Goal: Task Accomplishment & Management: Complete application form

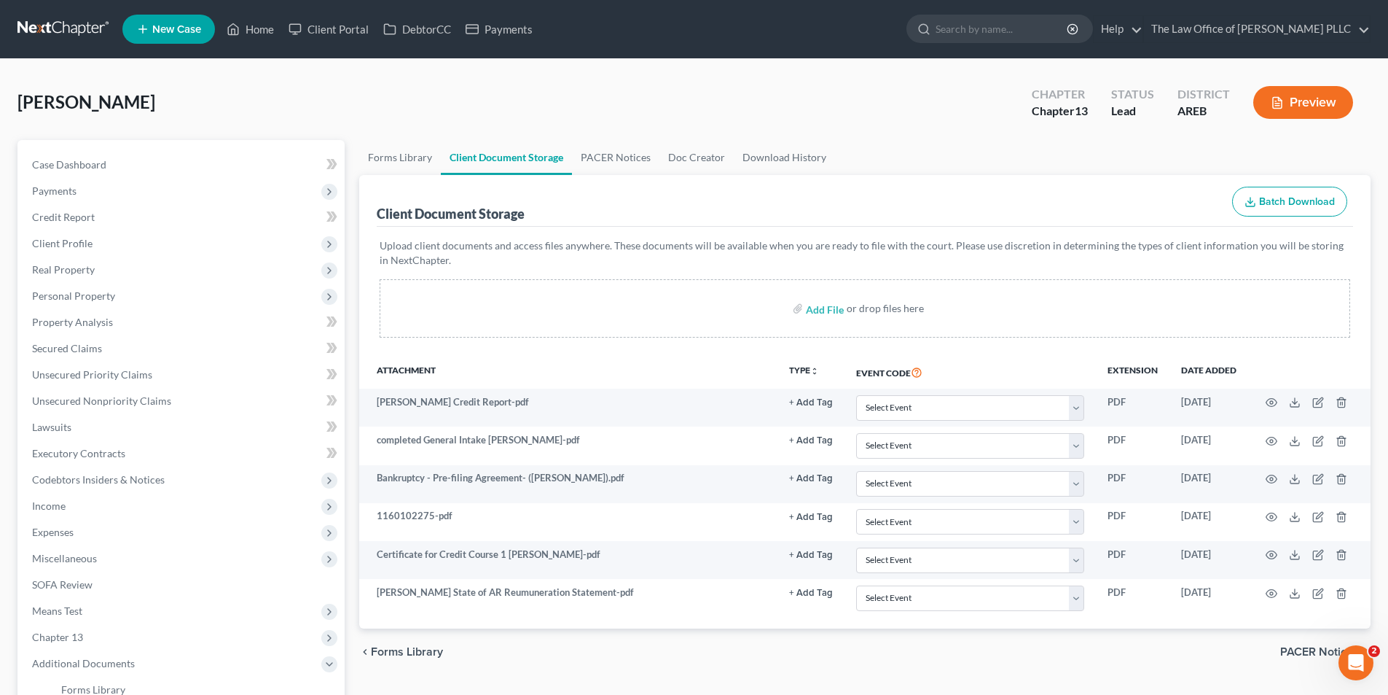
click at [187, 23] on link "New Case" at bounding box center [168, 29] width 93 height 29
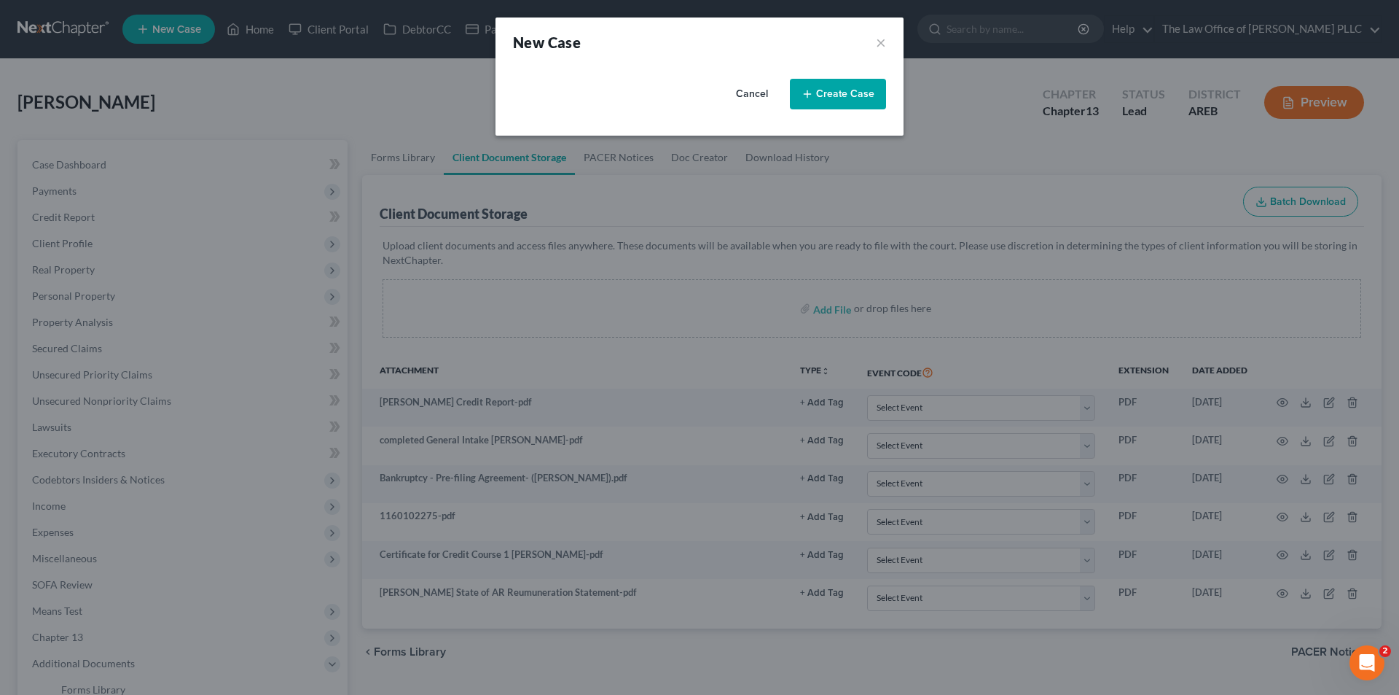
select select "6"
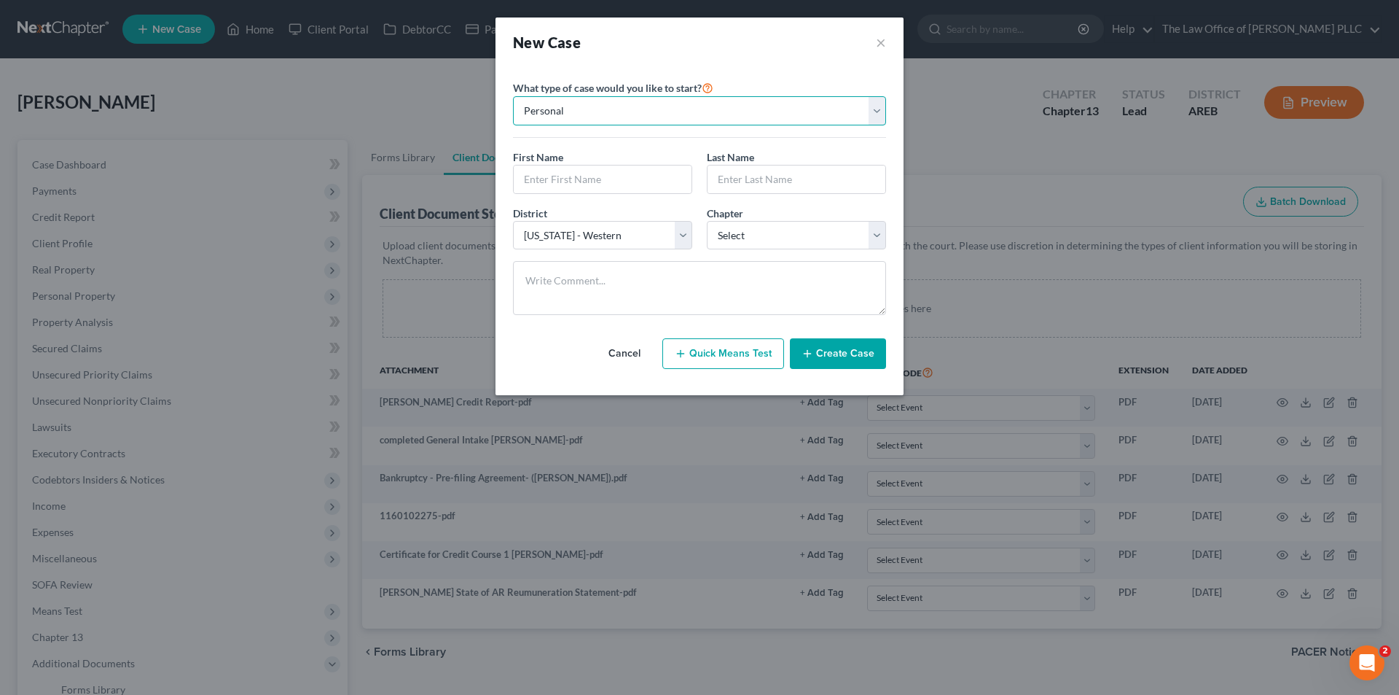
click at [590, 117] on select "Personal Business" at bounding box center [699, 110] width 373 height 29
click at [594, 115] on select "Personal Business" at bounding box center [699, 110] width 373 height 29
click at [598, 273] on textarea at bounding box center [699, 288] width 373 height 54
paste textarea "Calling Cherry Hamburg about a possible bankrupty. Brother Oscar referred her t…"
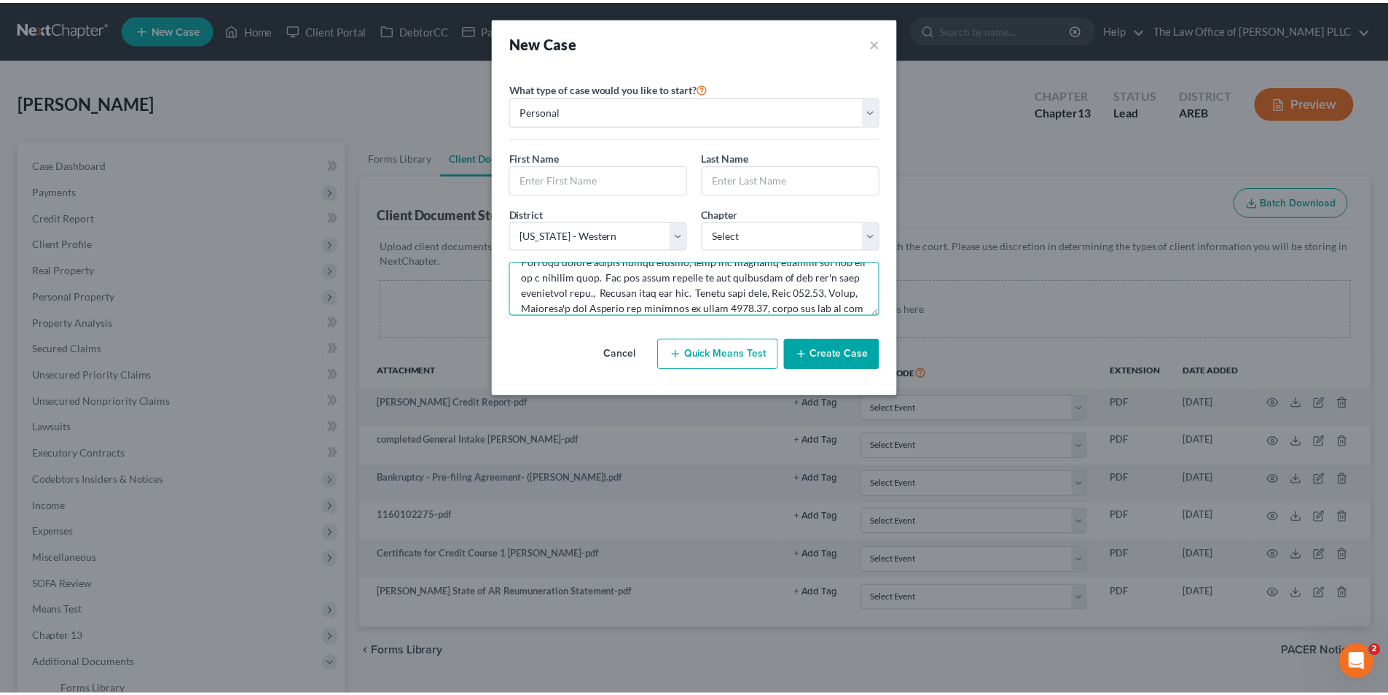
scroll to position [18, 0]
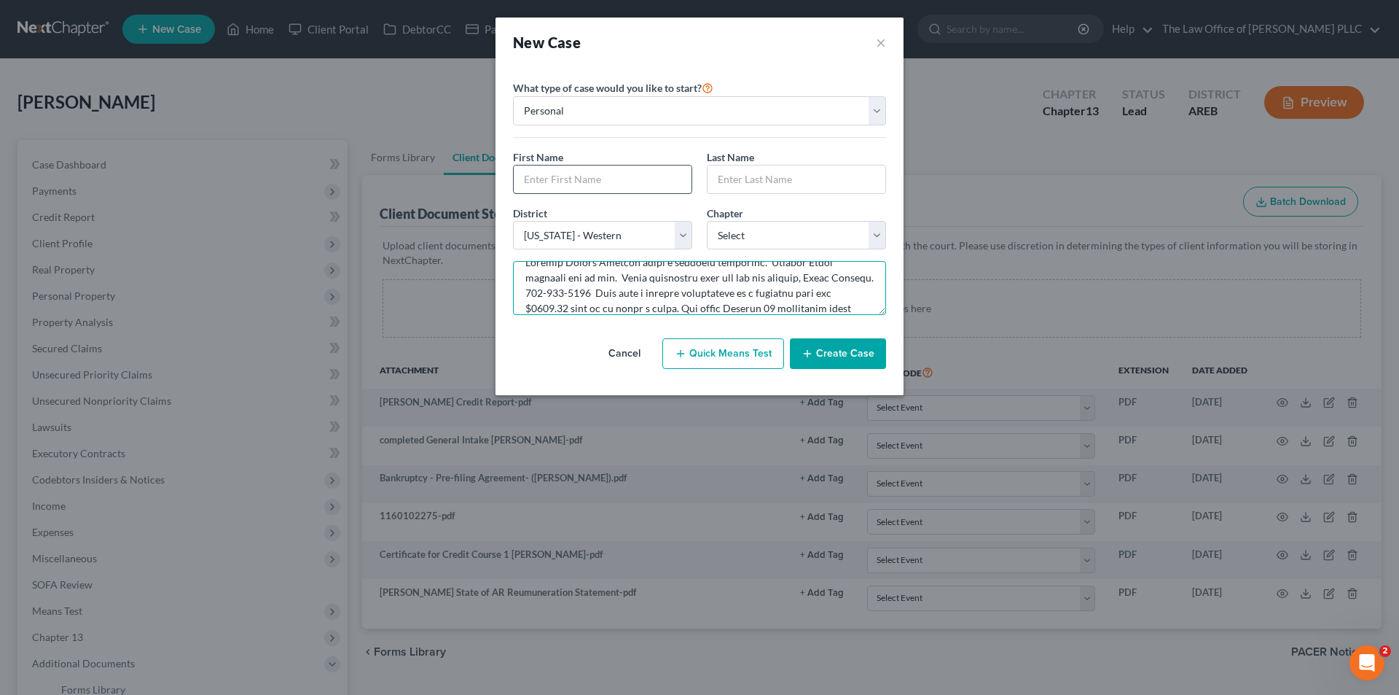
type textarea "Calling Cherry Hamburg about a possible bankrupty. Brother Oscar referred her t…"
click at [546, 182] on input "text" at bounding box center [603, 179] width 178 height 28
type input "Cherry"
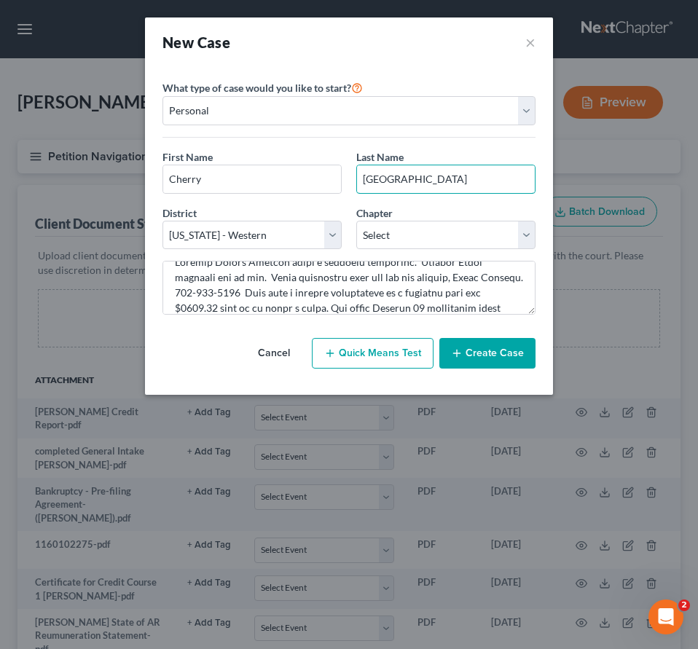
type input "Hamburg"
click at [251, 243] on select "Select Alabama - Middle Alabama - Northern Alabama - Southern Alaska Arizona Ar…" at bounding box center [252, 235] width 179 height 29
select select "5"
click at [163, 221] on select "Select Alabama - Middle Alabama - Northern Alabama - Southern Alaska Arizona Ar…" at bounding box center [252, 235] width 179 height 29
click at [388, 224] on select "Select 7 11 12 13" at bounding box center [445, 235] width 179 height 29
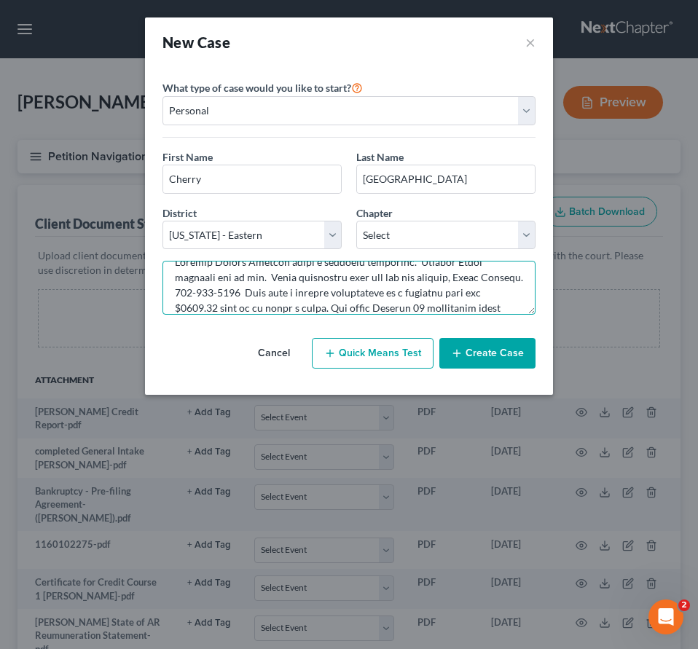
click at [356, 313] on textarea at bounding box center [349, 288] width 373 height 54
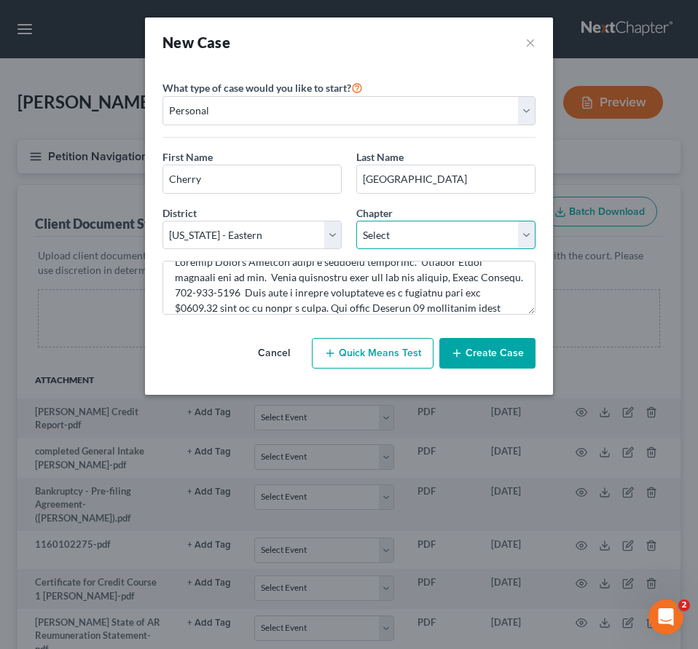
click at [405, 232] on select "Select 7 11 12 13" at bounding box center [445, 235] width 179 height 29
select select "3"
click at [356, 221] on select "Select 7 11 12 13" at bounding box center [445, 235] width 179 height 29
click at [473, 348] on button "Create Case" at bounding box center [487, 353] width 96 height 31
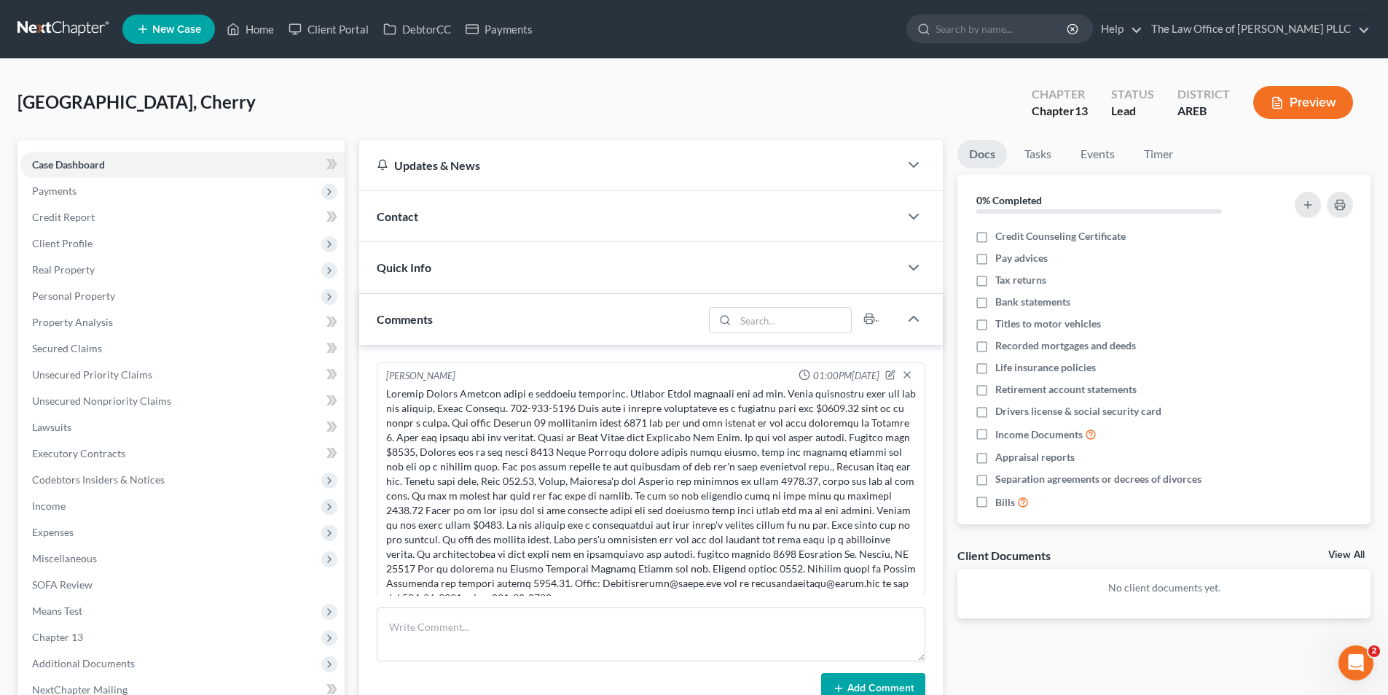
scroll to position [19, 0]
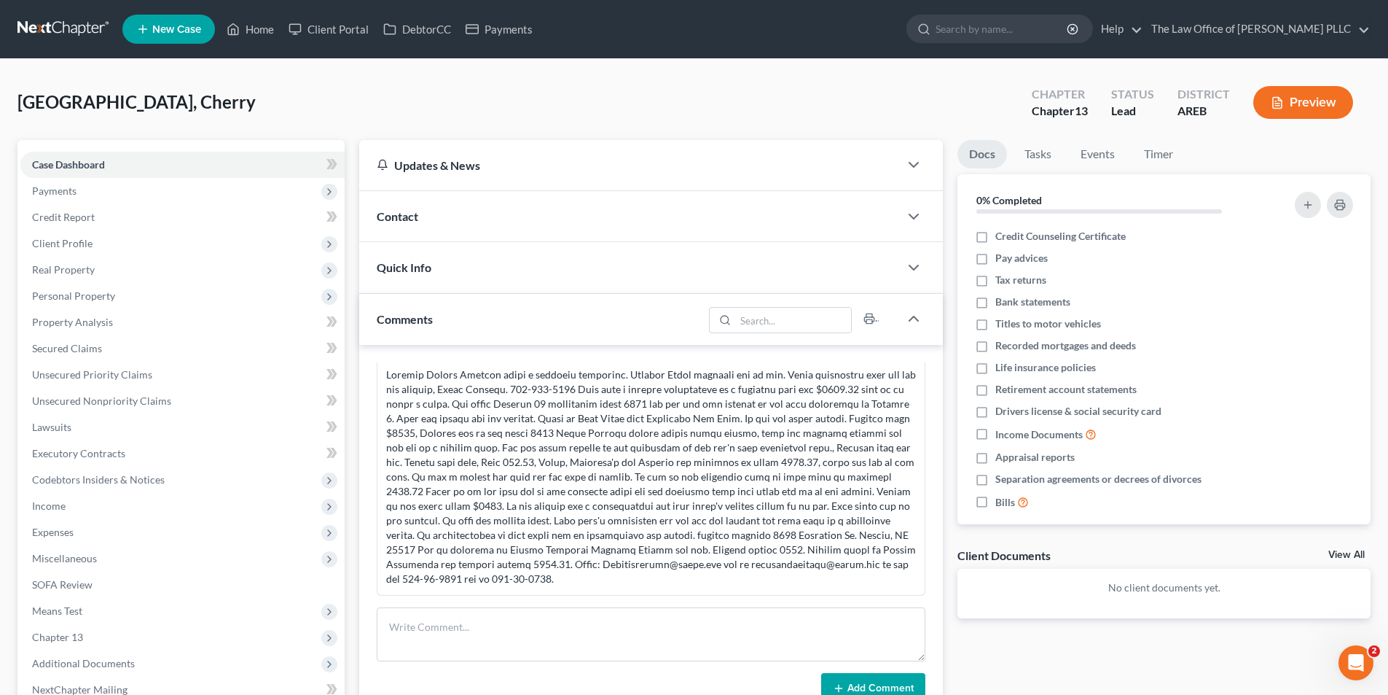
click at [458, 164] on div "Updates & News" at bounding box center [629, 164] width 505 height 15
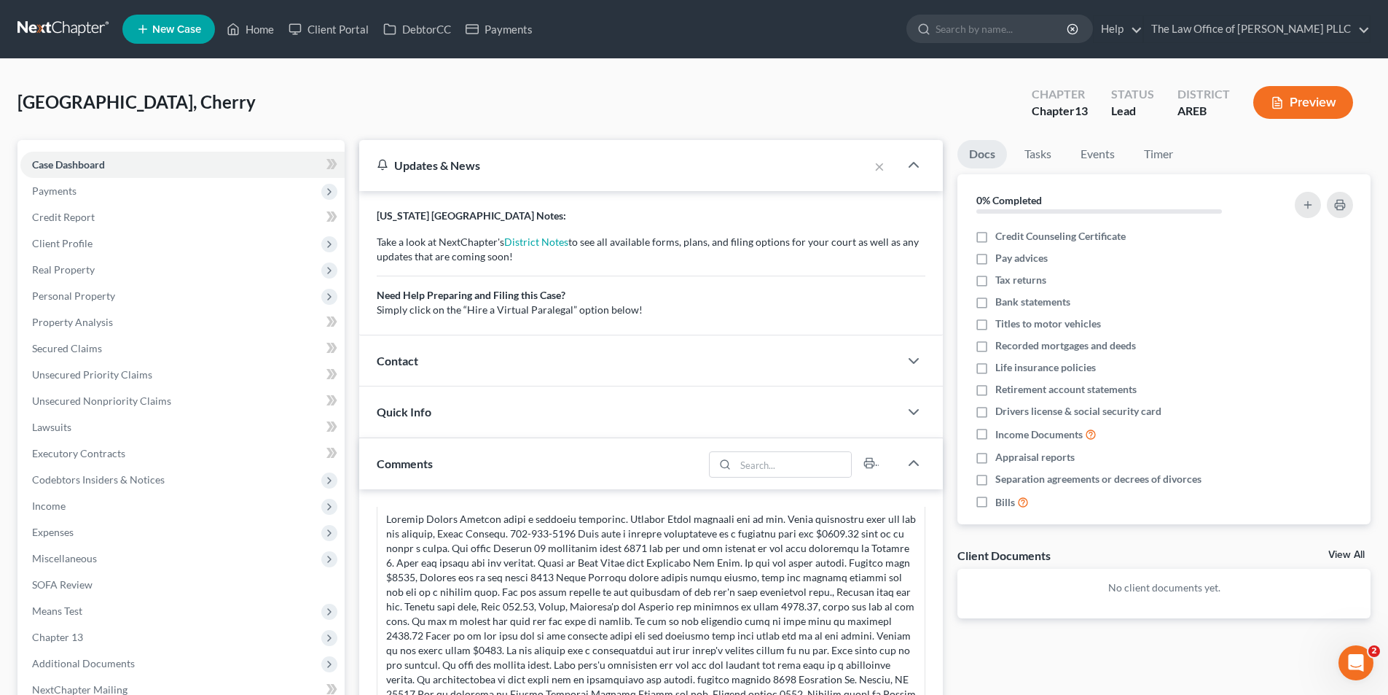
click at [418, 362] on span "Contact" at bounding box center [398, 360] width 42 height 14
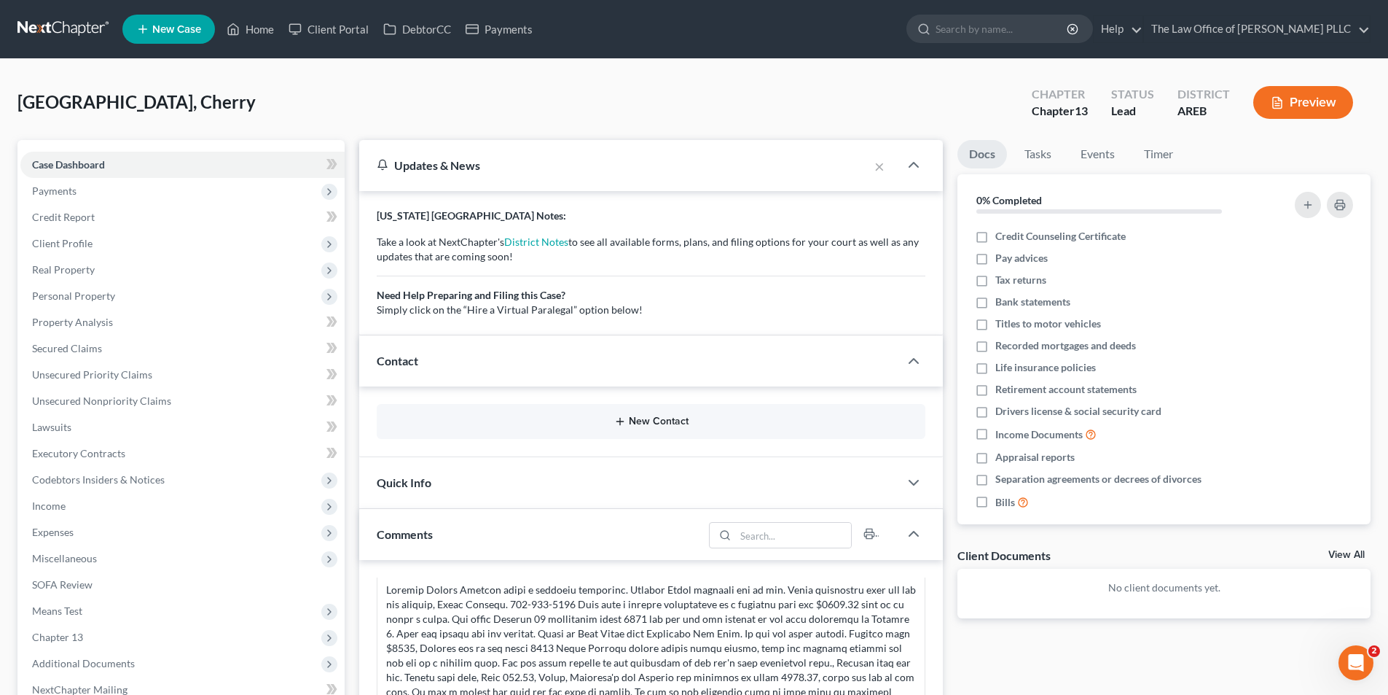
click at [638, 416] on button "New Contact" at bounding box center [650, 421] width 525 height 12
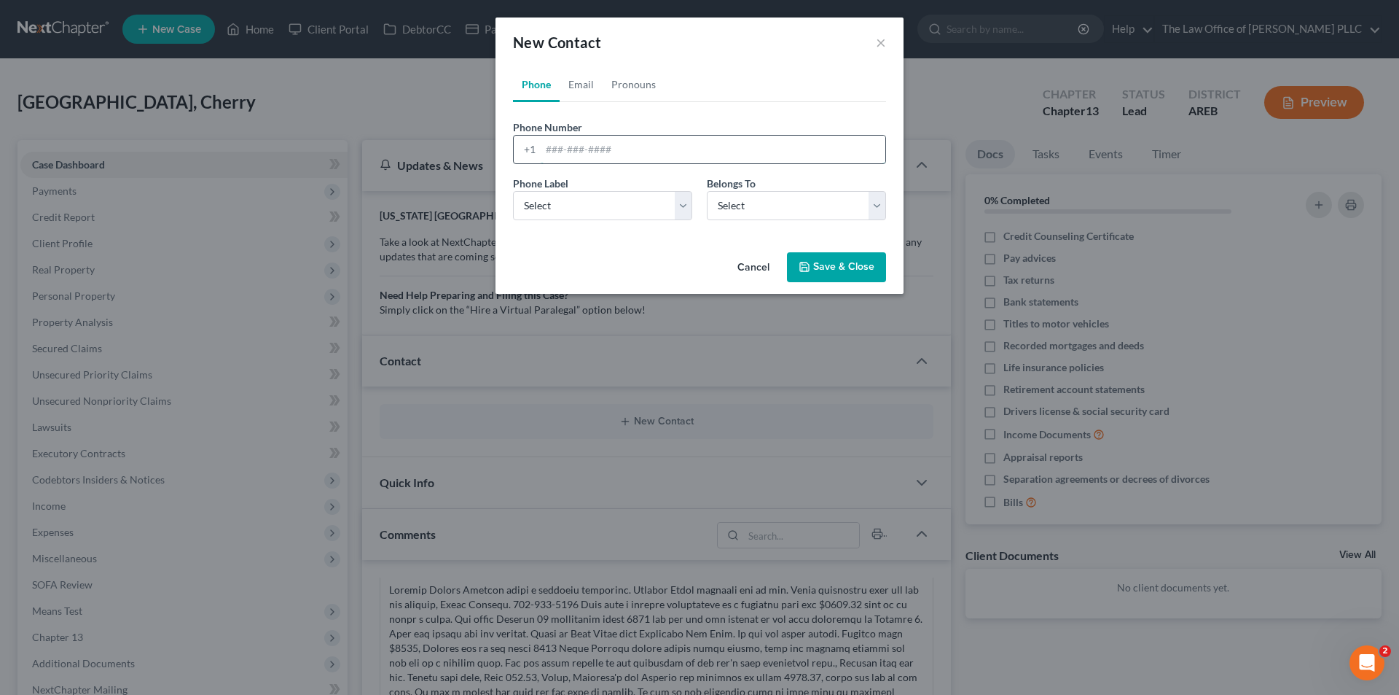
click at [574, 152] on input "tel" at bounding box center [713, 150] width 345 height 28
type input "501-707-4502"
click at [534, 203] on select "Select Mobile Home Work Other" at bounding box center [602, 205] width 179 height 29
select select "0"
click at [513, 191] on select "Select Mobile Home Work Other" at bounding box center [602, 205] width 179 height 29
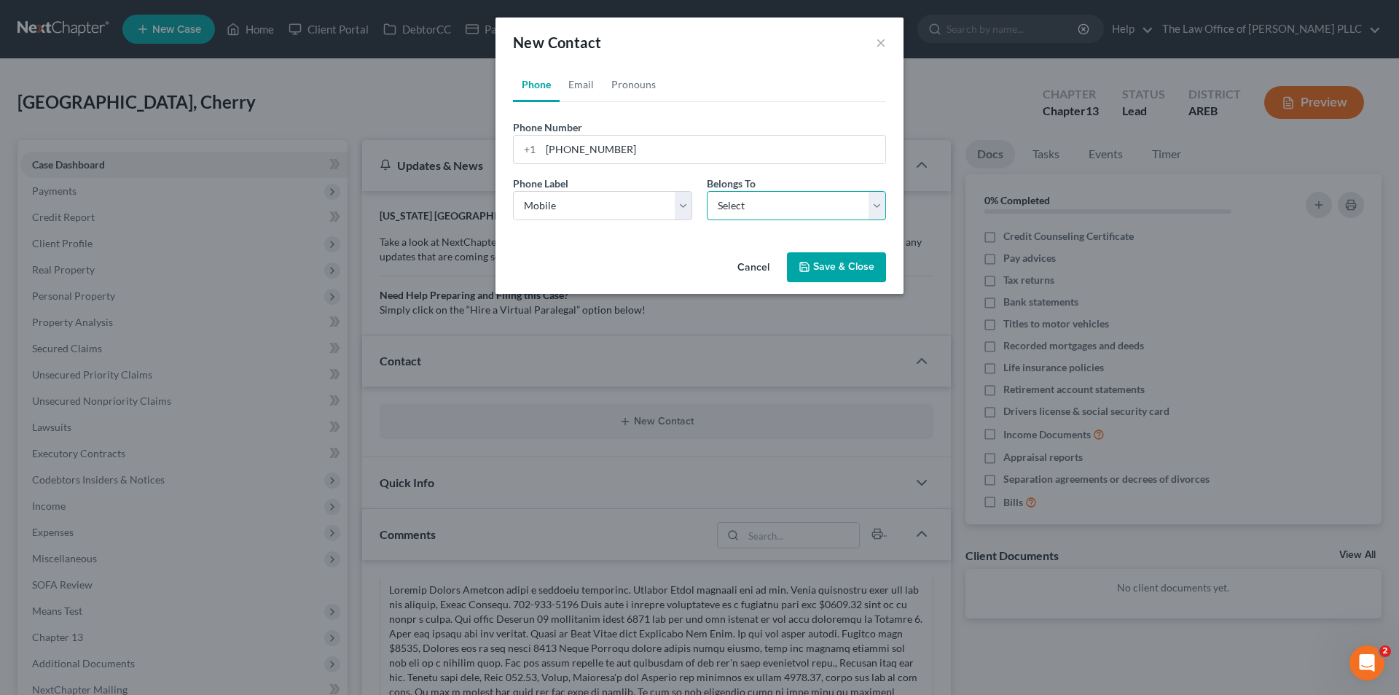
click at [687, 200] on select "Select Client Other" at bounding box center [796, 205] width 179 height 29
select select "0"
click at [687, 191] on select "Select Client Other" at bounding box center [796, 205] width 179 height 29
click at [575, 87] on link "Email" at bounding box center [581, 84] width 43 height 35
click at [577, 155] on input "email" at bounding box center [713, 150] width 345 height 28
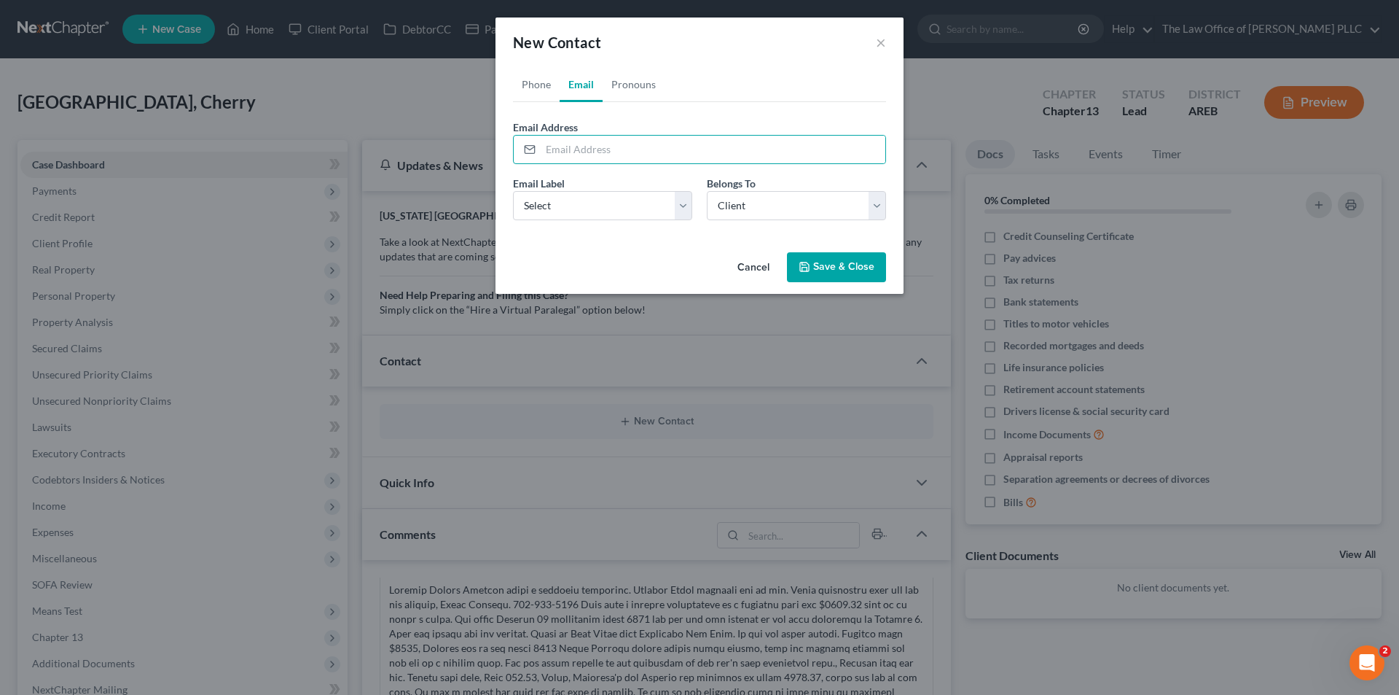
click at [493, 306] on div "New Contact × Phone Email Pronouns Phone Number * +1 501-707-4502 Ext. Phone La…" at bounding box center [699, 347] width 1399 height 695
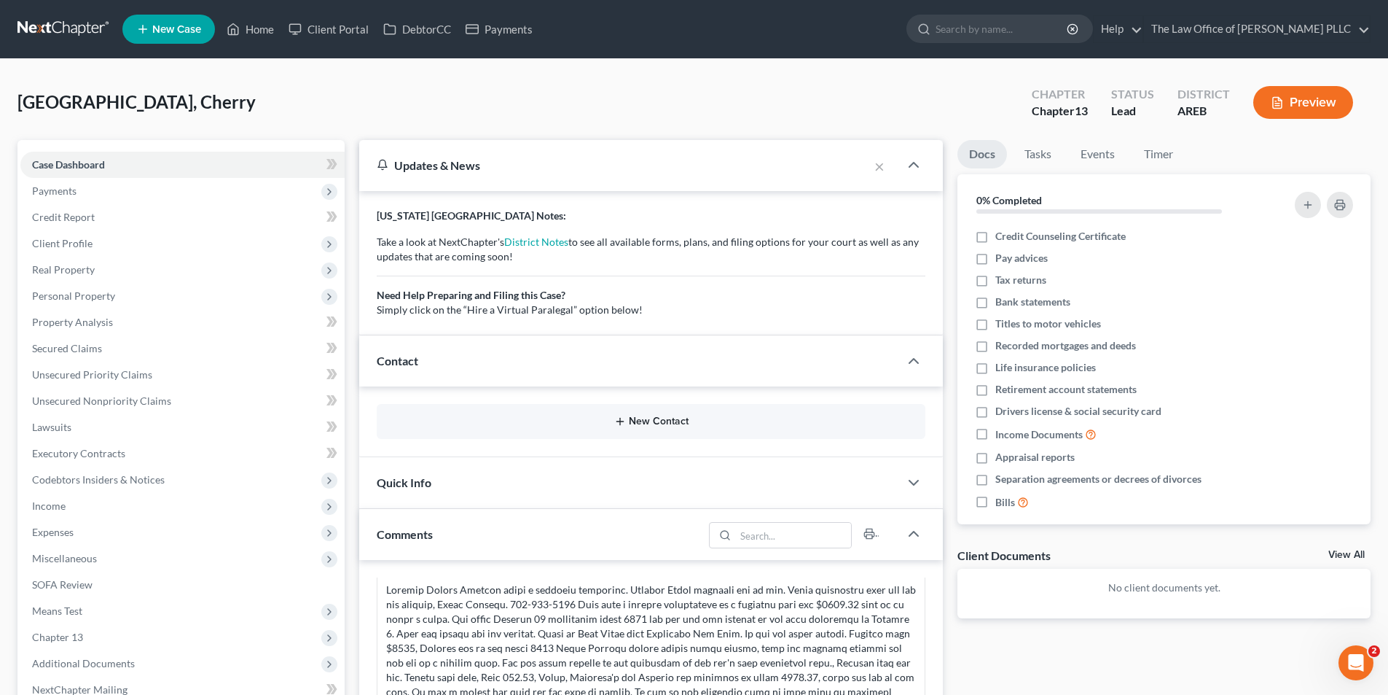
click at [639, 419] on button "New Contact" at bounding box center [650, 421] width 525 height 12
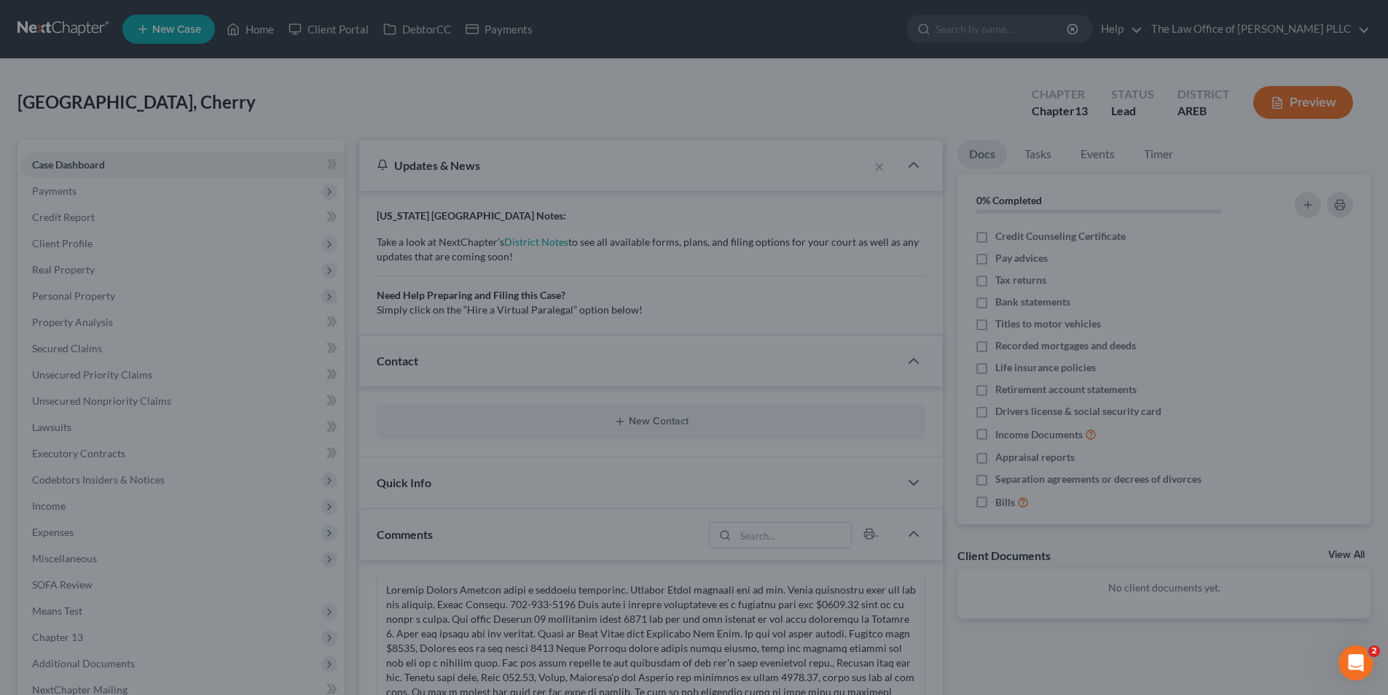
drag, startPoint x: 1372, startPoint y: 266, endPoint x: 1379, endPoint y: 305, distance: 39.2
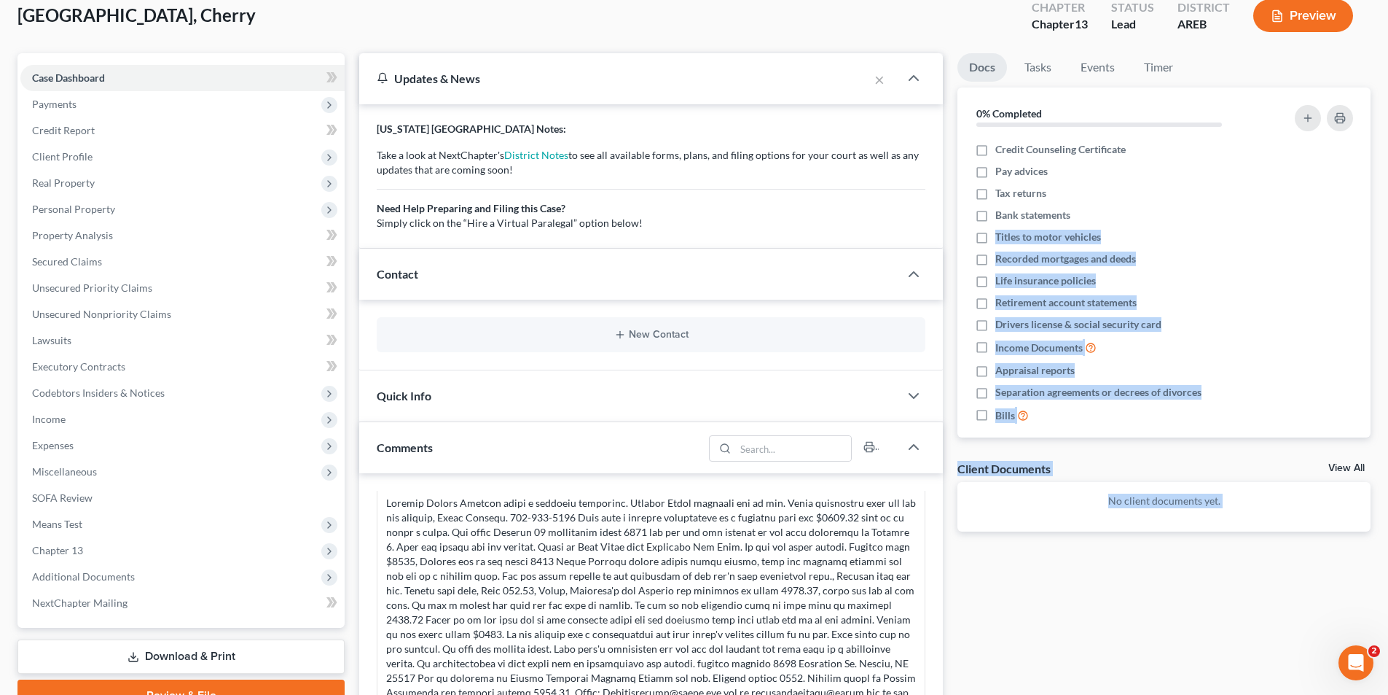
scroll to position [219, 0]
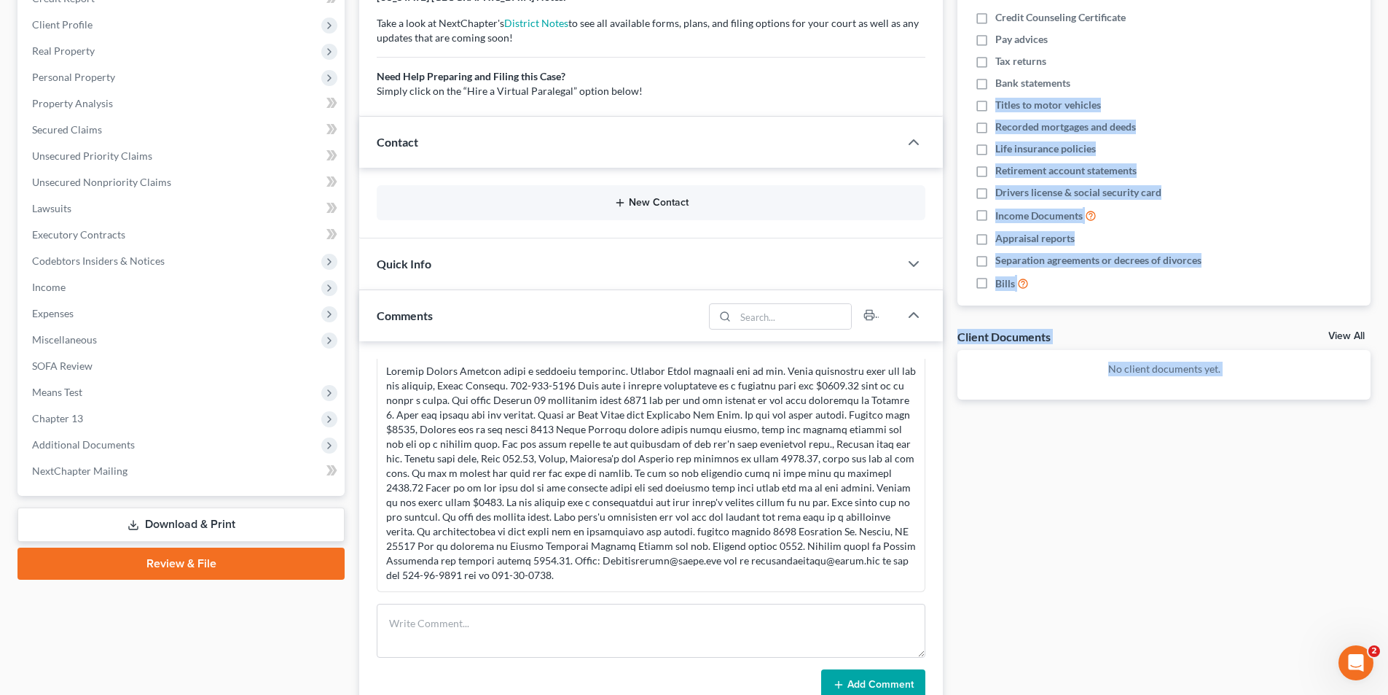
click at [687, 200] on button "New Contact" at bounding box center [650, 203] width 525 height 12
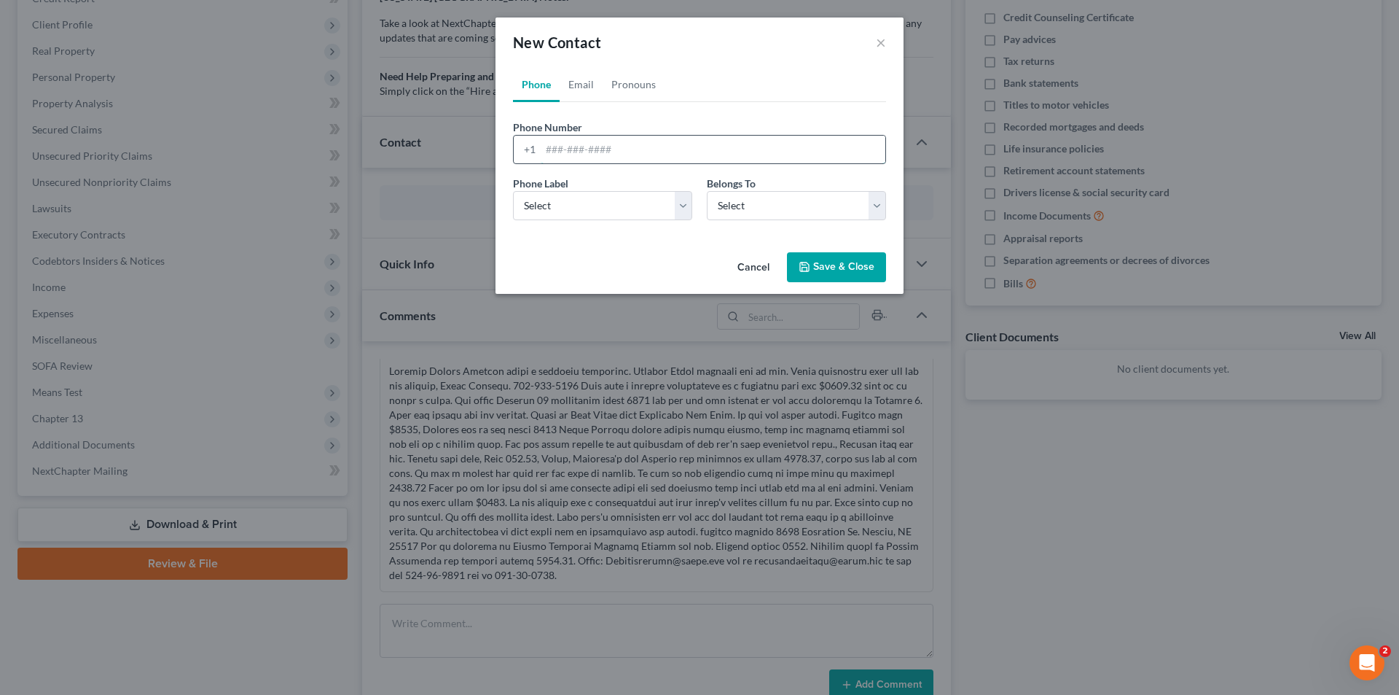
click at [617, 147] on input "tel" at bounding box center [713, 150] width 345 height 28
click at [687, 202] on select "Select Mobile Home Work Other" at bounding box center [602, 205] width 179 height 29
click at [566, 151] on input "5017074502" at bounding box center [713, 150] width 345 height 28
click at [585, 154] on input "501-7074502" at bounding box center [713, 150] width 345 height 28
type input "501-707-4502"
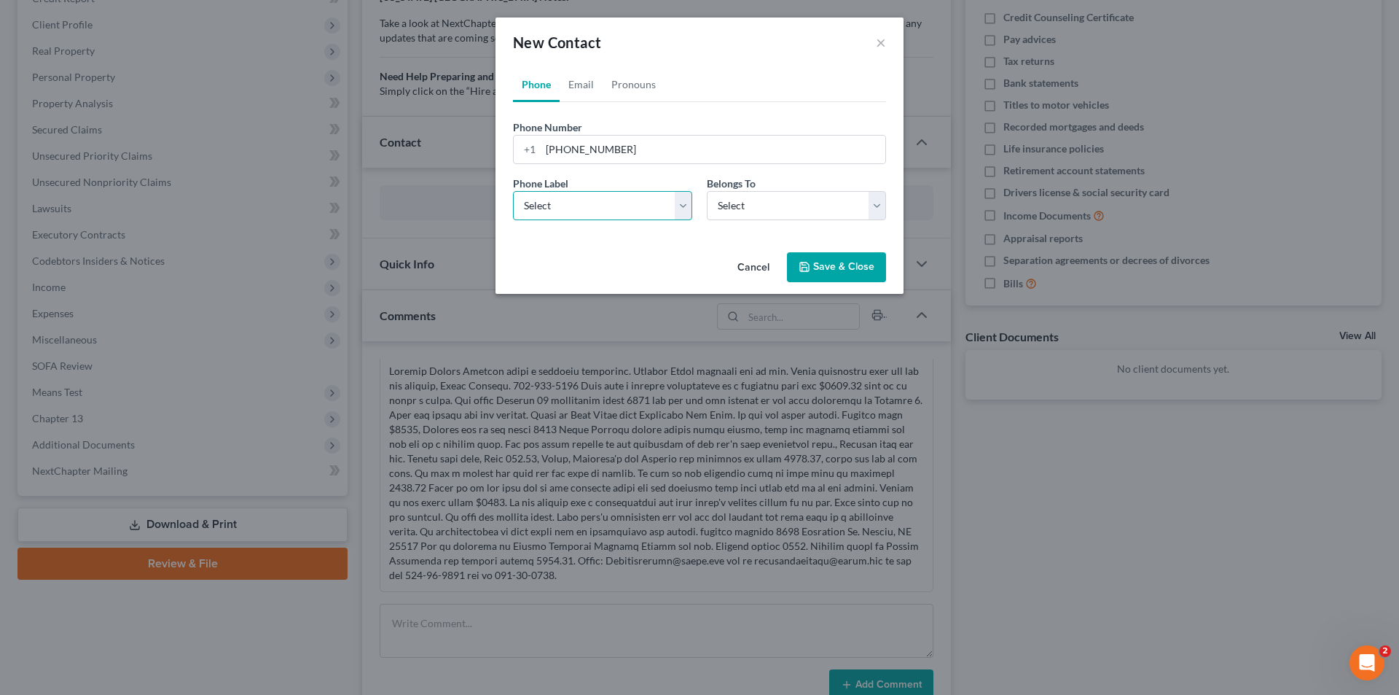
click at [582, 198] on select "Select Mobile Home Work Other" at bounding box center [602, 205] width 179 height 29
select select "0"
click at [513, 191] on select "Select Mobile Home Work Other" at bounding box center [602, 205] width 179 height 29
drag, startPoint x: 770, startPoint y: 214, endPoint x: 763, endPoint y: 216, distance: 7.6
click at [687, 214] on select "Select Client Other" at bounding box center [796, 205] width 179 height 29
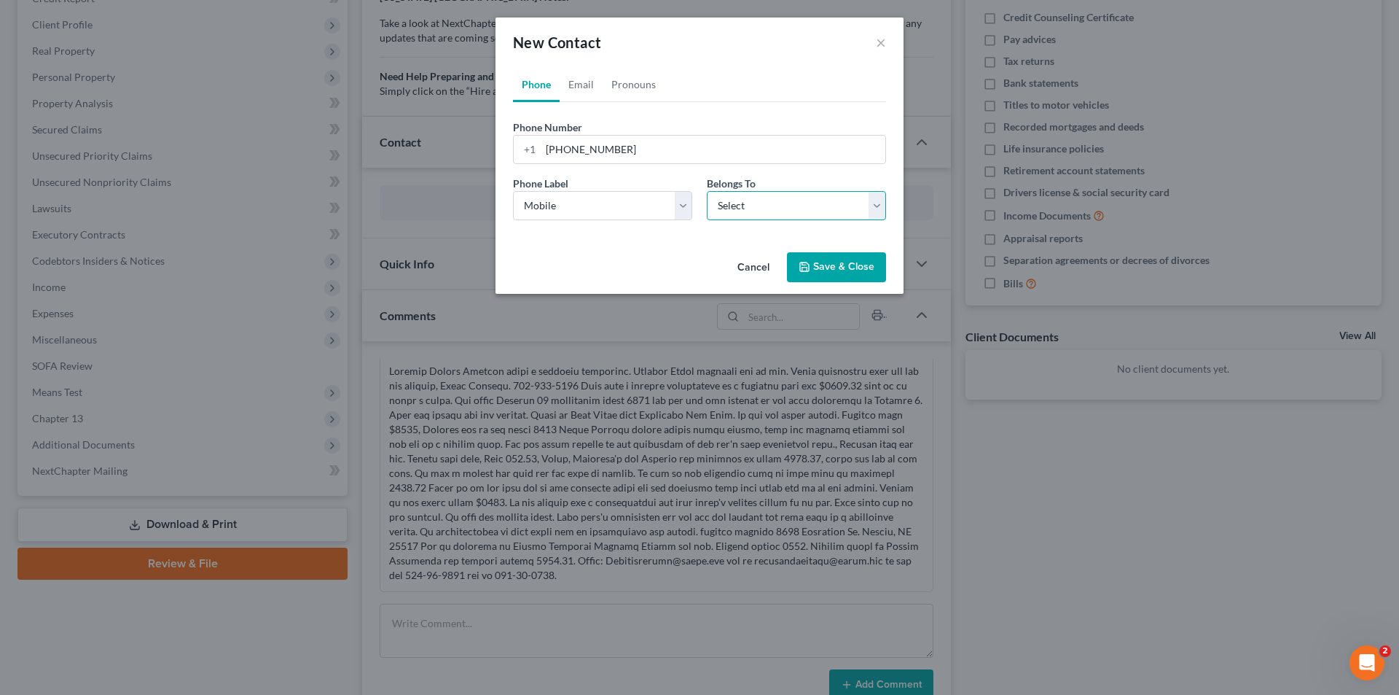
select select "0"
click at [687, 191] on select "Select Client Other" at bounding box center [796, 205] width 179 height 29
click at [580, 93] on link "Email" at bounding box center [581, 84] width 43 height 35
click at [589, 155] on input "email" at bounding box center [713, 150] width 345 height 28
type input "cherryjhamburg@gmail.com"
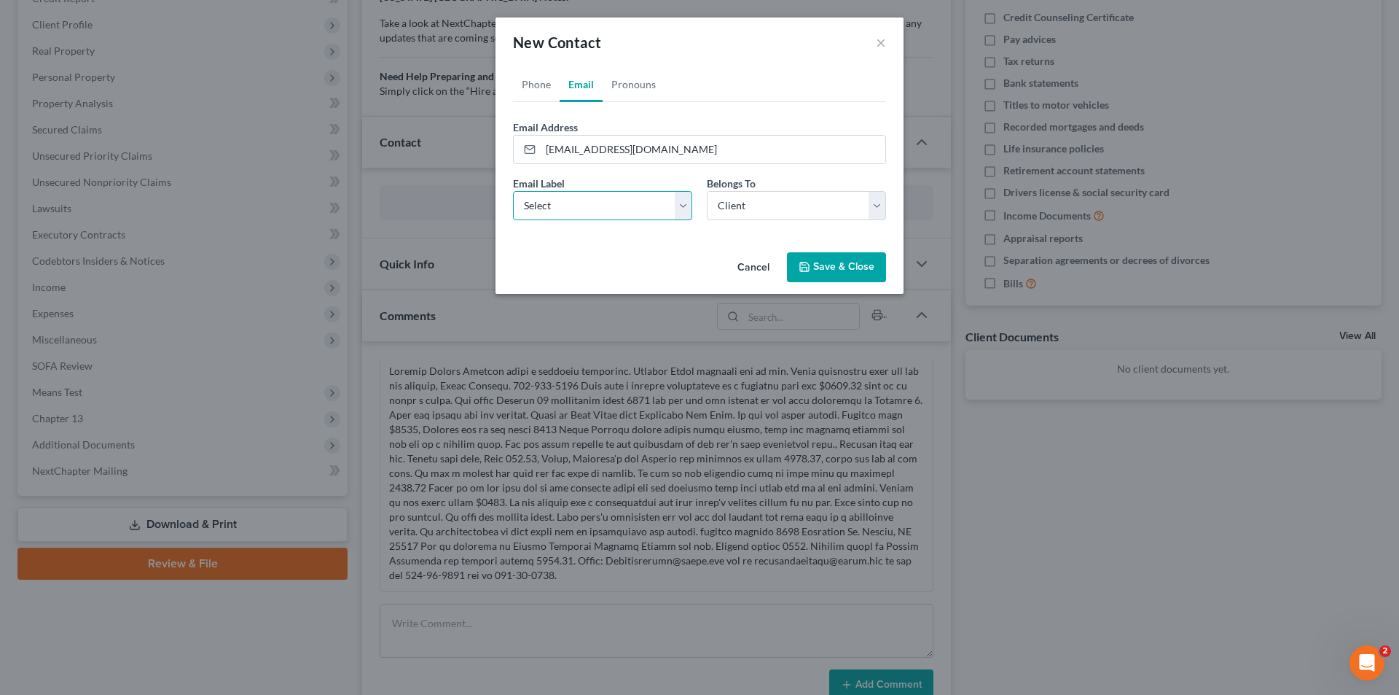
click at [673, 207] on select "Select Home Work Other" at bounding box center [602, 205] width 179 height 29
select select "0"
click at [513, 191] on select "Select Home Work Other" at bounding box center [602, 205] width 179 height 29
click at [687, 269] on button "Save & Close" at bounding box center [836, 267] width 99 height 31
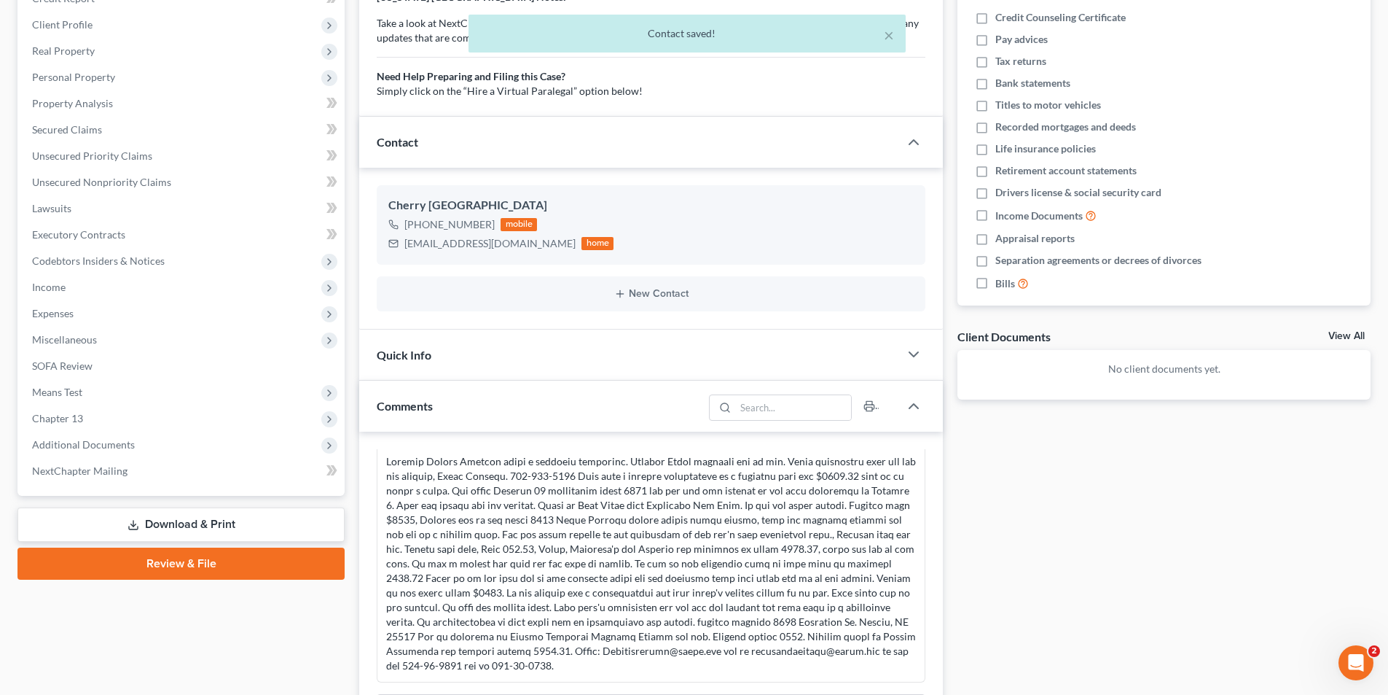
click at [679, 649] on div at bounding box center [651, 563] width 530 height 219
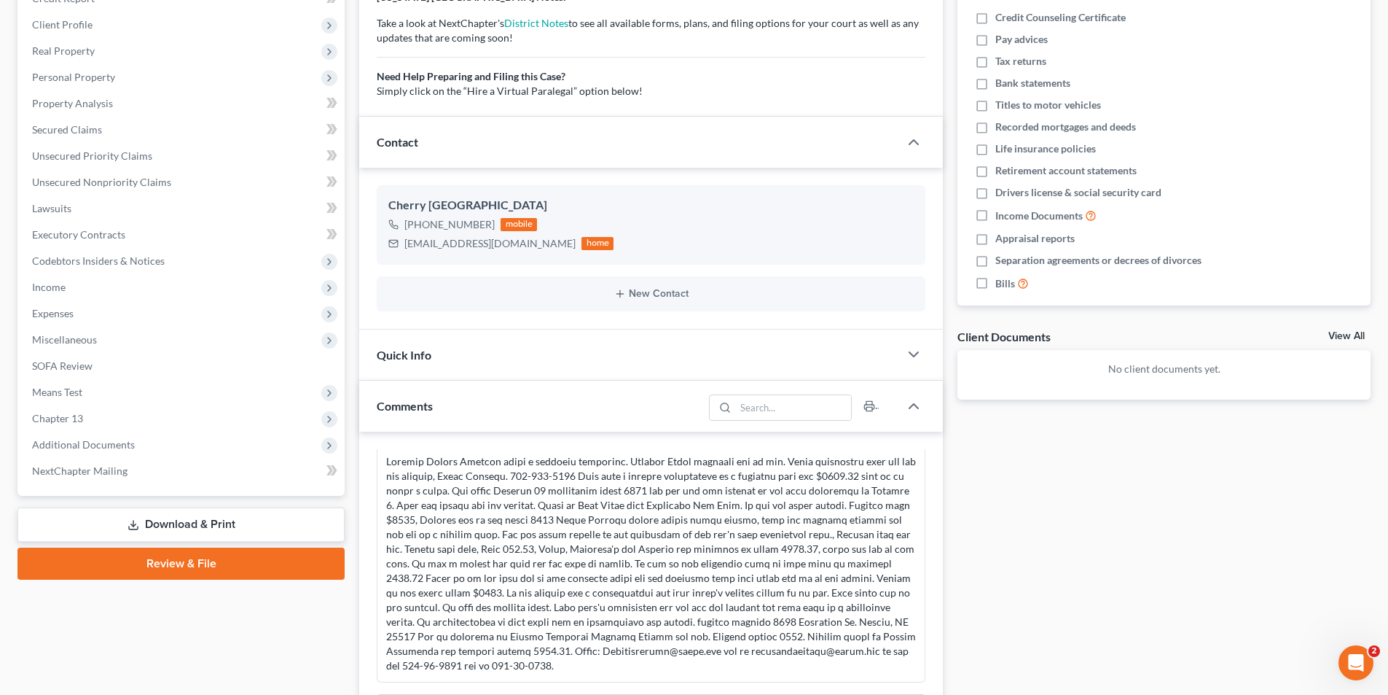
click at [687, 536] on div at bounding box center [651, 563] width 530 height 219
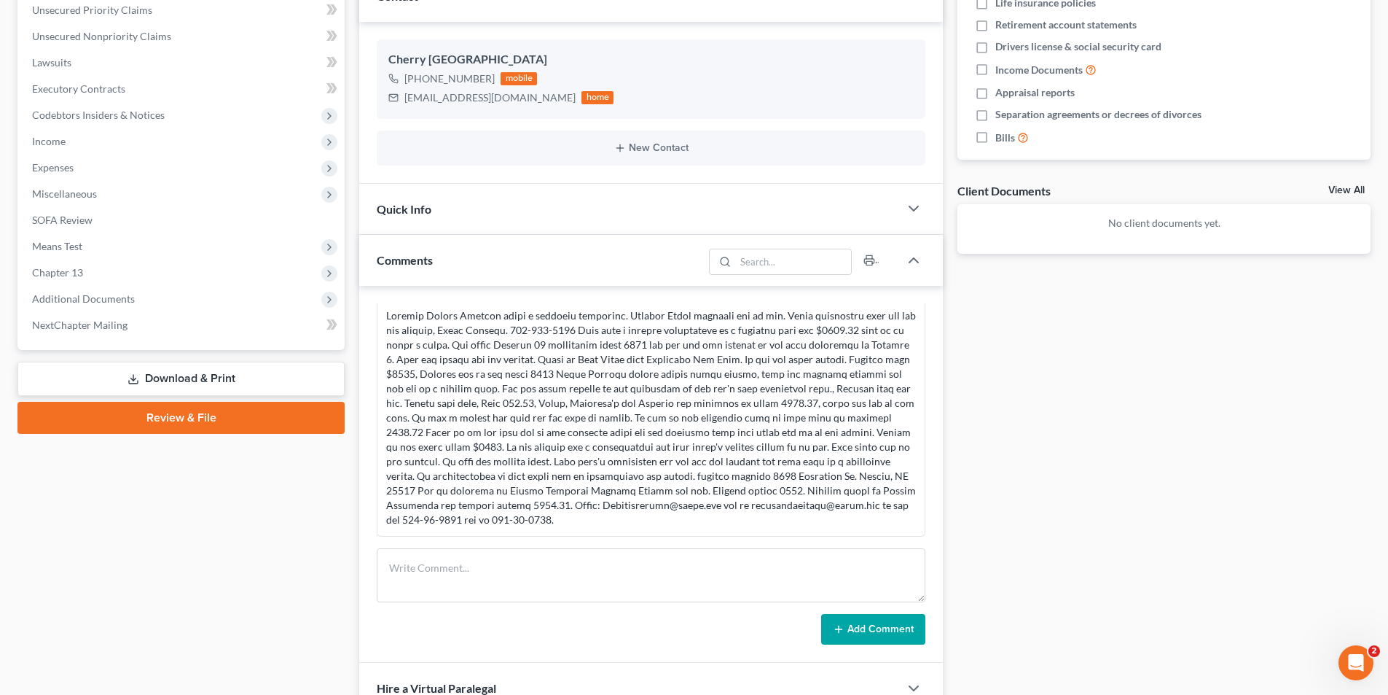
click at [676, 506] on div at bounding box center [651, 417] width 530 height 219
click at [676, 507] on div at bounding box center [651, 417] width 530 height 219
click at [680, 507] on div at bounding box center [651, 417] width 530 height 219
click at [681, 507] on div at bounding box center [651, 417] width 530 height 219
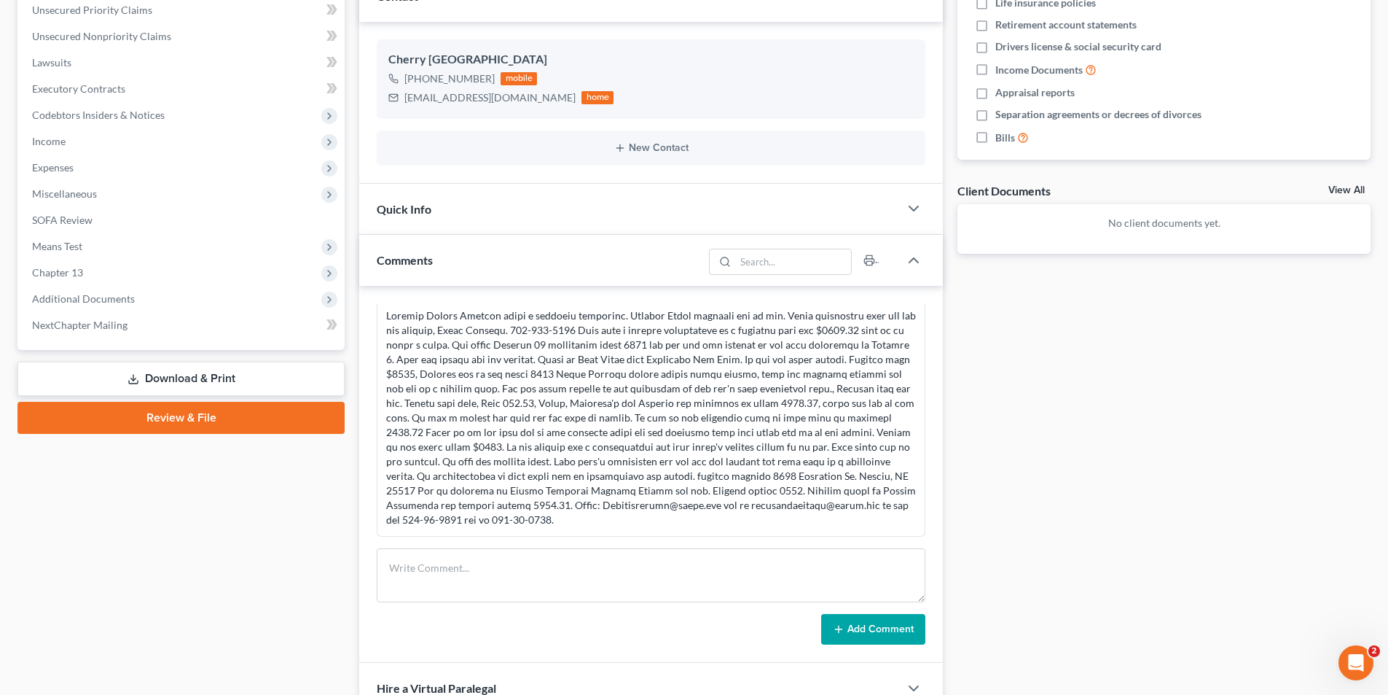
click at [678, 507] on div at bounding box center [651, 417] width 530 height 219
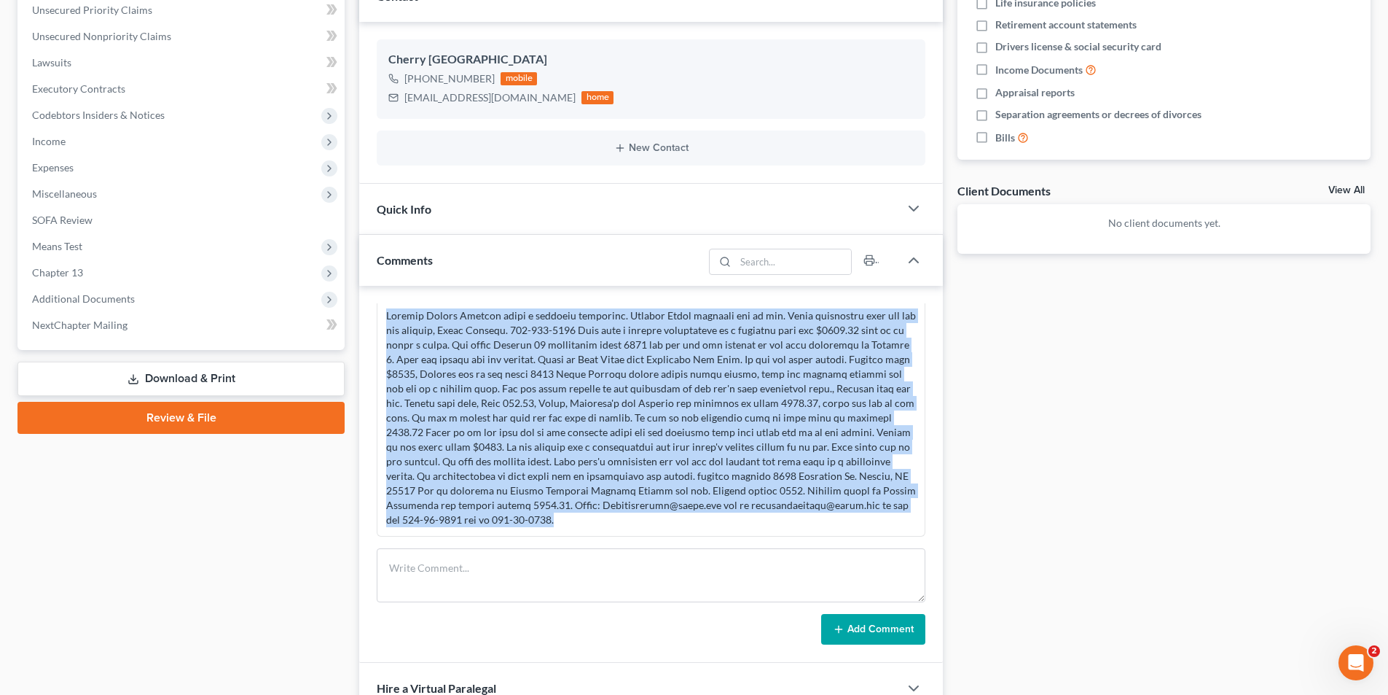
scroll to position [0, 0]
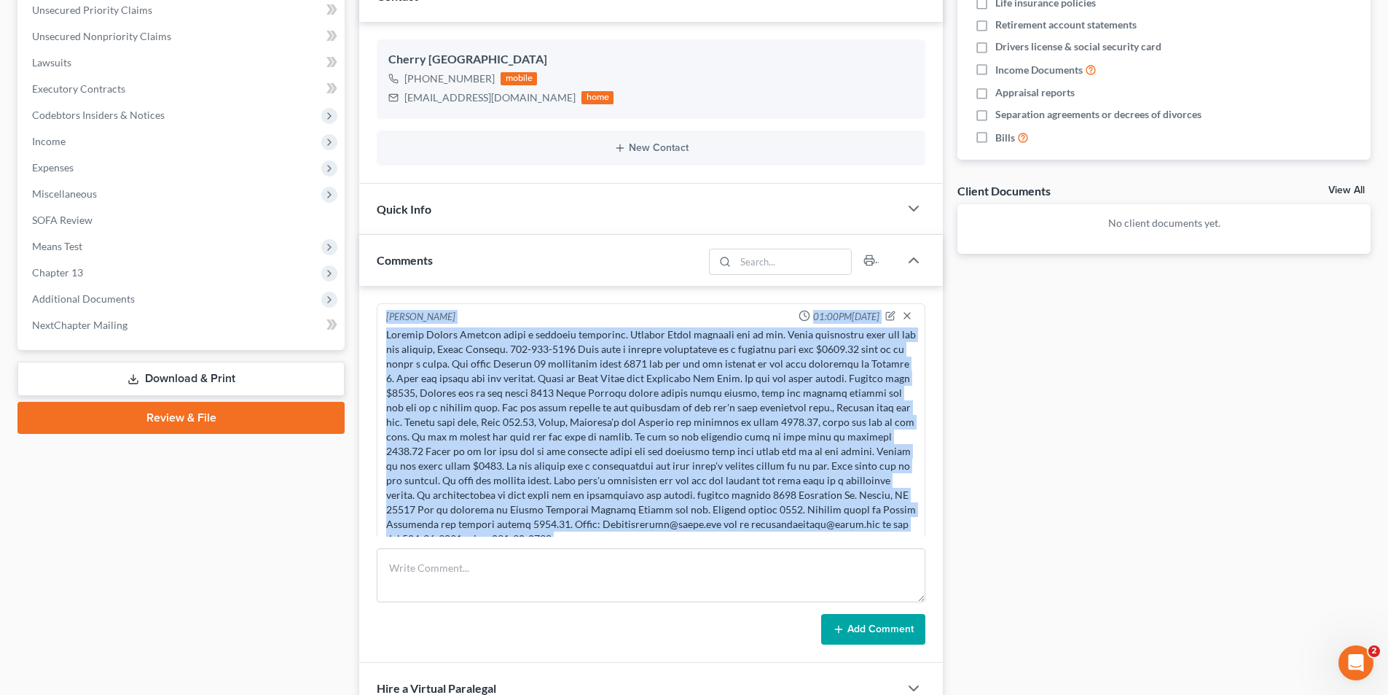
drag, startPoint x: 584, startPoint y: 520, endPoint x: 375, endPoint y: 346, distance: 272.2
click at [351, 318] on div "Petition Navigation Case Dashboard Payments Invoices Payments Payments Credit R…" at bounding box center [694, 322] width 1368 height 1093
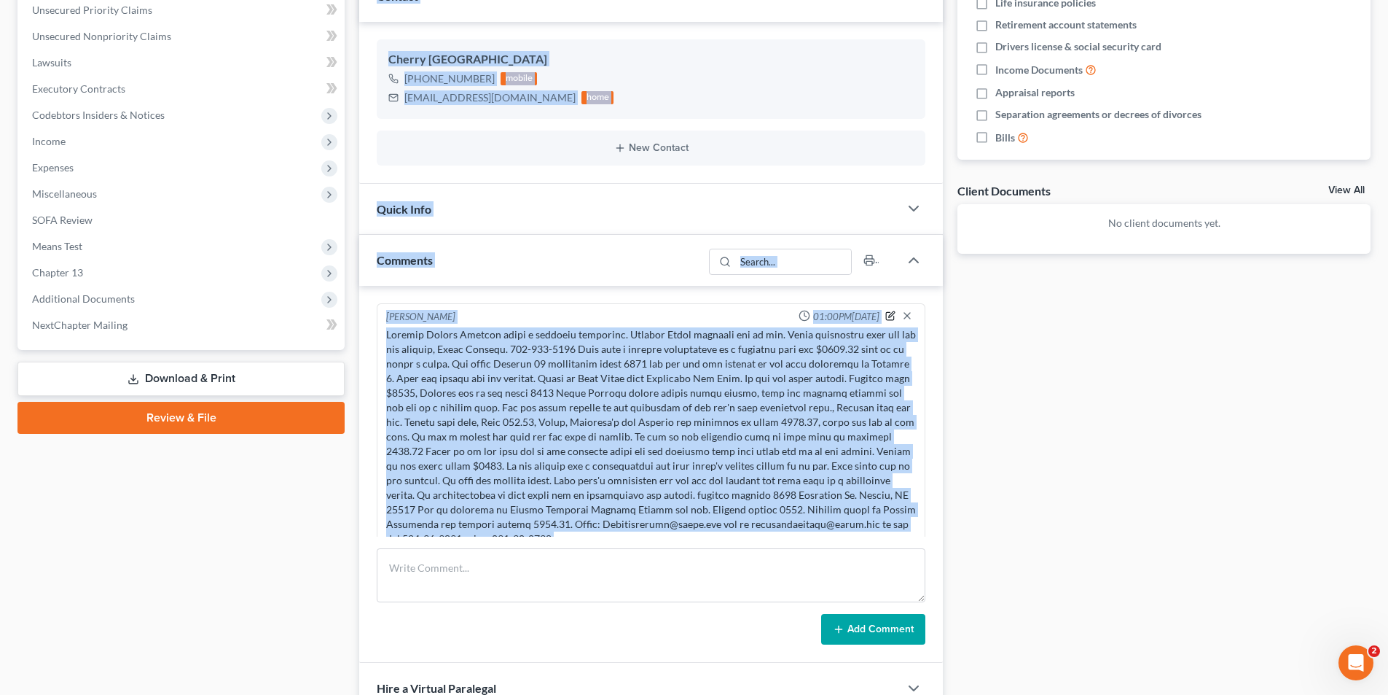
click at [687, 320] on icon "button" at bounding box center [891, 317] width 8 height 8
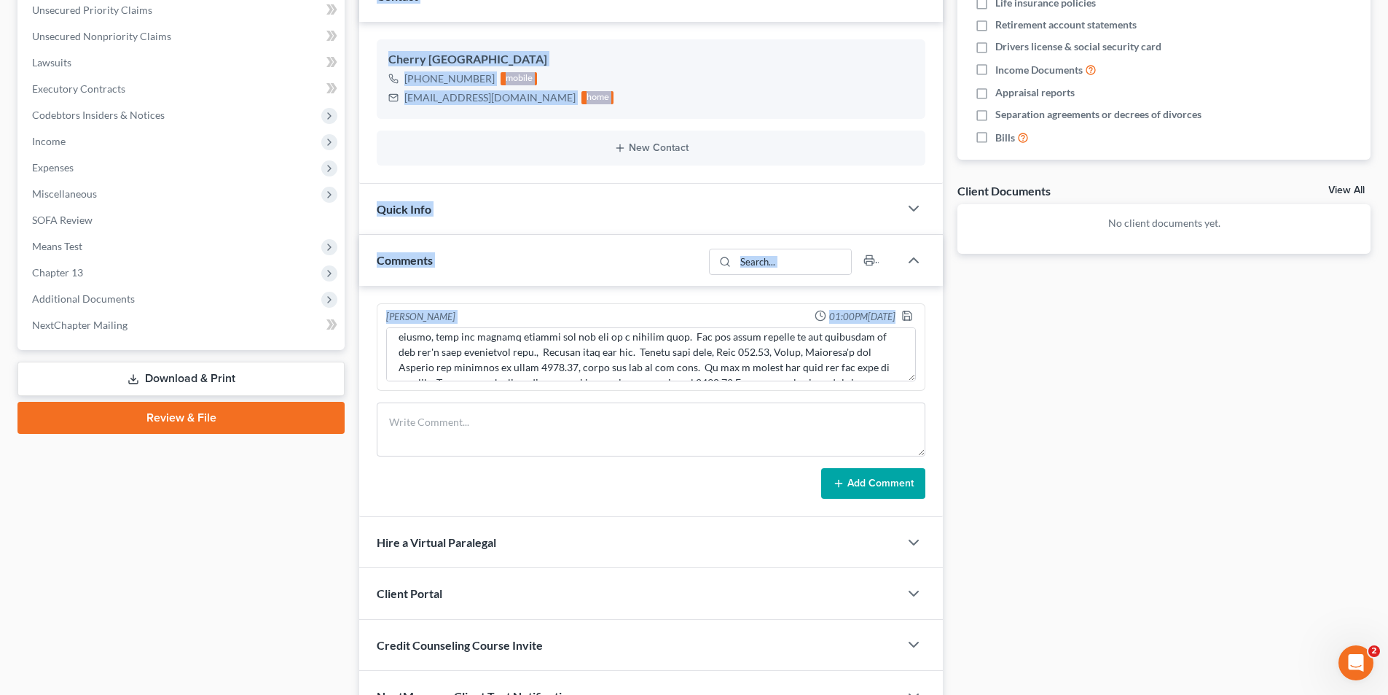
scroll to position [214, 0]
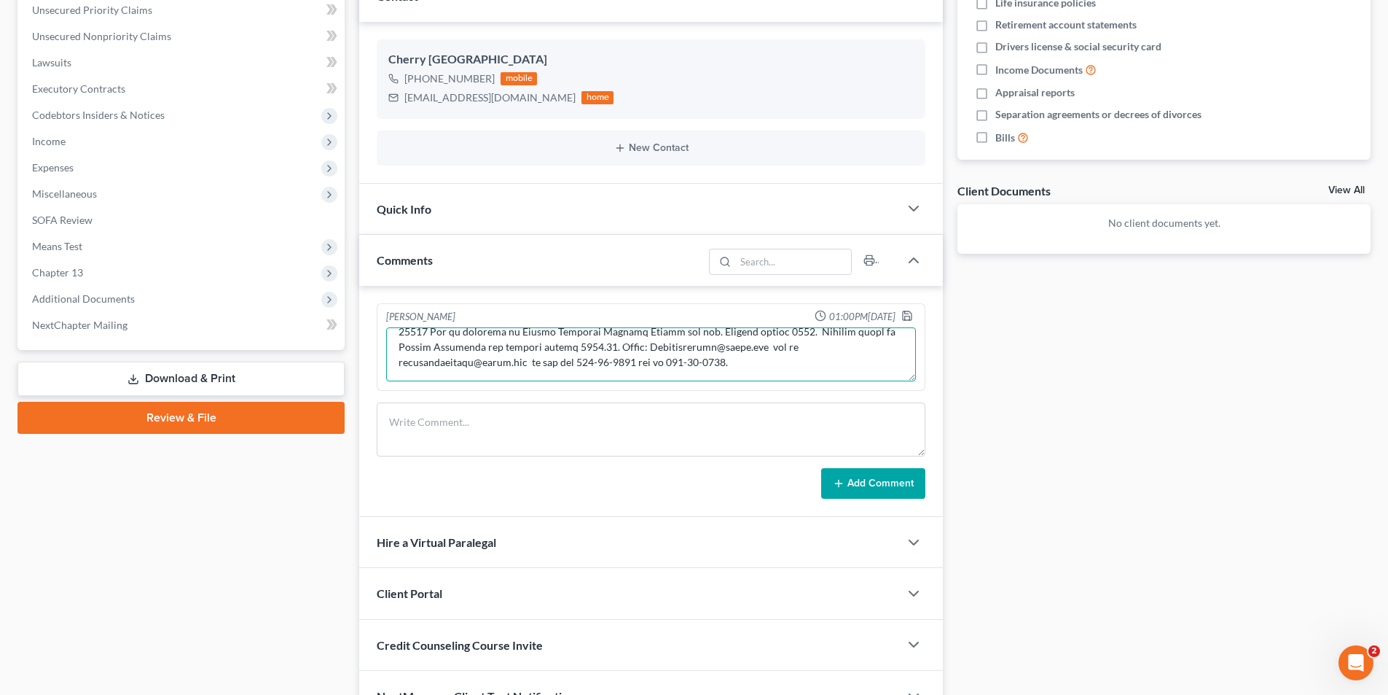
click at [558, 348] on textarea at bounding box center [651, 354] width 530 height 54
drag, startPoint x: 738, startPoint y: 348, endPoint x: 718, endPoint y: 372, distance: 31.0
click at [687, 358] on textarea at bounding box center [651, 354] width 530 height 54
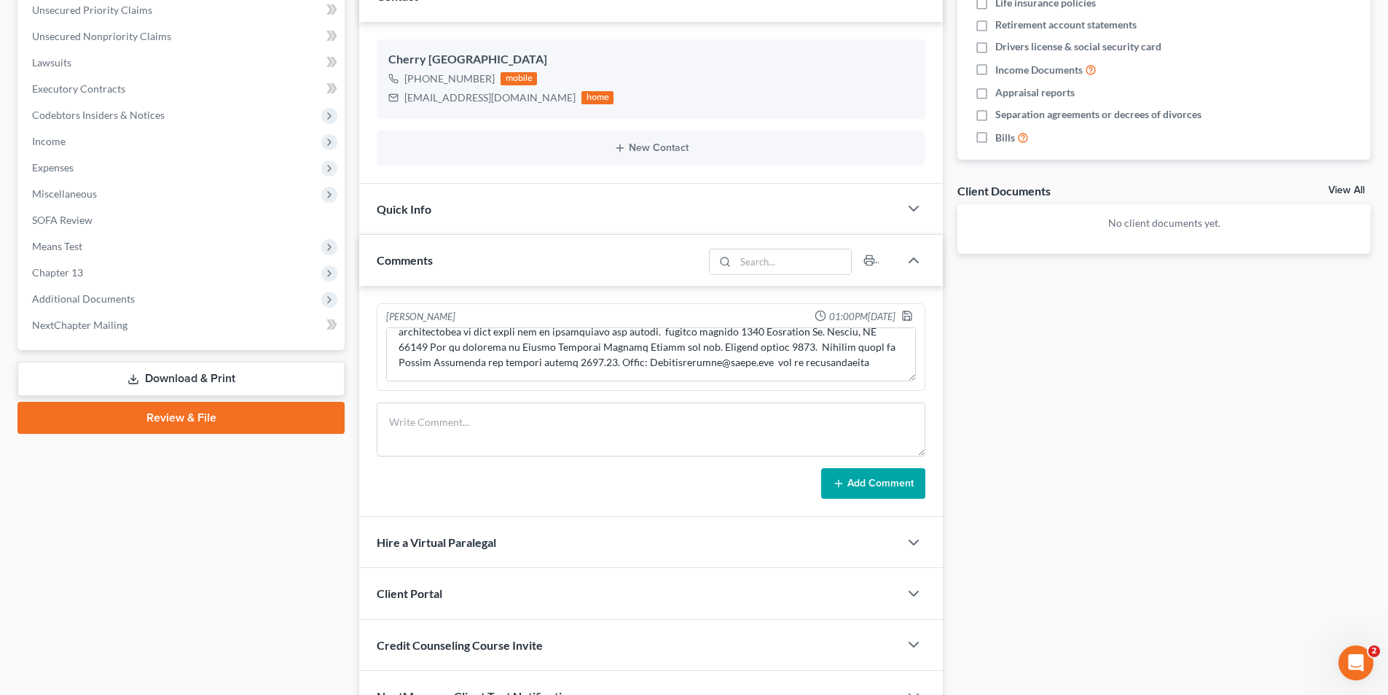
click at [687, 507] on div "Docs Tasks Events Timer 0% Completed Nothing here yet! Credit Counseling Certif…" at bounding box center [1164, 249] width 428 height 947
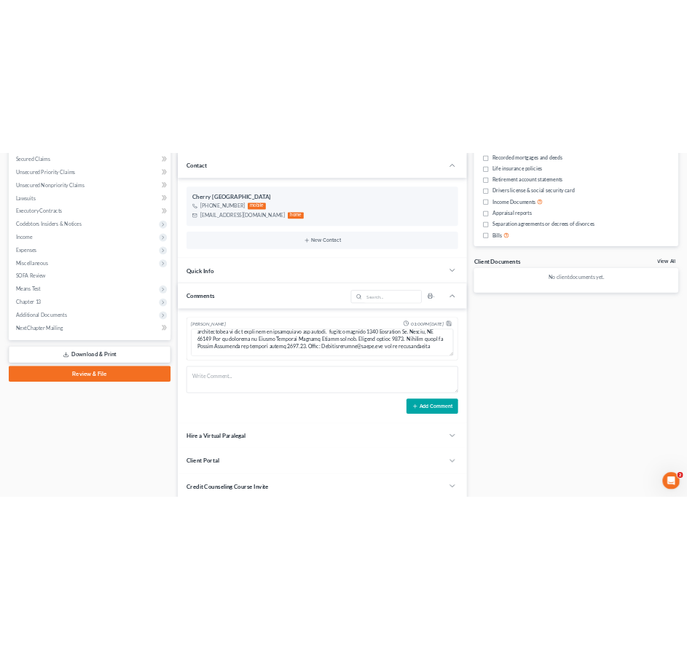
scroll to position [364, 0]
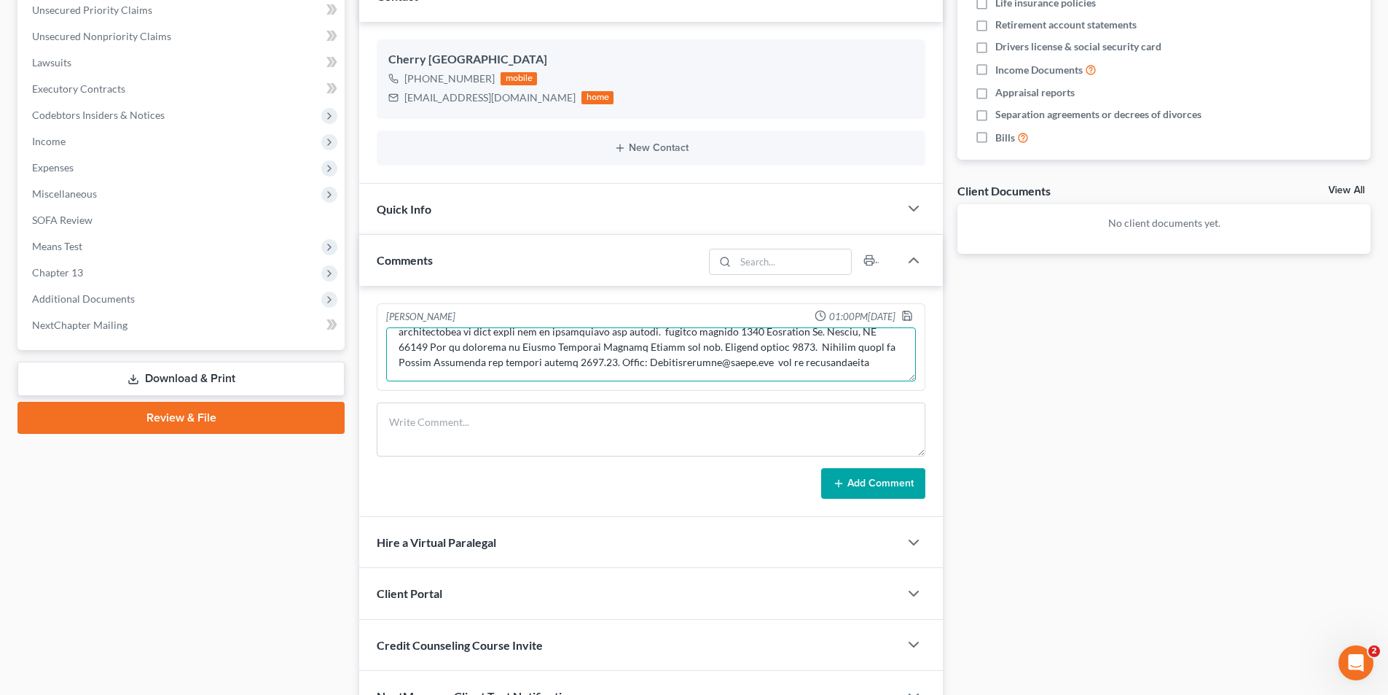
click at [687, 367] on textarea at bounding box center [651, 354] width 530 height 54
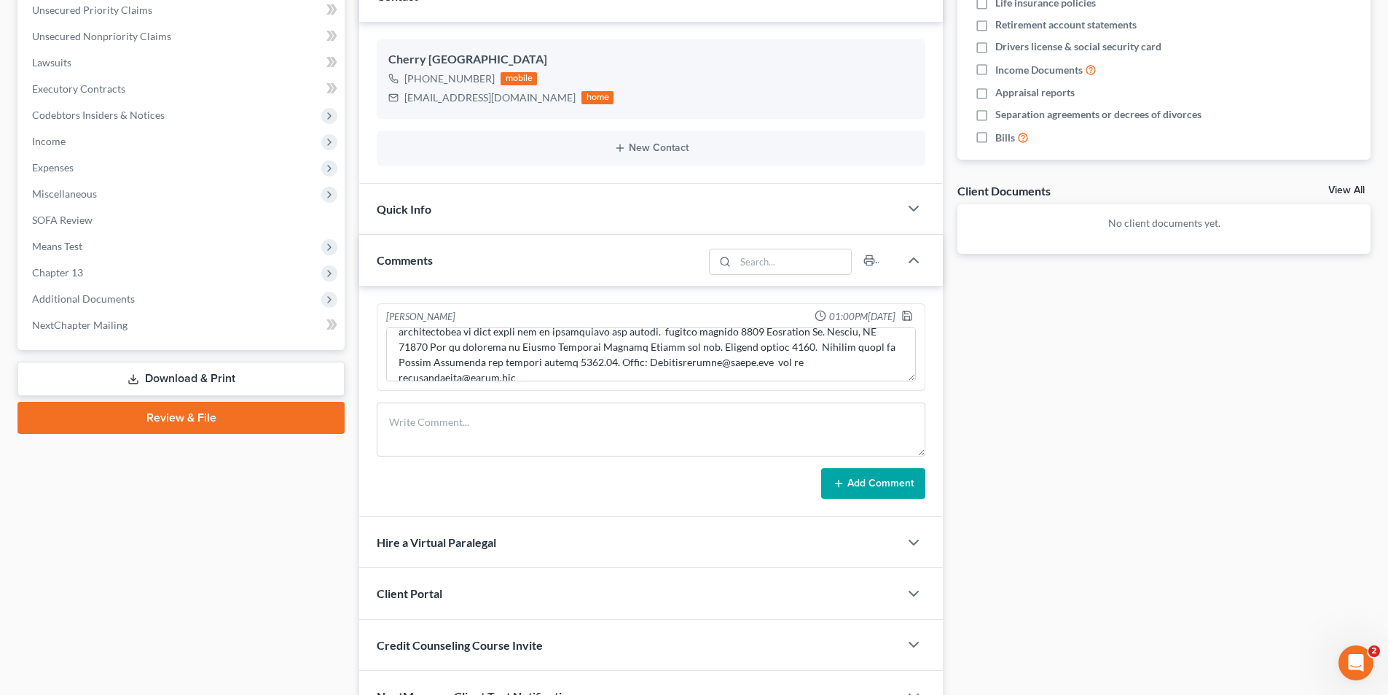
click at [687, 383] on div "Docs Tasks Events Timer 0% Completed Nothing here yet! Credit Counseling Certif…" at bounding box center [1164, 249] width 428 height 947
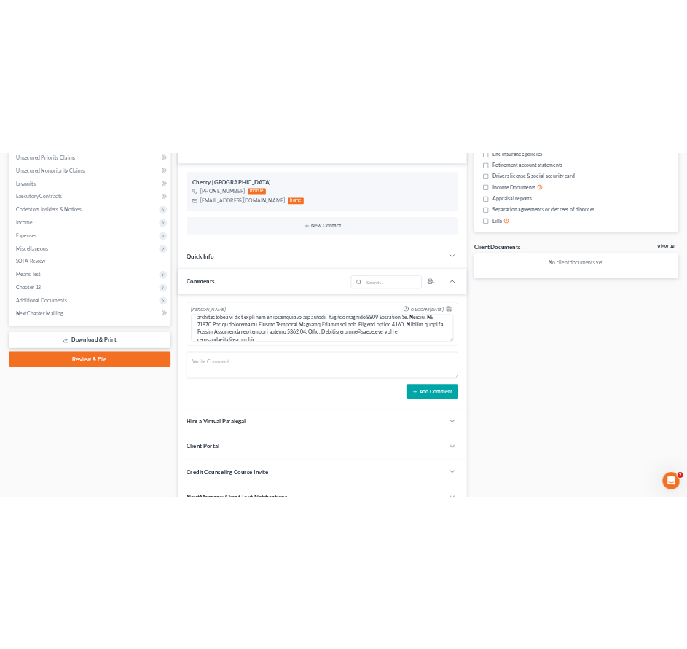
scroll to position [168, 0]
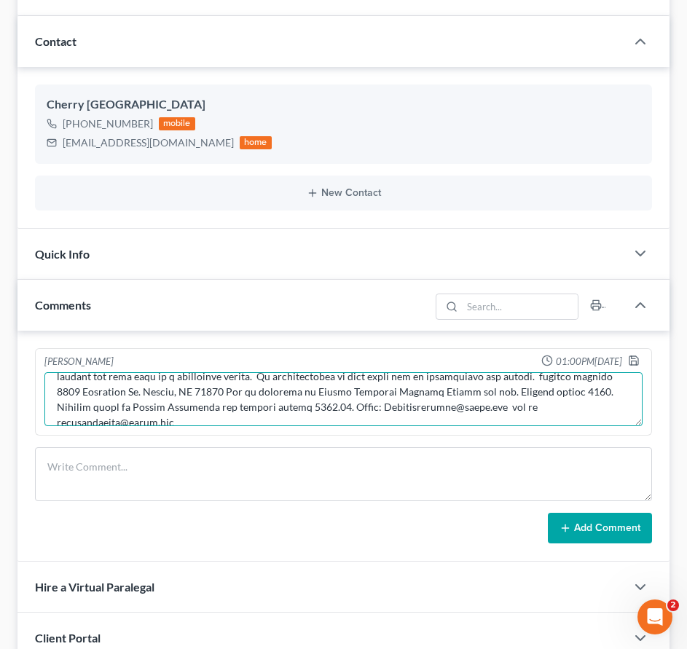
click at [598, 406] on textarea at bounding box center [343, 399] width 598 height 54
paste textarea "ss for her 431-53-4244 his is 430-67-6910."
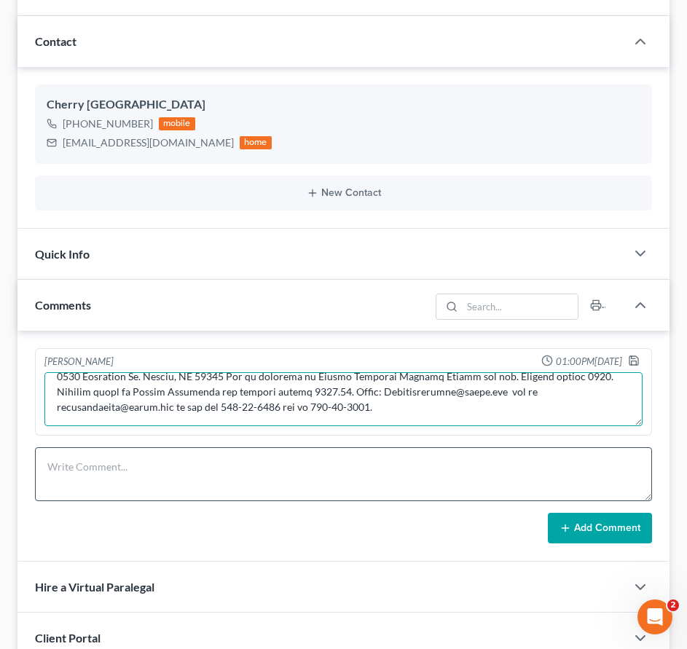
type textarea "Calling Cherry Hamburg about a possible bankrupty. Brother Oscar referred her t…"
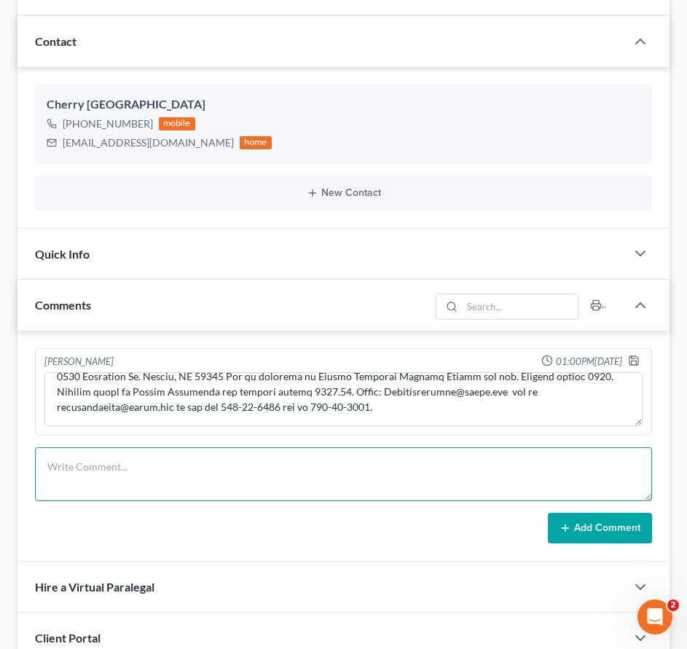
click at [463, 460] on textarea at bounding box center [343, 475] width 617 height 54
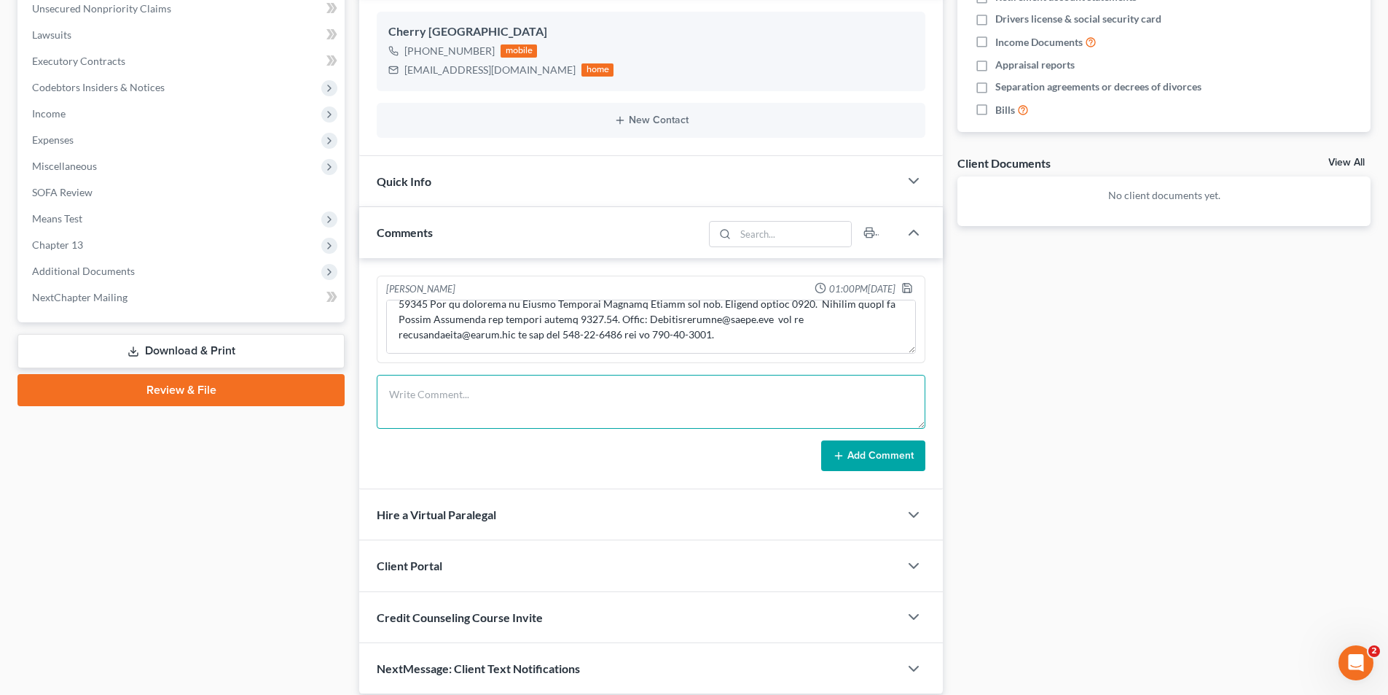
scroll to position [228, 0]
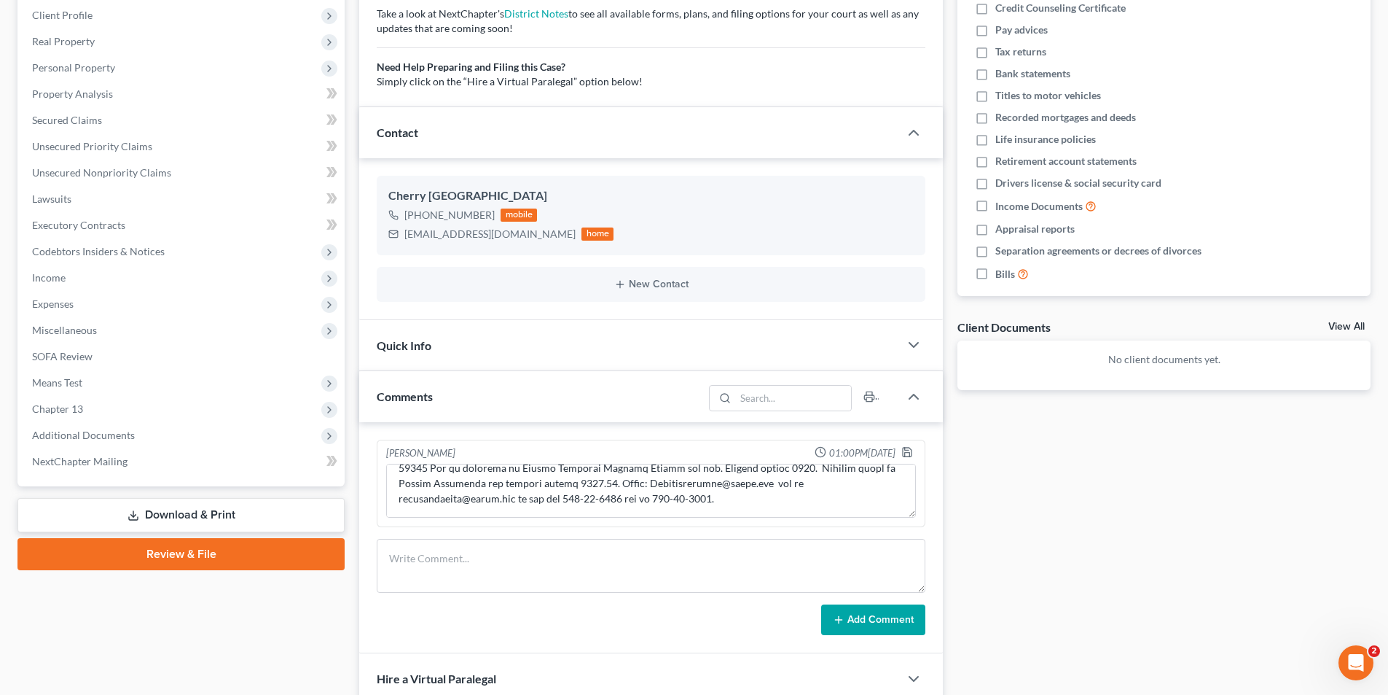
click at [453, 129] on div "Contact" at bounding box center [629, 132] width 540 height 50
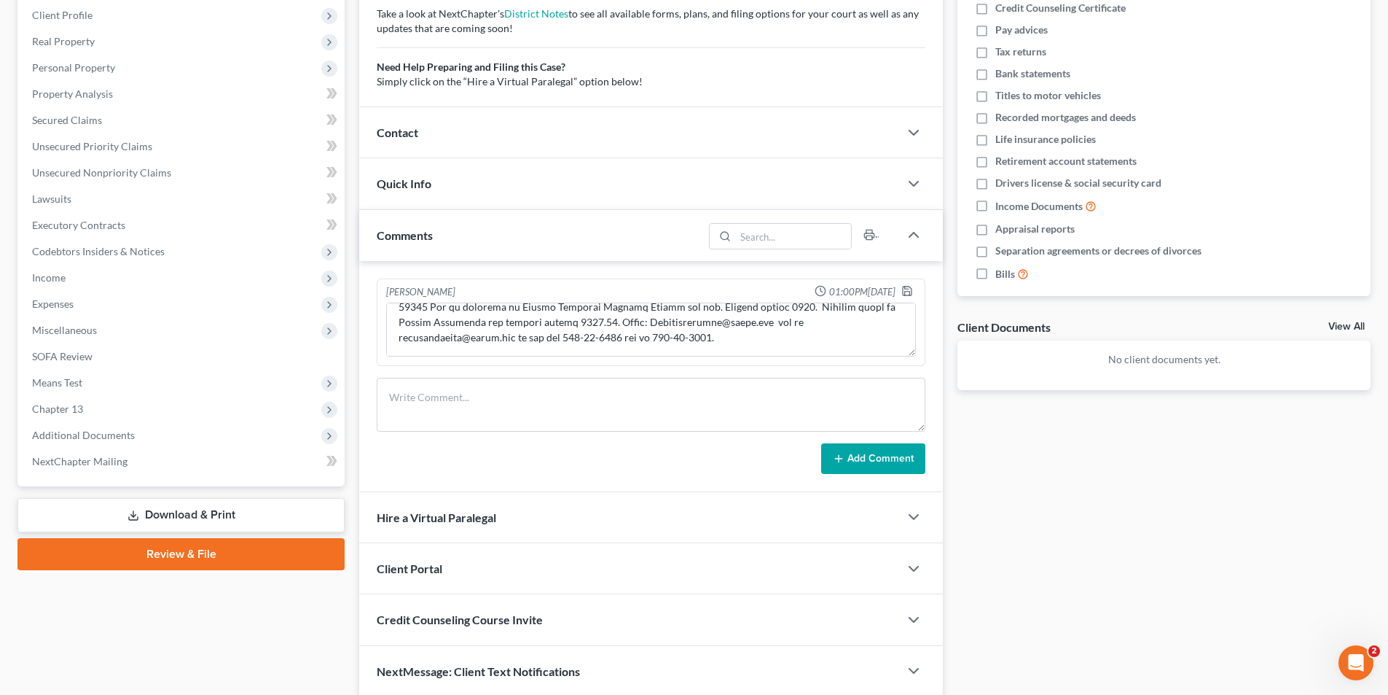
click at [417, 140] on div "Contact" at bounding box center [629, 132] width 540 height 50
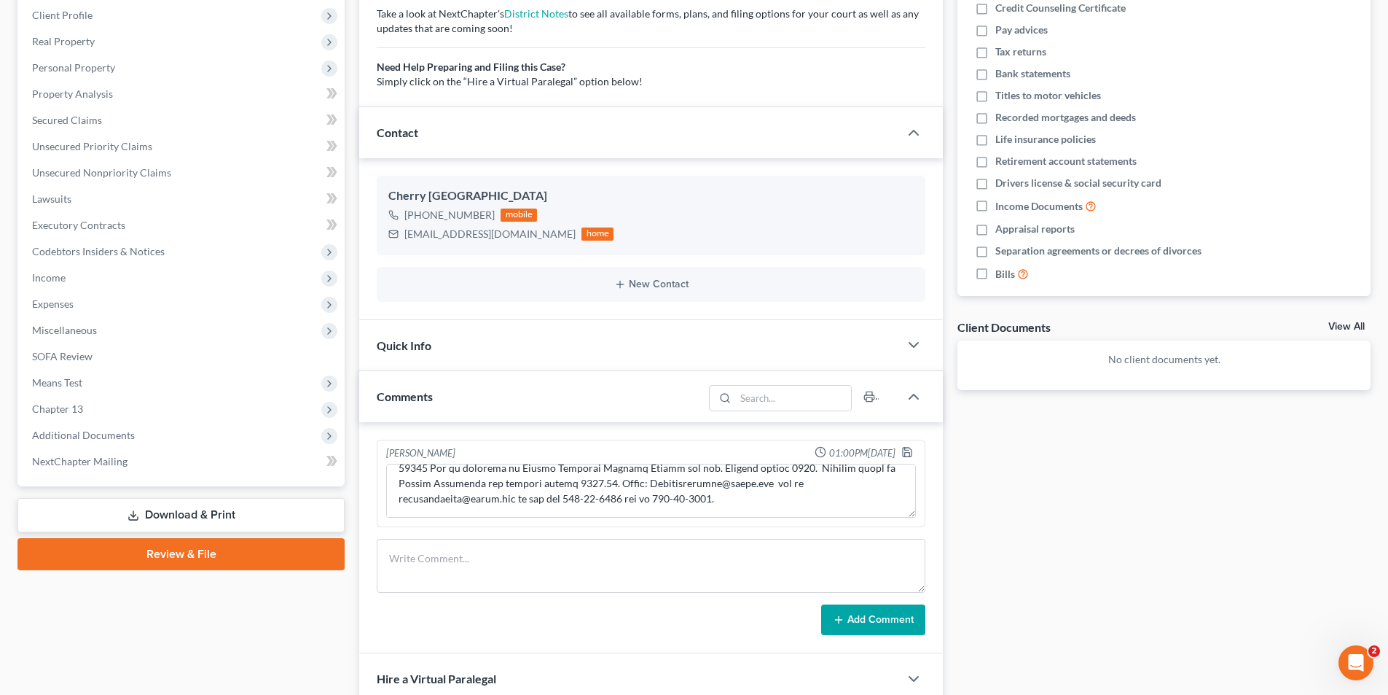
click at [419, 130] on div "Contact" at bounding box center [629, 132] width 540 height 50
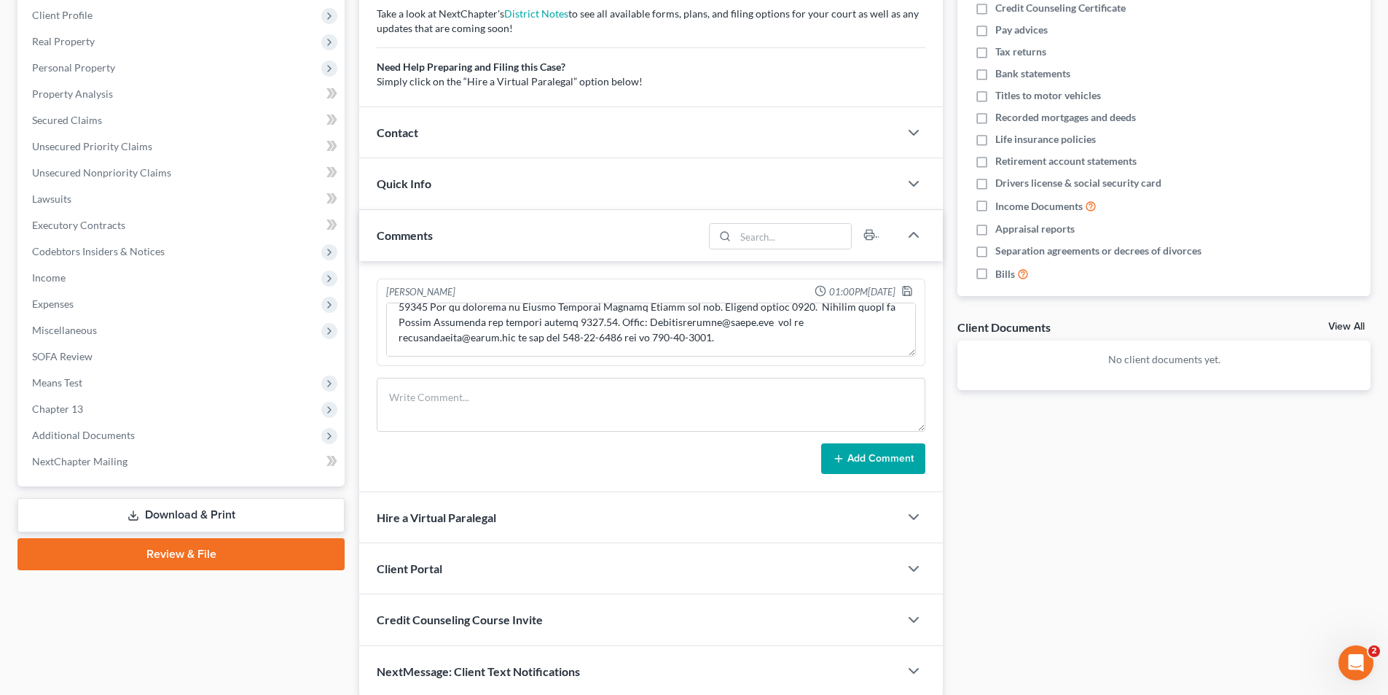
click at [420, 192] on div "Quick Info" at bounding box center [629, 183] width 540 height 50
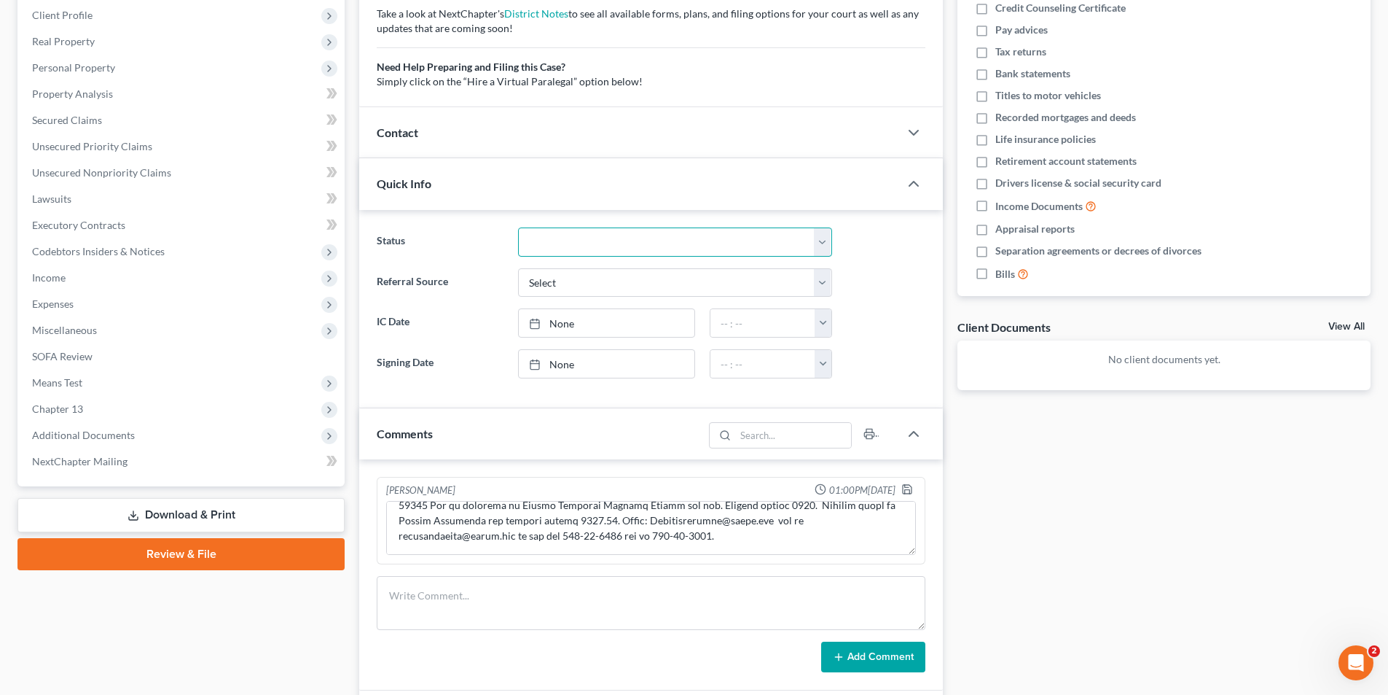
click at [593, 239] on select "Discharged Discharged & Reported Discharge Litigation Dismissal Notice Dismisse…" at bounding box center [675, 241] width 314 height 29
click at [565, 277] on select "Select Word Of Mouth Previous Clients Direct Mail Website Google Search Modern …" at bounding box center [675, 282] width 314 height 29
select select "0"
click at [518, 268] on select "Select Word Of Mouth Previous Clients Direct Mail Website Google Search Modern …" at bounding box center [675, 282] width 314 height 29
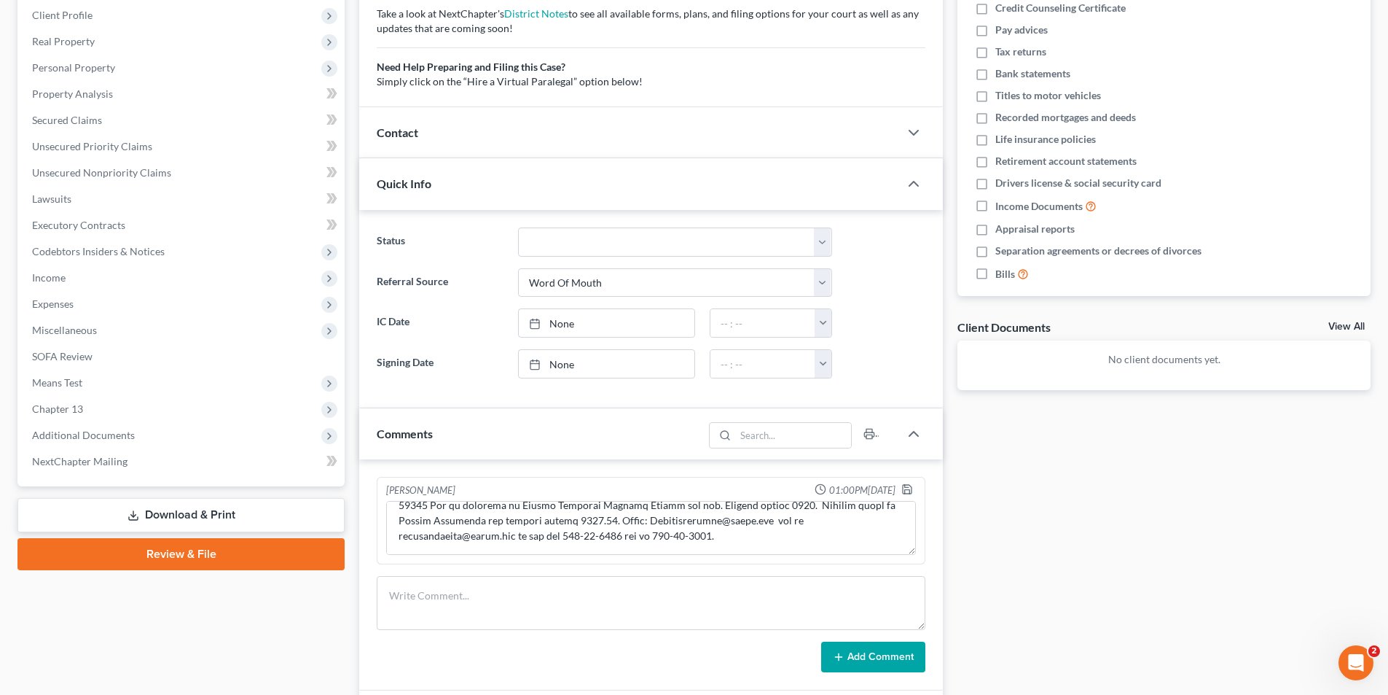
click at [499, 399] on div "Status Discharged Discharged & Reported Discharge Litigation Dismissal Notice D…" at bounding box center [651, 309] width 584 height 198
click at [687, 175] on icon "button" at bounding box center [913, 183] width 17 height 17
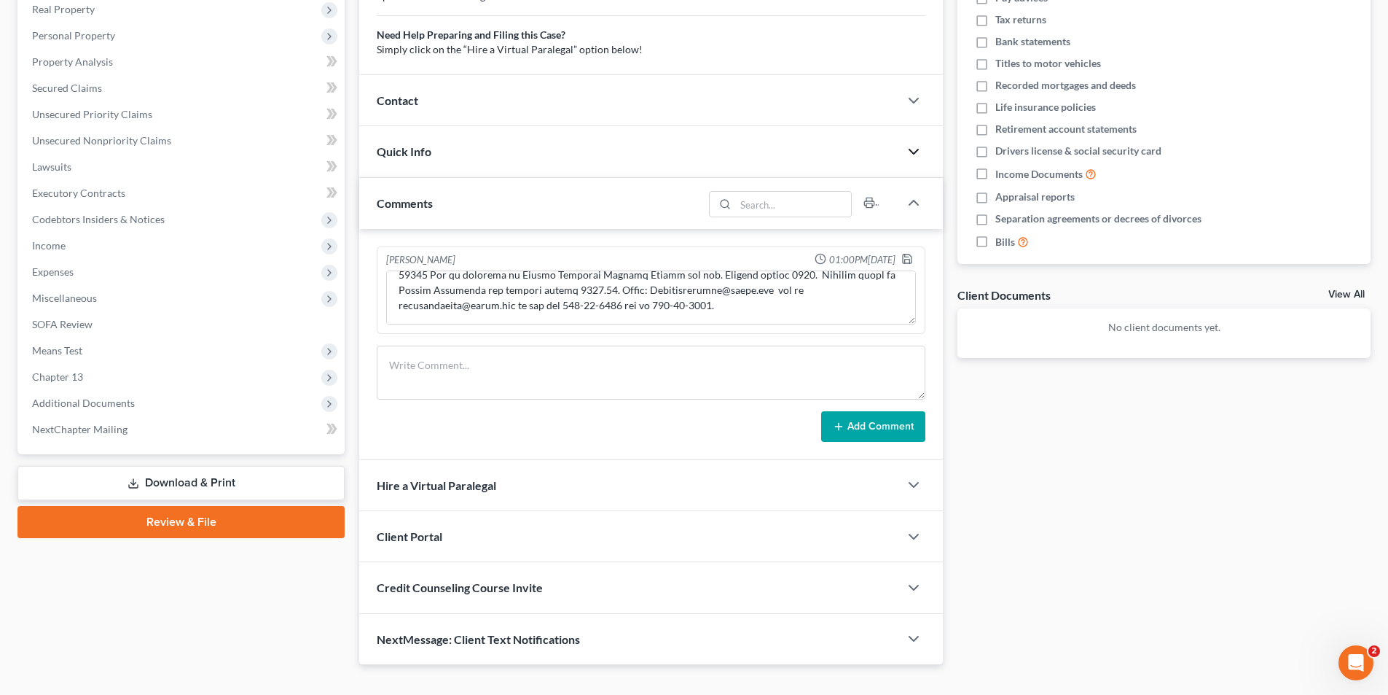
scroll to position [286, 0]
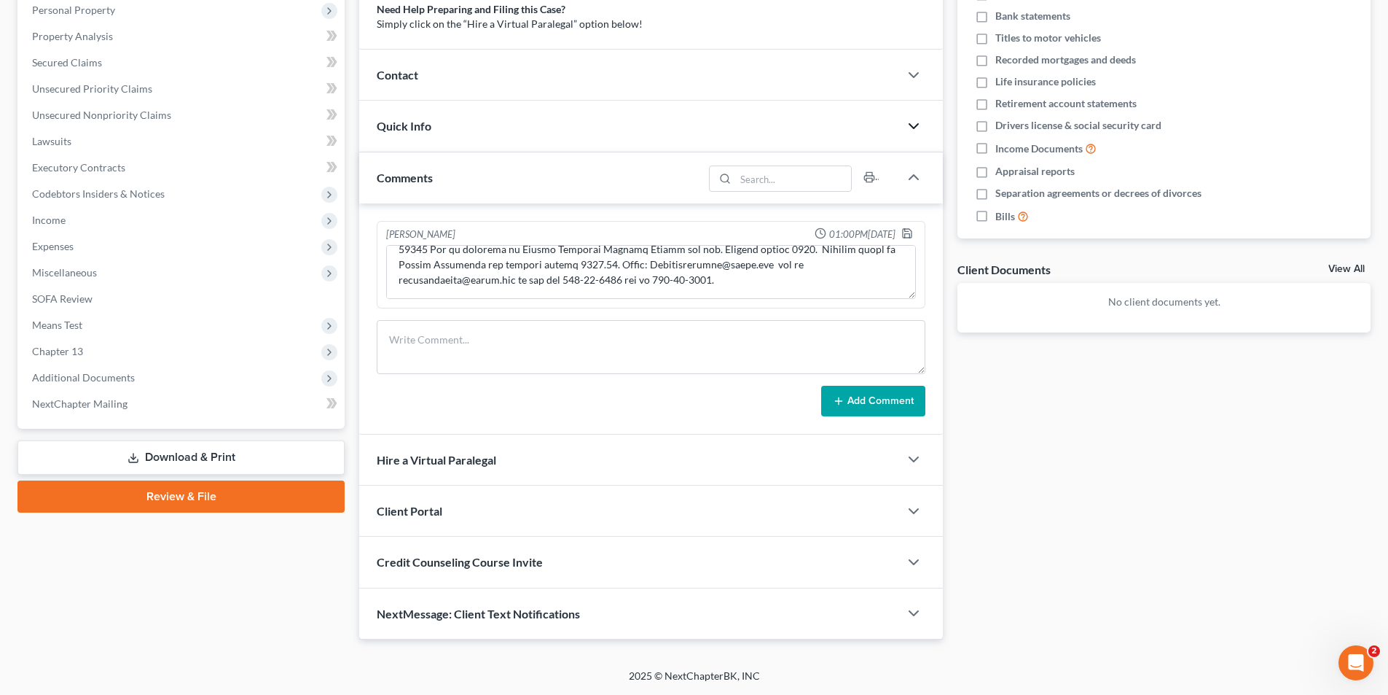
click at [399, 510] on span "Client Portal" at bounding box center [410, 511] width 66 height 14
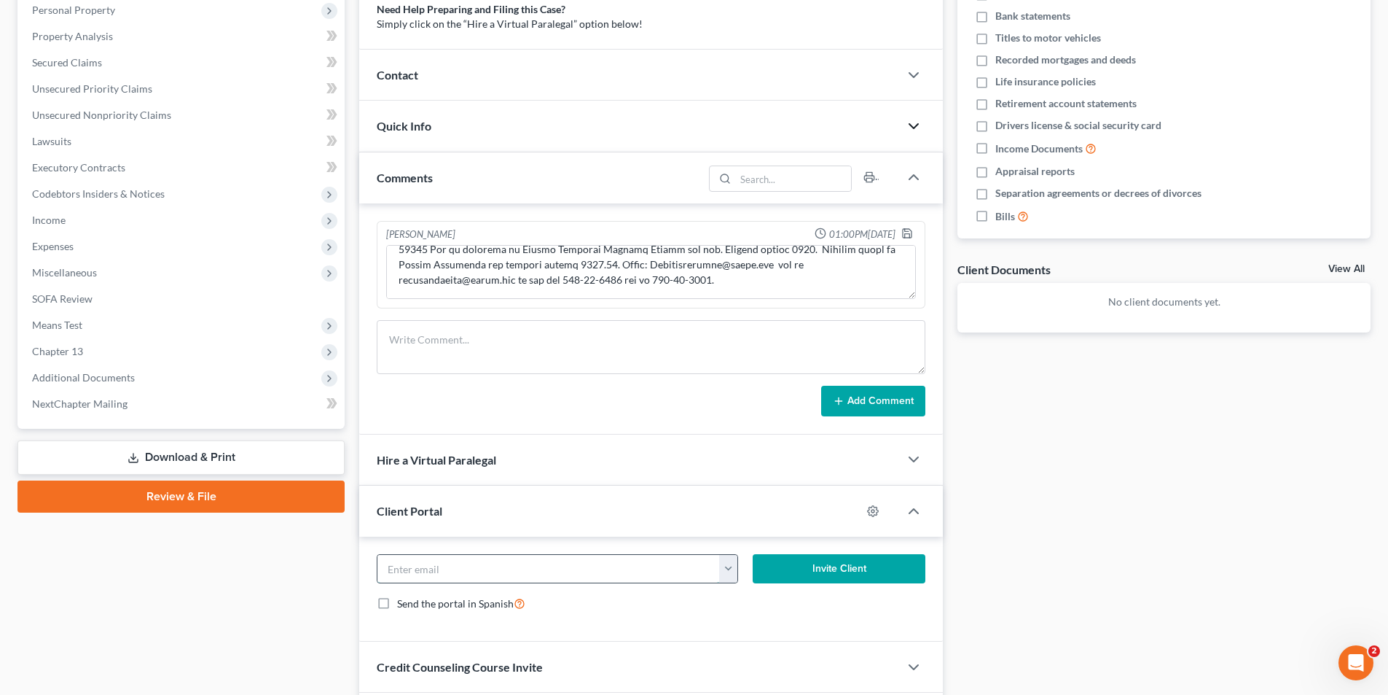
drag, startPoint x: 431, startPoint y: 570, endPoint x: 438, endPoint y: 557, distance: 14.7
click at [432, 568] on input "email" at bounding box center [549, 569] width 343 height 28
click at [515, 259] on textarea at bounding box center [651, 272] width 530 height 54
drag, startPoint x: 508, startPoint y: 264, endPoint x: 528, endPoint y: 263, distance: 19.7
click at [528, 263] on textarea at bounding box center [651, 272] width 530 height 54
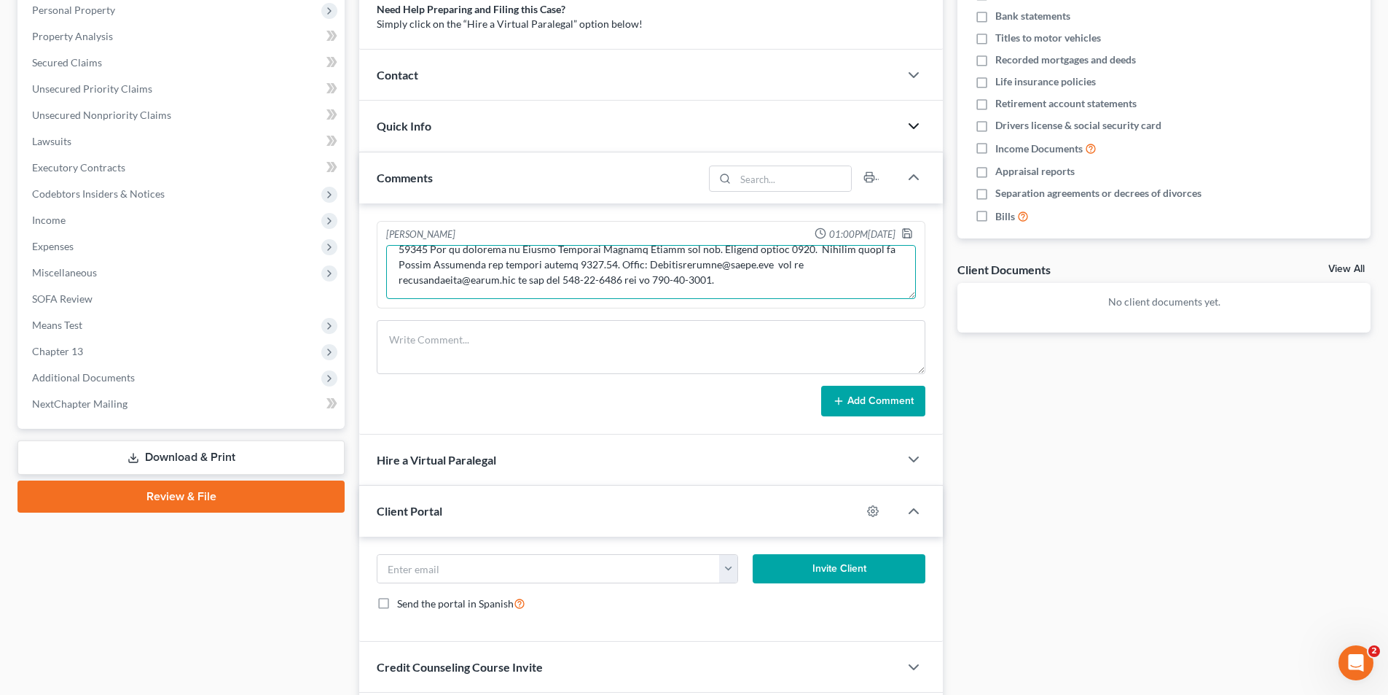
drag, startPoint x: 504, startPoint y: 266, endPoint x: 628, endPoint y: 266, distance: 123.9
click at [628, 266] on textarea at bounding box center [651, 272] width 530 height 54
click at [415, 568] on input "email" at bounding box center [549, 569] width 343 height 28
paste input "Cherryjhamburg@gmail.com"
type input "Cherryjhamburg@gmail.com"
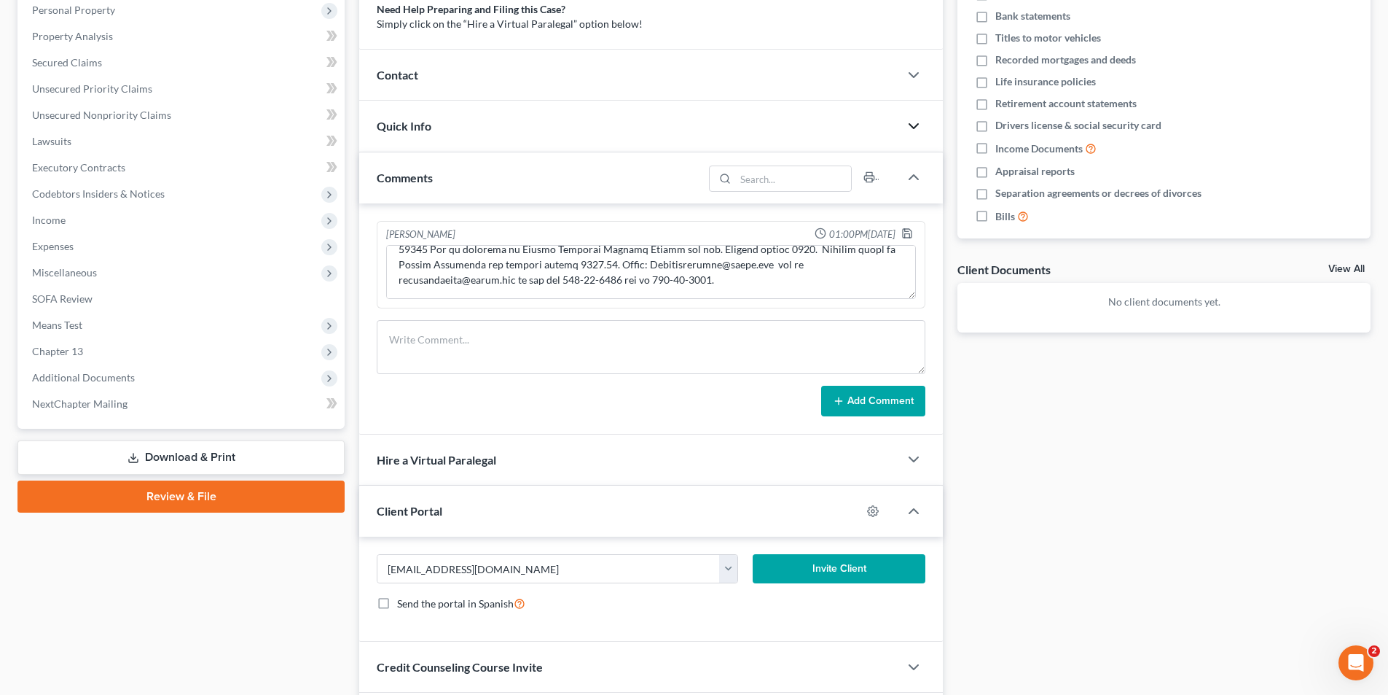
click at [687, 622] on form "Cherryjhamburg@gmail.com cherryjhamburg@gmail.com Invite Client Send the portal…" at bounding box center [651, 588] width 563 height 69
click at [687, 568] on button "Invite Client" at bounding box center [839, 568] width 173 height 29
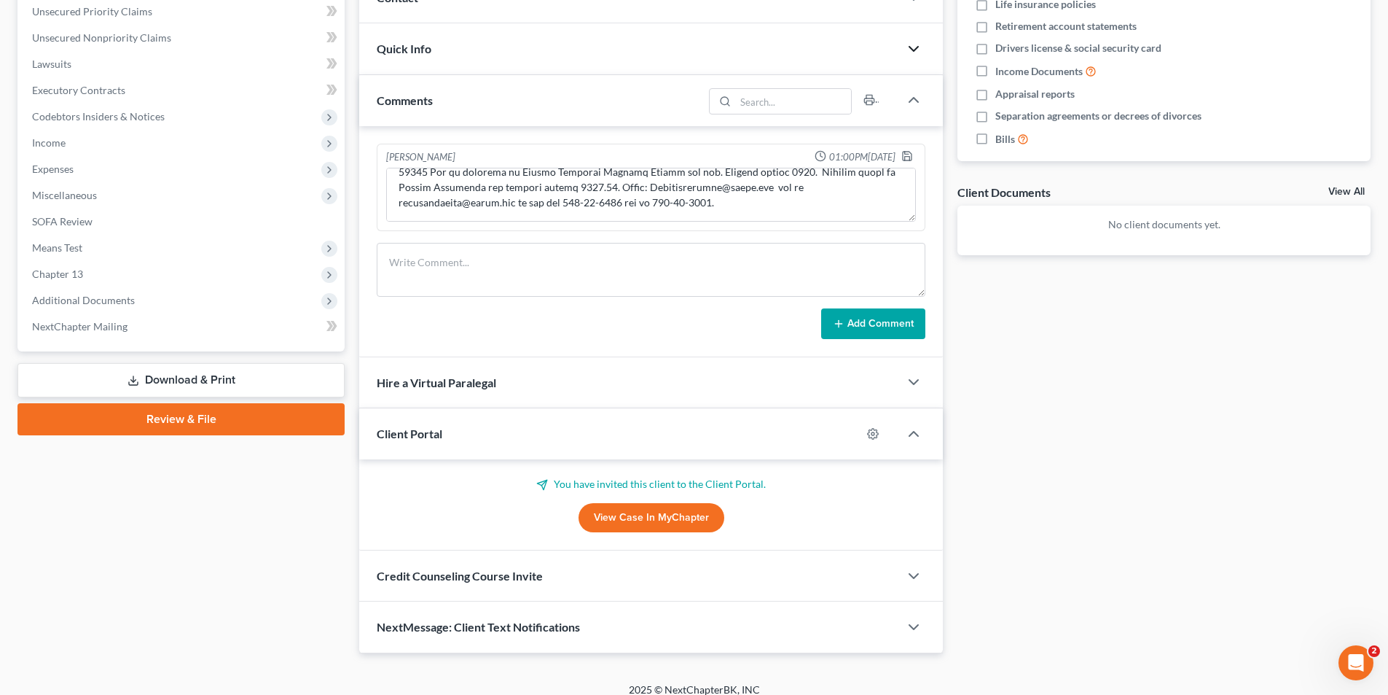
scroll to position [377, 0]
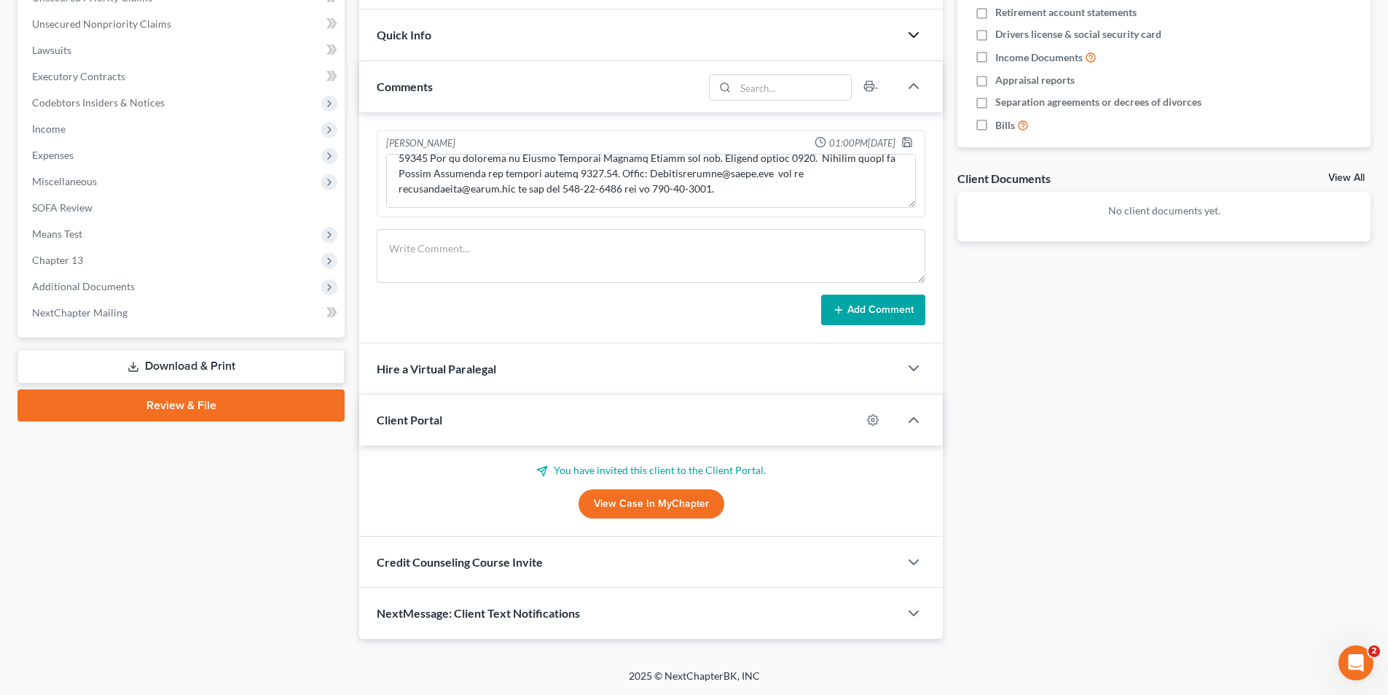
click at [506, 568] on div "Credit Counseling Course Invite" at bounding box center [629, 561] width 540 height 50
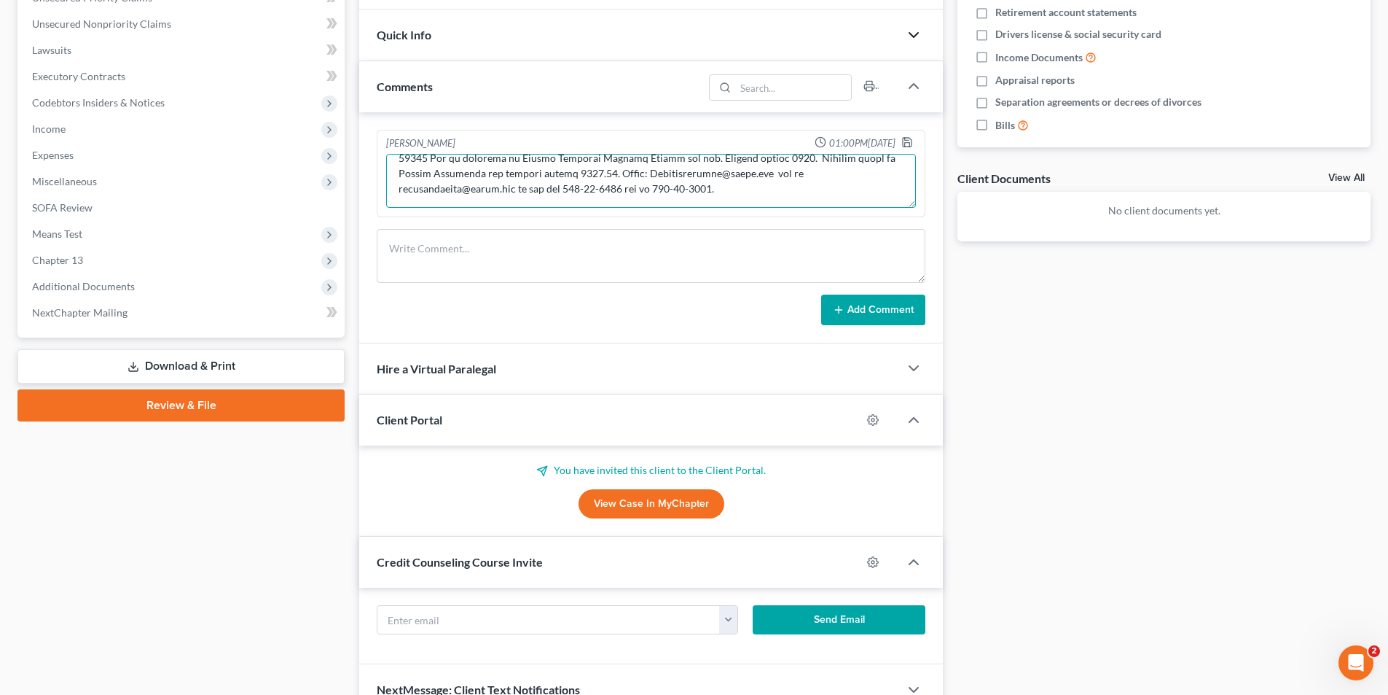
click at [512, 172] on textarea at bounding box center [651, 181] width 530 height 54
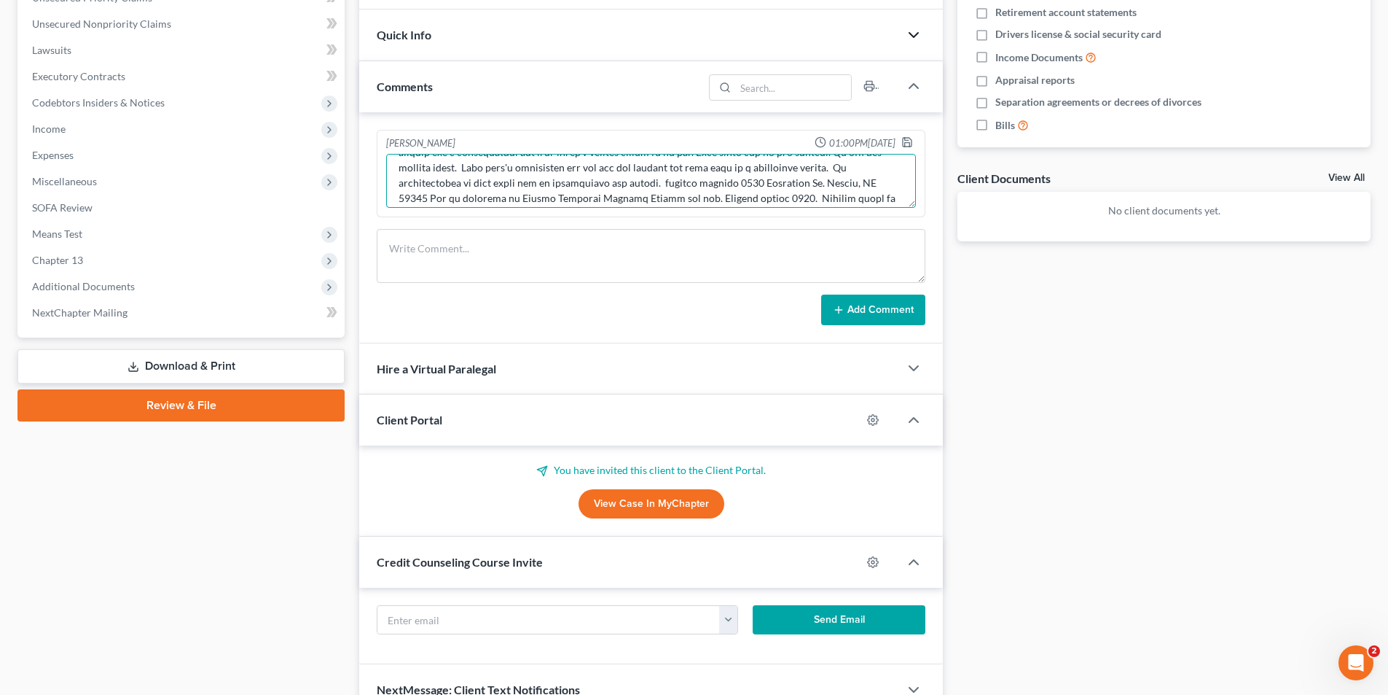
drag, startPoint x: 505, startPoint y: 175, endPoint x: 614, endPoint y: 187, distance: 109.2
click at [614, 187] on textarea at bounding box center [651, 181] width 530 height 54
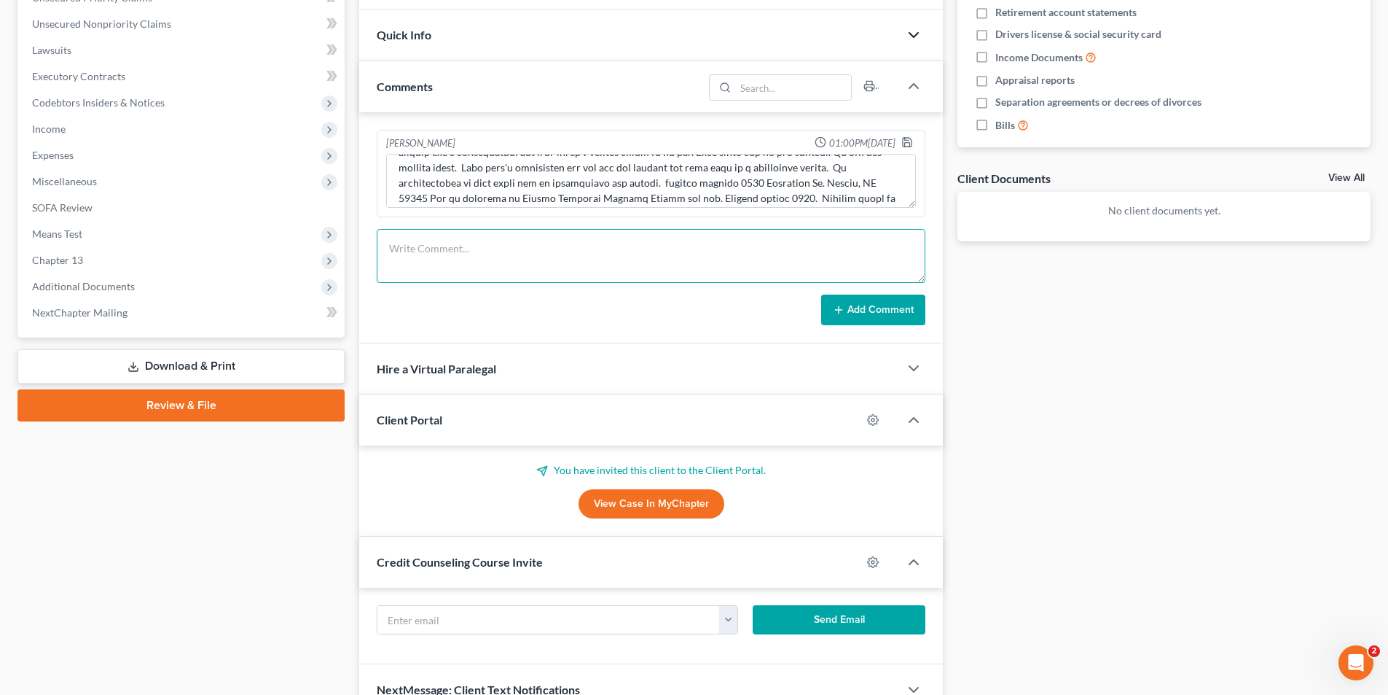
drag, startPoint x: 716, startPoint y: 256, endPoint x: 683, endPoint y: 214, distance: 54.0
click at [687, 249] on textarea at bounding box center [651, 256] width 549 height 54
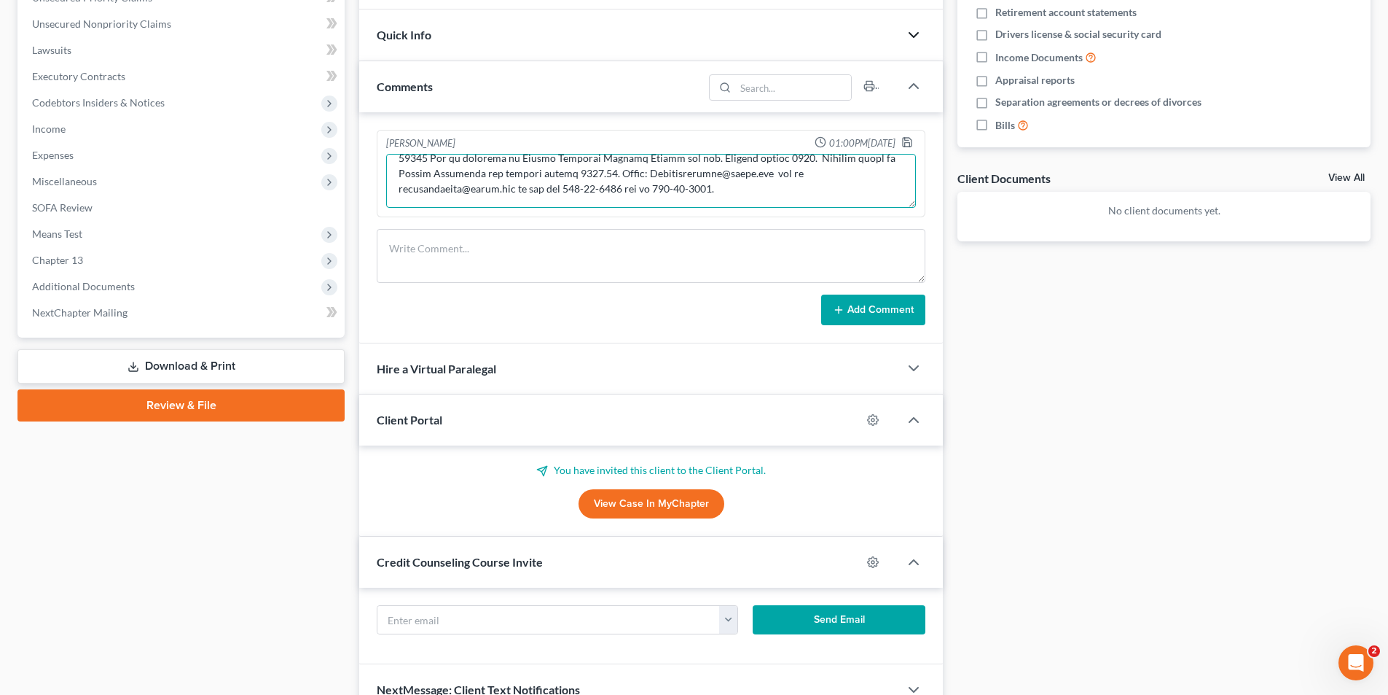
drag, startPoint x: 506, startPoint y: 174, endPoint x: 628, endPoint y: 173, distance: 122.4
click at [628, 173] on textarea at bounding box center [651, 181] width 530 height 54
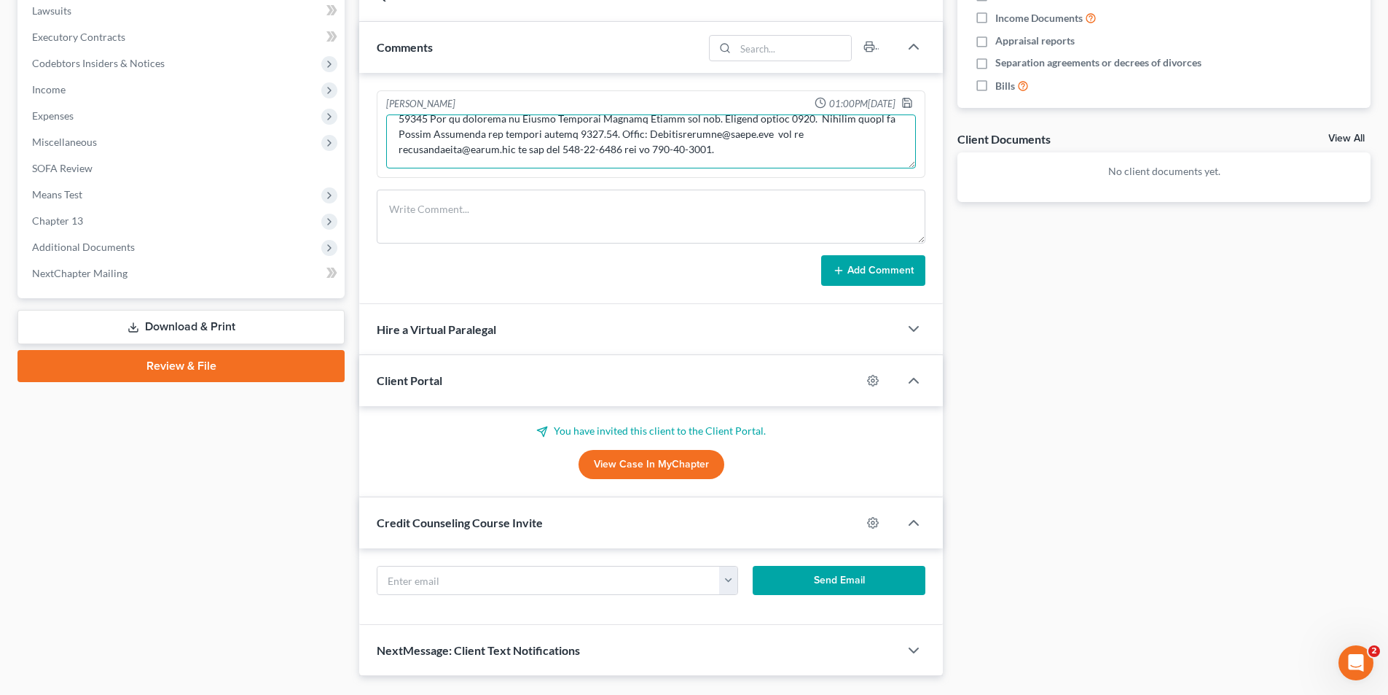
scroll to position [453, 0]
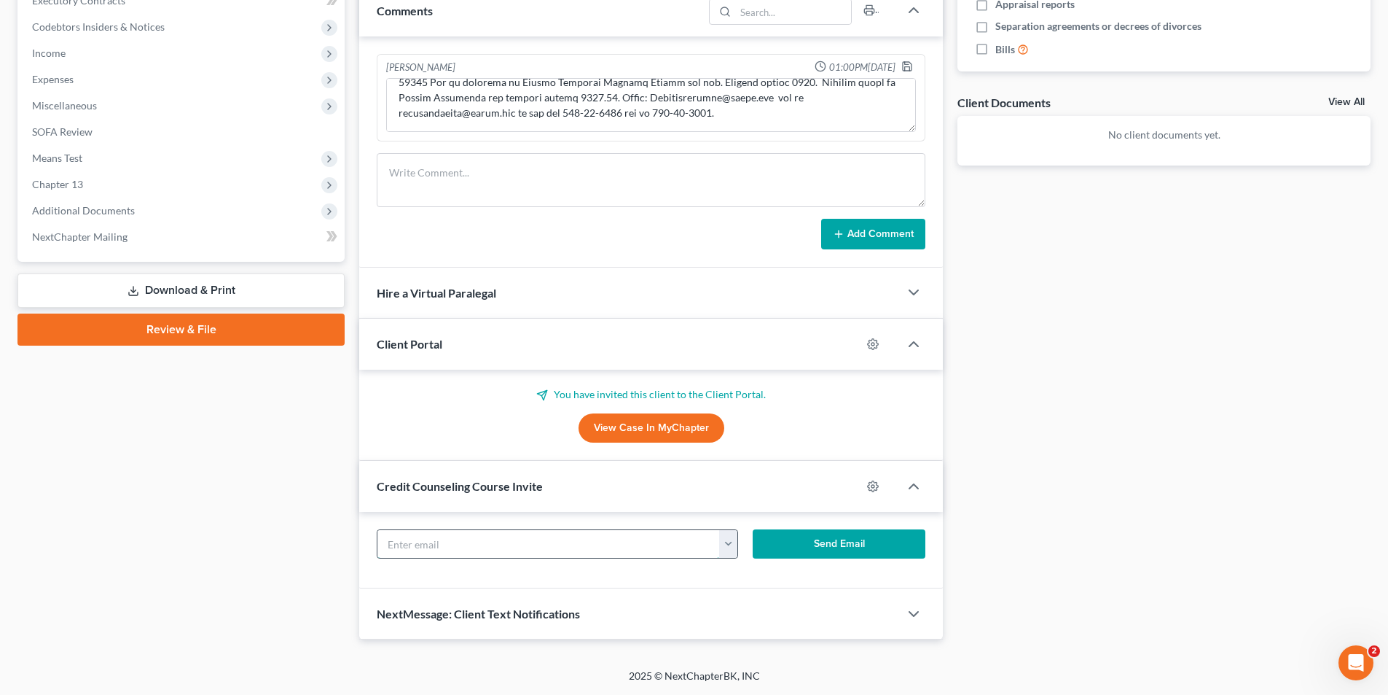
click at [457, 544] on input "text" at bounding box center [549, 544] width 343 height 28
paste input "Cherryjhamburg@gmail.com"
type input "Cherryjhamburg@gmail.com"
click at [687, 544] on button "Send Email" at bounding box center [839, 543] width 173 height 29
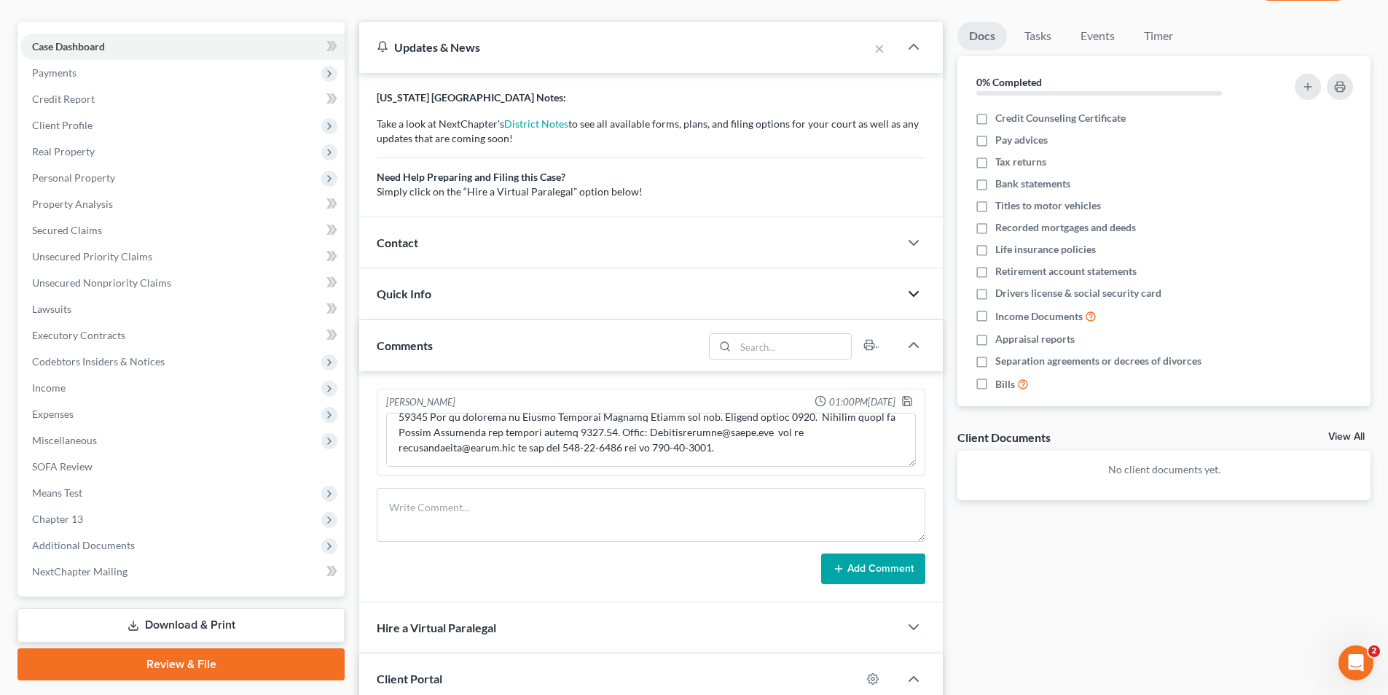
scroll to position [0, 0]
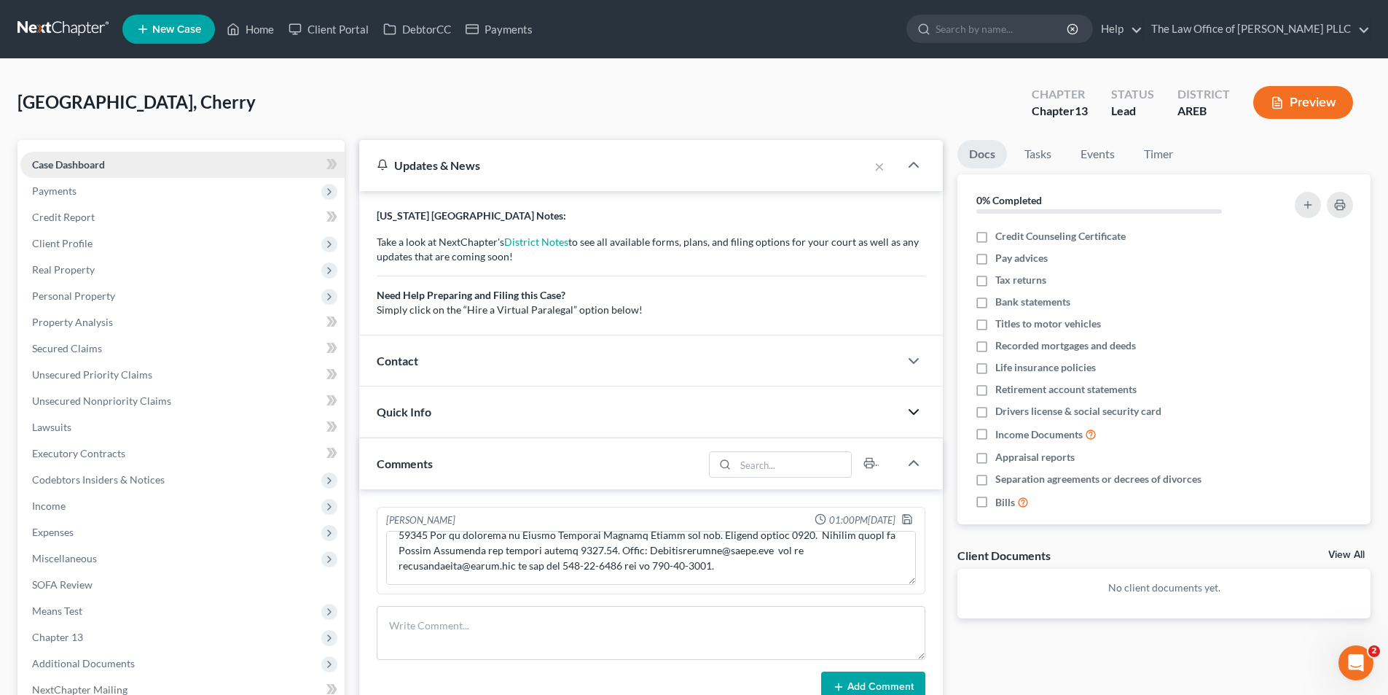
click at [73, 164] on span "Case Dashboard" at bounding box center [68, 164] width 73 height 12
click at [90, 160] on span "Case Dashboard" at bounding box center [68, 164] width 73 height 12
click at [77, 244] on span "Client Profile" at bounding box center [62, 243] width 60 height 12
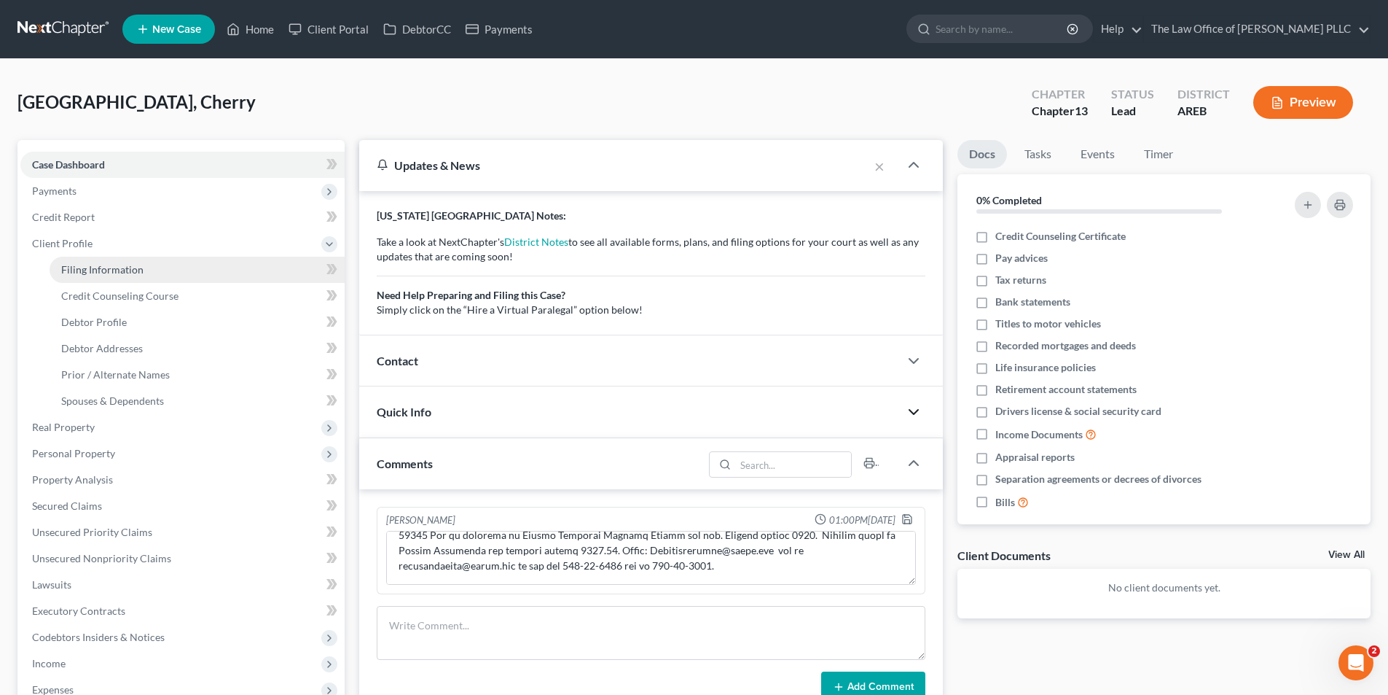
click at [122, 273] on span "Filing Information" at bounding box center [102, 269] width 82 height 12
select select "1"
select select "0"
select select "3"
select select "5"
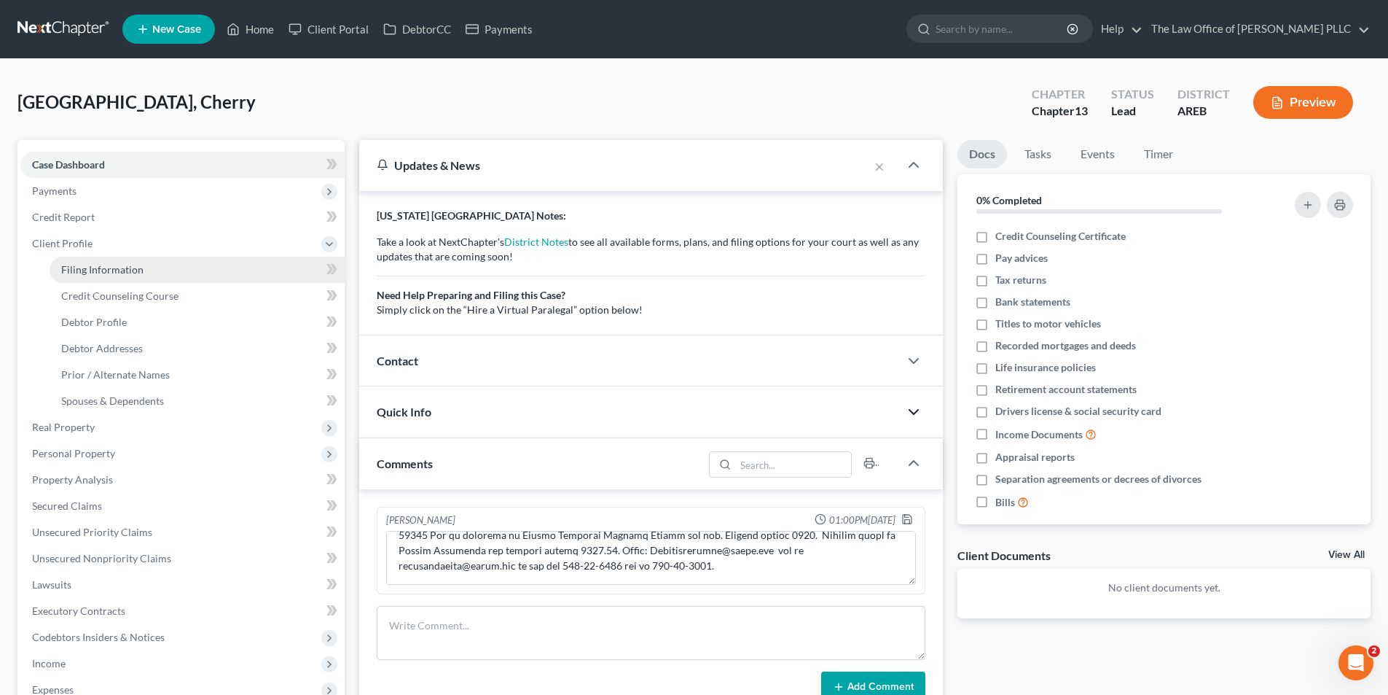
select select "2"
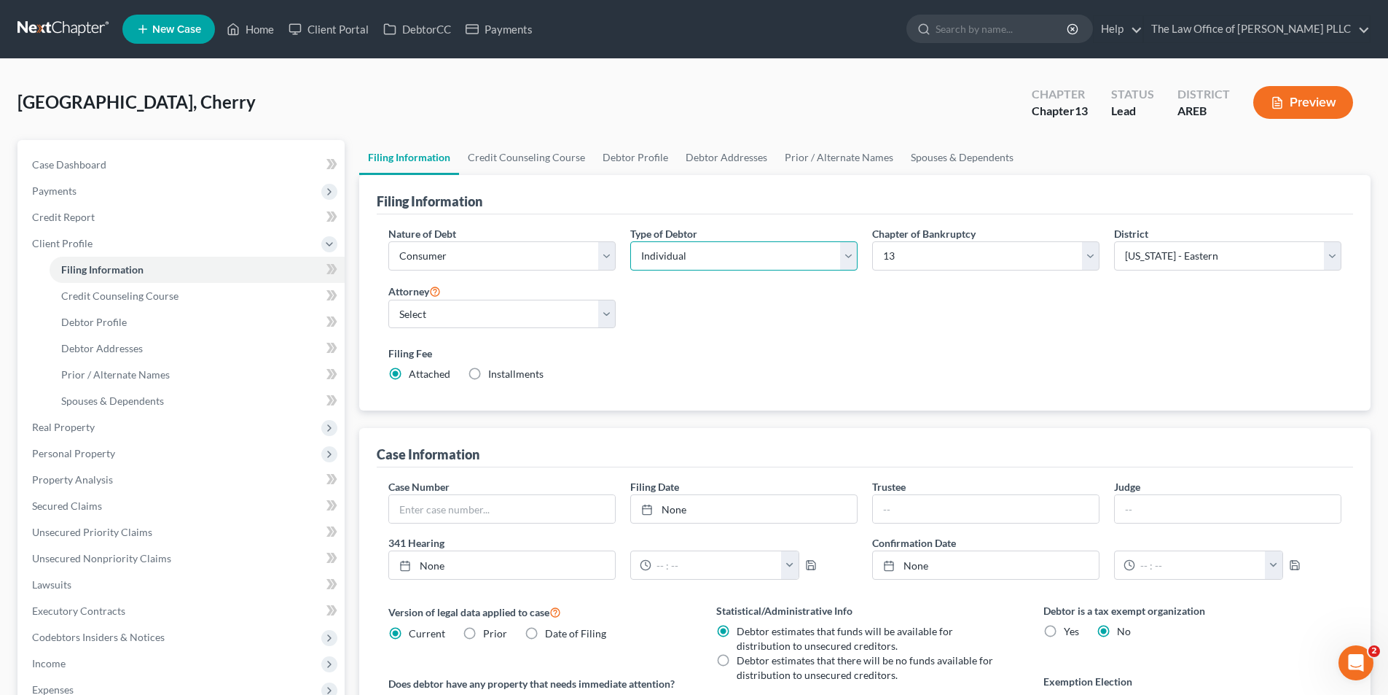
click at [687, 254] on select "Select Individual Joint" at bounding box center [743, 255] width 227 height 29
select select "1"
click at [630, 241] on select "Select Individual Joint" at bounding box center [743, 255] width 227 height 29
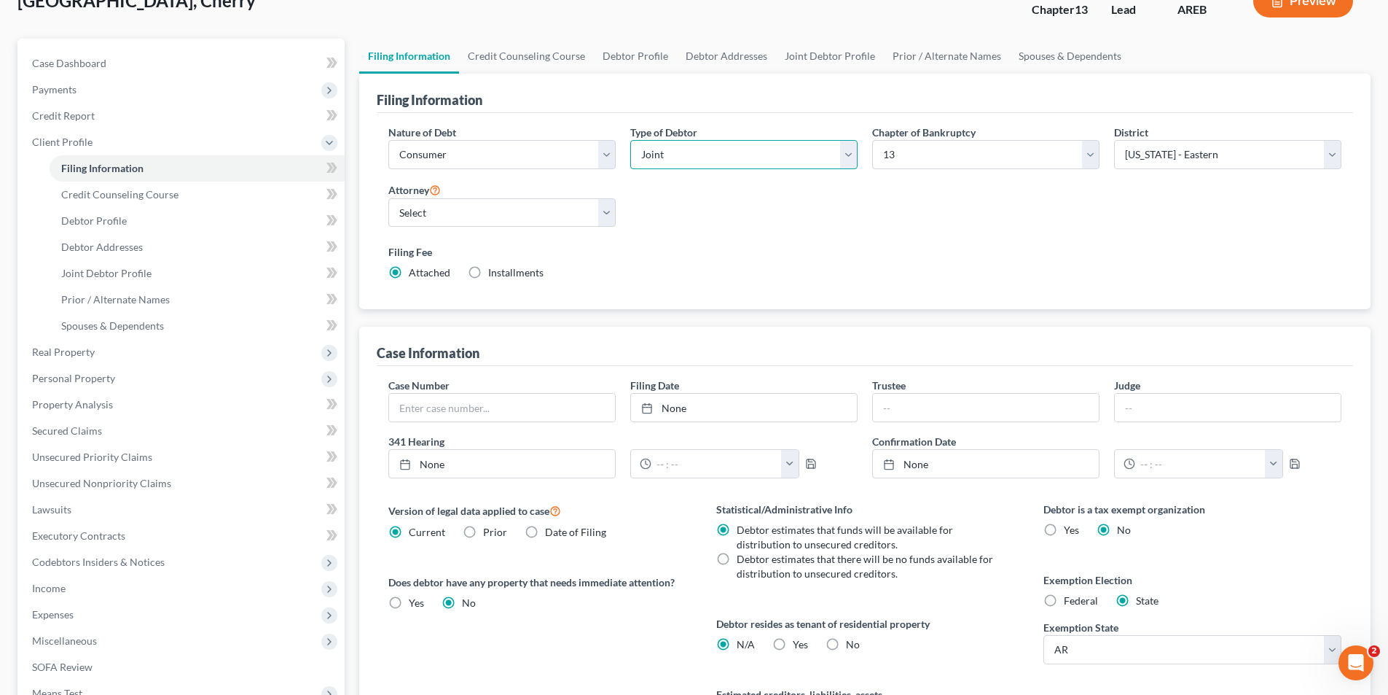
scroll to position [51, 0]
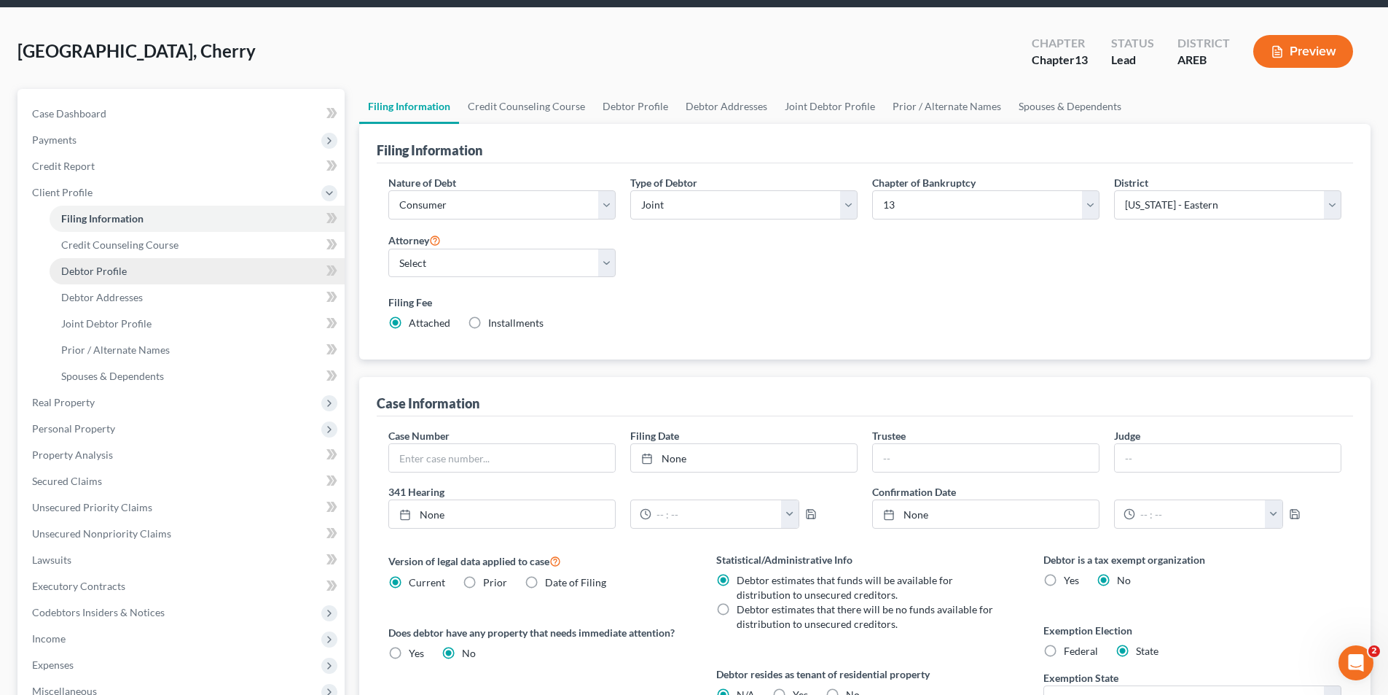
click at [105, 270] on span "Debtor Profile" at bounding box center [94, 271] width 66 height 12
select select "1"
select select "0"
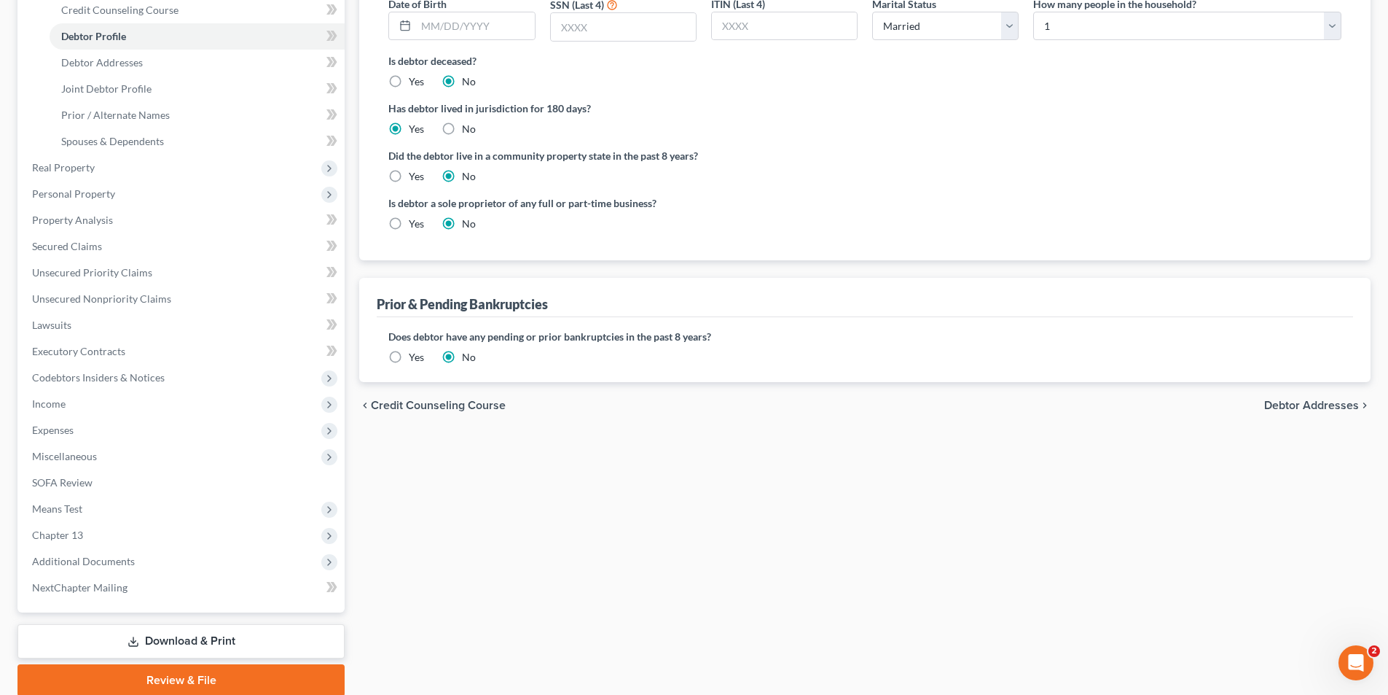
scroll to position [292, 0]
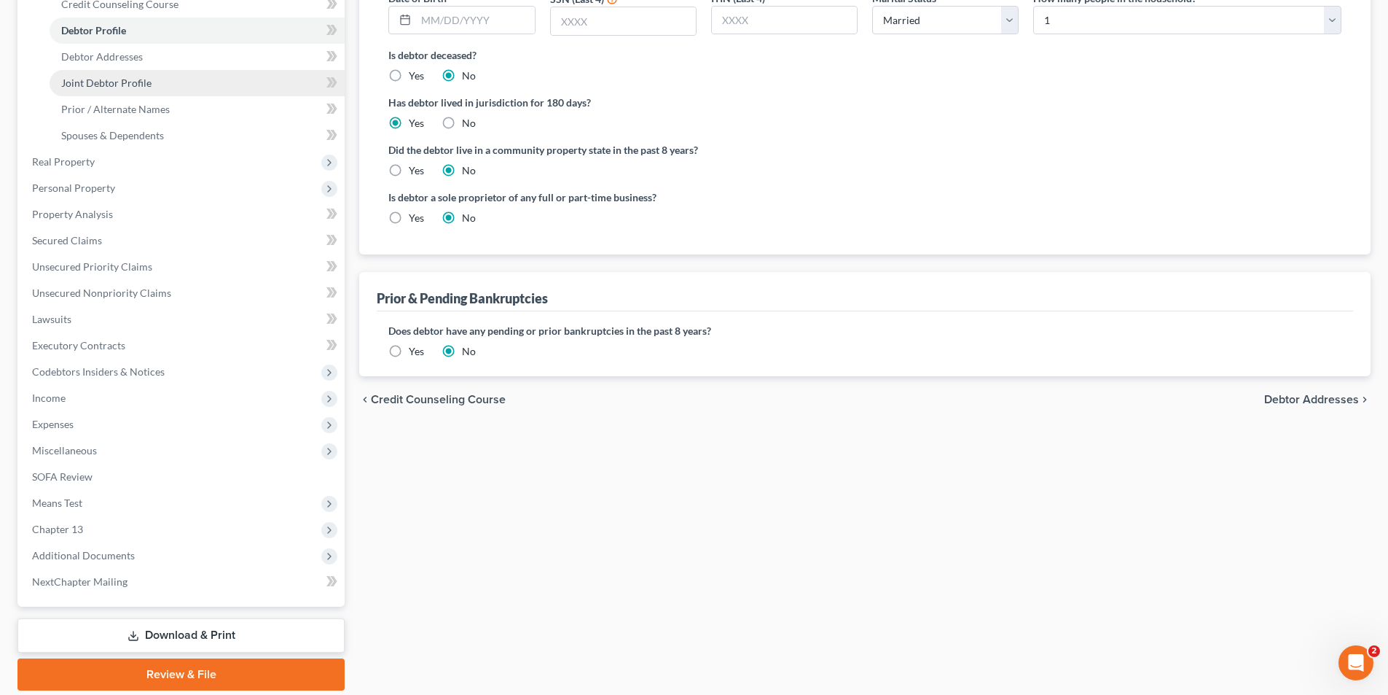
click at [125, 78] on span "Joint Debtor Profile" at bounding box center [106, 83] width 90 height 12
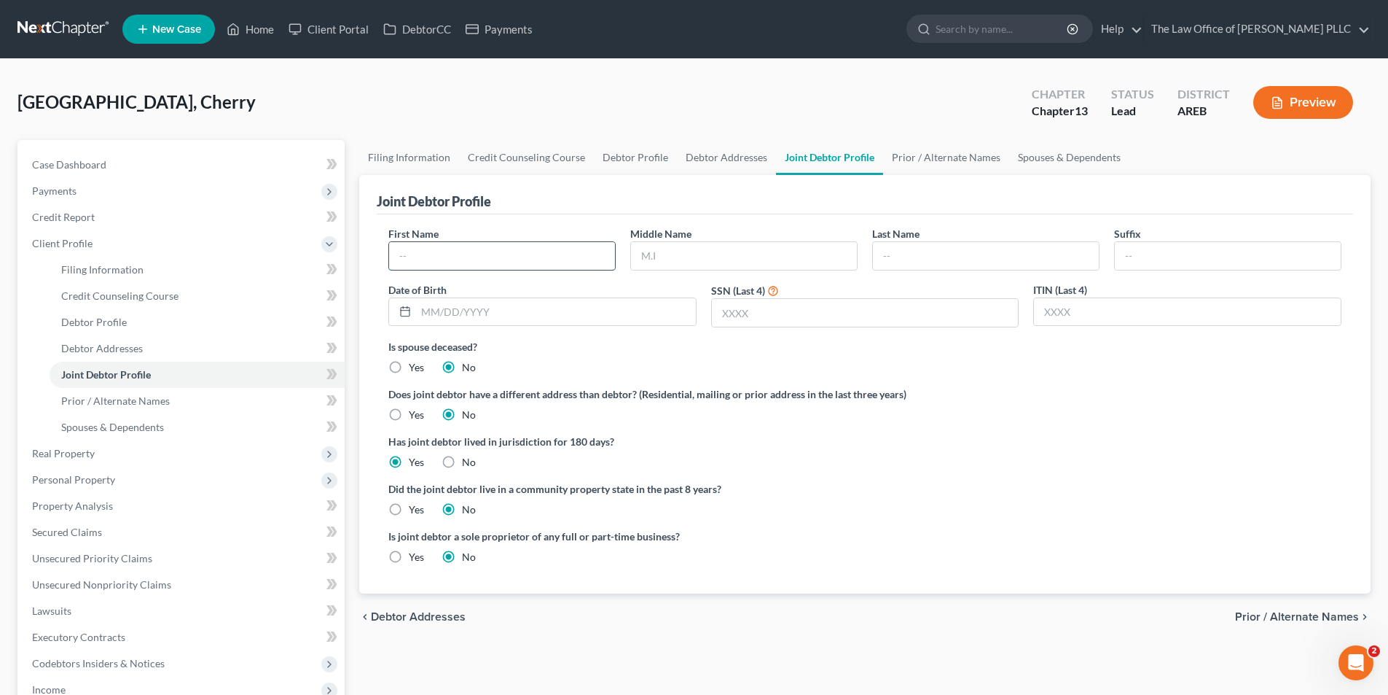
click at [440, 242] on input "text" at bounding box center [502, 256] width 226 height 28
click at [687, 255] on input "text" at bounding box center [744, 256] width 226 height 28
type input "c"
type input "C"
click at [687, 245] on input "text" at bounding box center [986, 256] width 226 height 28
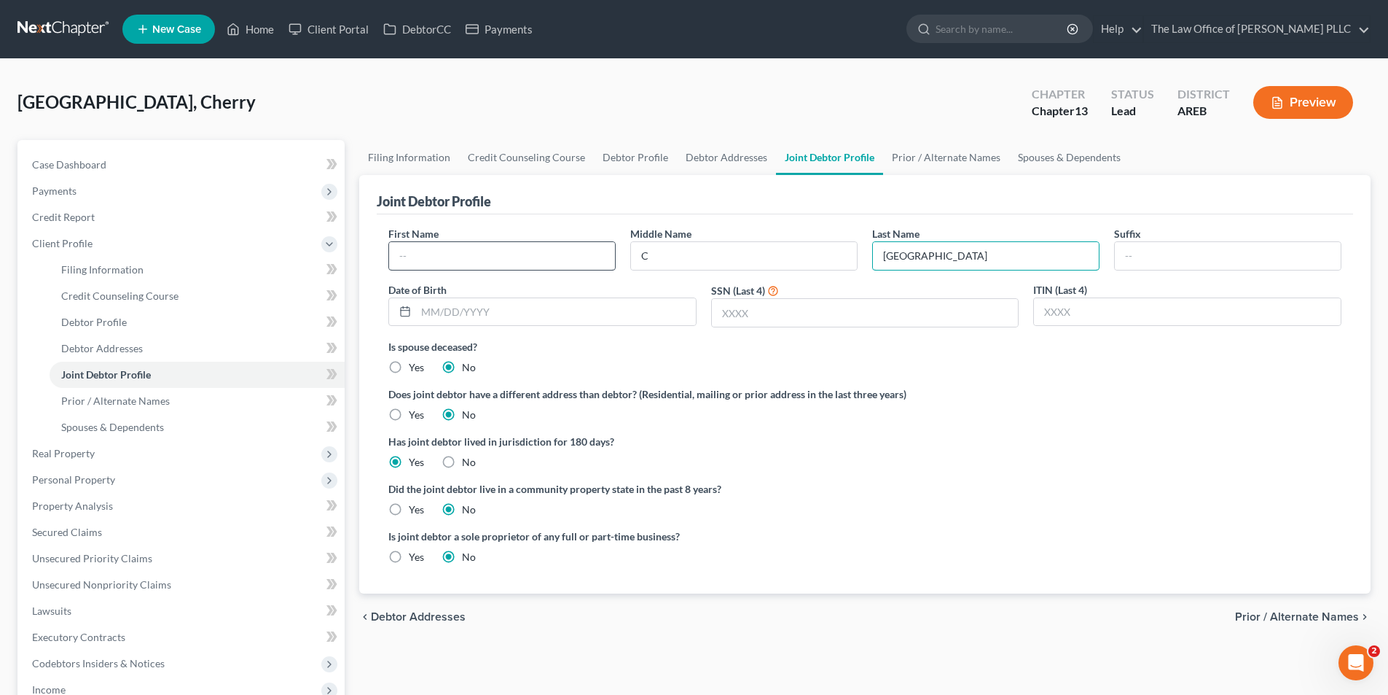
type input "Hamburg"
click at [456, 265] on input "text" at bounding box center [502, 256] width 226 height 28
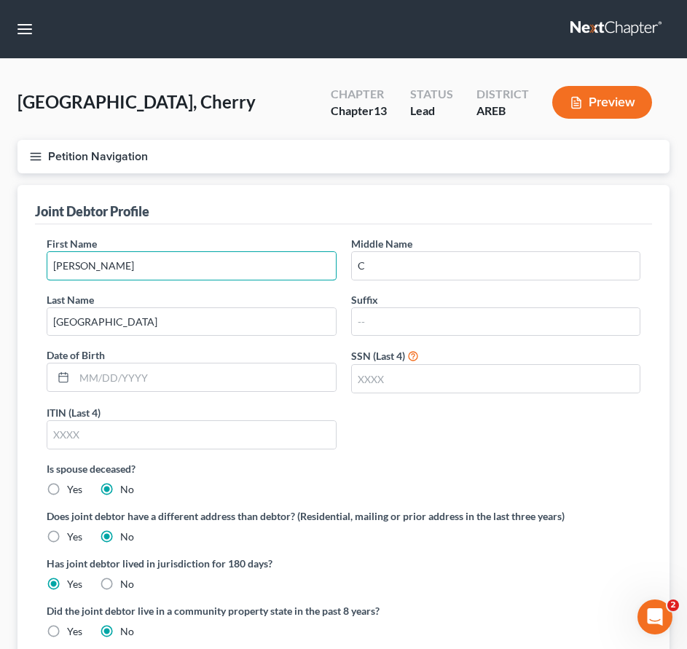
type input "Henry"
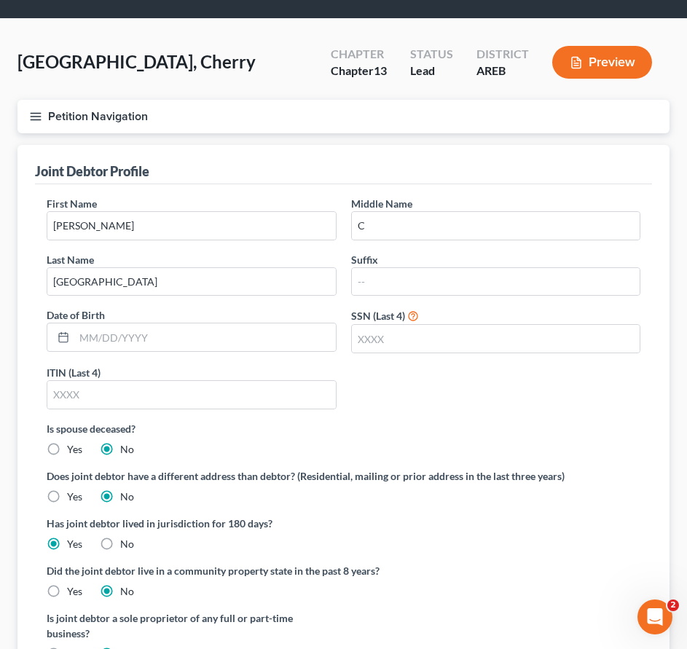
scroll to position [73, 0]
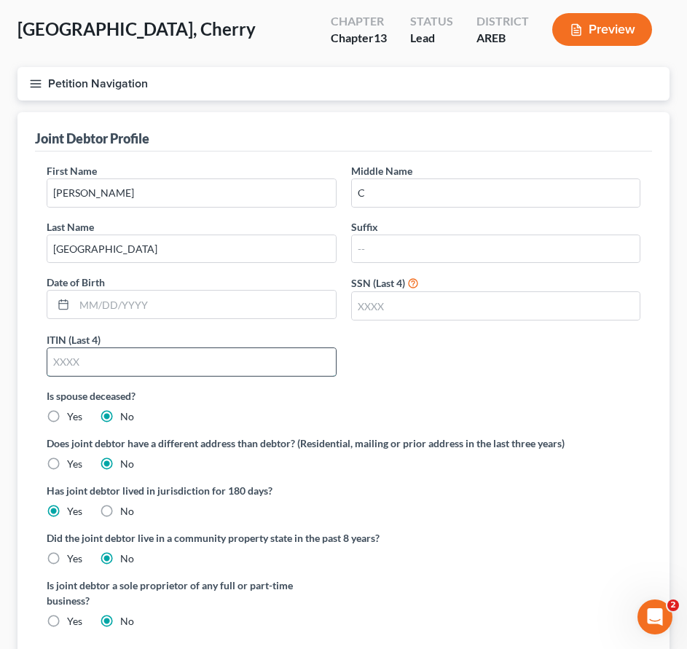
click at [165, 351] on input "text" at bounding box center [191, 362] width 289 height 28
drag, startPoint x: 50, startPoint y: 362, endPoint x: 3, endPoint y: 370, distance: 47.5
click at [3, 370] on div "Hamburg, Cherry Upgraded Chapter Chapter 13 Status Lead District AREB Preview P…" at bounding box center [343, 360] width 687 height 748
type input "0"
click at [390, 295] on input "text" at bounding box center [496, 306] width 289 height 28
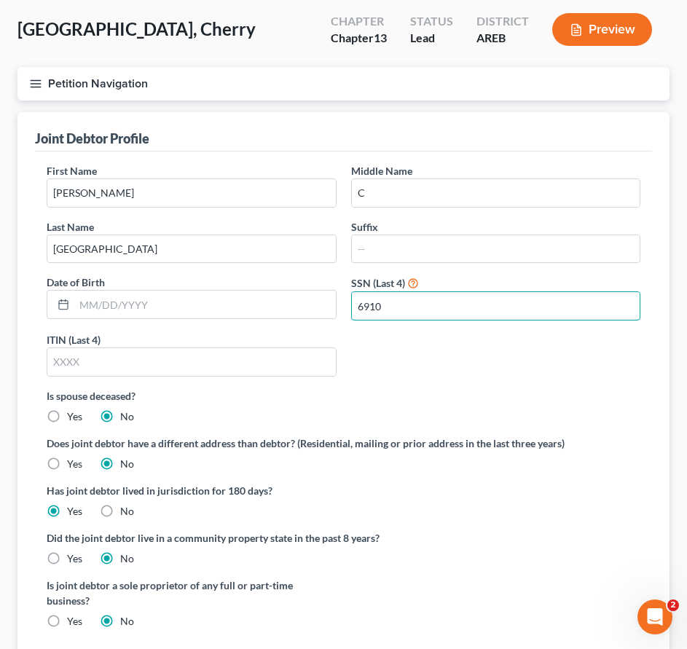
type input "6910"
click at [348, 140] on div "Joint Debtor Profile" at bounding box center [343, 131] width 617 height 39
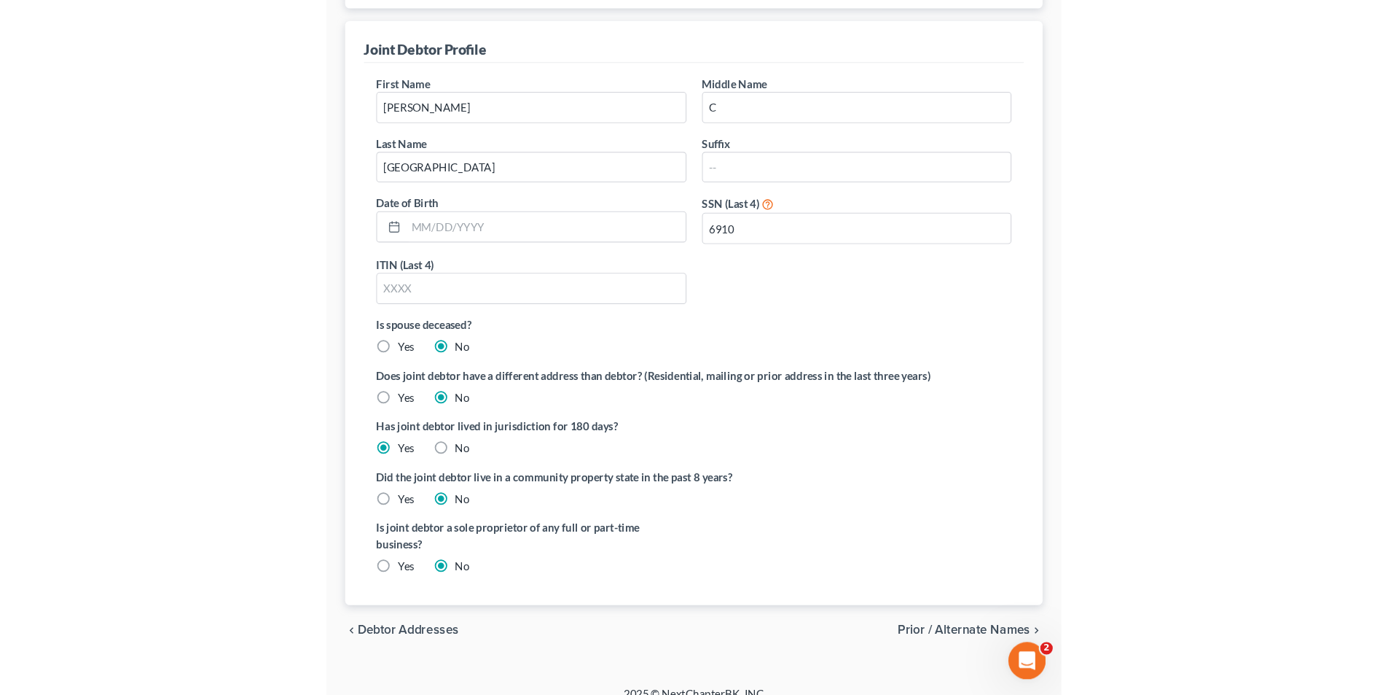
scroll to position [184, 0]
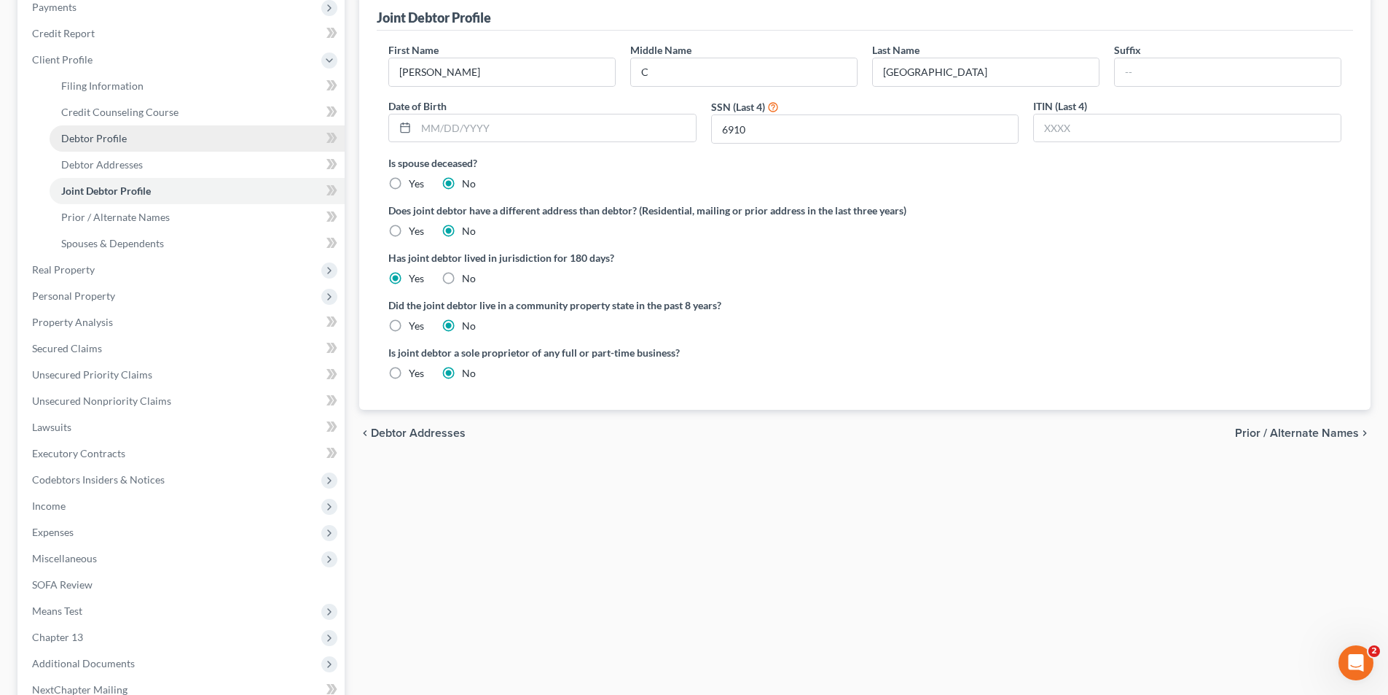
click at [90, 138] on span "Debtor Profile" at bounding box center [94, 138] width 66 height 12
select select "1"
select select "0"
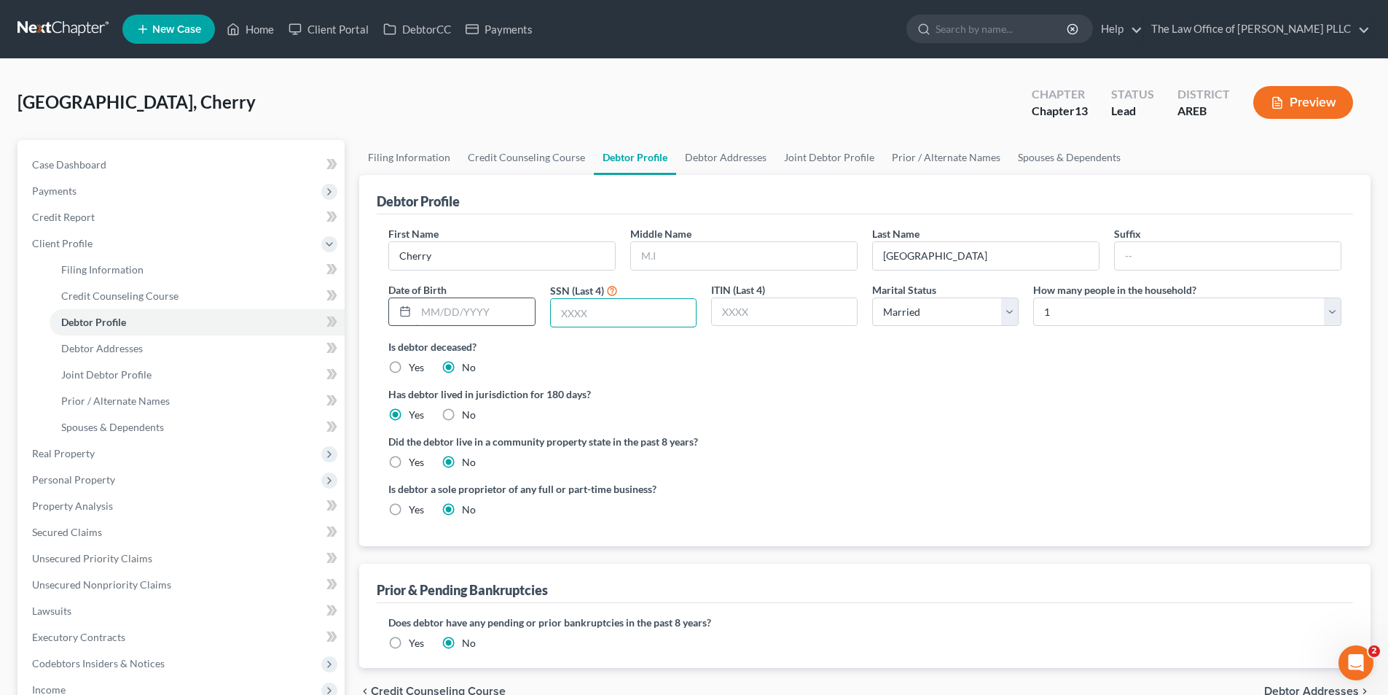
drag, startPoint x: 595, startPoint y: 313, endPoint x: 502, endPoint y: 320, distance: 92.8
click at [502, 314] on div "First Name Cherry Middle Name Last Name Hamburg Suffix Date of Birth SSN (Last …" at bounding box center [865, 282] width 968 height 113
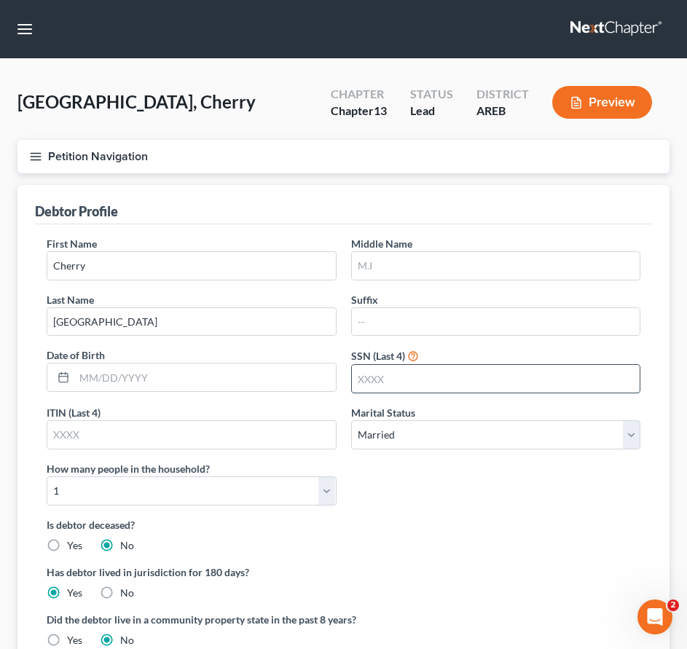
drag, startPoint x: 388, startPoint y: 378, endPoint x: 355, endPoint y: 376, distance: 33.6
click at [355, 376] on input "text" at bounding box center [496, 379] width 289 height 28
type input "4244"
click at [585, 311] on input "text" at bounding box center [496, 322] width 289 height 28
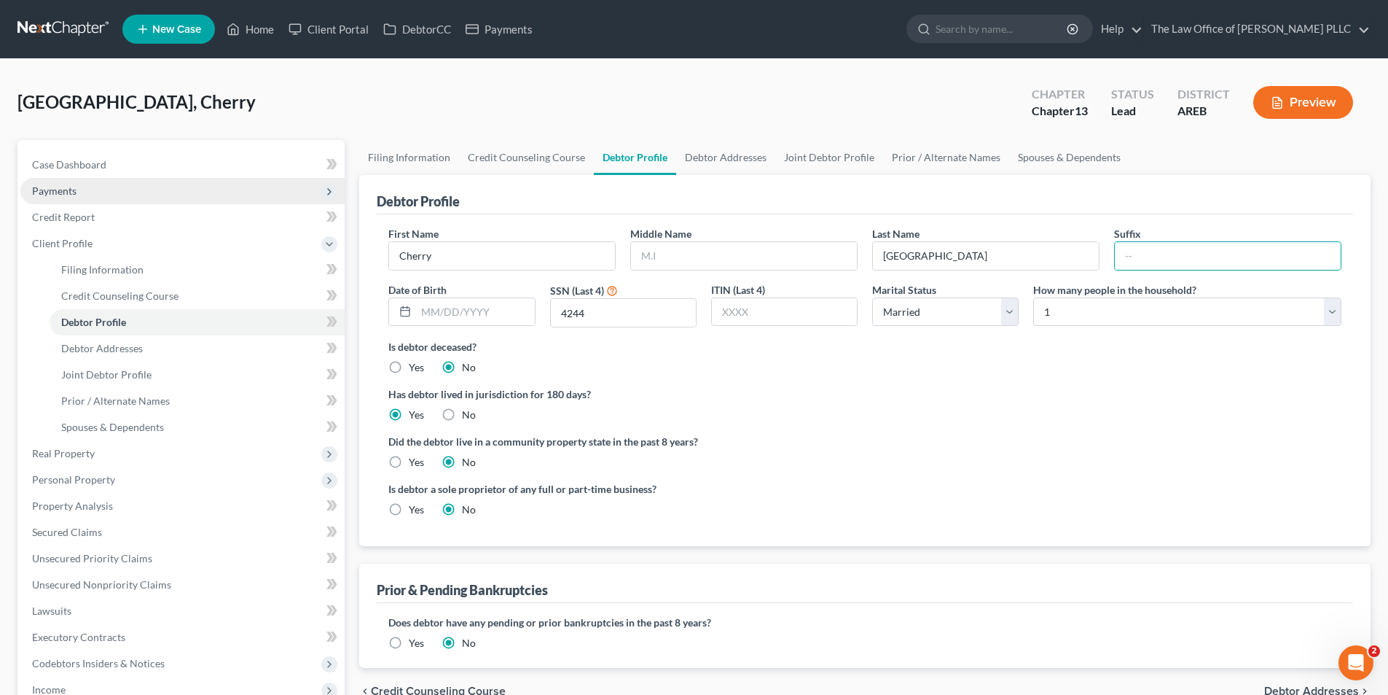
click at [66, 191] on span "Payments" at bounding box center [54, 190] width 44 height 12
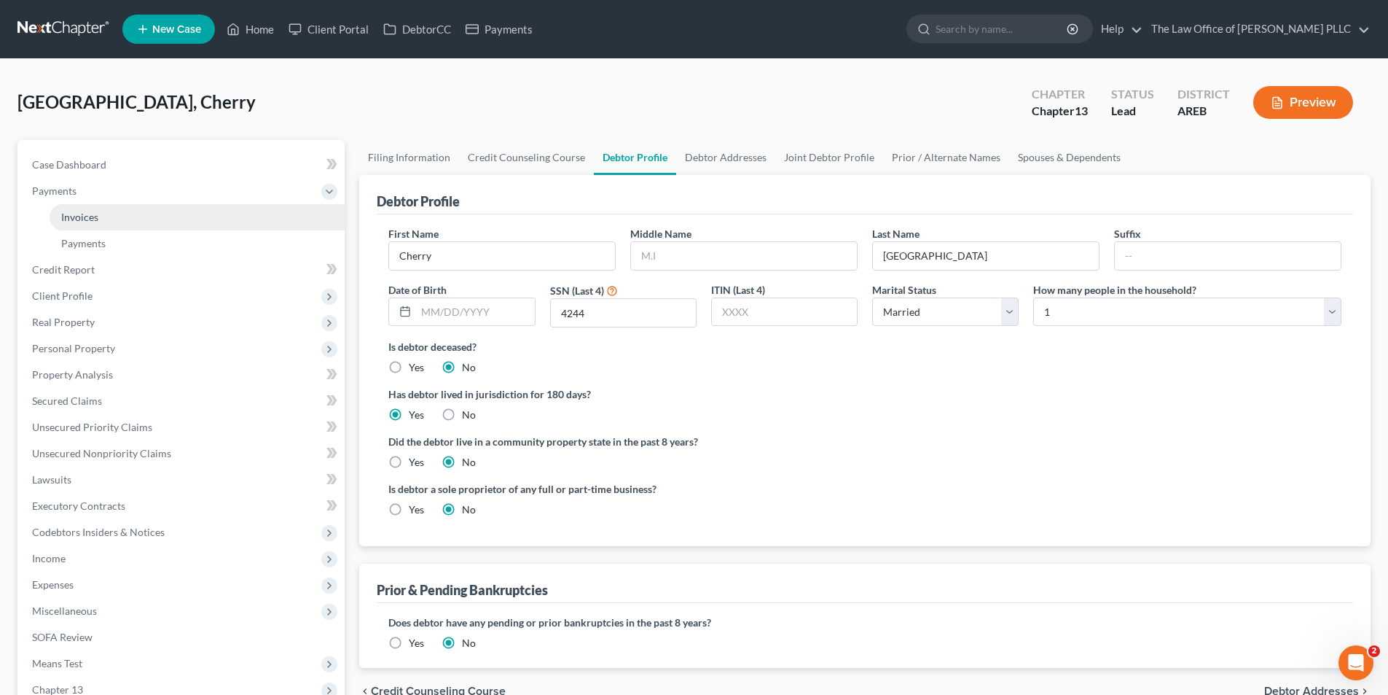
click at [82, 212] on span "Invoices" at bounding box center [79, 217] width 37 height 12
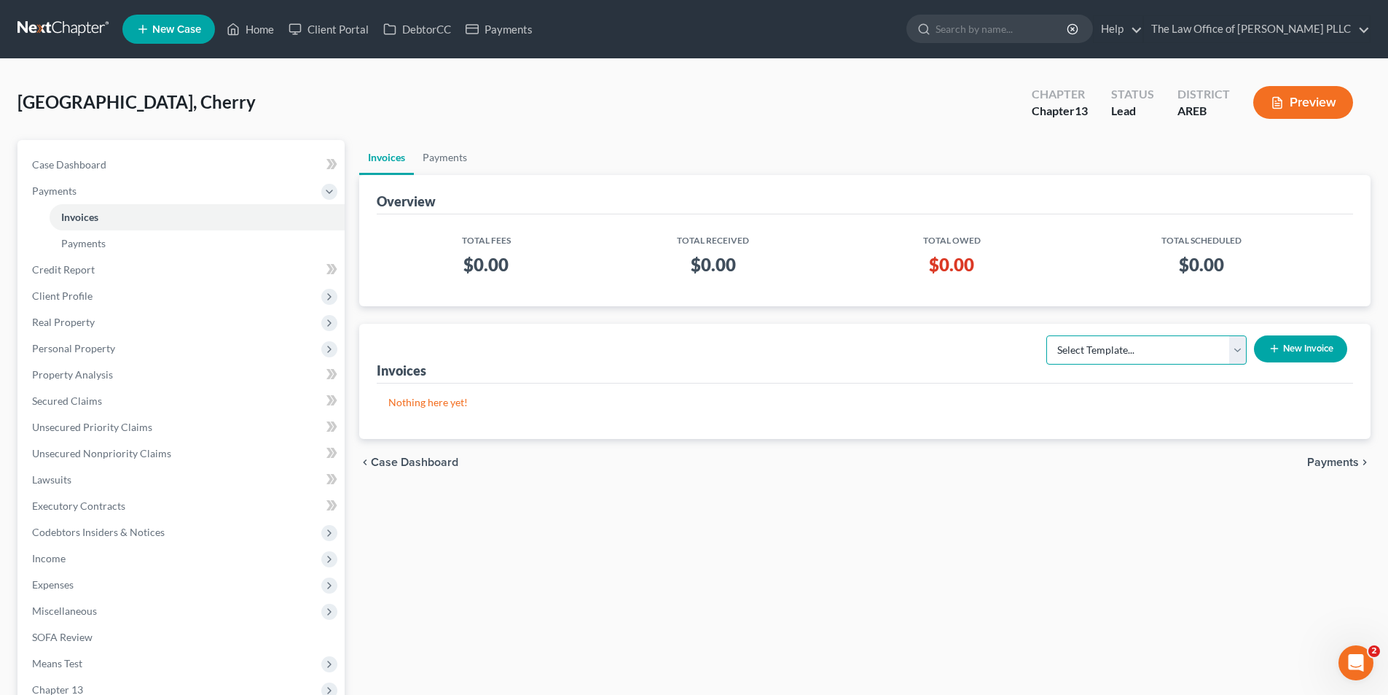
click at [687, 348] on select "Select Template... Credit Report Fee Chapter 7 Filing and Processing Fee Chapte…" at bounding box center [1147, 349] width 200 height 29
select select "2"
click at [687, 335] on select "Select Template... Credit Report Fee Chapter 7 Filing and Processing Fee Chapte…" at bounding box center [1147, 349] width 200 height 29
click at [687, 350] on icon "button" at bounding box center [1275, 349] width 12 height 12
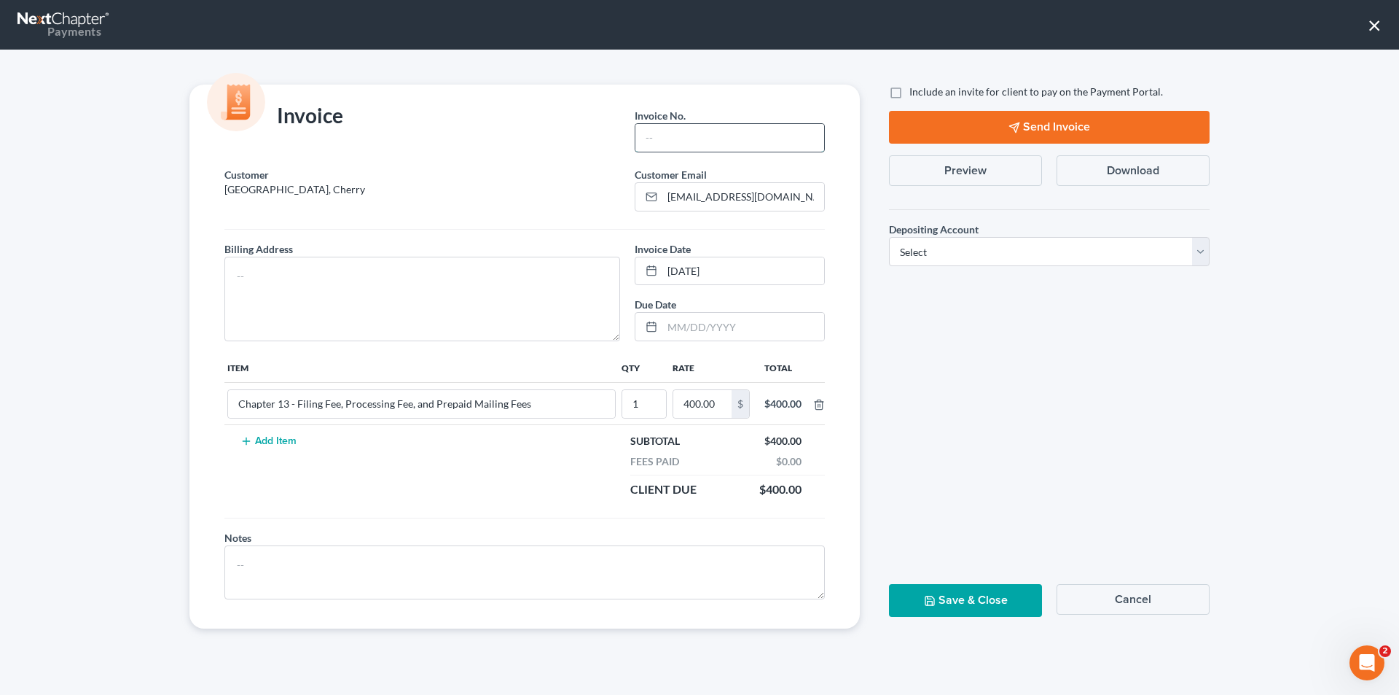
click at [687, 134] on input "text" at bounding box center [730, 138] width 189 height 28
type input "25-8-18-1"
click at [292, 287] on textarea at bounding box center [422, 299] width 396 height 85
select select "1"
select select "0"
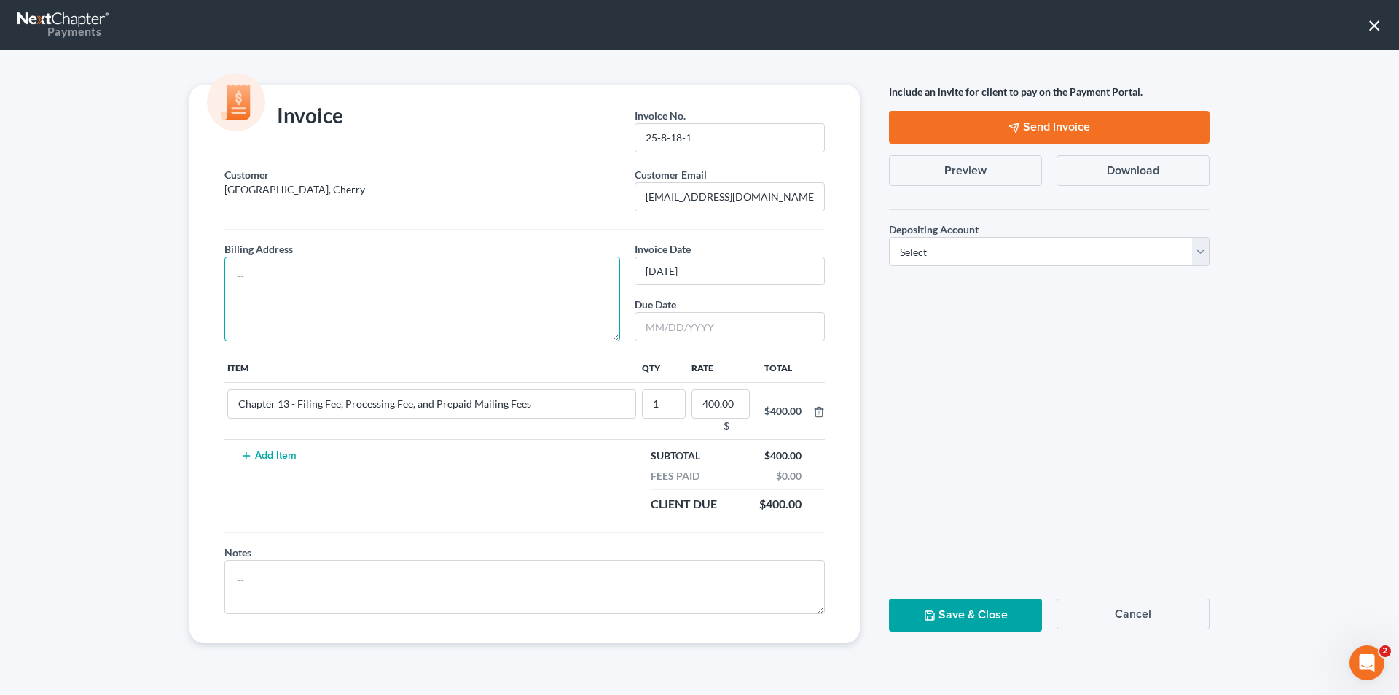
scroll to position [184, 0]
click at [310, 187] on p "Hamburg, Cherry" at bounding box center [422, 189] width 396 height 15
click at [309, 186] on p "Hamburg, Cherry" at bounding box center [422, 189] width 396 height 15
click at [687, 609] on button "Cancel" at bounding box center [1133, 613] width 153 height 31
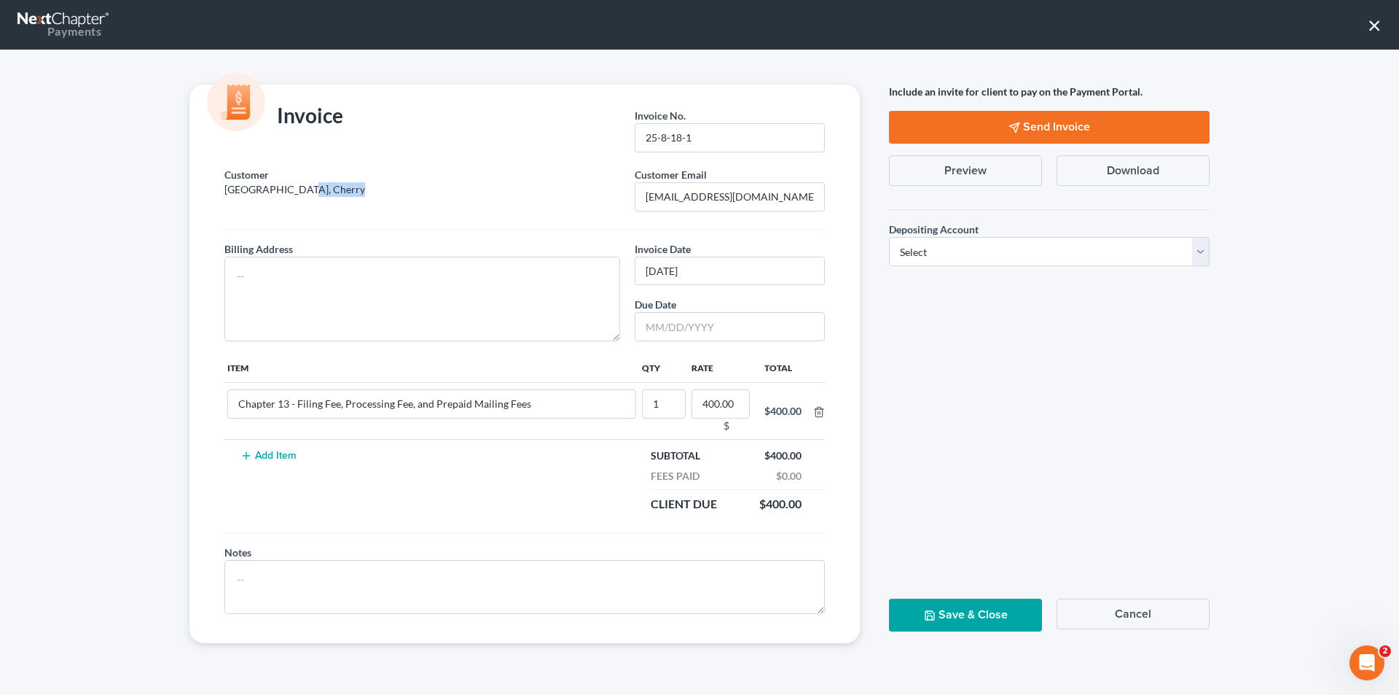
select select "1"
select select "0"
select select "1"
select select "3"
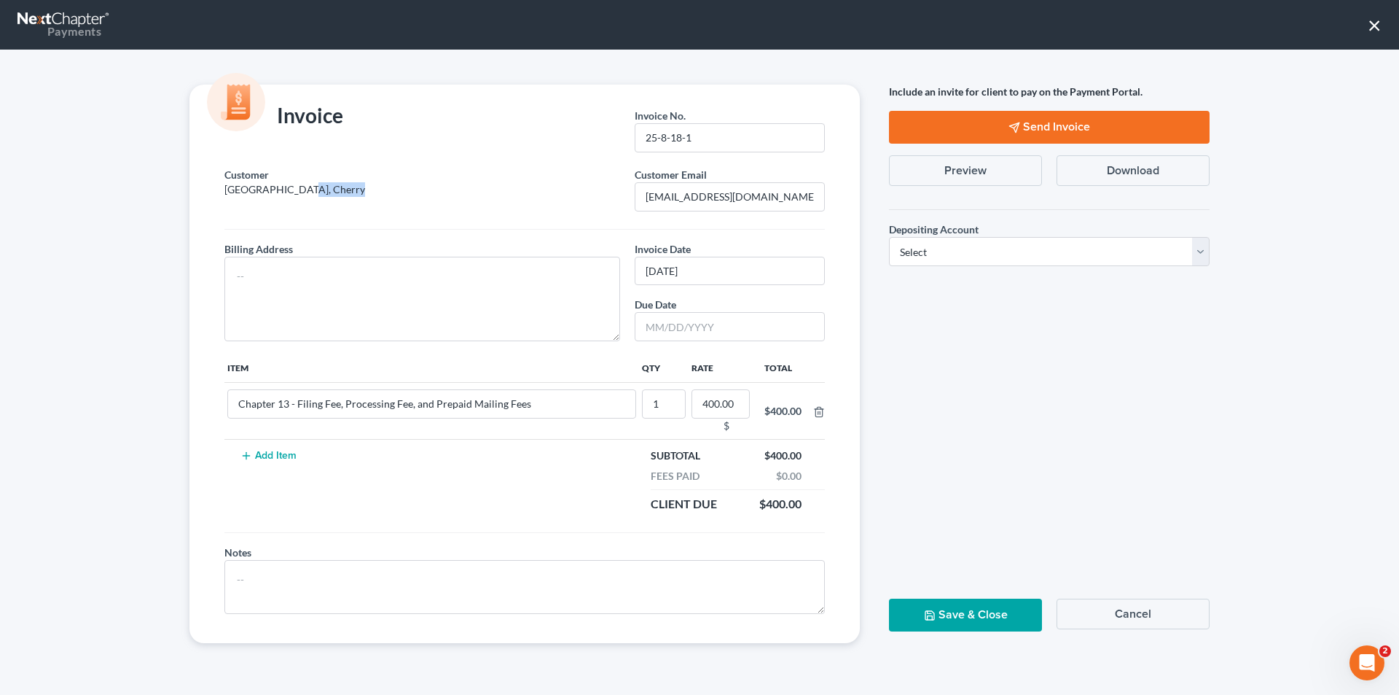
select select "5"
select select "0"
select select "2"
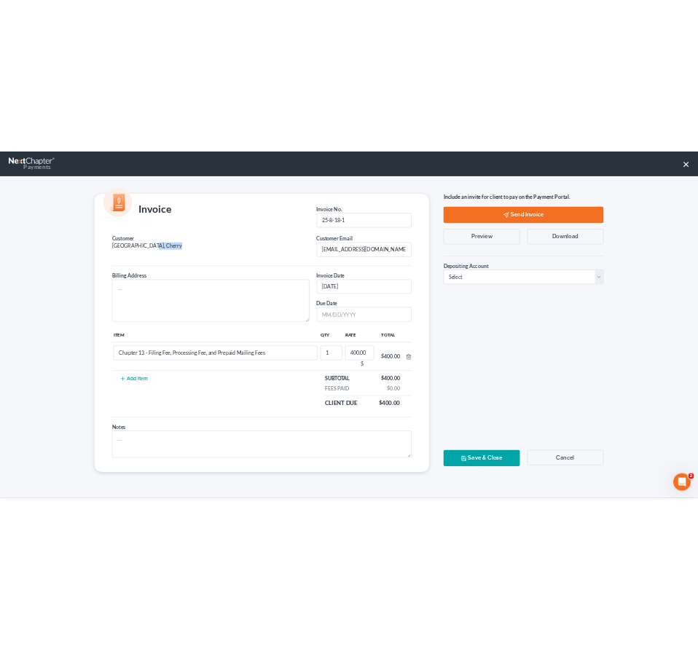
scroll to position [51, 0]
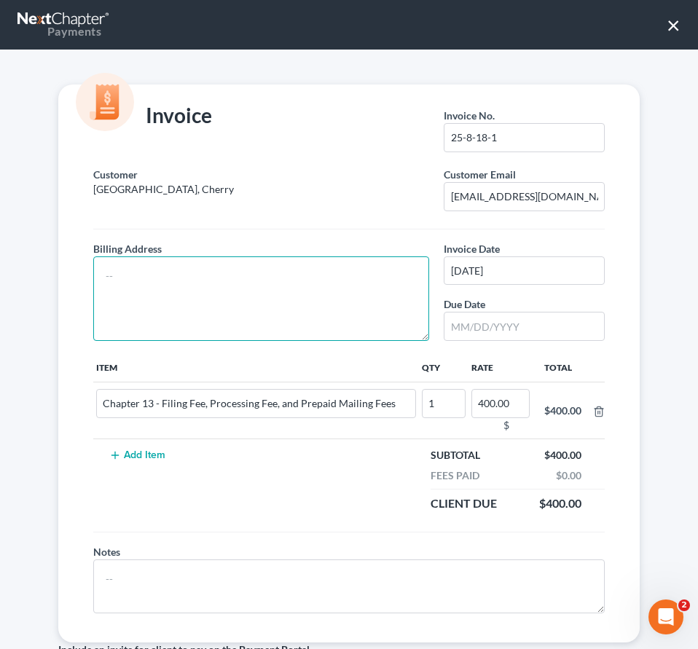
click at [108, 269] on textarea at bounding box center [261, 299] width 336 height 85
paste textarea "2905 Alderwood Dr. Conway, AR 72032"
click at [199, 278] on textarea "2905 Alderwood Dr. Conway, AR 72032" at bounding box center [261, 299] width 336 height 85
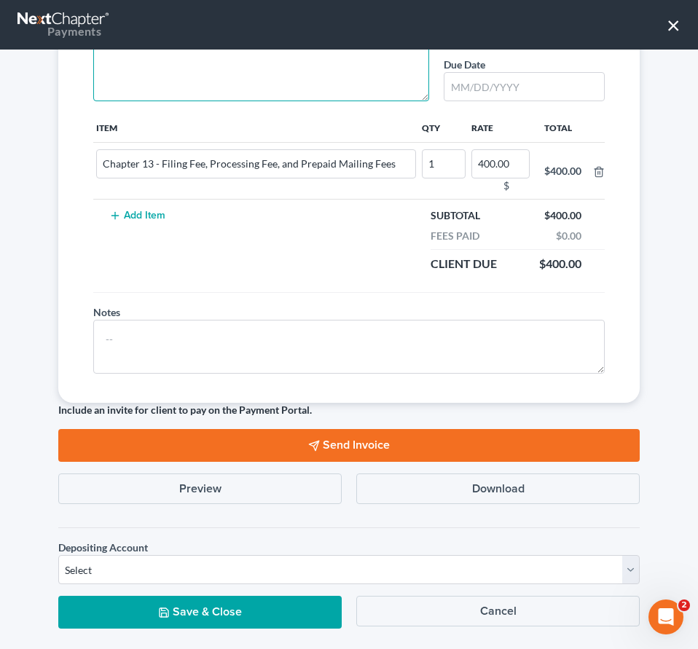
scroll to position [266, 0]
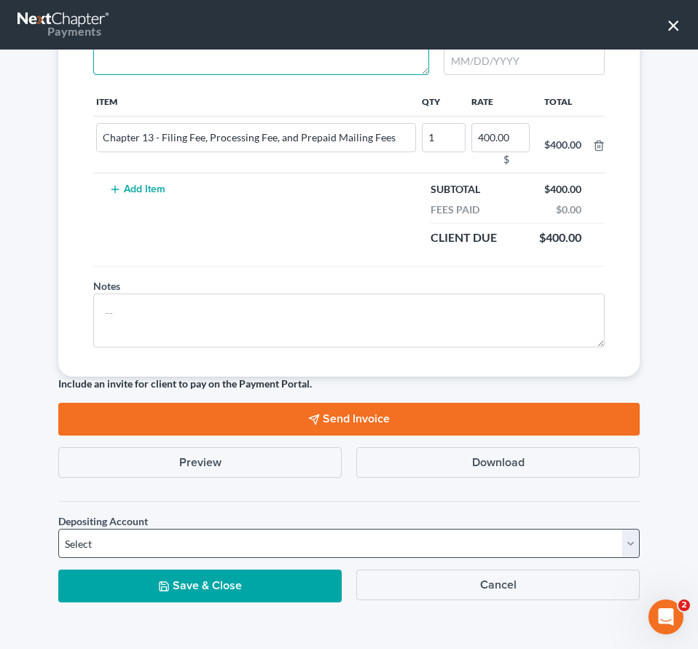
type textarea "2905 Alderwood Dr. Conway, AR 72032"
click at [83, 538] on select "Select Operation Trust" at bounding box center [349, 543] width 582 height 29
select select "0"
click at [58, 529] on select "Select Operation Trust" at bounding box center [349, 543] width 582 height 29
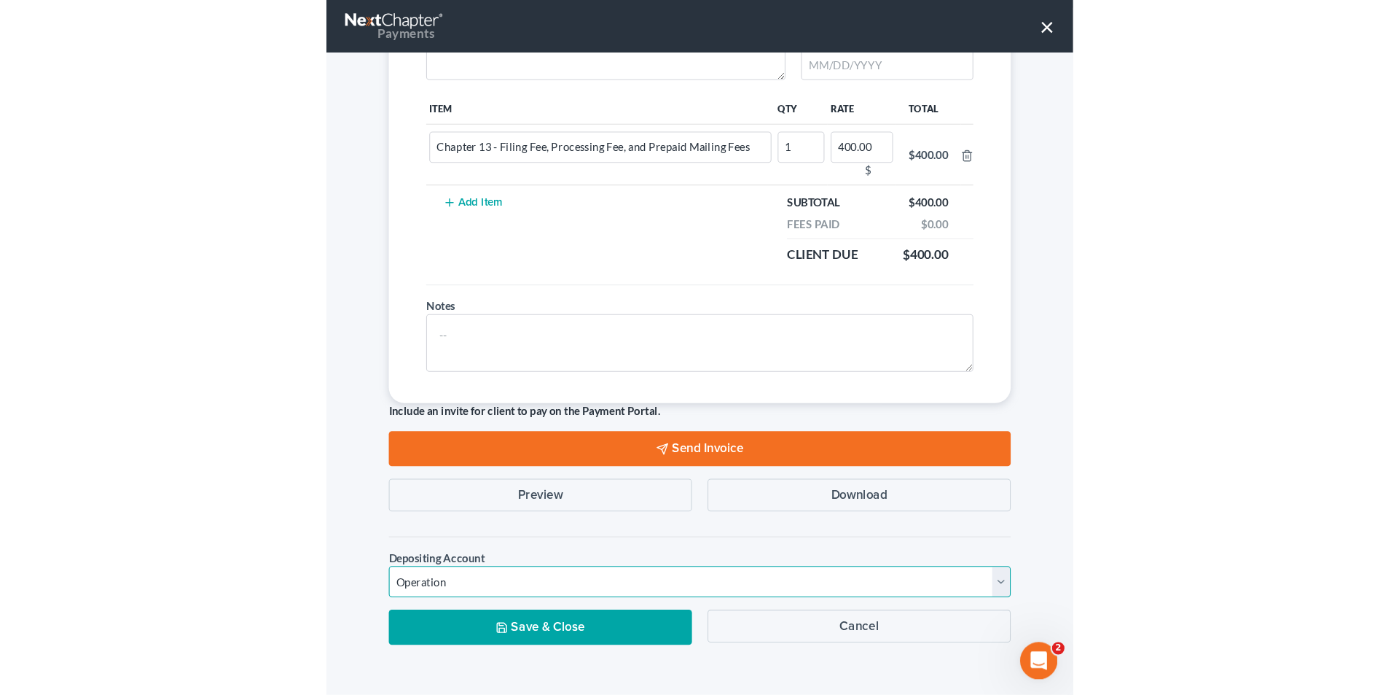
scroll to position [0, 0]
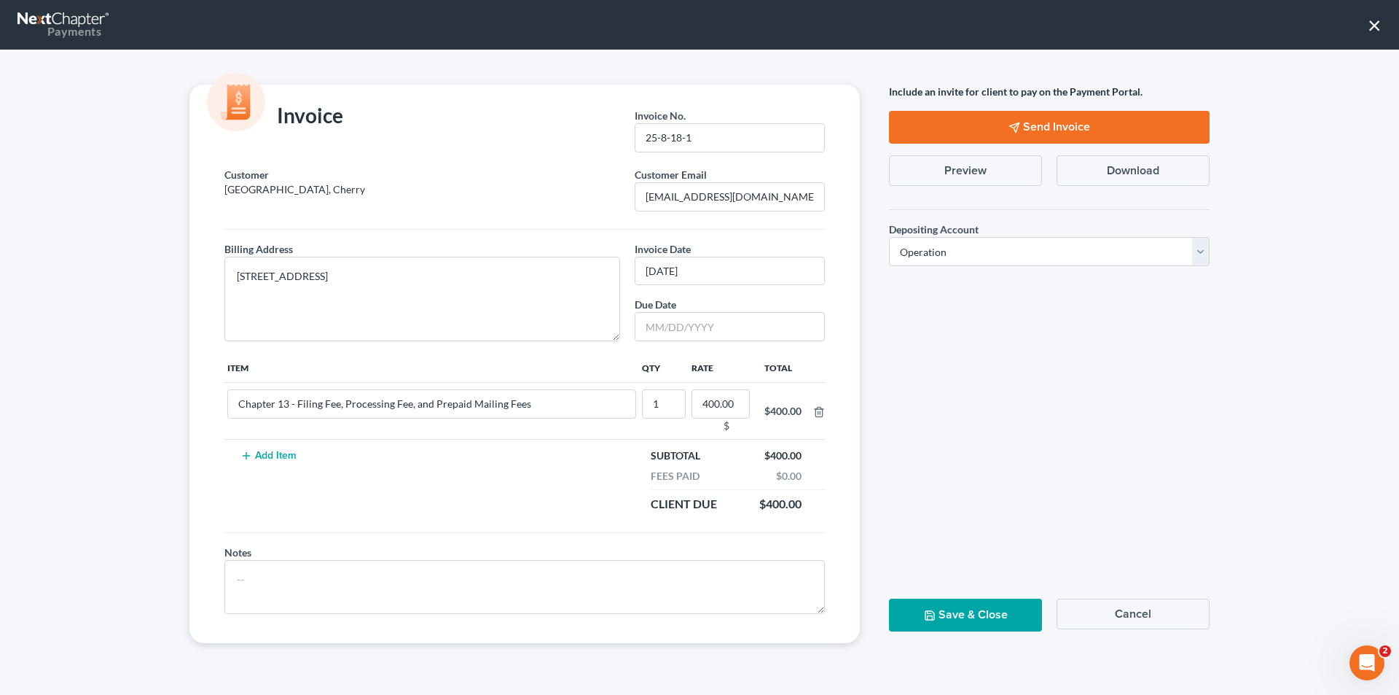
click at [687, 121] on button "Send Invoice" at bounding box center [1049, 127] width 321 height 33
click at [687, 343] on div "Include an invite for client to pay on the Payment Portal. Send Invoice Preview…" at bounding box center [1050, 364] width 350 height 558
click at [687, 130] on button "Send Invoice" at bounding box center [1049, 127] width 321 height 33
drag, startPoint x: 971, startPoint y: 605, endPoint x: 966, endPoint y: 596, distance: 10.1
click at [687, 605] on button "Save & Close" at bounding box center [965, 614] width 153 height 33
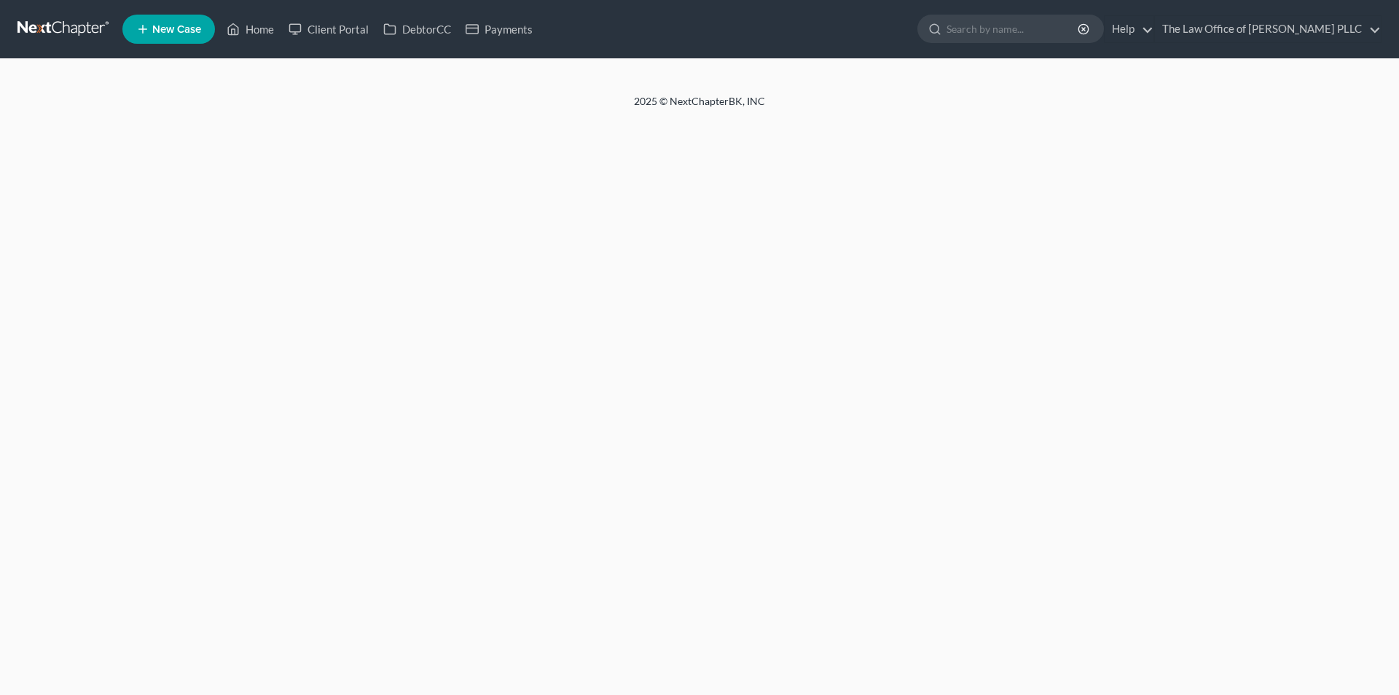
select select "1"
select select "3"
select select "5"
select select "0"
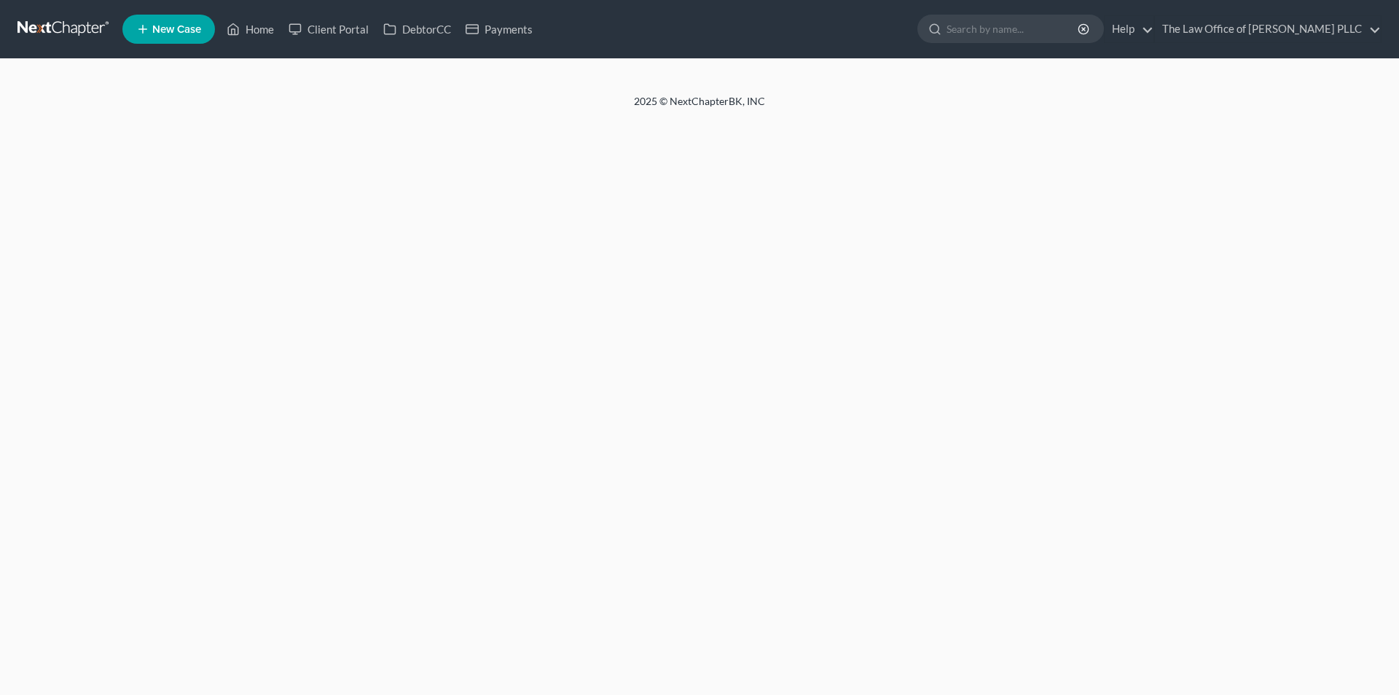
select select "2"
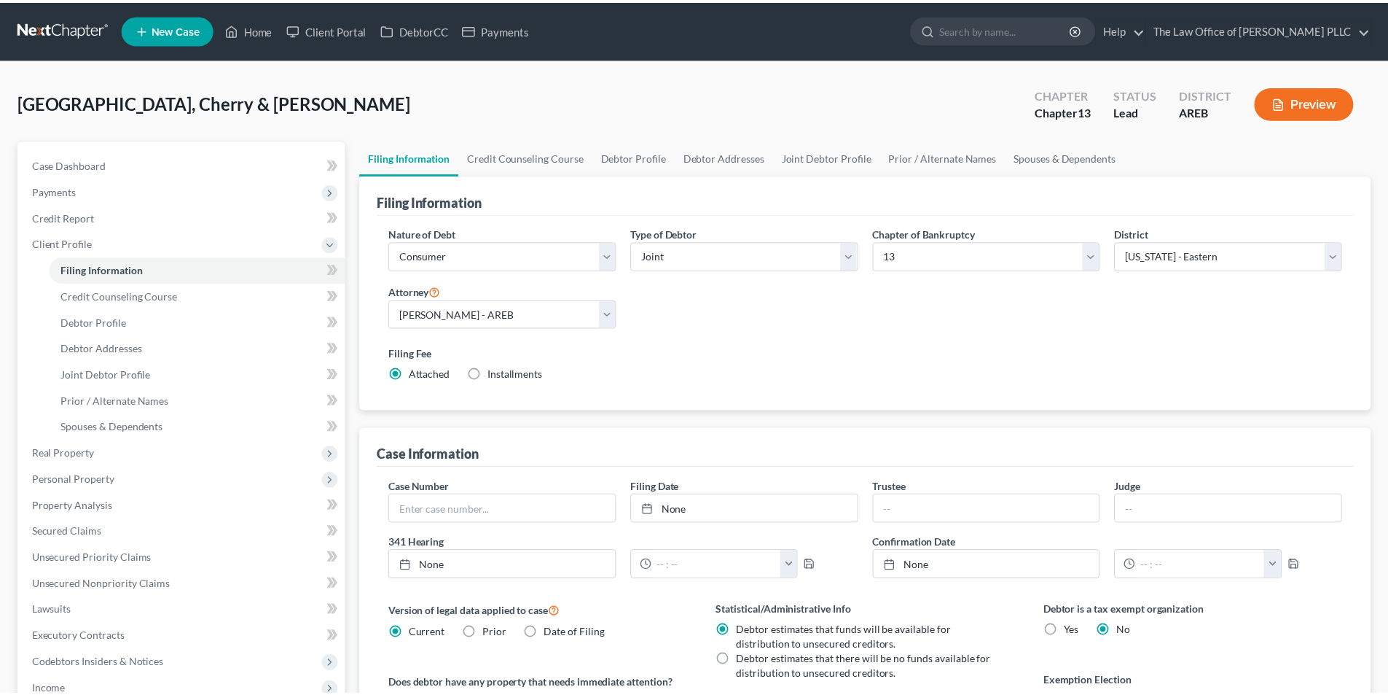
scroll to position [51, 0]
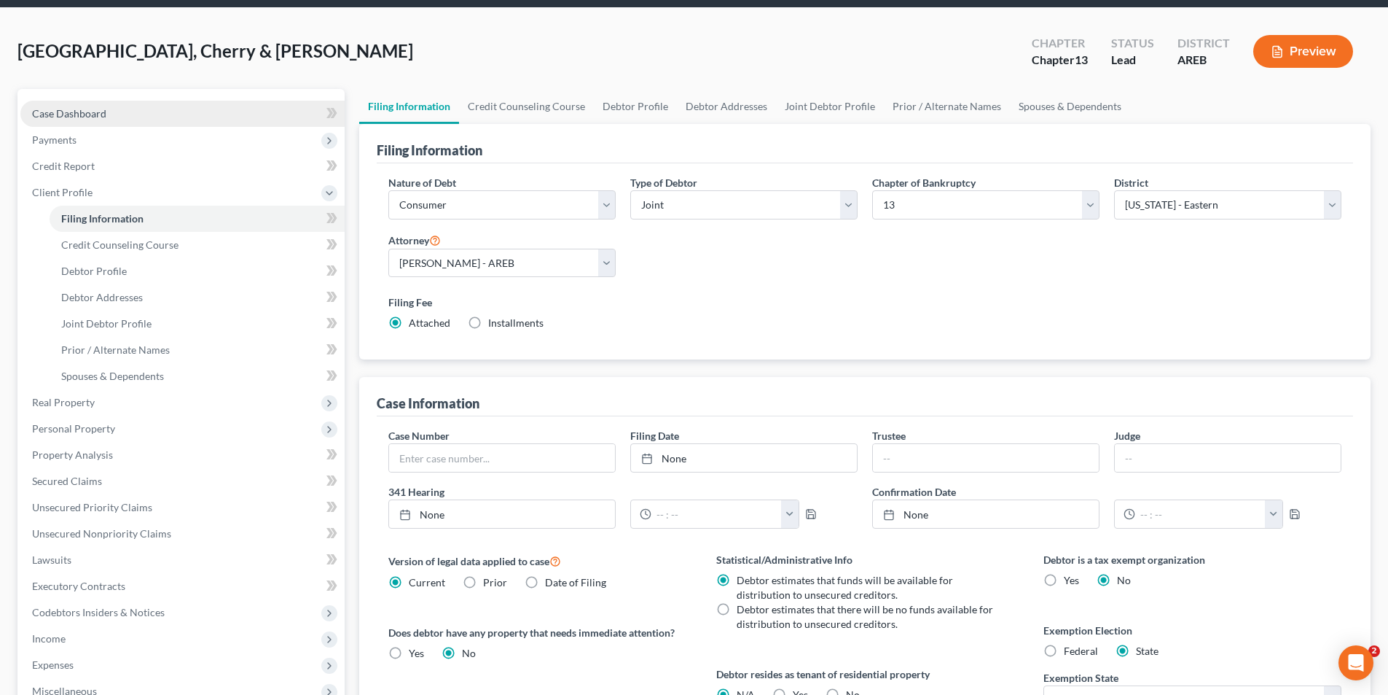
click at [79, 112] on span "Case Dashboard" at bounding box center [69, 113] width 74 height 12
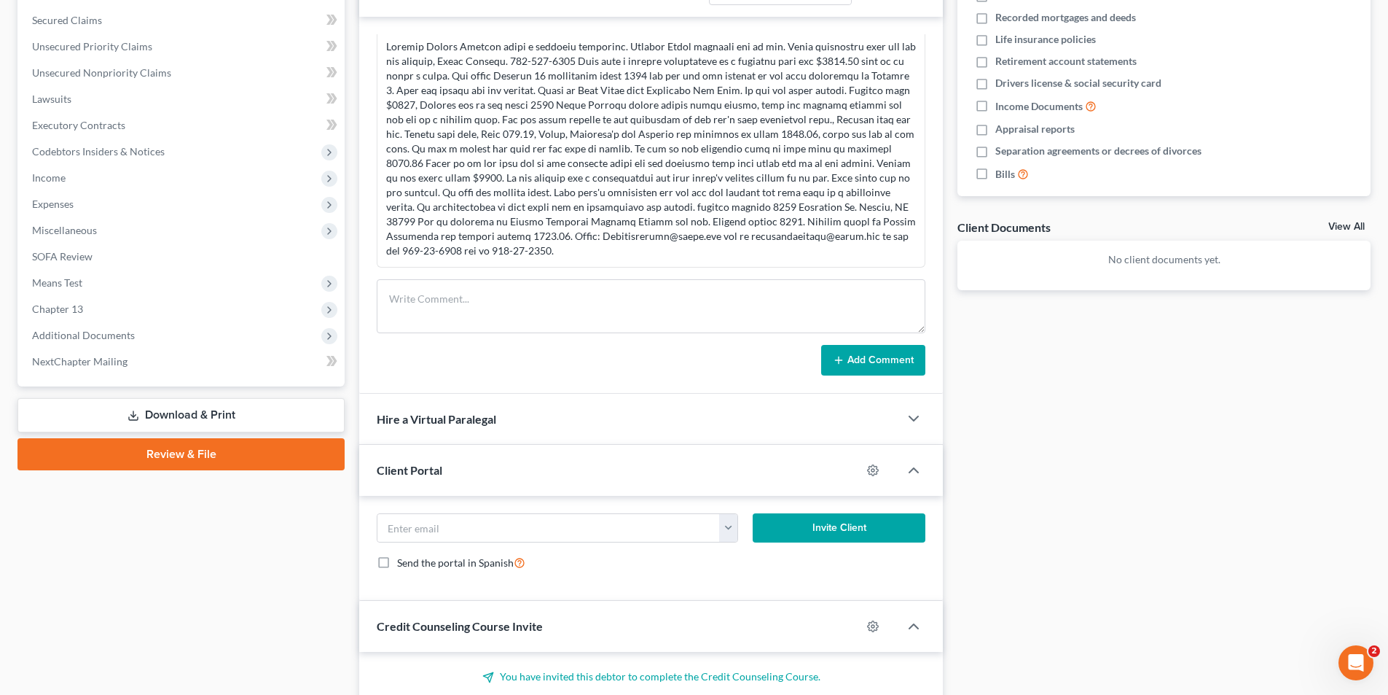
scroll to position [437, 0]
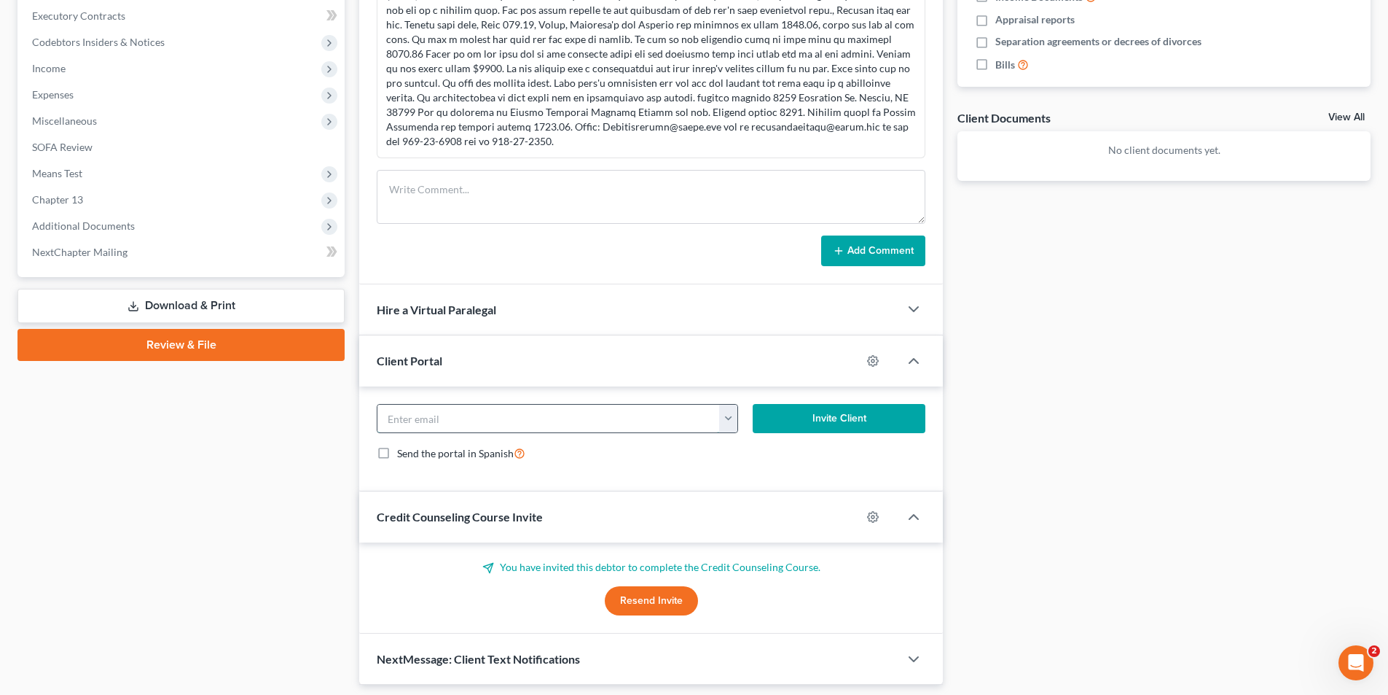
click at [521, 406] on input "email" at bounding box center [549, 419] width 343 height 28
drag, startPoint x: 626, startPoint y: 124, endPoint x: 748, endPoint y: 128, distance: 121.8
click at [748, 128] on div at bounding box center [651, 39] width 530 height 219
copy div "Cherryjhamurg@gmail.com"
click at [450, 411] on input "email" at bounding box center [549, 419] width 343 height 28
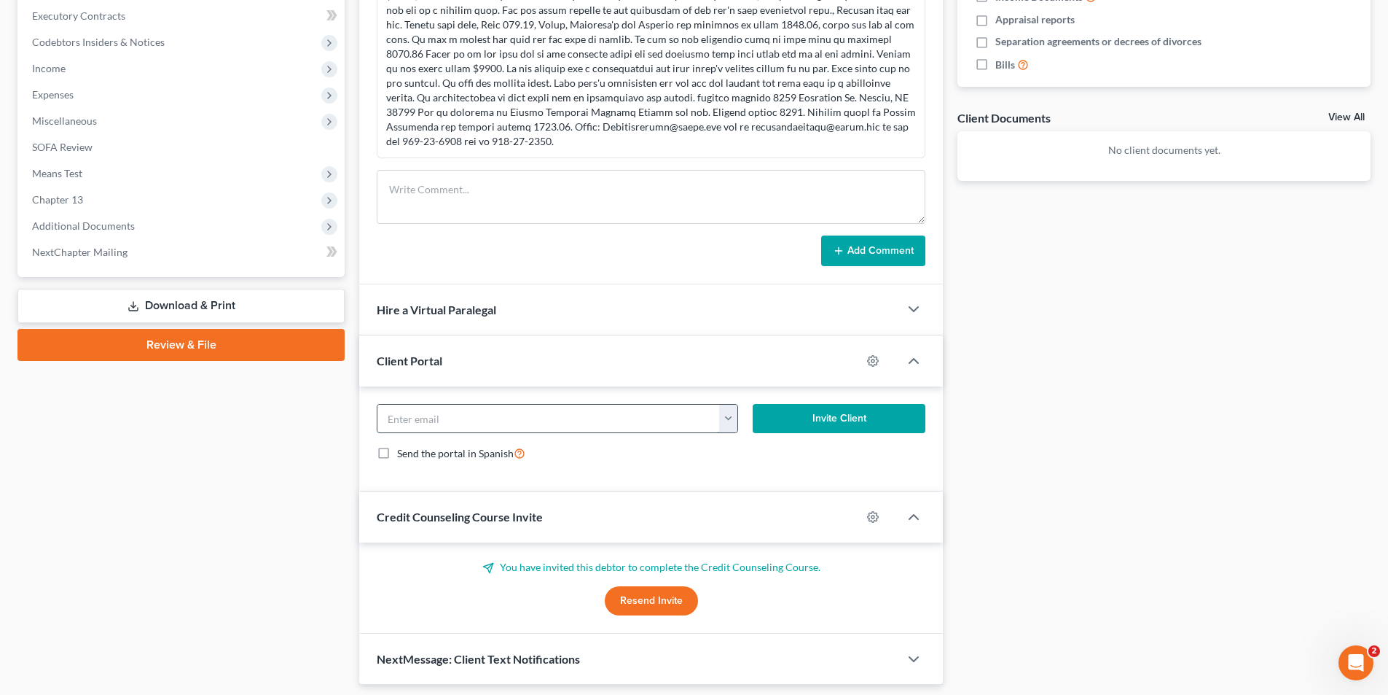
paste input "Cherryjhamurg@gmail.com"
type input "Cherryjhamurg@gmail.com"
click at [842, 419] on button "Invite Client" at bounding box center [839, 418] width 173 height 29
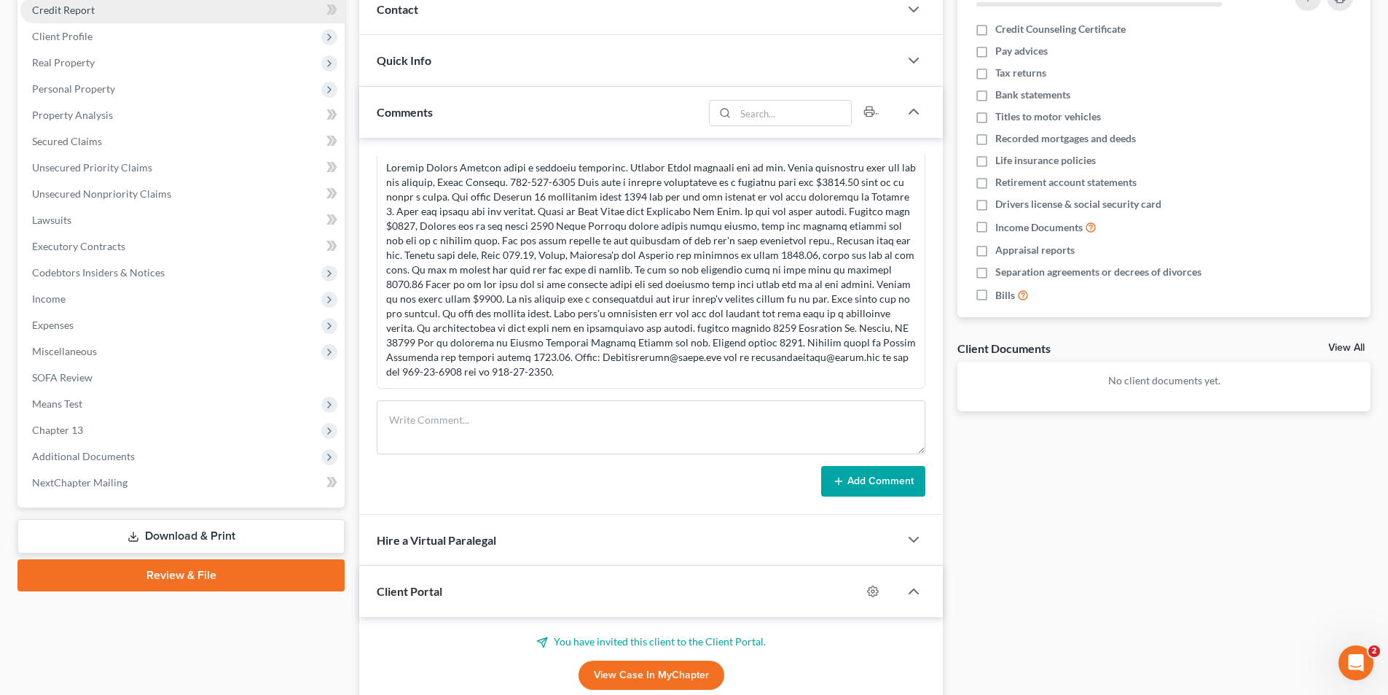
scroll to position [73, 0]
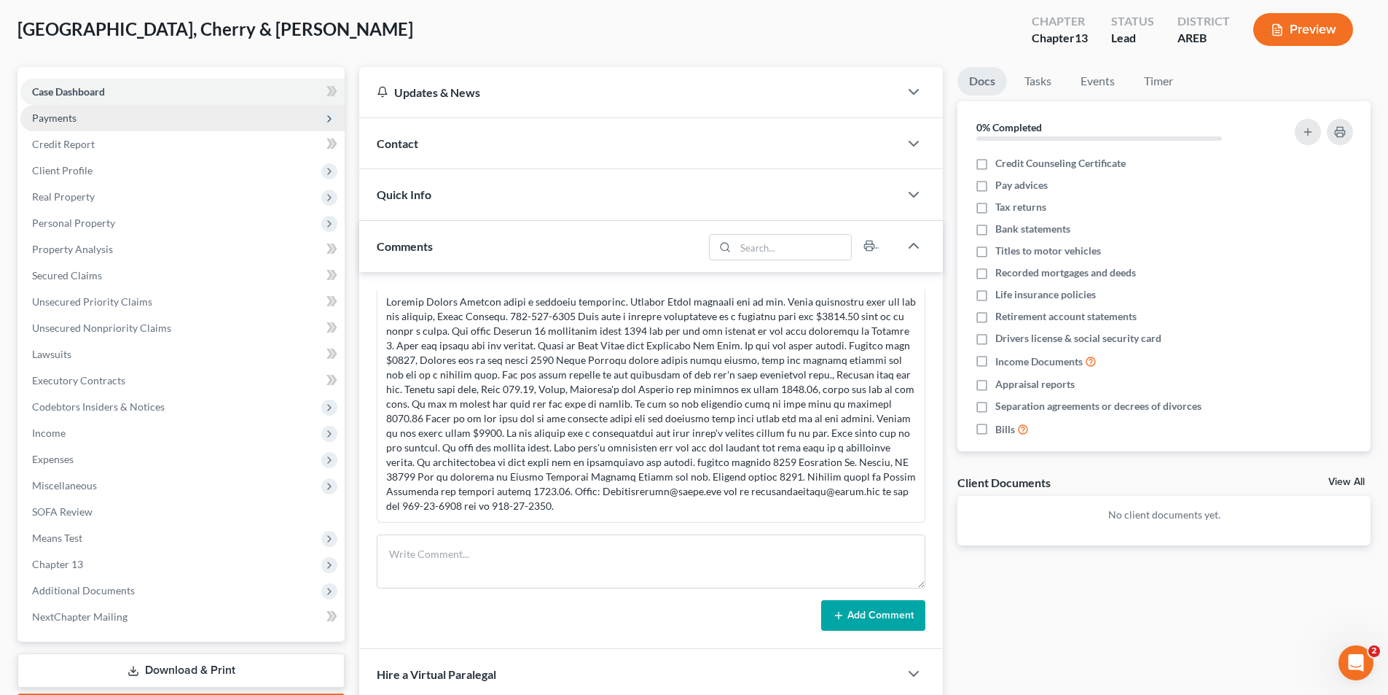
click at [71, 116] on span "Payments" at bounding box center [54, 118] width 44 height 12
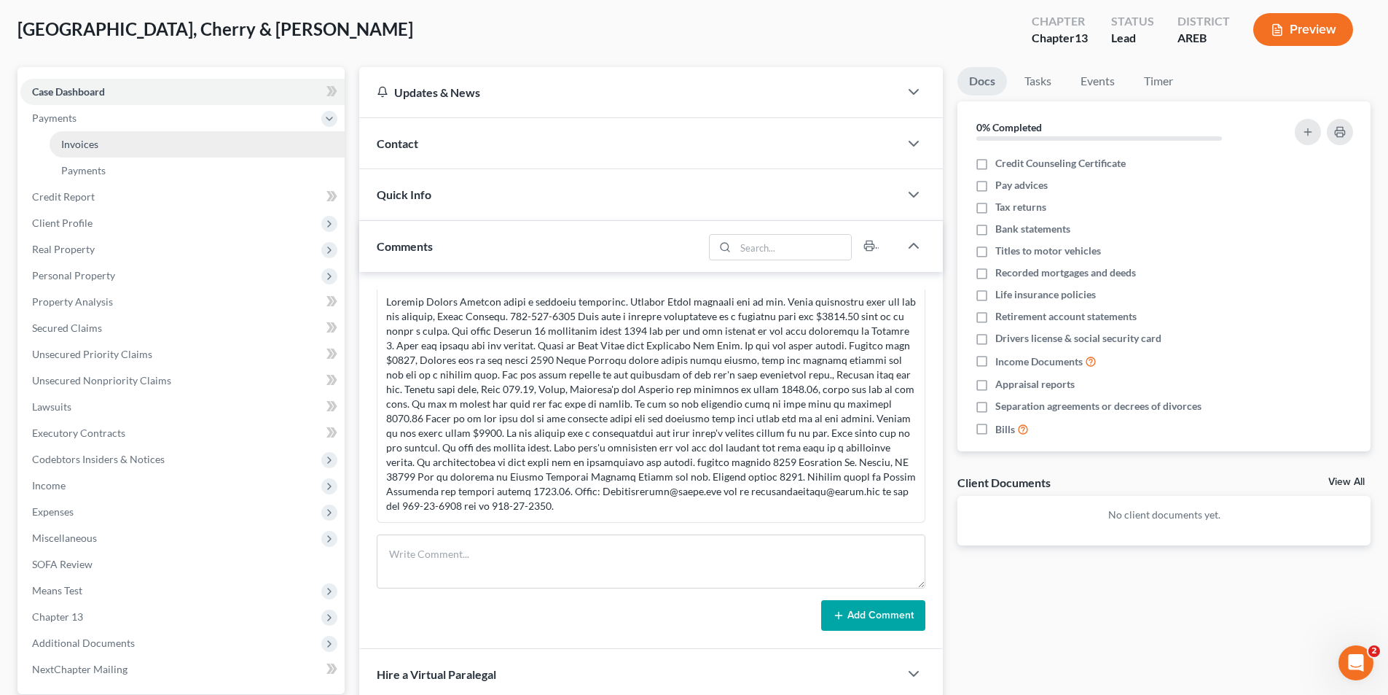
click at [82, 144] on span "Invoices" at bounding box center [79, 144] width 37 height 12
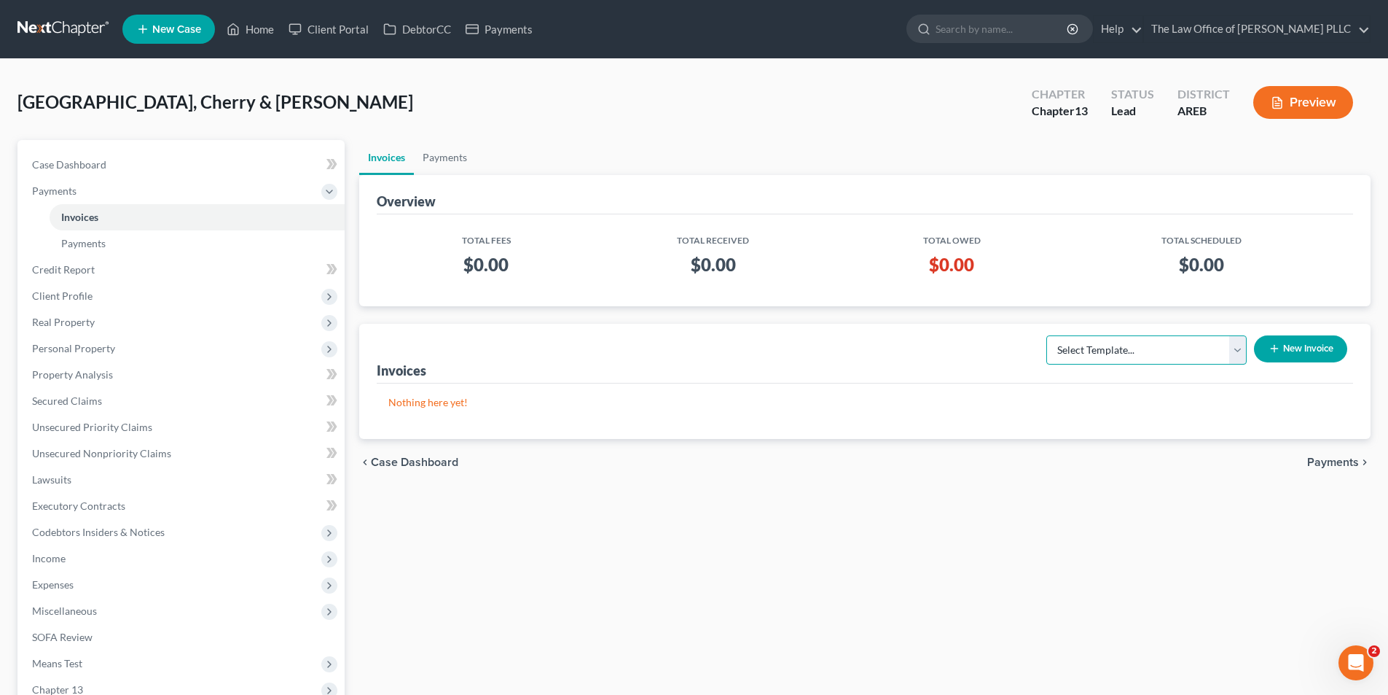
click at [1229, 345] on select "Select Template... Credit Report Fee Chapter 7 Filing and Processing Fee Chapte…" at bounding box center [1147, 349] width 200 height 29
select select "0"
click at [1048, 335] on select "Select Template... Credit Report Fee Chapter 7 Filing and Processing Fee Chapte…" at bounding box center [1147, 349] width 200 height 29
click at [1279, 348] on button "New Invoice" at bounding box center [1300, 348] width 93 height 27
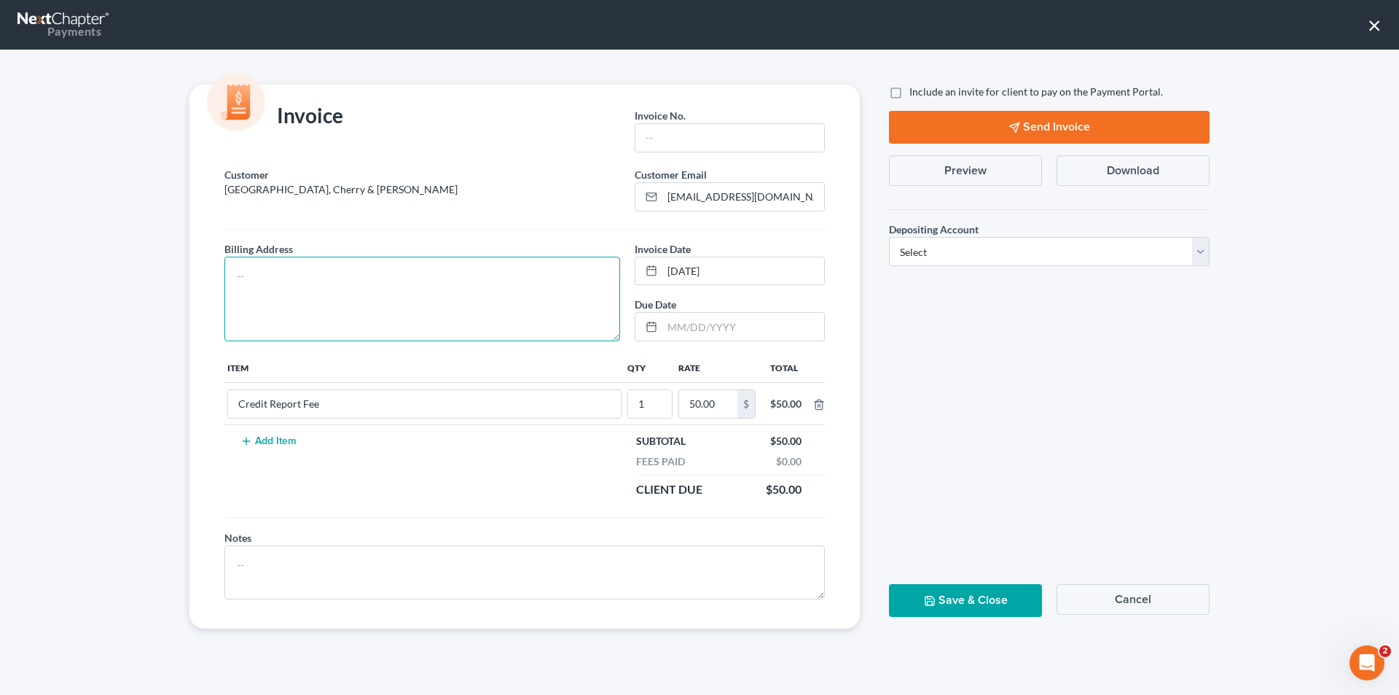
click at [235, 267] on textarea at bounding box center [422, 299] width 396 height 85
paste textarea "Cherryjhamurg@gmail.com"
type textarea "Cherryjhamurg@gmail.com"
drag, startPoint x: 382, startPoint y: 284, endPoint x: 144, endPoint y: 286, distance: 238.3
click at [144, 286] on div "Invoice Invoice No. * Customer Hamburg, Cherry & Henry Customer Email * cherryj…" at bounding box center [699, 372] width 1399 height 645
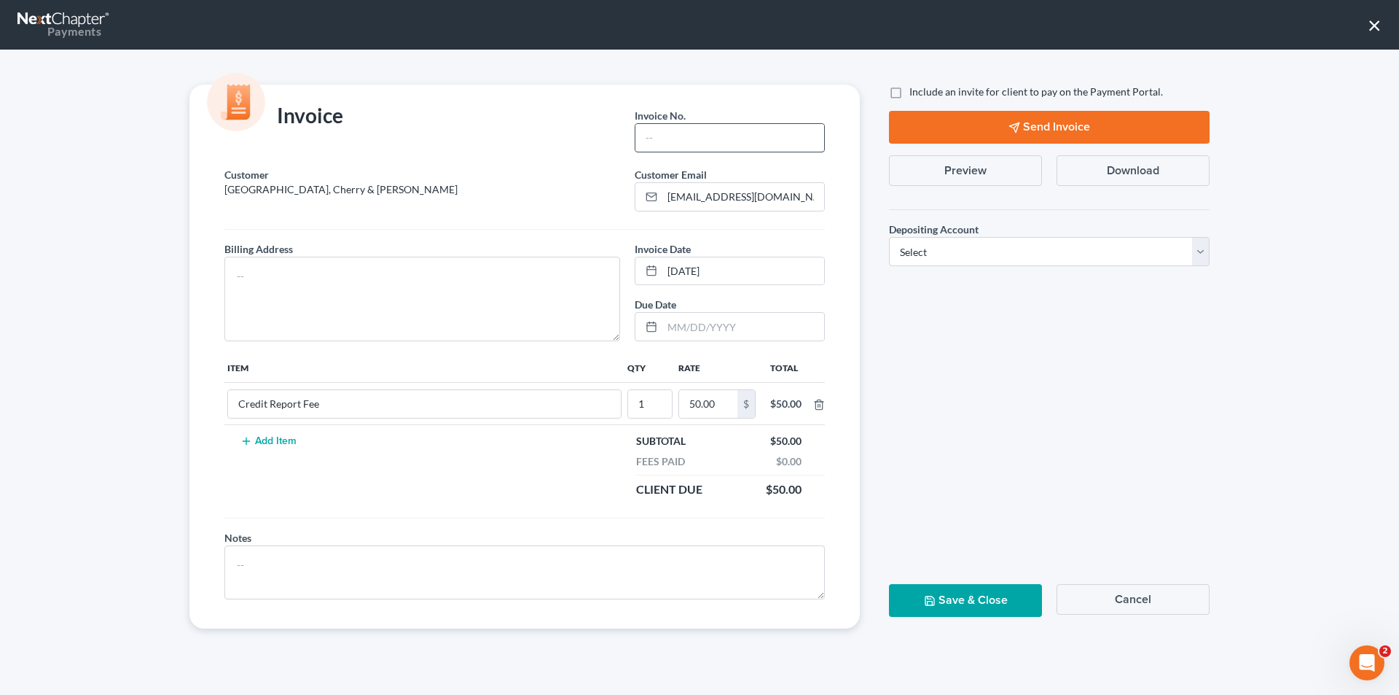
click at [663, 130] on input "text" at bounding box center [730, 138] width 189 height 28
type input "25-8-18-25"
click at [284, 269] on textarea at bounding box center [422, 299] width 396 height 85
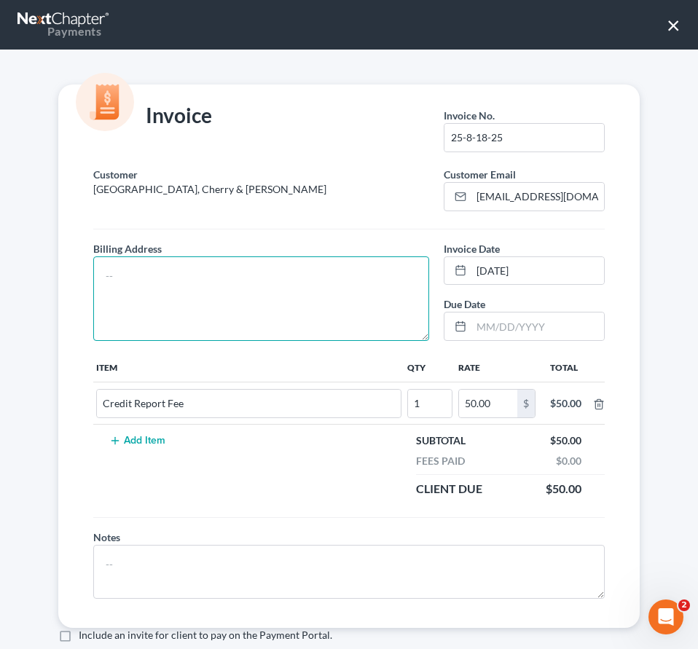
click at [107, 259] on textarea at bounding box center [261, 299] width 336 height 85
paste textarea "2905 Alderwood Dr. Conway, AR 72032"
click at [198, 275] on textarea "2905 Alderwood Dr. Conway, AR 72032" at bounding box center [261, 299] width 336 height 85
type textarea "2905 Alderwood Dr. Conway, AR 72032"
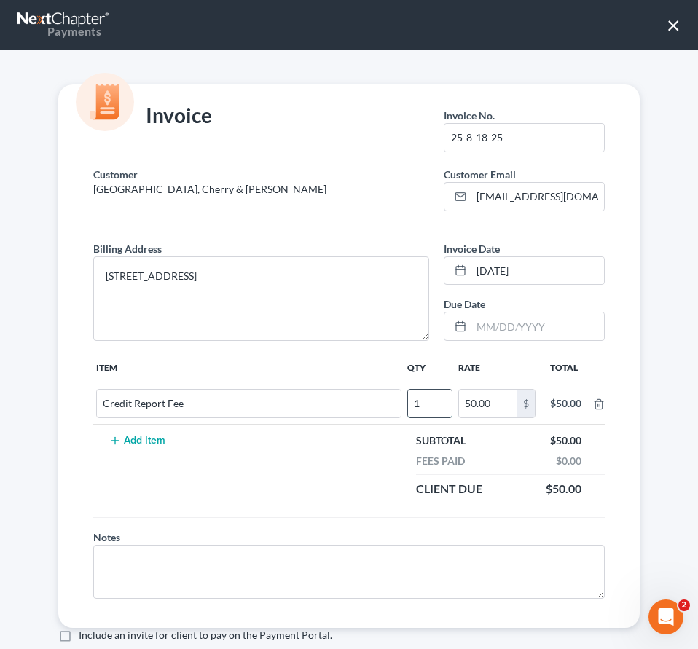
drag, startPoint x: 410, startPoint y: 402, endPoint x: 402, endPoint y: 404, distance: 9.0
click at [408, 404] on input "1" at bounding box center [430, 404] width 44 height 28
type input "2"
click at [368, 474] on td "Add Item" at bounding box center [245, 465] width 305 height 81
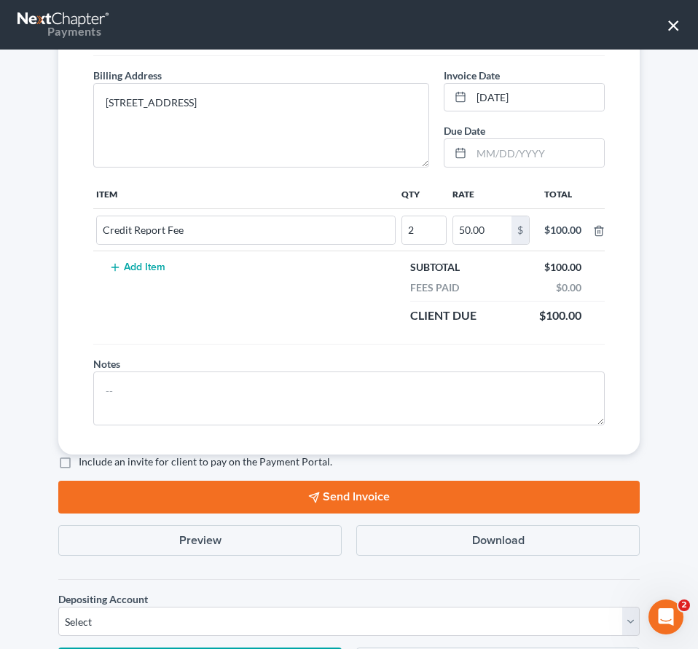
scroll to position [219, 0]
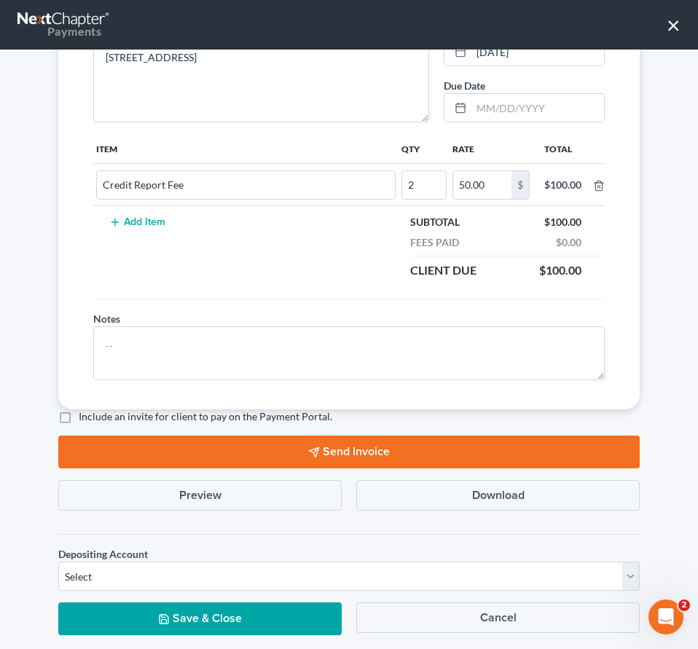
click at [79, 414] on label "Include an invite for client to pay on the Payment Portal." at bounding box center [206, 417] width 254 height 15
click at [85, 414] on input "Include an invite for client to pay on the Payment Portal." at bounding box center [89, 414] width 9 height 9
checkbox input "true"
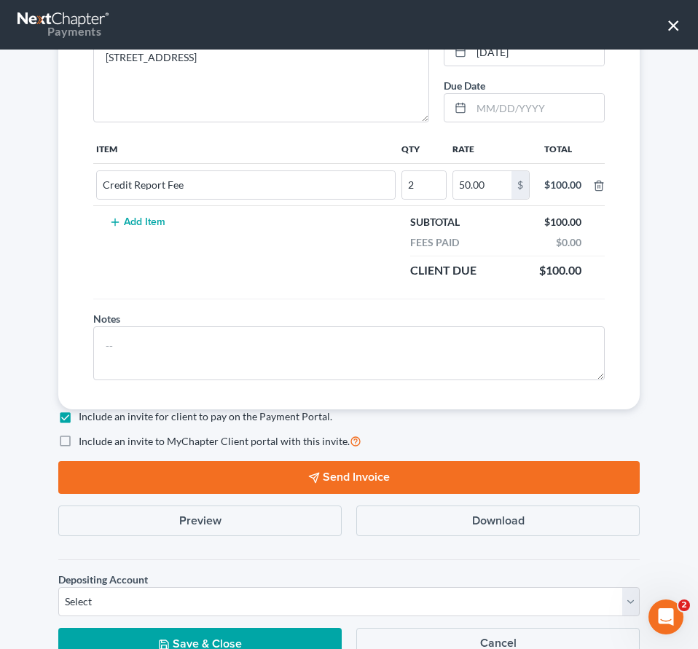
click at [79, 437] on label "Include an invite to MyChapter Client portal with this invite." at bounding box center [220, 441] width 283 height 17
click at [85, 437] on input "Include an invite to MyChapter Client portal with this invite." at bounding box center [89, 437] width 9 height 9
checkbox input "true"
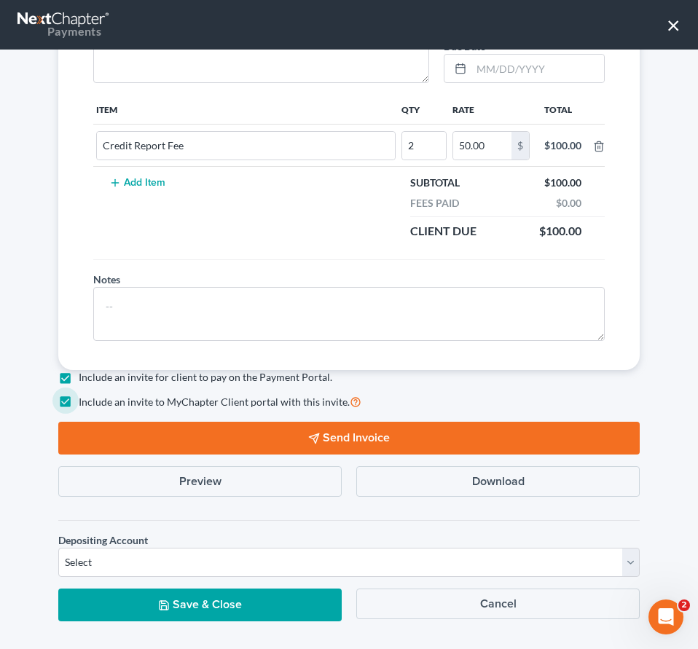
scroll to position [277, 0]
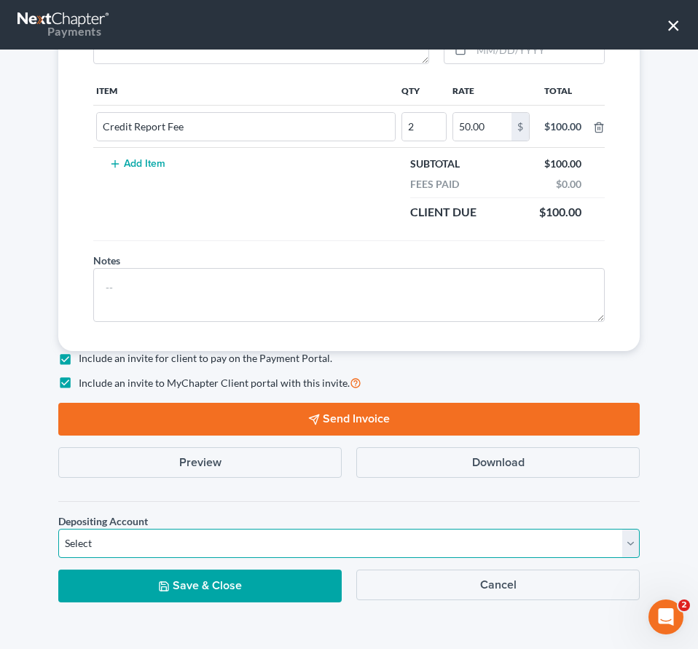
click at [75, 539] on select "Select Operation Trust" at bounding box center [349, 543] width 582 height 29
click at [82, 556] on select "Select Operation Trust" at bounding box center [349, 543] width 582 height 29
click at [89, 542] on select "Select Operation Trust" at bounding box center [349, 543] width 582 height 29
select select "0"
click at [58, 529] on select "Select Operation Trust" at bounding box center [349, 543] width 582 height 29
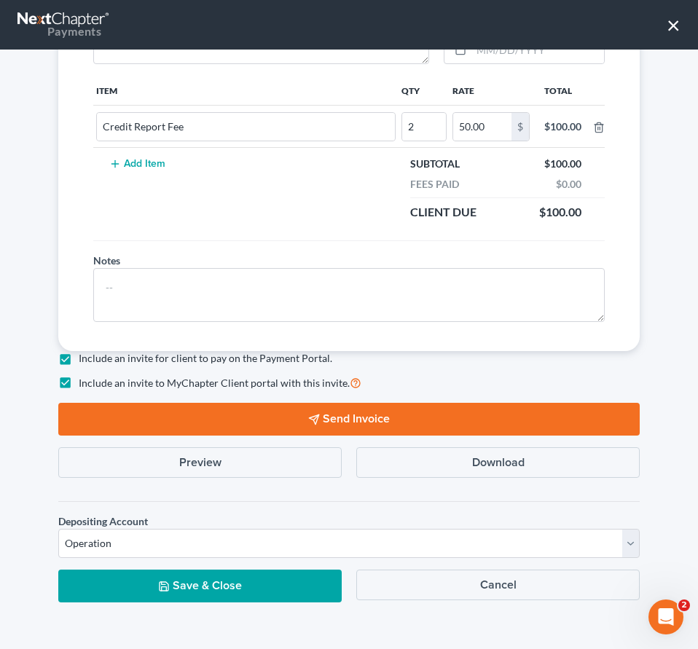
click at [322, 415] on button "Send Invoice" at bounding box center [349, 419] width 582 height 33
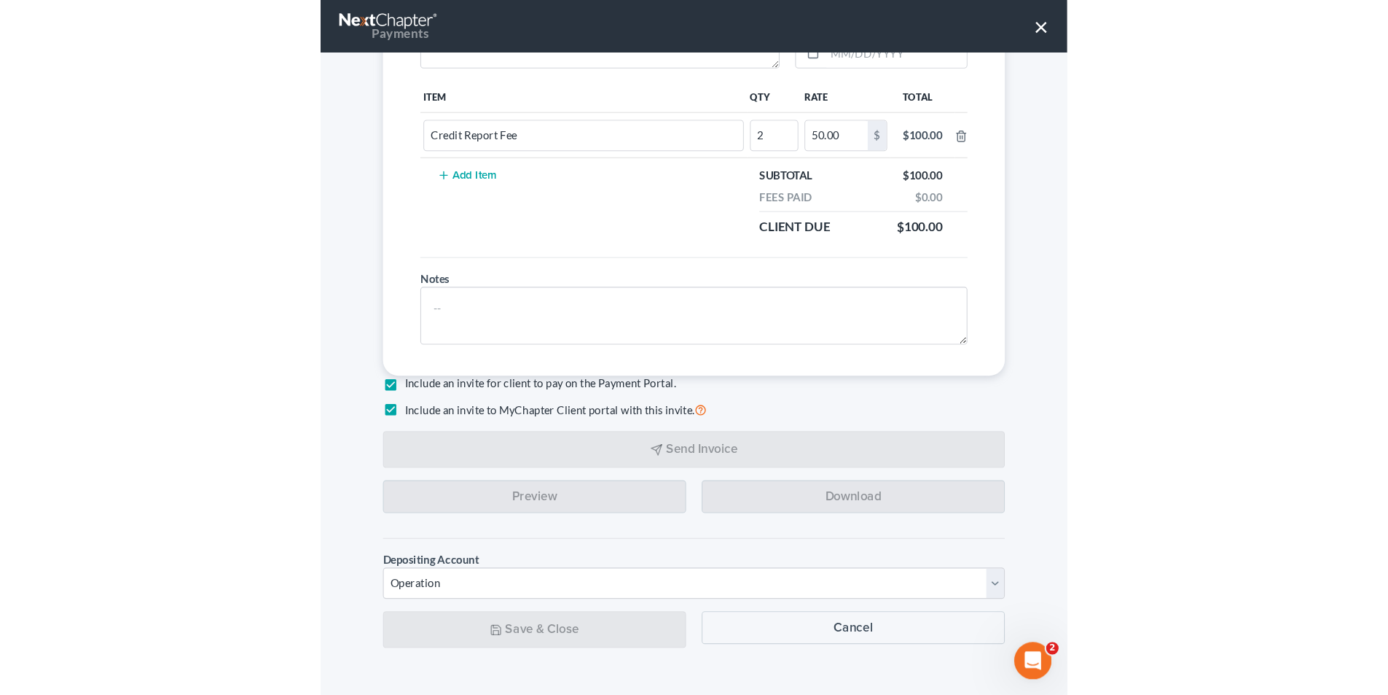
scroll to position [225, 0]
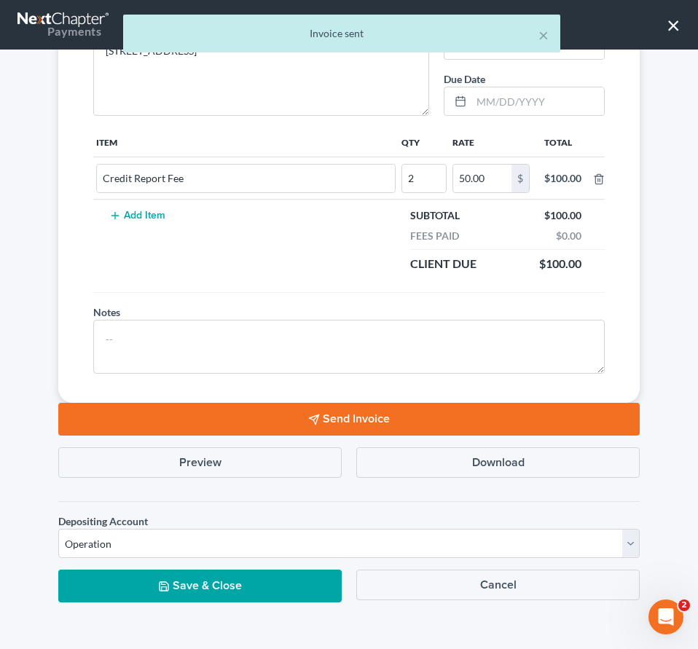
drag, startPoint x: 244, startPoint y: 590, endPoint x: 247, endPoint y: 580, distance: 9.9
click at [246, 586] on button "Save & Close" at bounding box center [200, 586] width 284 height 33
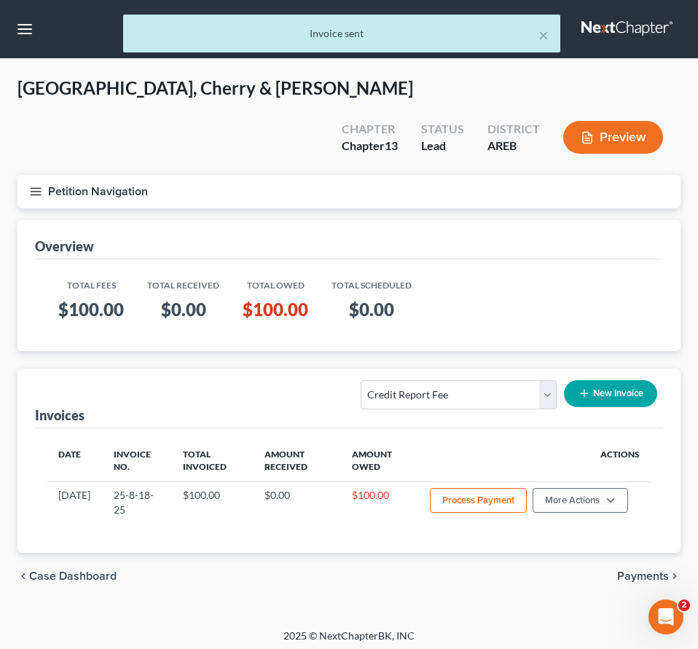
click at [558, 380] on div "Select Template... Credit Report Fee Chapter 7 Filing and Processing Fee Chapte…" at bounding box center [458, 394] width 211 height 29
click at [556, 380] on div "Select Template... Credit Report Fee Chapter 7 Filing and Processing Fee Chapte…" at bounding box center [458, 394] width 211 height 29
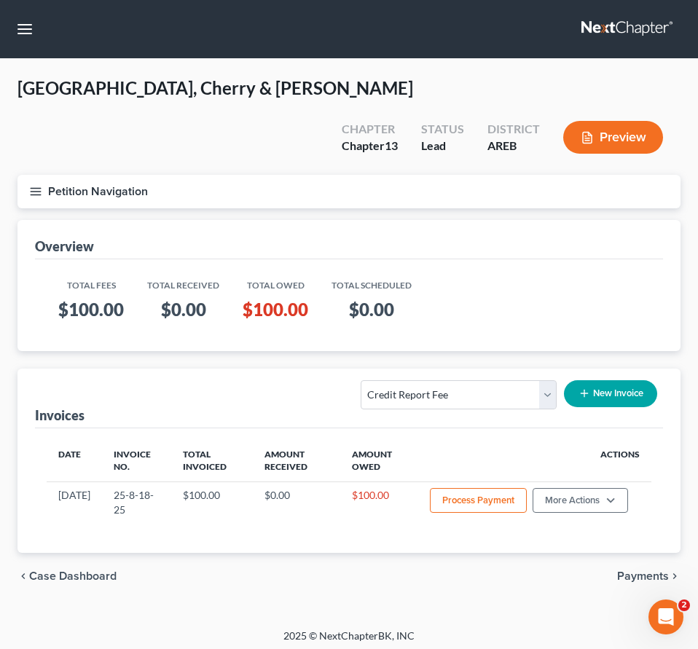
click at [595, 278] on table "Total Fees Total Received Total Owed Total Scheduled $100.00 $0.00 $100.00 $0.00" at bounding box center [349, 302] width 605 height 63
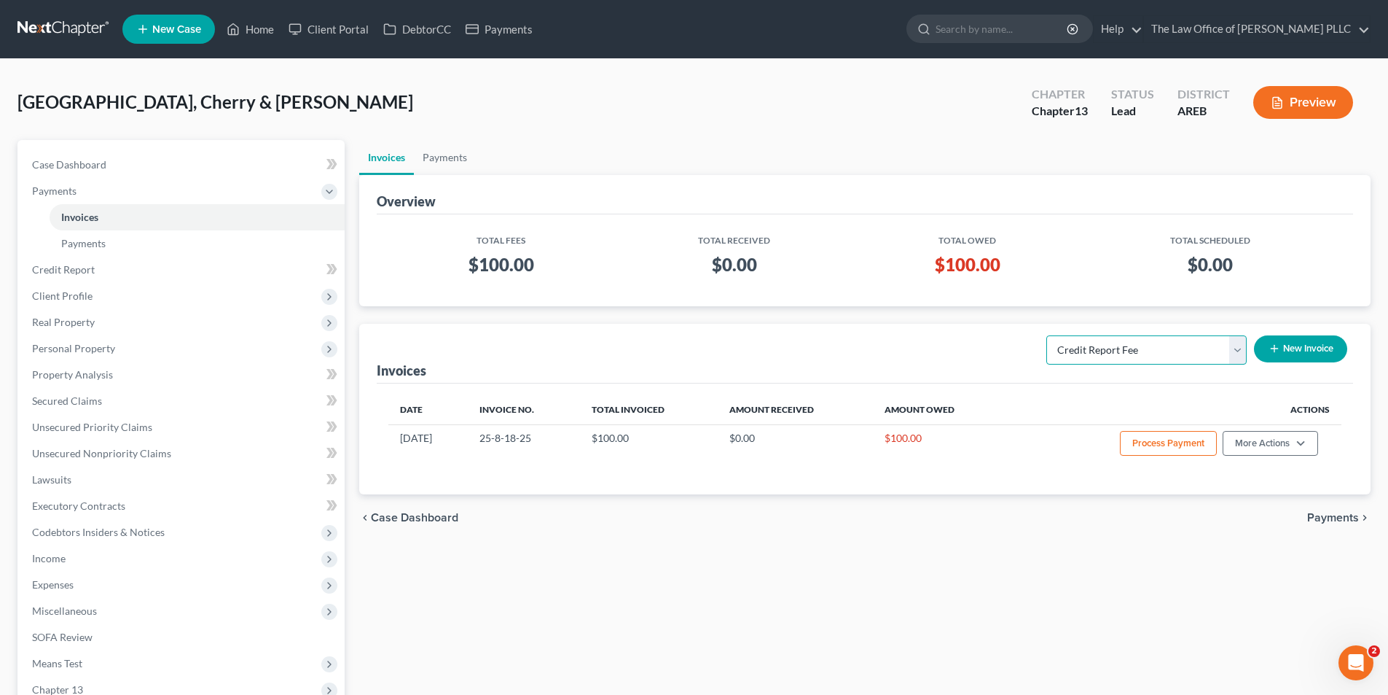
click at [1246, 352] on div "Select Template... Credit Report Fee Chapter 7 Filing and Processing Fee Chapte…" at bounding box center [1146, 349] width 215 height 29
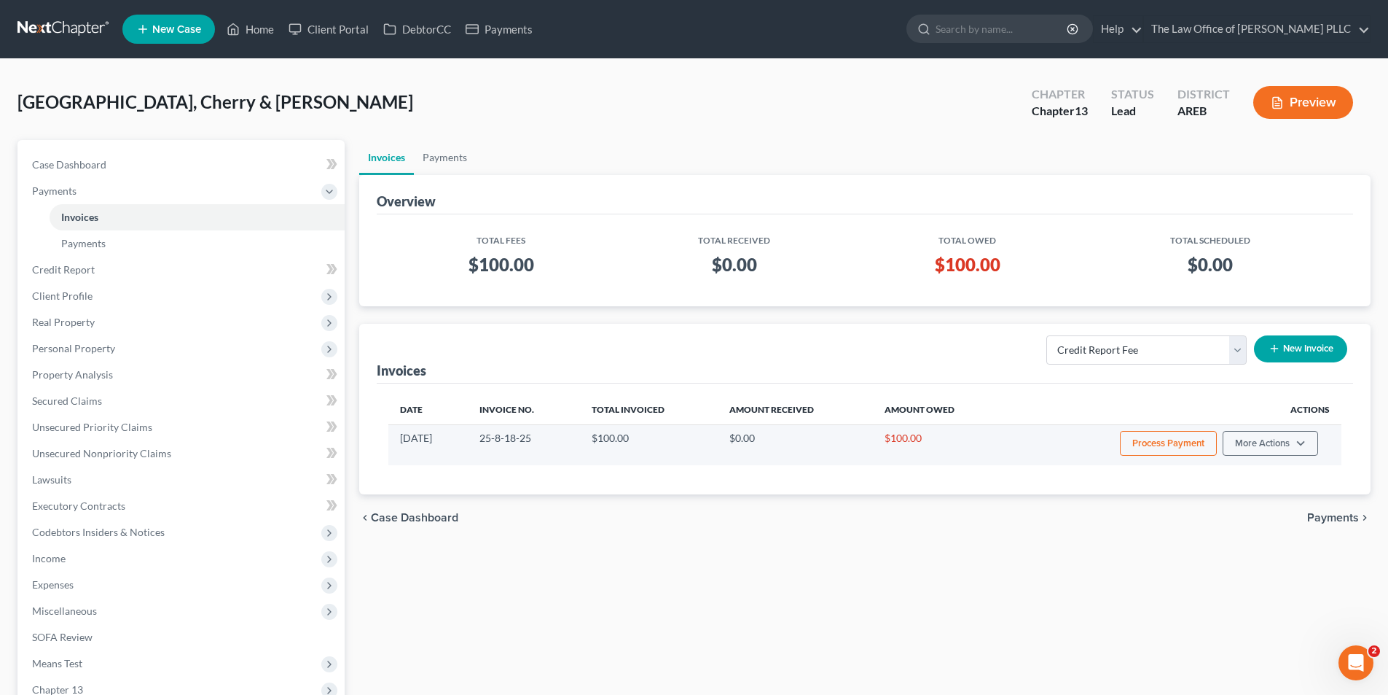
click at [1108, 442] on td "Process Payment More Actions View/Edit Record Cash or Check Payment Delete" at bounding box center [1174, 444] width 335 height 41
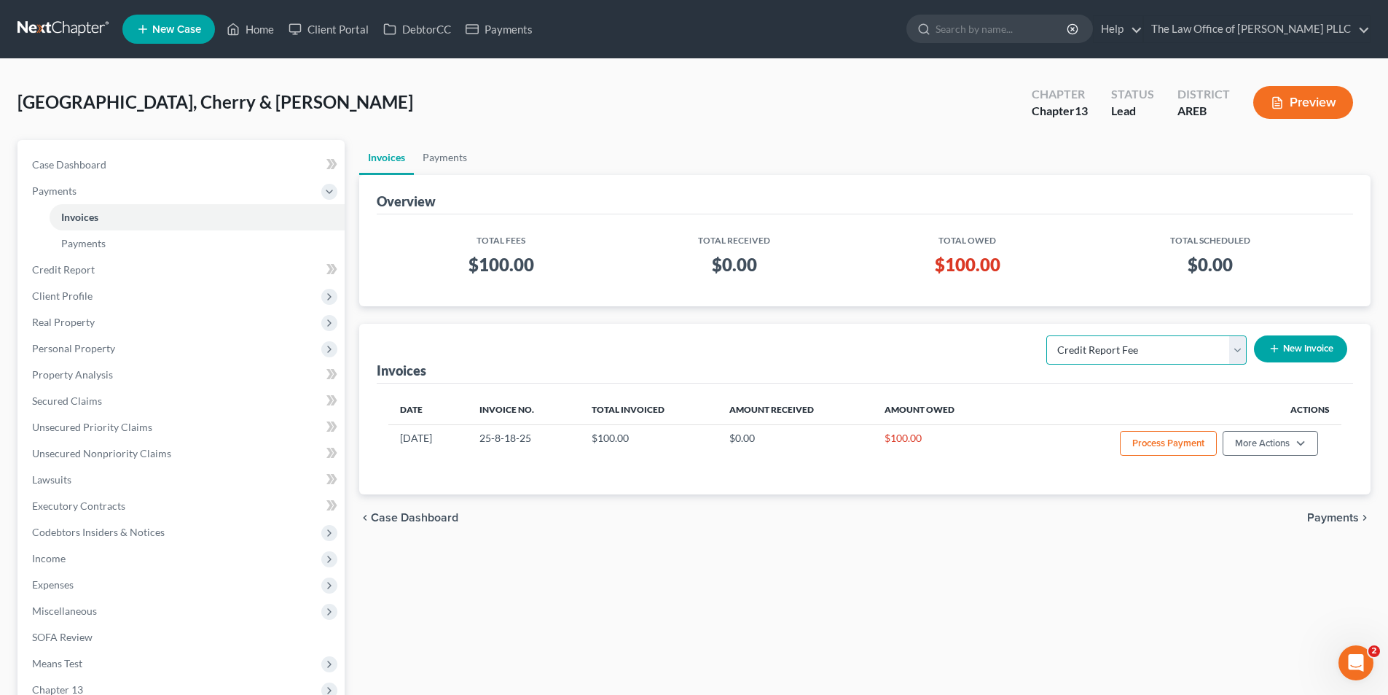
click at [1168, 356] on select "Select Template... Credit Report Fee Chapter 7 Filing and Processing Fee Chapte…" at bounding box center [1147, 349] width 200 height 29
select select "2"
click at [1048, 335] on select "Select Template... Credit Report Fee Chapter 7 Filing and Processing Fee Chapte…" at bounding box center [1147, 349] width 200 height 29
click at [1273, 349] on icon "button" at bounding box center [1275, 349] width 12 height 12
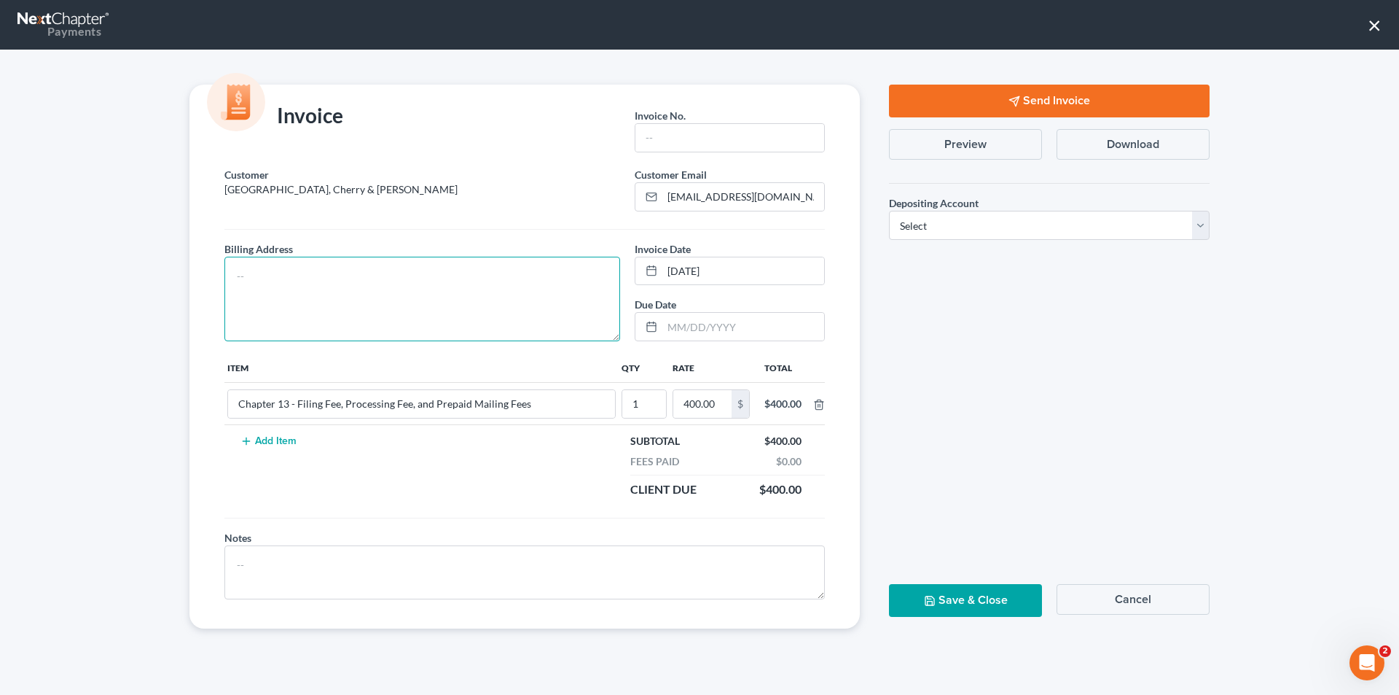
click at [236, 265] on textarea at bounding box center [422, 299] width 396 height 85
paste textarea "2905 Alderwood Dr. Conway, AR 72032"
click at [328, 278] on textarea "2905 Alderwood Dr. Conway, AR 72032" at bounding box center [422, 299] width 396 height 85
type textarea "2905 Alderwood Dr. Conway, AR 72032"
click at [682, 129] on input "text" at bounding box center [730, 138] width 189 height 28
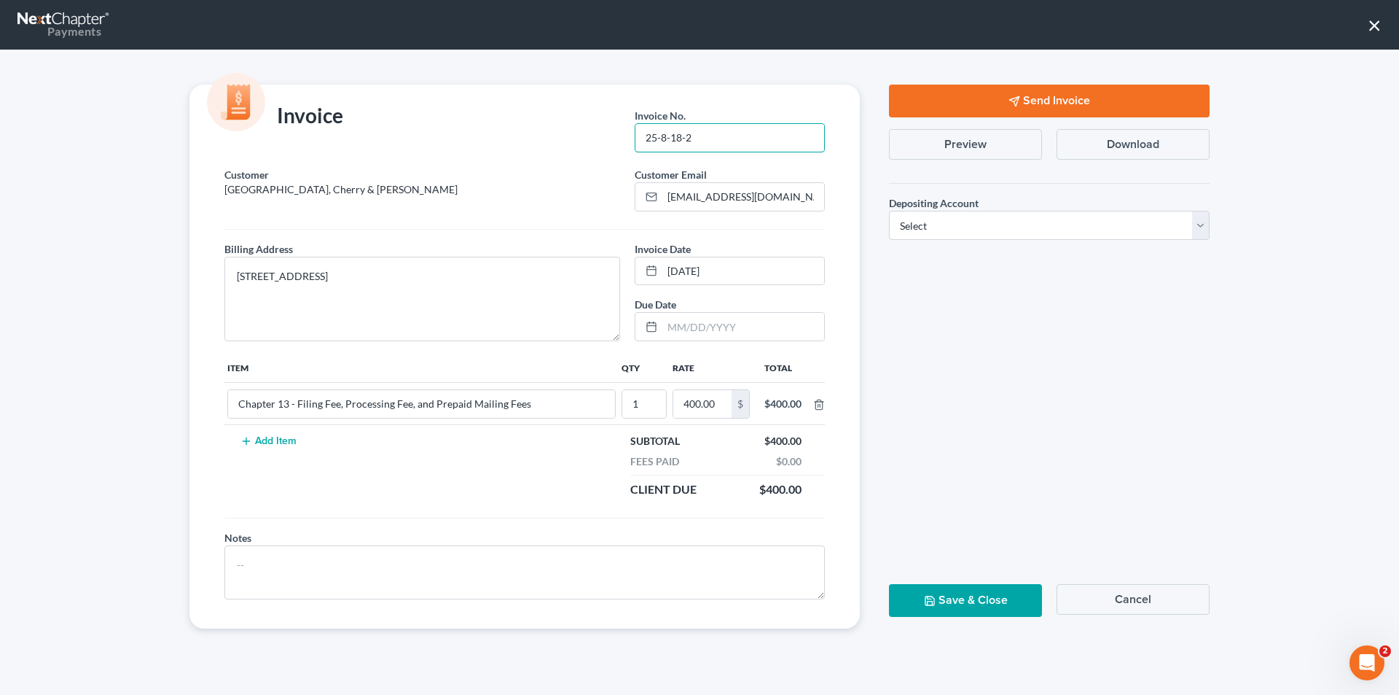
type input "25-8-18-2"
click at [536, 142] on div "Invoice Invoice No. * 25-8-18-2" at bounding box center [524, 126] width 685 height 82
click at [1023, 219] on select "Select Operation Trust" at bounding box center [1049, 225] width 321 height 29
select select "0"
click at [889, 211] on select "Select Operation Trust" at bounding box center [1049, 225] width 321 height 29
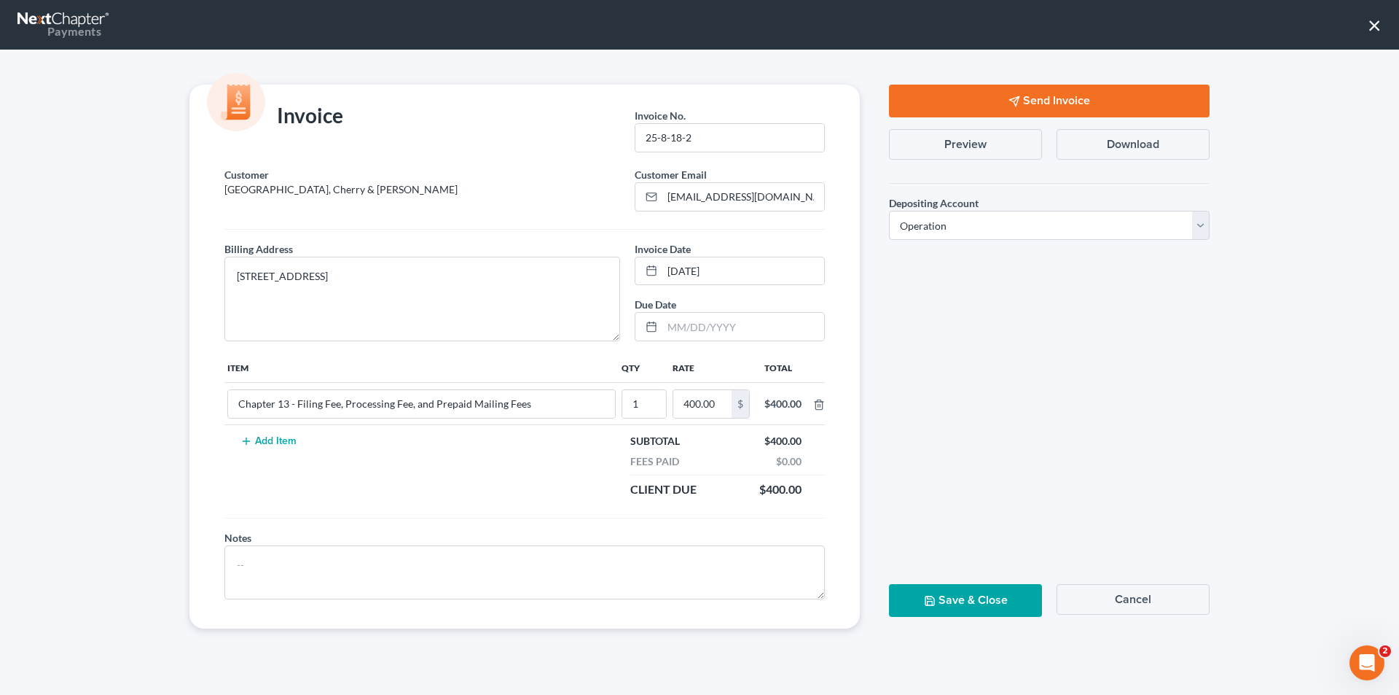
click at [1008, 95] on button "Send Invoice" at bounding box center [1049, 101] width 321 height 33
click at [875, 26] on nav "Payments ×" at bounding box center [699, 25] width 1399 height 50
click at [904, 600] on button "Save & Close" at bounding box center [965, 600] width 153 height 33
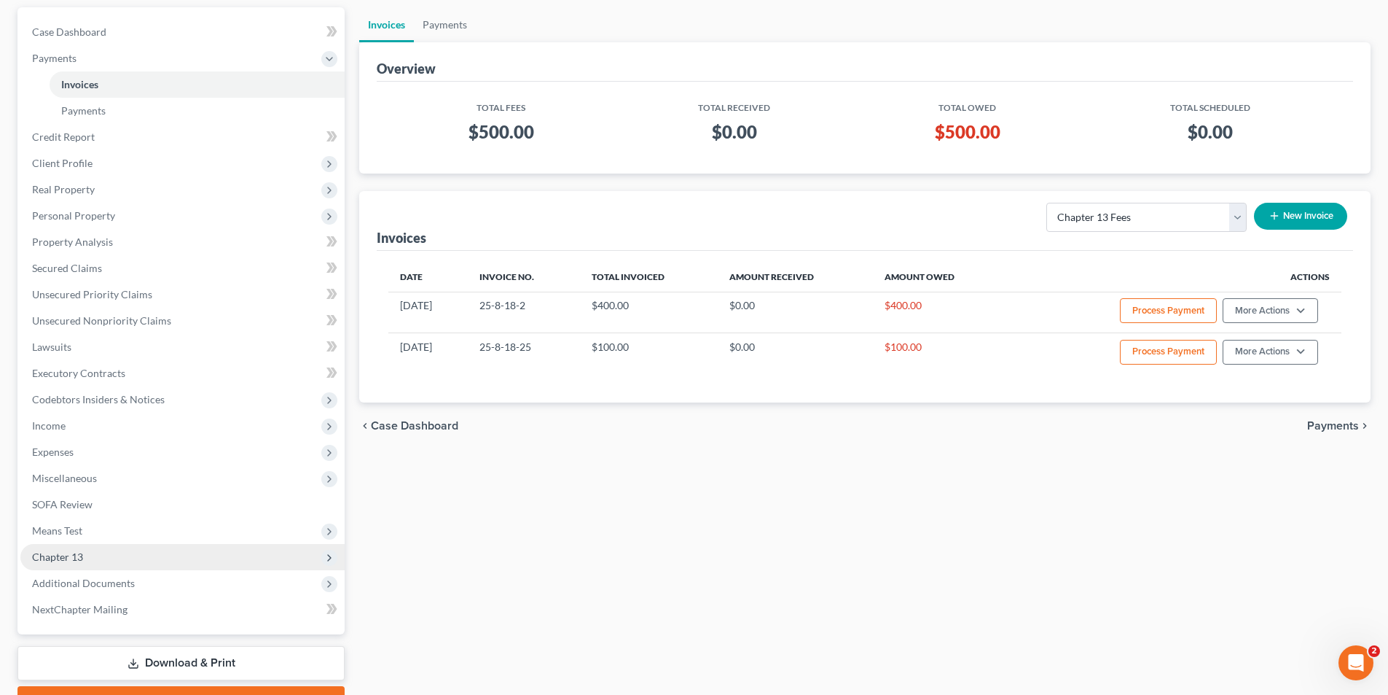
scroll to position [211, 0]
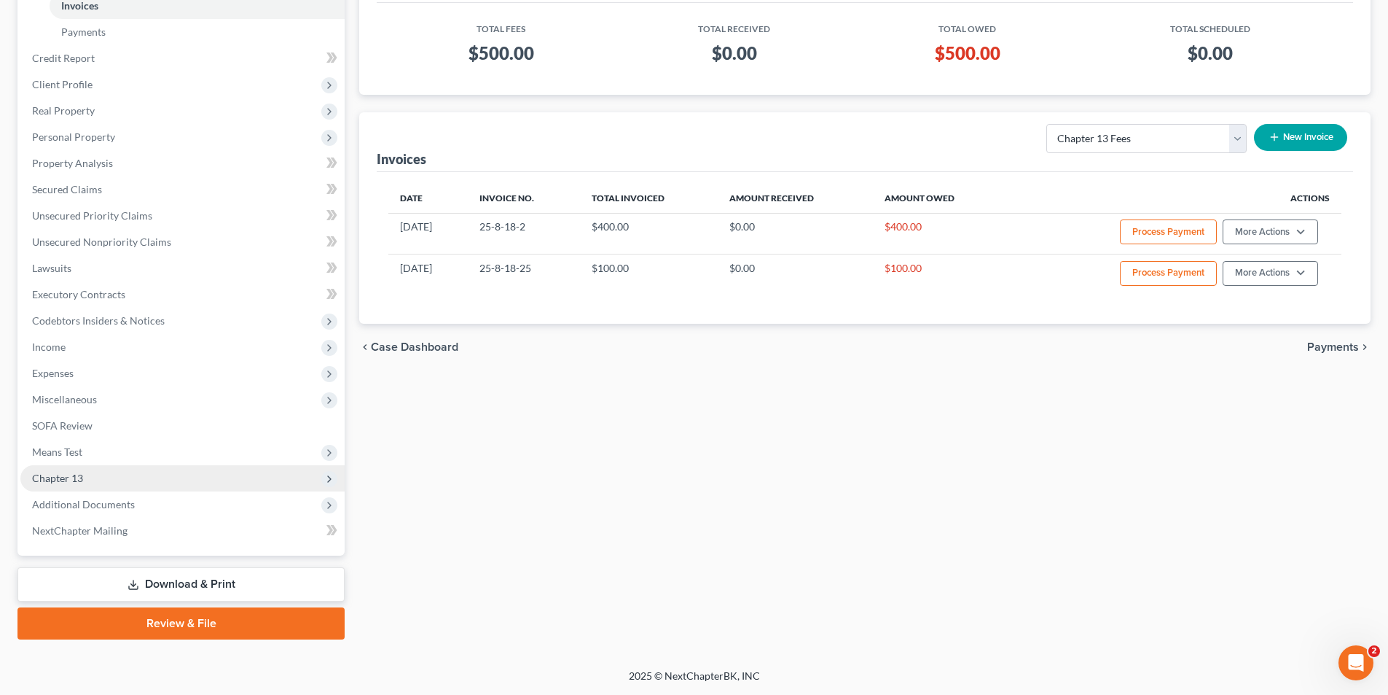
click at [317, 483] on span "Chapter 13" at bounding box center [182, 478] width 324 height 26
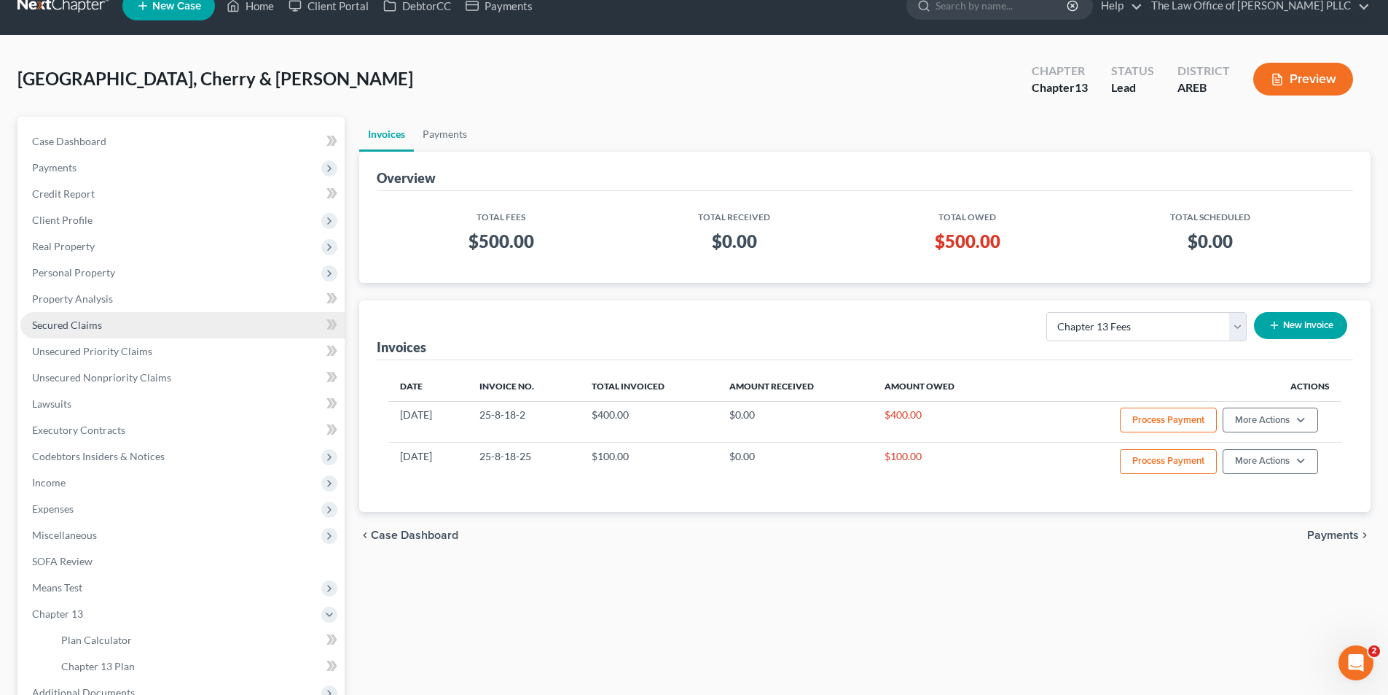
scroll to position [0, 0]
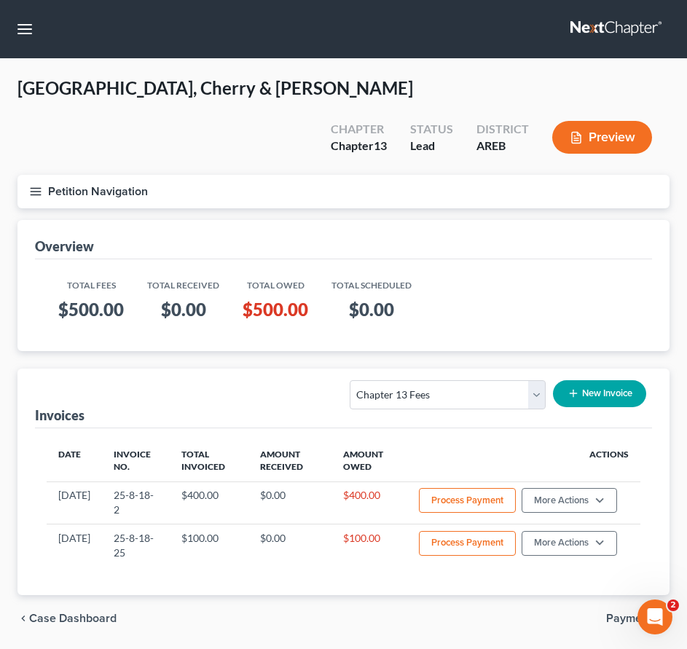
click at [319, 39] on nav "Home New Case Client Portal DebtorCC Payments The Law Office of Furonda Brasfie…" at bounding box center [343, 29] width 687 height 58
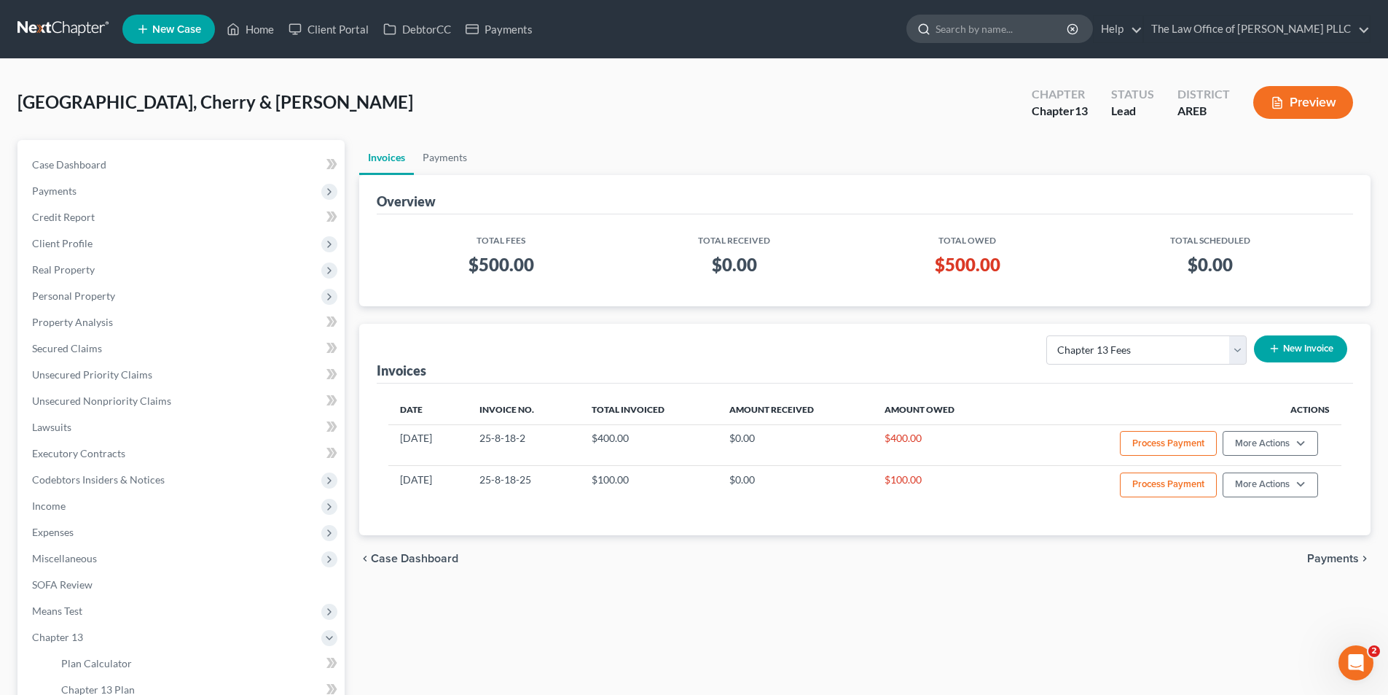
click at [977, 34] on input "search" at bounding box center [1002, 28] width 133 height 27
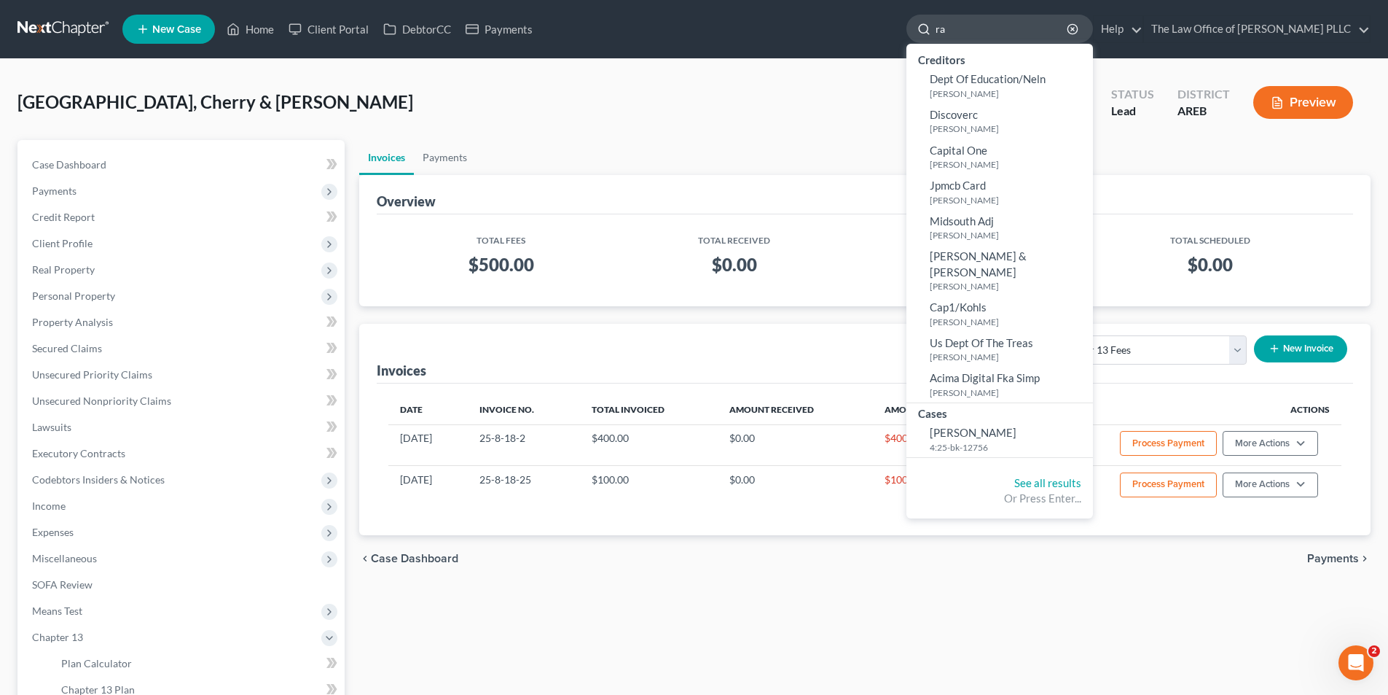
type input "r"
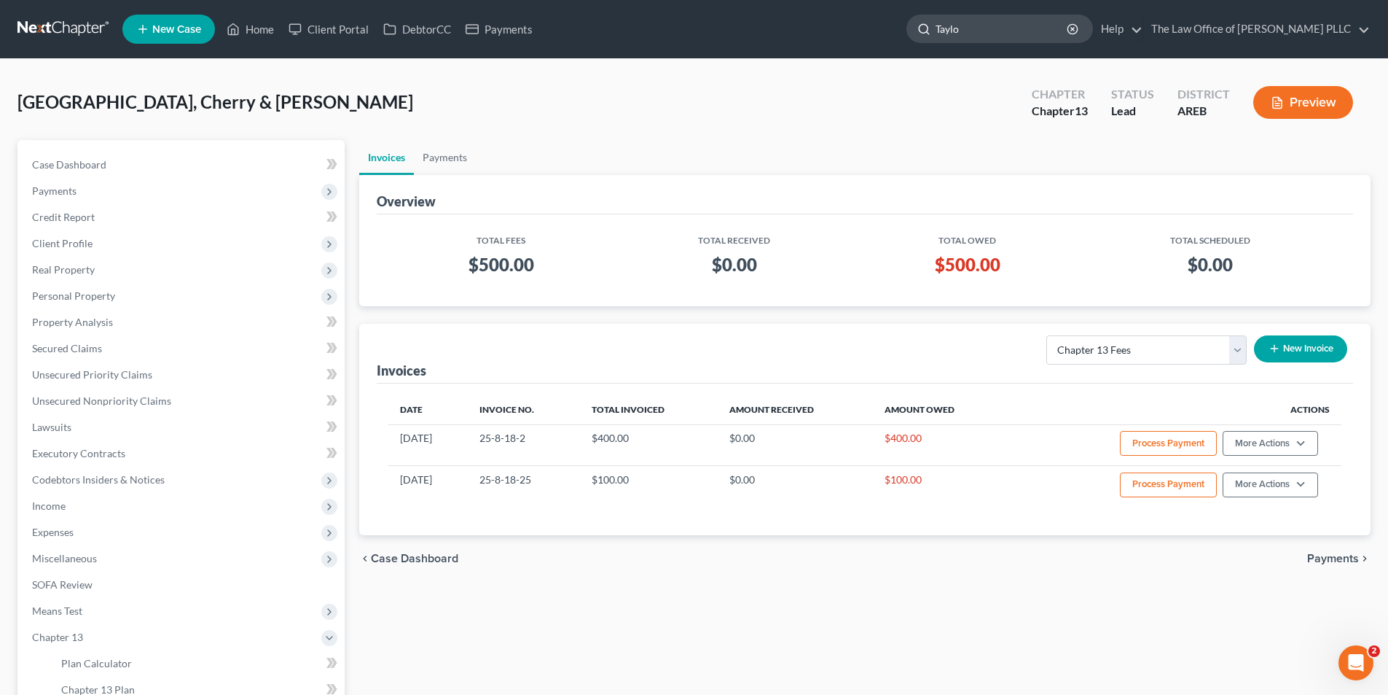
type input "Taylor"
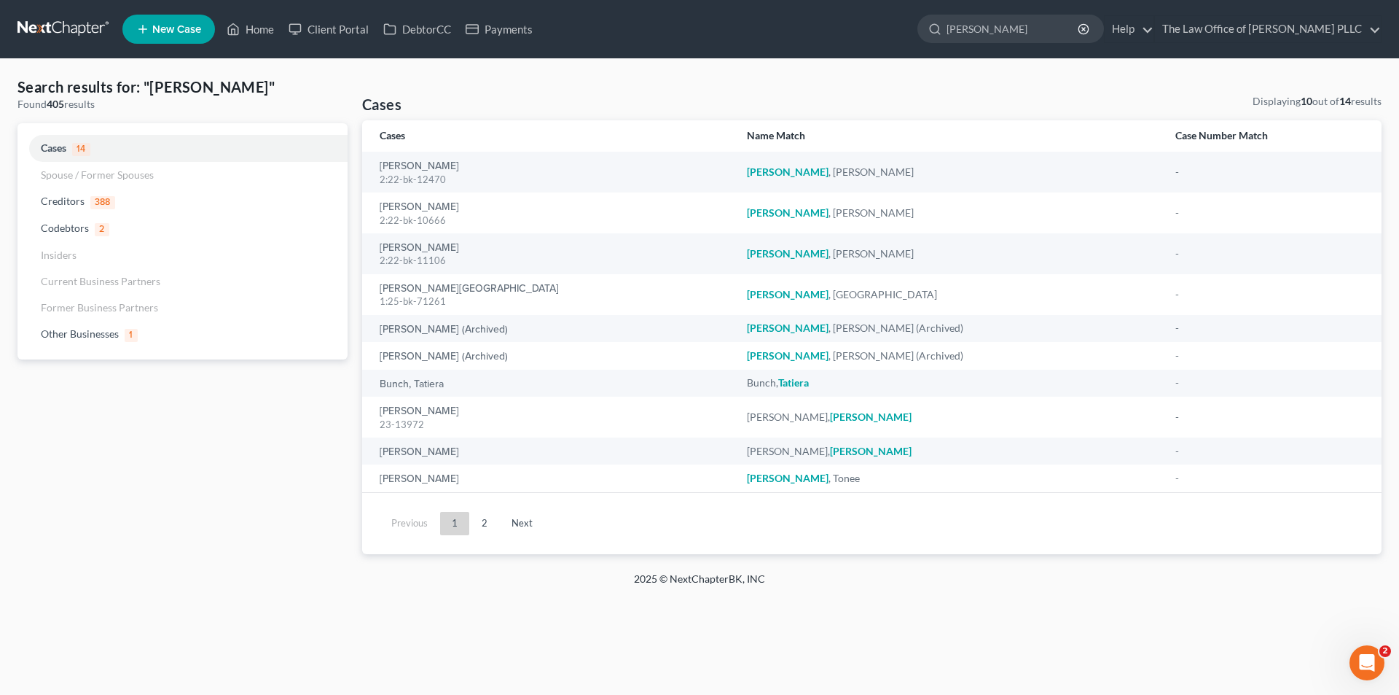
drag, startPoint x: 991, startPoint y: 33, endPoint x: 885, endPoint y: -5, distance: 113.0
click at [885, 0] on html "Home New Case Client Portal DebtorCC Payments The Law Office of Furonda Brasfie…" at bounding box center [699, 347] width 1399 height 695
type input "Shareece"
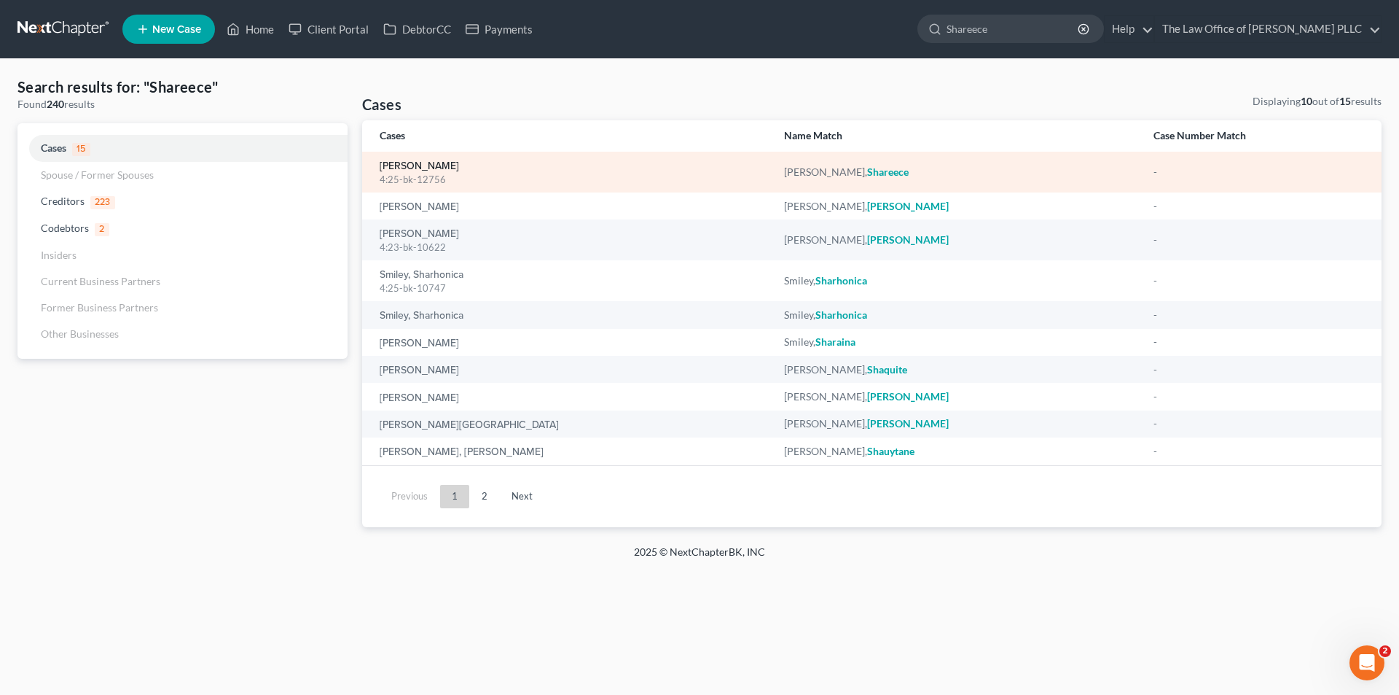
click at [420, 165] on link "[PERSON_NAME]" at bounding box center [419, 166] width 79 height 10
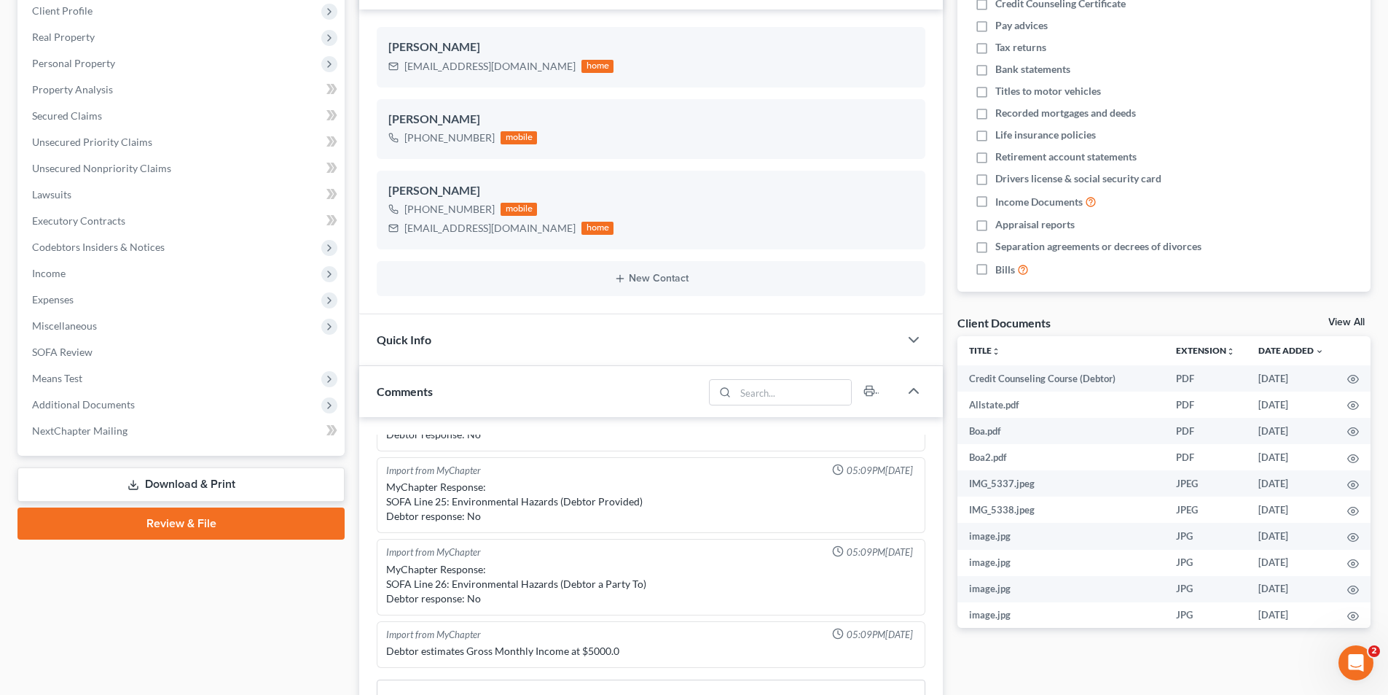
scroll to position [292, 0]
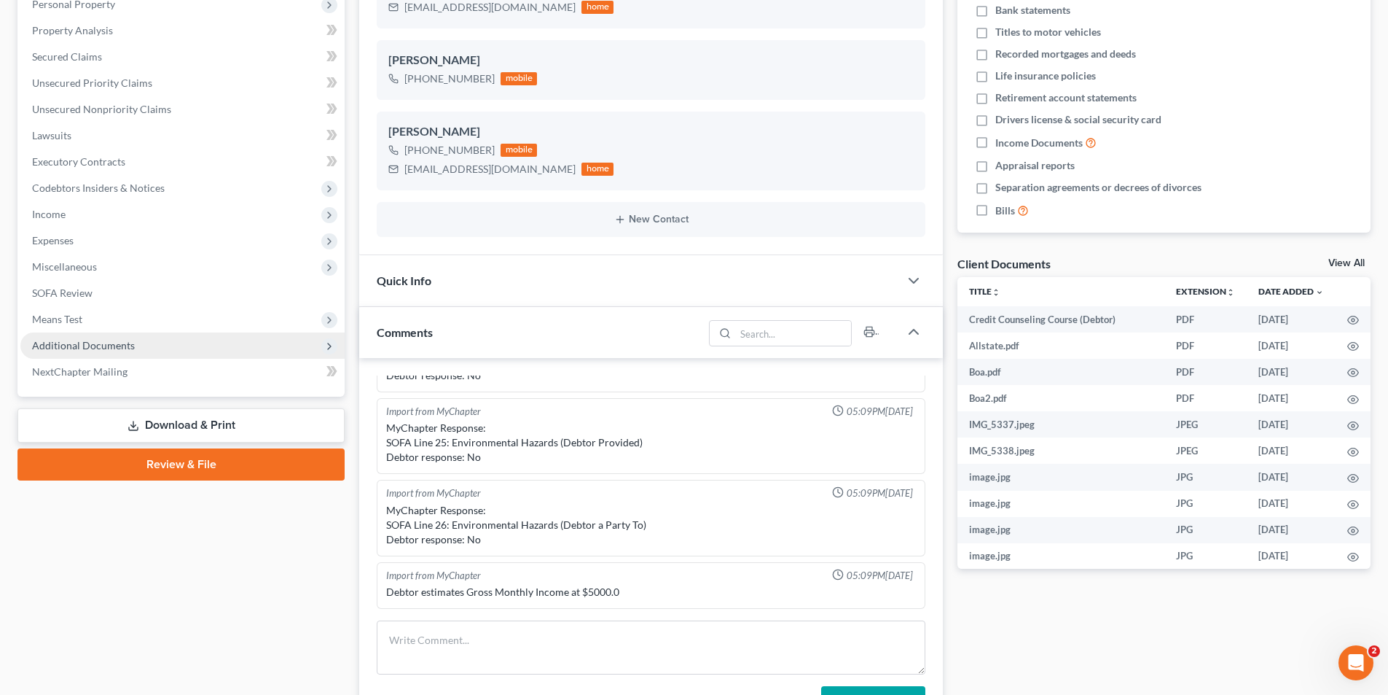
click at [95, 341] on span "Additional Documents" at bounding box center [83, 345] width 103 height 12
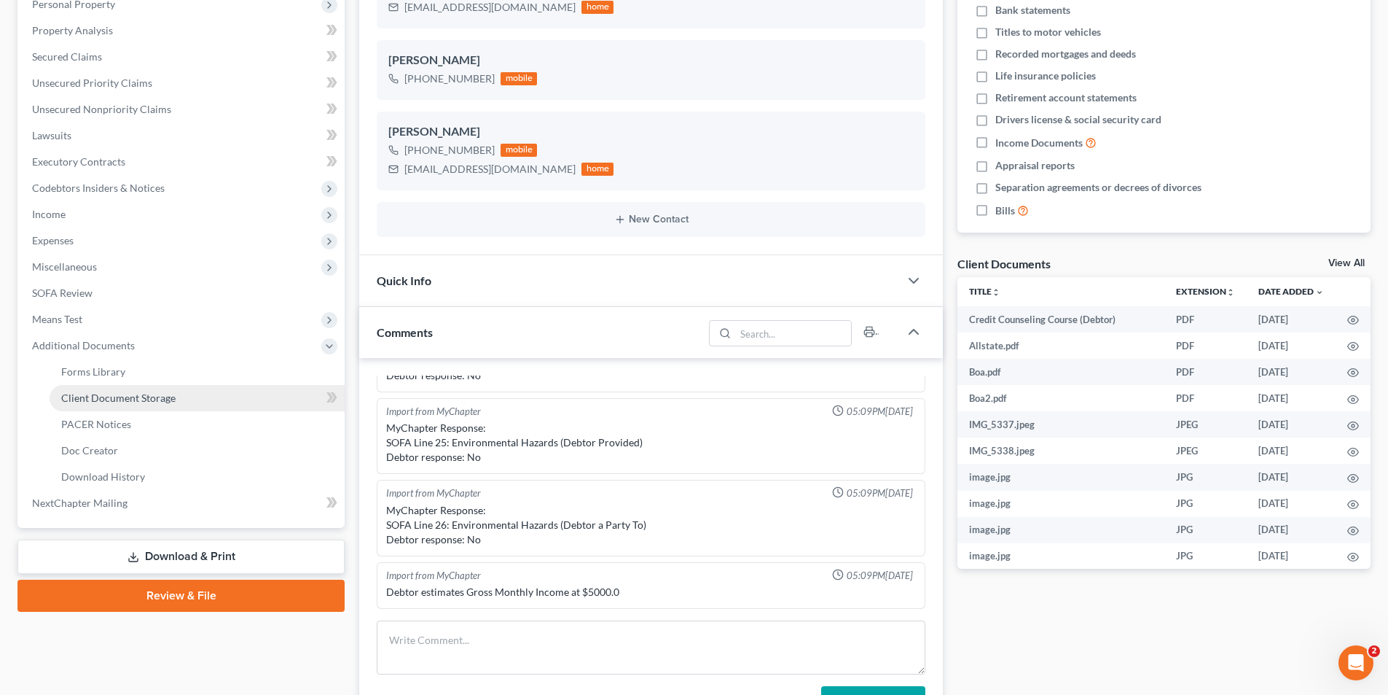
click at [127, 395] on span "Client Document Storage" at bounding box center [118, 397] width 114 height 12
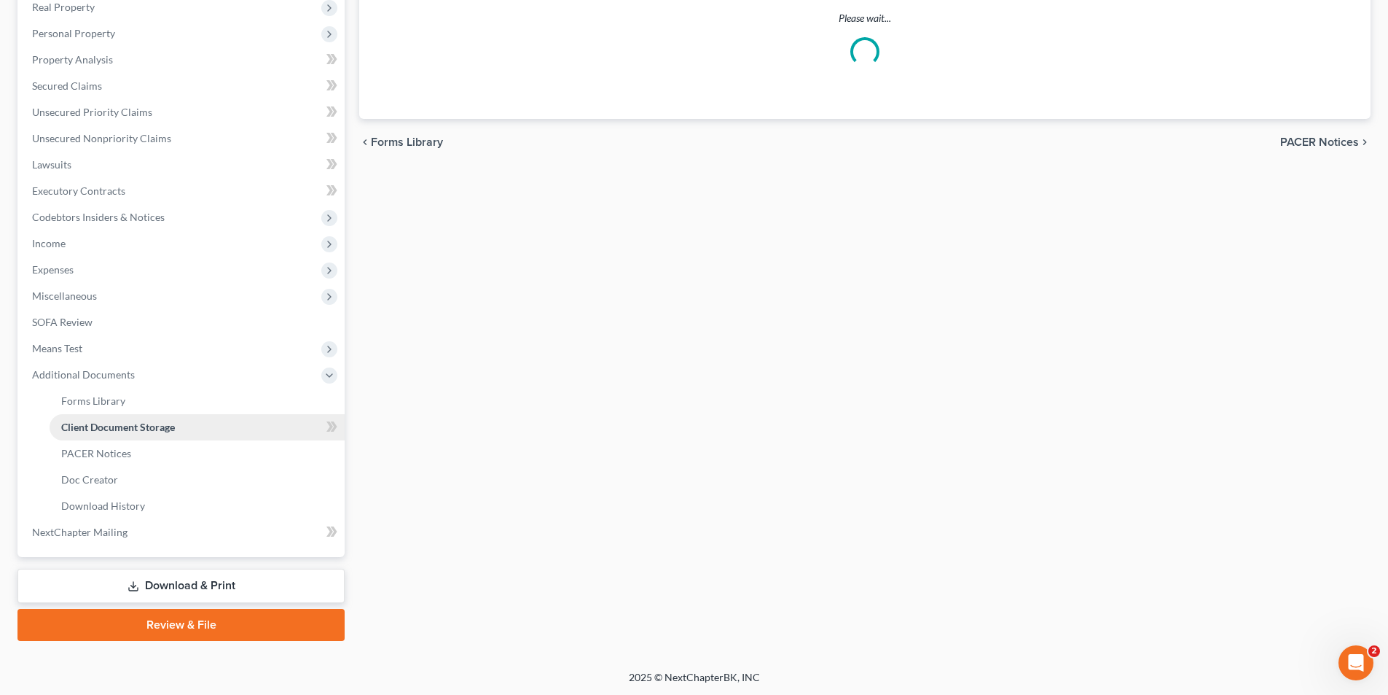
select select "0"
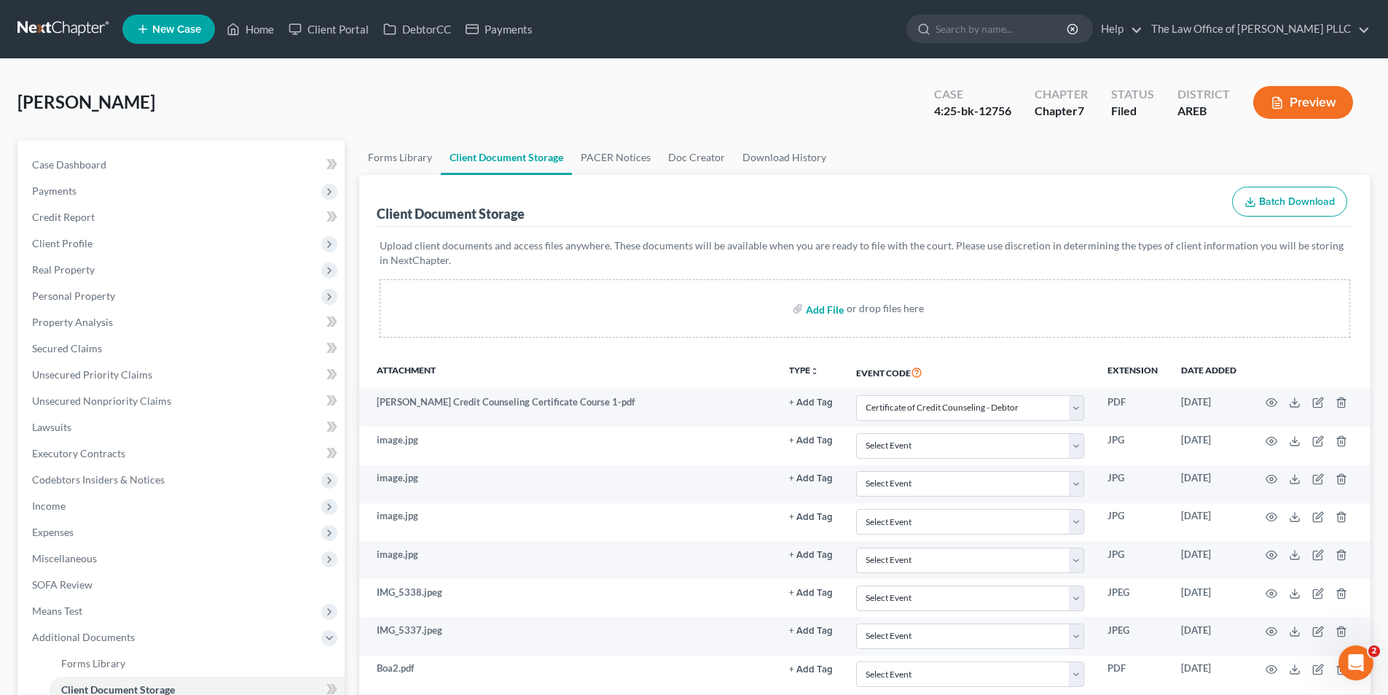
click at [818, 306] on input "file" at bounding box center [823, 308] width 35 height 26
type input "C:\fakepath\Bankruptcy - Post Filing Agreement (Shareece Rainey).pdf"
select select "0"
click at [946, 29] on input "search" at bounding box center [1002, 28] width 133 height 27
type input "charles proctor"
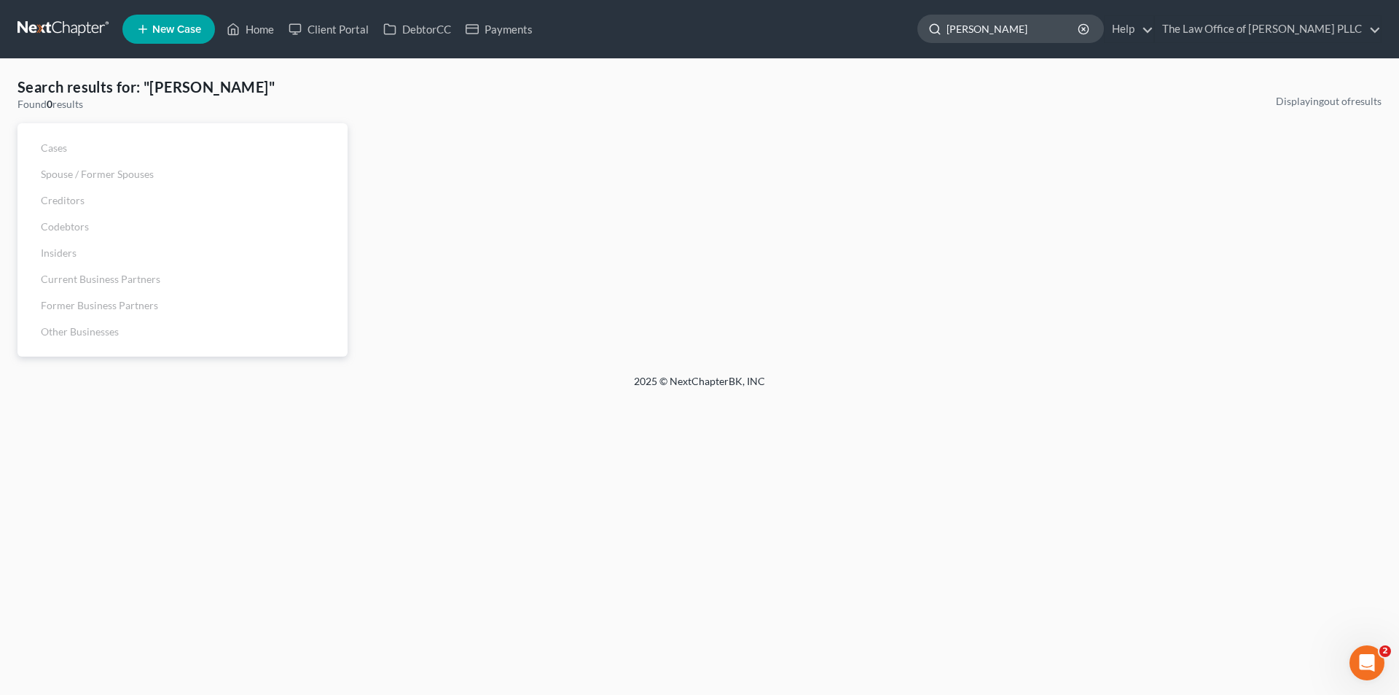
drag, startPoint x: 1026, startPoint y: 26, endPoint x: 923, endPoint y: 28, distance: 102.8
click at [917, 28] on ul "New Case Home Client Portal DebtorCC Payments charles proctor - No Result - See…" at bounding box center [751, 29] width 1259 height 38
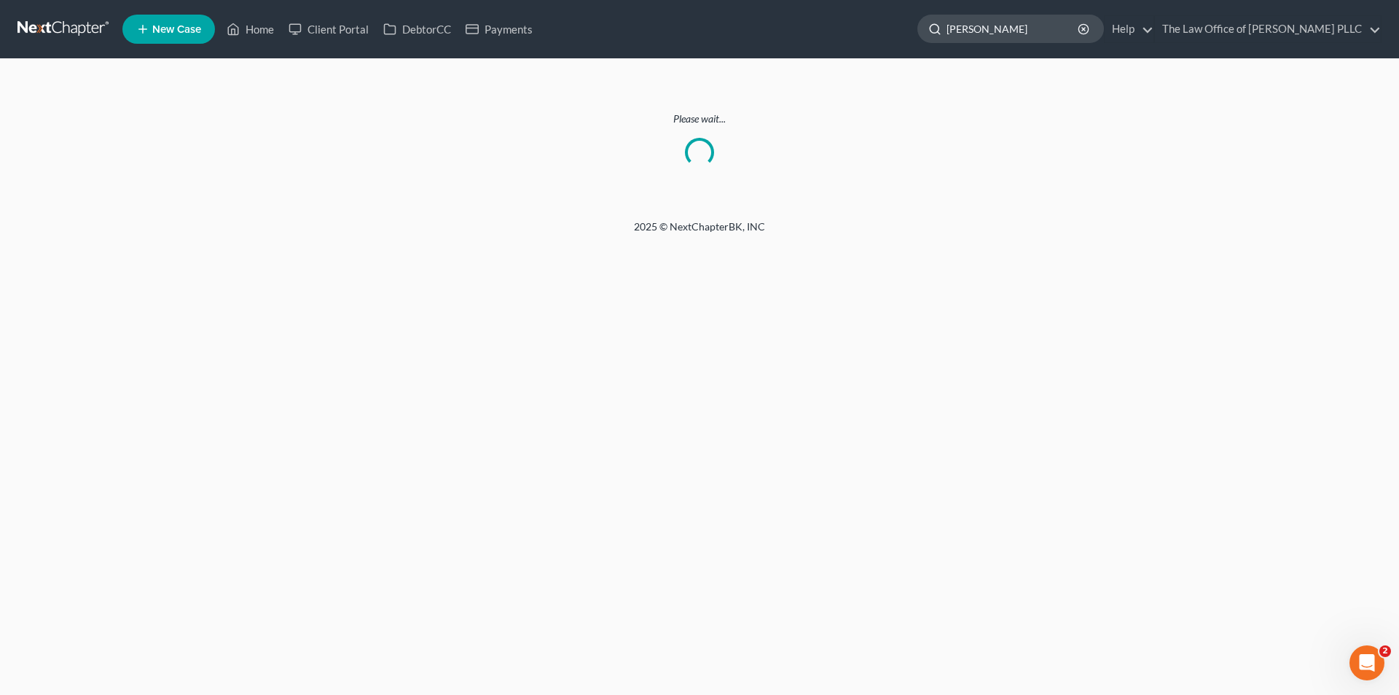
type input "proctor"
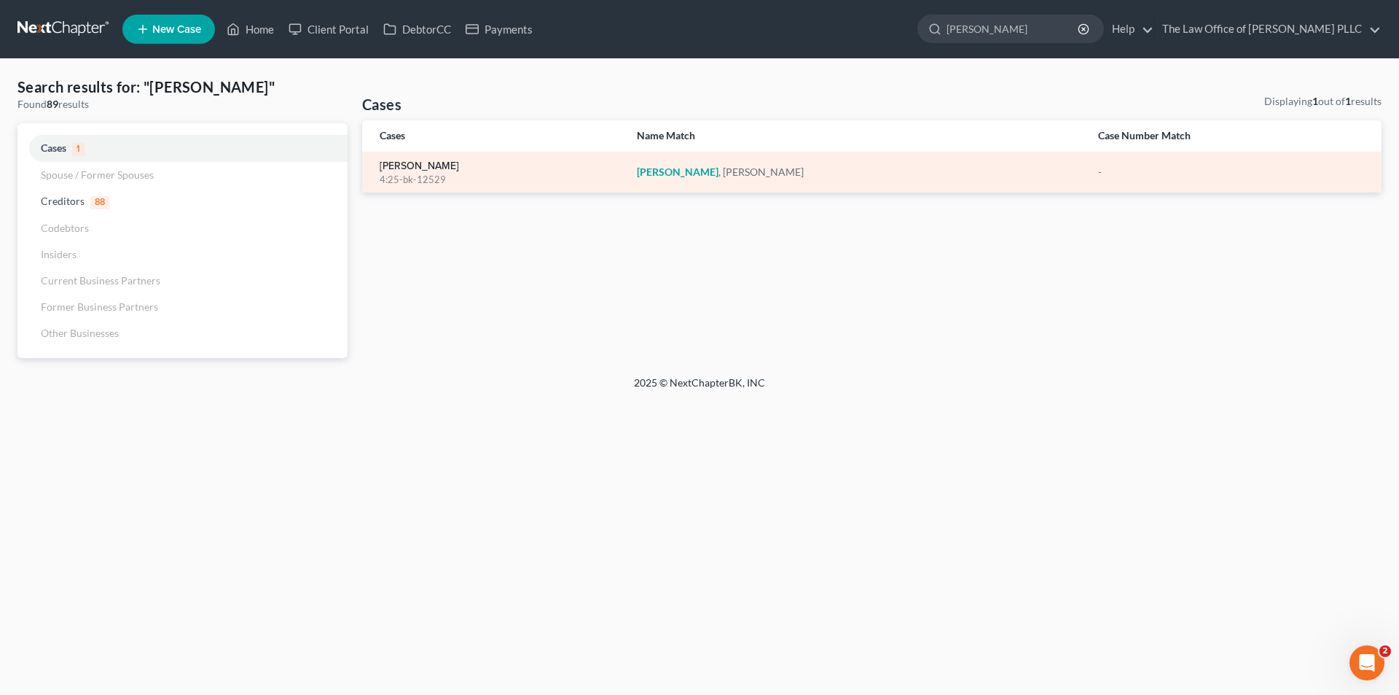
click at [445, 163] on link "Proctor, Charles" at bounding box center [419, 166] width 79 height 10
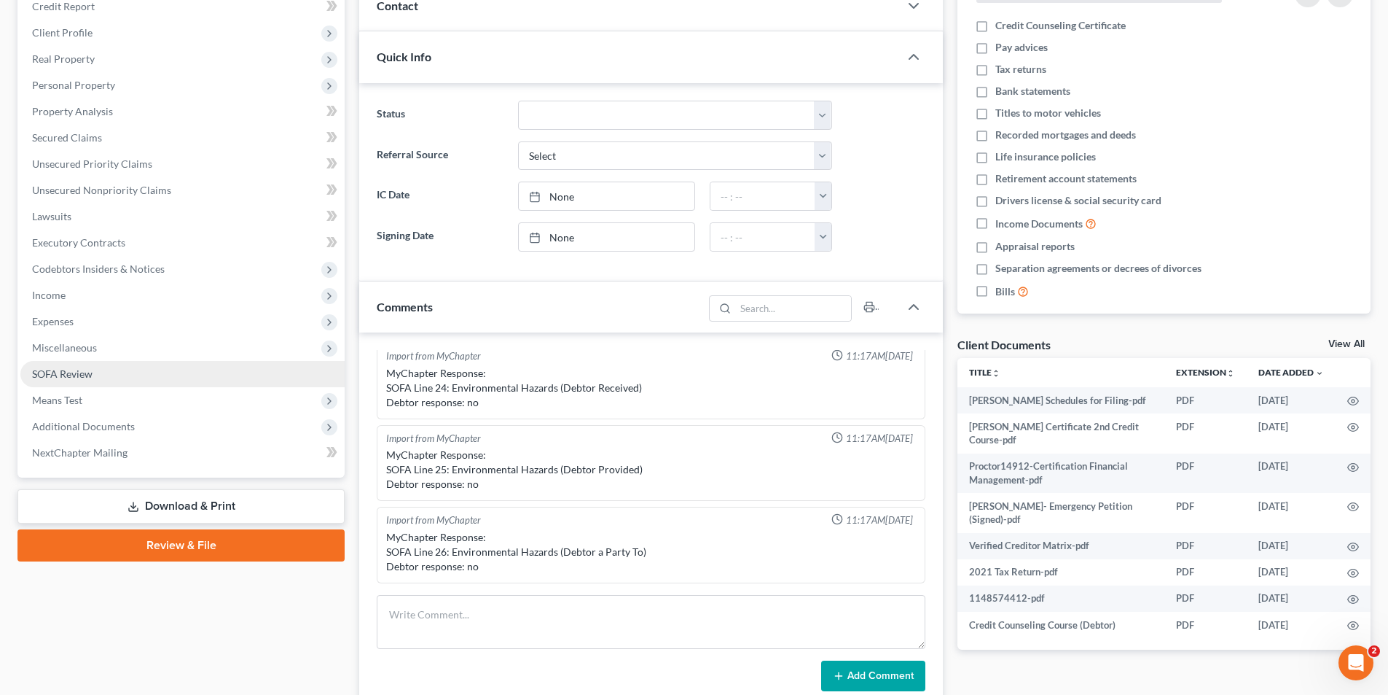
scroll to position [219, 0]
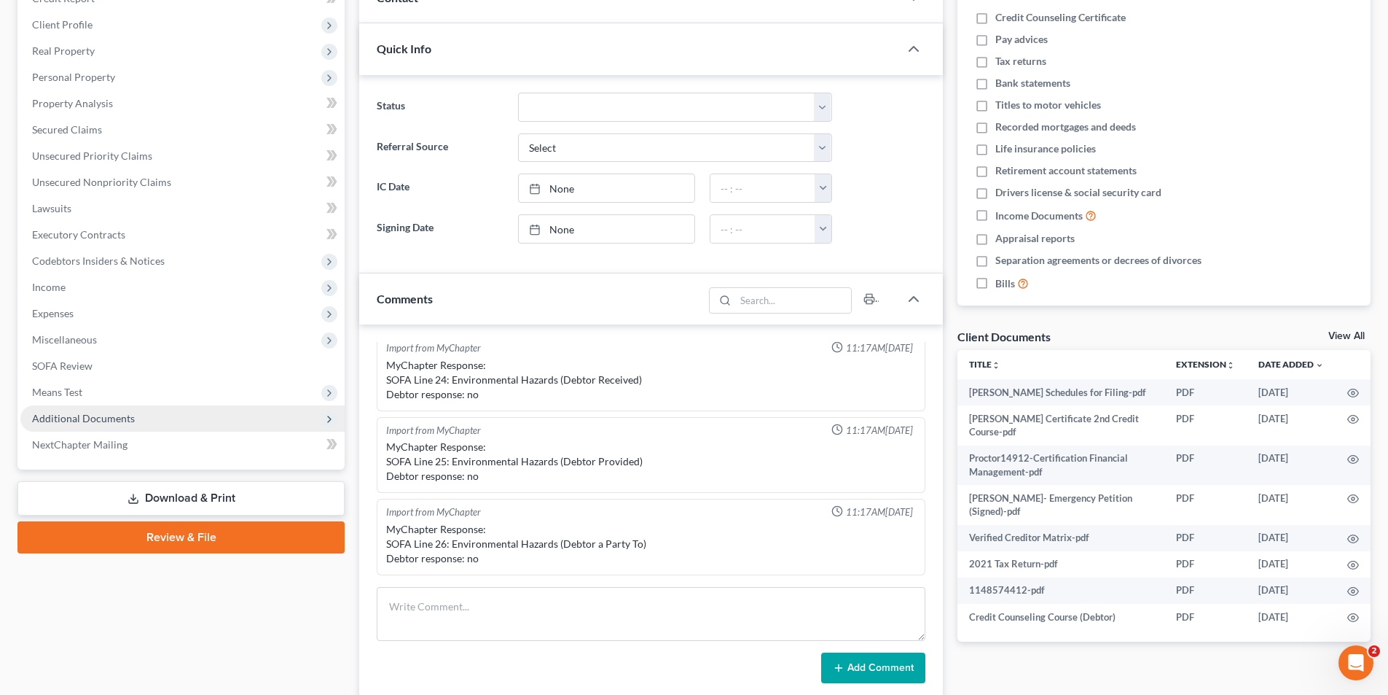
click at [120, 417] on span "Additional Documents" at bounding box center [83, 418] width 103 height 12
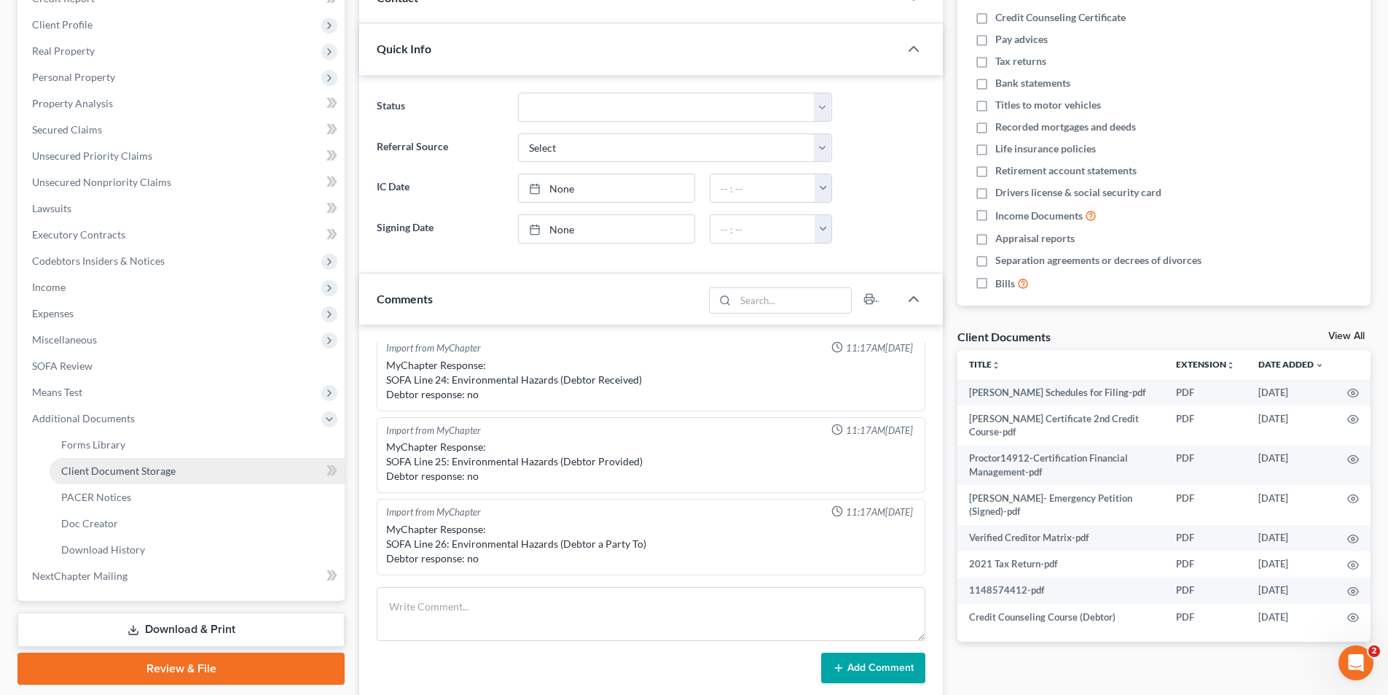
click at [117, 469] on span "Client Document Storage" at bounding box center [118, 470] width 114 height 12
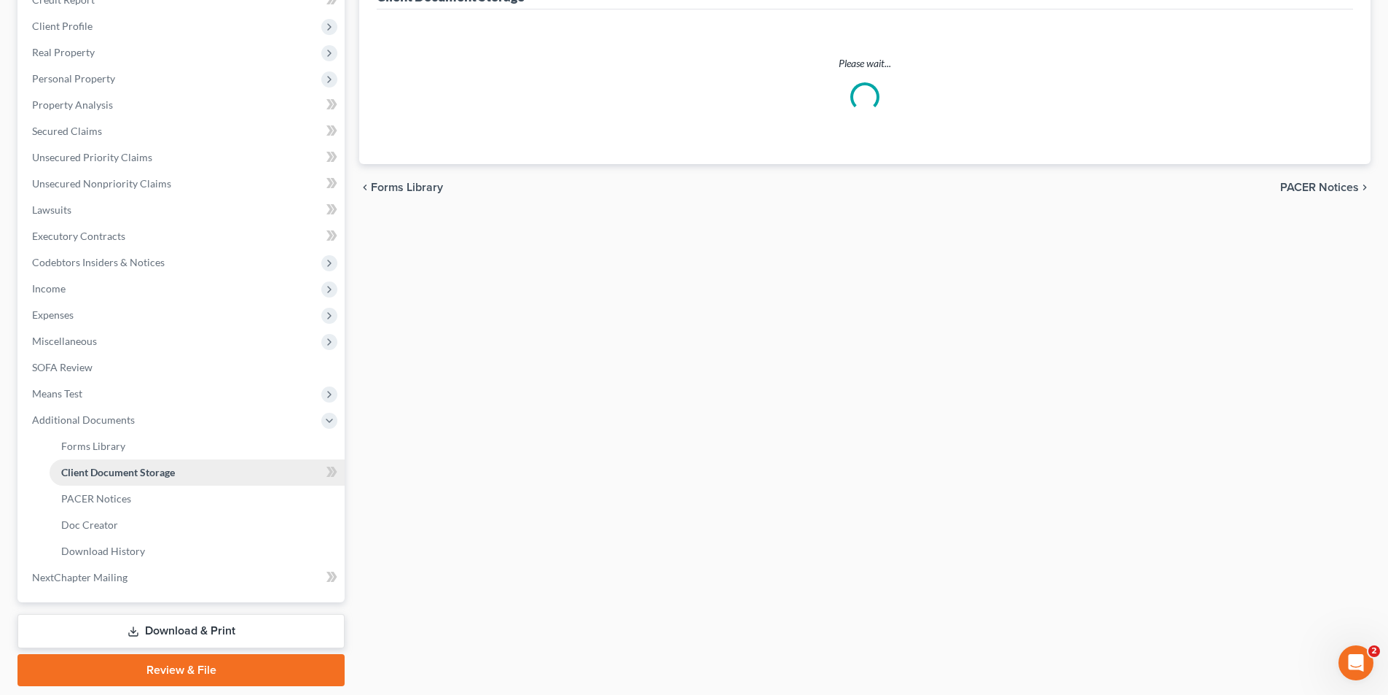
select select "0"
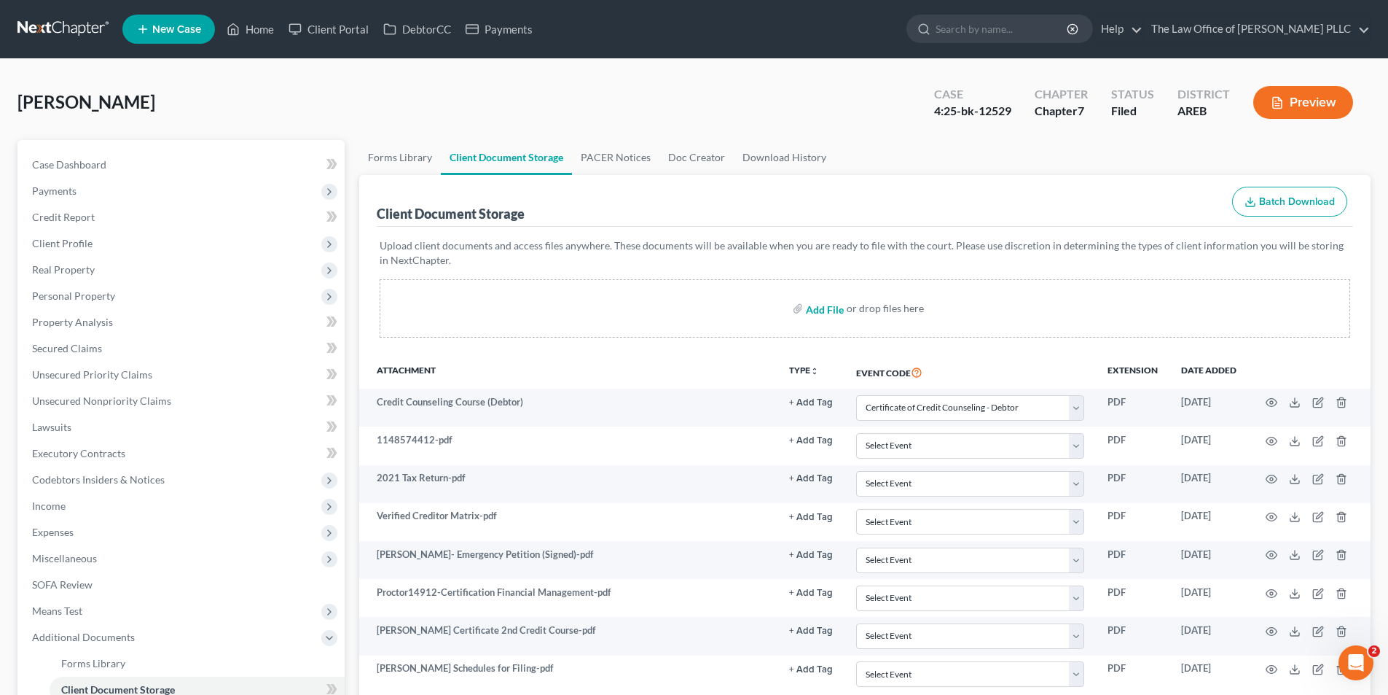
click at [829, 308] on input "file" at bounding box center [823, 308] width 35 height 26
type input "C:\fakepath\Bankruptcy - Post Filing Agreement (Charles Proctor).pdf"
select select "0"
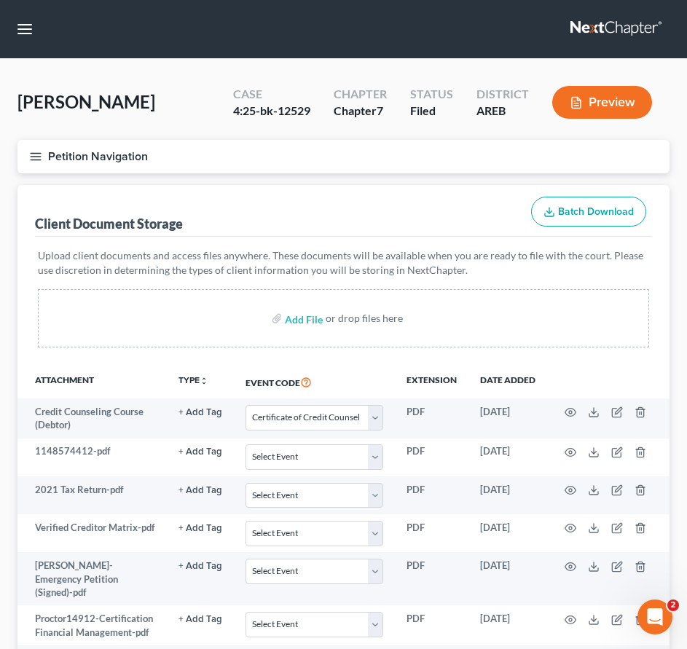
click at [478, 206] on div "Client Document Storage Batch Download" at bounding box center [343, 211] width 617 height 52
click at [326, 232] on div "Client Document Storage Batch Download" at bounding box center [343, 211] width 617 height 52
click at [406, 262] on p "Upload client documents and access files anywhere. These documents will be avai…" at bounding box center [343, 263] width 611 height 29
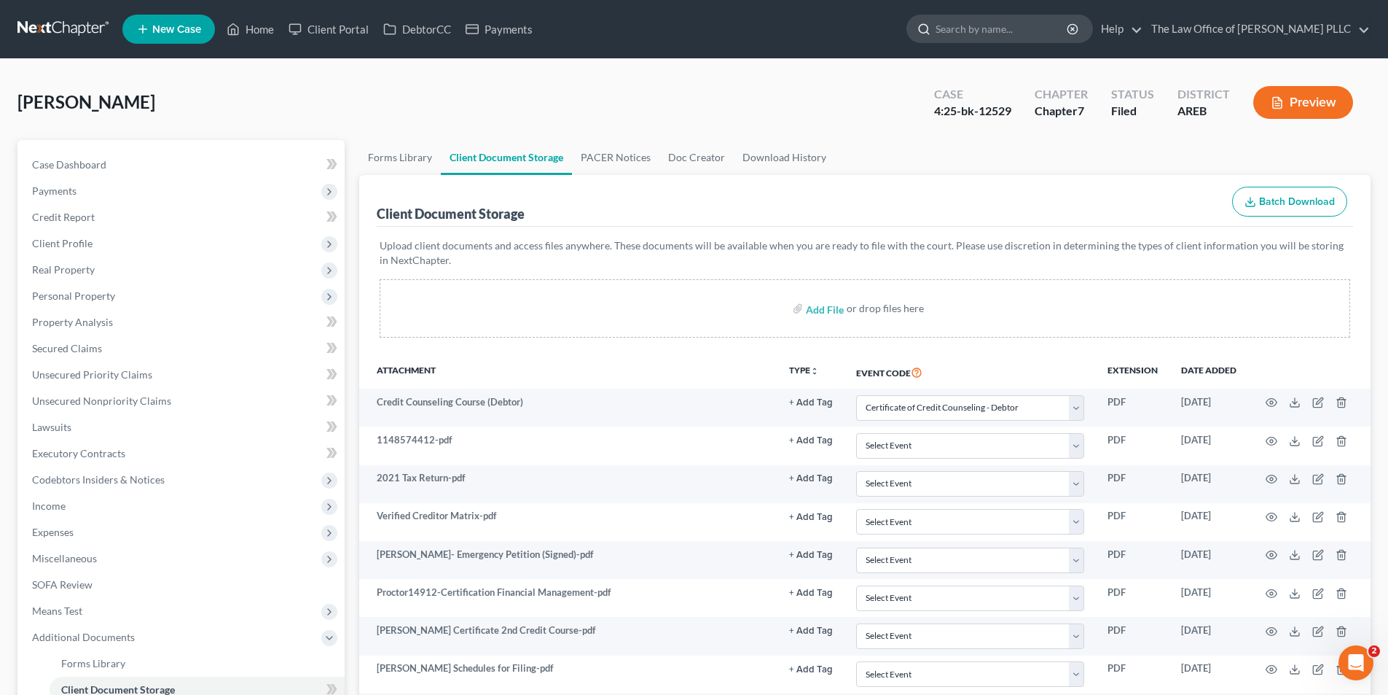
click at [951, 23] on input "search" at bounding box center [1002, 28] width 133 height 27
type input "hicks"
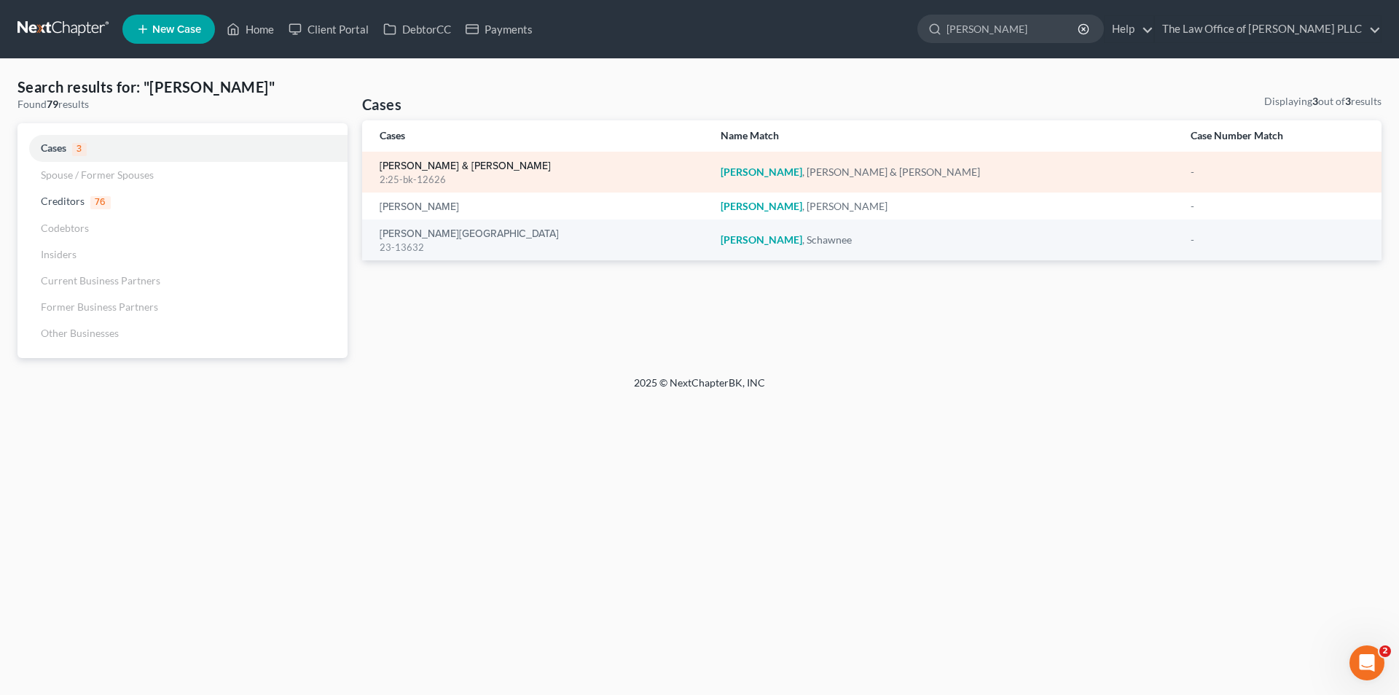
click at [465, 168] on link "Hicks, Cynthia & Terrance" at bounding box center [465, 166] width 171 height 10
select select "6"
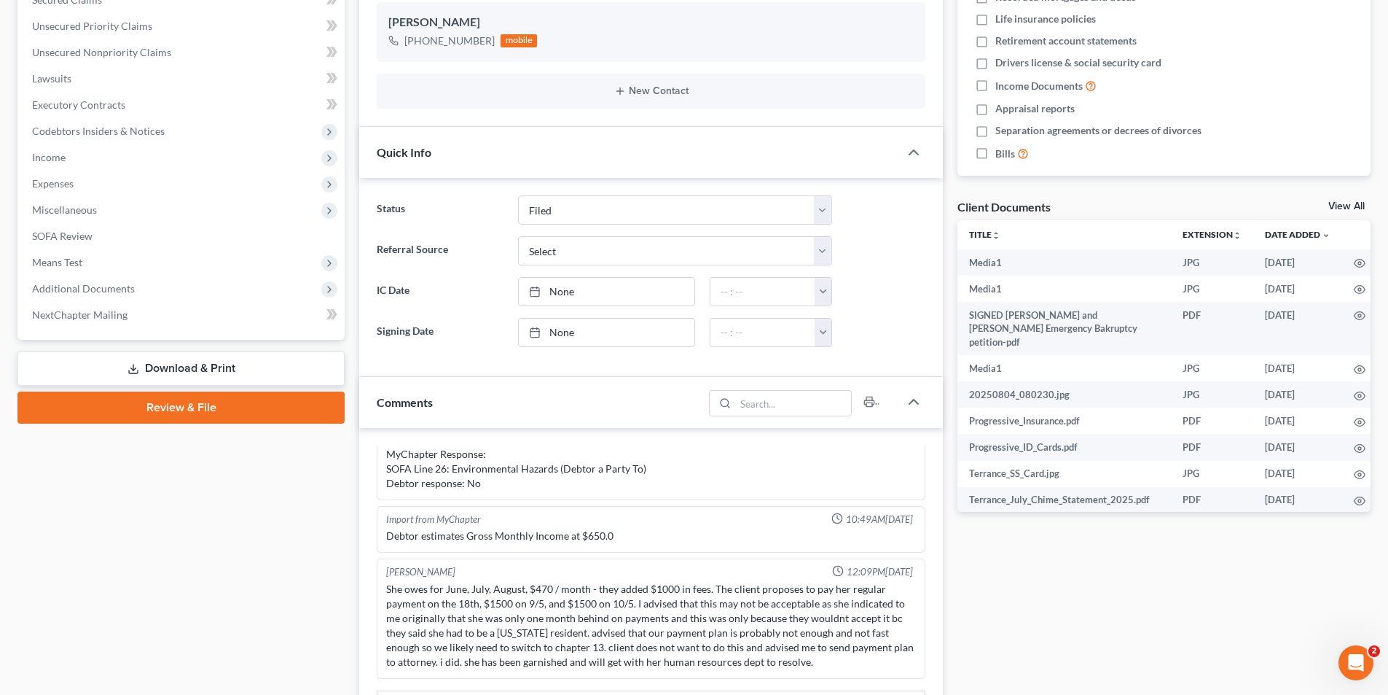
scroll to position [364, 0]
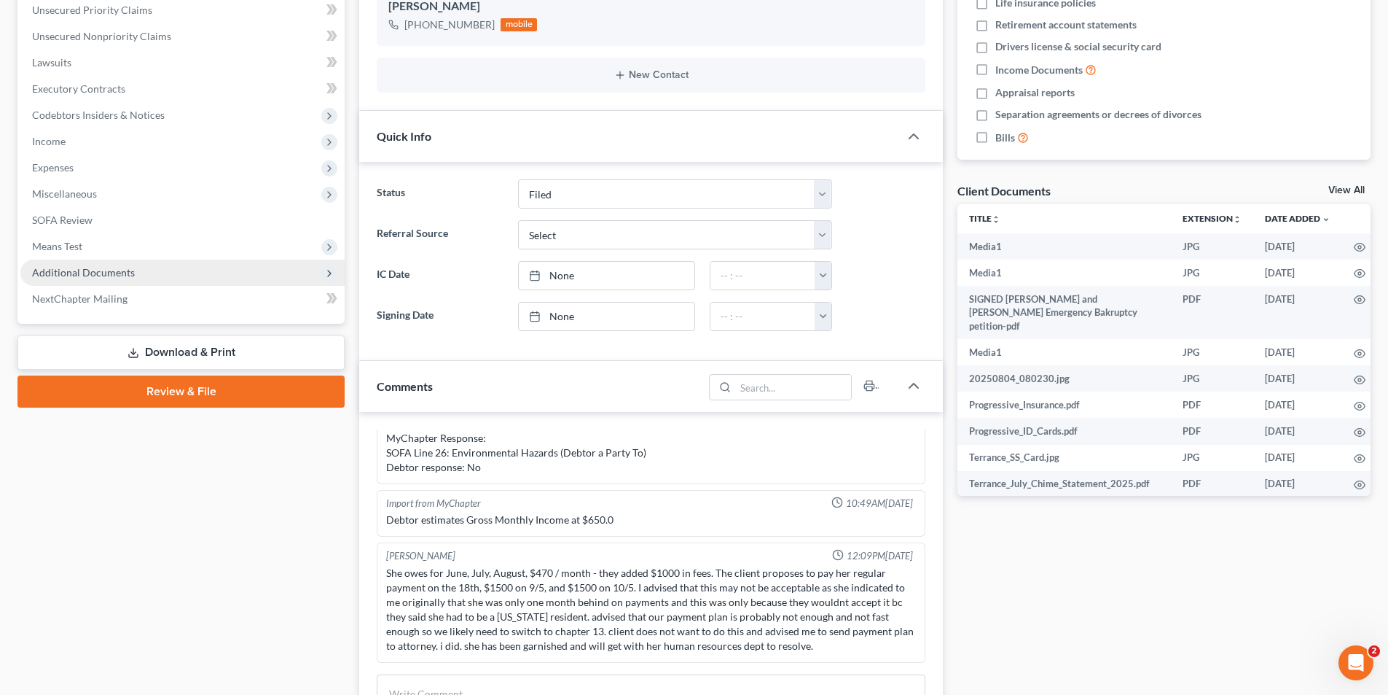
click at [102, 273] on span "Additional Documents" at bounding box center [83, 272] width 103 height 12
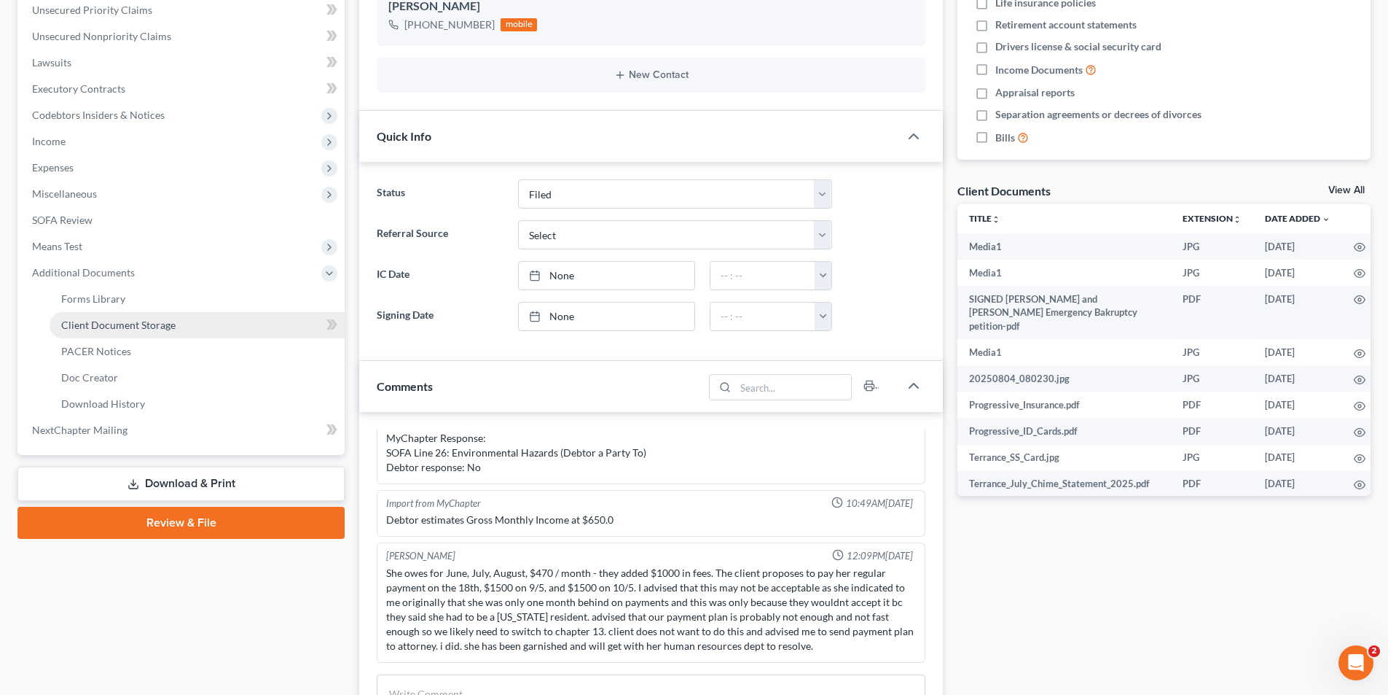
click at [114, 328] on span "Client Document Storage" at bounding box center [118, 324] width 114 height 12
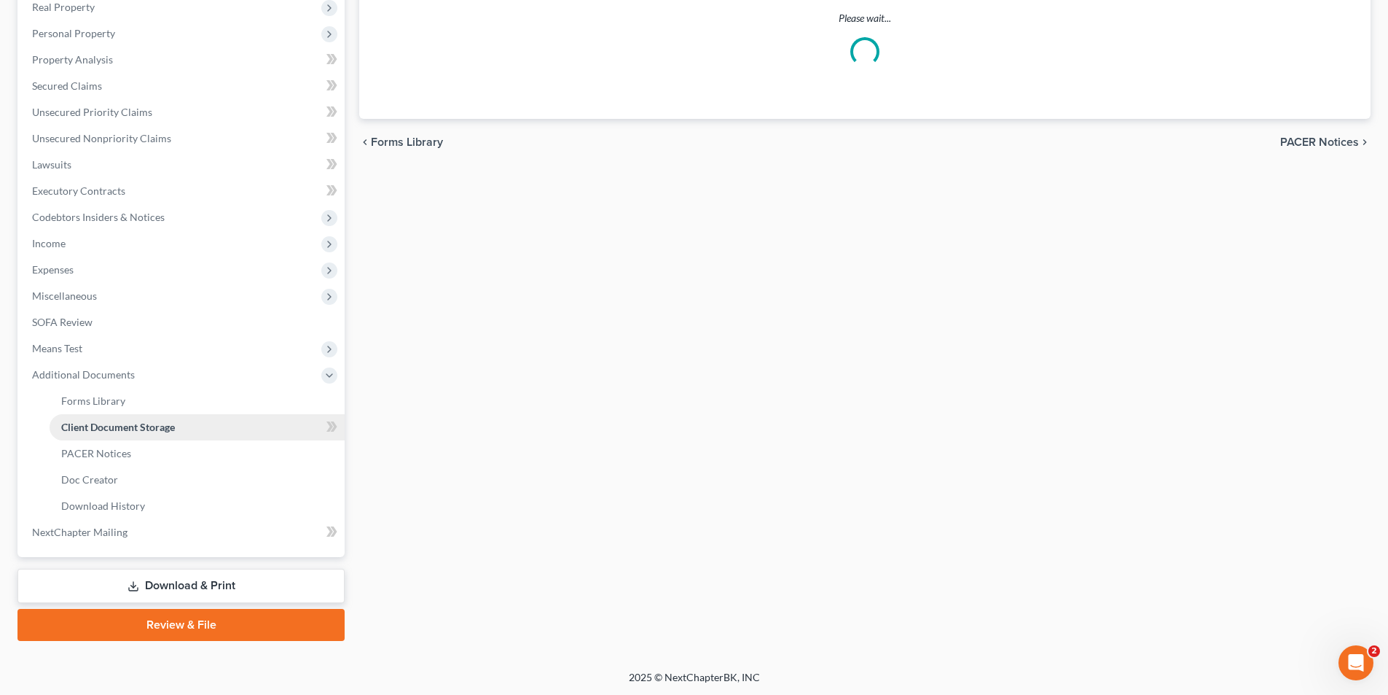
scroll to position [7, 0]
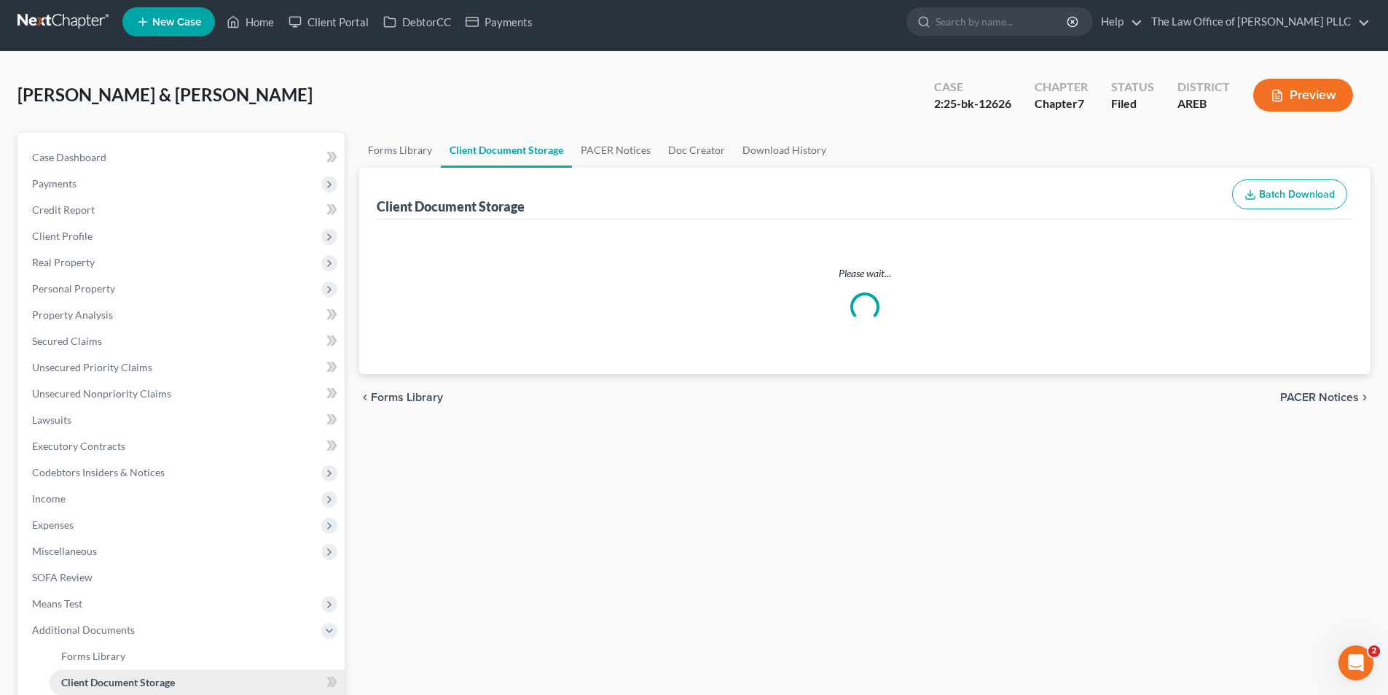
select select "1"
select select "0"
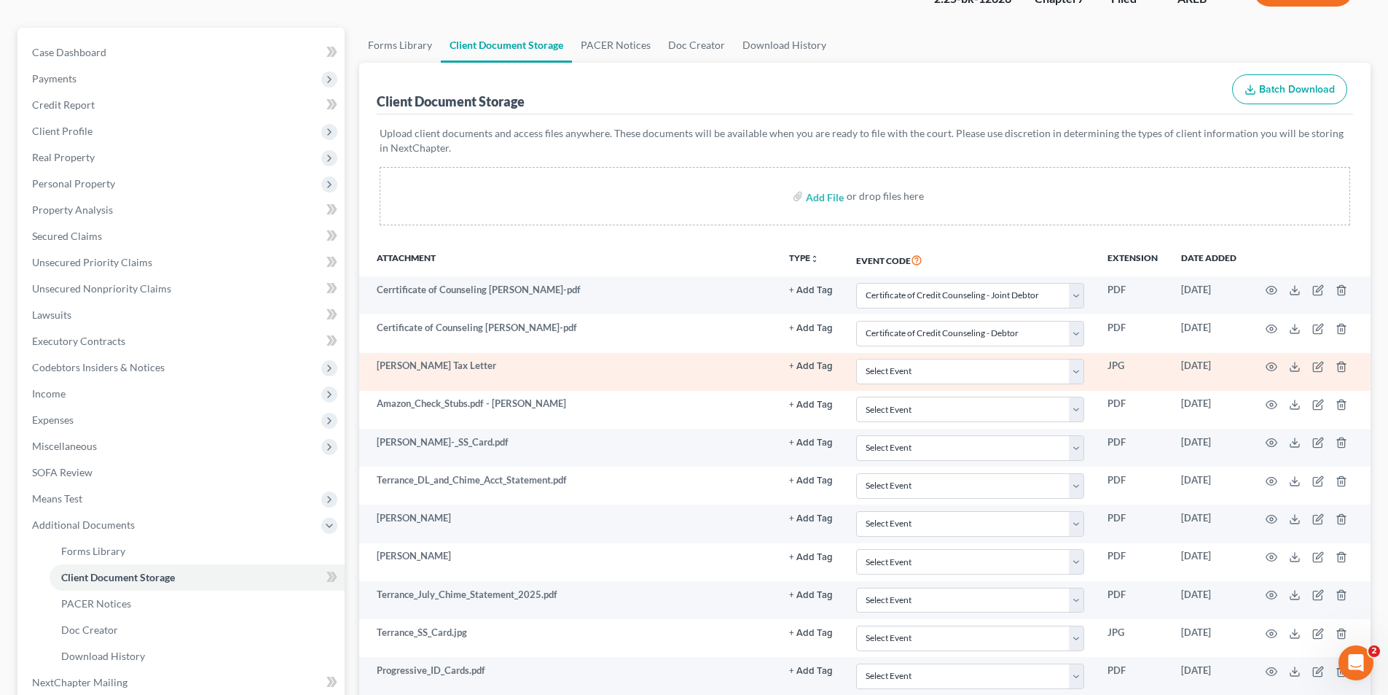
scroll to position [146, 0]
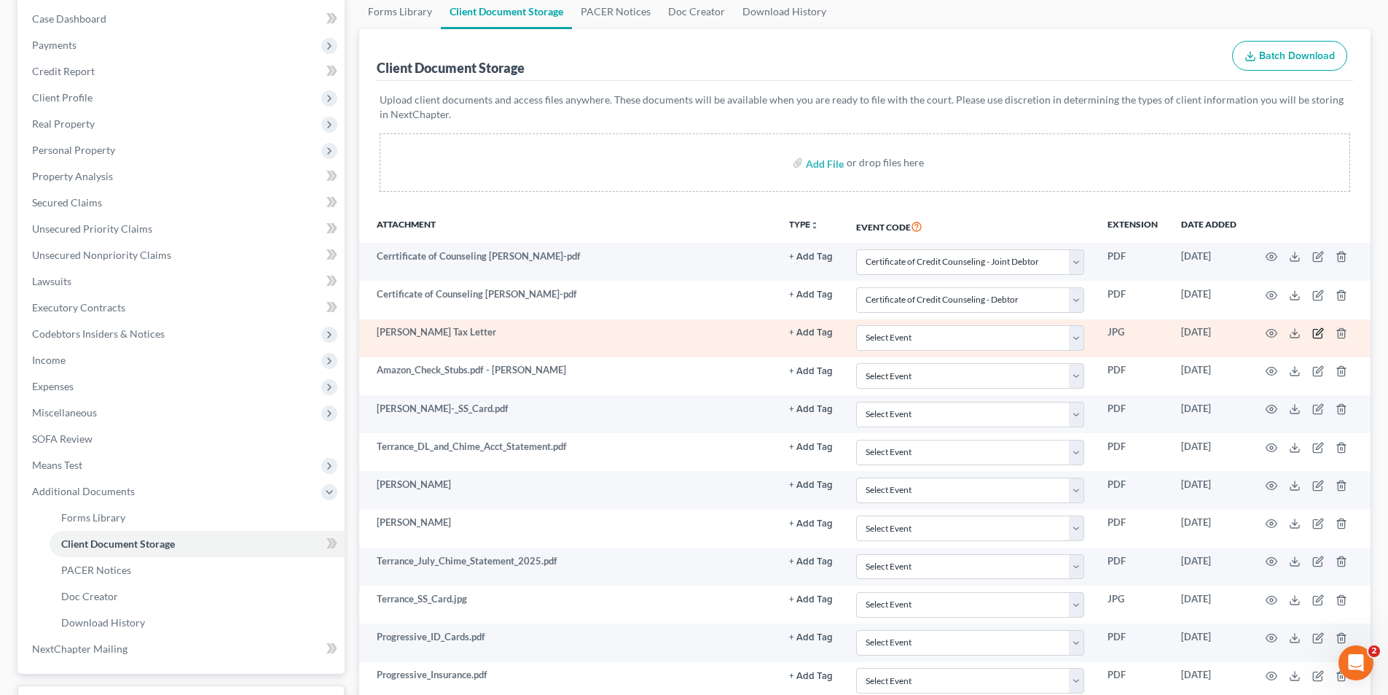
click at [1316, 332] on icon "button" at bounding box center [1319, 333] width 12 height 12
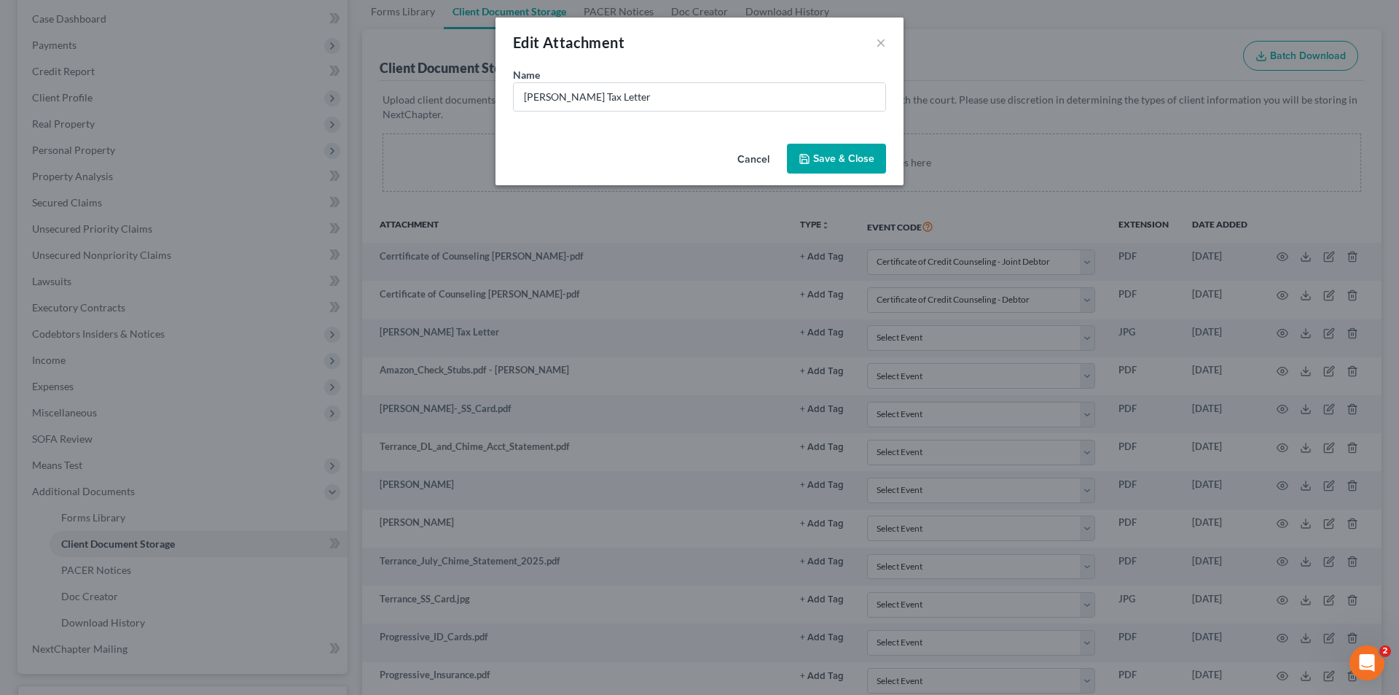
drag, startPoint x: 766, startPoint y: 155, endPoint x: 779, endPoint y: 167, distance: 18.0
click at [766, 157] on button "Cancel" at bounding box center [753, 159] width 55 height 29
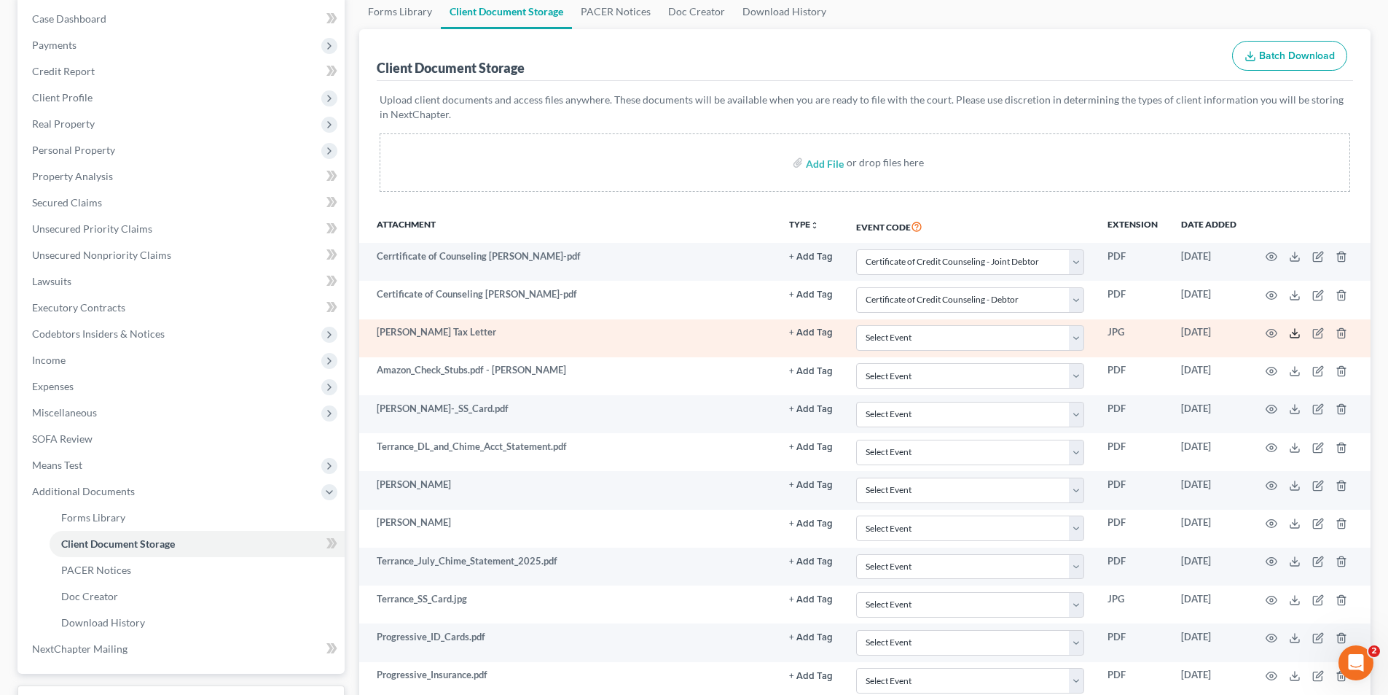
click at [1294, 331] on icon at bounding box center [1295, 333] width 12 height 12
click at [1299, 335] on icon at bounding box center [1295, 333] width 12 height 12
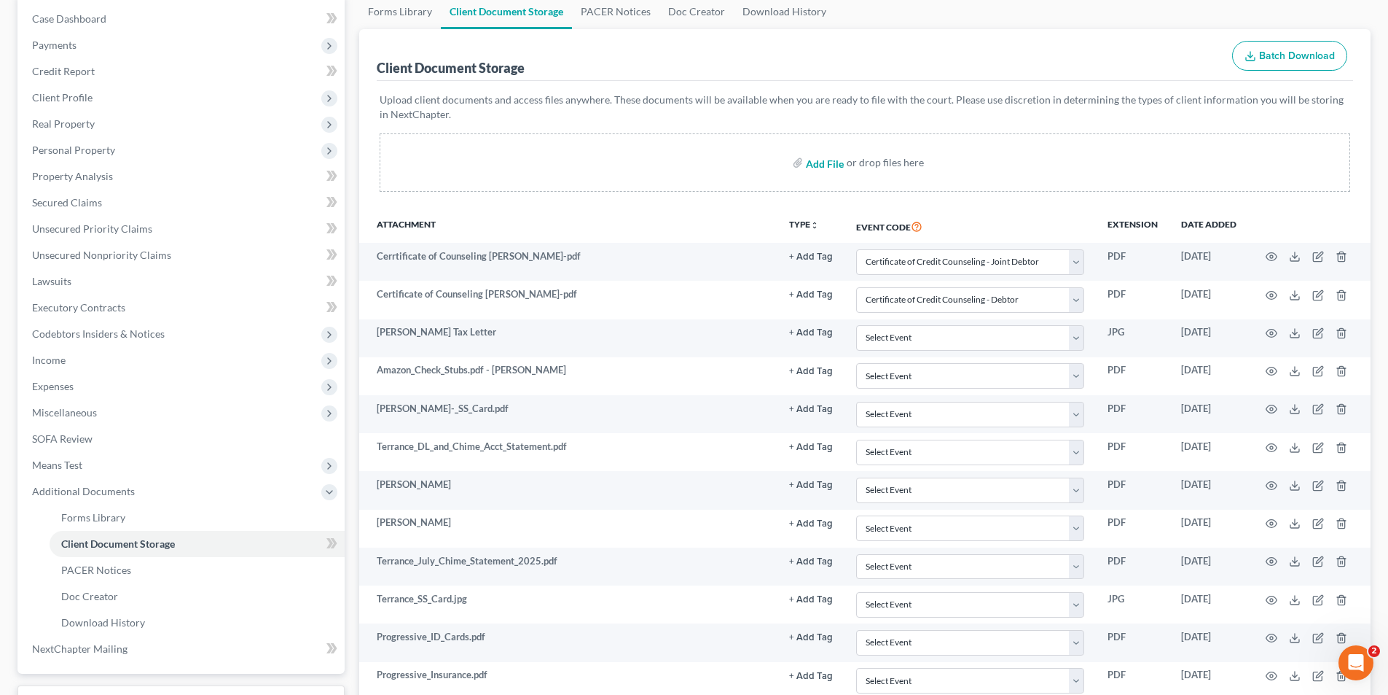
click at [819, 162] on input "file" at bounding box center [823, 162] width 35 height 26
type input "C:\fakepath\Cynthia and Terrance Hicks Tax Letter.pdf"
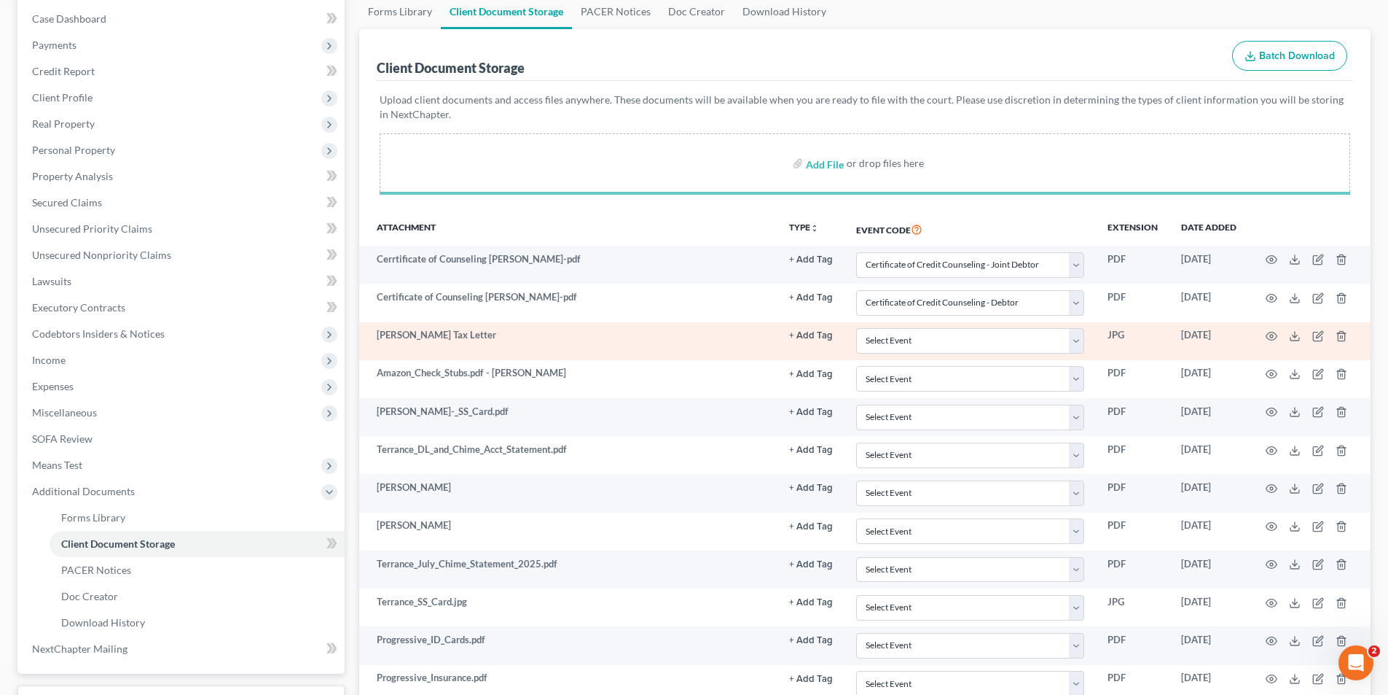
select select "1"
select select "0"
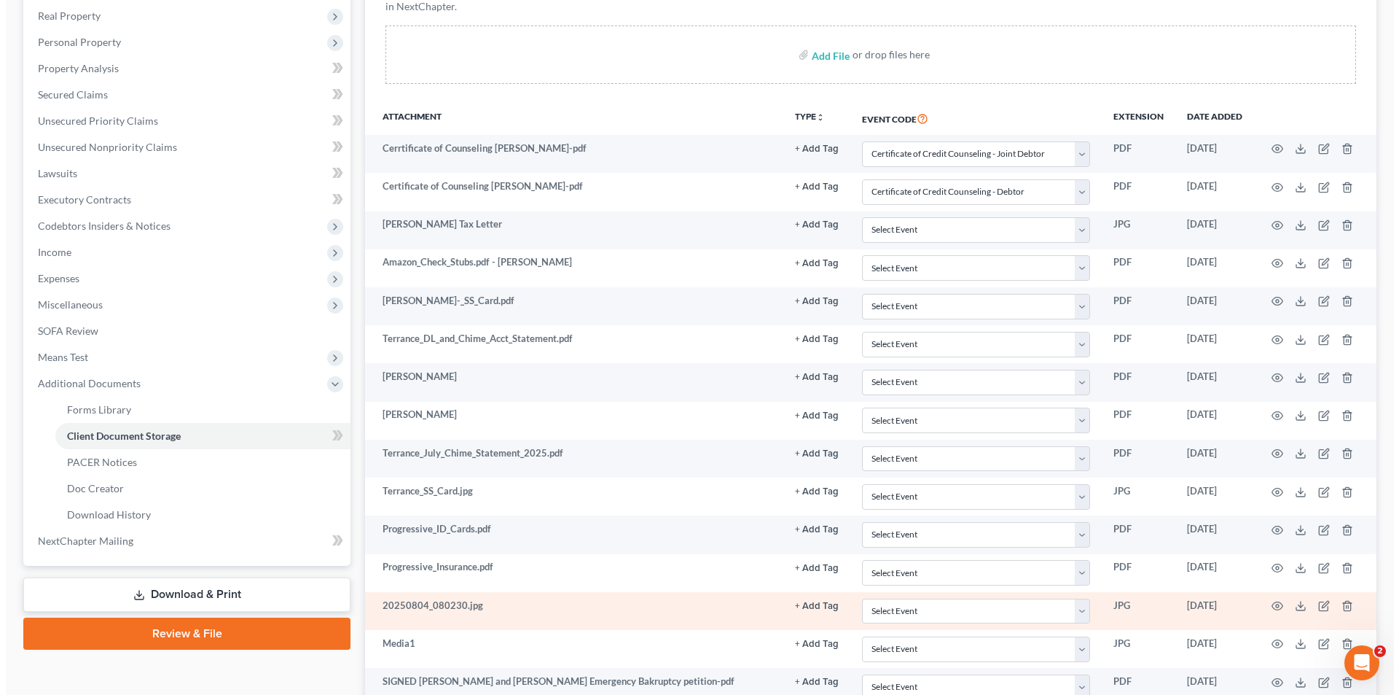
scroll to position [292, 0]
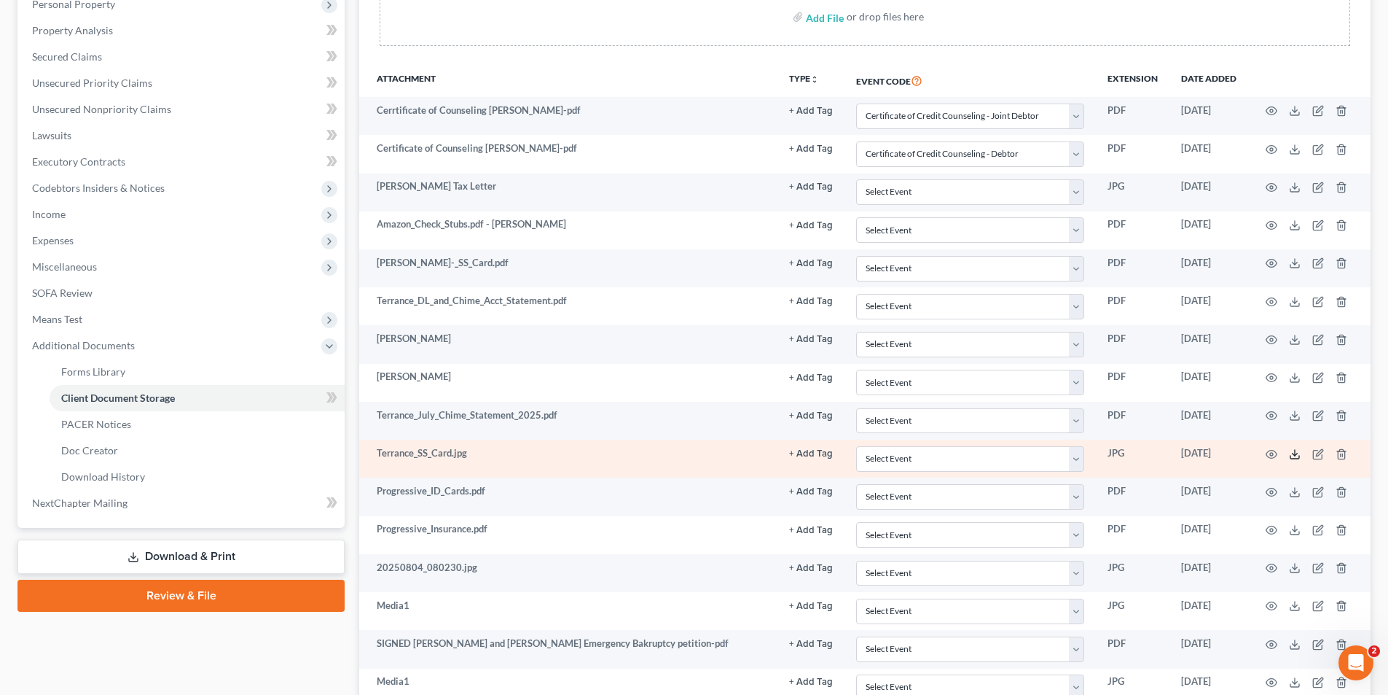
click at [1294, 453] on polyline at bounding box center [1295, 454] width 5 height 2
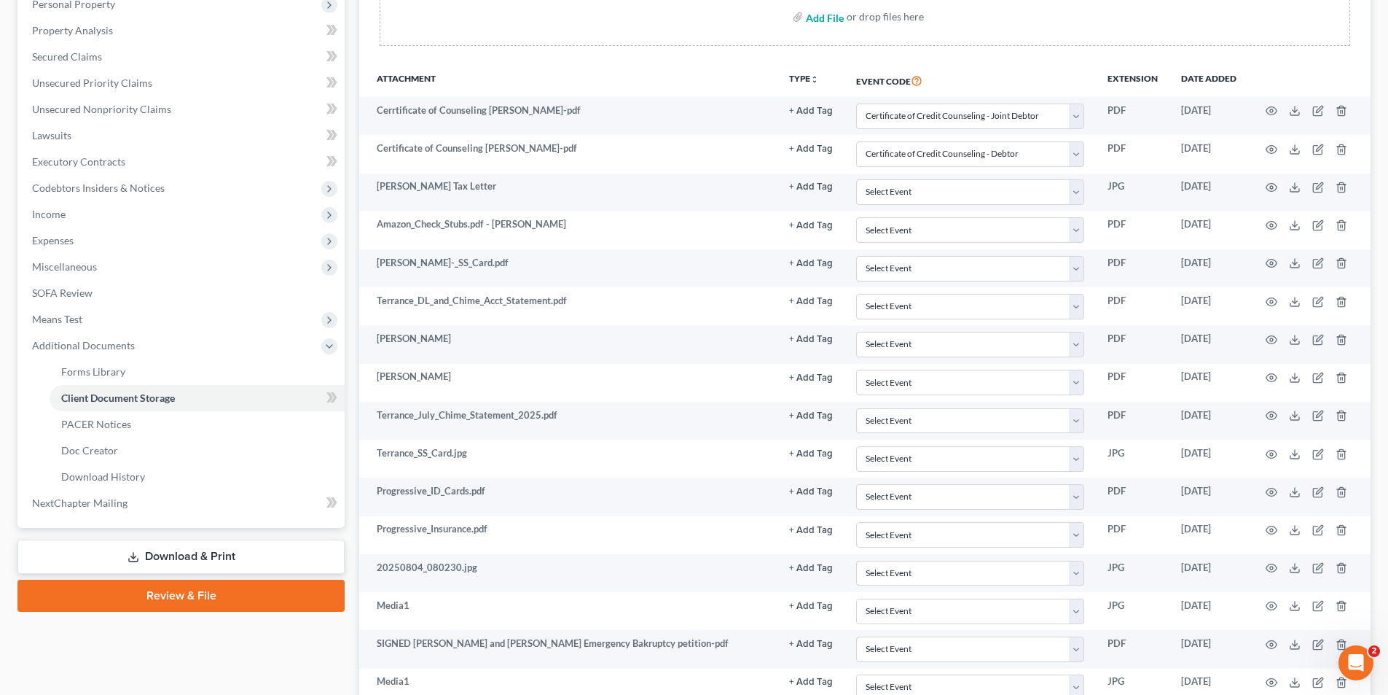
click at [829, 15] on input "file" at bounding box center [823, 17] width 35 height 26
type input "C:\fakepath\Terrance Hicks SS Card.pdf"
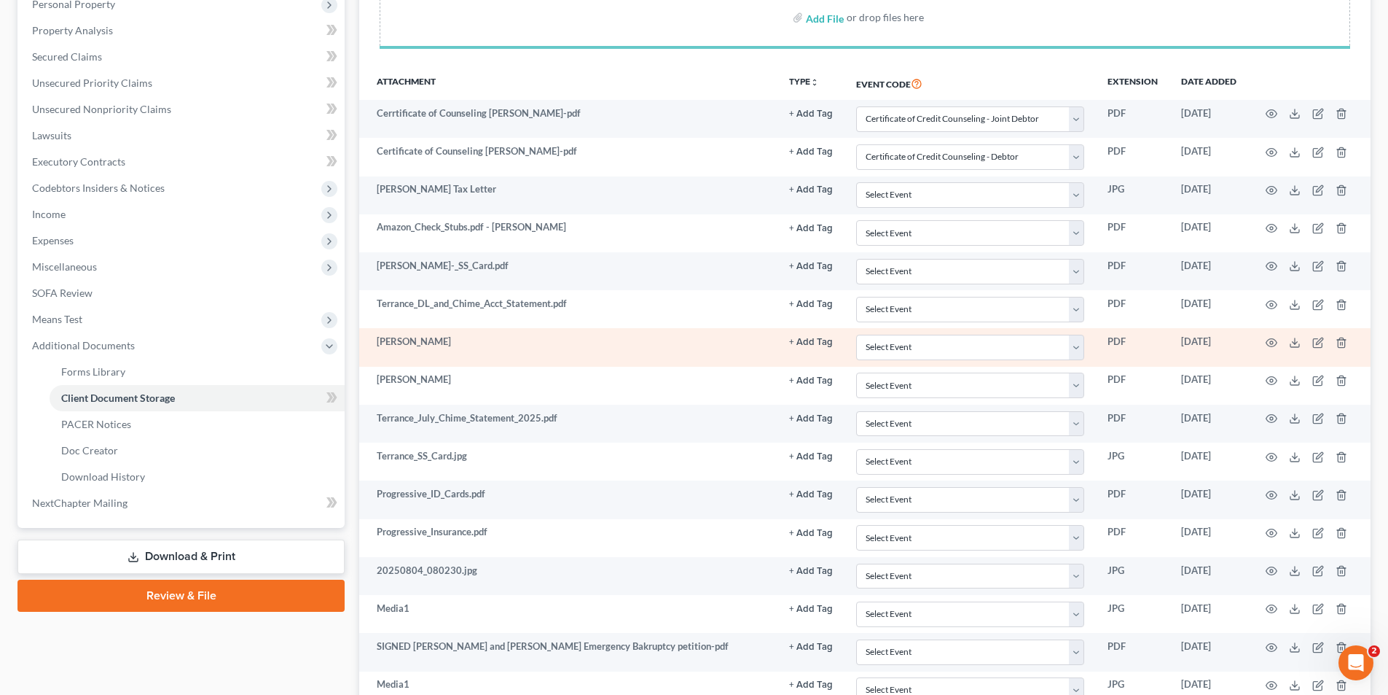
select select "1"
select select "0"
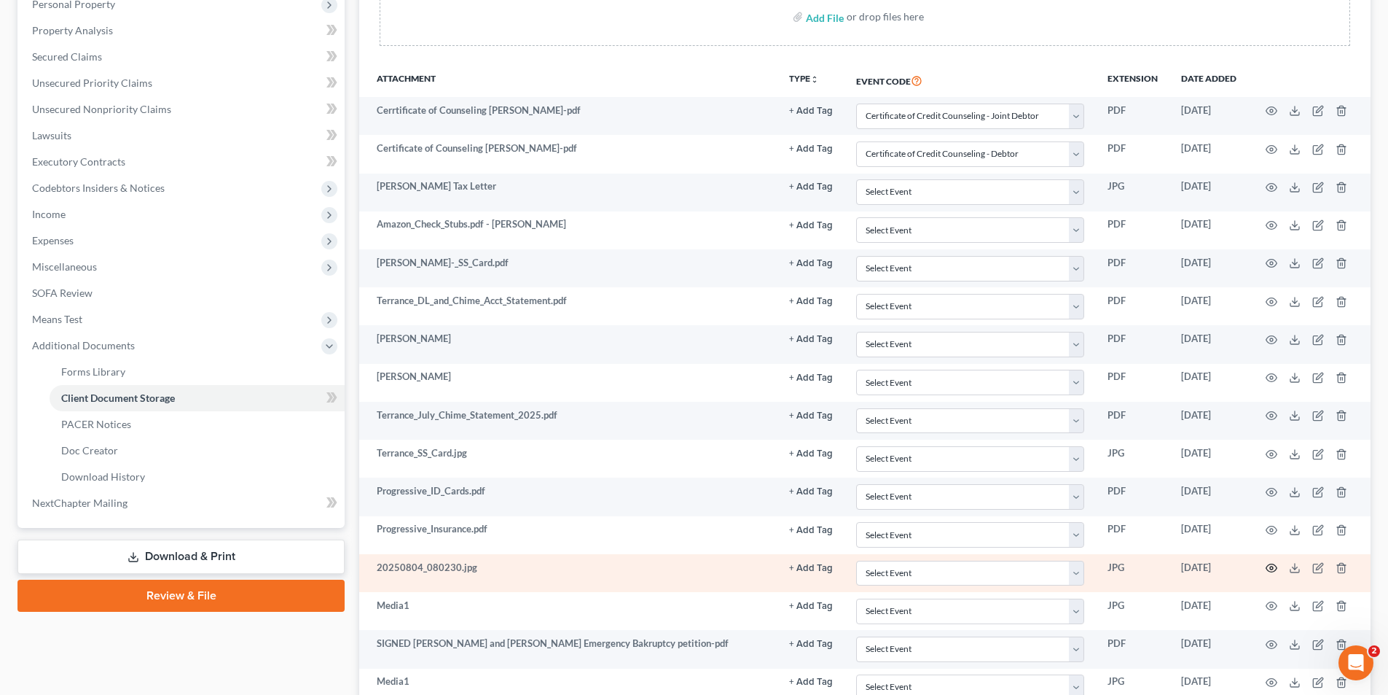
click at [1273, 566] on circle "button" at bounding box center [1271, 567] width 3 height 3
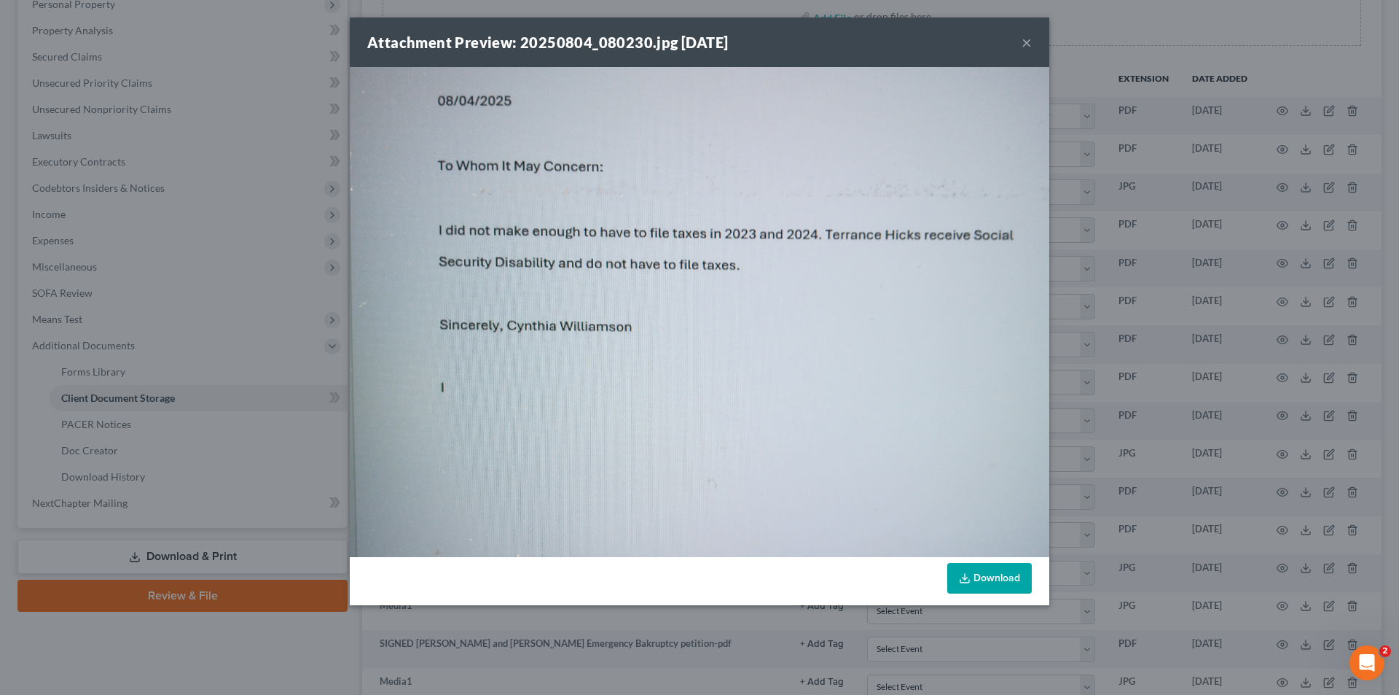
click at [1022, 39] on button "×" at bounding box center [1027, 42] width 10 height 17
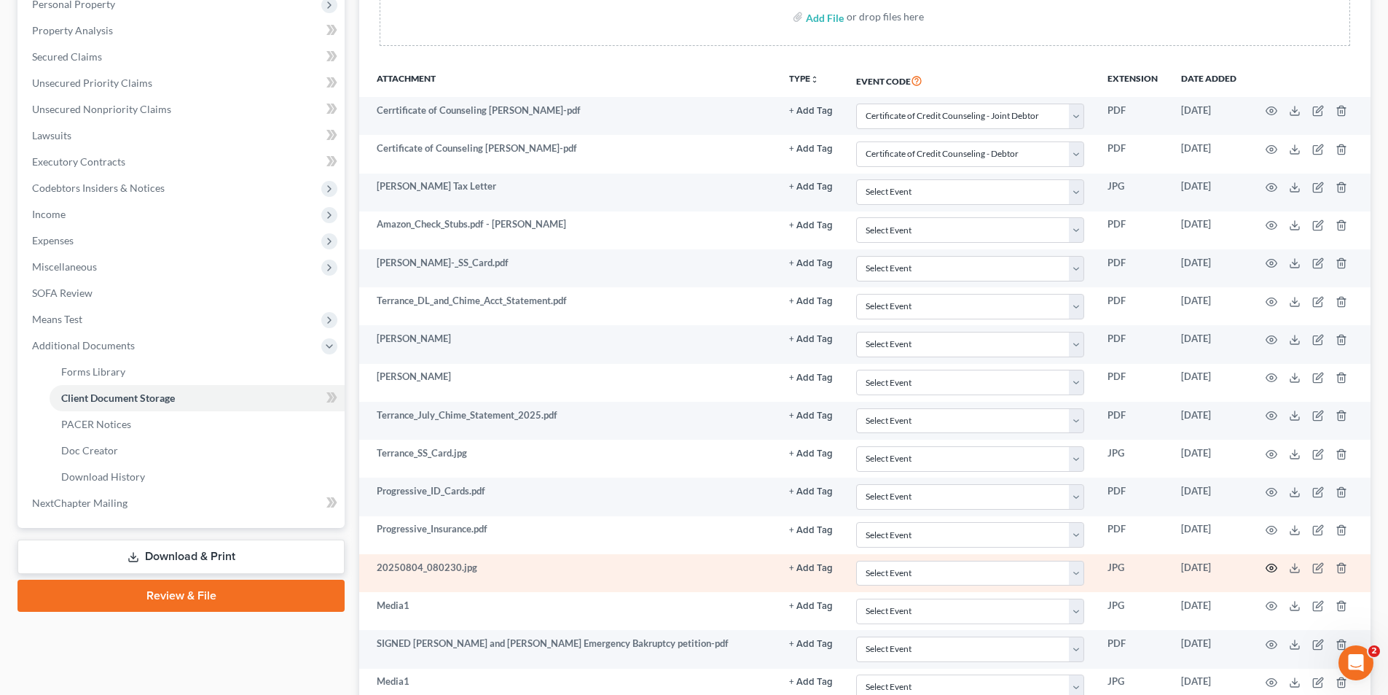
click at [1271, 571] on icon "button" at bounding box center [1272, 568] width 11 height 8
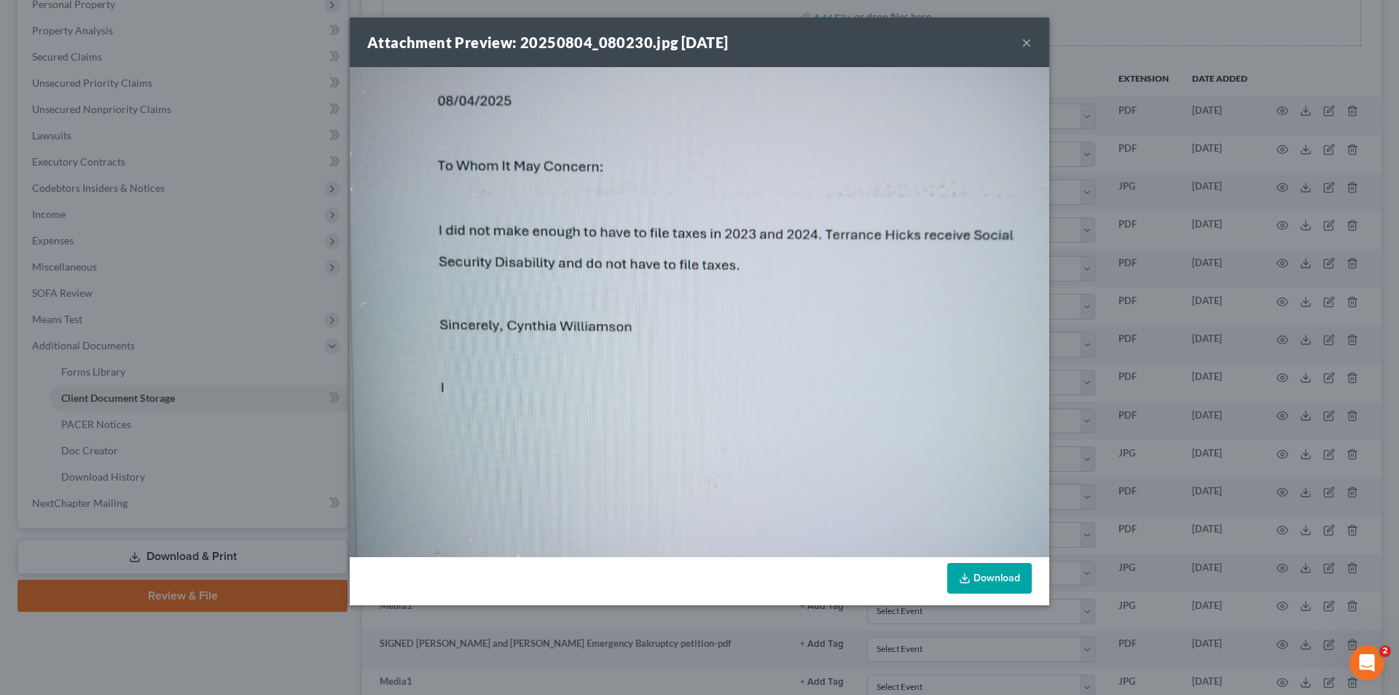
click at [1032, 41] on div "Attachment Preview: 20250804_080230.jpg 08/04/2025 ×" at bounding box center [700, 42] width 700 height 50
click at [1023, 40] on button "×" at bounding box center [1027, 42] width 10 height 17
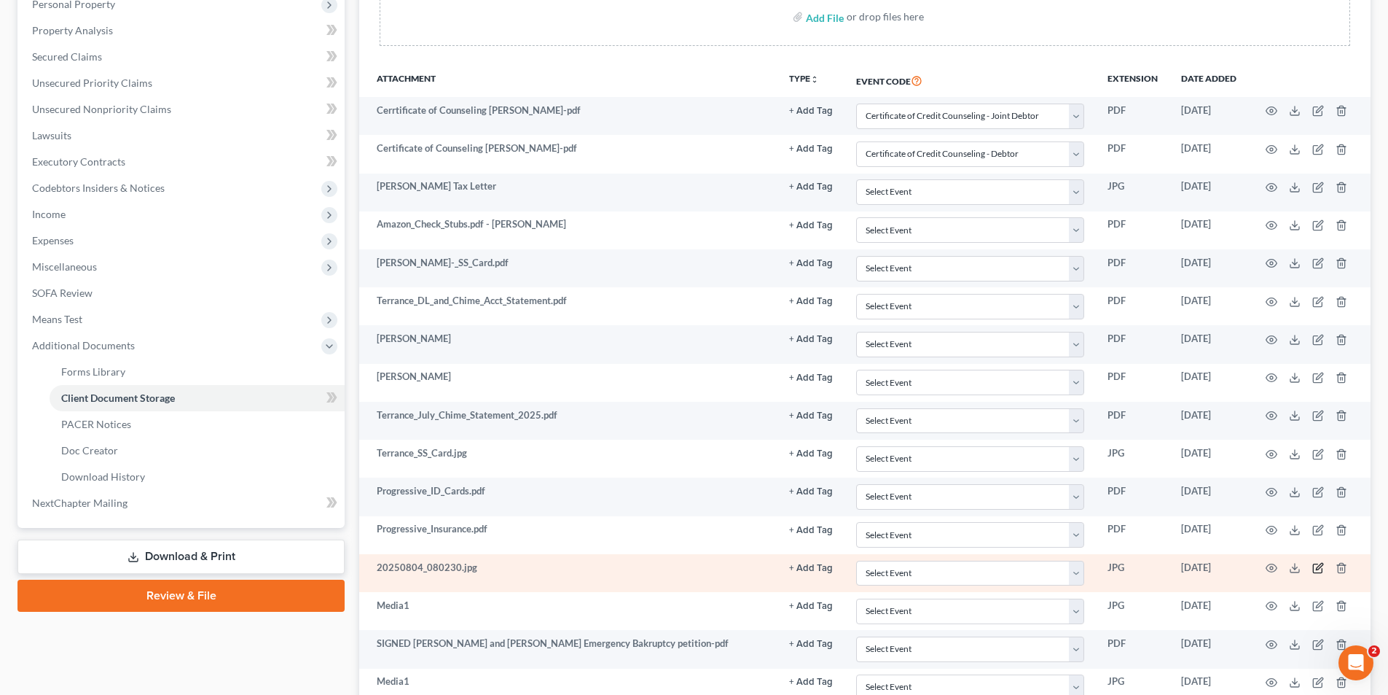
click at [1322, 567] on icon "button" at bounding box center [1319, 568] width 12 height 12
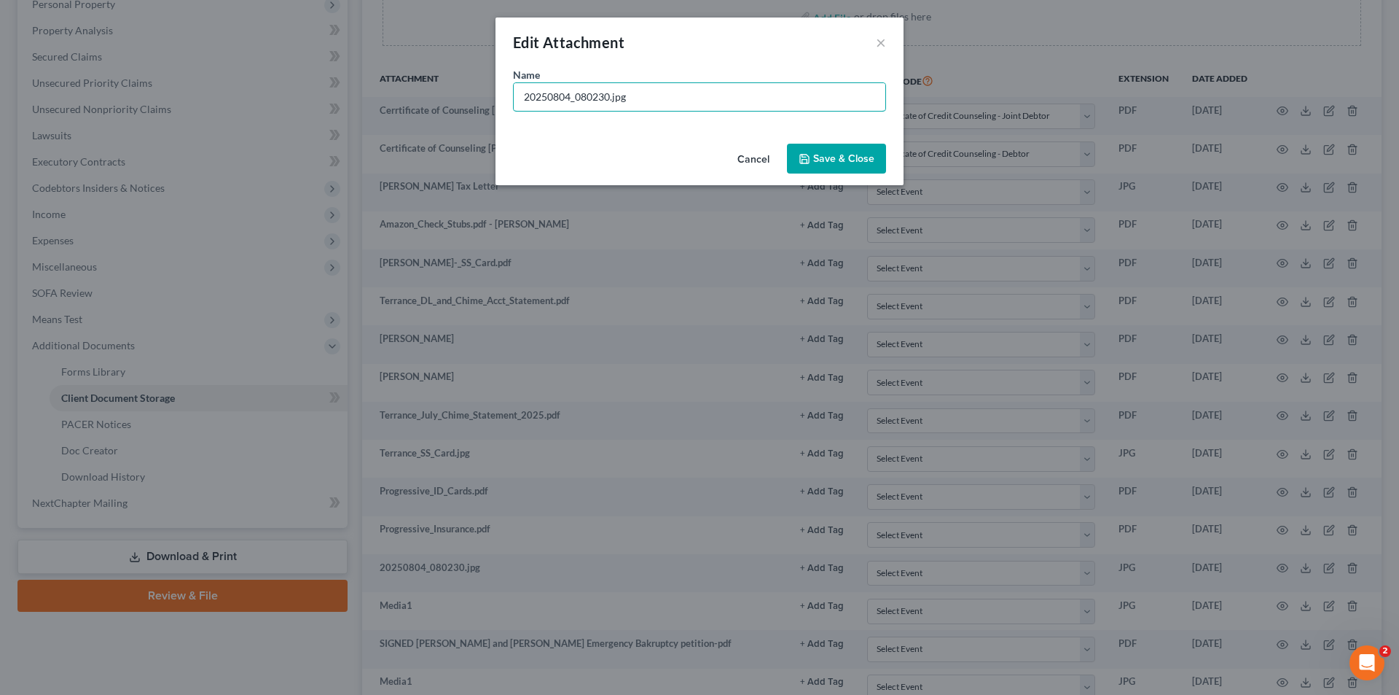
drag, startPoint x: 611, startPoint y: 97, endPoint x: 497, endPoint y: 103, distance: 113.8
click at [487, 100] on div "Edit Attachment × Name * 20250804_080230.jpg Cancel Save & Close" at bounding box center [699, 347] width 1399 height 695
type input "Tax letter.jpg"
click at [821, 151] on button "Save & Close" at bounding box center [836, 159] width 99 height 31
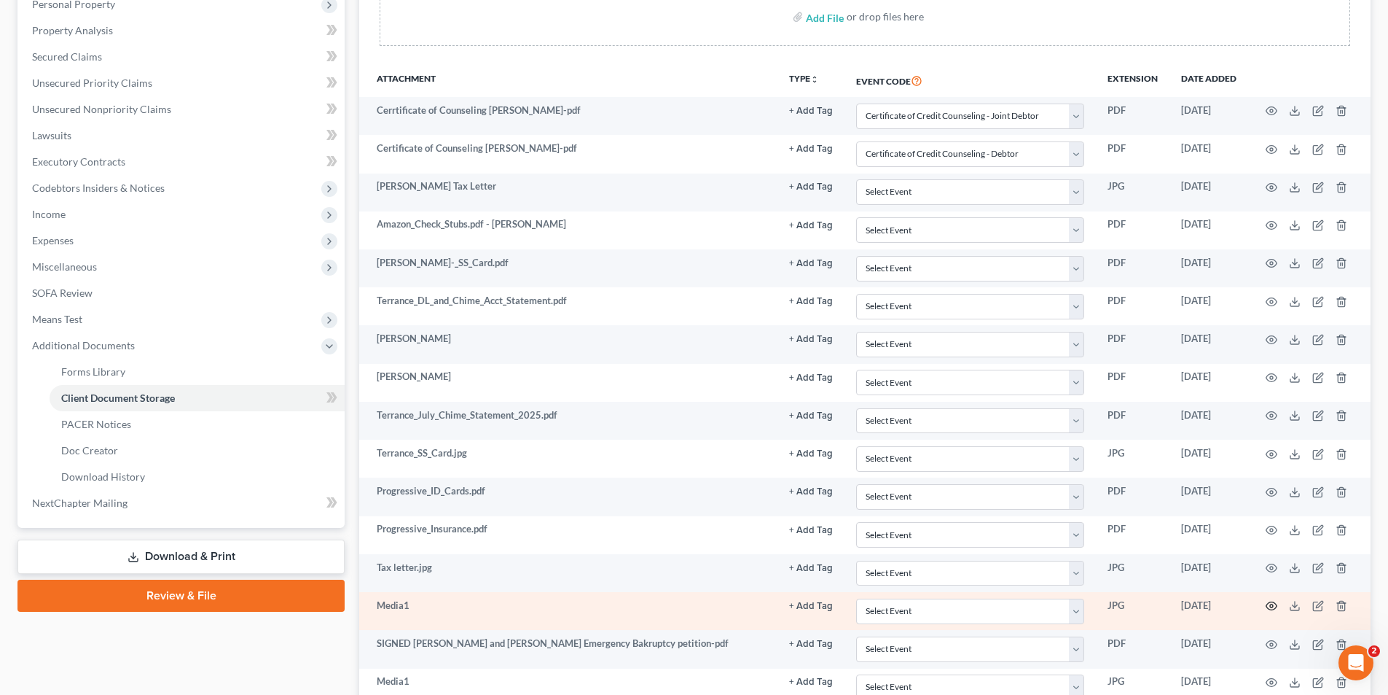
click at [1270, 601] on icon "button" at bounding box center [1272, 606] width 12 height 12
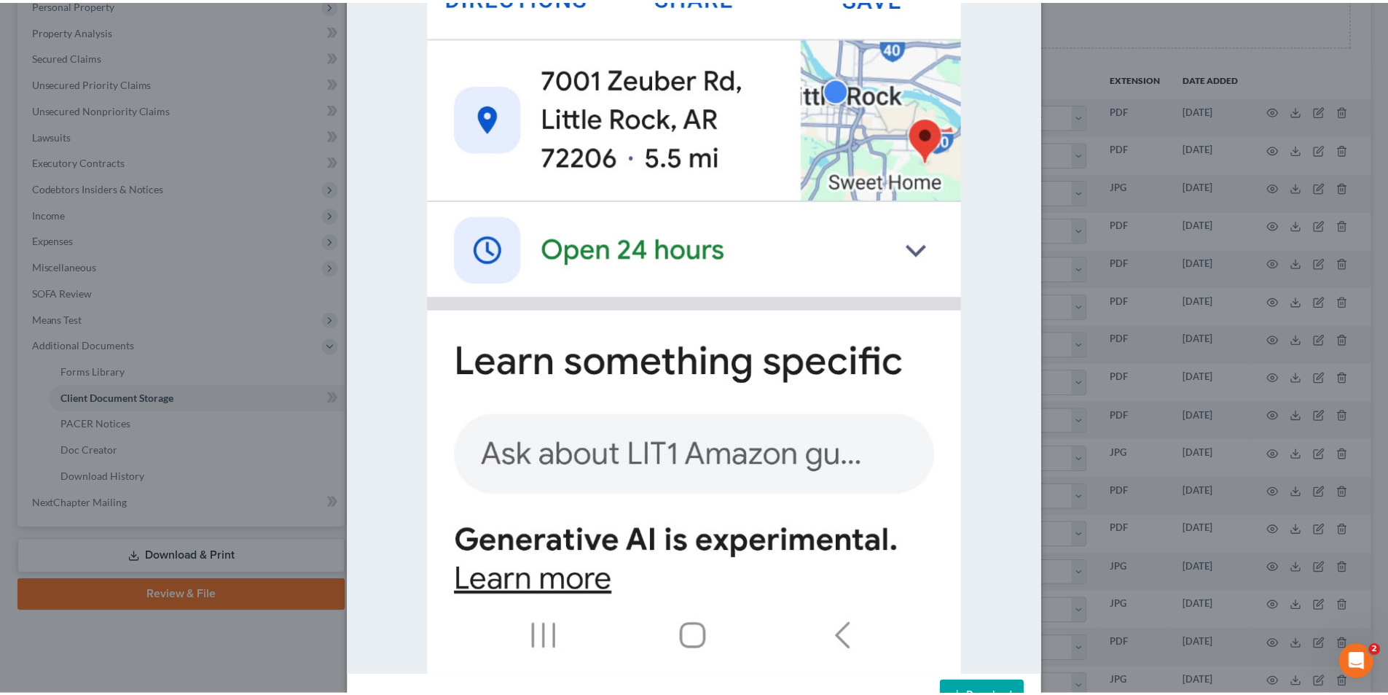
scroll to position [385, 0]
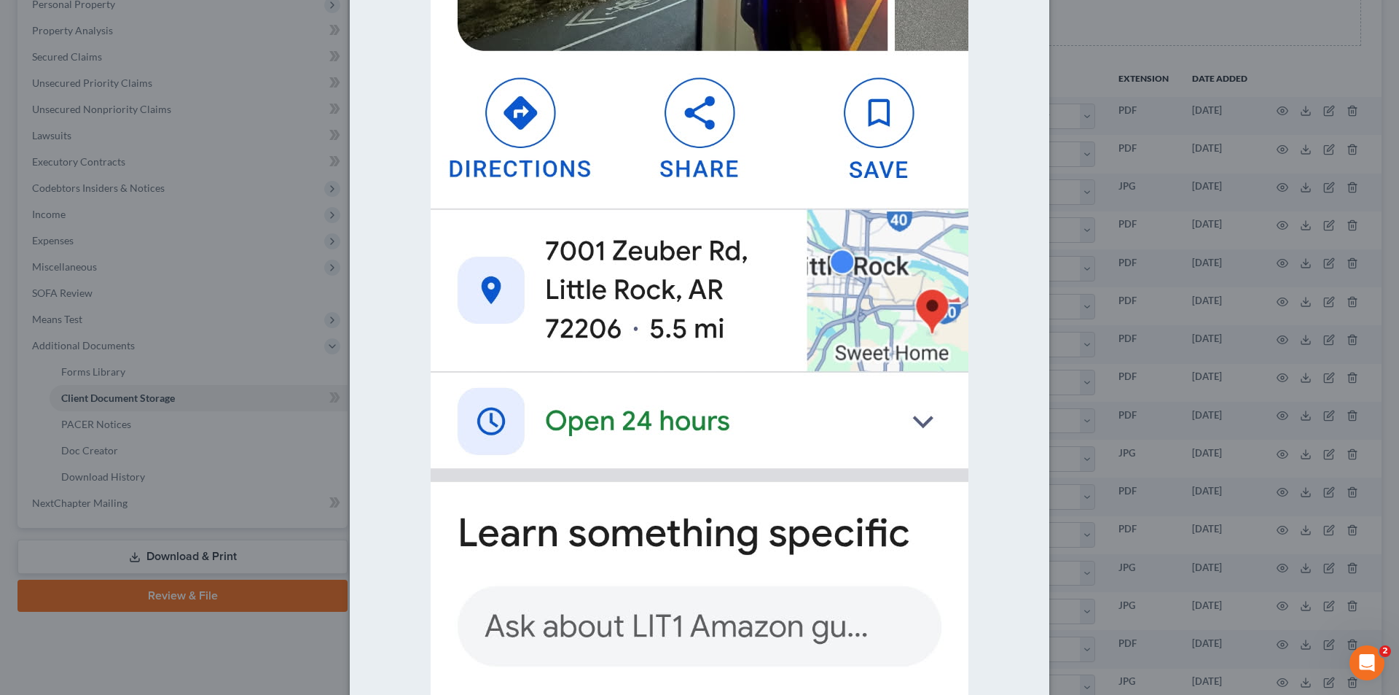
click at [1105, 29] on div "Attachment Preview: Media1 08/05/2025 × Download" at bounding box center [699, 347] width 1399 height 695
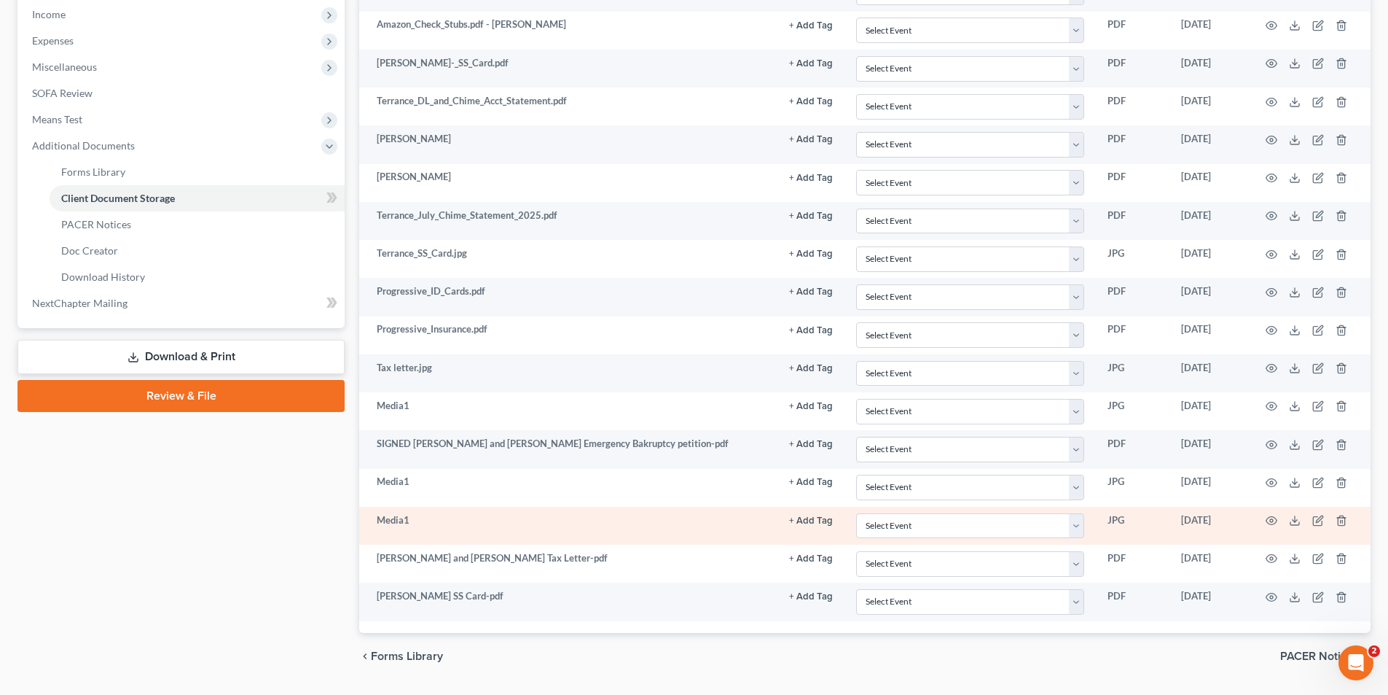
scroll to position [510, 0]
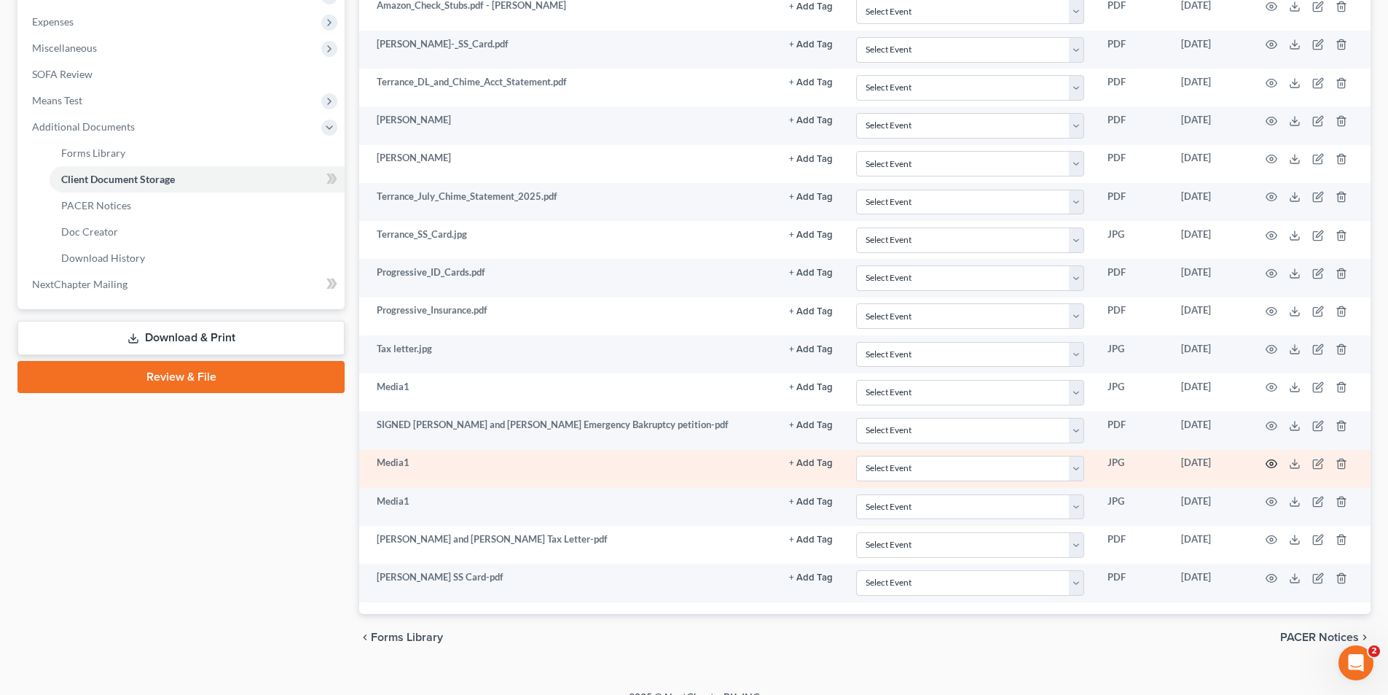
click at [1270, 465] on icon "button" at bounding box center [1272, 464] width 12 height 12
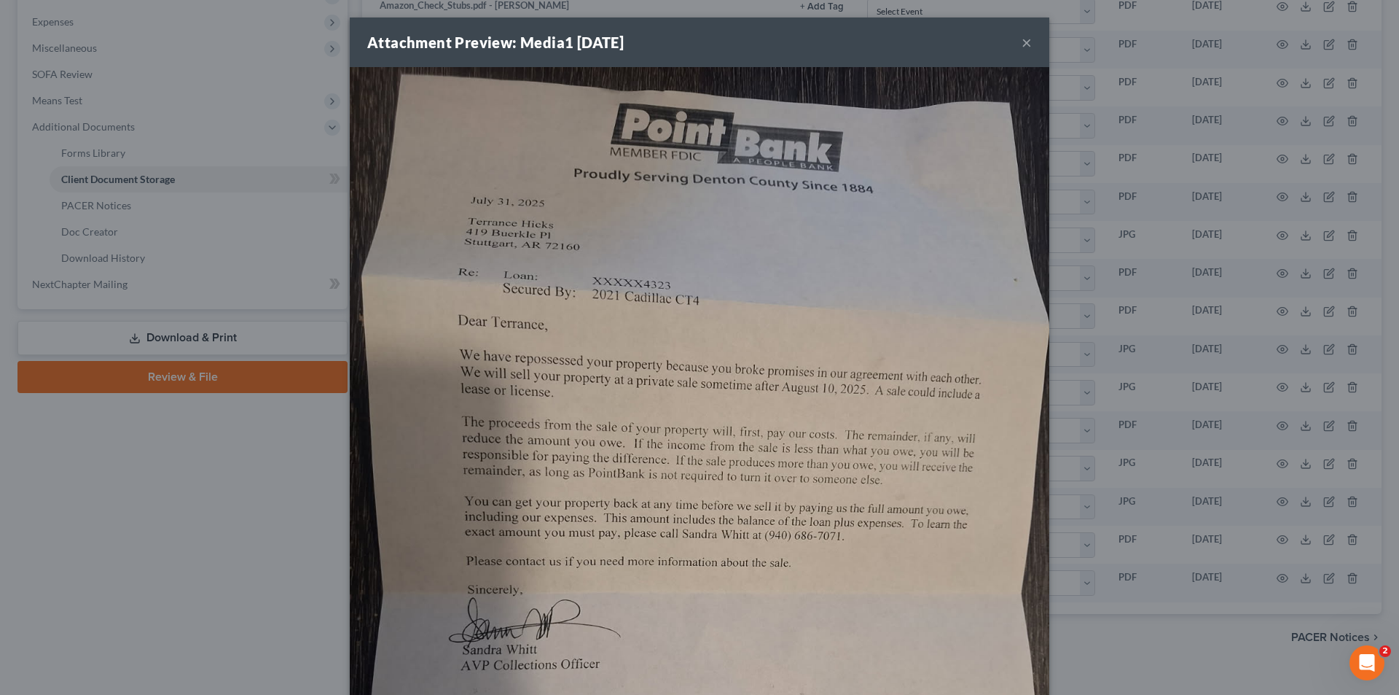
click at [379, 101] on img at bounding box center [700, 533] width 700 height 933
click at [1022, 47] on button "×" at bounding box center [1027, 42] width 10 height 17
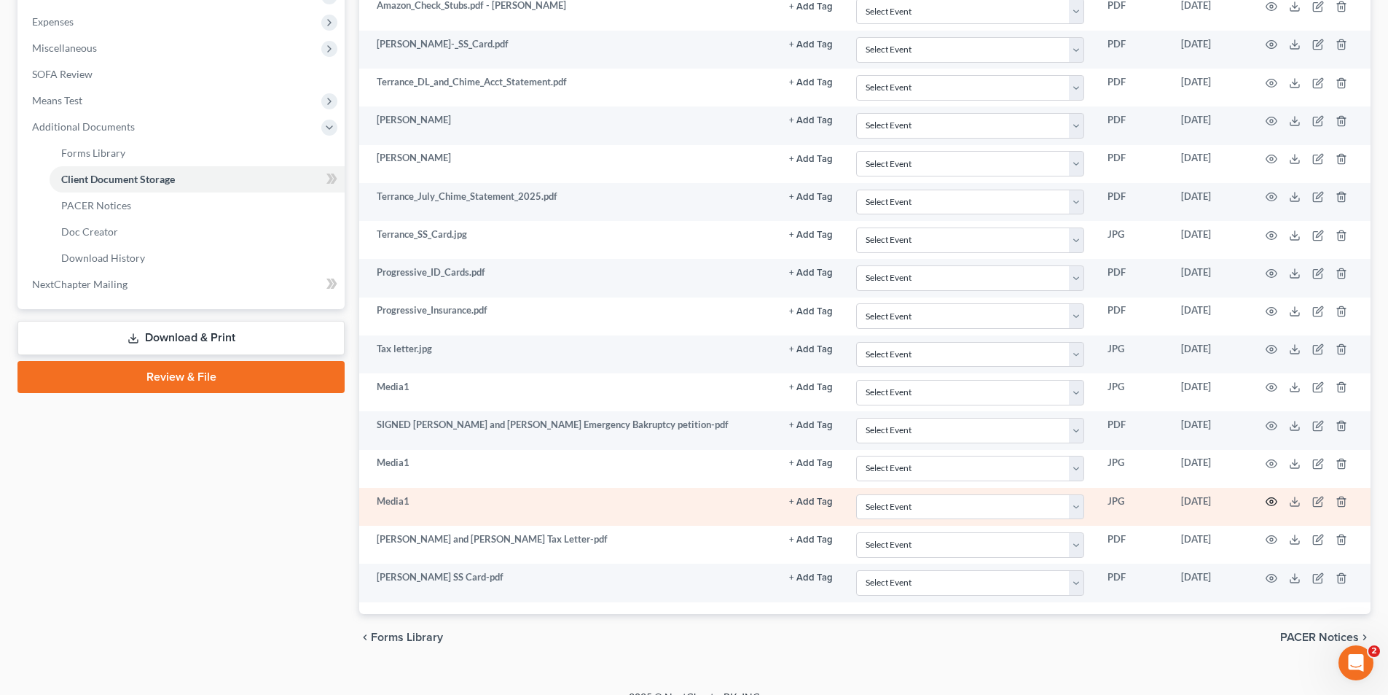
click at [1268, 501] on icon "button" at bounding box center [1272, 502] width 12 height 12
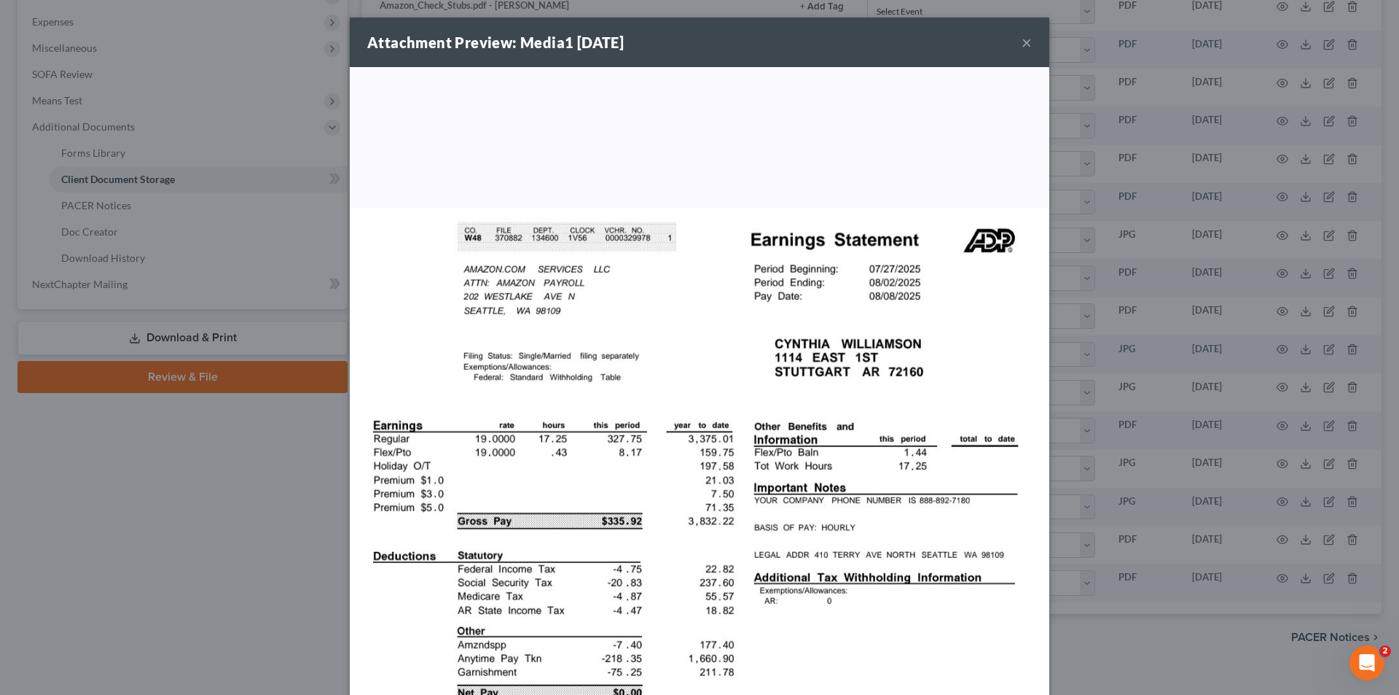
click at [1080, 101] on div "Attachment Preview: Media1 08/11/2025 × Download" at bounding box center [699, 347] width 1399 height 695
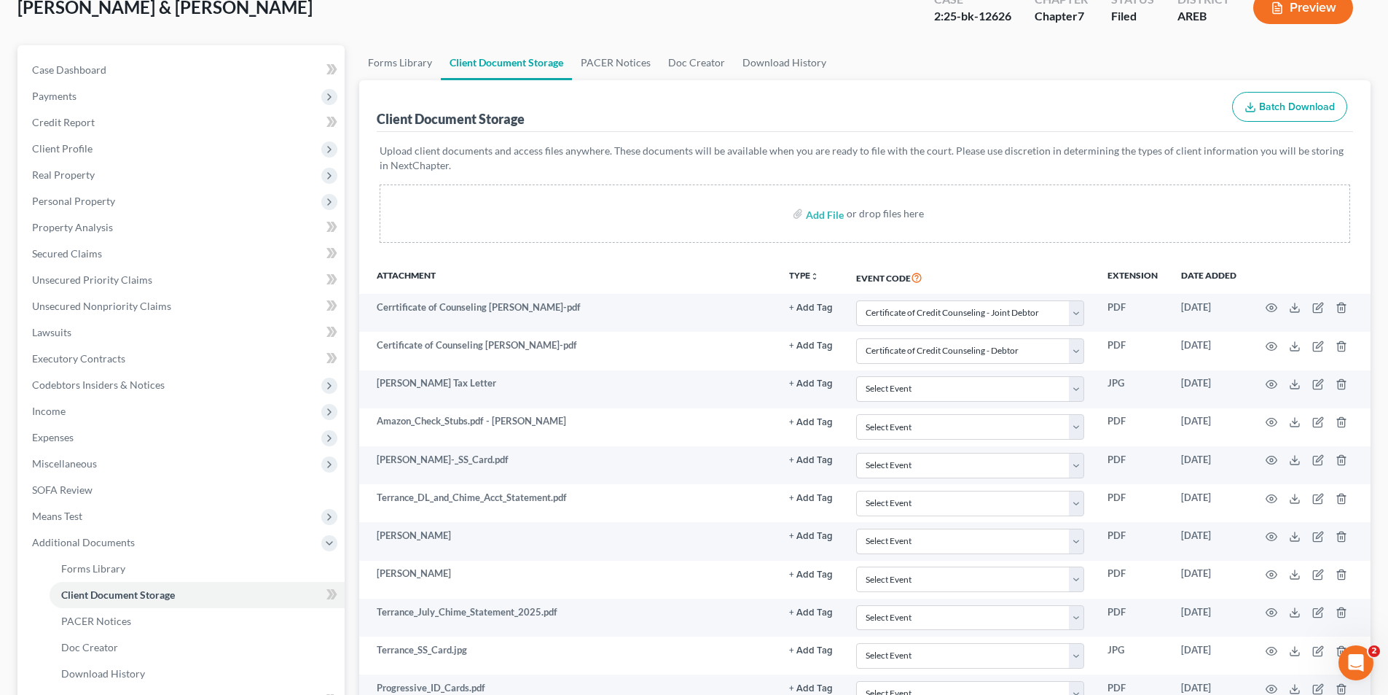
scroll to position [0, 0]
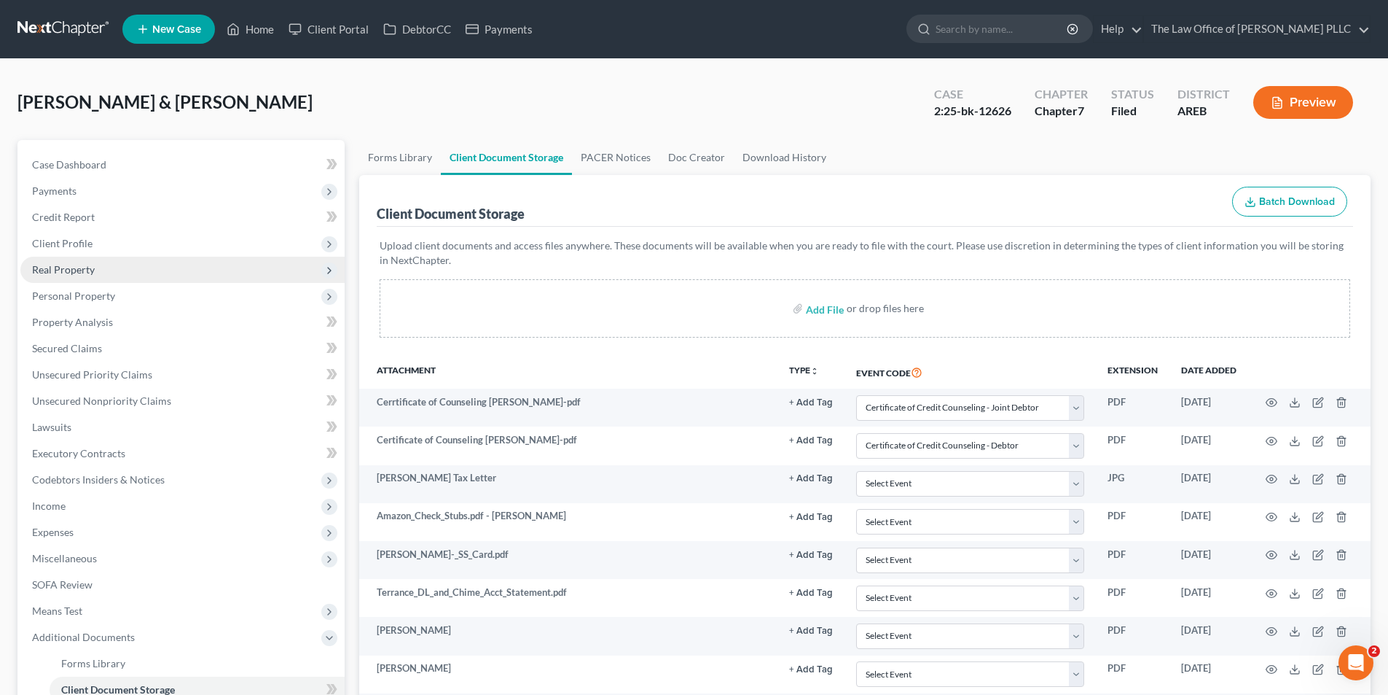
click at [81, 281] on span "Real Property" at bounding box center [182, 270] width 324 height 26
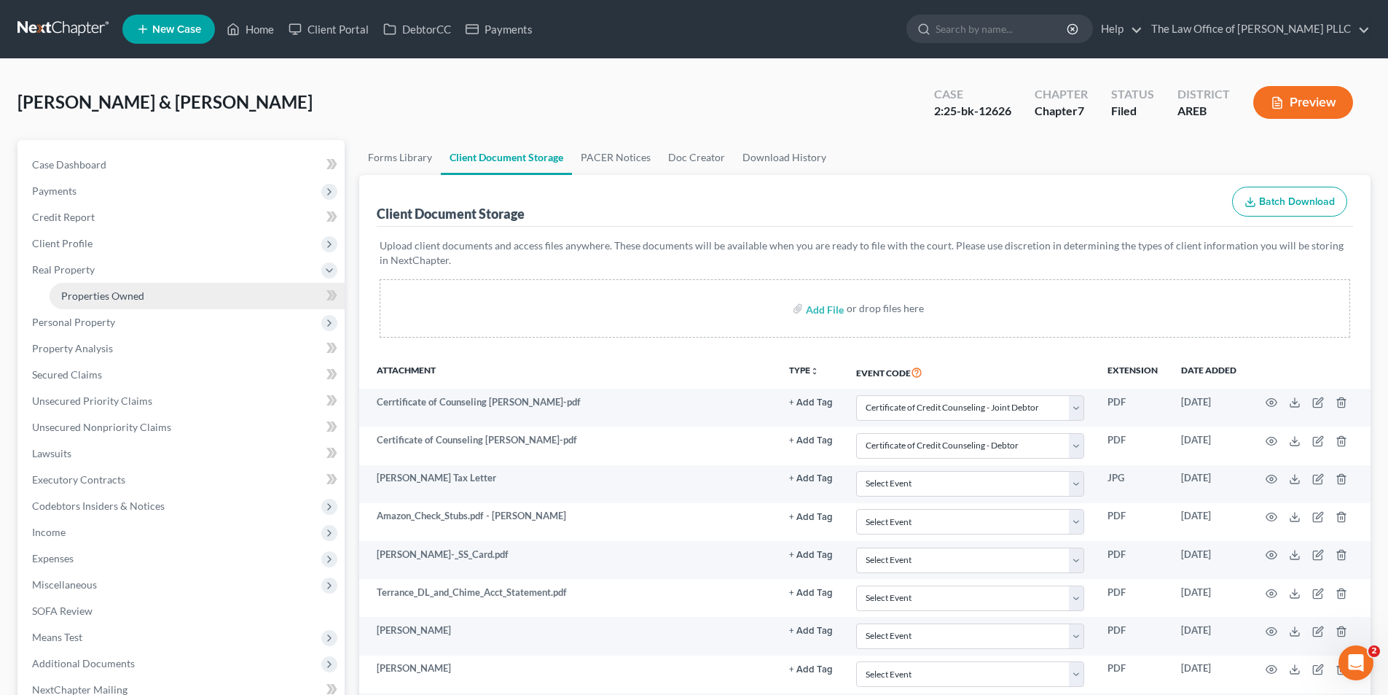
click at [92, 299] on span "Properties Owned" at bounding box center [102, 295] width 83 height 12
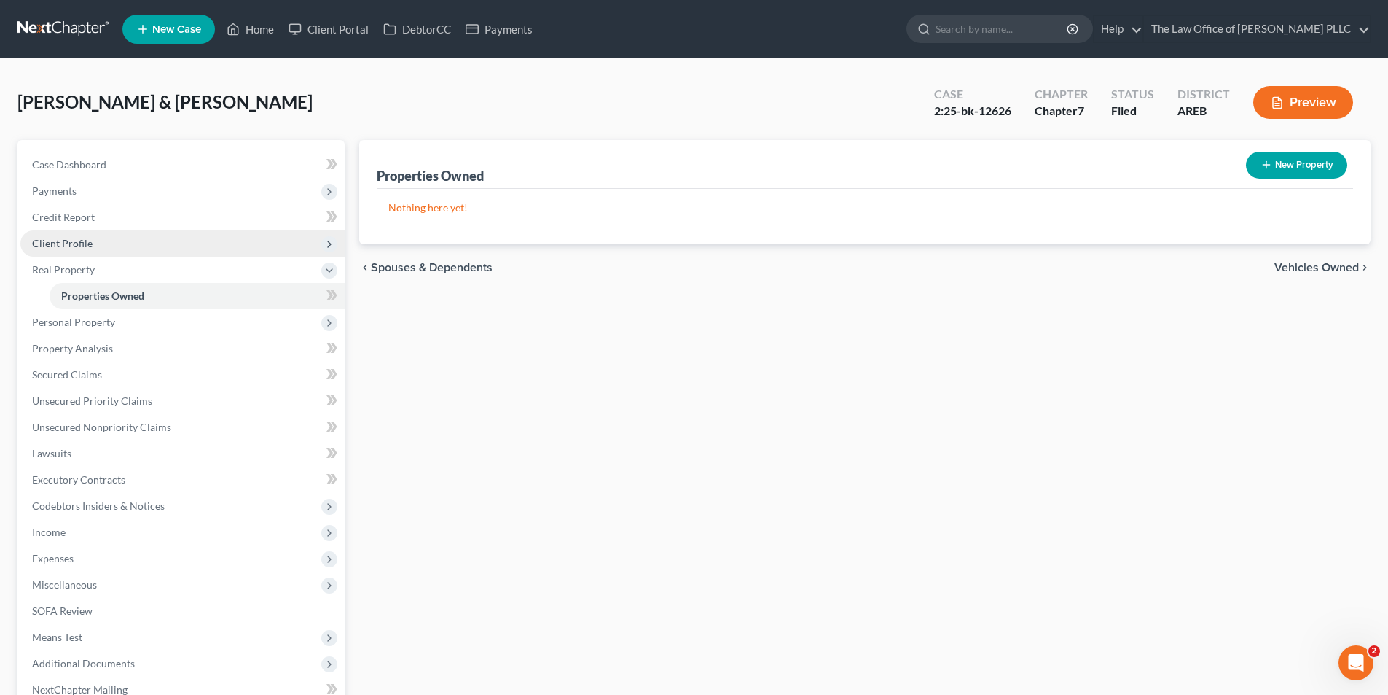
click at [109, 241] on span "Client Profile" at bounding box center [182, 243] width 324 height 26
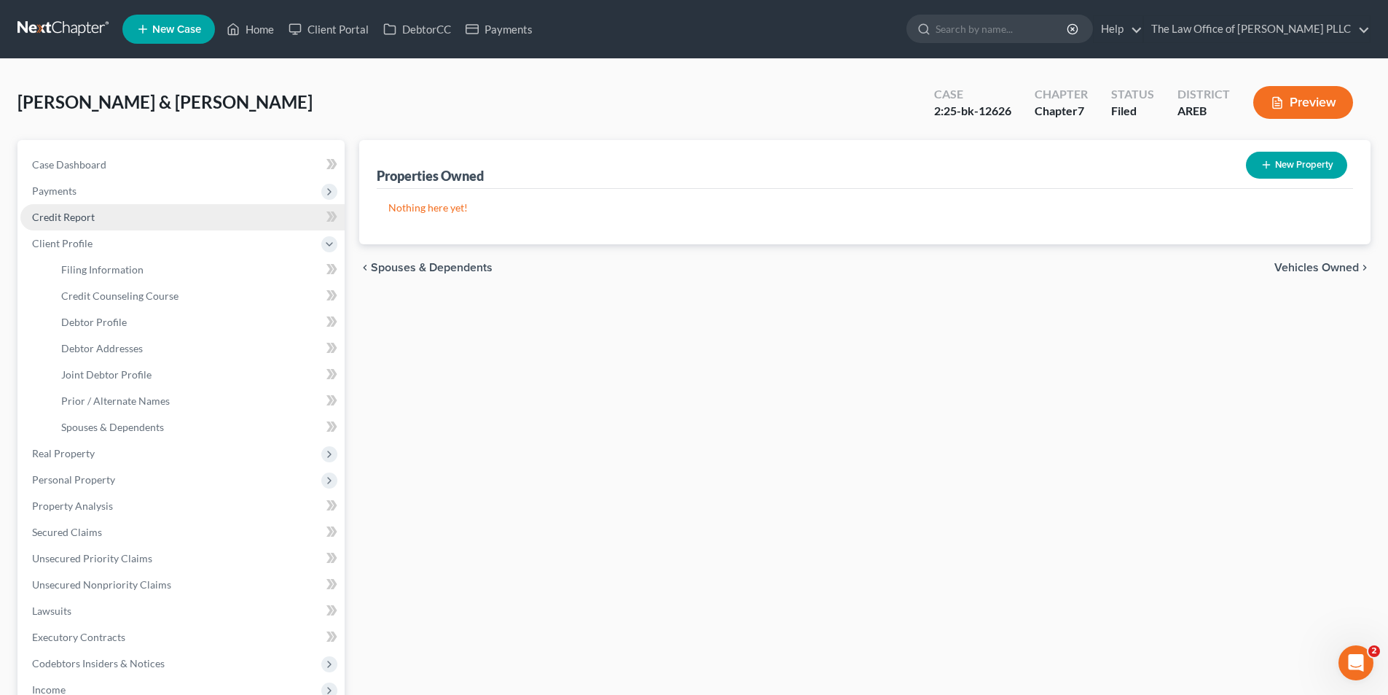
click at [87, 220] on span "Credit Report" at bounding box center [63, 217] width 63 height 12
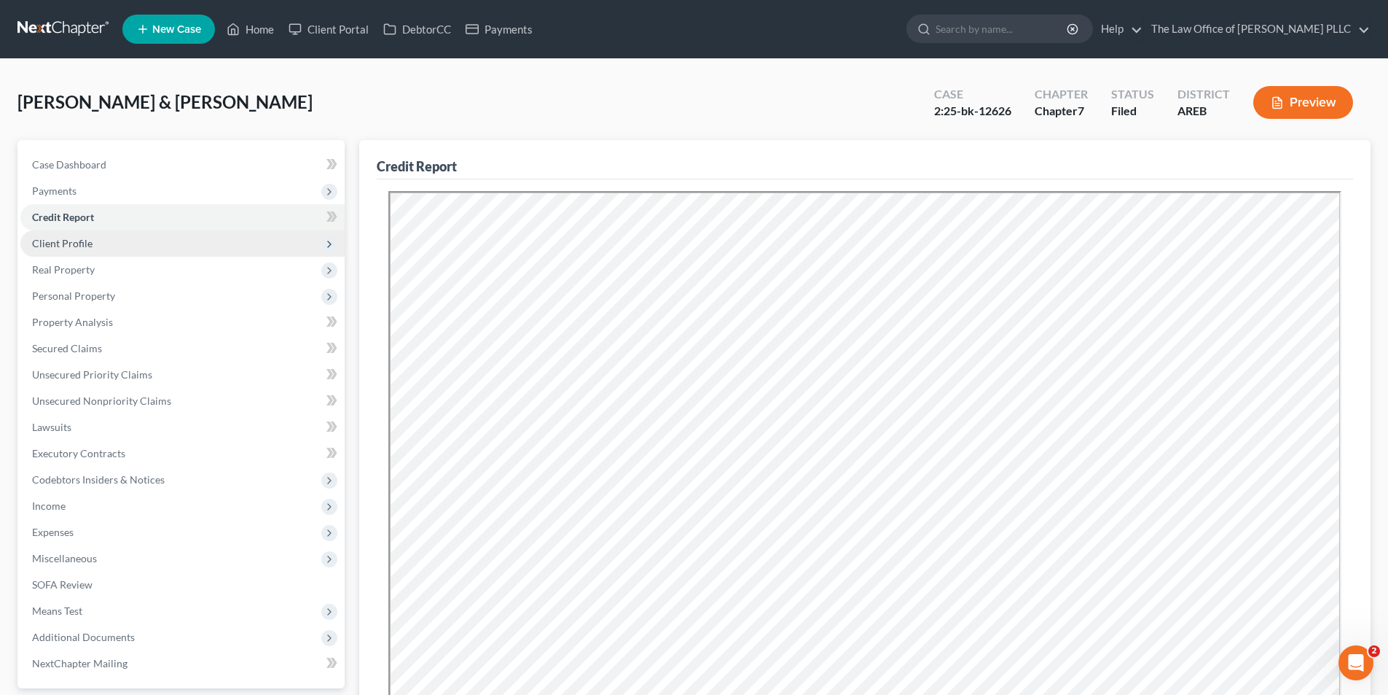
click at [84, 241] on span "Client Profile" at bounding box center [62, 243] width 60 height 12
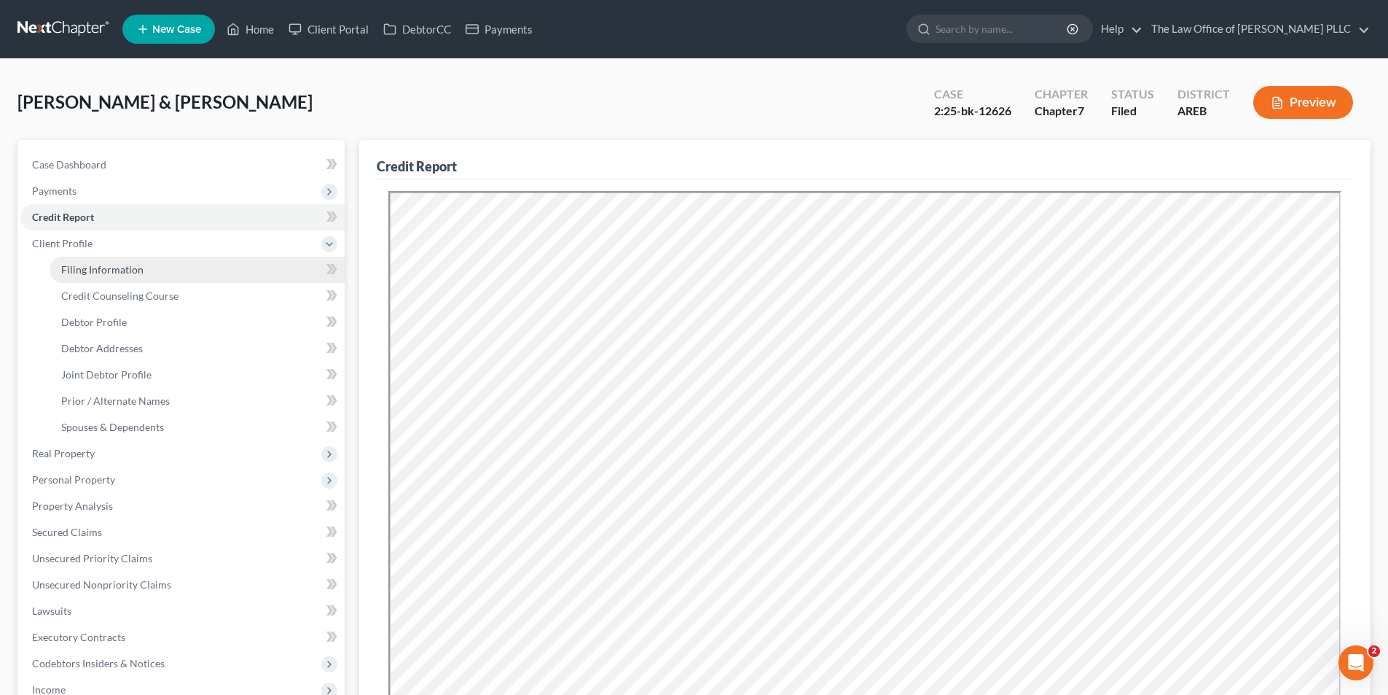
click at [89, 274] on span "Filing Information" at bounding box center [102, 269] width 82 height 12
select select "1"
select select "0"
select select "5"
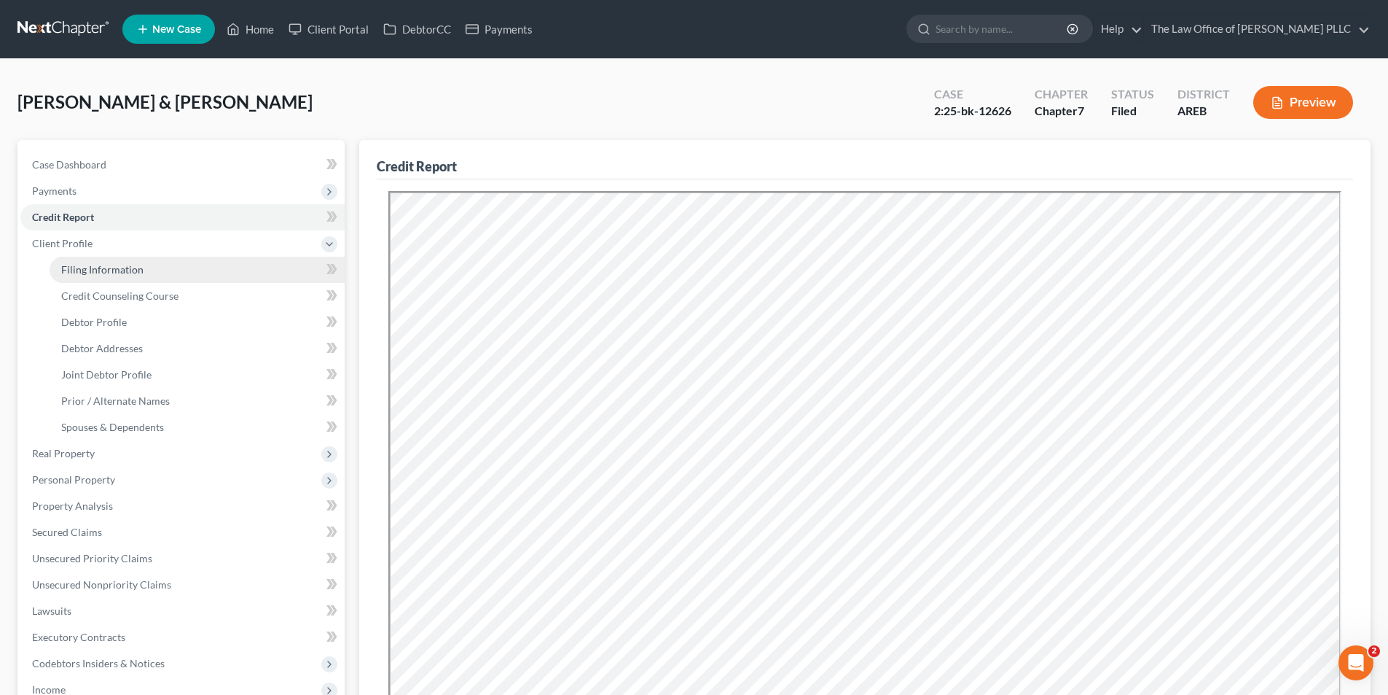
select select "0"
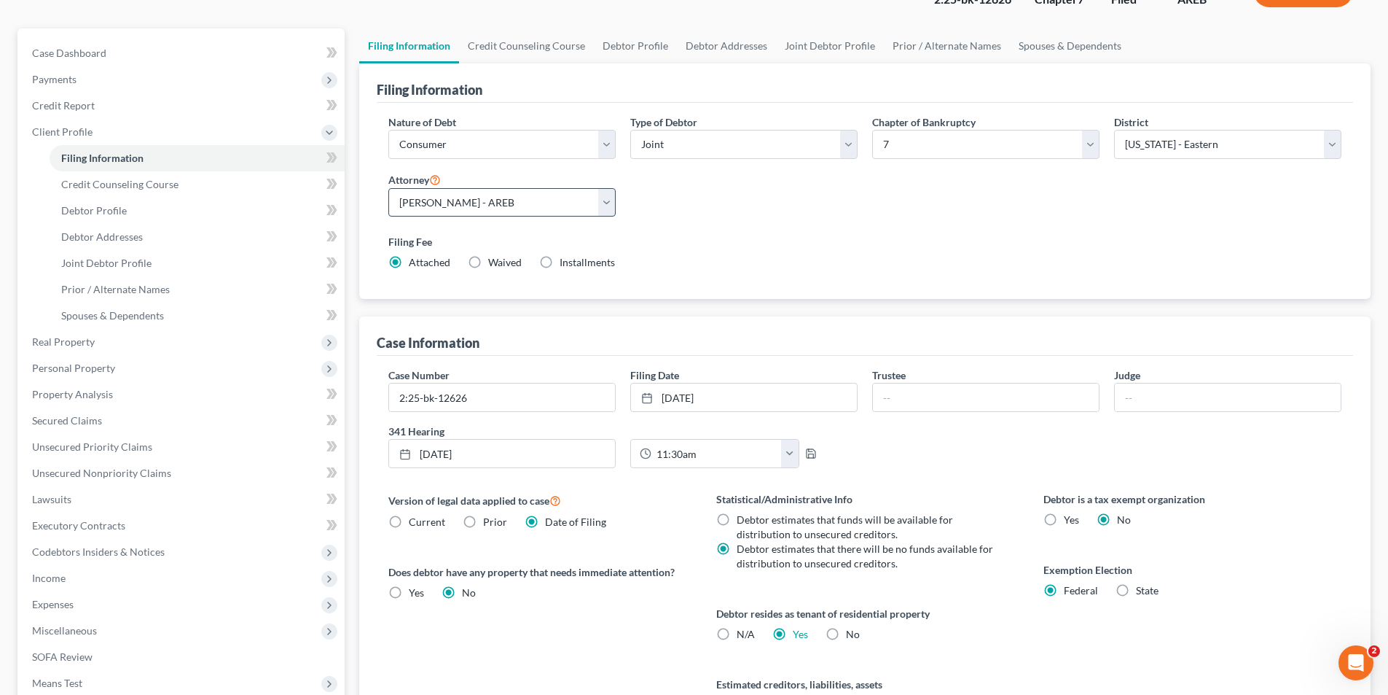
scroll to position [146, 0]
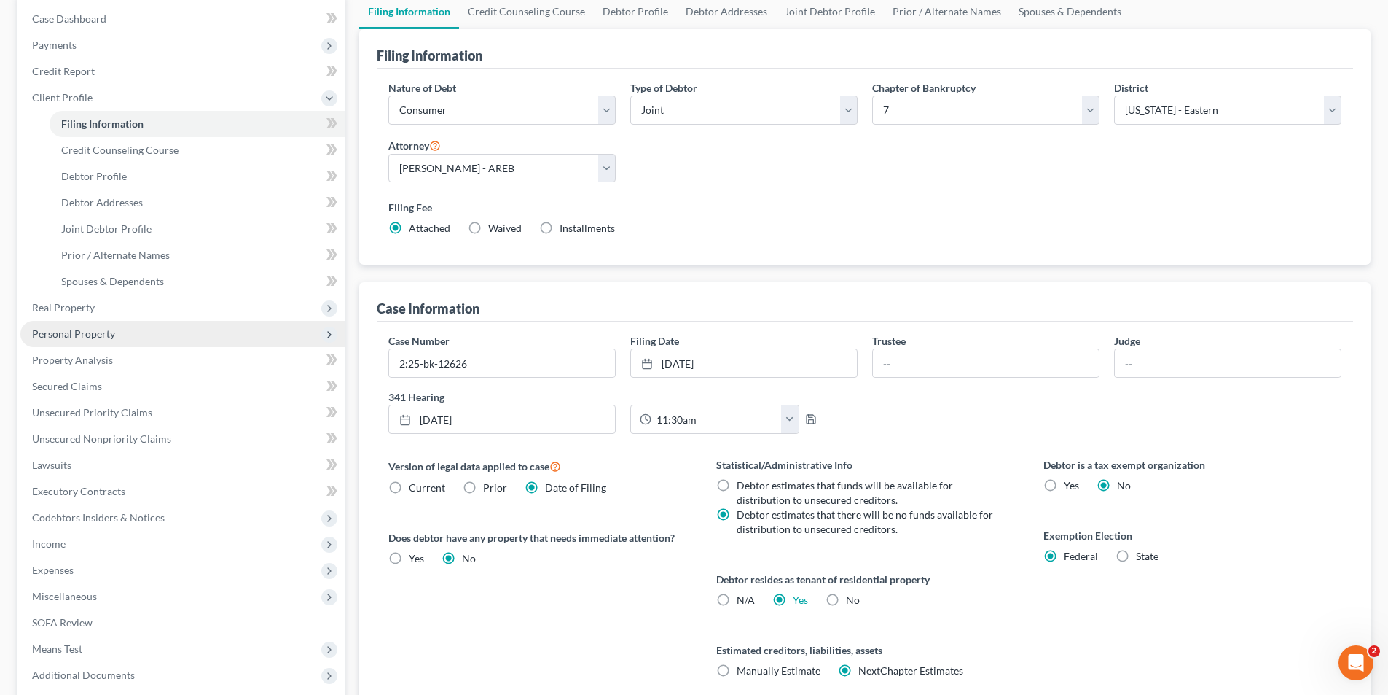
click at [75, 331] on span "Personal Property" at bounding box center [73, 333] width 83 height 12
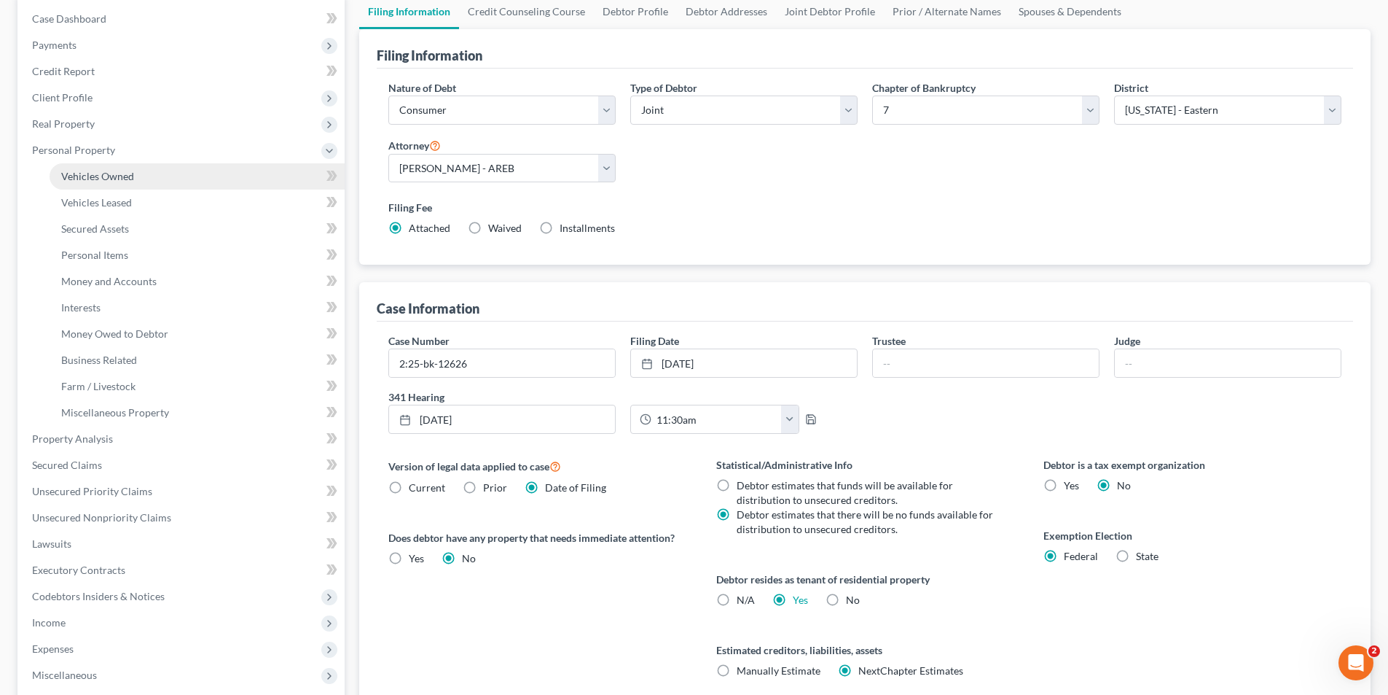
click at [120, 177] on span "Vehicles Owned" at bounding box center [97, 176] width 73 height 12
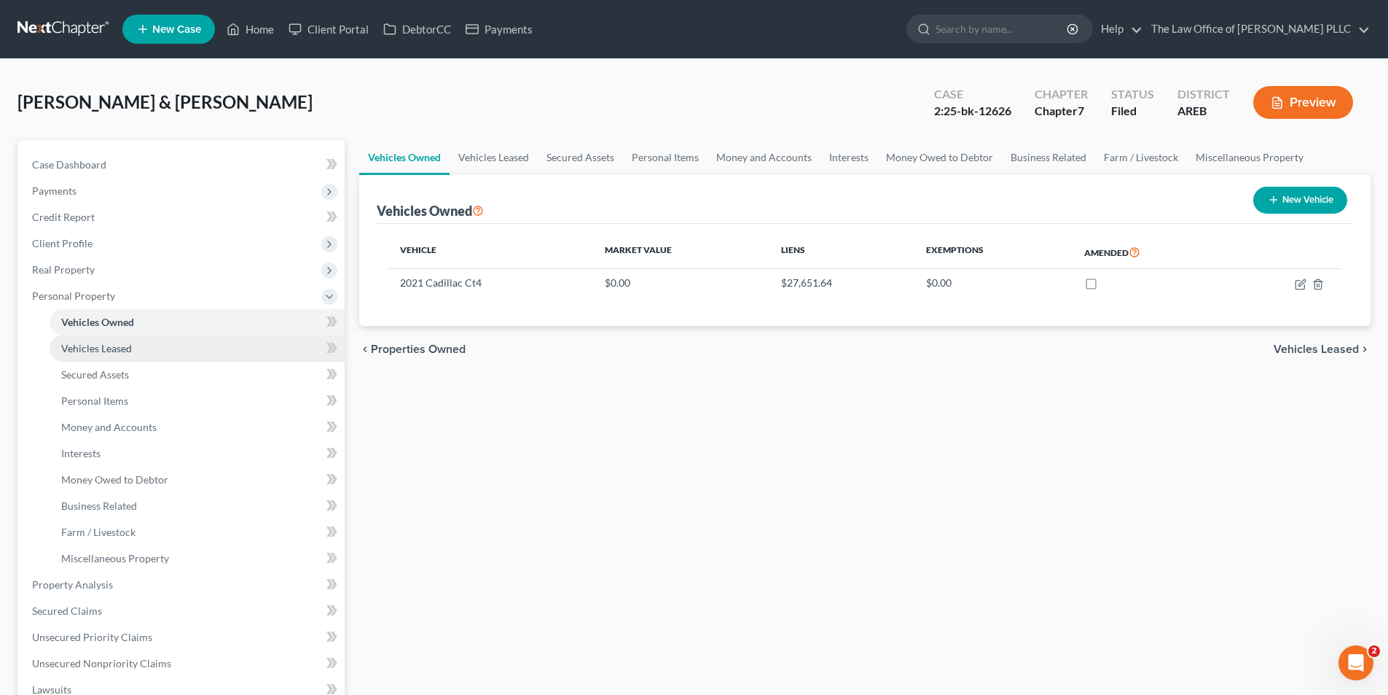
click at [109, 348] on span "Vehicles Leased" at bounding box center [96, 348] width 71 height 12
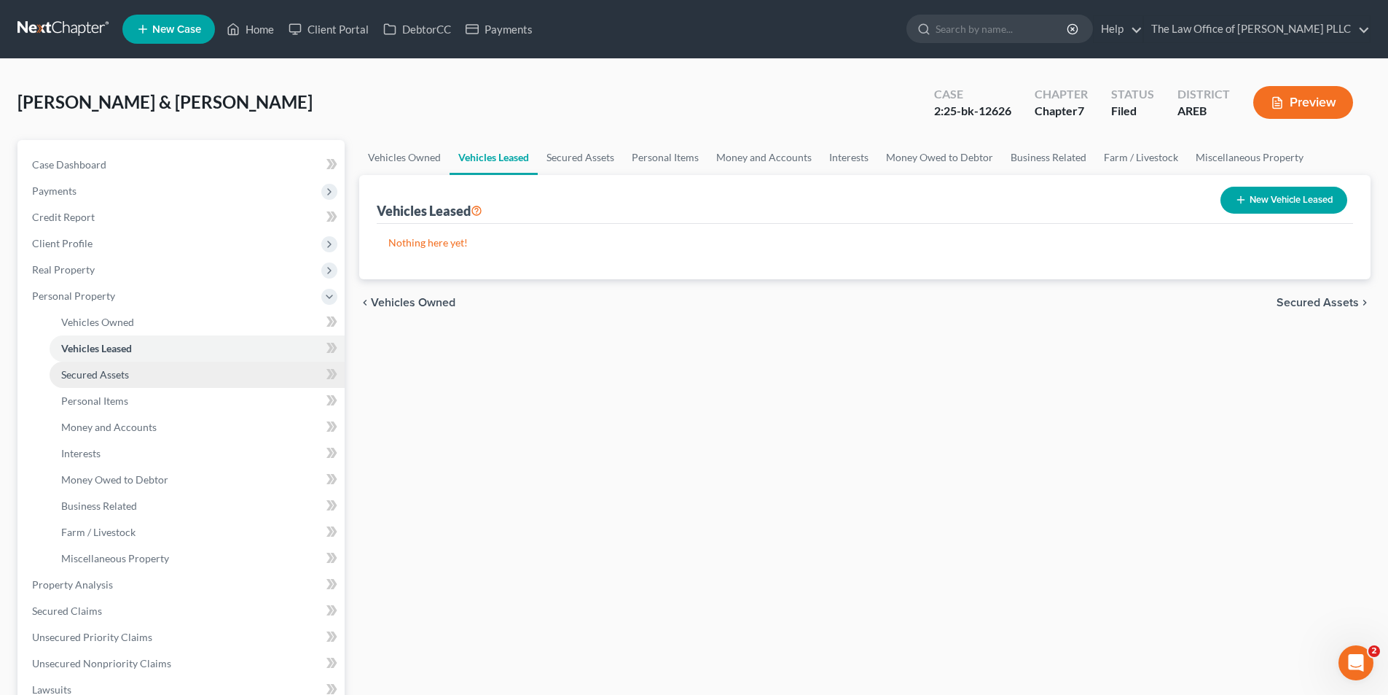
click at [107, 370] on span "Secured Assets" at bounding box center [95, 374] width 68 height 12
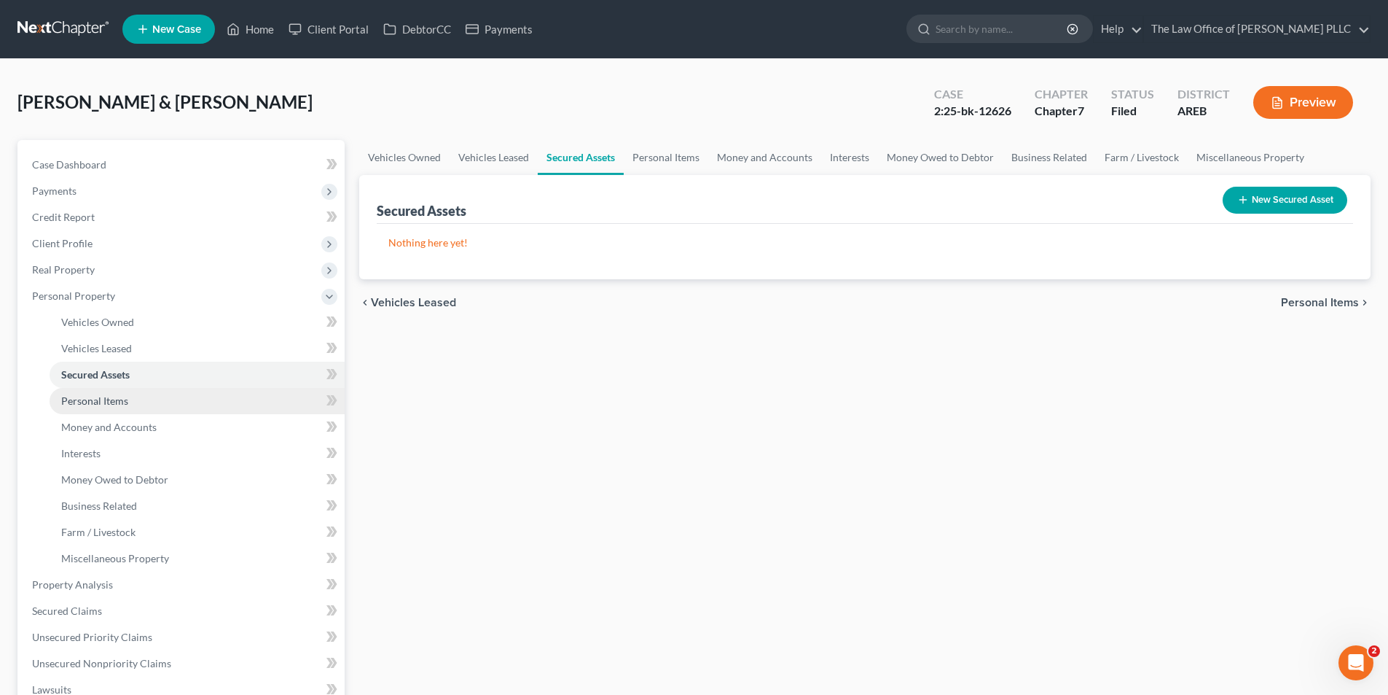
click at [109, 391] on link "Personal Items" at bounding box center [197, 401] width 295 height 26
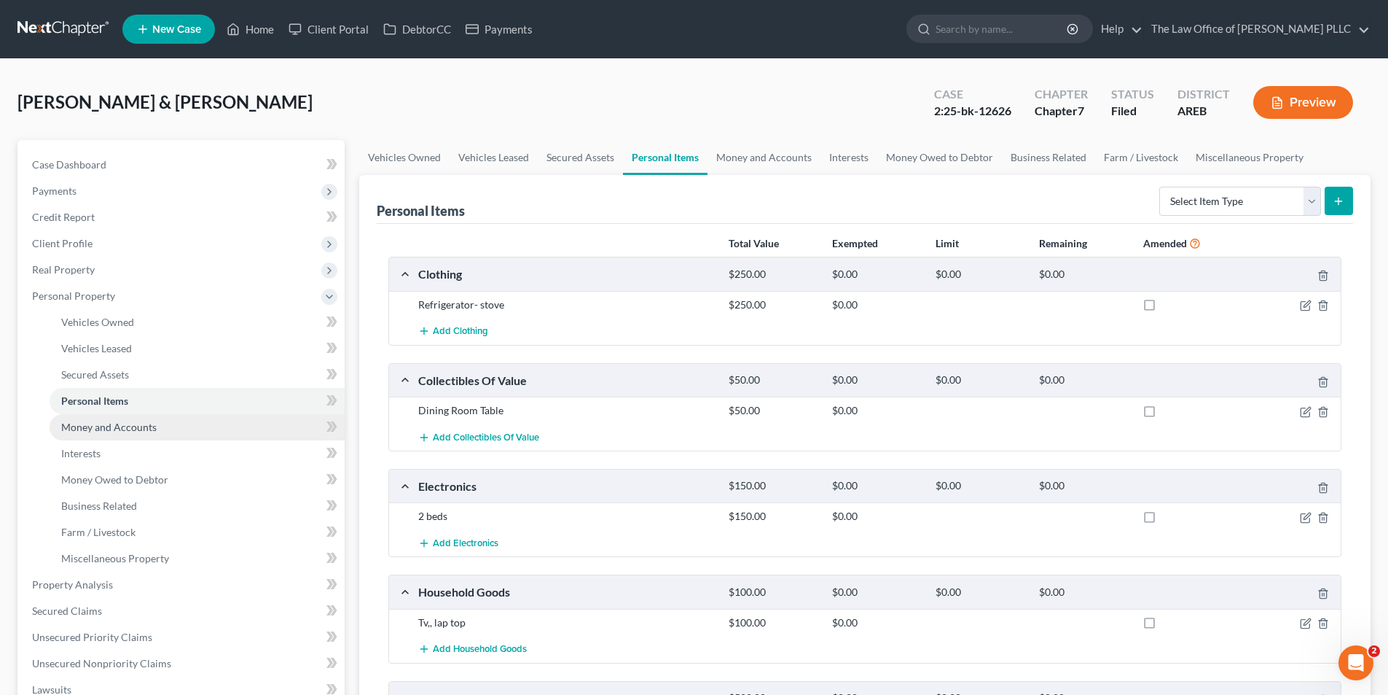
click at [111, 423] on span "Money and Accounts" at bounding box center [108, 427] width 95 height 12
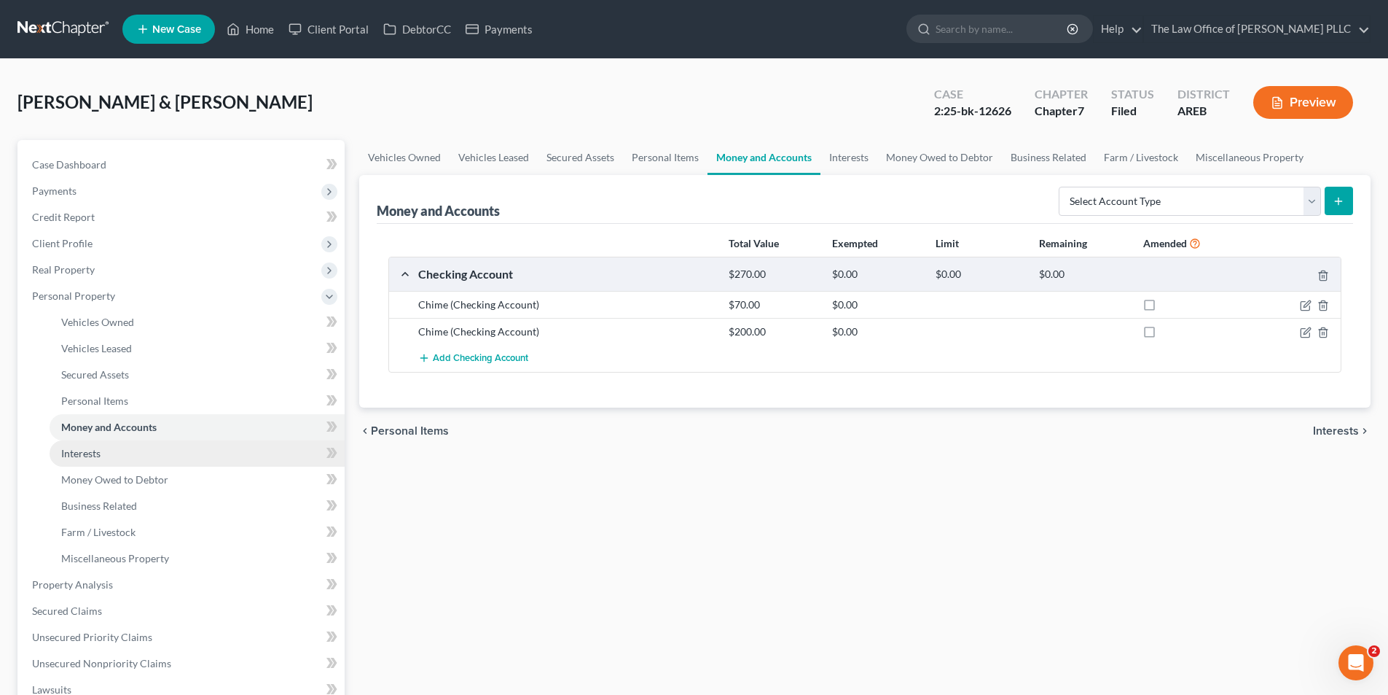
click at [88, 452] on span "Interests" at bounding box center [80, 453] width 39 height 12
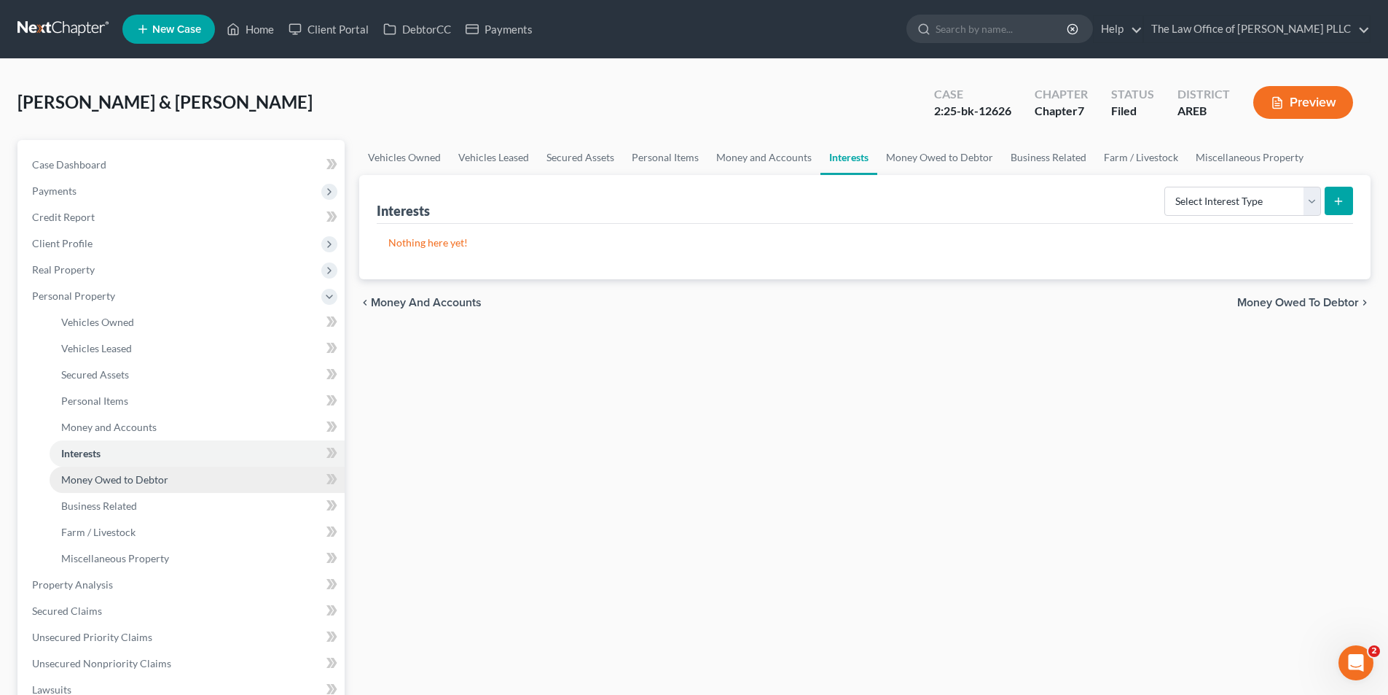
click at [111, 480] on span "Money Owed to Debtor" at bounding box center [114, 479] width 107 height 12
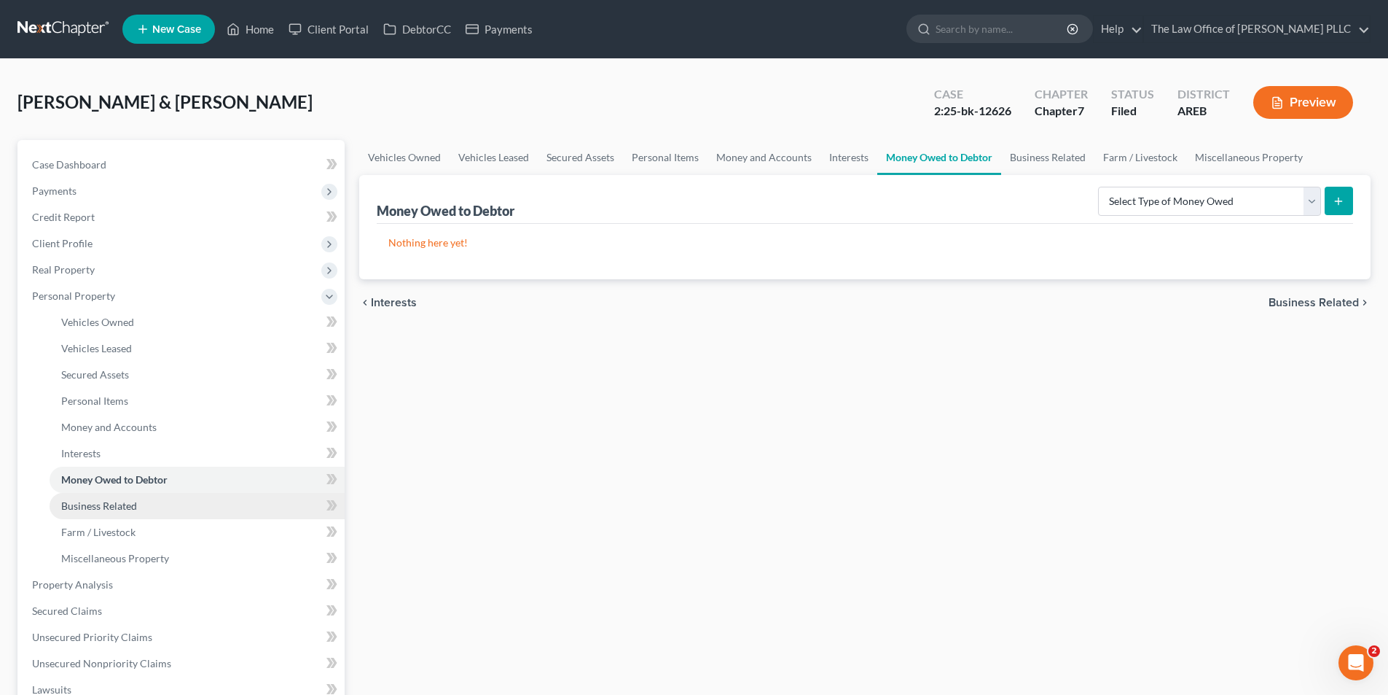
click at [111, 501] on span "Business Related" at bounding box center [99, 505] width 76 height 12
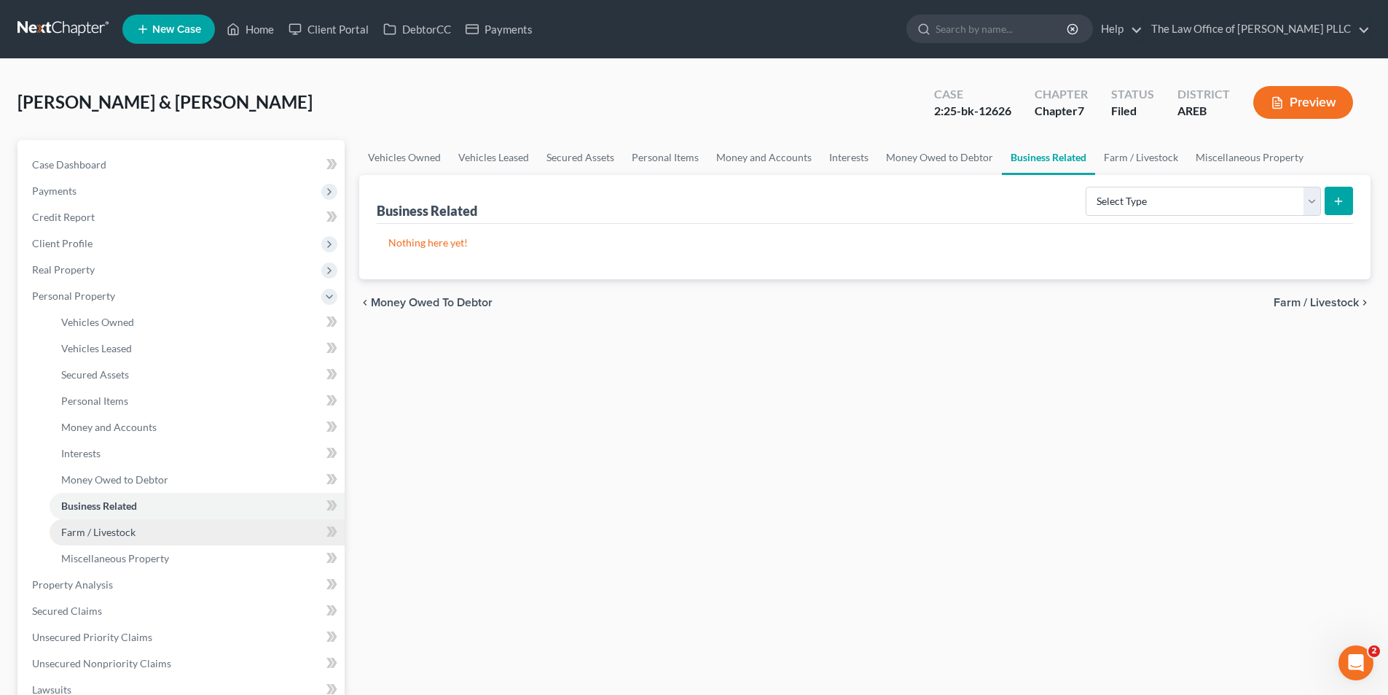
click at [114, 529] on span "Farm / Livestock" at bounding box center [98, 531] width 74 height 12
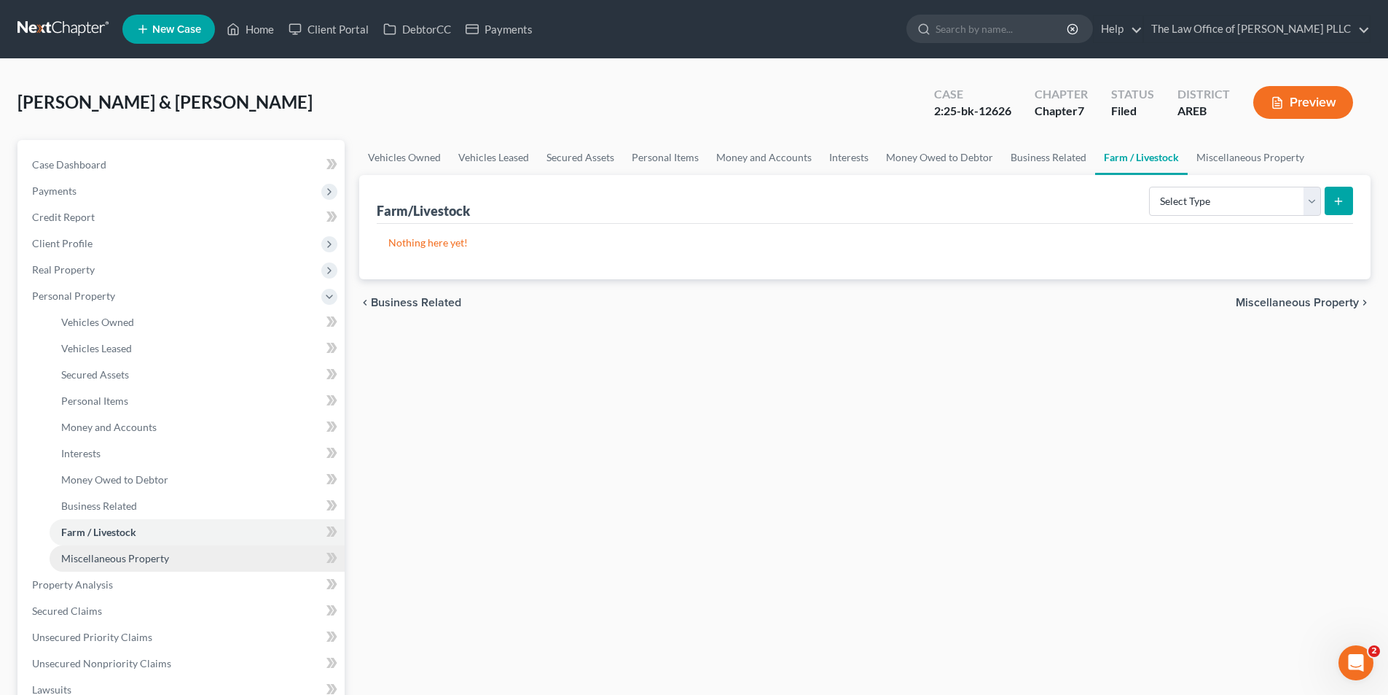
click at [121, 558] on span "Miscellaneous Property" at bounding box center [115, 558] width 108 height 12
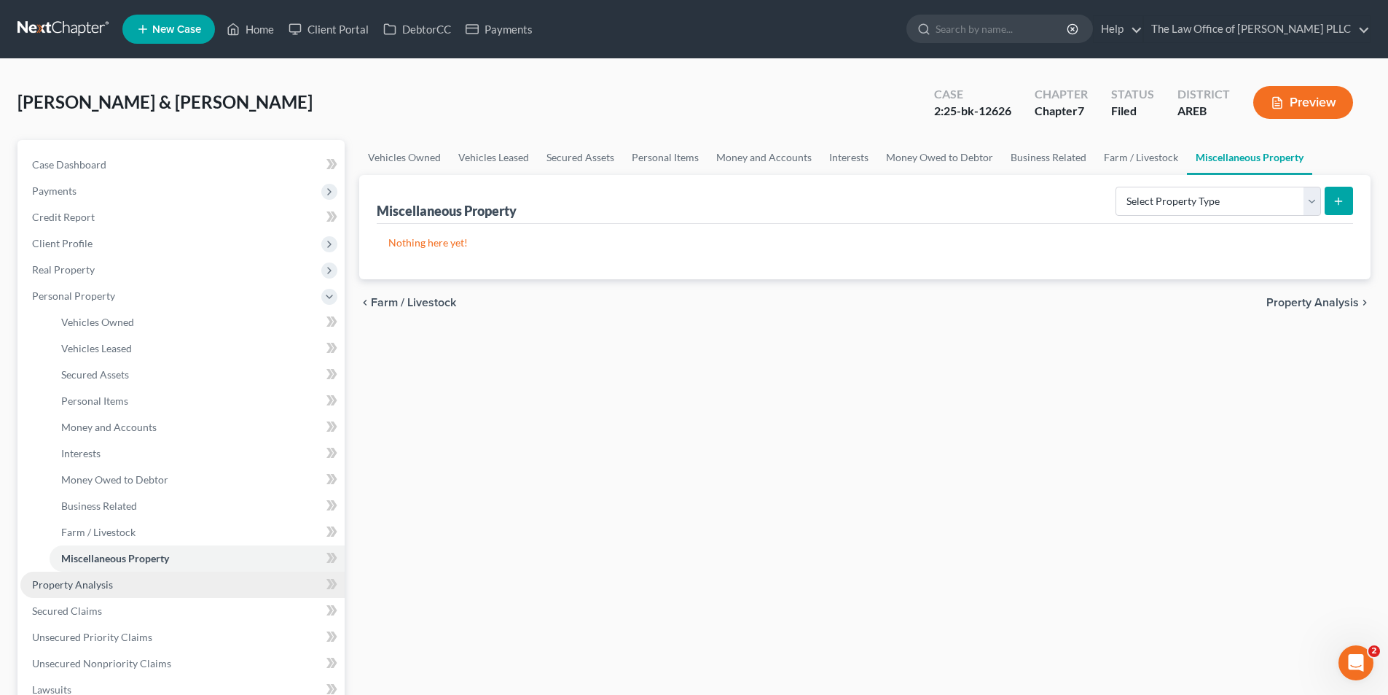
click at [98, 587] on span "Property Analysis" at bounding box center [72, 584] width 81 height 12
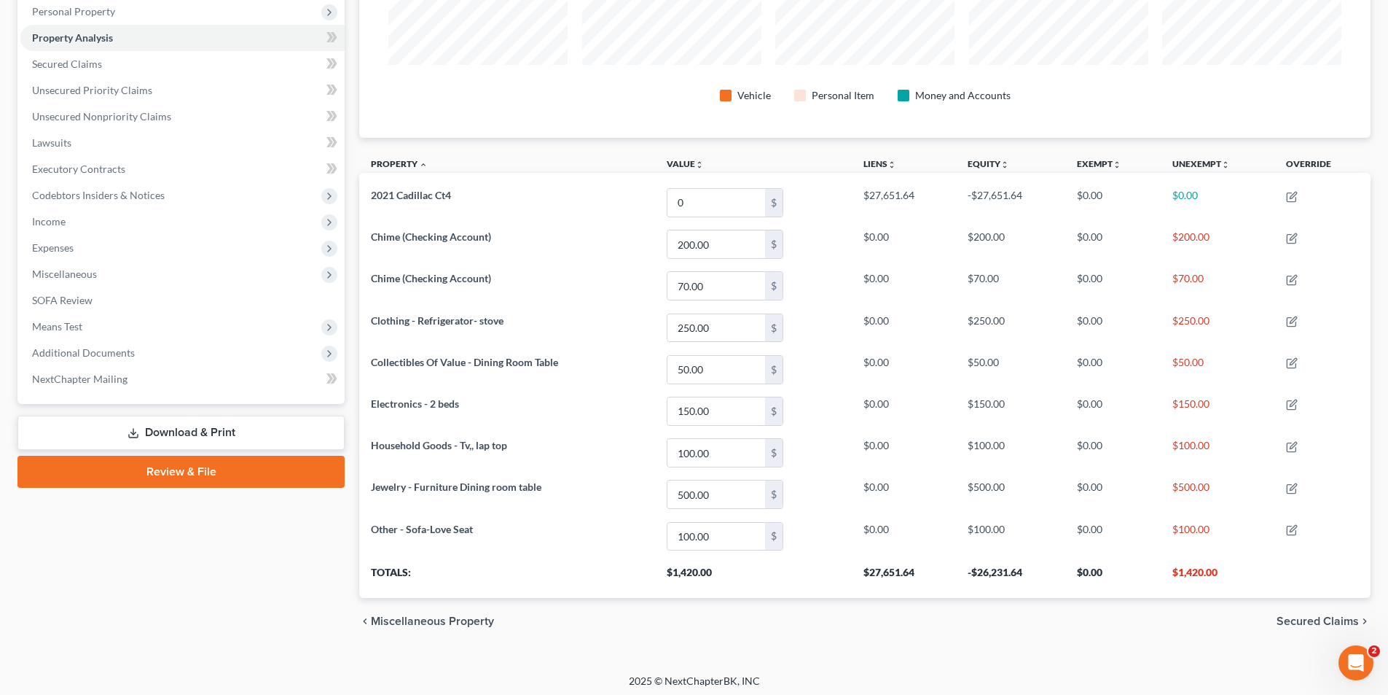
scroll to position [289, 0]
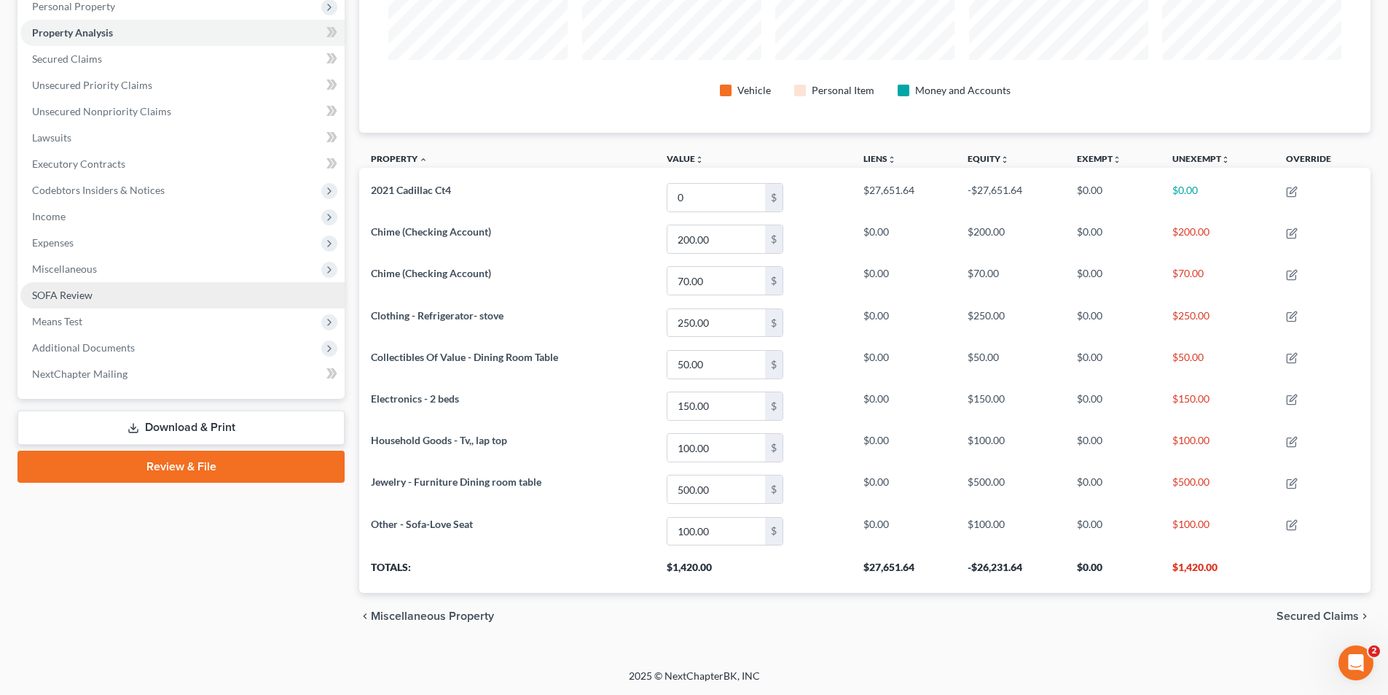
click at [75, 291] on span "SOFA Review" at bounding box center [62, 295] width 60 height 12
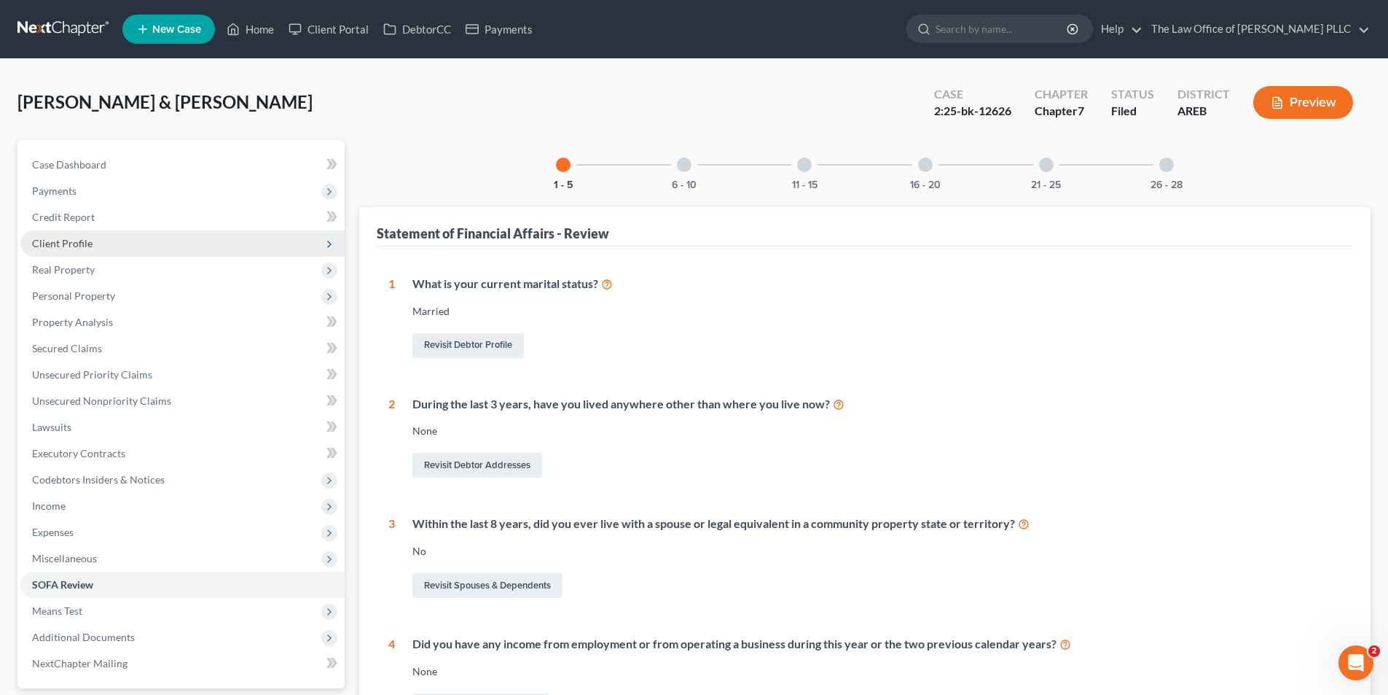
click at [77, 243] on span "Client Profile" at bounding box center [62, 243] width 60 height 12
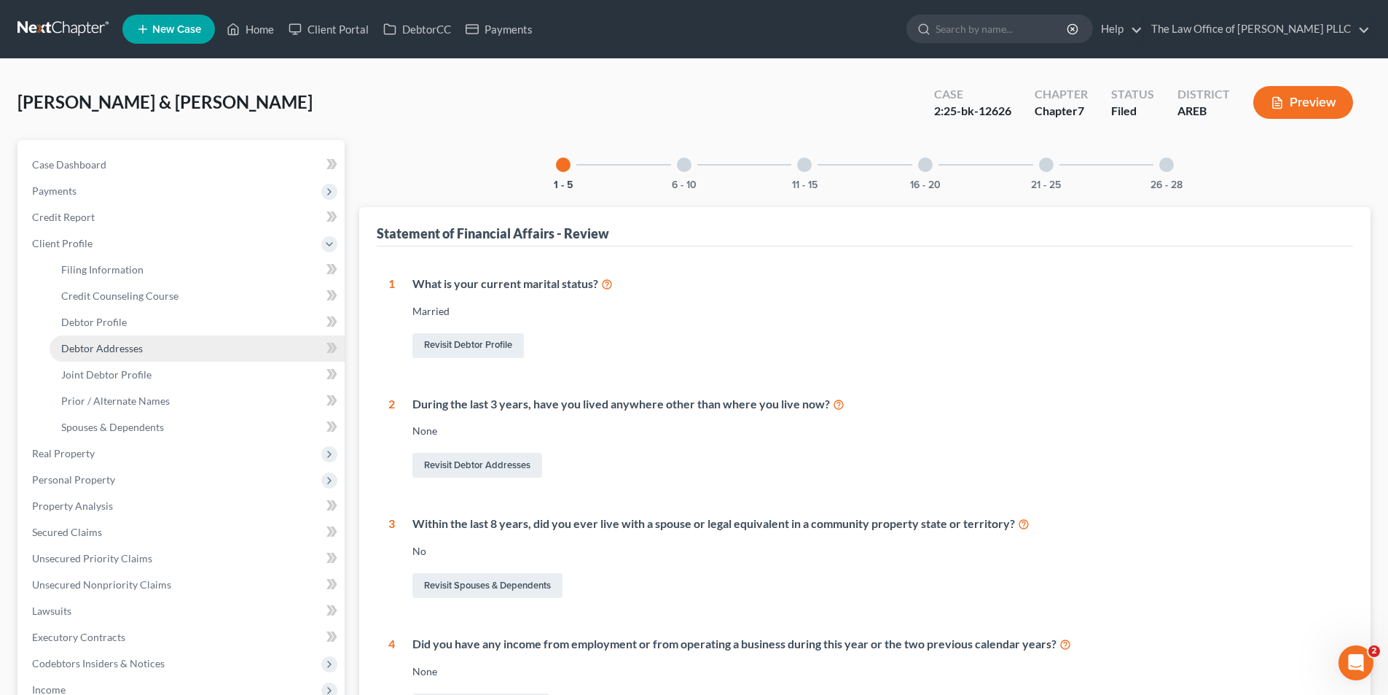
click at [123, 343] on span "Debtor Addresses" at bounding box center [102, 348] width 82 height 12
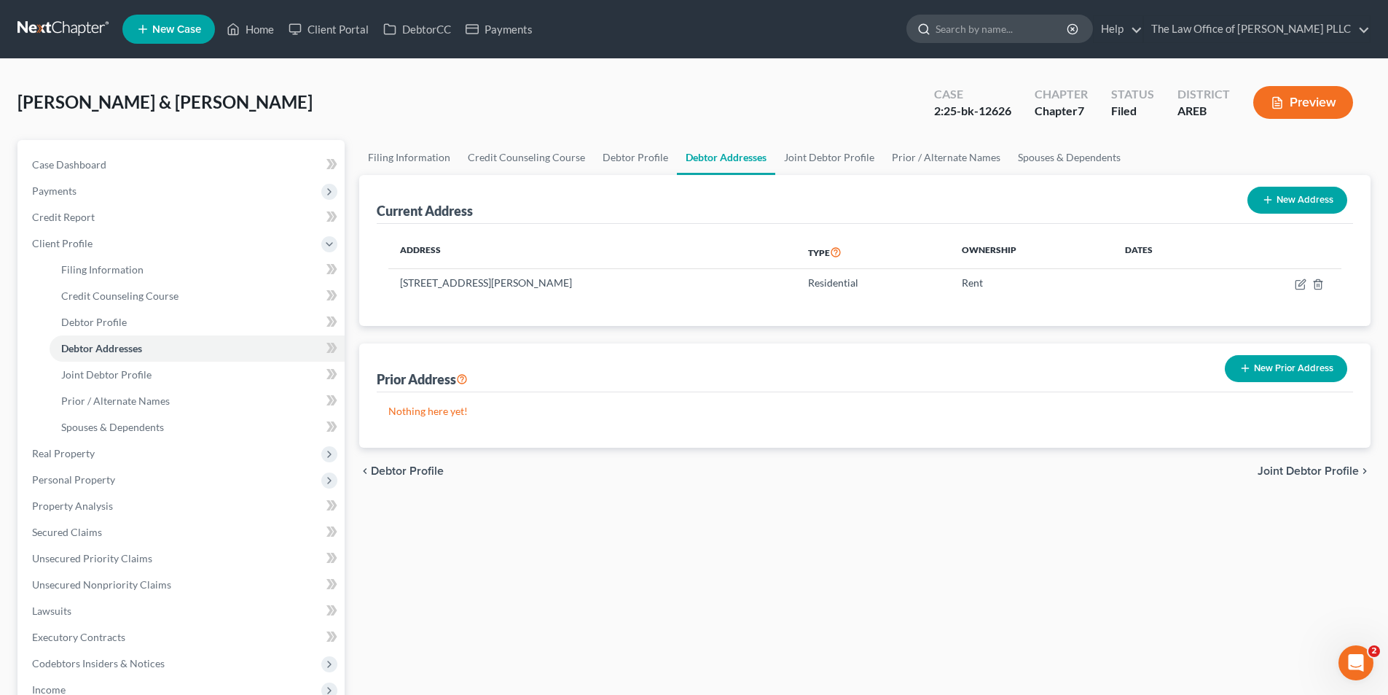
click at [950, 30] on input "search" at bounding box center [1002, 28] width 133 height 27
type input "patrick block"
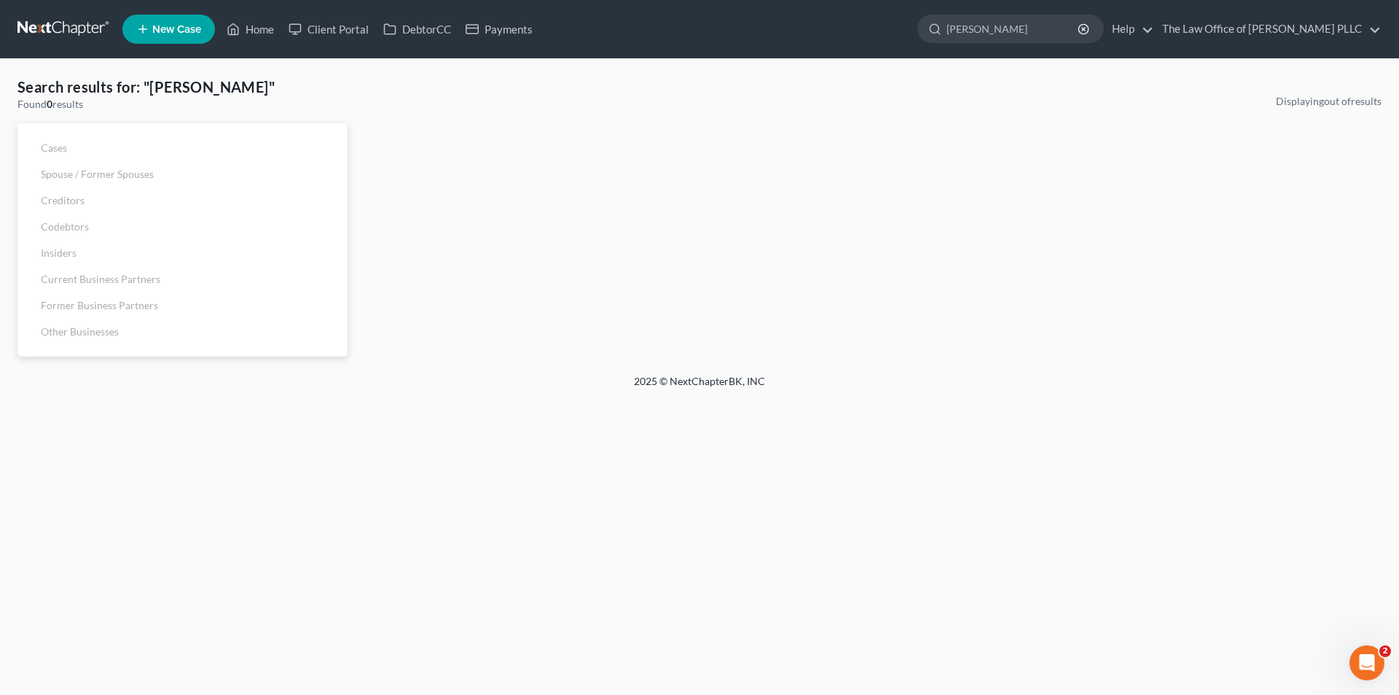
drag, startPoint x: 1018, startPoint y: 27, endPoint x: 839, endPoint y: 20, distance: 179.4
click at [839, 20] on ul "New Case Home Client Portal DebtorCC Payments patrick block - No Result - See a…" at bounding box center [751, 29] width 1259 height 38
type input "block"
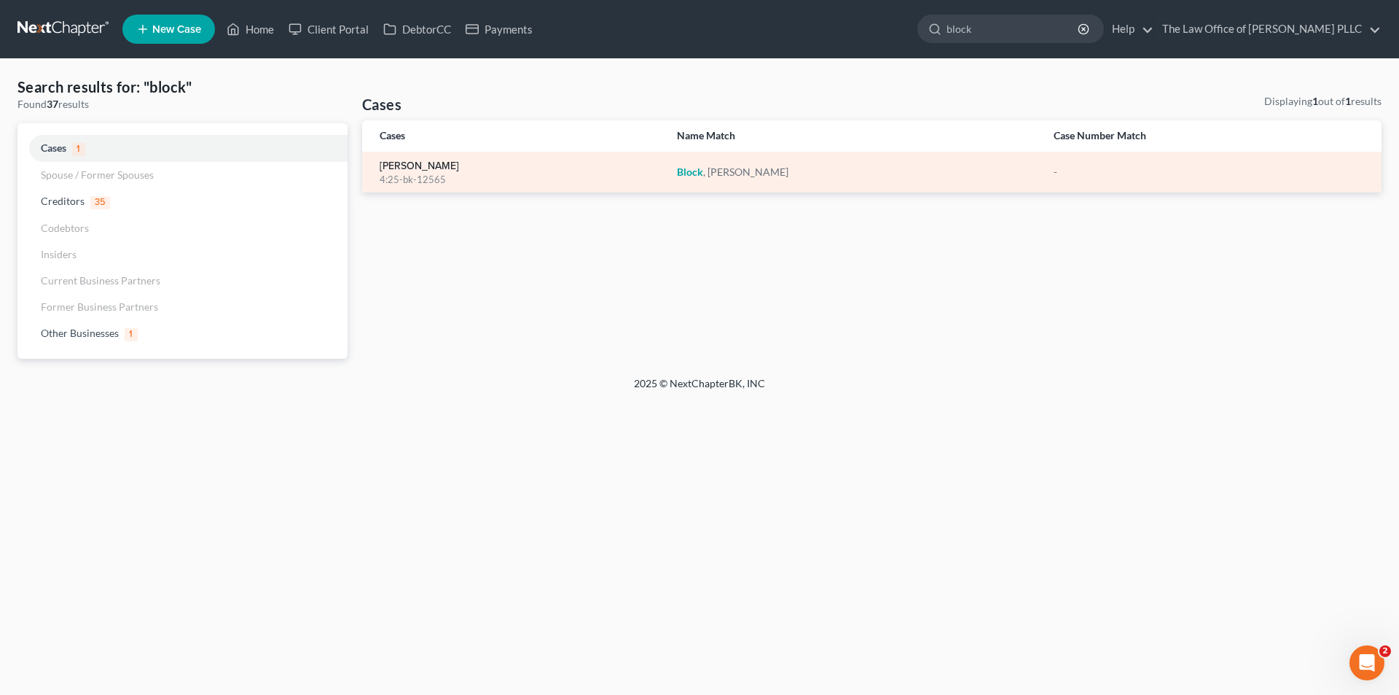
click at [428, 169] on link "[PERSON_NAME]" at bounding box center [419, 166] width 79 height 10
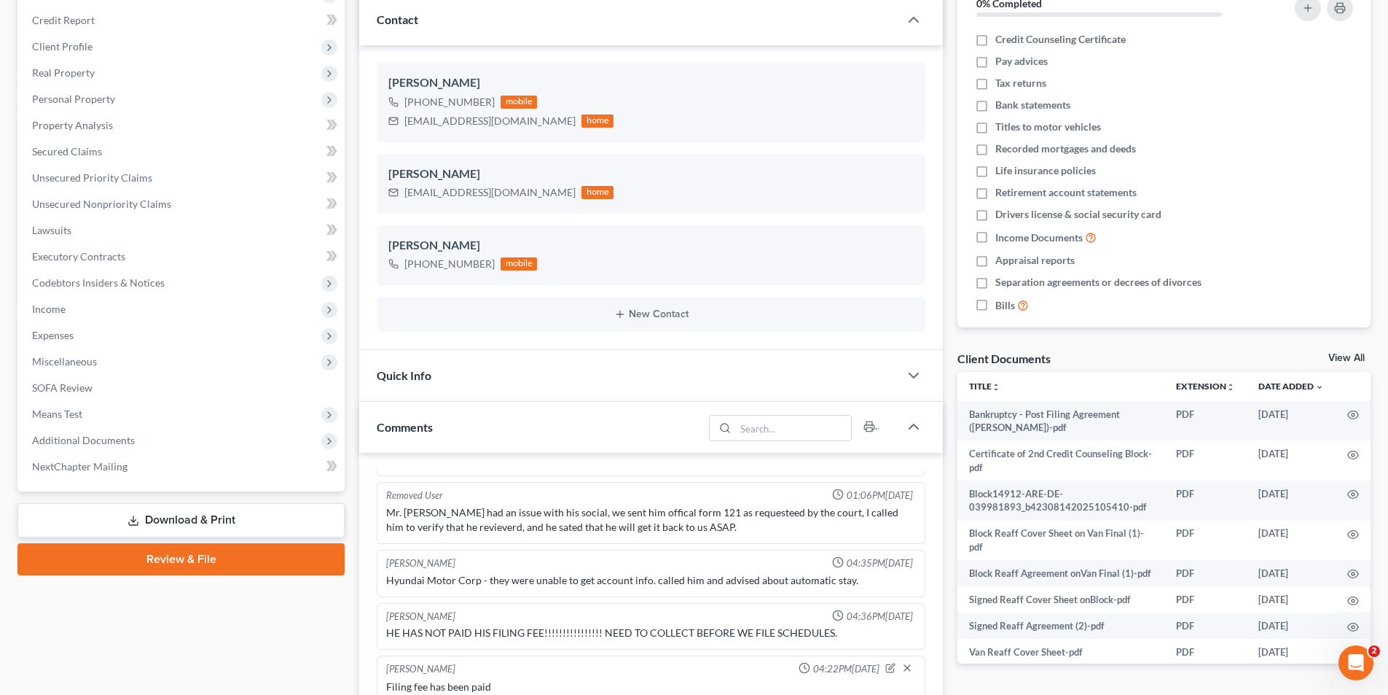
scroll to position [292, 0]
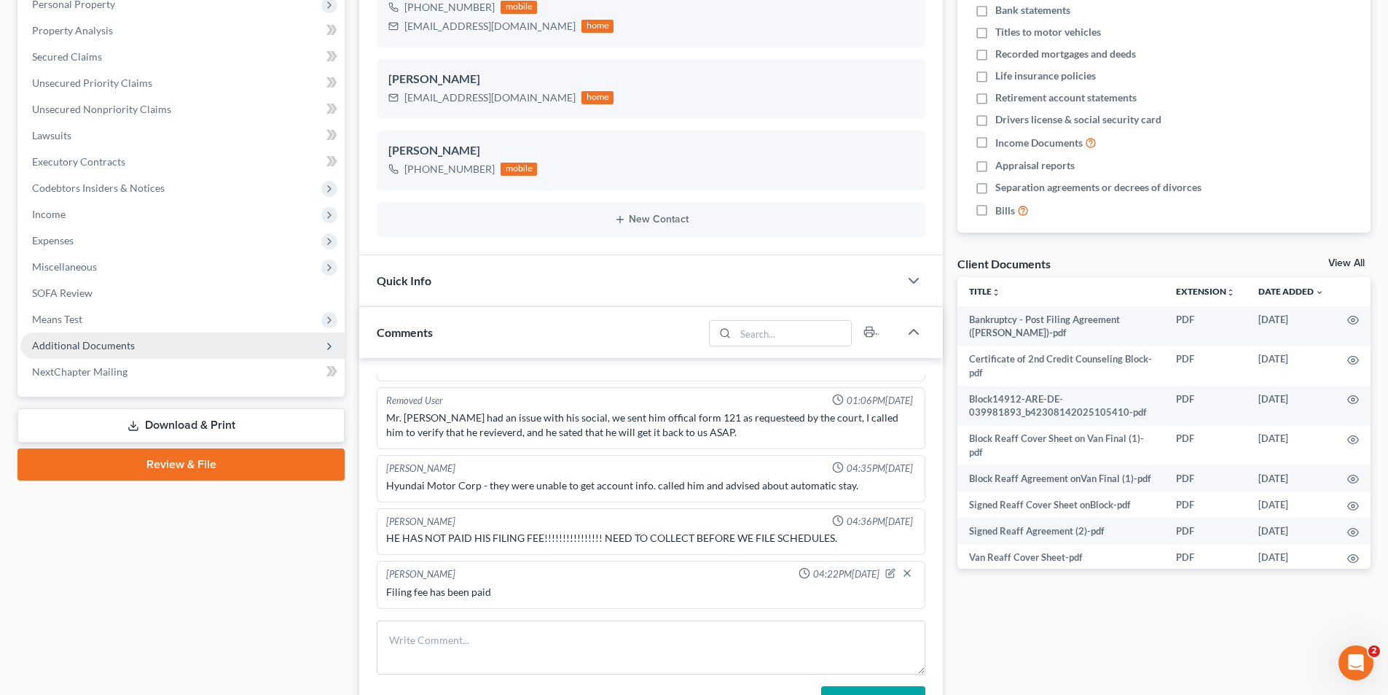
click at [87, 346] on span "Additional Documents" at bounding box center [83, 345] width 103 height 12
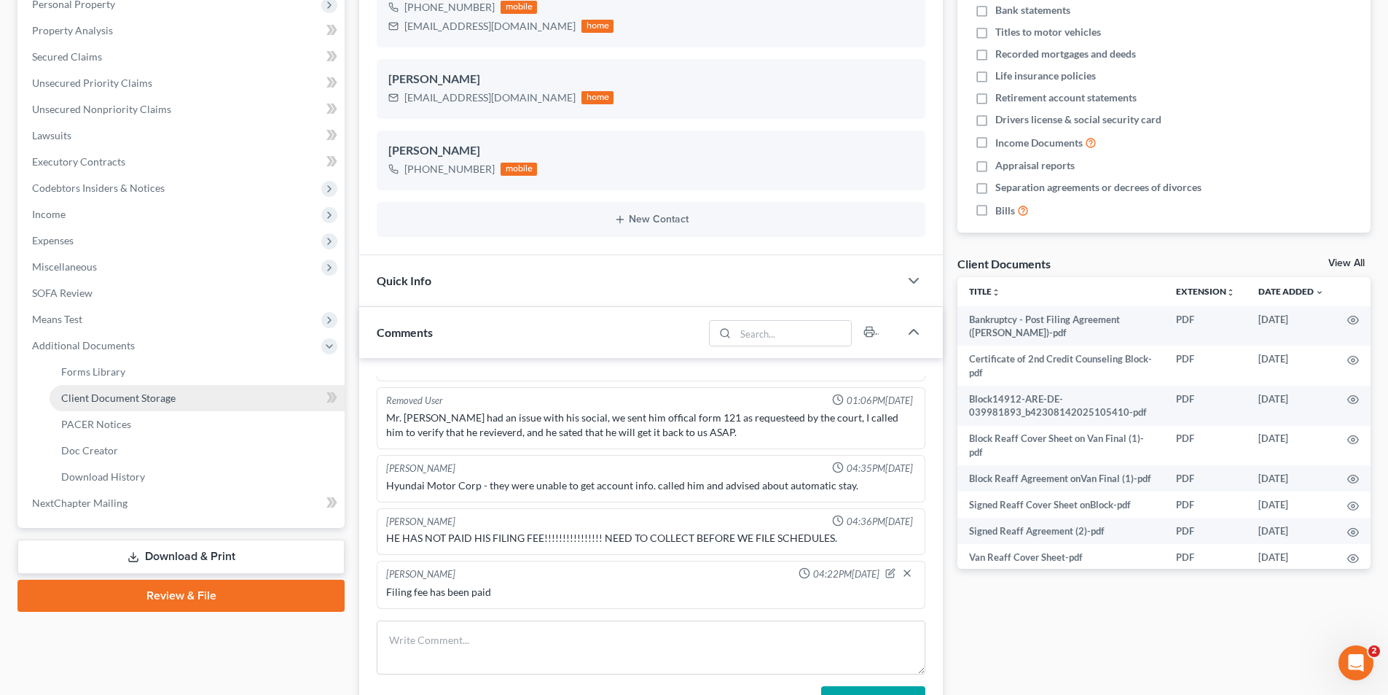
click at [115, 396] on span "Client Document Storage" at bounding box center [118, 397] width 114 height 12
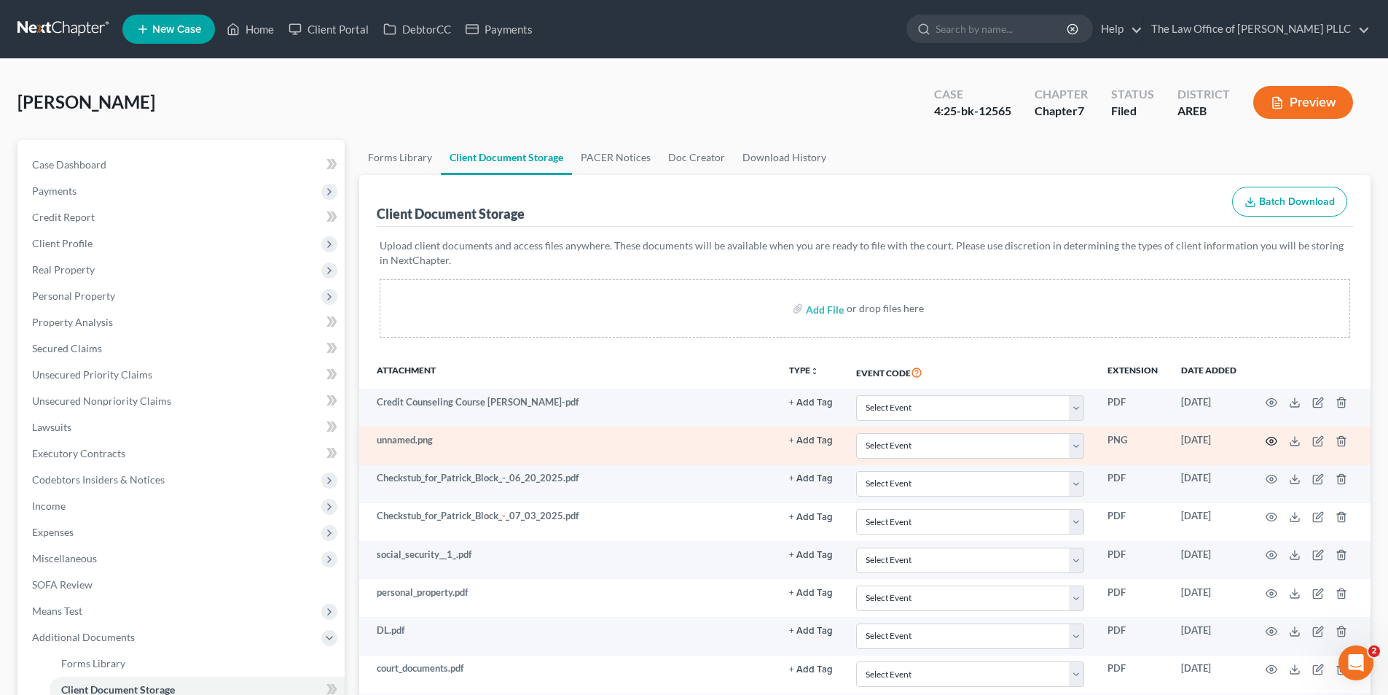
click at [1268, 439] on icon "button" at bounding box center [1272, 441] width 11 height 8
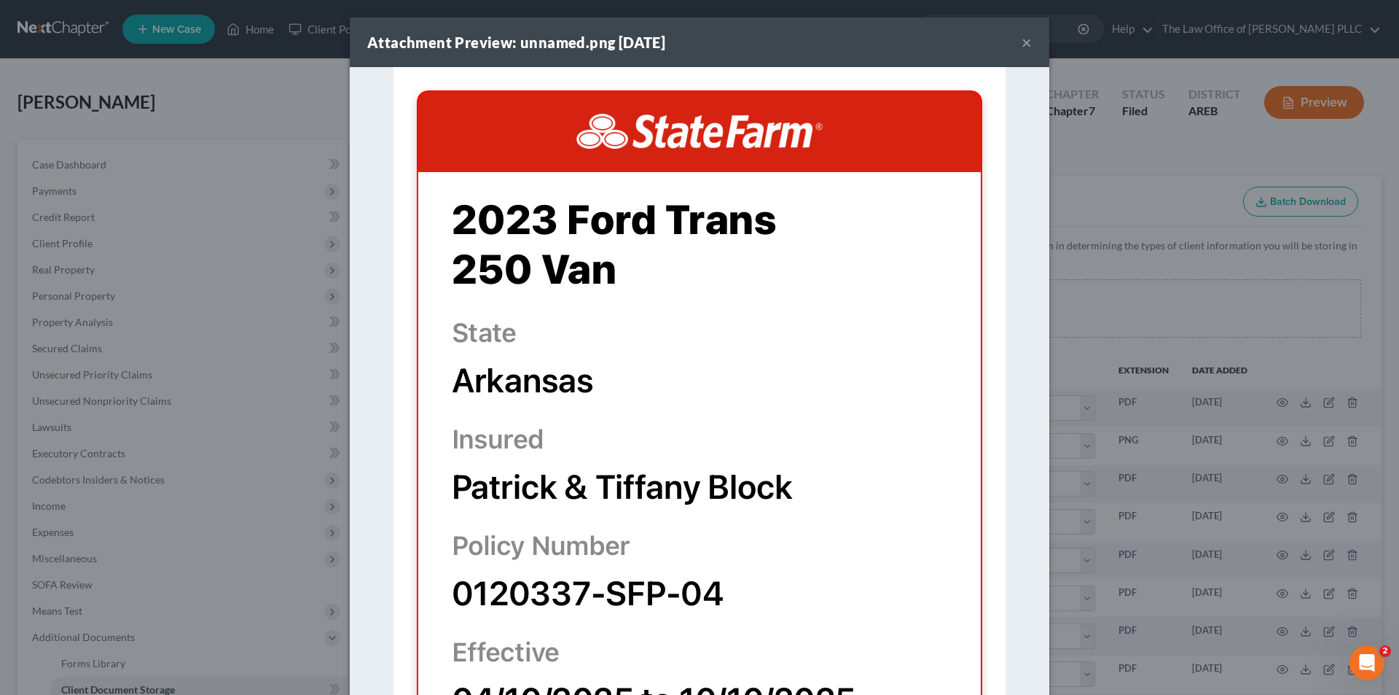
click at [1022, 42] on button "×" at bounding box center [1027, 42] width 10 height 17
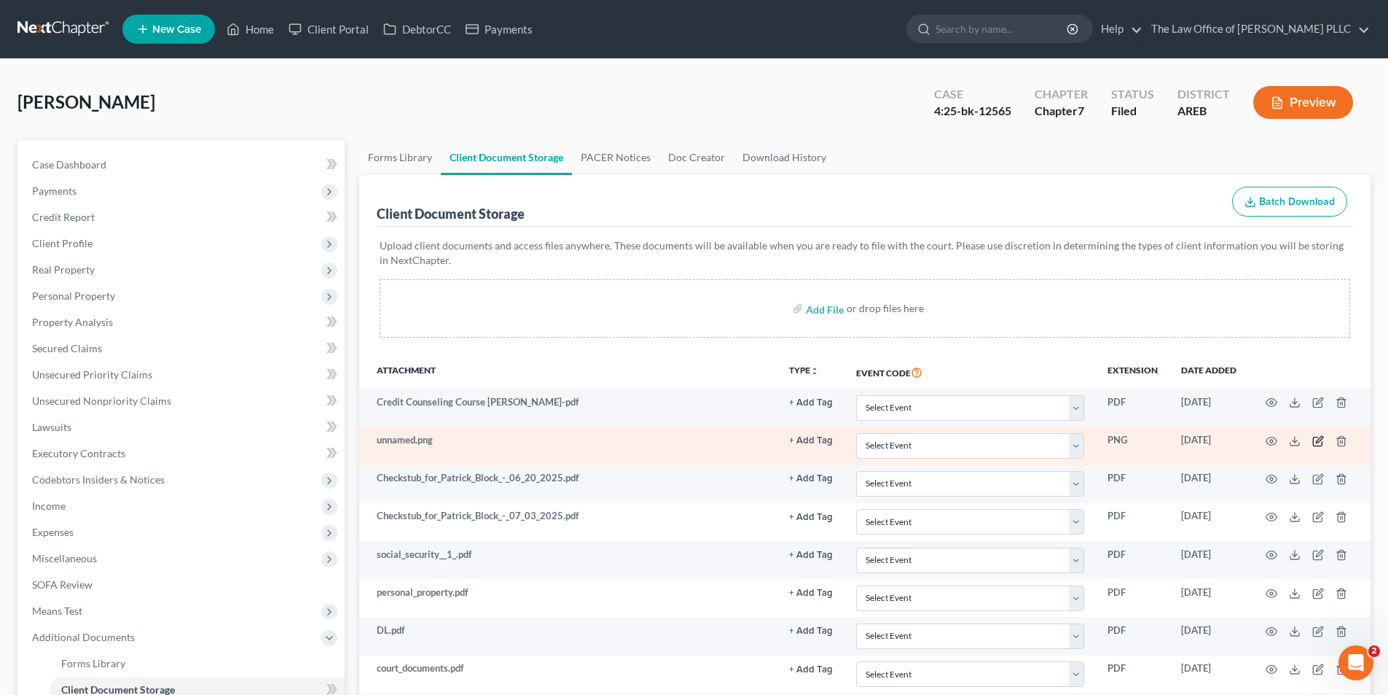
click at [1320, 442] on icon "button" at bounding box center [1319, 441] width 12 height 12
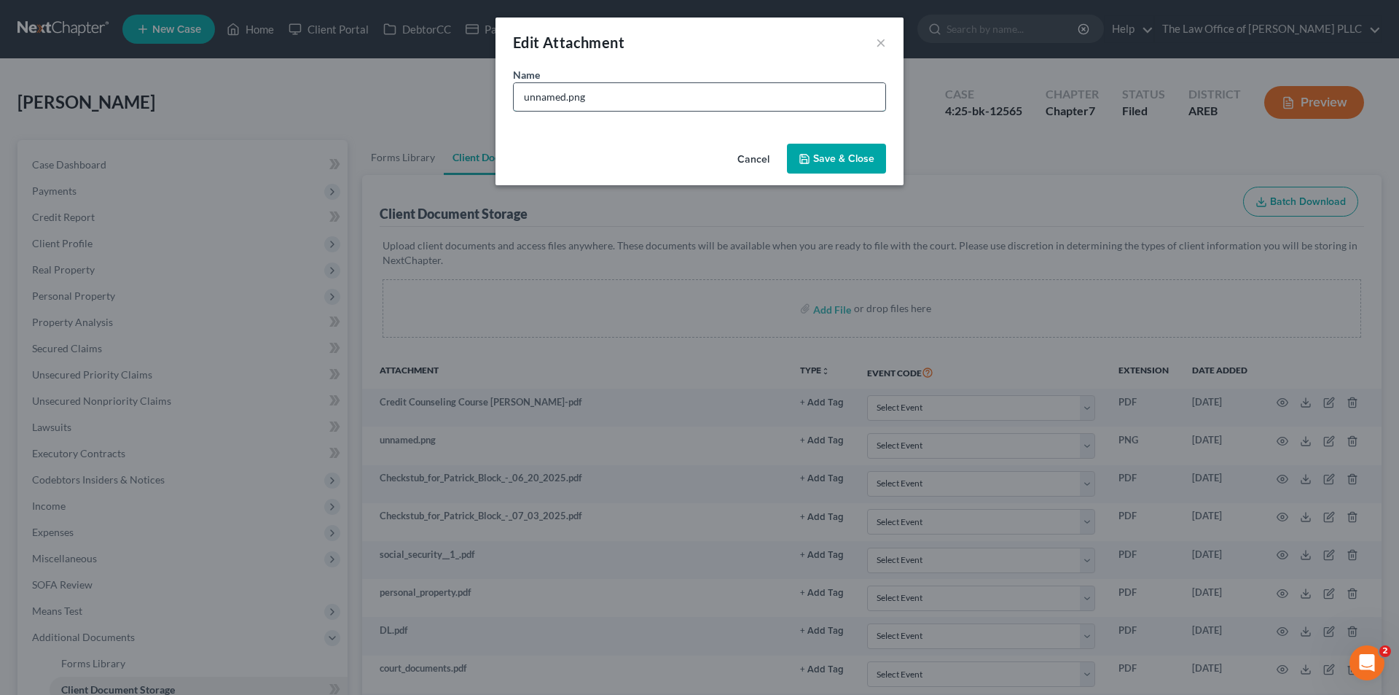
click at [560, 90] on input "unnamed.png" at bounding box center [700, 97] width 372 height 28
drag, startPoint x: 563, startPoint y: 98, endPoint x: 494, endPoint y: 112, distance: 70.8
click at [494, 112] on div "Edit Attachment × Name * unnamed.png Cancel Save & Close" at bounding box center [699, 347] width 1399 height 695
type input "State Farm proof of ins. on van.png"
click at [802, 153] on icon "button" at bounding box center [805, 159] width 12 height 12
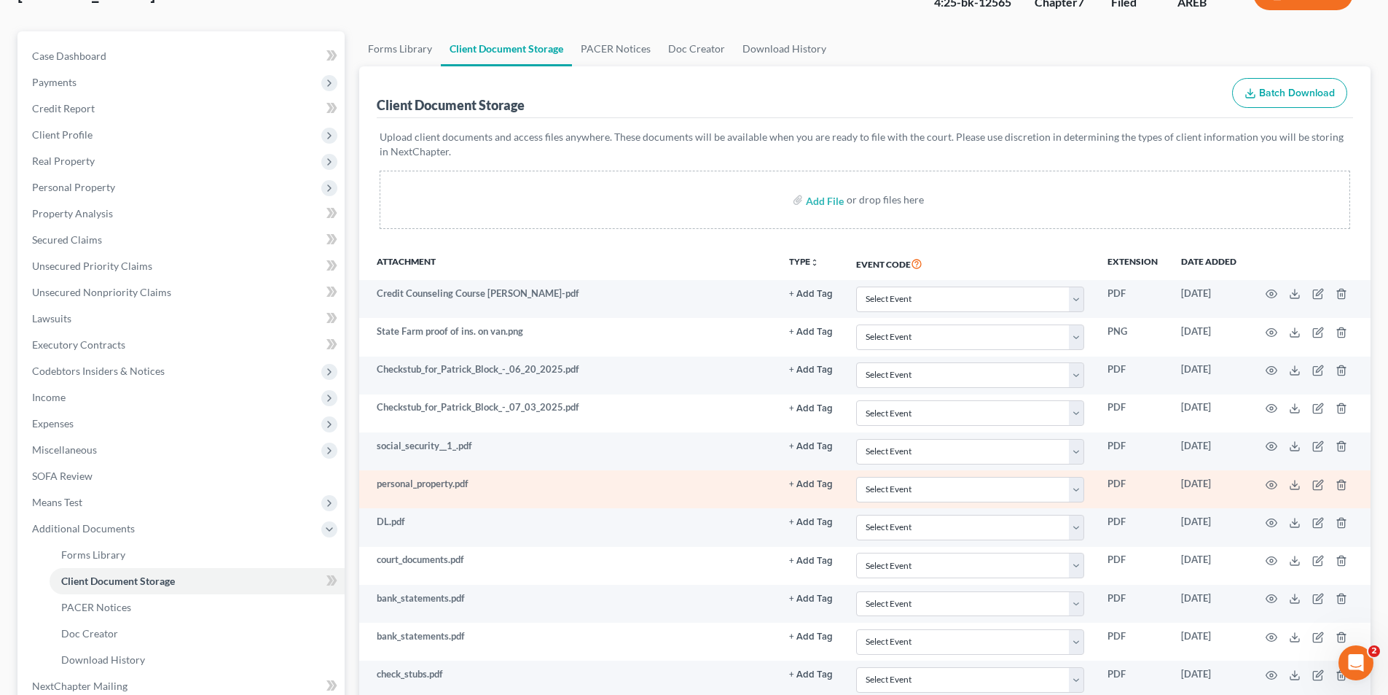
scroll to position [146, 0]
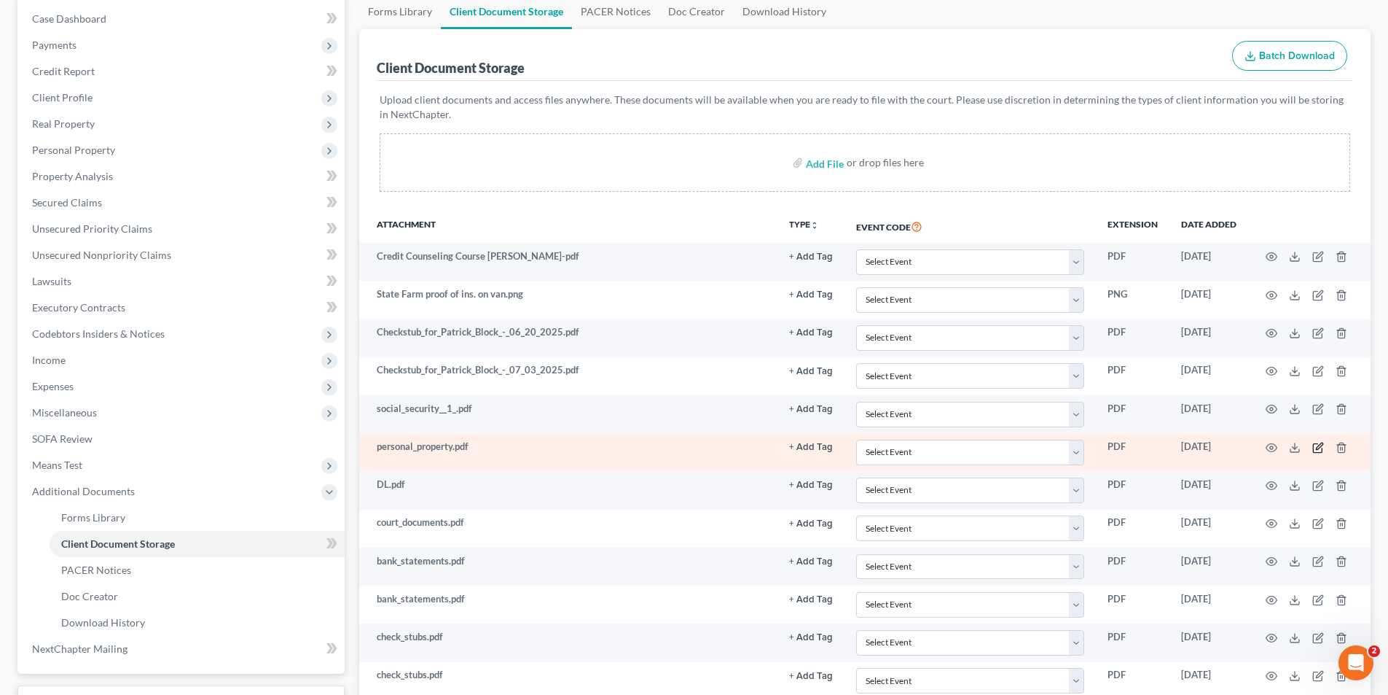
click at [1319, 448] on icon "button" at bounding box center [1319, 445] width 7 height 7
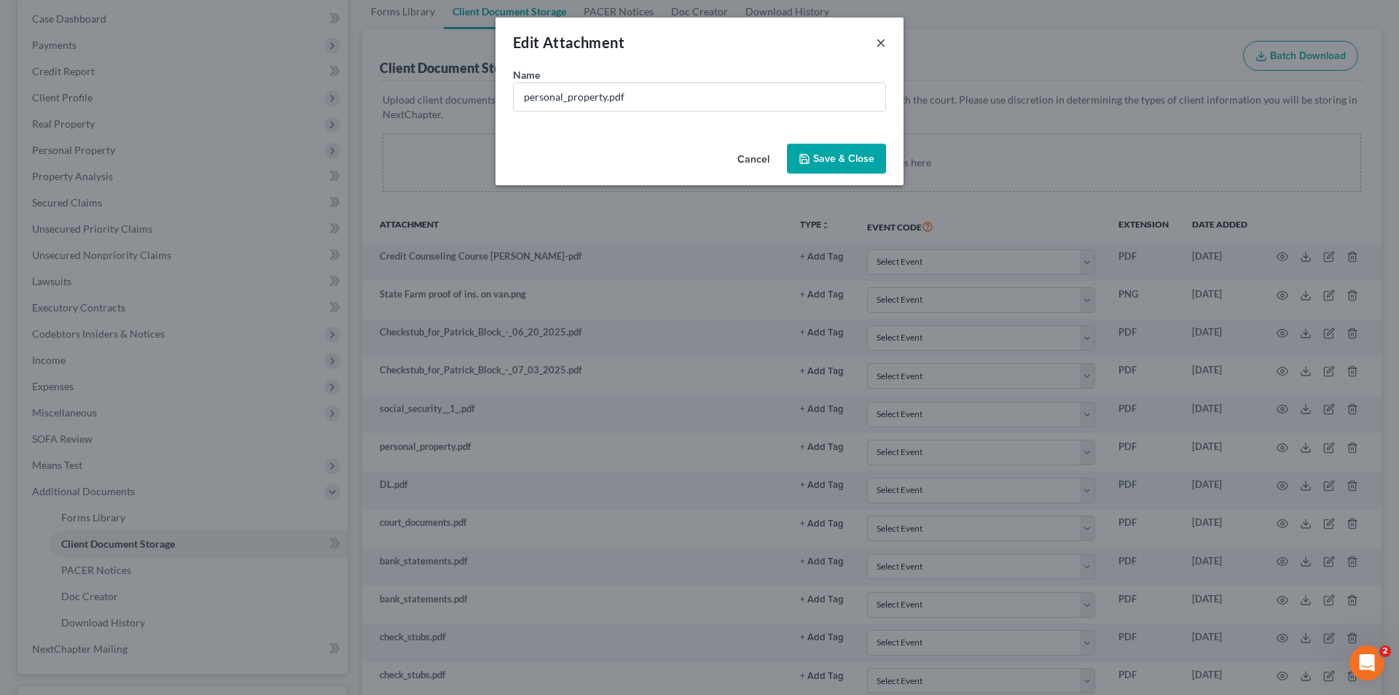
click at [881, 39] on button "×" at bounding box center [881, 42] width 10 height 17
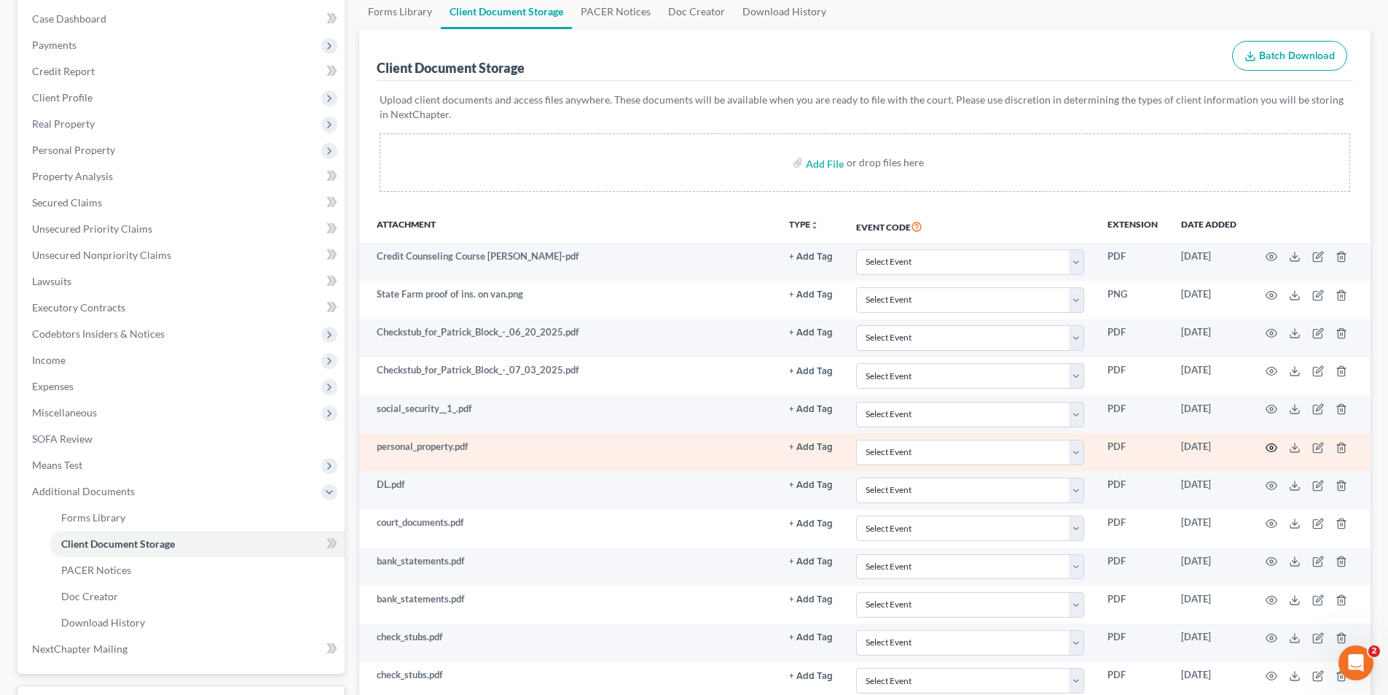
click at [1273, 447] on icon "button" at bounding box center [1272, 448] width 12 height 12
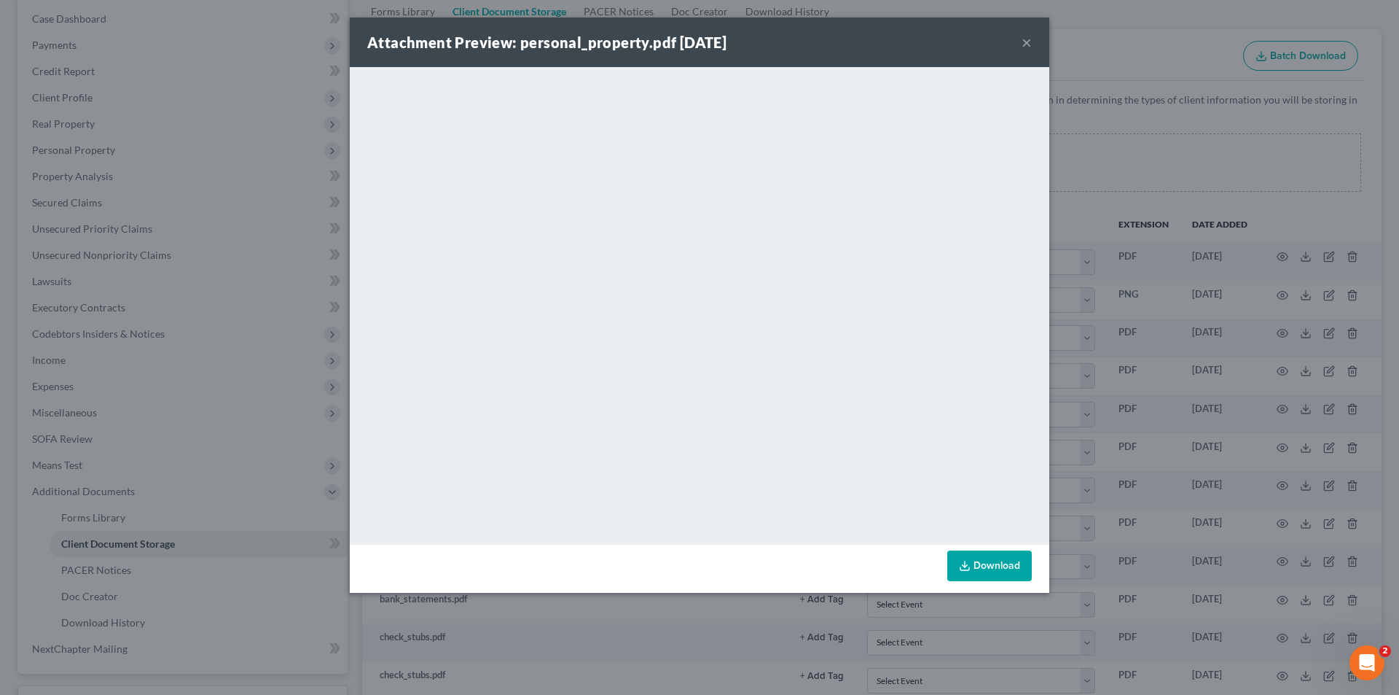
click at [1025, 36] on button "×" at bounding box center [1027, 42] width 10 height 17
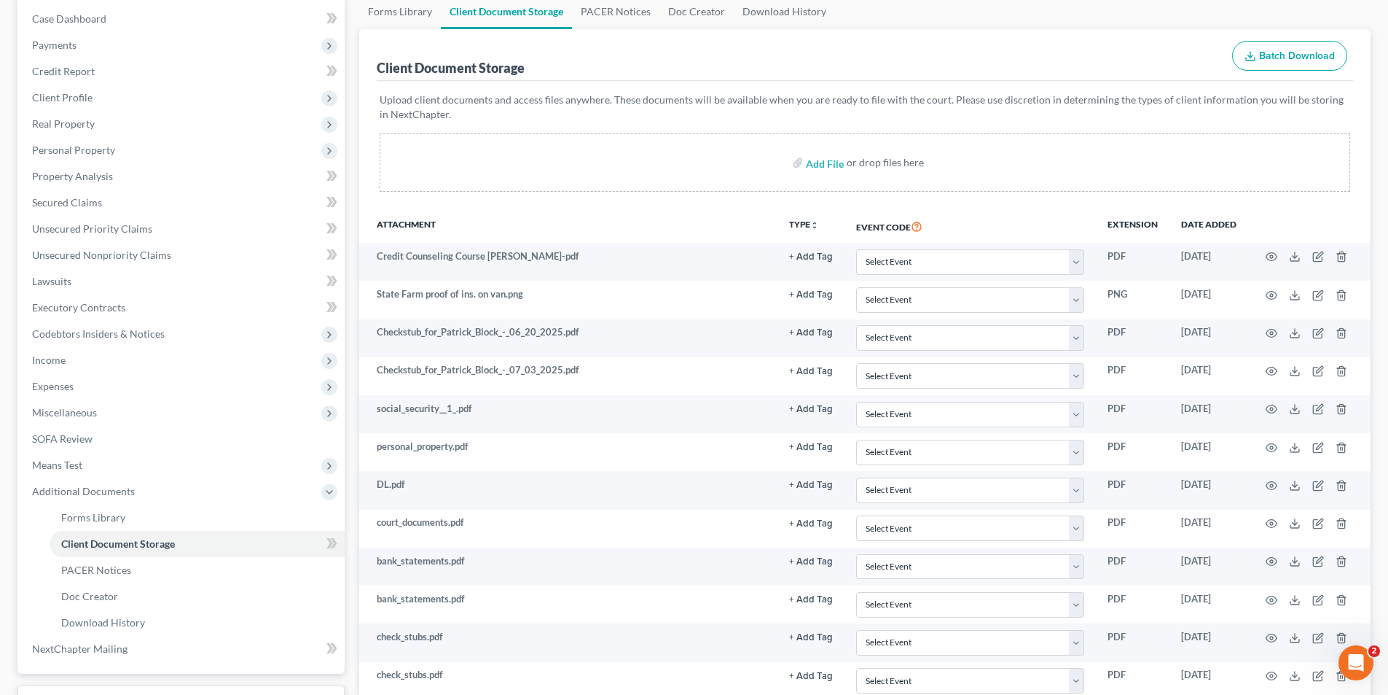
click at [1025, 43] on div "Client Document Storage Batch Download" at bounding box center [865, 55] width 977 height 52
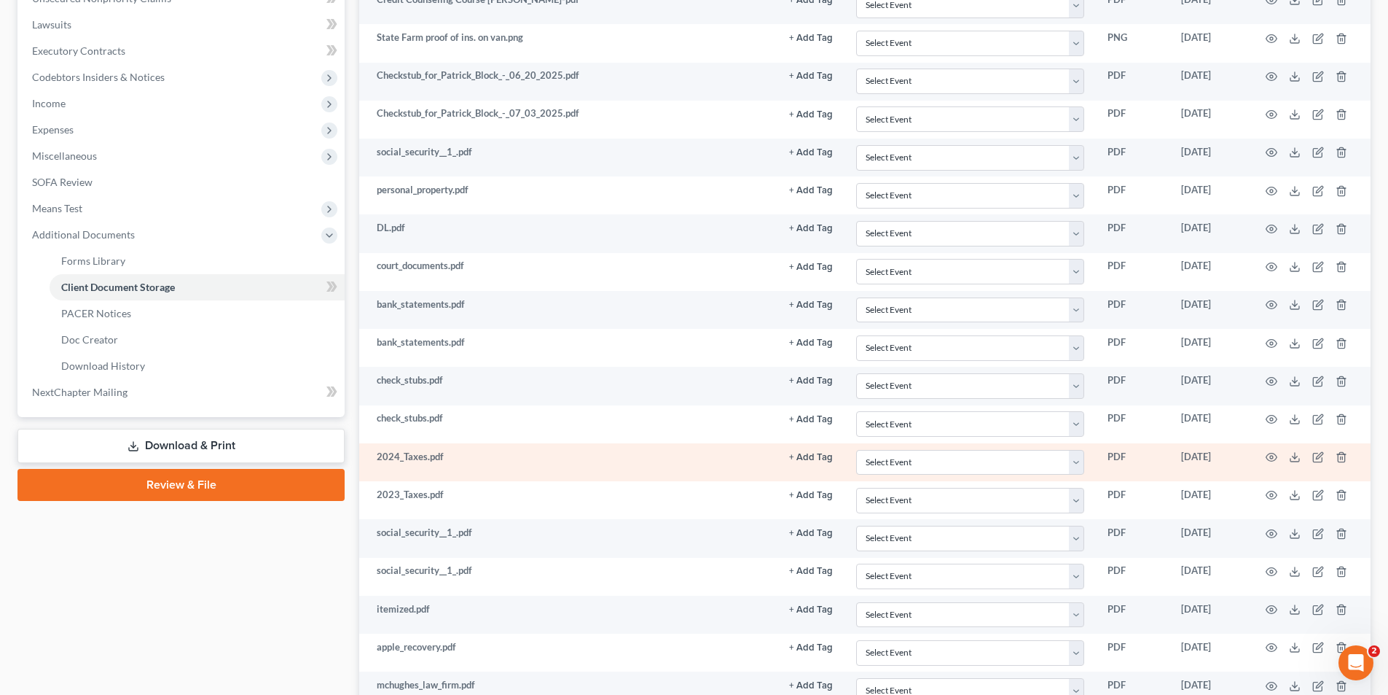
scroll to position [437, 0]
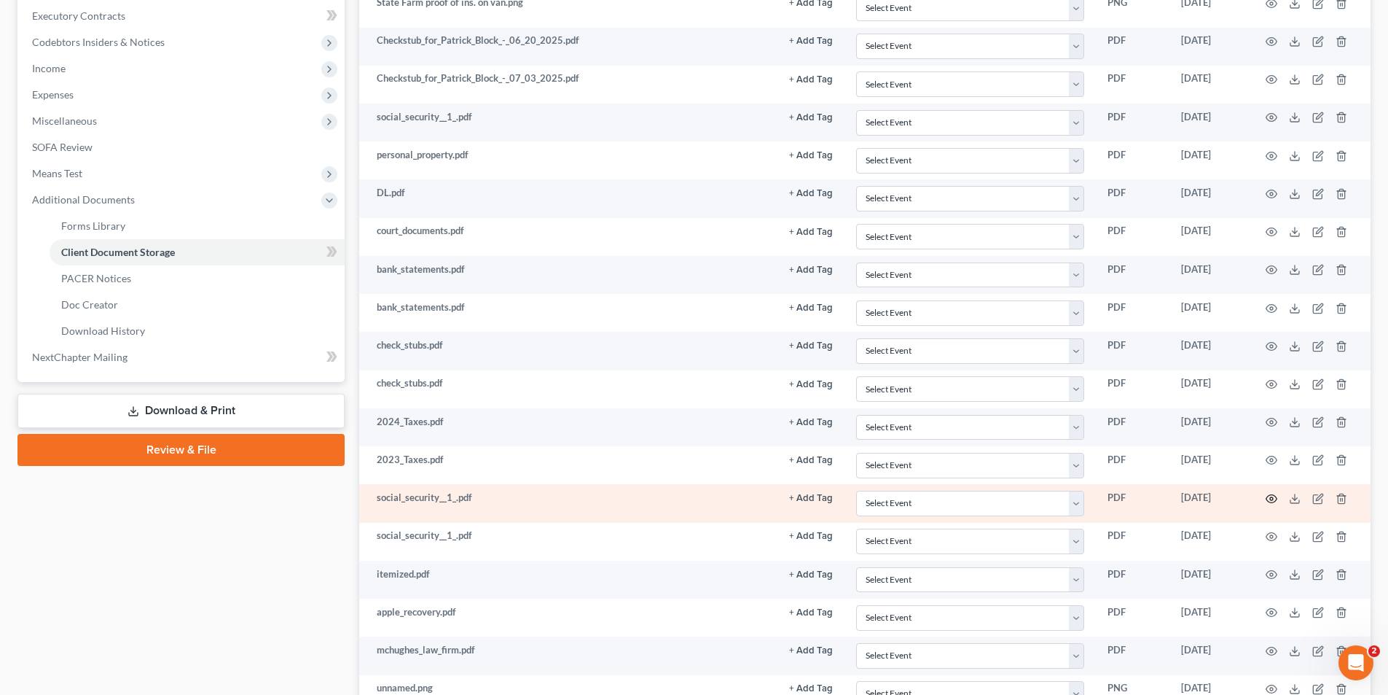
click at [1271, 499] on icon "button" at bounding box center [1272, 499] width 12 height 12
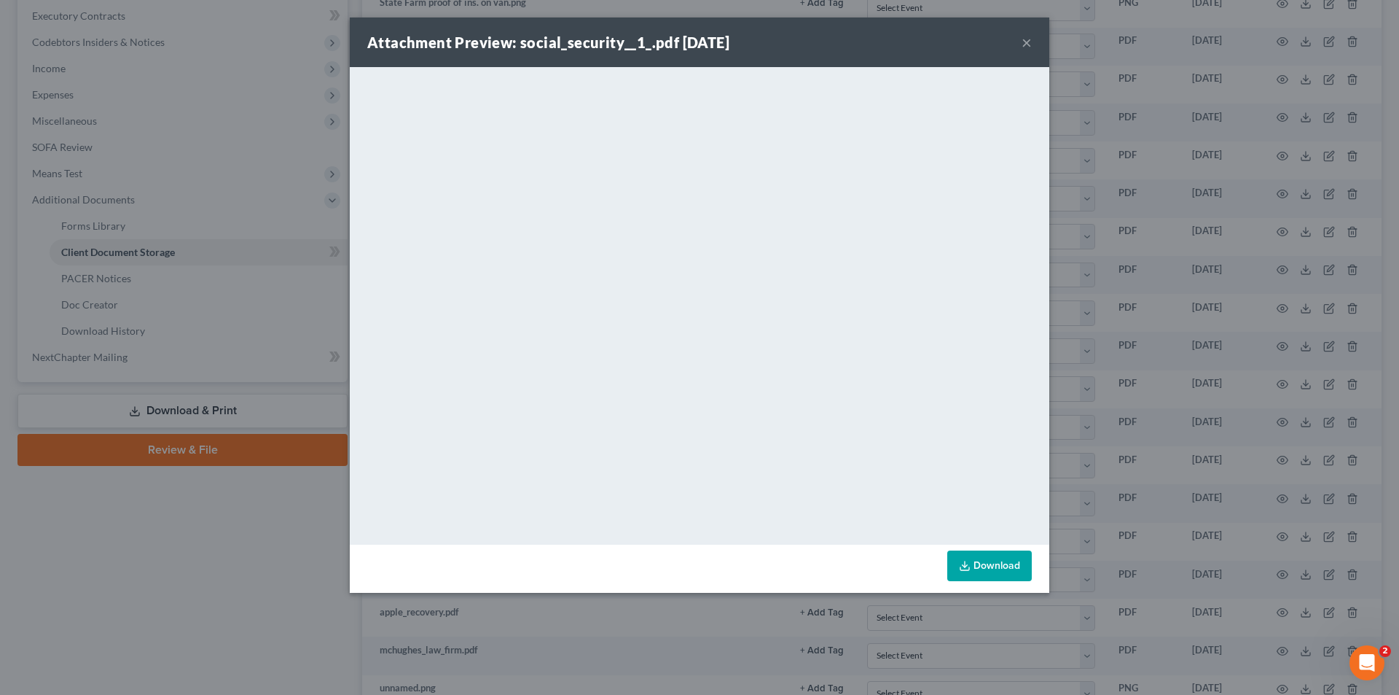
click at [1030, 40] on button "×" at bounding box center [1027, 42] width 10 height 17
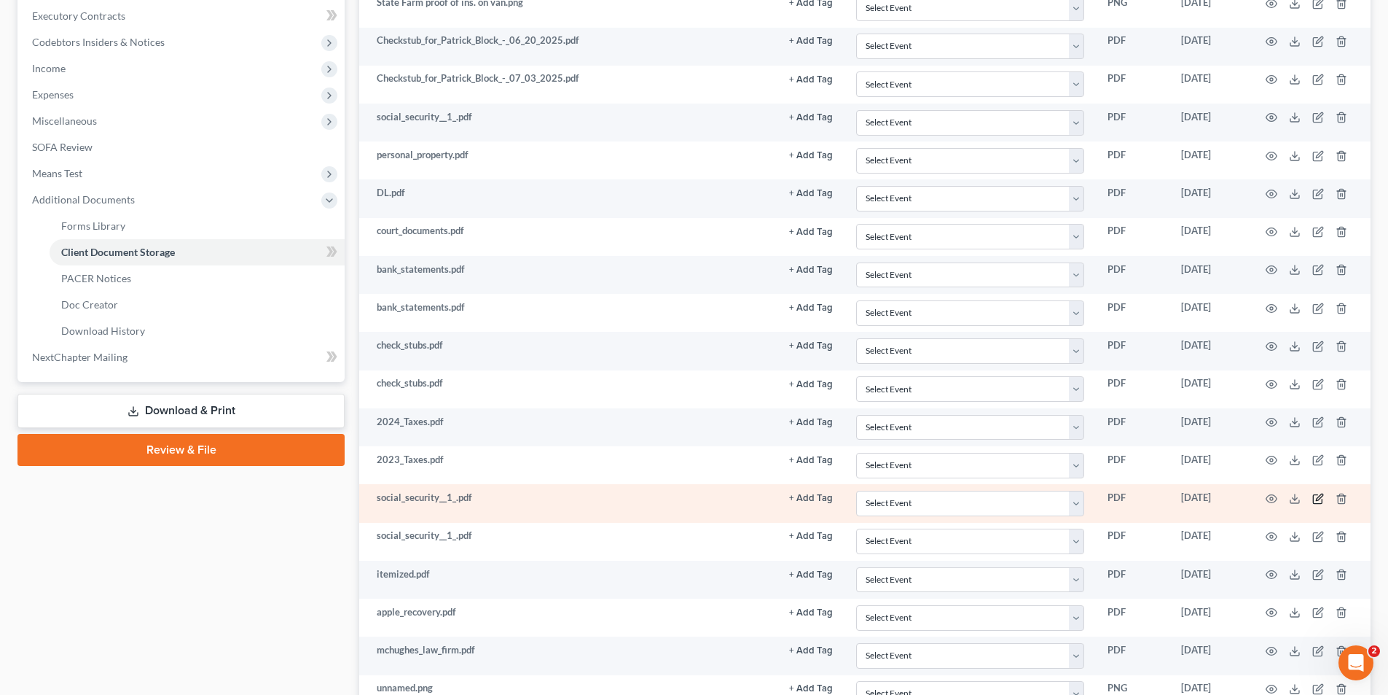
click at [1321, 499] on icon "button" at bounding box center [1319, 499] width 12 height 12
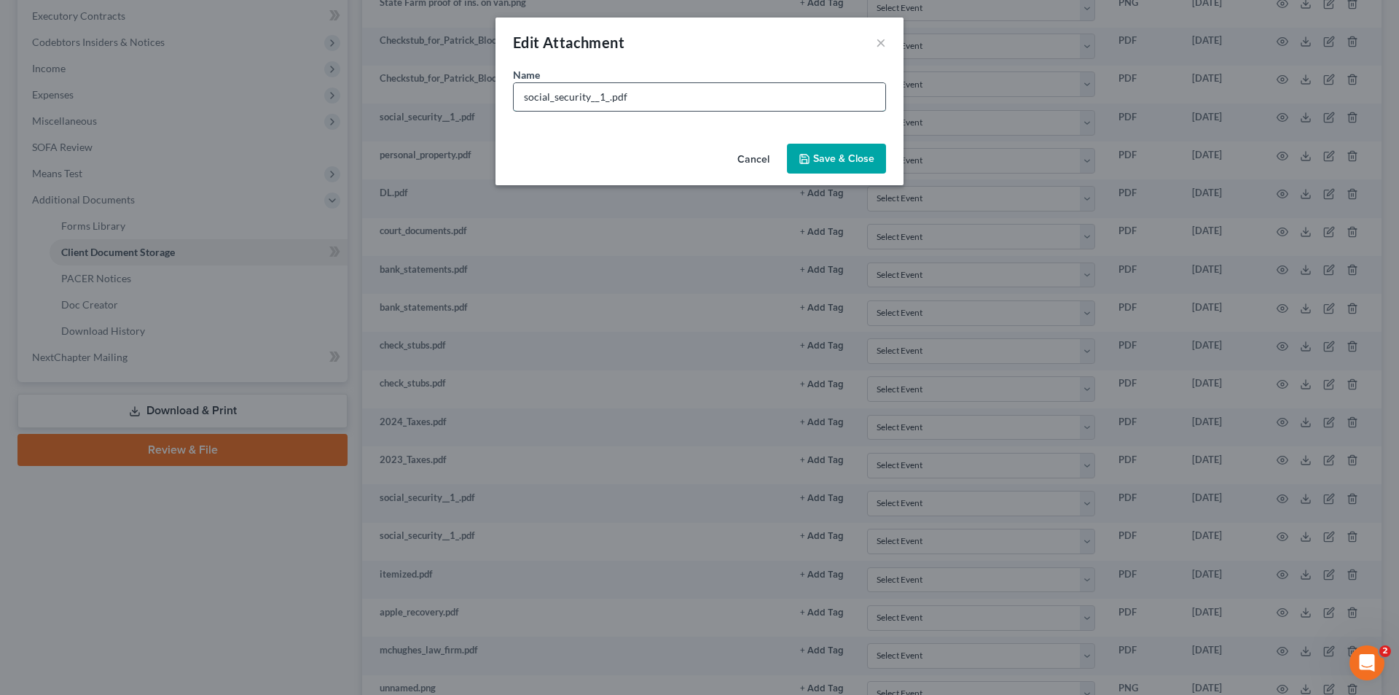
click at [600, 94] on input "social_security__1_.pdf" at bounding box center [700, 97] width 372 height 28
type input "social_securit card Patrick Block.pdf"
click at [864, 153] on span "Save & Close" at bounding box center [843, 158] width 61 height 12
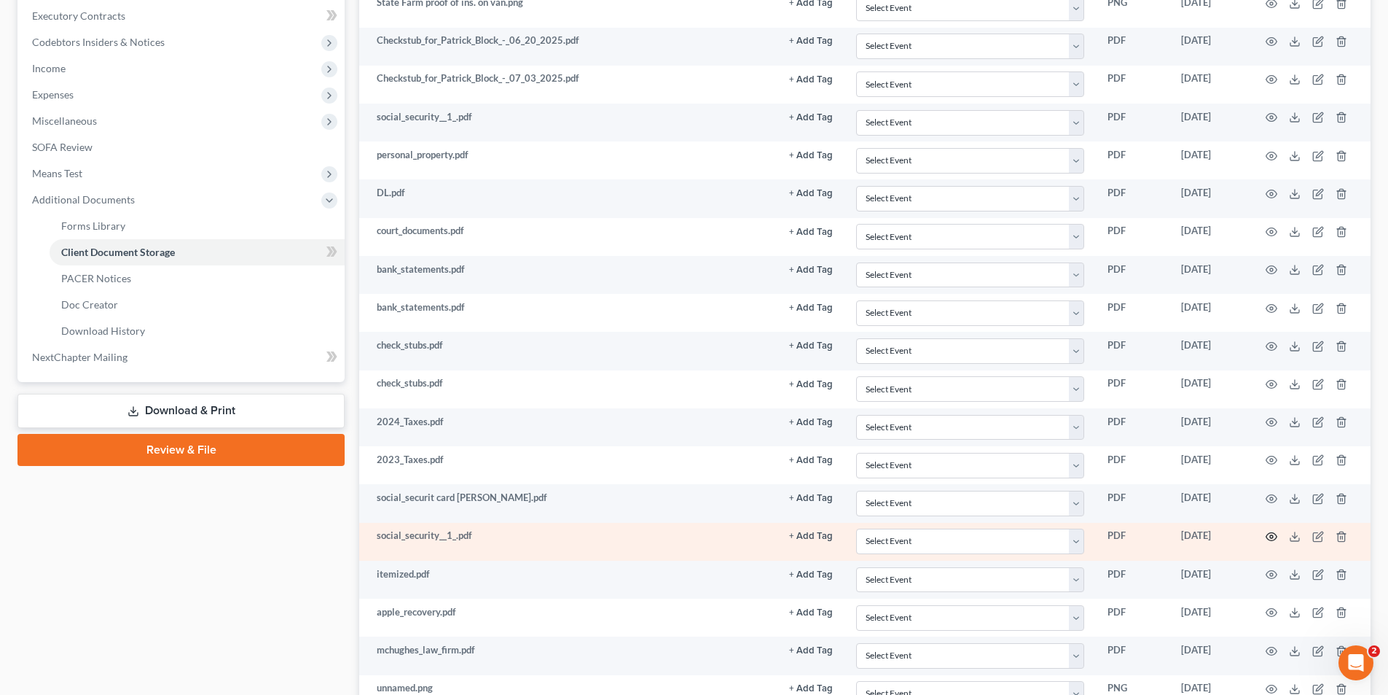
click at [1273, 536] on icon "button" at bounding box center [1272, 537] width 12 height 12
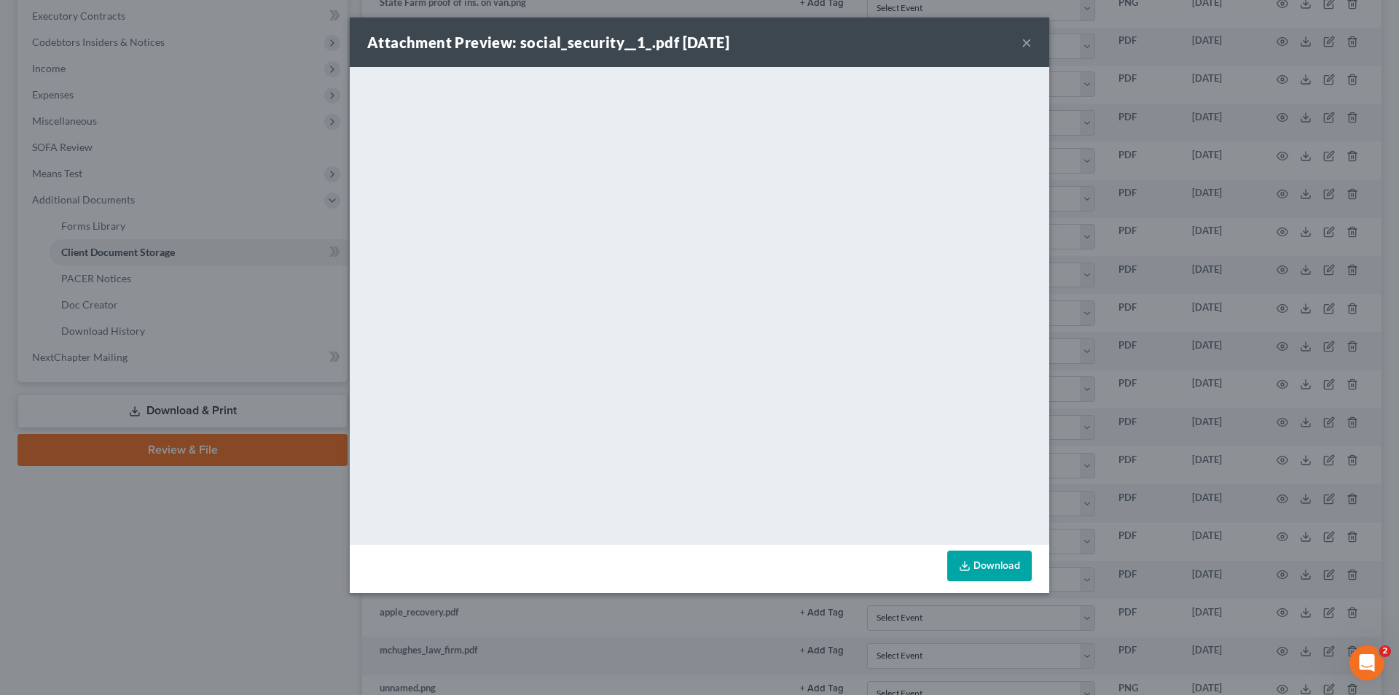
click at [1025, 41] on button "×" at bounding box center [1027, 42] width 10 height 17
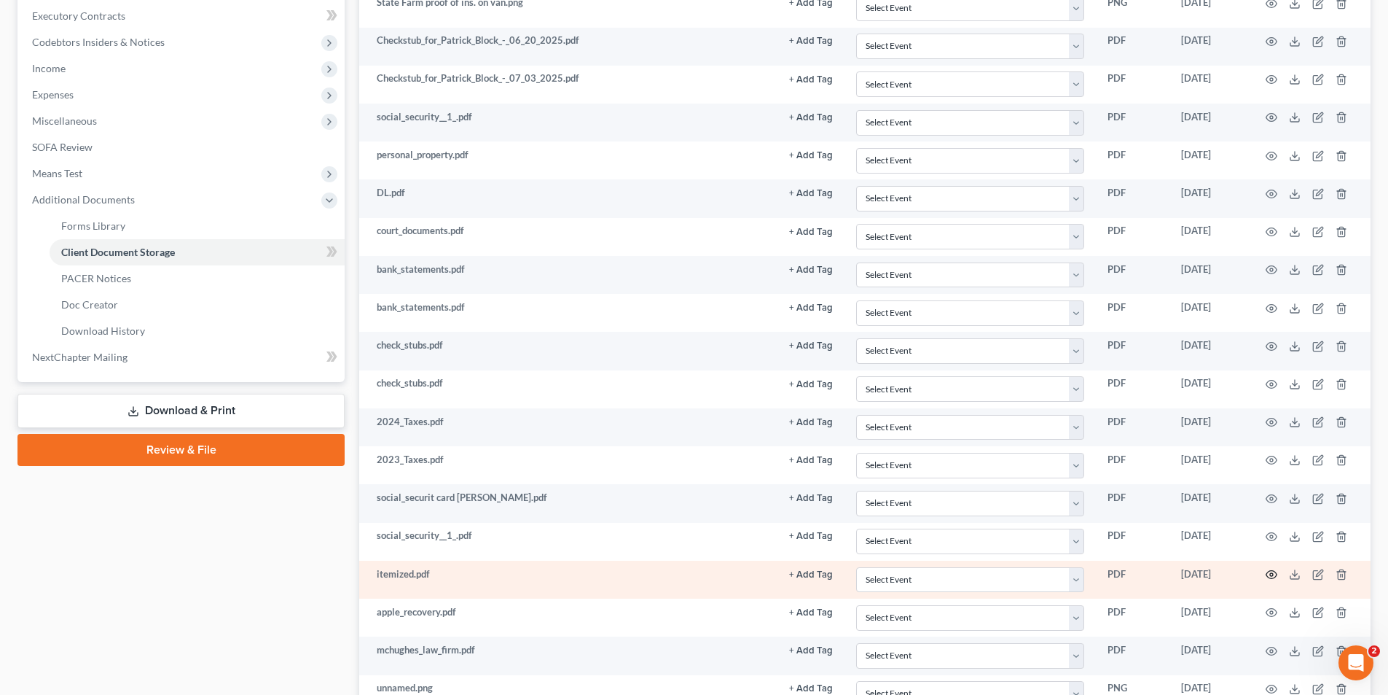
click at [1275, 575] on icon "button" at bounding box center [1272, 574] width 12 height 12
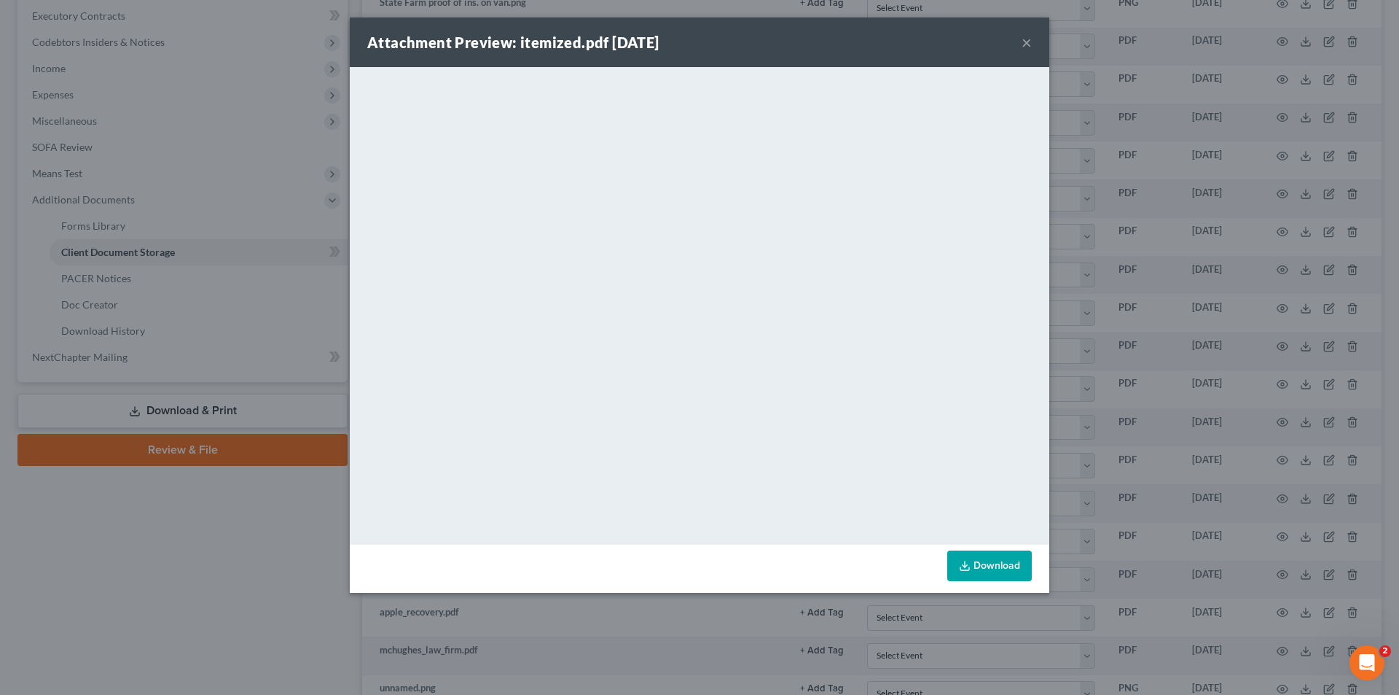
click at [1033, 41] on div "Attachment Preview: itemized.pdf 07/24/2025 ×" at bounding box center [700, 42] width 700 height 50
click at [1025, 42] on button "×" at bounding box center [1027, 42] width 10 height 17
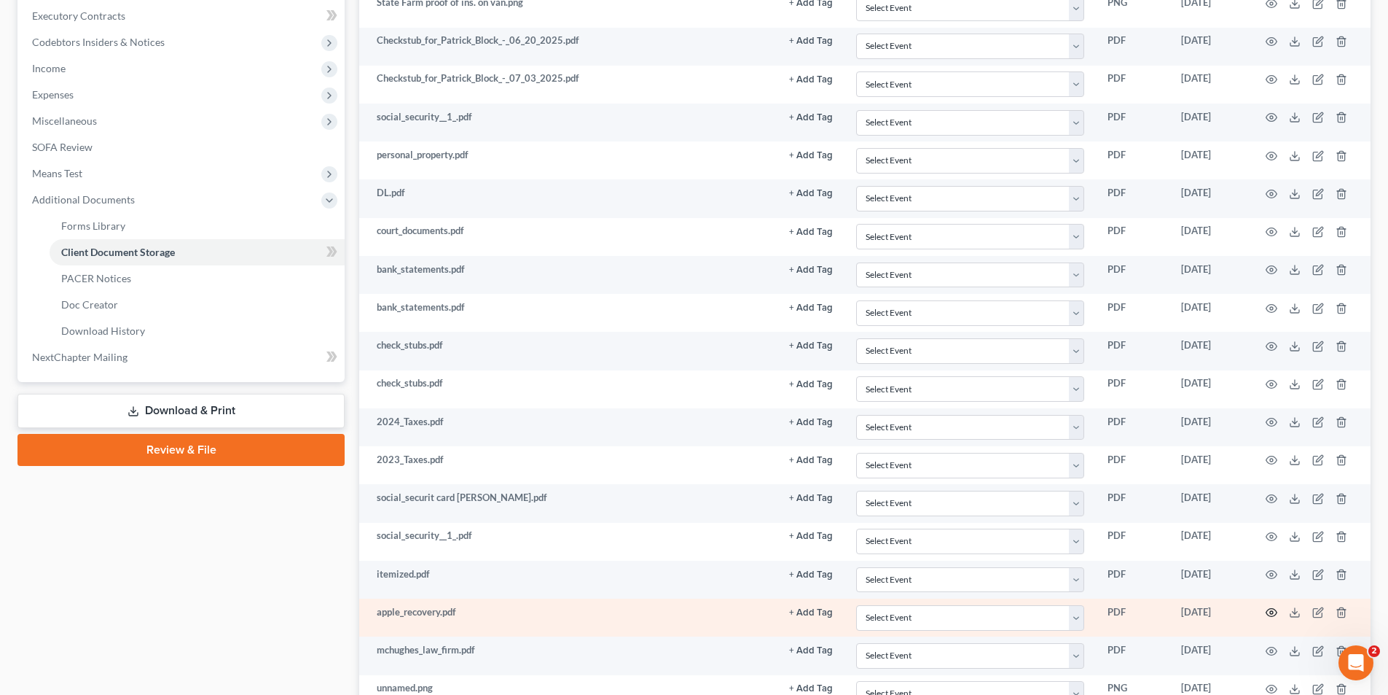
click at [1275, 610] on icon "button" at bounding box center [1272, 613] width 11 height 8
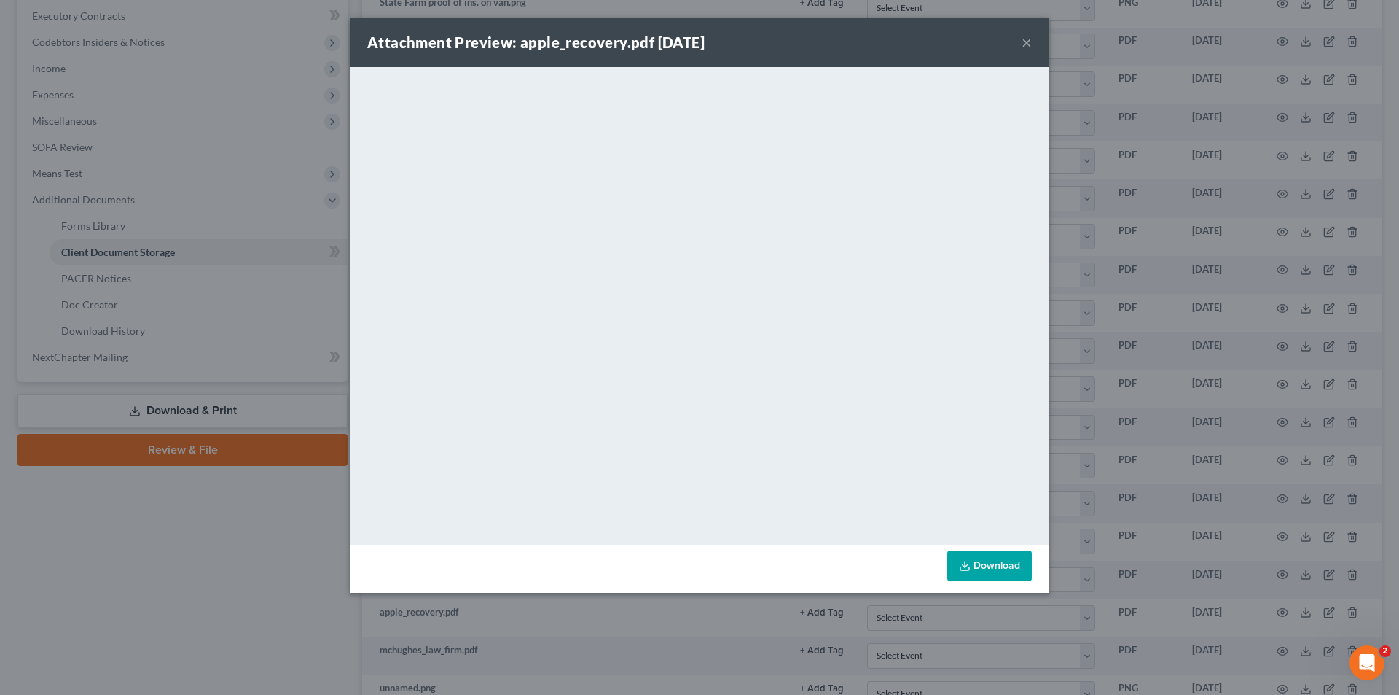
click at [1031, 44] on button "×" at bounding box center [1027, 42] width 10 height 17
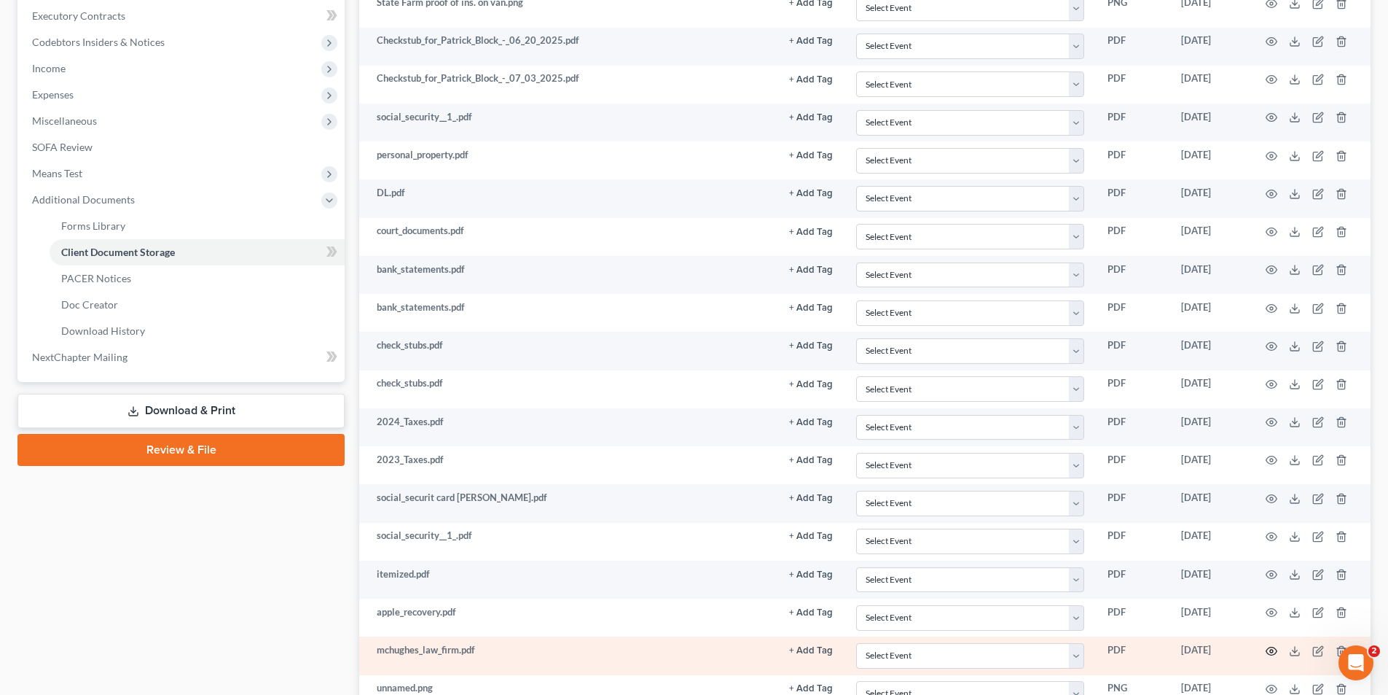
click at [1277, 653] on icon "button" at bounding box center [1272, 651] width 12 height 12
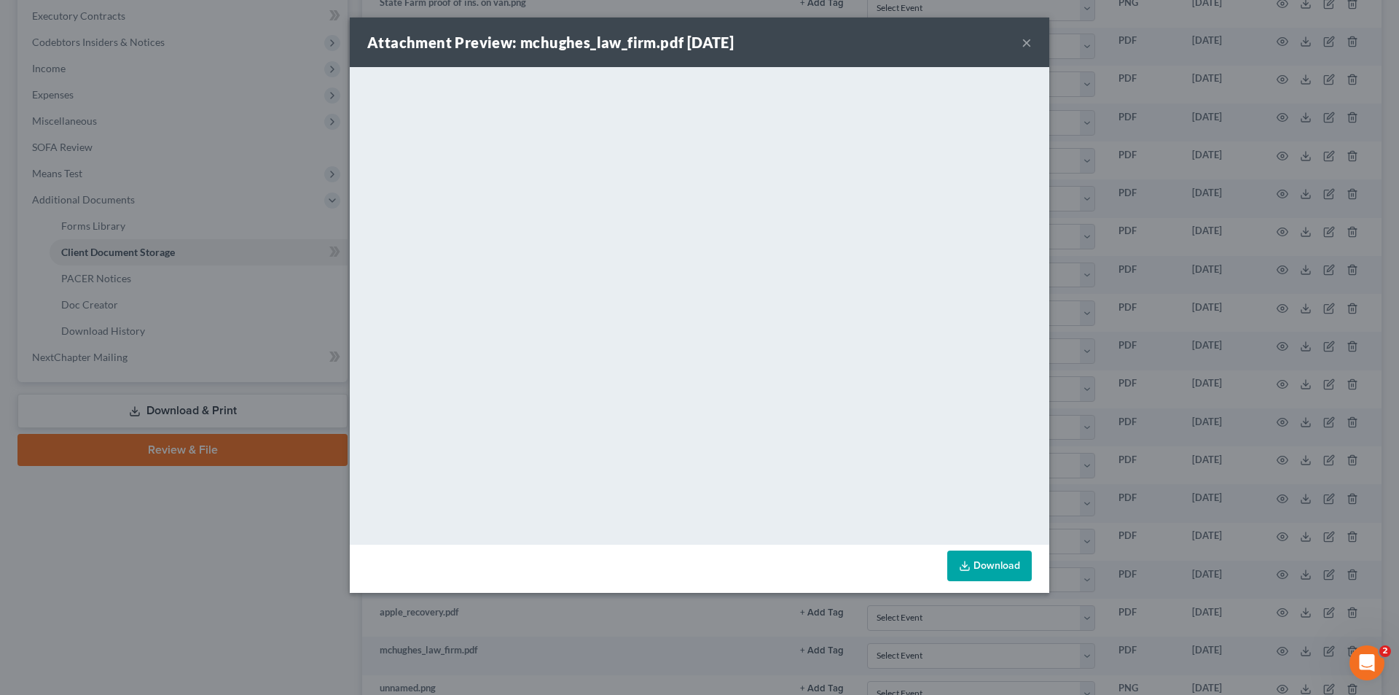
click at [1025, 39] on button "×" at bounding box center [1027, 42] width 10 height 17
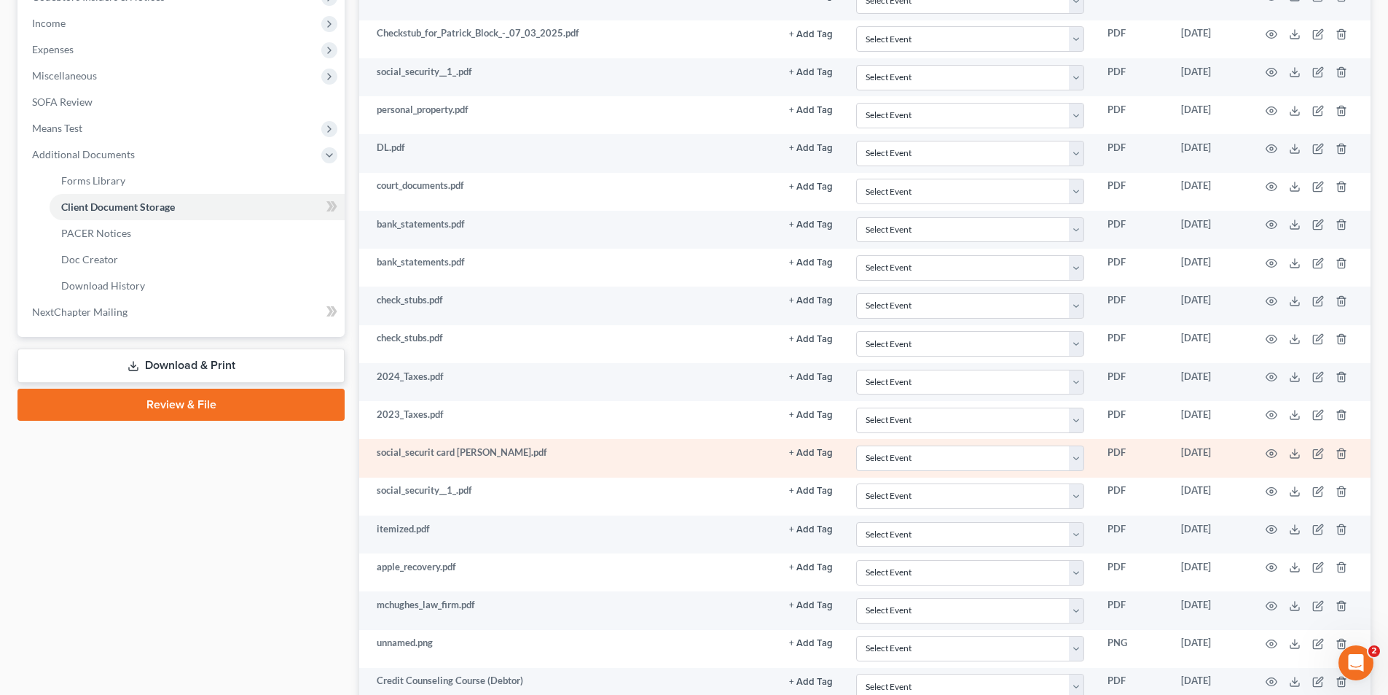
scroll to position [583, 0]
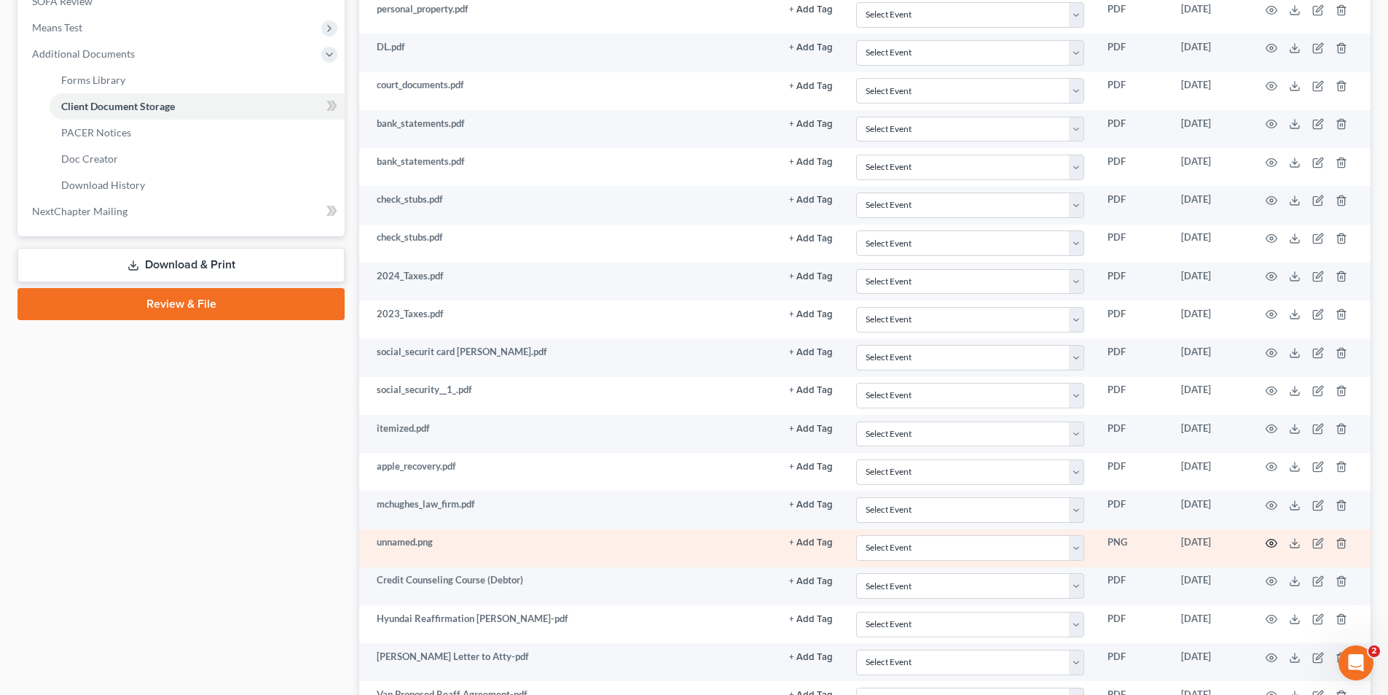
click at [1269, 542] on icon "button" at bounding box center [1272, 543] width 12 height 12
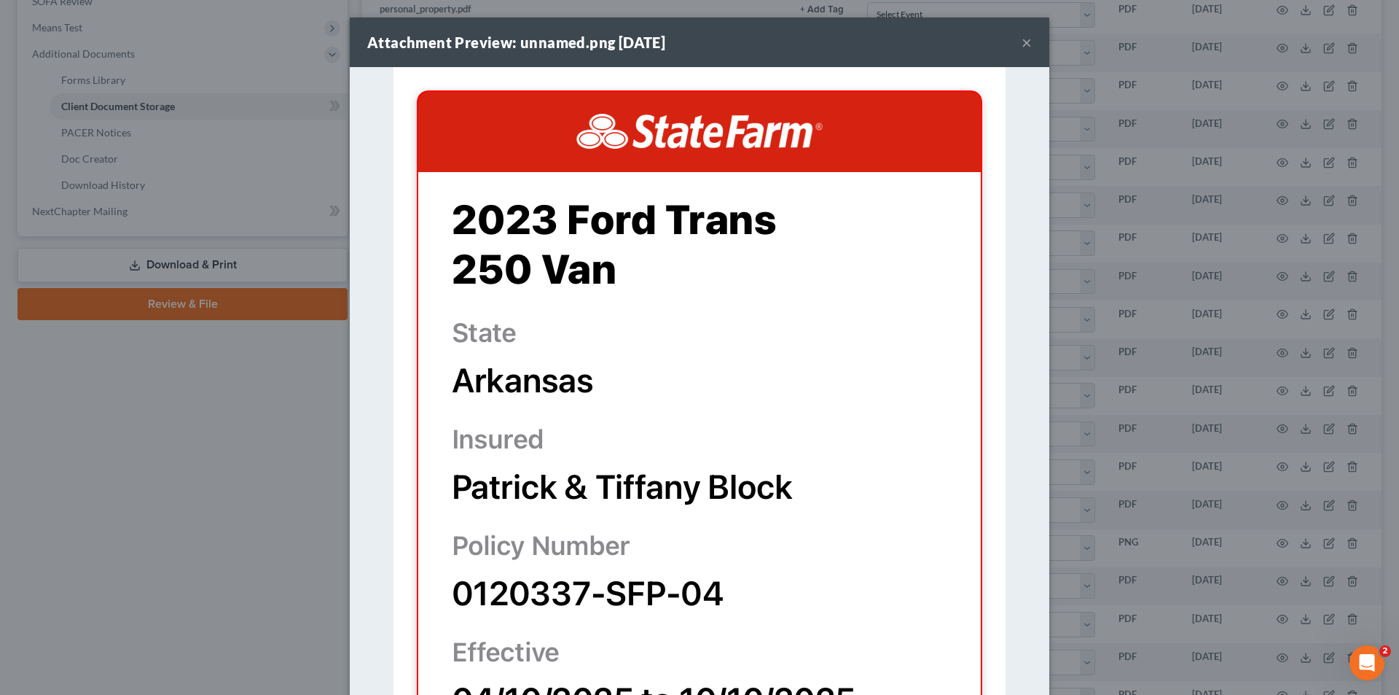
click at [1022, 41] on button "×" at bounding box center [1027, 42] width 10 height 17
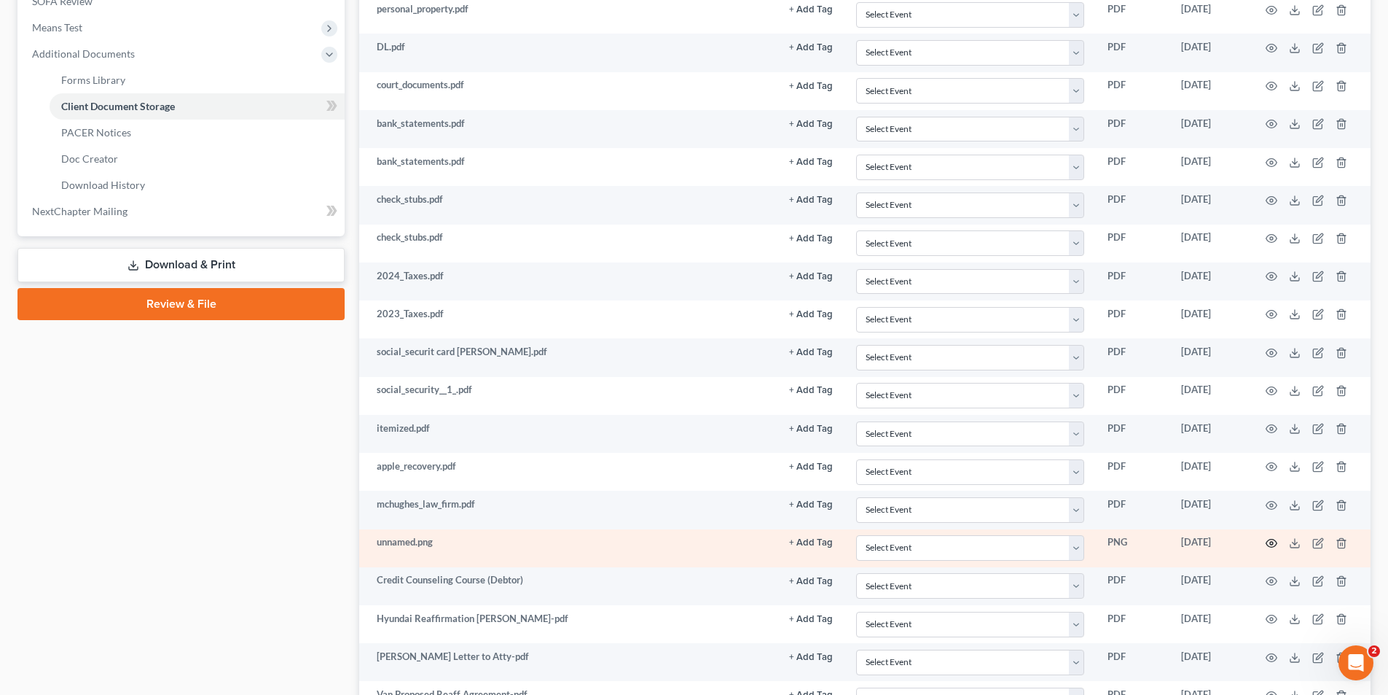
click at [1270, 542] on icon "button" at bounding box center [1272, 543] width 12 height 12
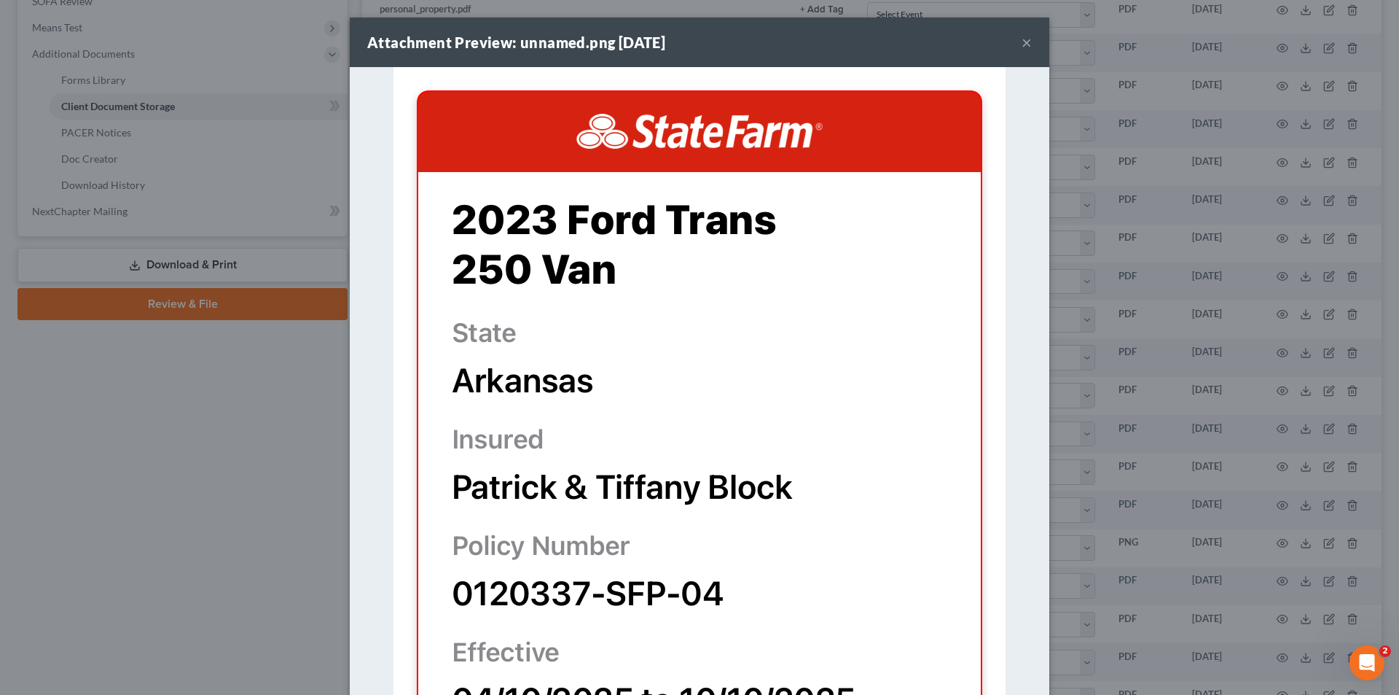
click at [1022, 36] on button "×" at bounding box center [1027, 42] width 10 height 17
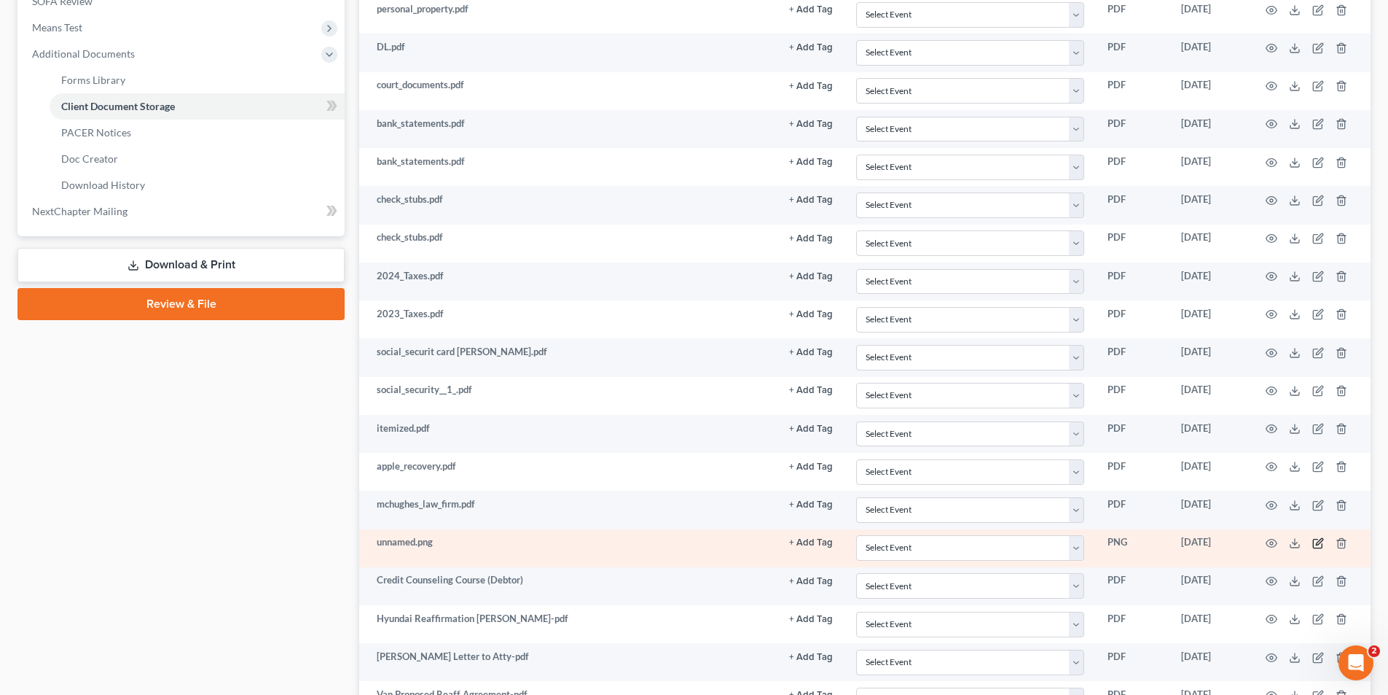
click at [1320, 542] on icon "button" at bounding box center [1319, 541] width 7 height 7
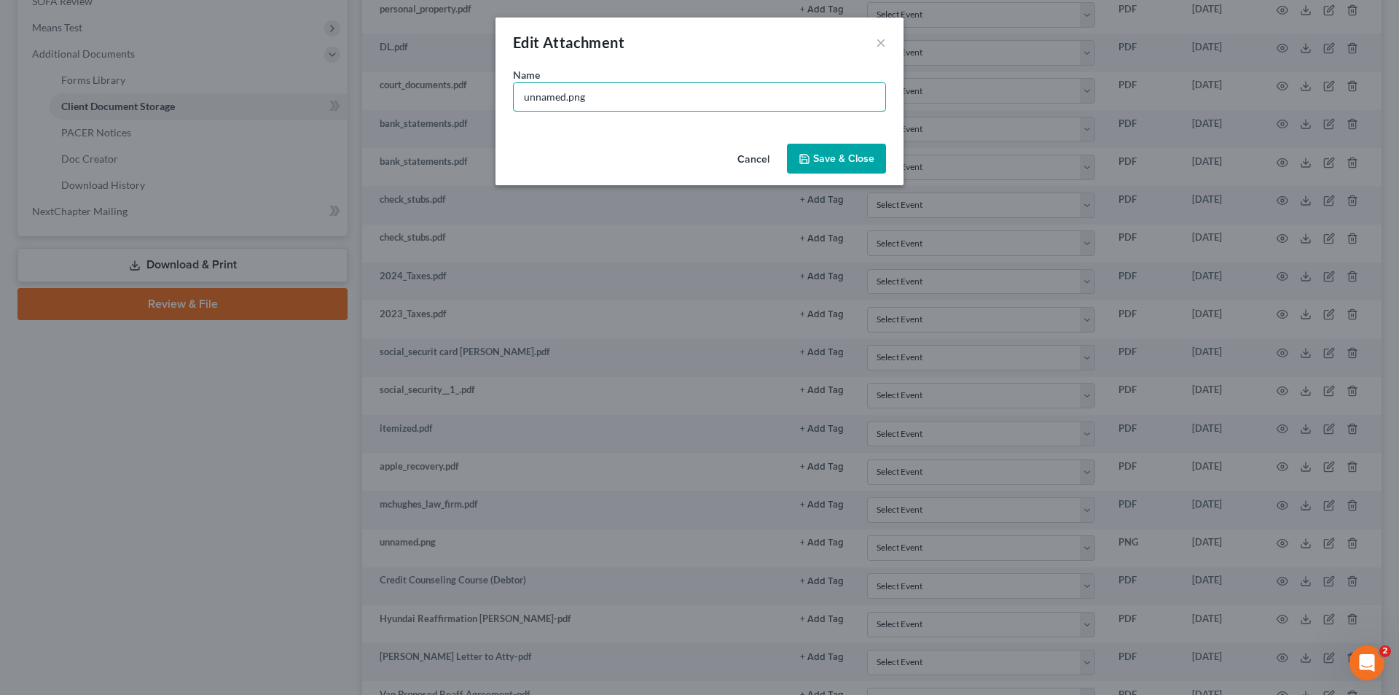
drag, startPoint x: 566, startPoint y: 98, endPoint x: 499, endPoint y: 102, distance: 67.2
click at [499, 102] on div "Name * unnamed.png" at bounding box center [700, 102] width 408 height 71
type input "State Farm POI on Van.png"
click at [817, 158] on span "Save & Close" at bounding box center [843, 158] width 61 height 12
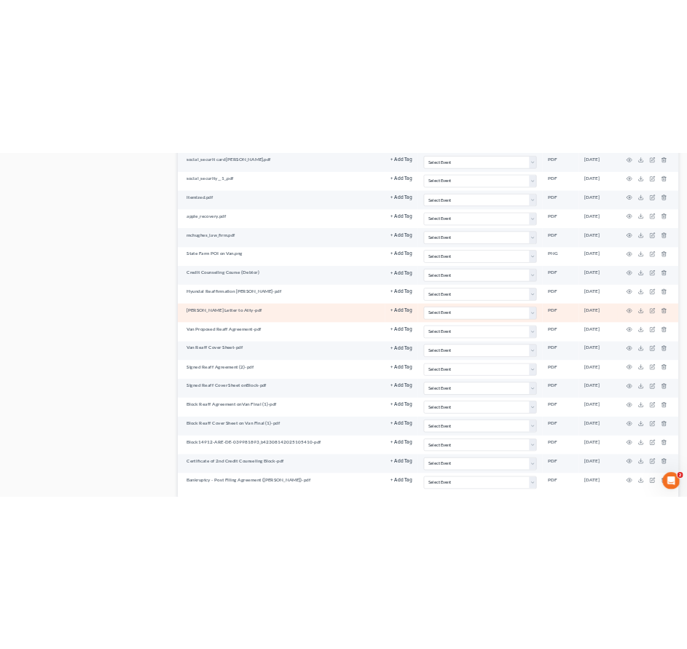
scroll to position [947, 0]
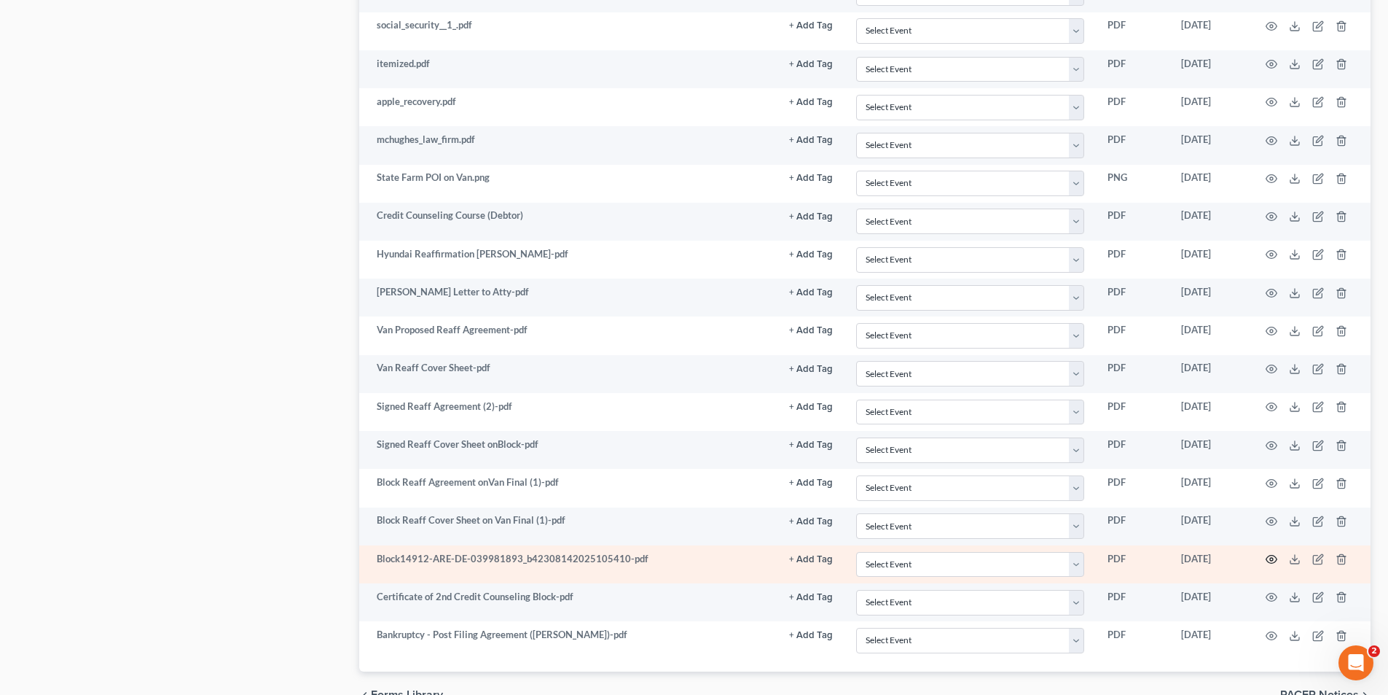
click at [1274, 556] on icon "button" at bounding box center [1272, 559] width 12 height 12
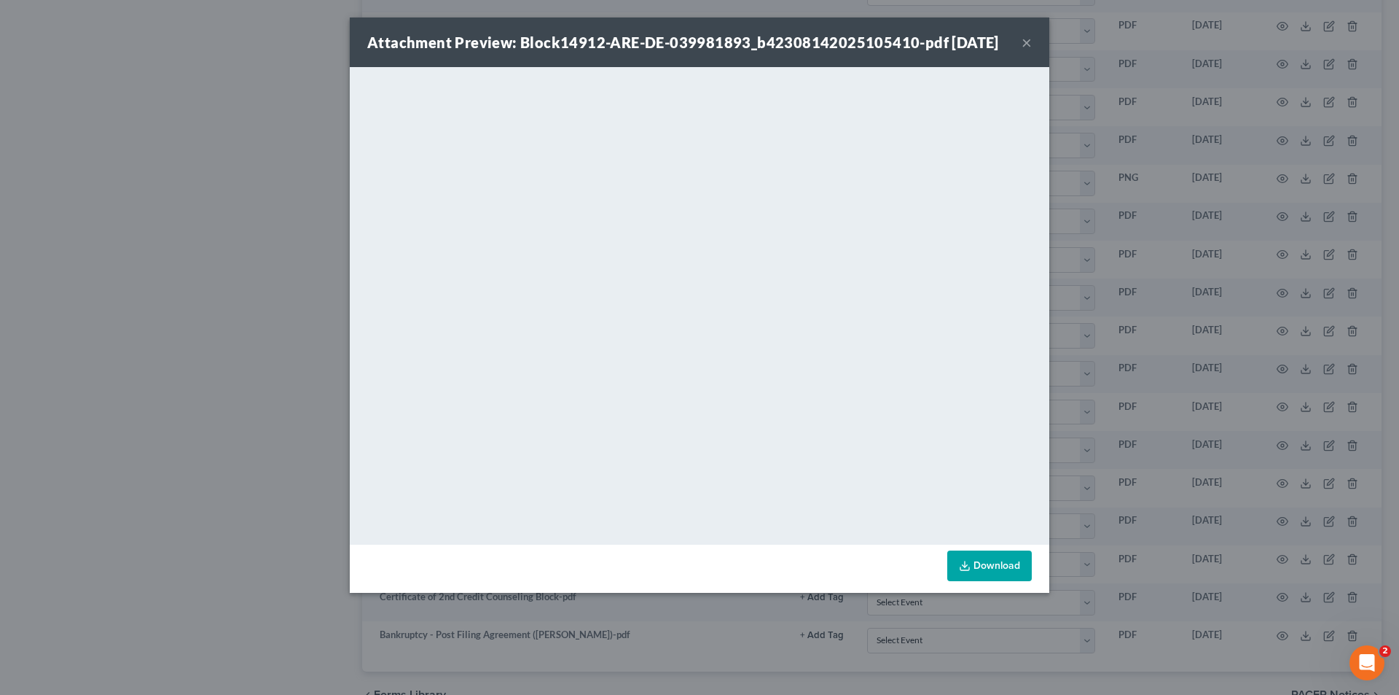
click at [1029, 44] on button "×" at bounding box center [1027, 42] width 10 height 17
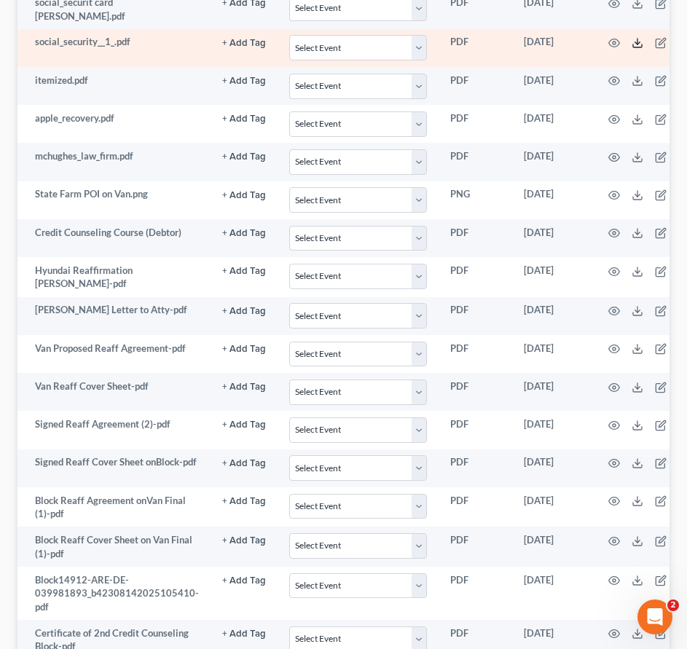
click at [632, 44] on icon at bounding box center [638, 43] width 12 height 12
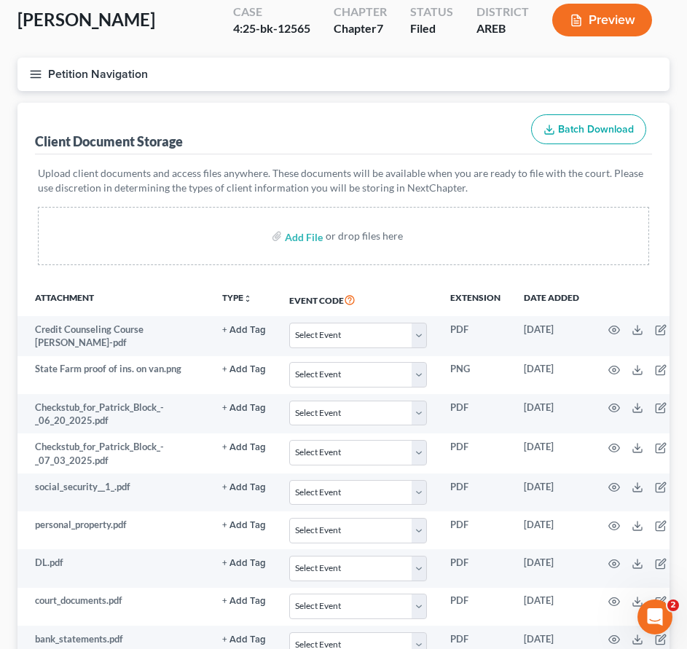
scroll to position [146, 0]
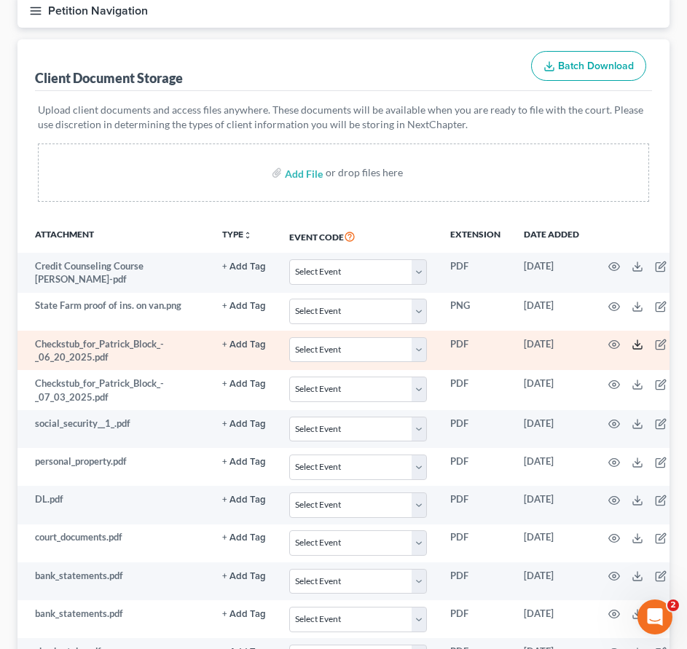
click at [632, 346] on icon at bounding box center [638, 345] width 12 height 12
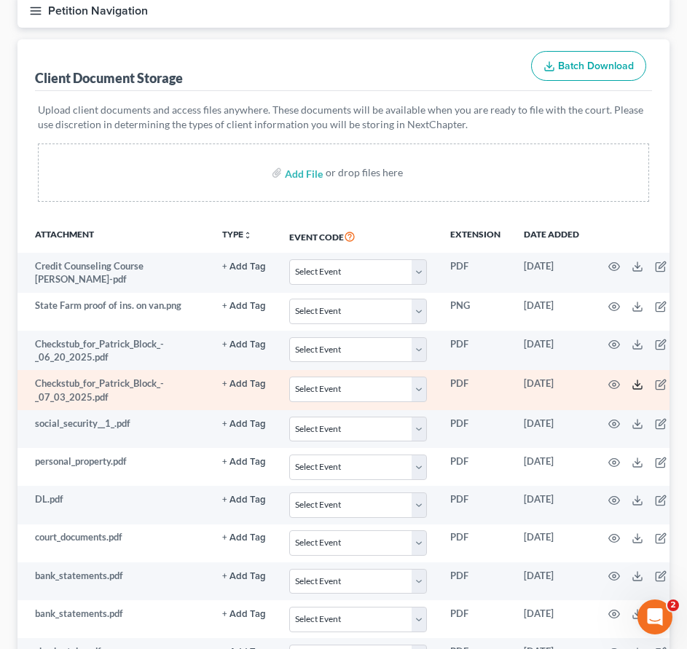
click at [632, 385] on icon at bounding box center [638, 385] width 12 height 12
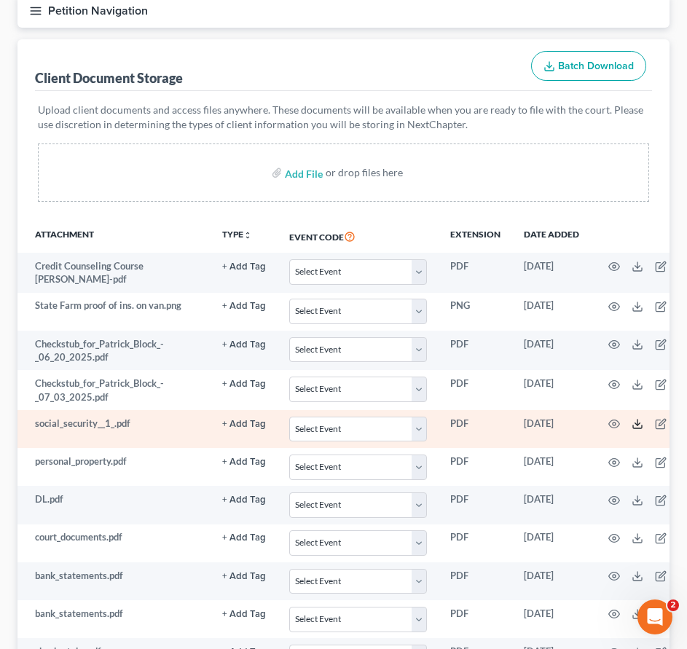
click at [632, 424] on icon at bounding box center [638, 424] width 12 height 12
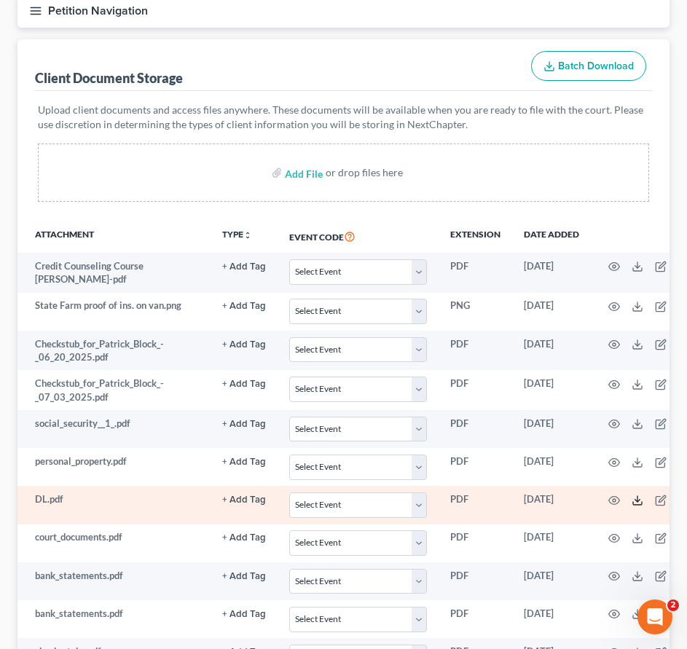
click at [635, 501] on polyline at bounding box center [637, 500] width 5 height 2
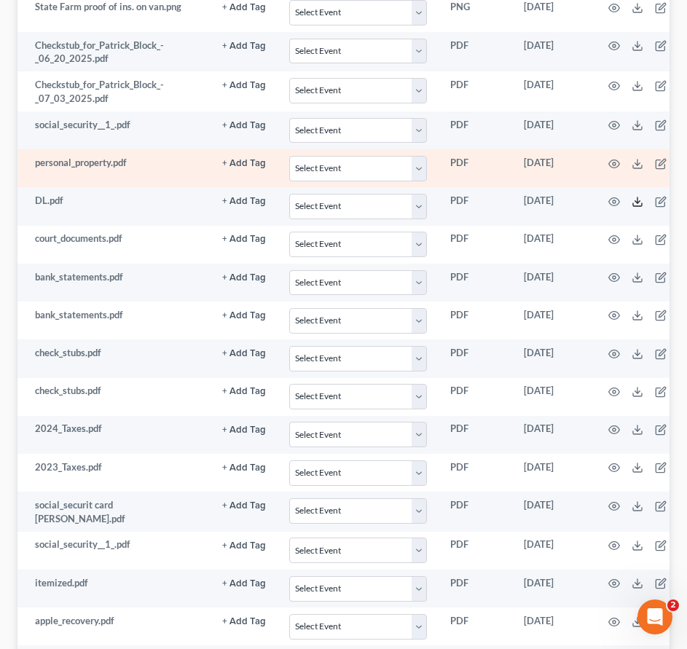
scroll to position [510, 0]
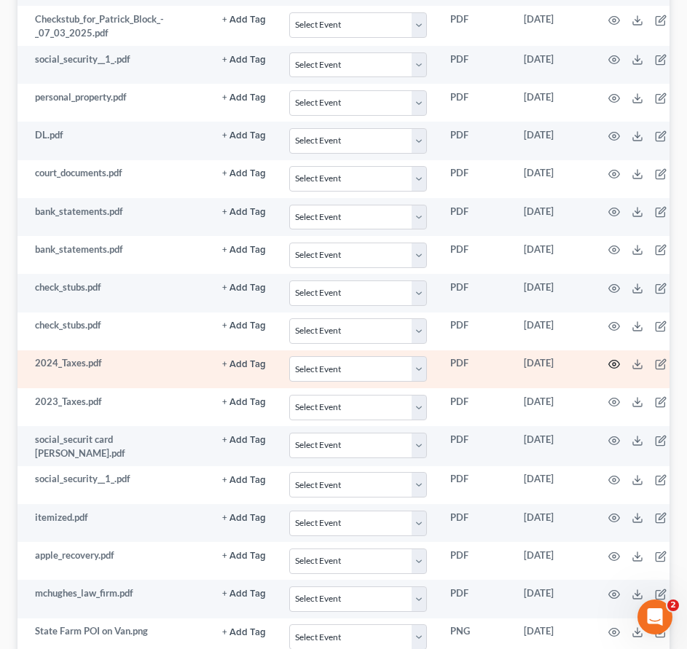
click at [609, 367] on icon "button" at bounding box center [614, 365] width 11 height 8
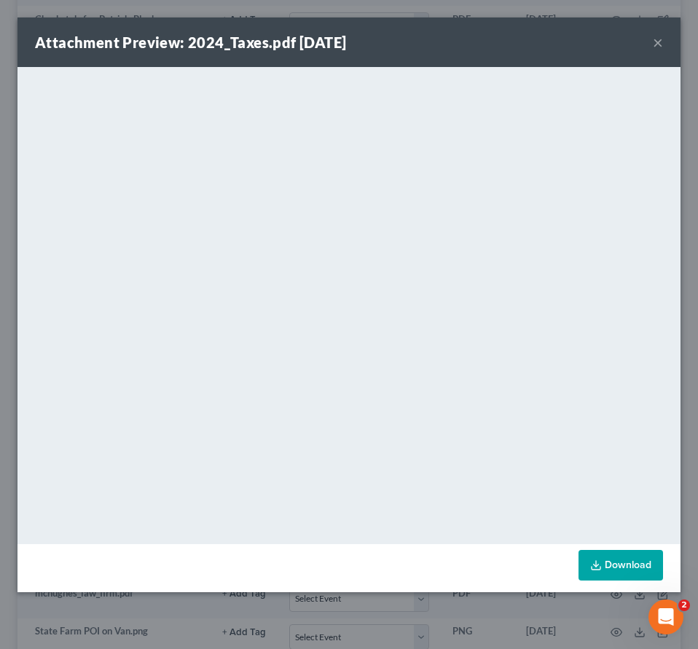
click at [656, 43] on button "×" at bounding box center [658, 42] width 10 height 17
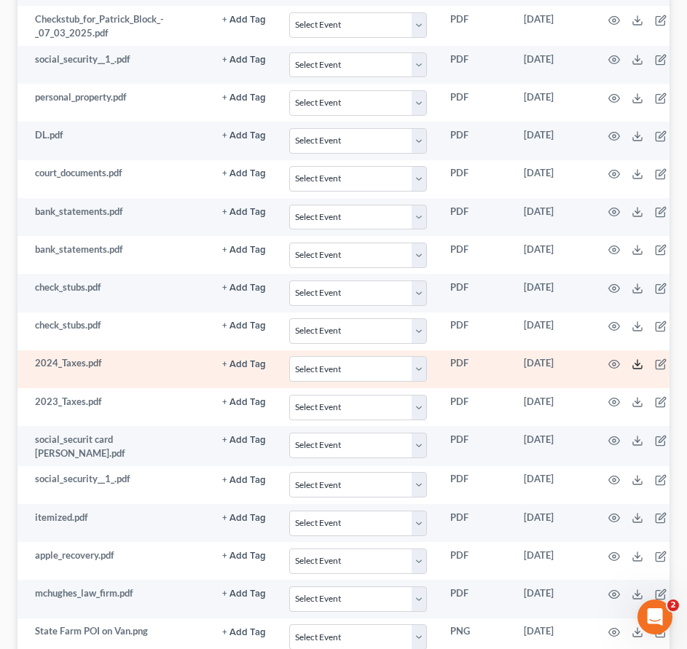
click at [632, 362] on icon at bounding box center [638, 365] width 12 height 12
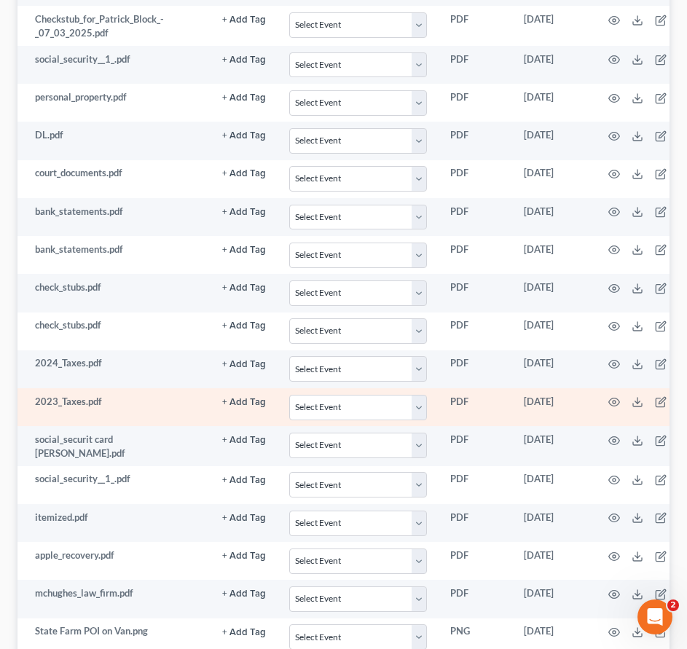
click at [612, 404] on td at bounding box center [652, 407] width 122 height 38
click at [609, 405] on icon "button" at bounding box center [615, 402] width 12 height 12
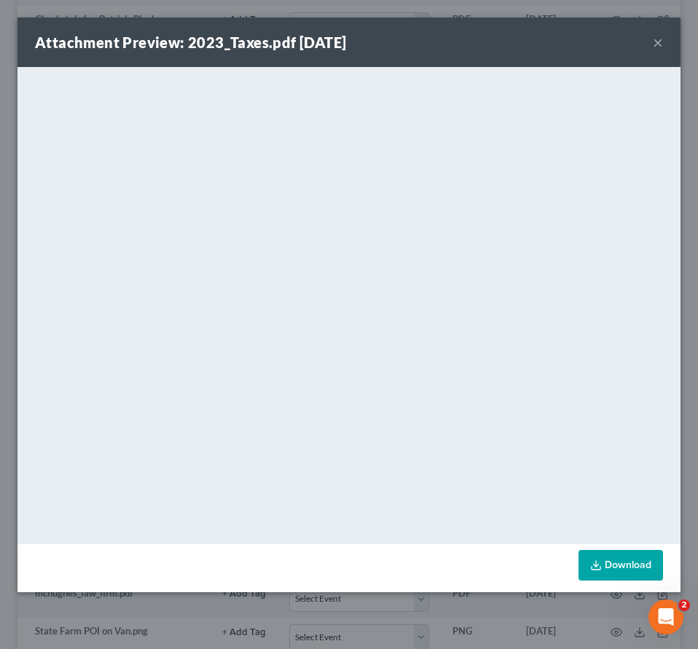
click at [652, 28] on div "Attachment Preview: 2023_Taxes.pdf 07/24/2025 ×" at bounding box center [348, 42] width 663 height 50
click at [657, 44] on button "×" at bounding box center [658, 42] width 10 height 17
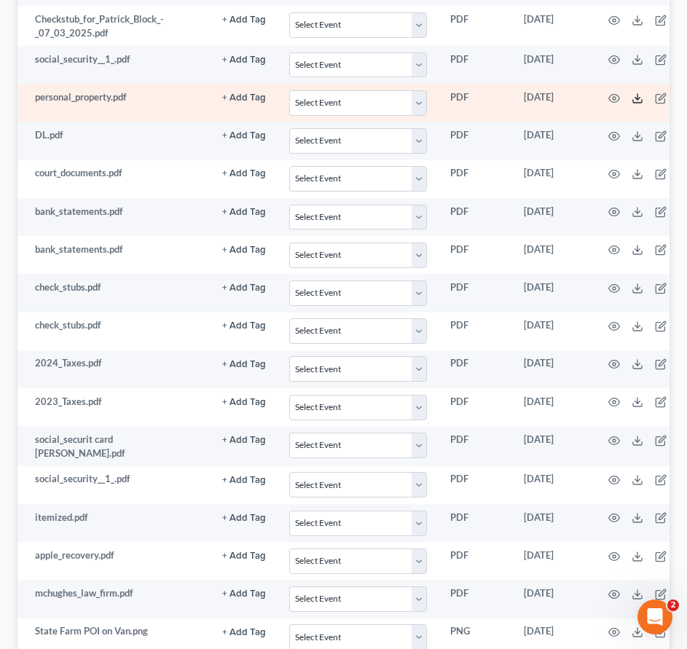
click at [632, 97] on icon at bounding box center [638, 99] width 12 height 12
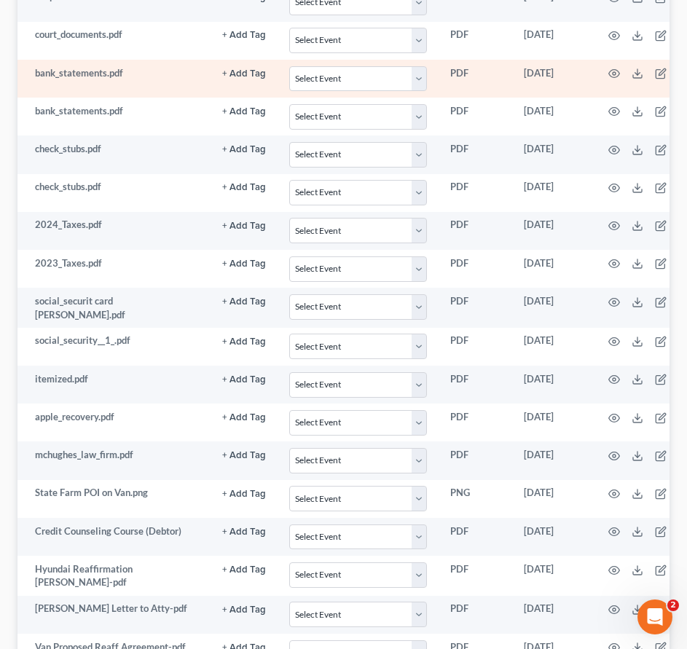
scroll to position [612, 0]
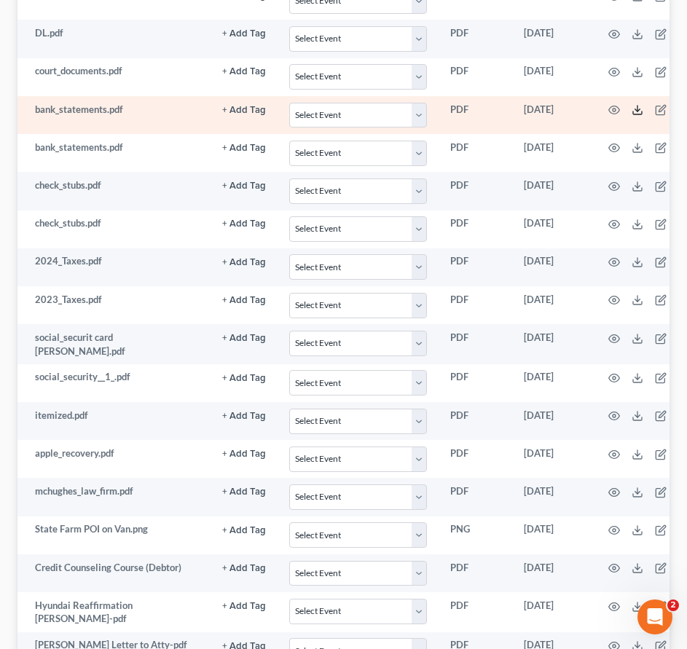
click at [632, 110] on icon at bounding box center [638, 110] width 12 height 12
click at [613, 109] on circle "button" at bounding box center [614, 110] width 3 height 3
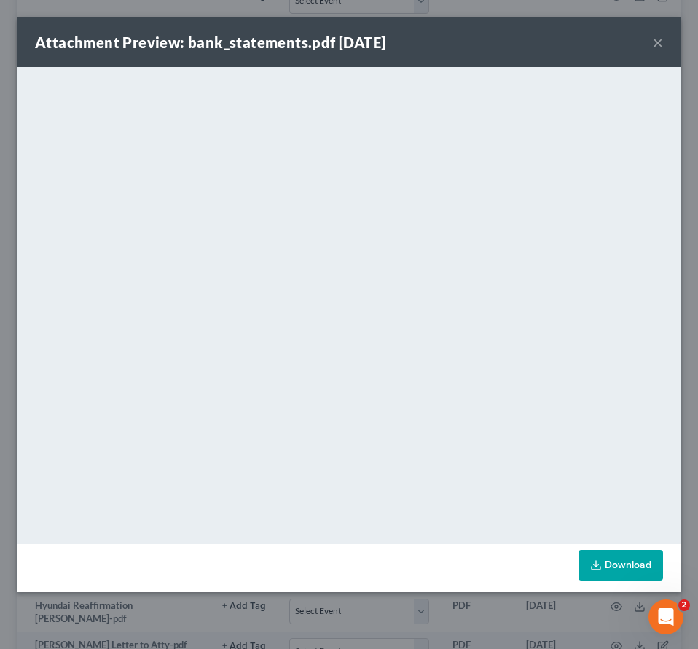
click at [659, 45] on button "×" at bounding box center [658, 42] width 10 height 17
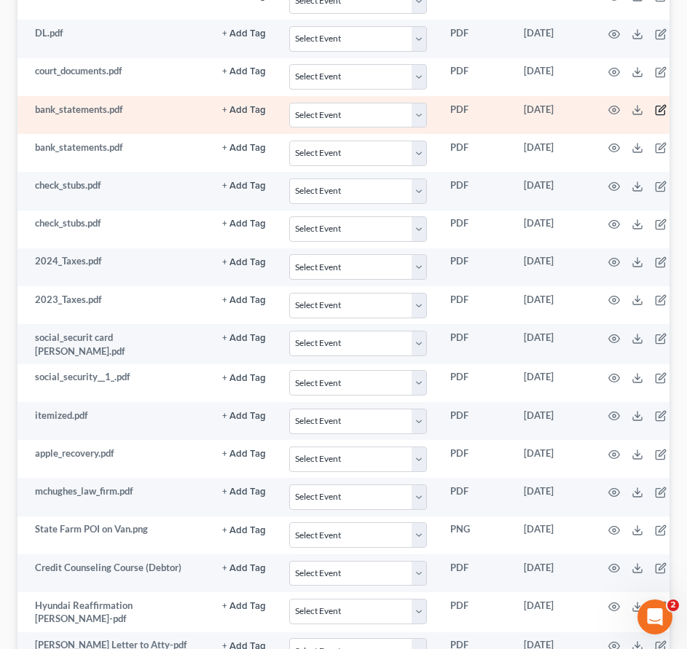
click at [655, 108] on icon "button" at bounding box center [661, 110] width 12 height 12
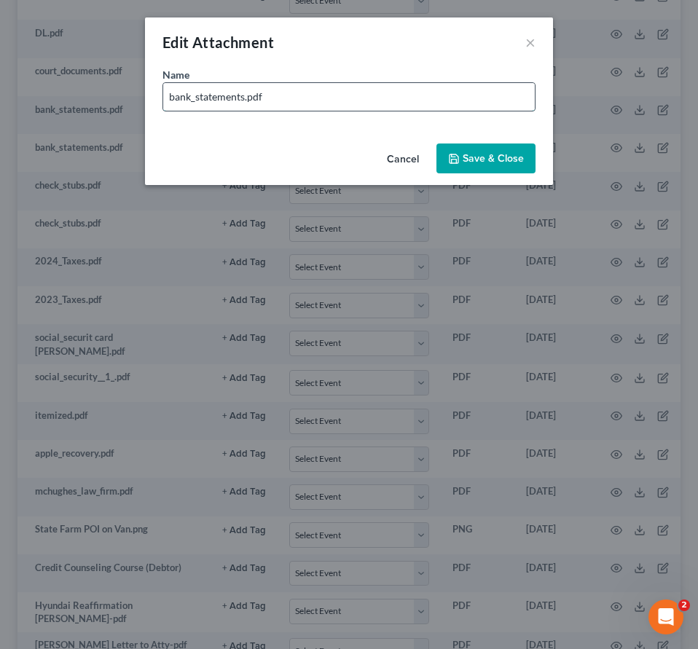
click at [246, 95] on input "bank_statements.pdf" at bounding box center [349, 97] width 372 height 28
type input "bank_statements Tiffany Sould Food.pdf"
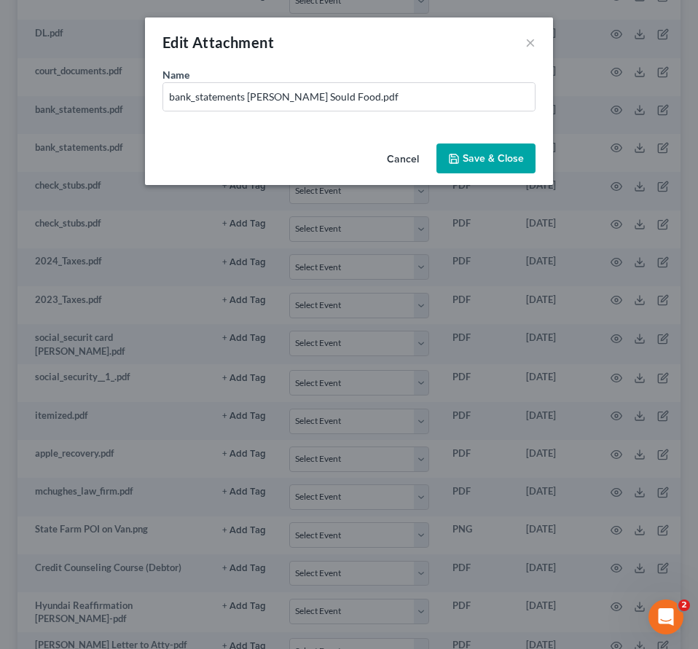
click at [471, 165] on button "Save & Close" at bounding box center [486, 159] width 99 height 31
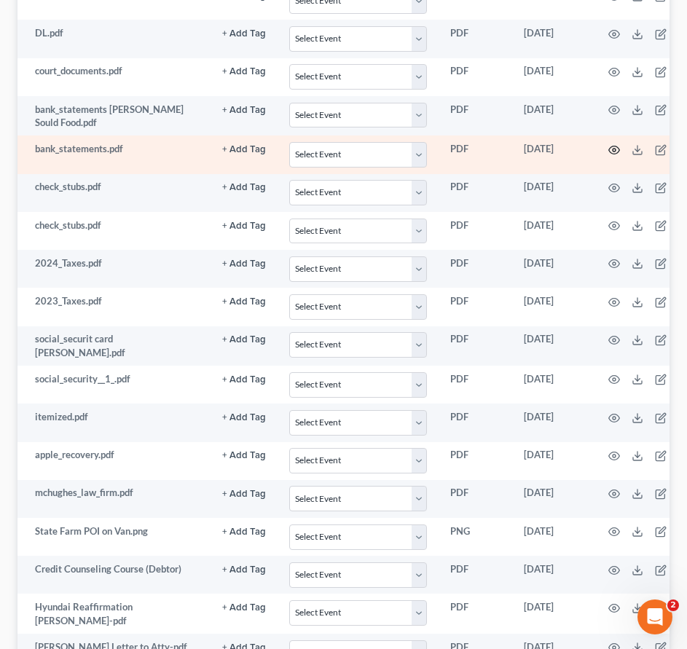
click at [609, 153] on icon "button" at bounding box center [615, 150] width 12 height 12
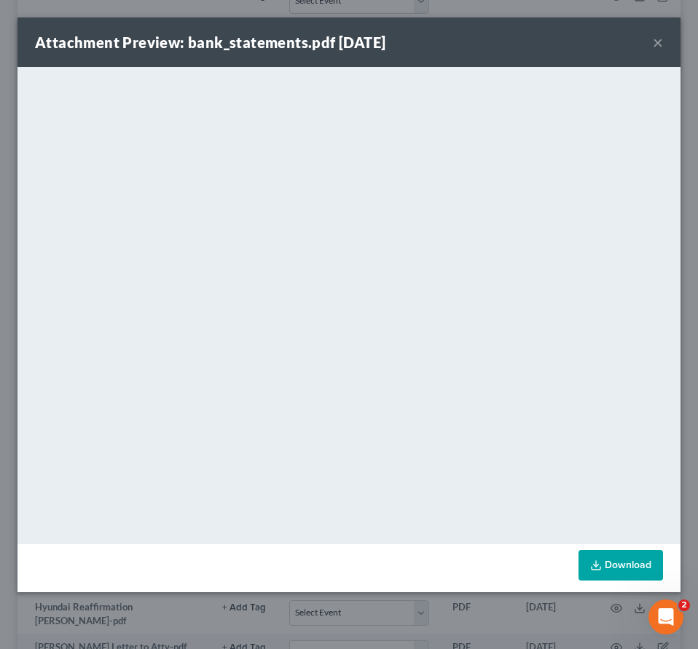
click at [660, 36] on button "×" at bounding box center [658, 42] width 10 height 17
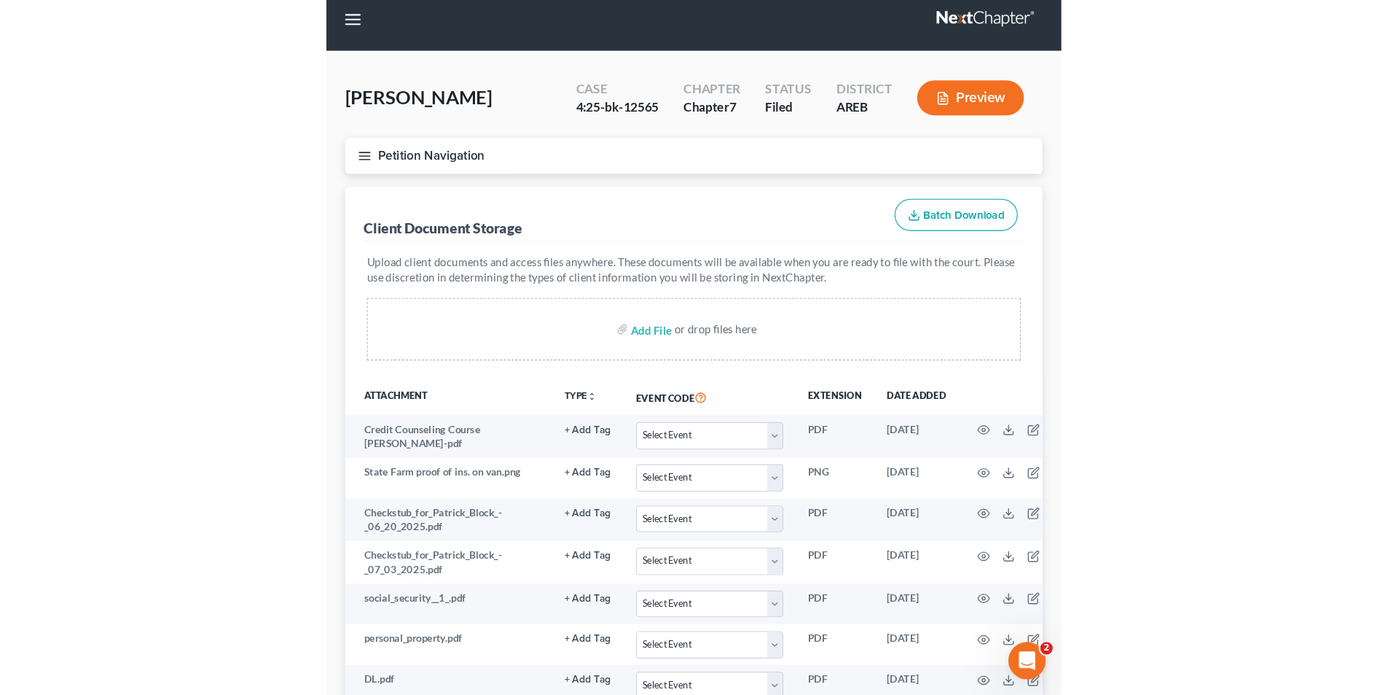
scroll to position [0, 0]
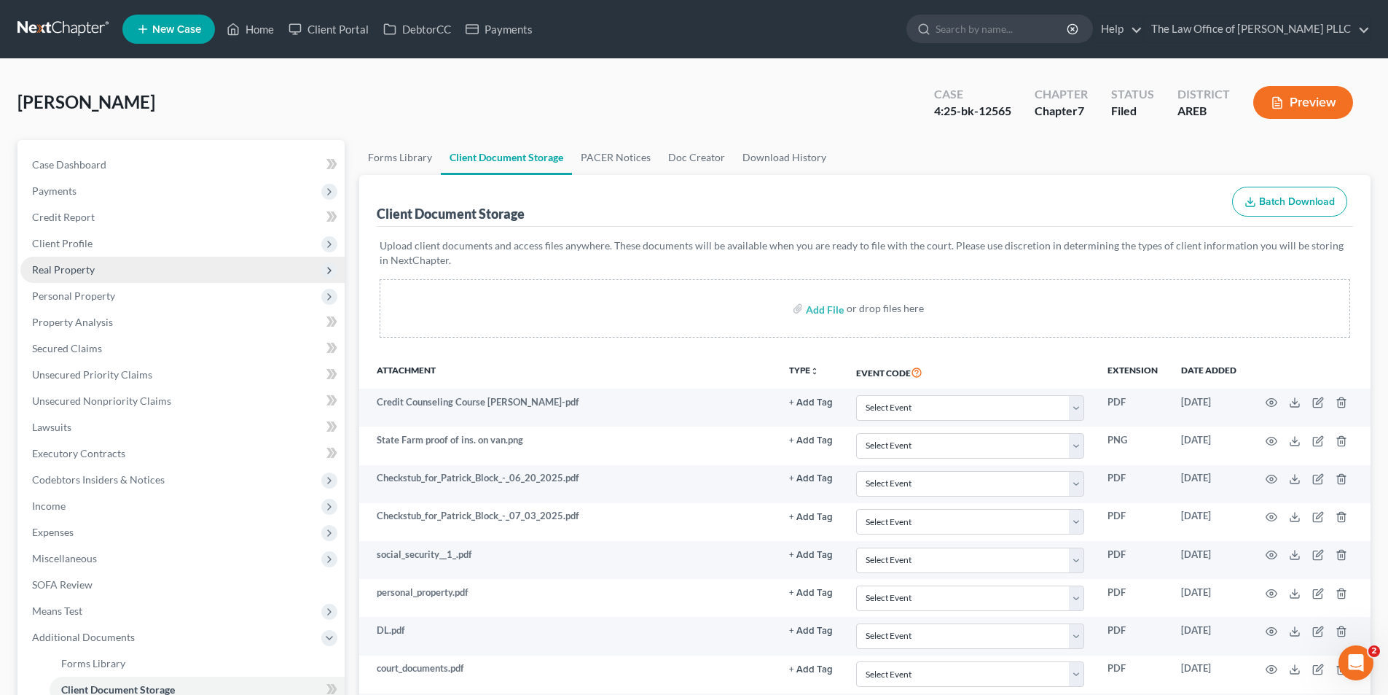
click at [67, 270] on span "Real Property" at bounding box center [63, 269] width 63 height 12
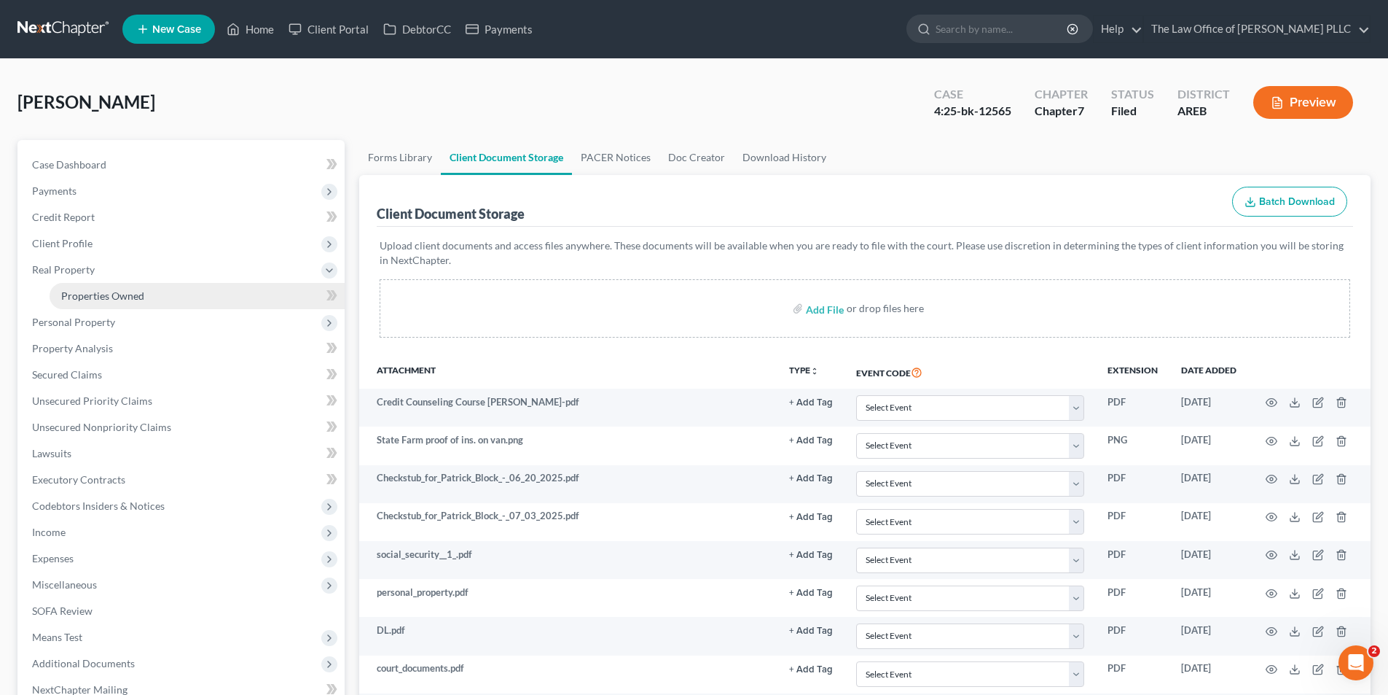
click at [82, 294] on span "Properties Owned" at bounding box center [102, 295] width 83 height 12
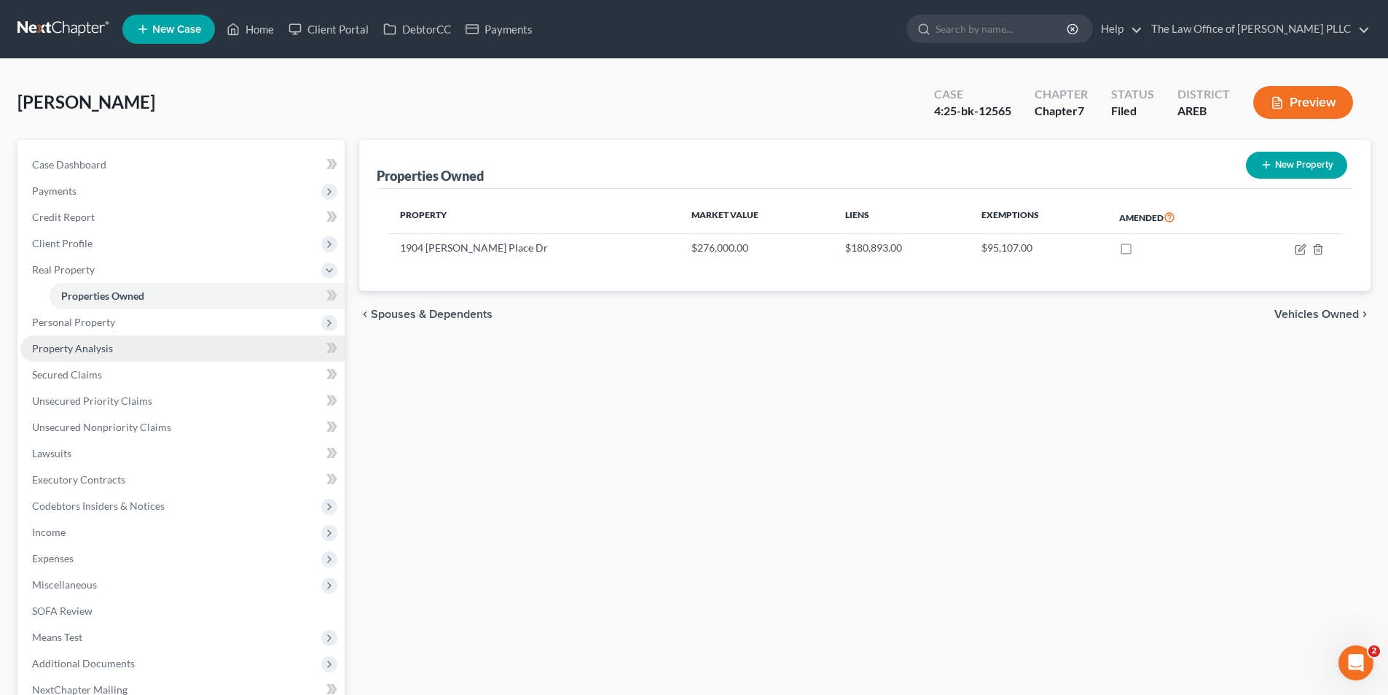
click at [92, 356] on link "Property Analysis" at bounding box center [182, 348] width 324 height 26
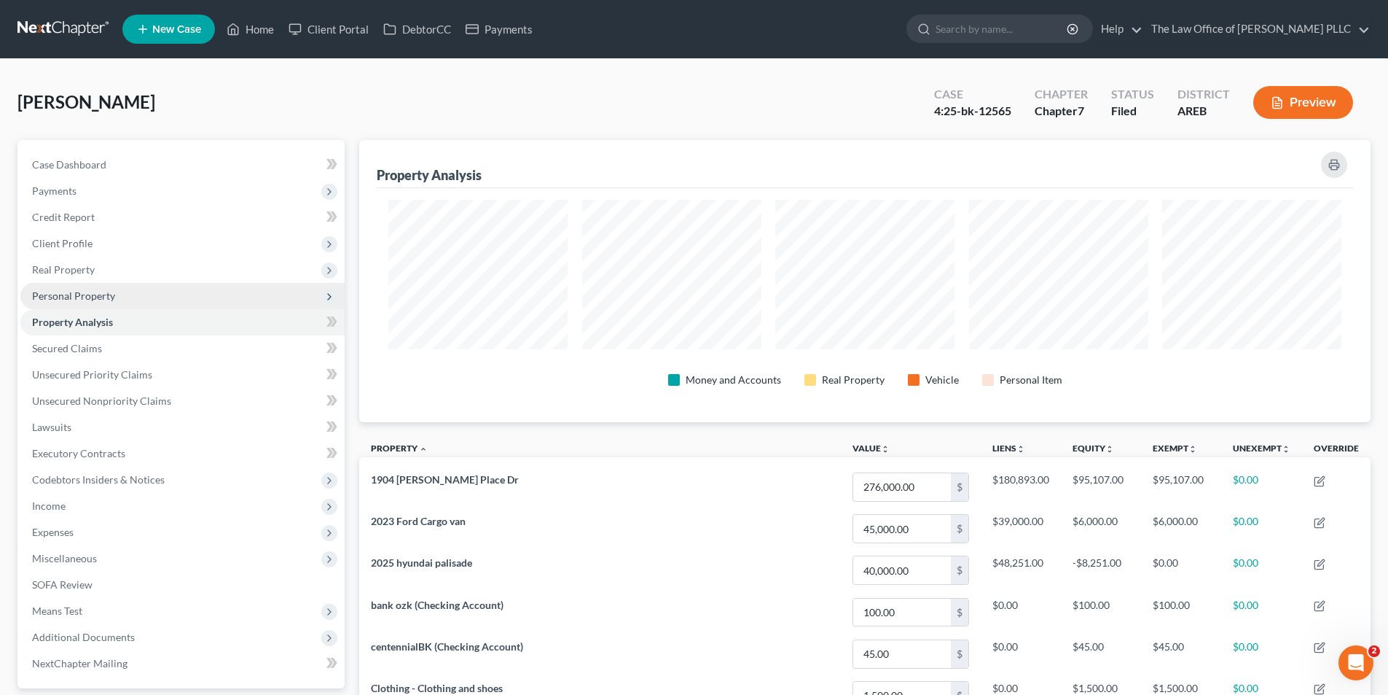
click at [47, 297] on span "Personal Property" at bounding box center [73, 295] width 83 height 12
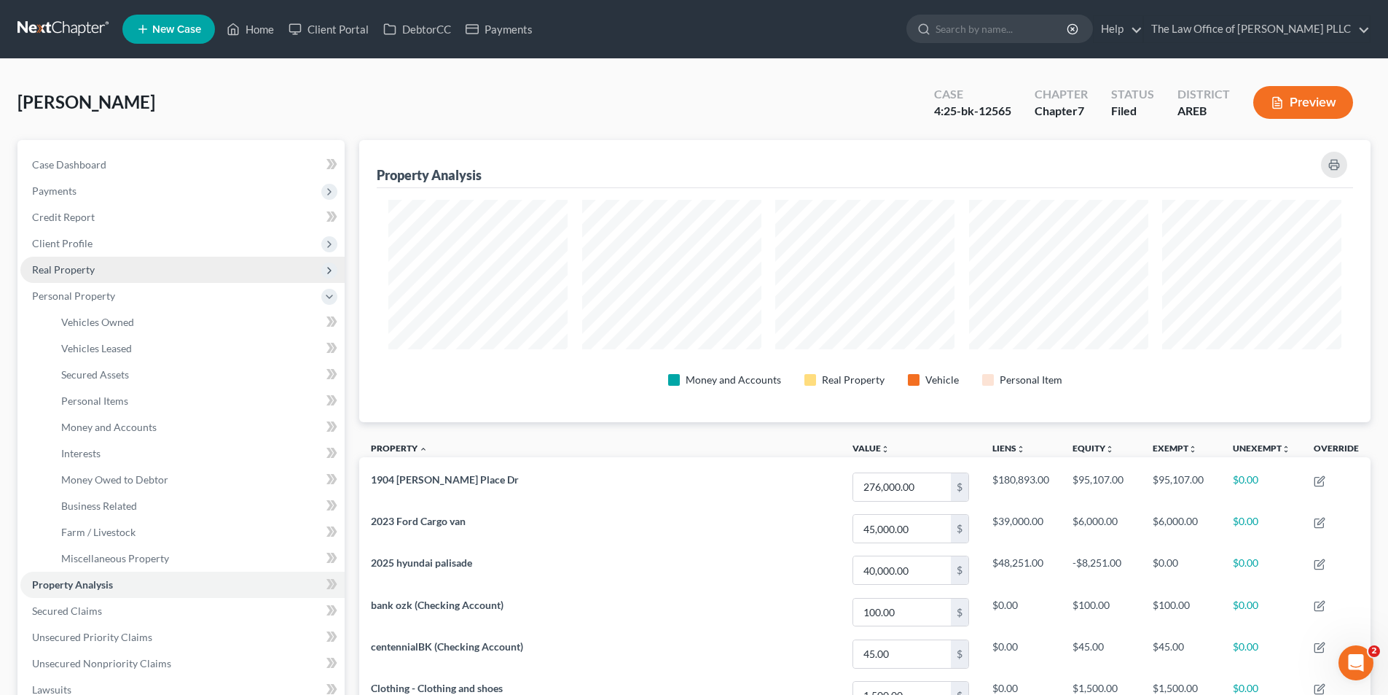
click at [66, 267] on span "Real Property" at bounding box center [63, 269] width 63 height 12
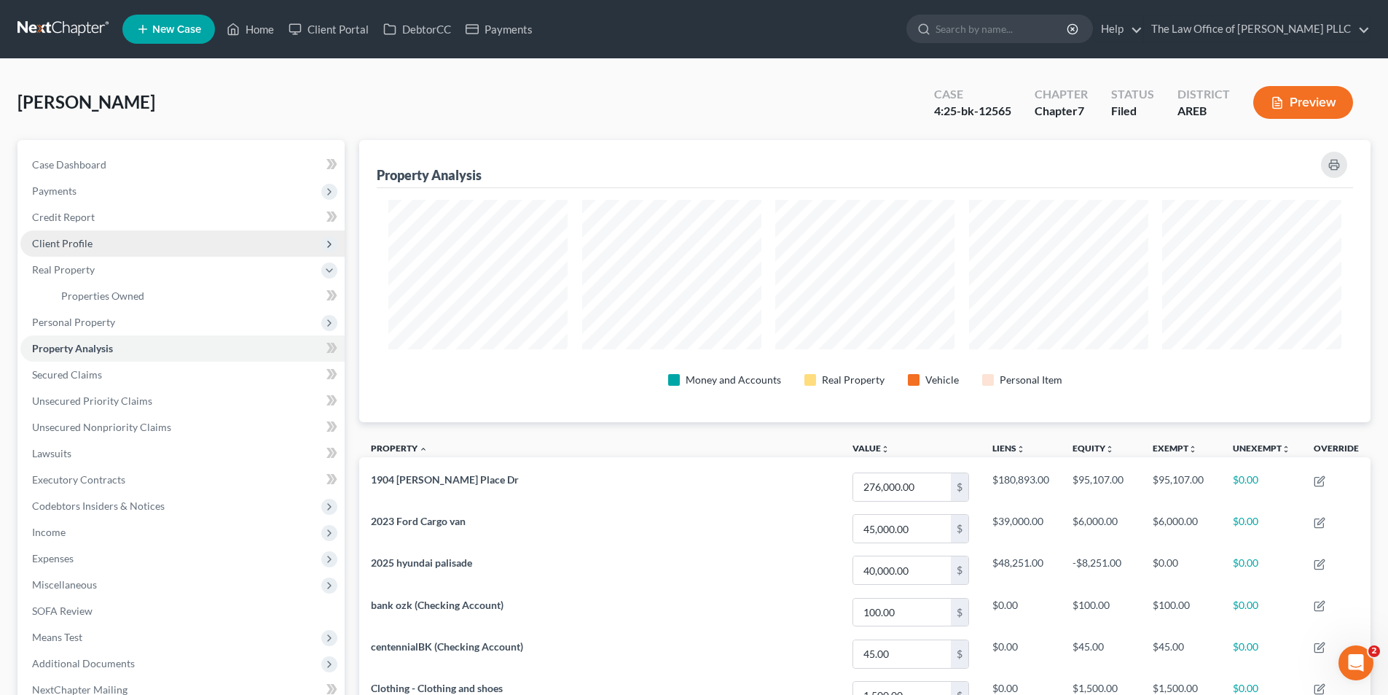
click at [72, 251] on span "Client Profile" at bounding box center [182, 243] width 324 height 26
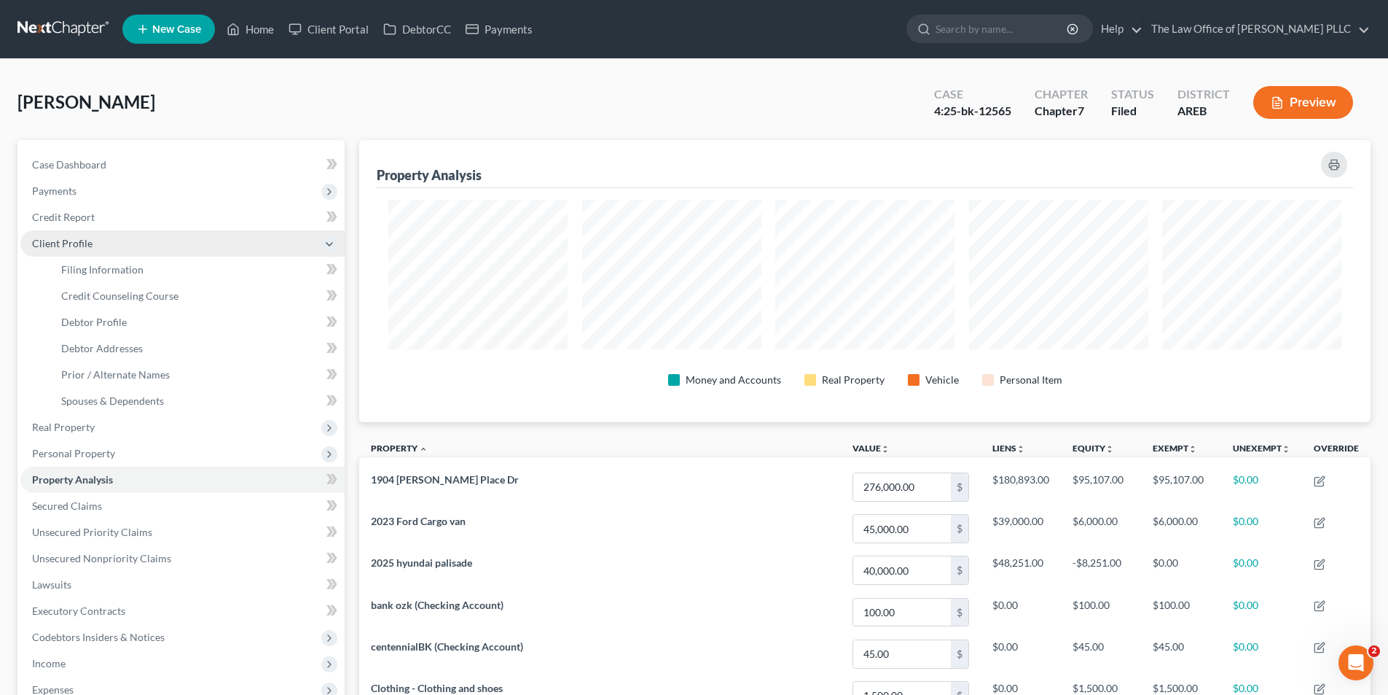
click at [72, 251] on span "Client Profile" at bounding box center [182, 243] width 324 height 26
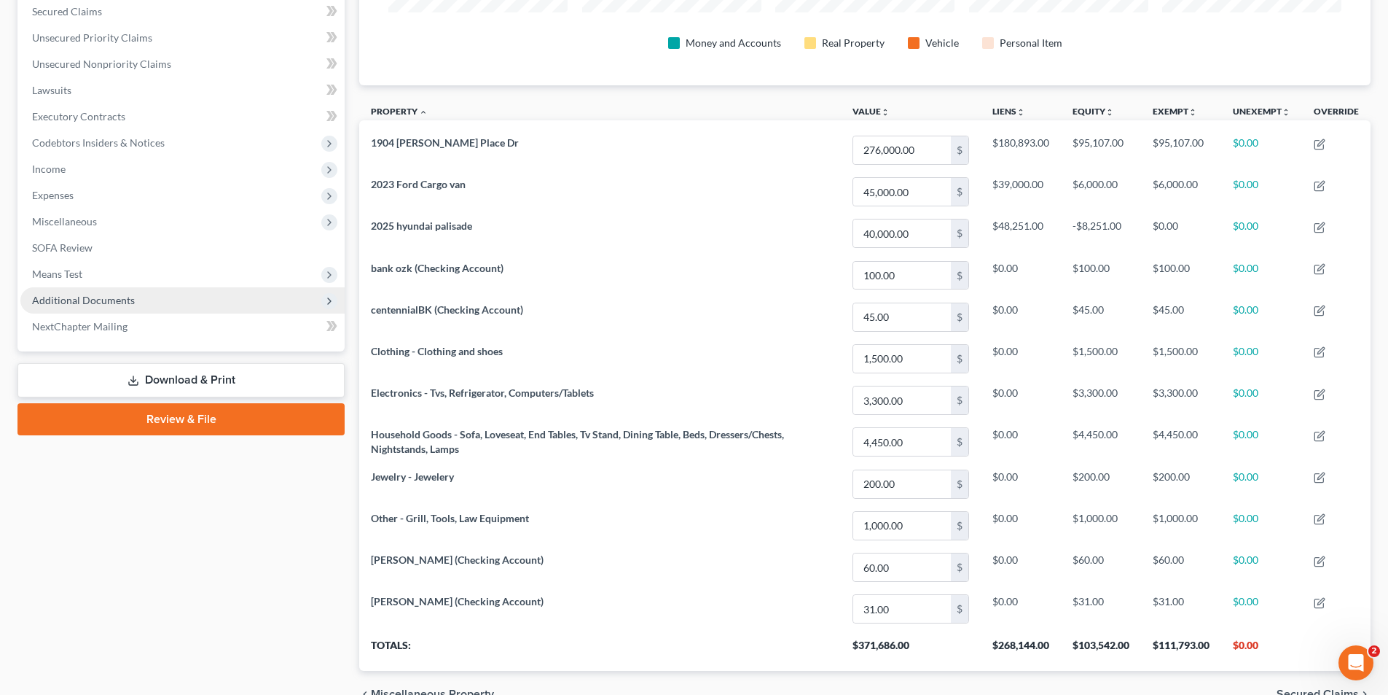
scroll to position [364, 0]
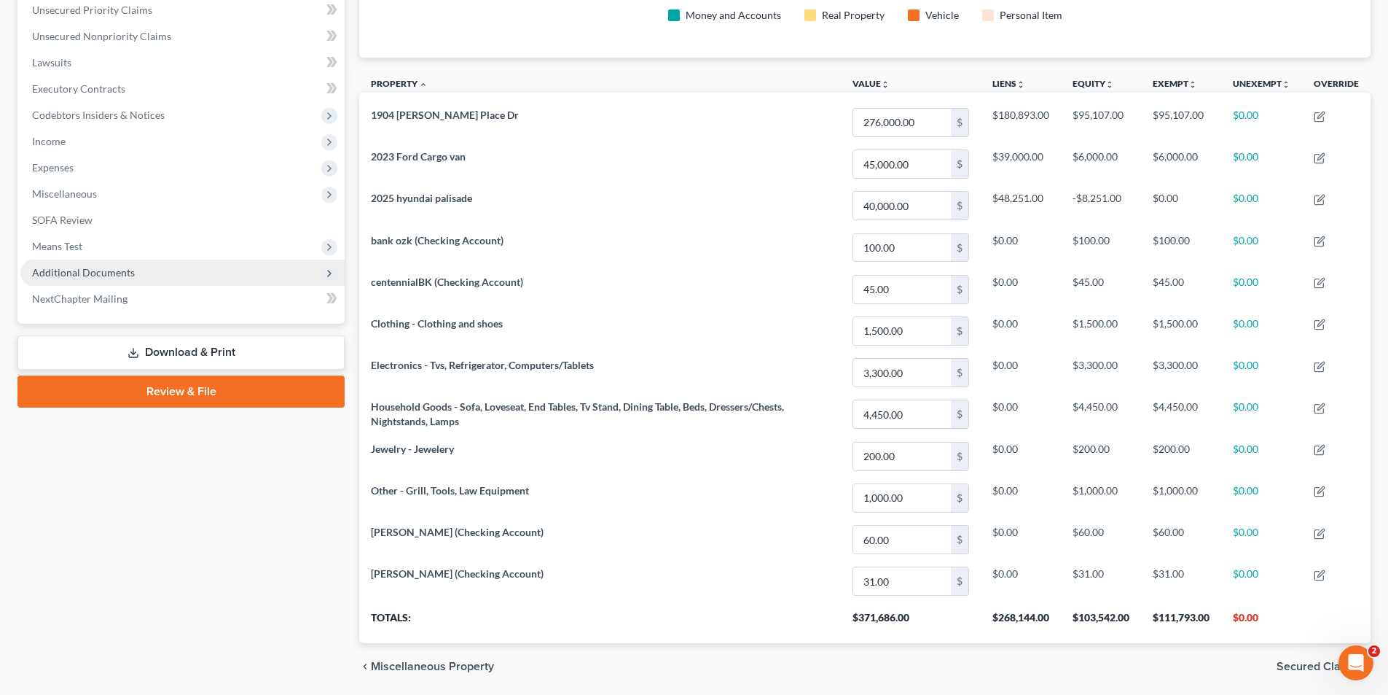
click at [84, 275] on span "Additional Documents" at bounding box center [83, 272] width 103 height 12
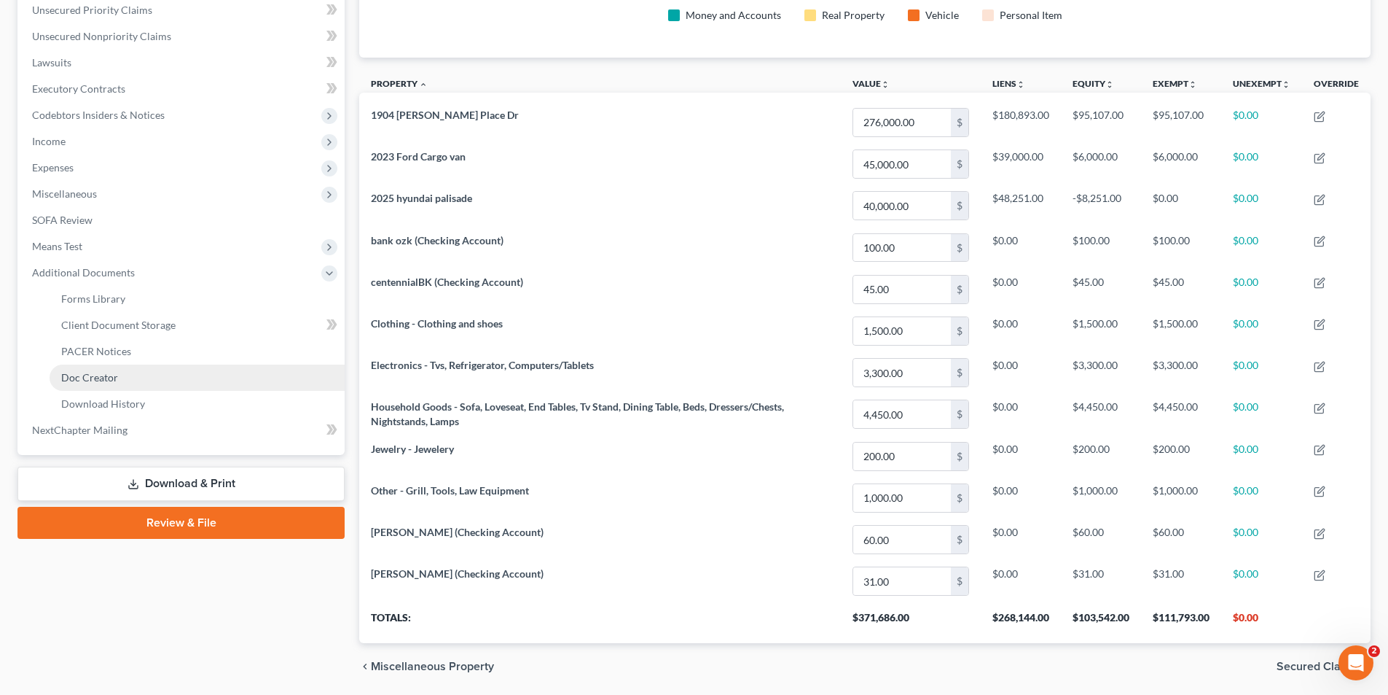
click at [116, 378] on span "Doc Creator" at bounding box center [89, 377] width 57 height 12
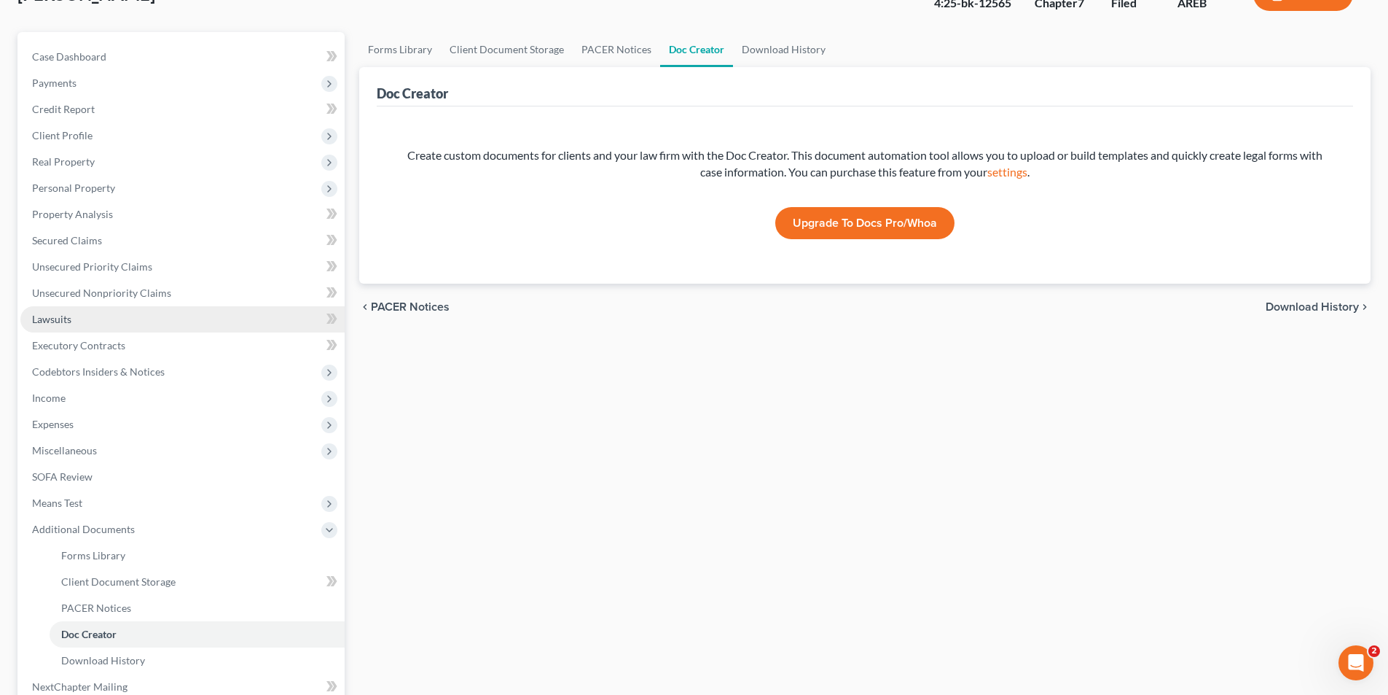
scroll to position [264, 0]
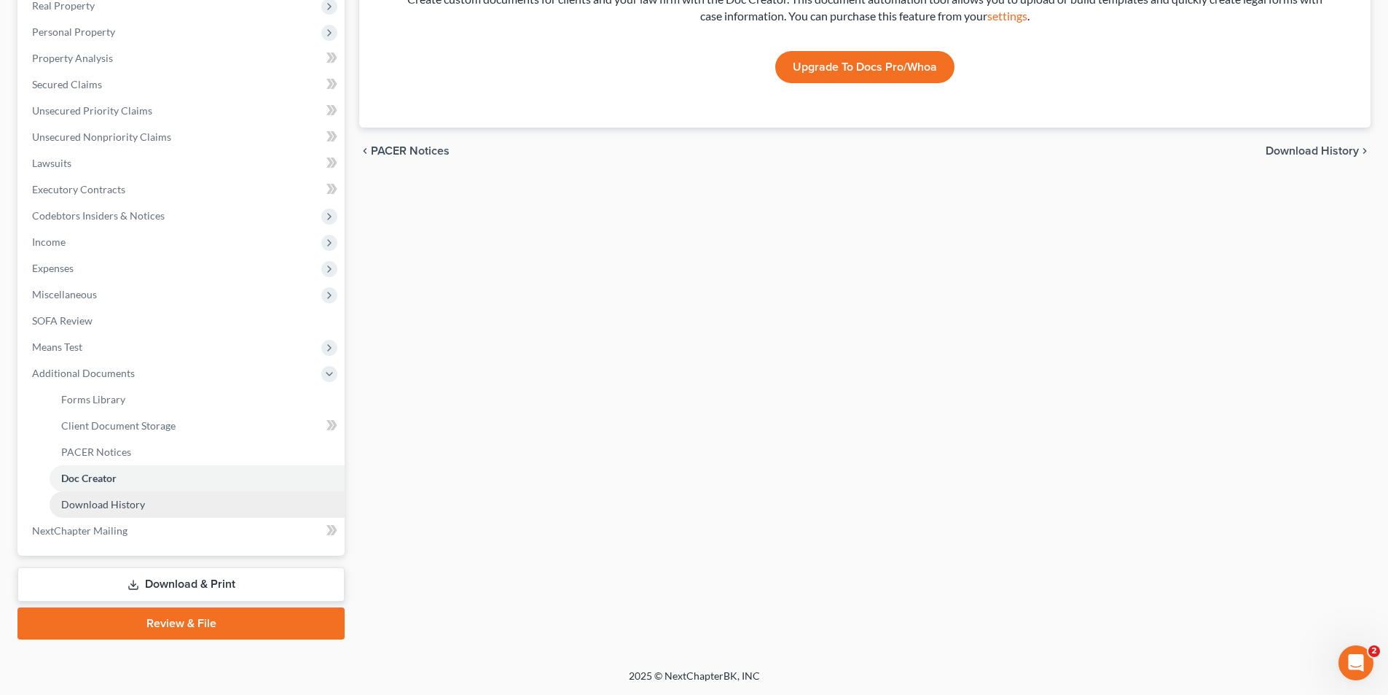
click at [133, 512] on link "Download History" at bounding box center [197, 504] width 295 height 26
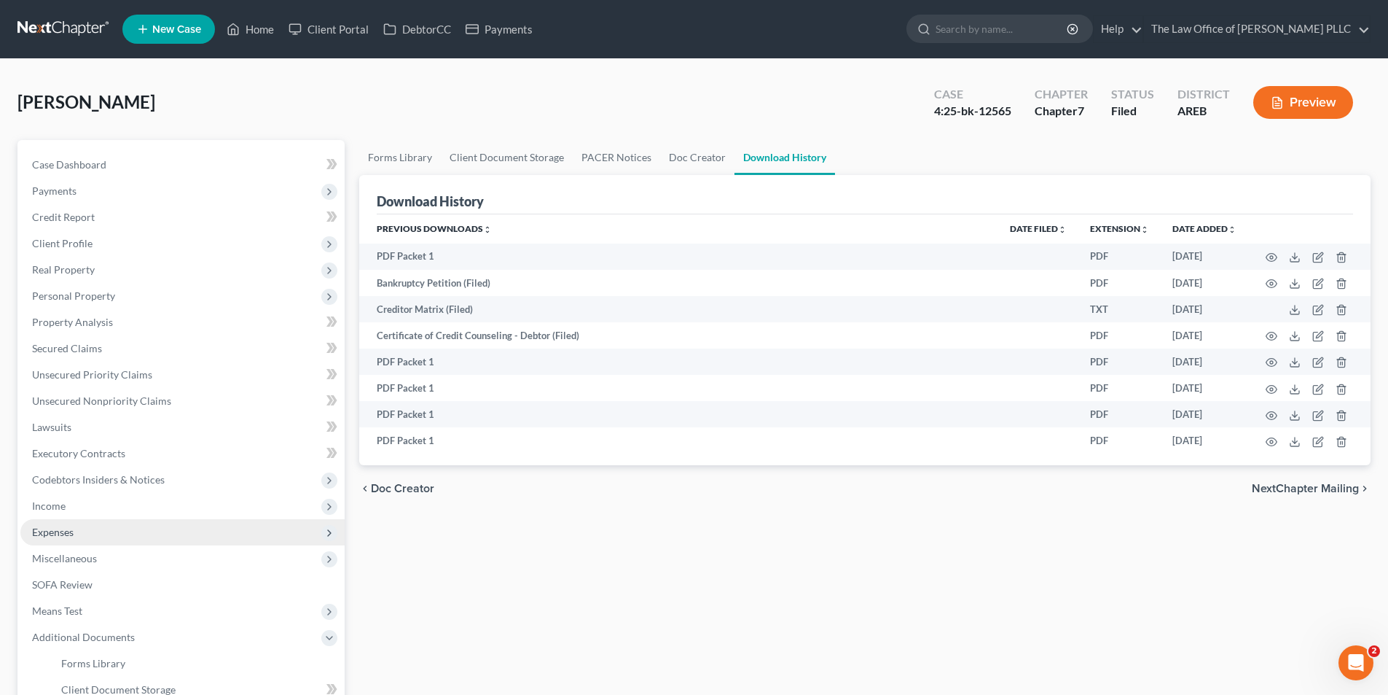
click at [50, 525] on span "Expenses" at bounding box center [53, 531] width 42 height 12
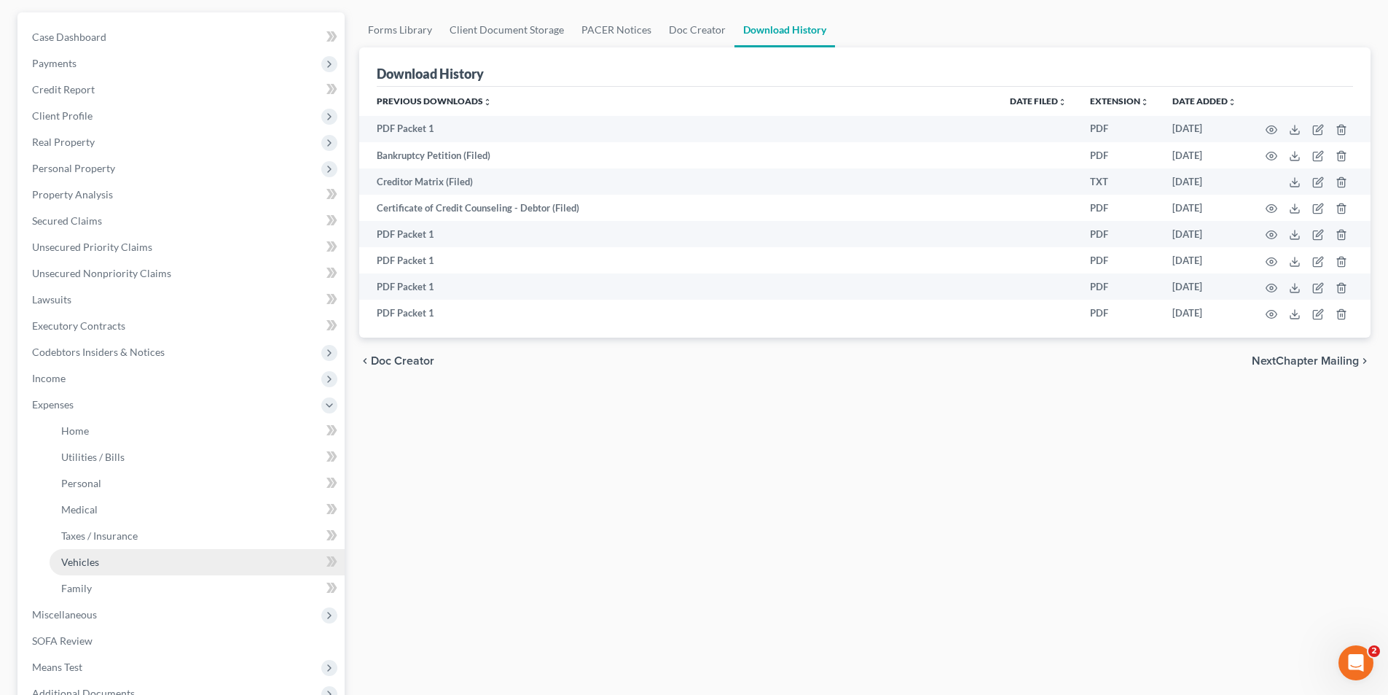
scroll to position [146, 0]
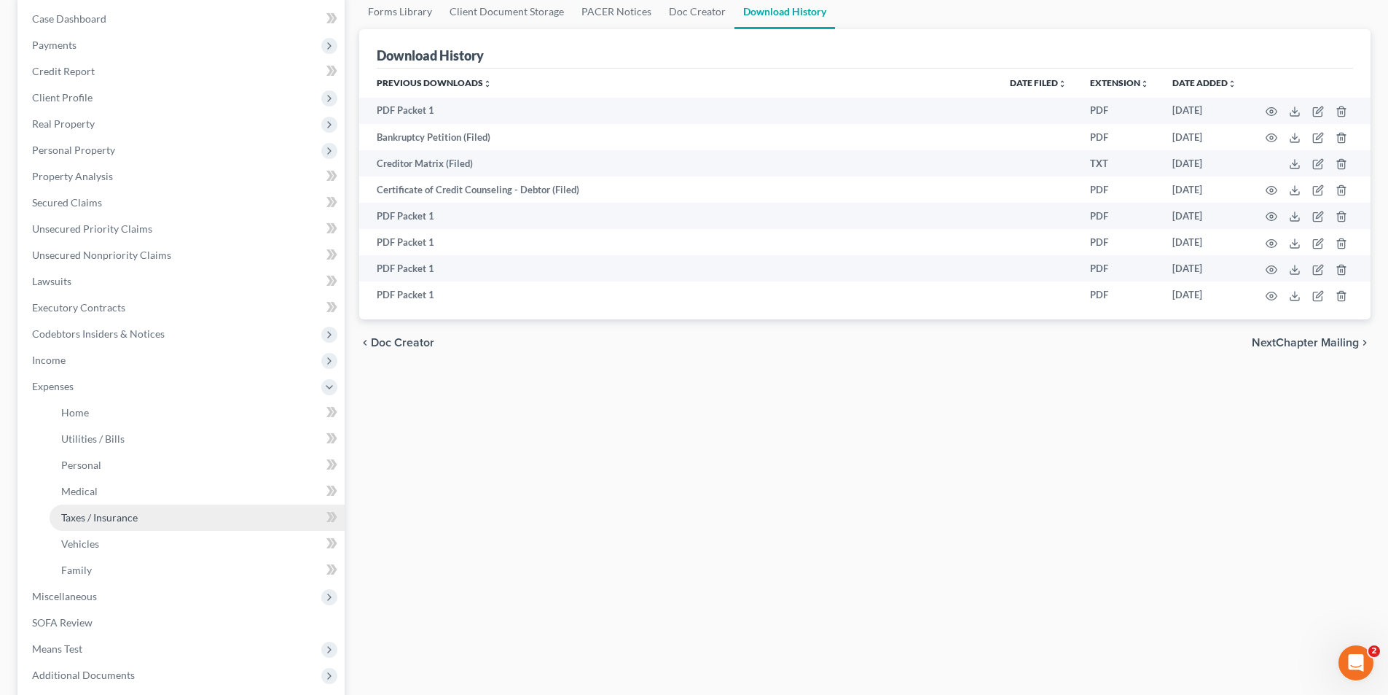
click at [101, 520] on span "Taxes / Insurance" at bounding box center [99, 517] width 77 height 12
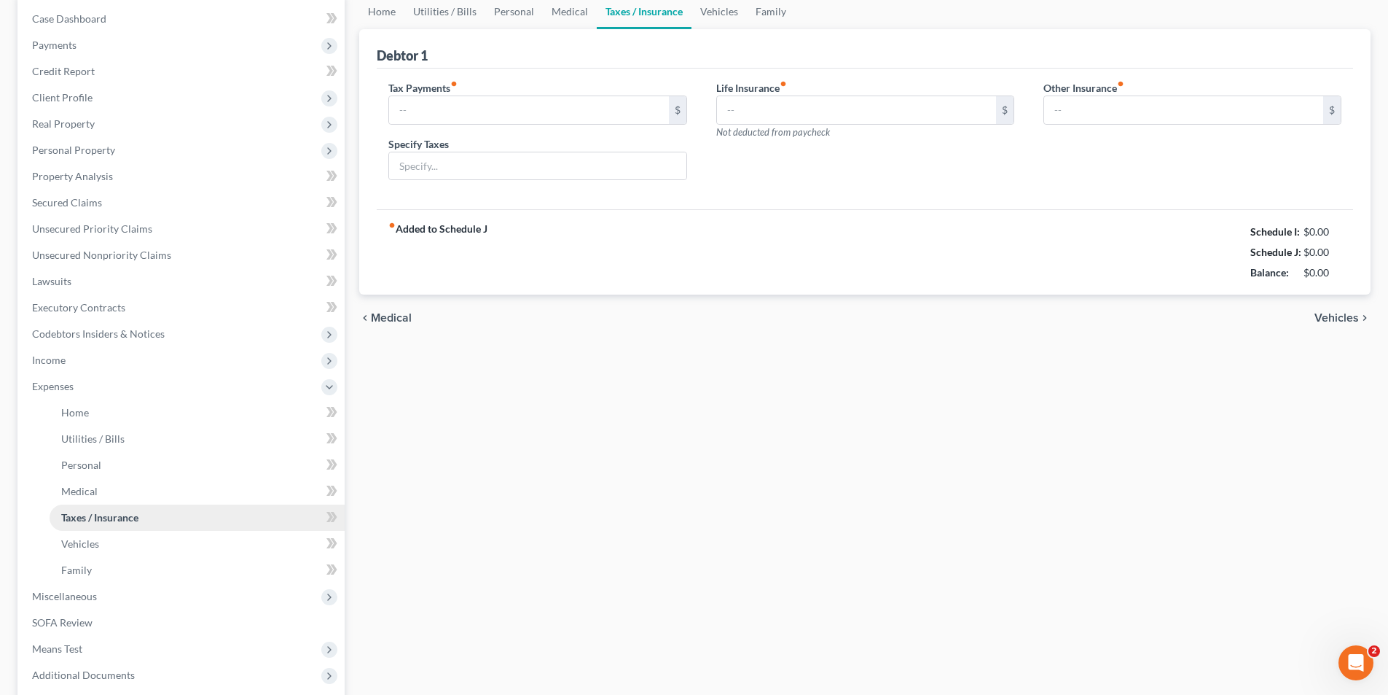
type input "0.00"
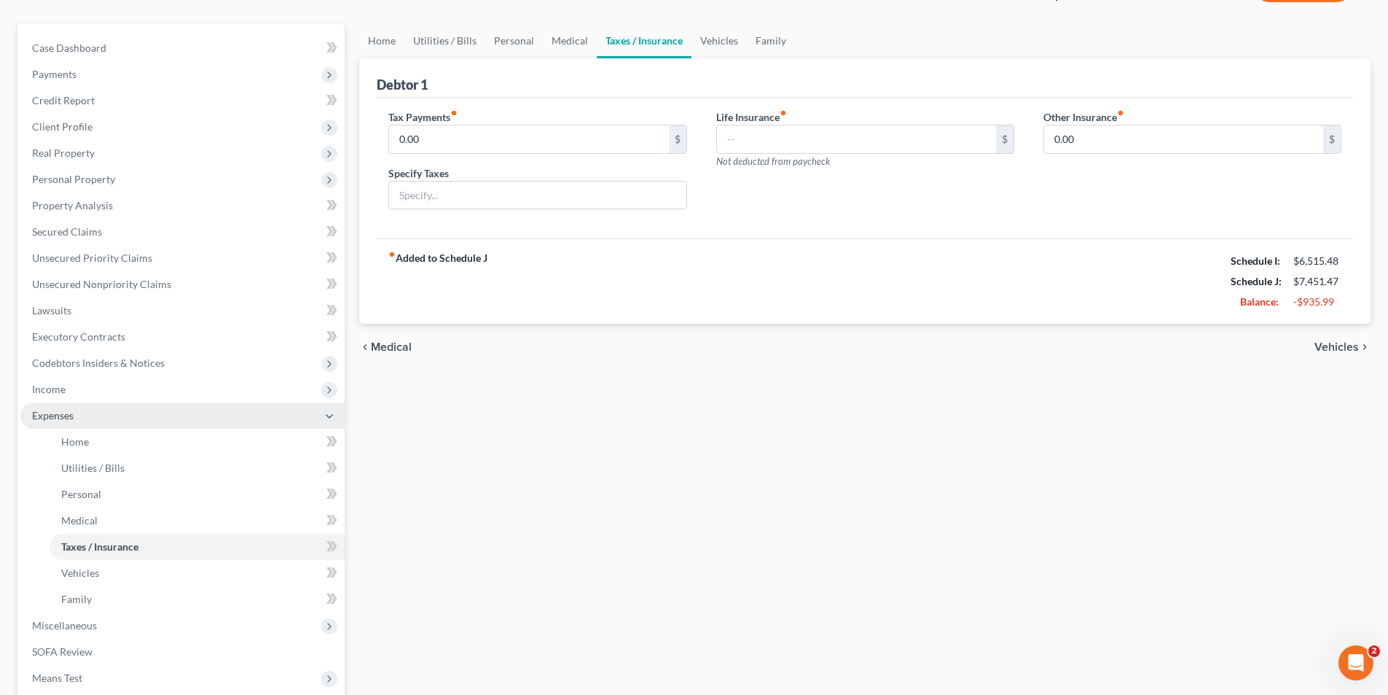
scroll to position [292, 0]
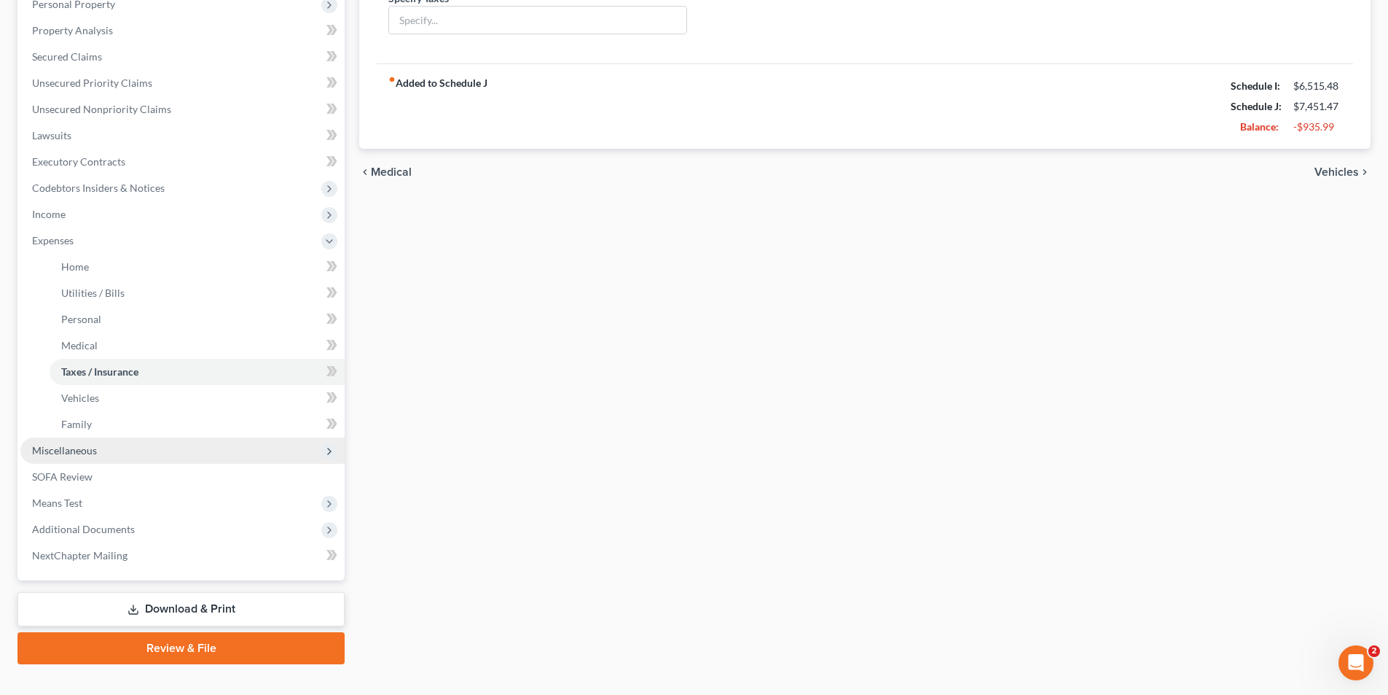
click at [73, 450] on span "Miscellaneous" at bounding box center [64, 450] width 65 height 12
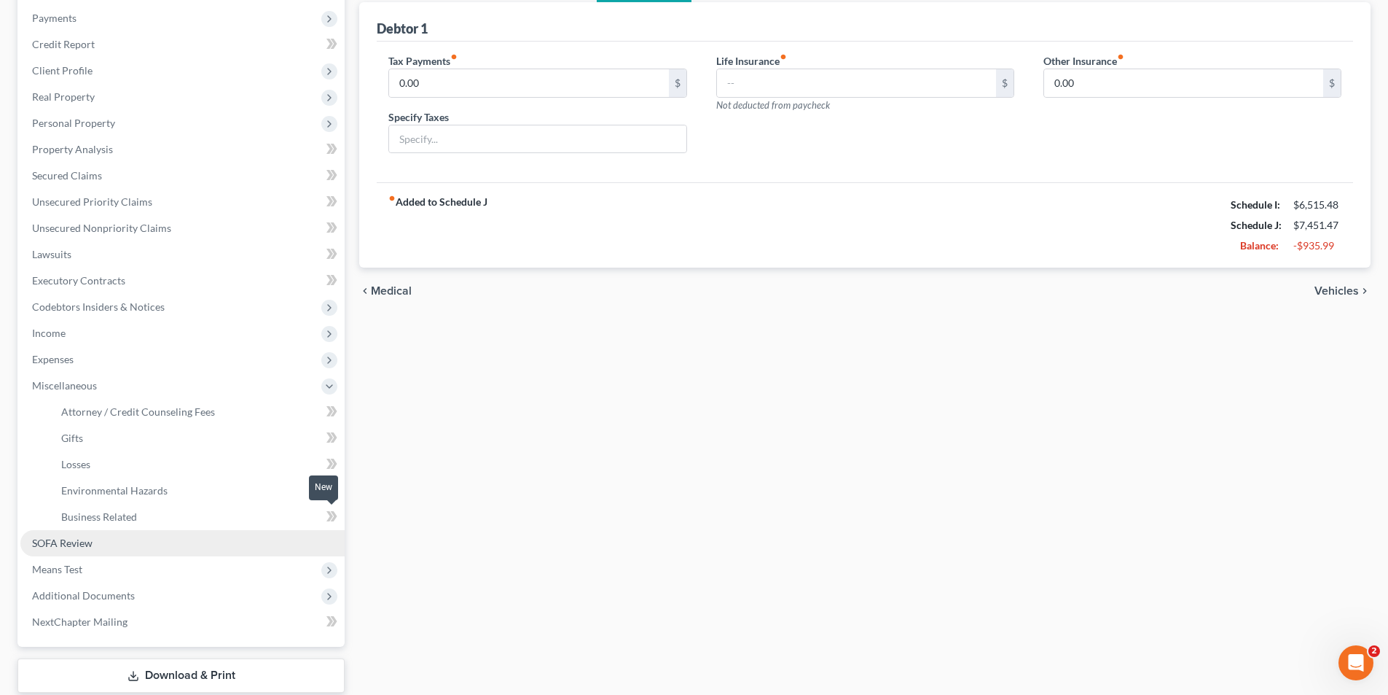
scroll to position [264, 0]
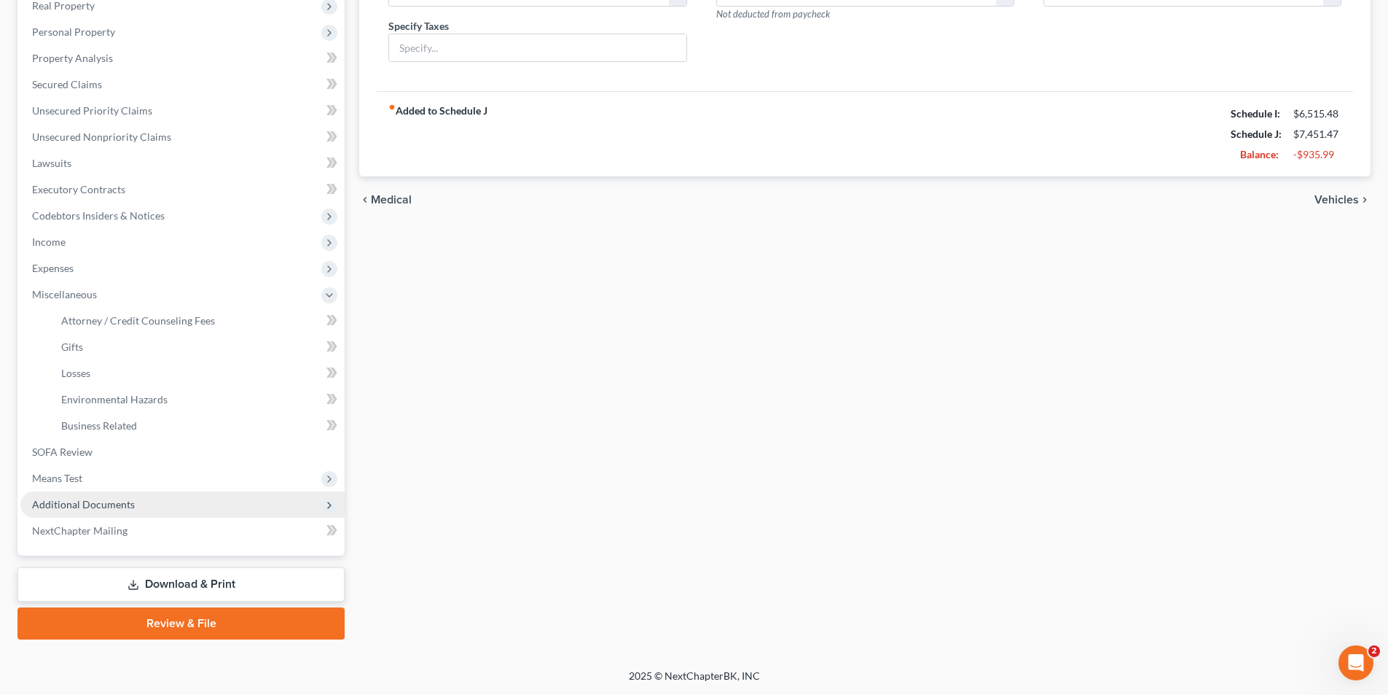
click at [81, 509] on span "Additional Documents" at bounding box center [83, 504] width 103 height 12
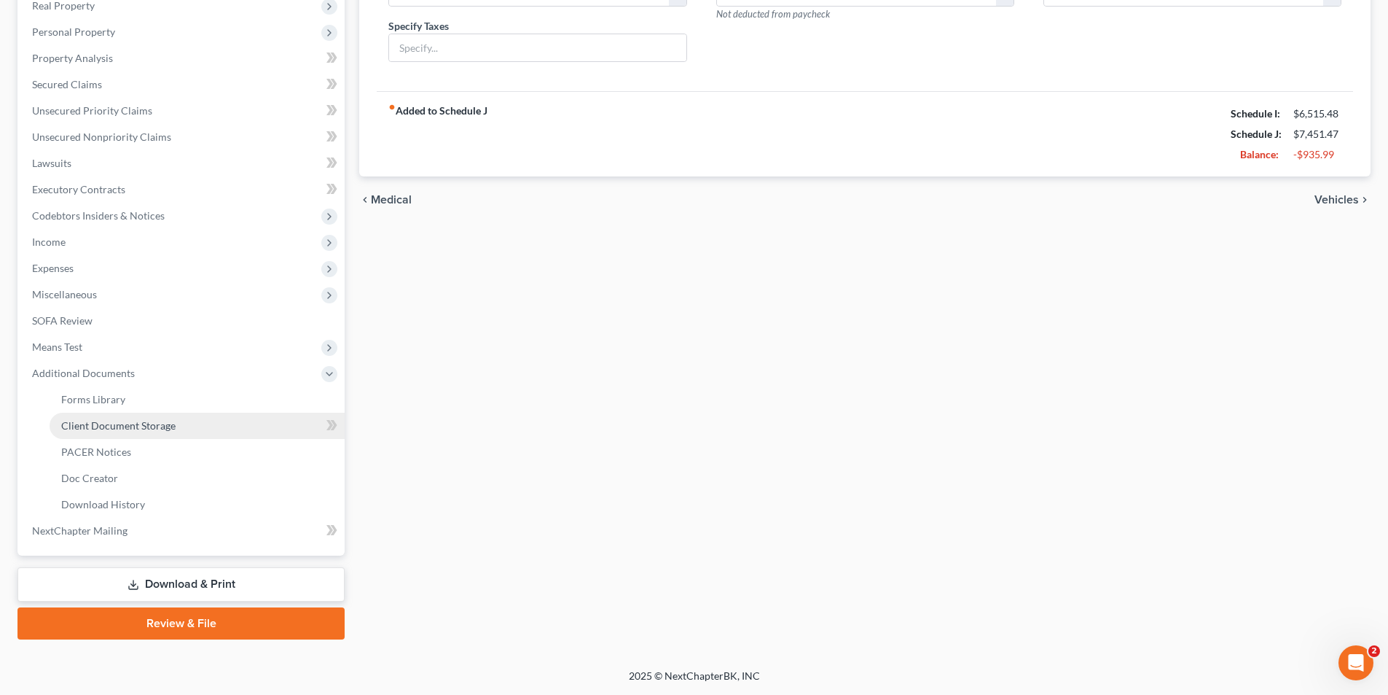
click at [154, 429] on span "Client Document Storage" at bounding box center [118, 425] width 114 height 12
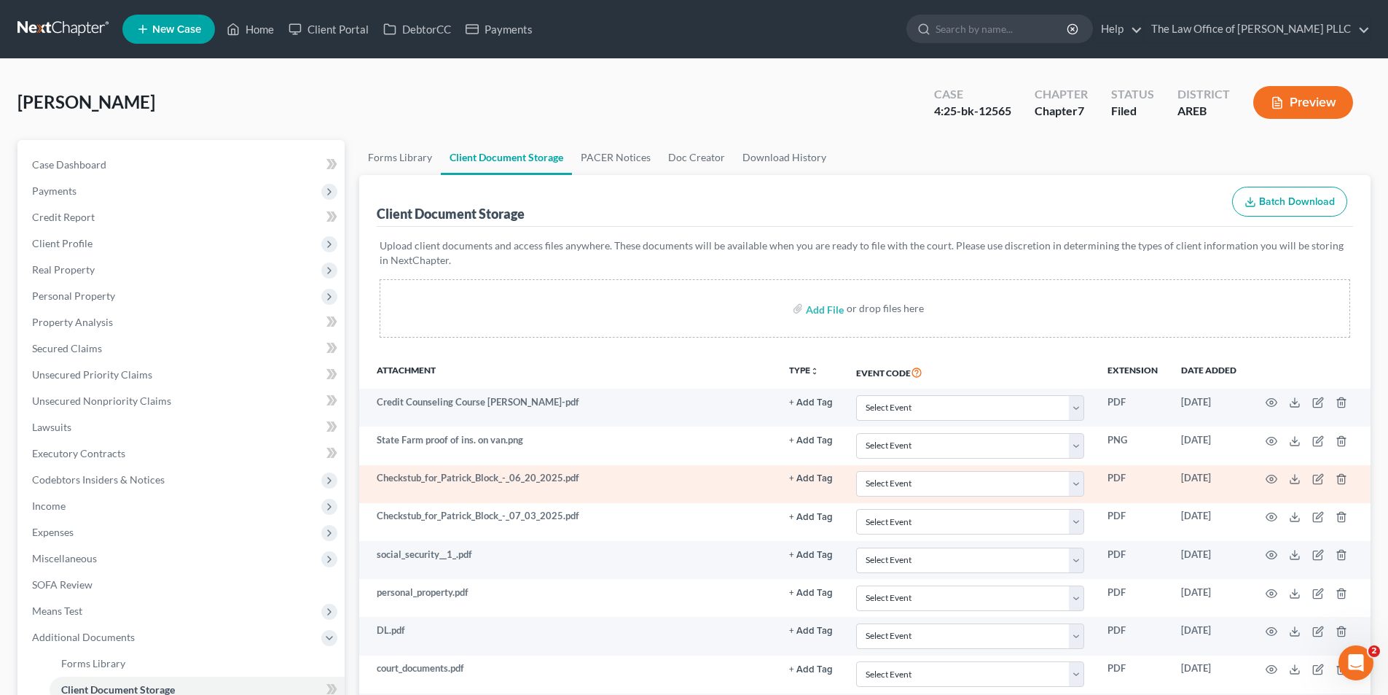
click at [1270, 485] on td at bounding box center [1309, 484] width 122 height 38
click at [1271, 478] on circle "button" at bounding box center [1271, 478] width 3 height 3
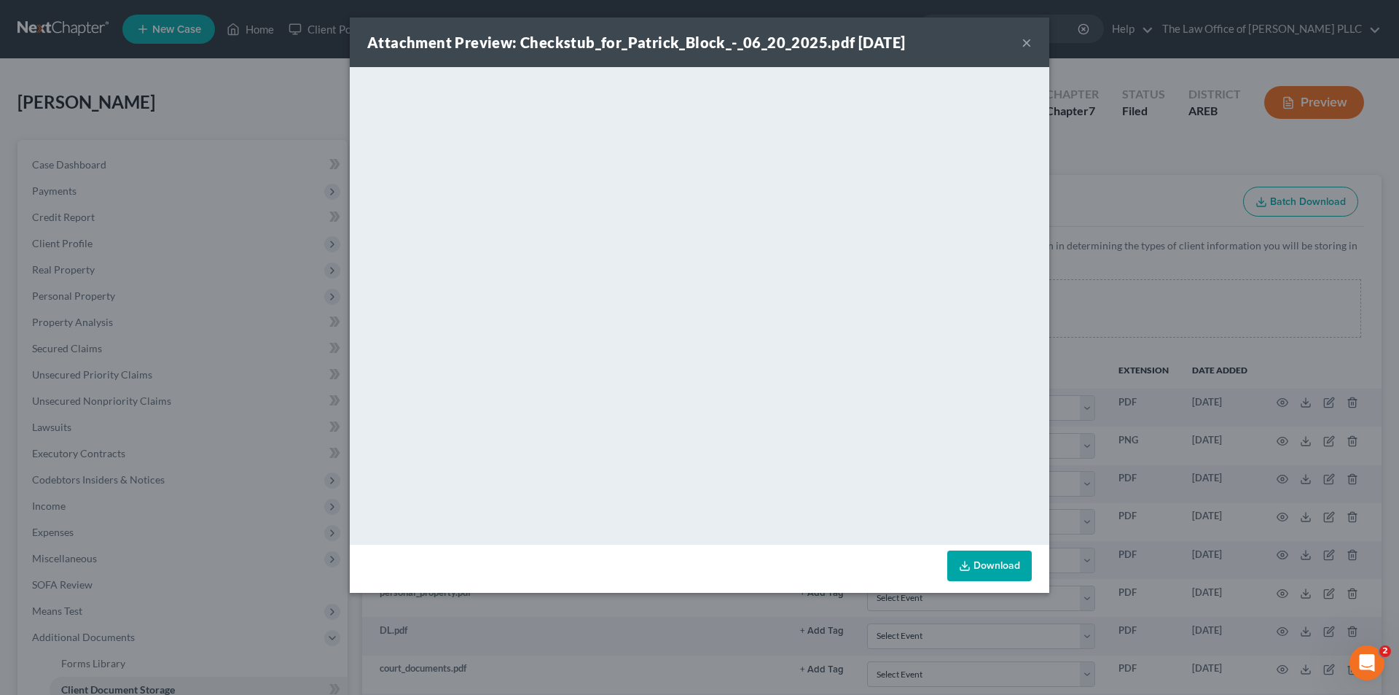
click at [1034, 38] on div "Attachment Preview: Checkstub_for_Patrick_Block_-_06_20_2025.pdf 07/24/2025 ×" at bounding box center [700, 42] width 700 height 50
click at [1026, 40] on button "×" at bounding box center [1027, 42] width 10 height 17
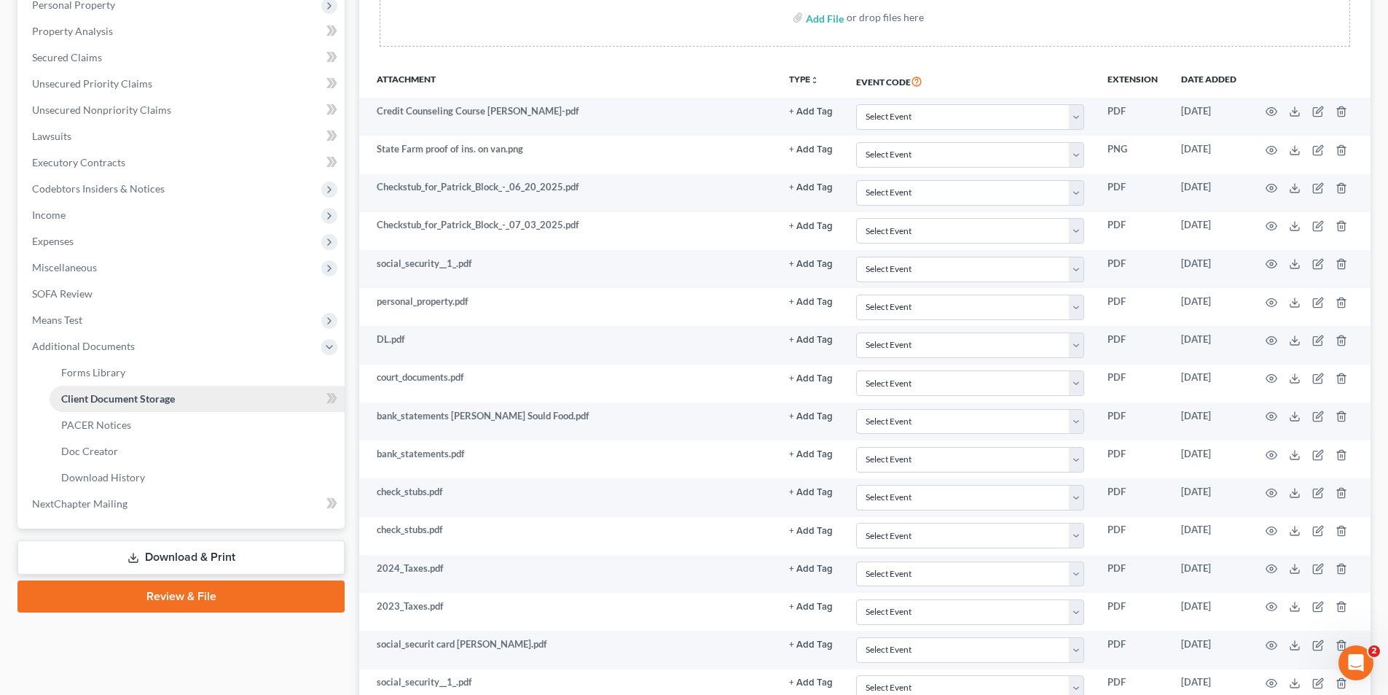
scroll to position [292, 0]
click at [196, 558] on link "Download & Print" at bounding box center [180, 556] width 327 height 34
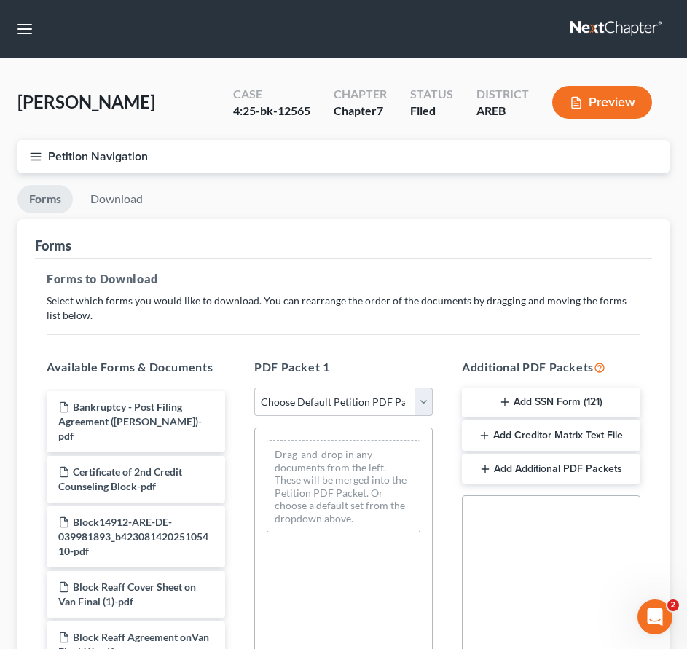
click at [422, 408] on select "Choose Default Petition PDF Packet Complete Bankruptcy Petition (all forms and …" at bounding box center [343, 402] width 179 height 29
select select "6"
click at [254, 388] on select "Choose Default Petition PDF Packet Complete Bankruptcy Petition (all forms and …" at bounding box center [343, 402] width 179 height 29
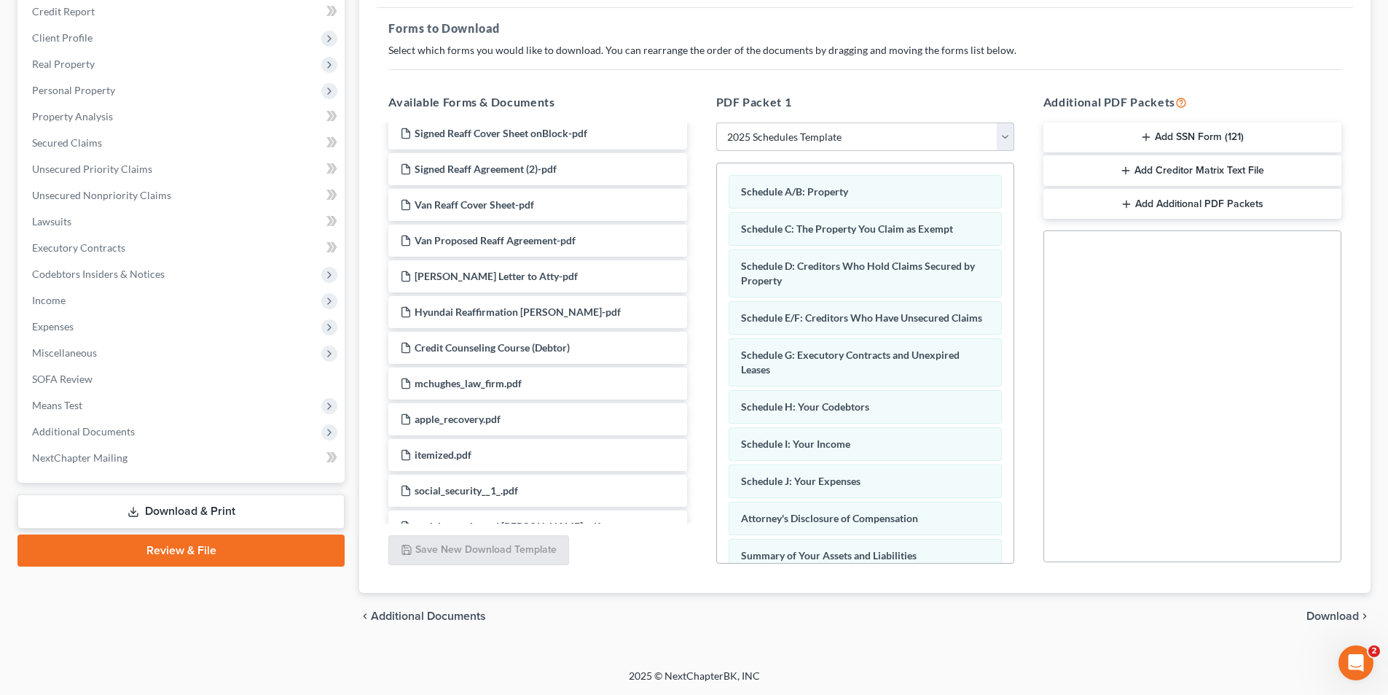
scroll to position [219, 0]
click at [1348, 613] on span "Download" at bounding box center [1333, 616] width 52 height 12
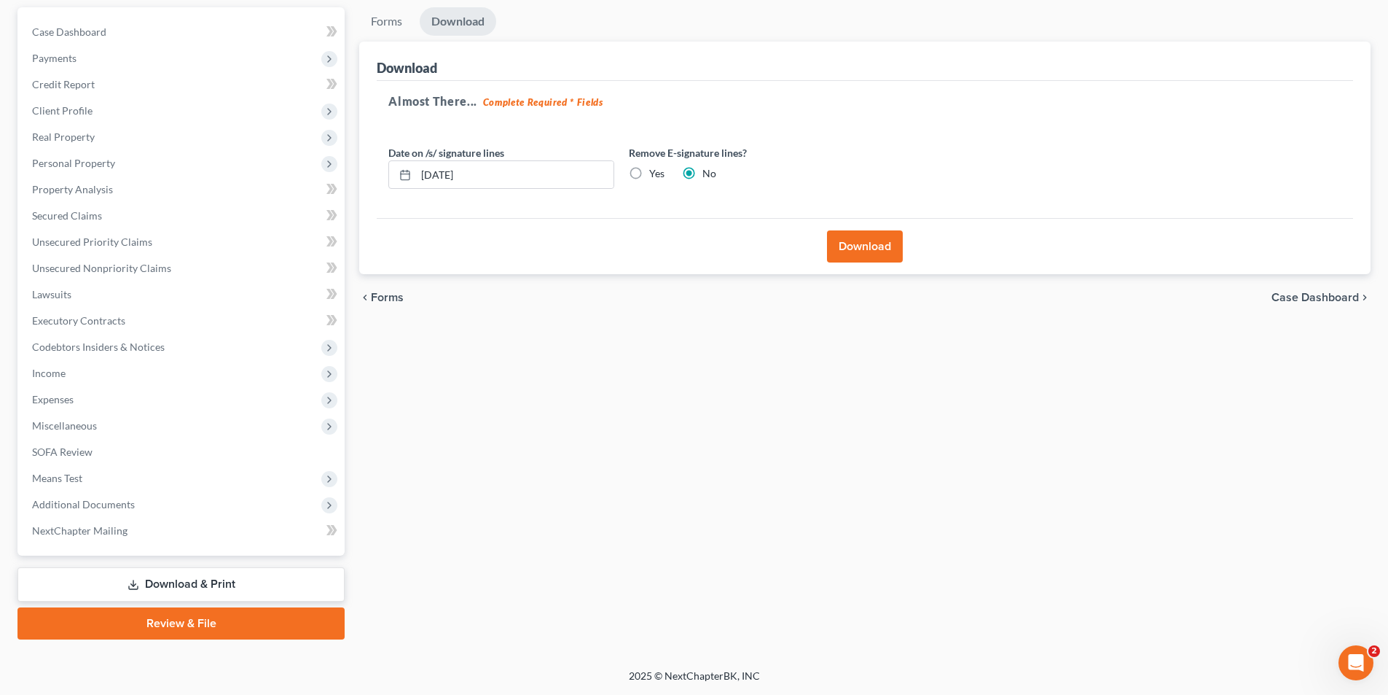
scroll to position [0, 0]
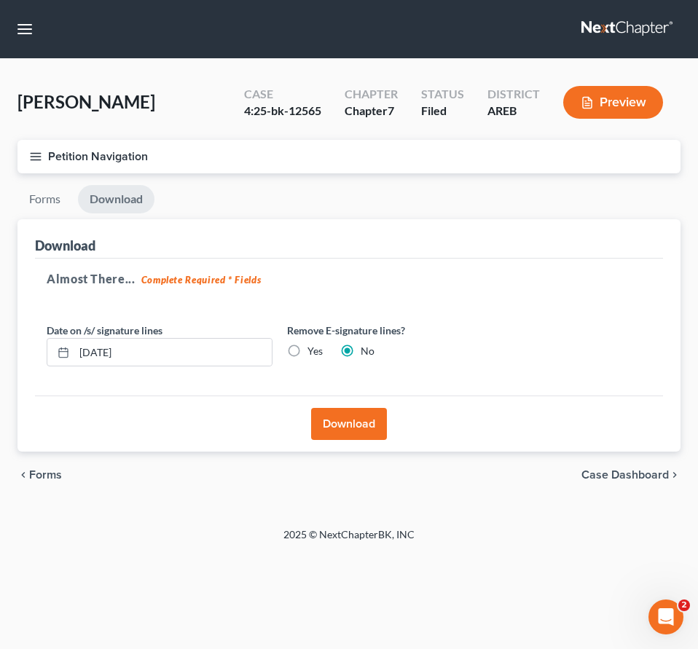
click at [343, 413] on button "Download" at bounding box center [349, 424] width 76 height 32
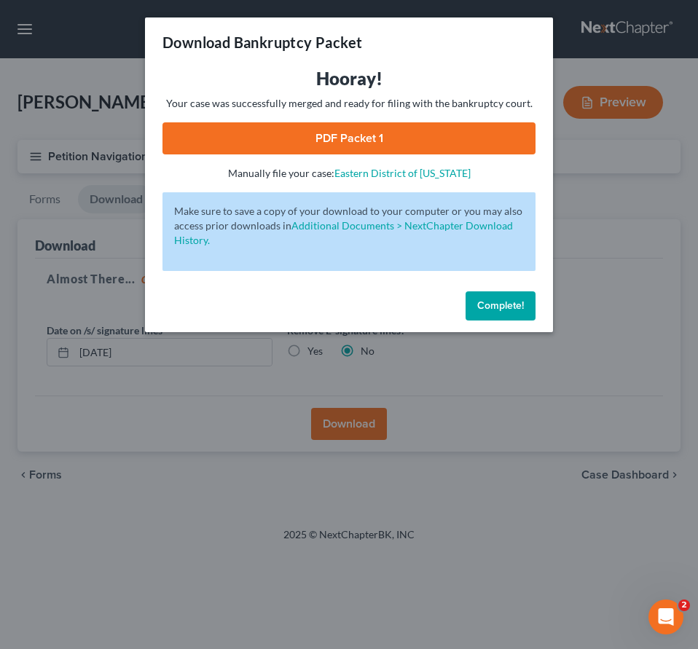
click at [340, 141] on link "PDF Packet 1" at bounding box center [349, 138] width 373 height 32
click at [509, 303] on span "Complete!" at bounding box center [500, 306] width 47 height 12
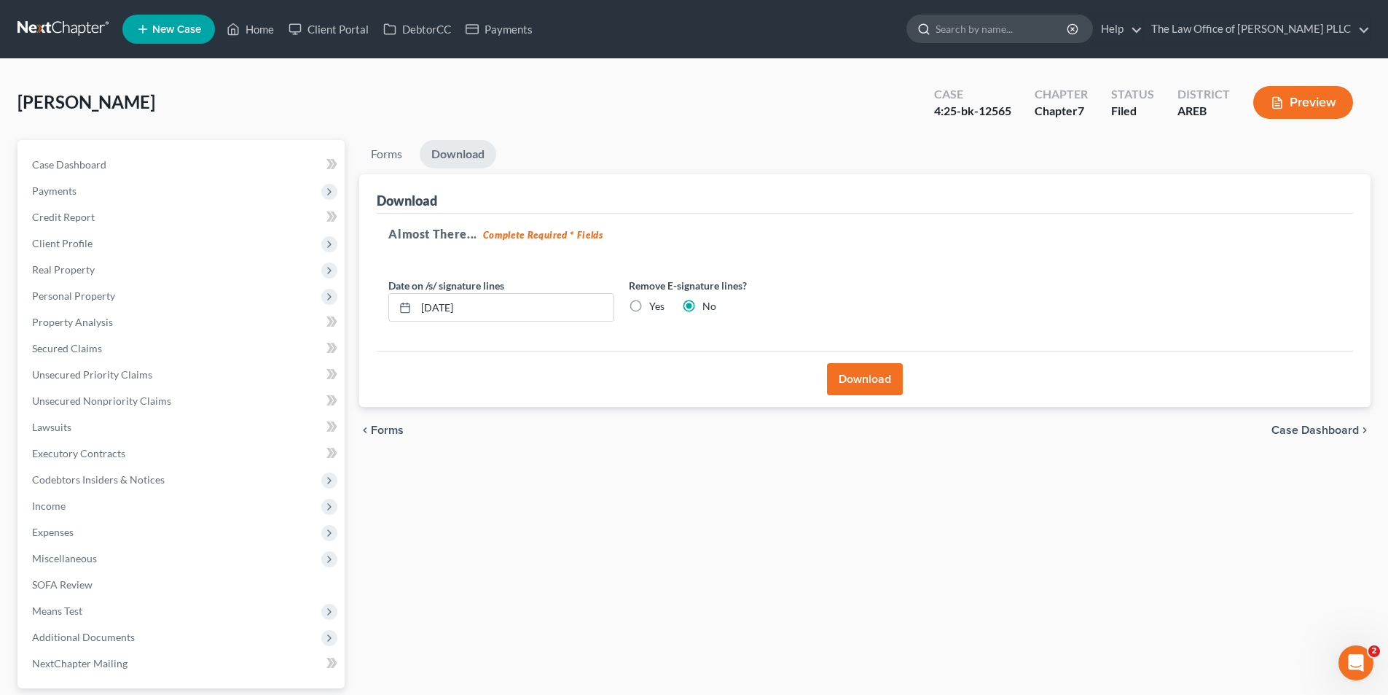
click at [941, 29] on input "search" at bounding box center [1002, 28] width 133 height 27
type input "hall"
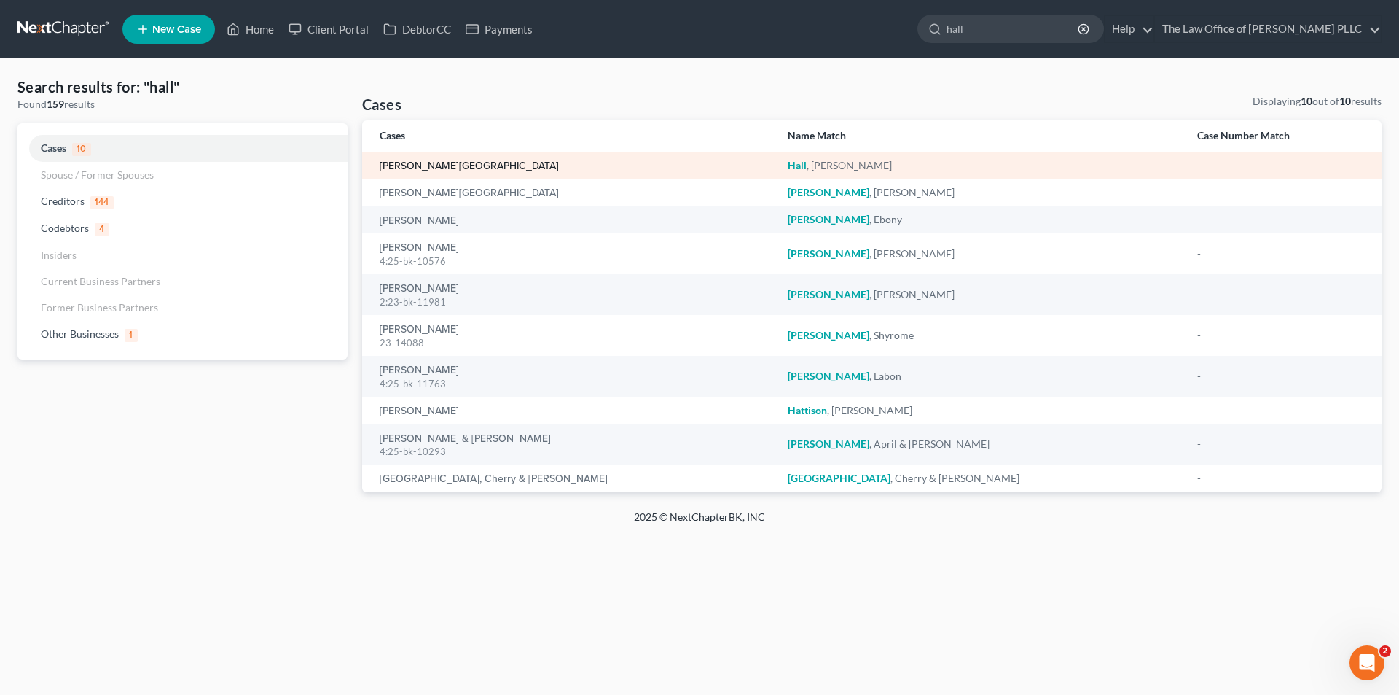
click at [423, 170] on link "Hall, Dolores" at bounding box center [469, 166] width 179 height 10
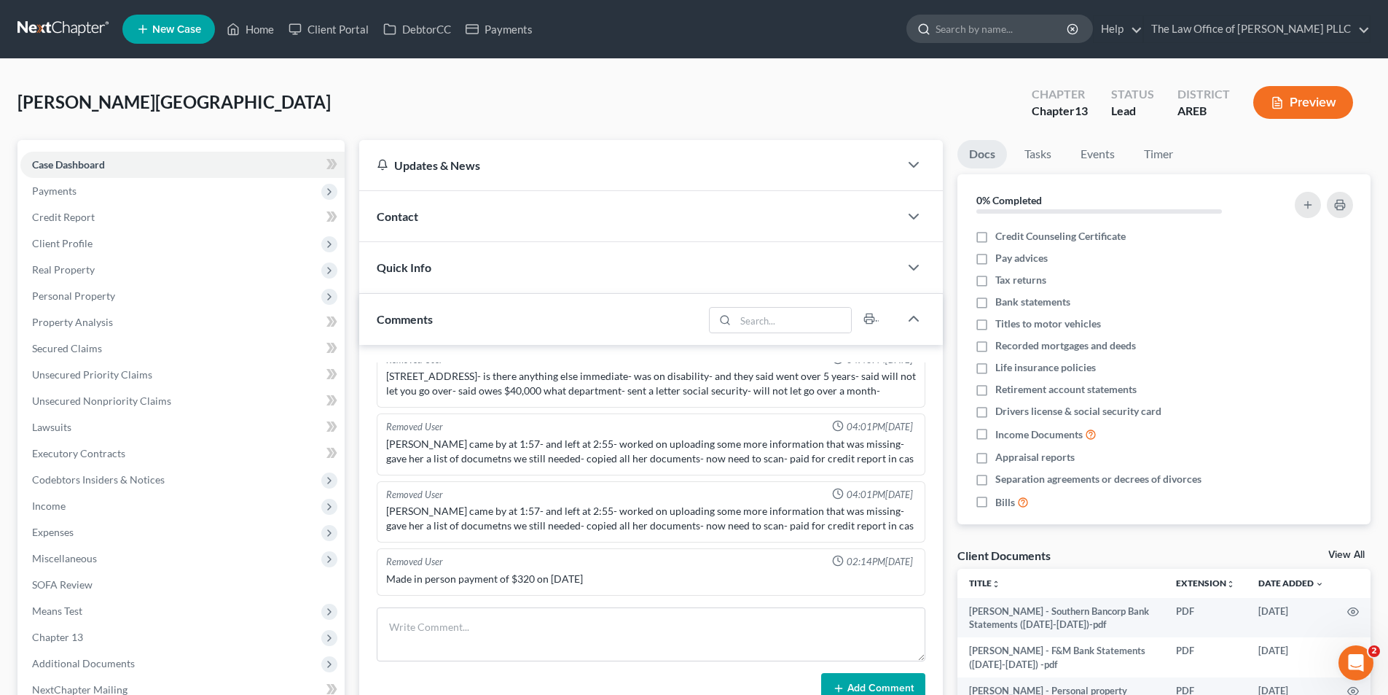
click at [942, 28] on input "search" at bounding box center [1002, 28] width 133 height 27
type input "green"
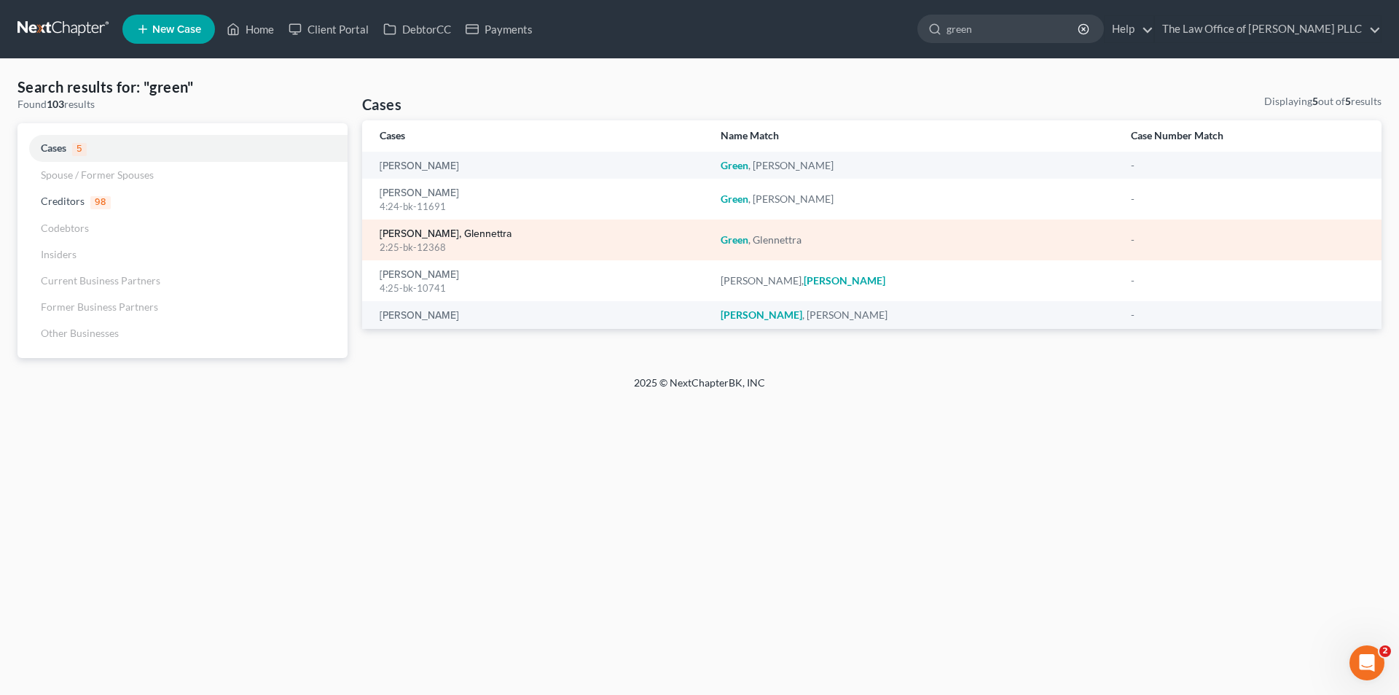
click at [458, 233] on link "[PERSON_NAME], Glennettra" at bounding box center [446, 234] width 132 height 10
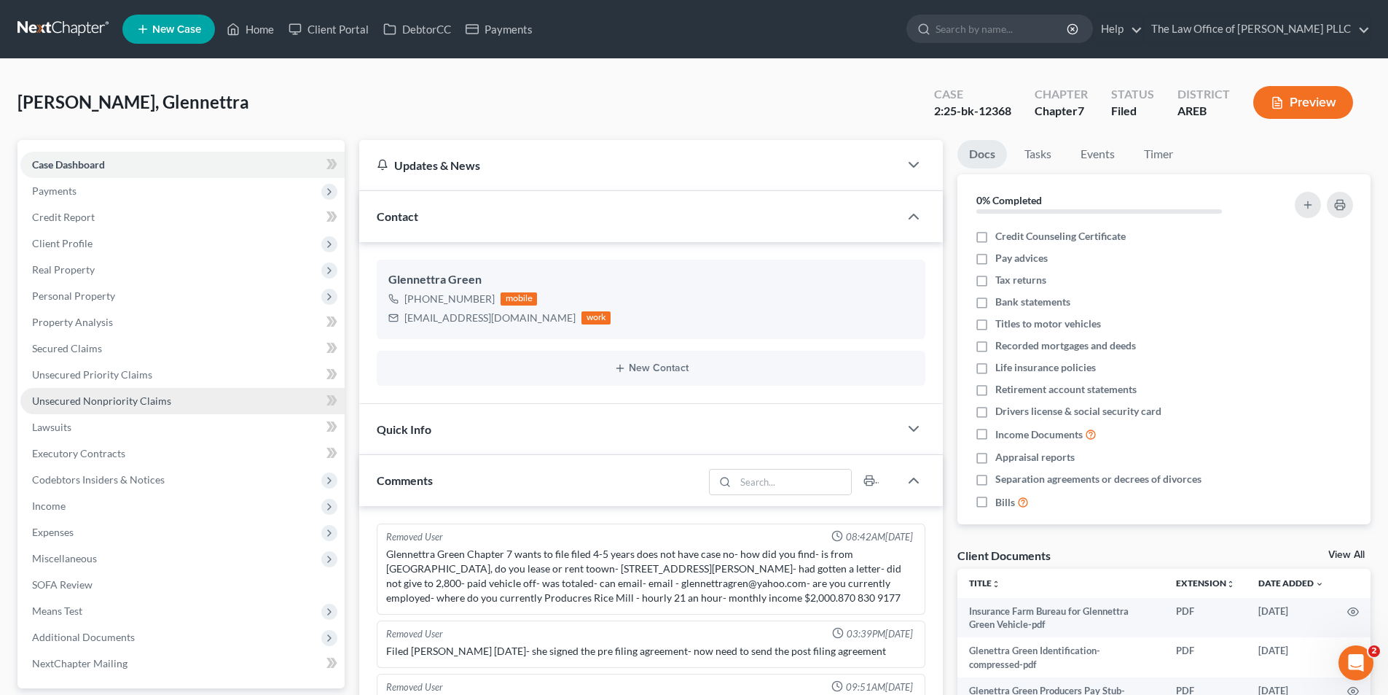
click at [140, 399] on span "Unsecured Nonpriority Claims" at bounding box center [101, 400] width 139 height 12
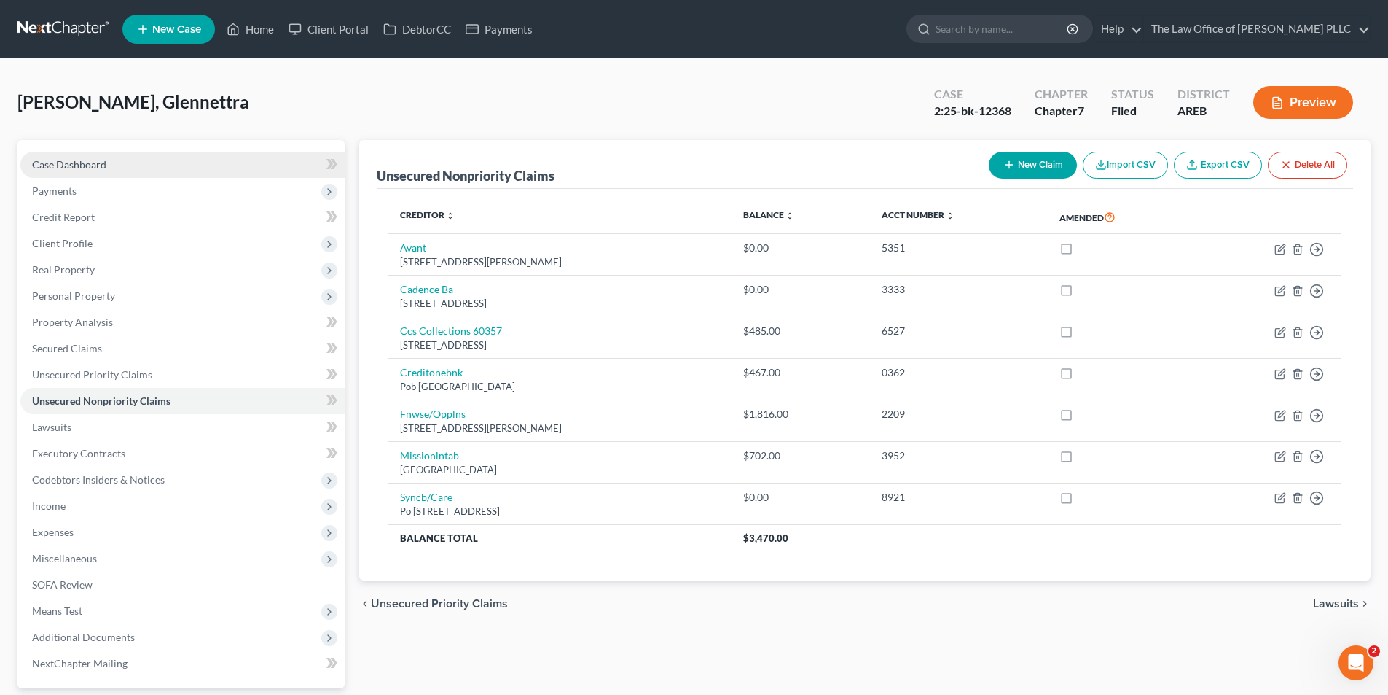
click at [93, 163] on span "Case Dashboard" at bounding box center [69, 164] width 74 height 12
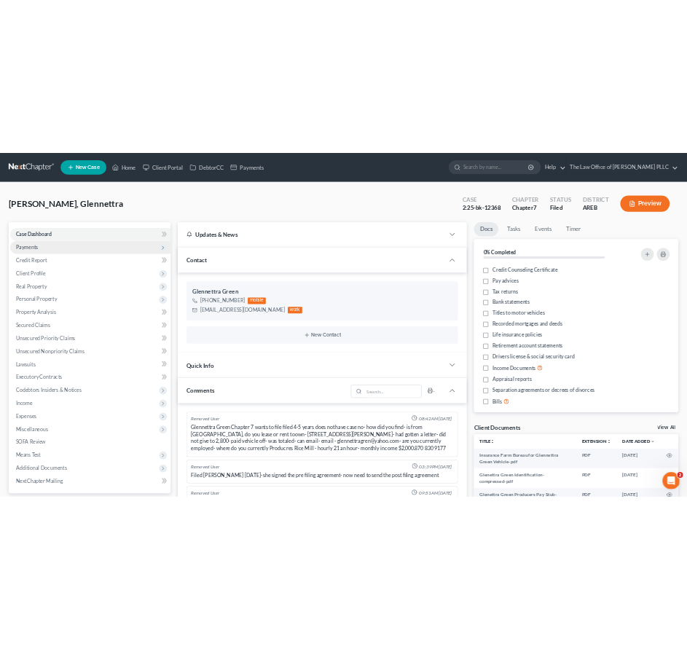
scroll to position [4640, 0]
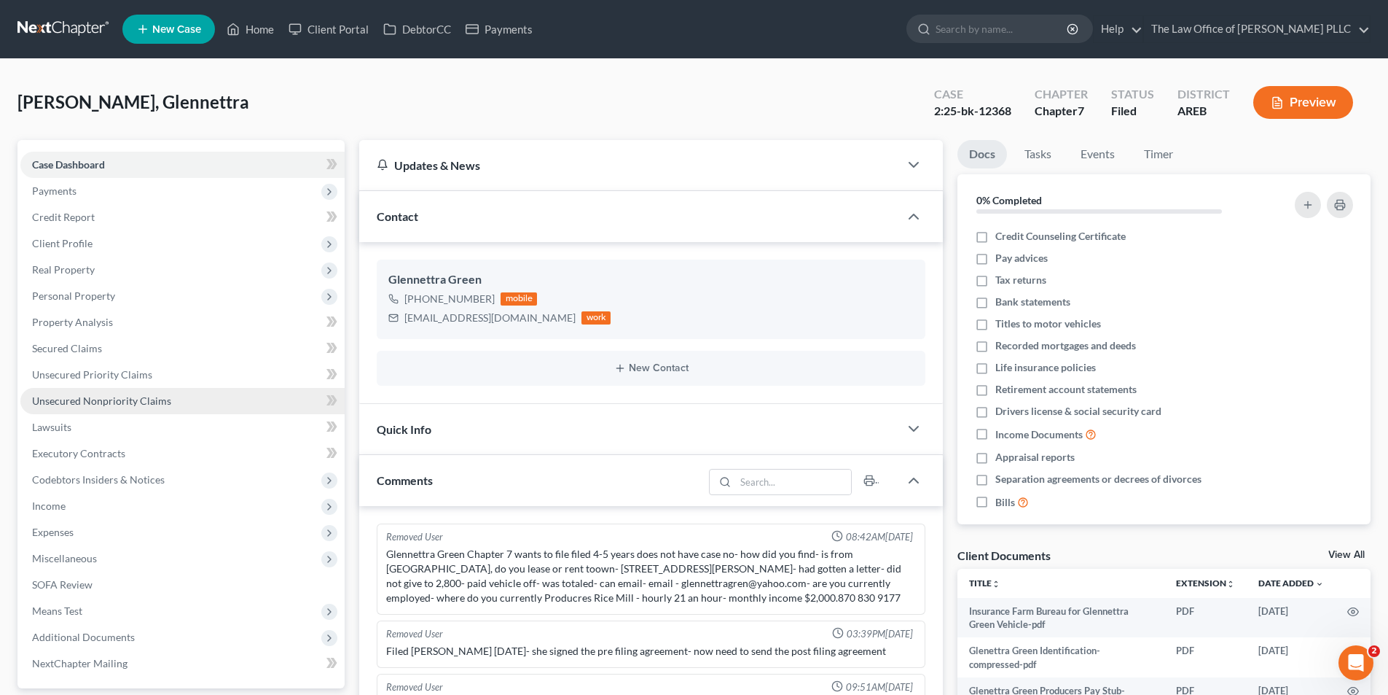
click at [108, 405] on span "Unsecured Nonpriority Claims" at bounding box center [101, 400] width 139 height 12
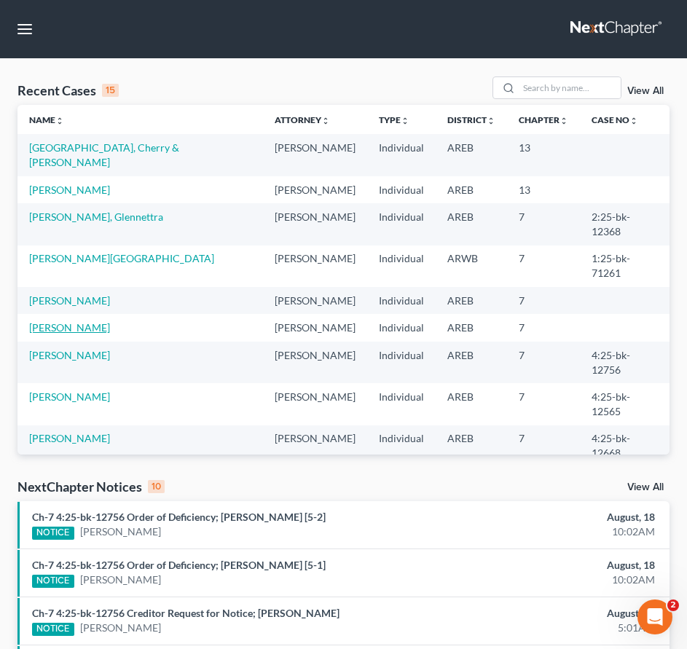
click at [79, 321] on link "[PERSON_NAME]" at bounding box center [69, 327] width 81 height 12
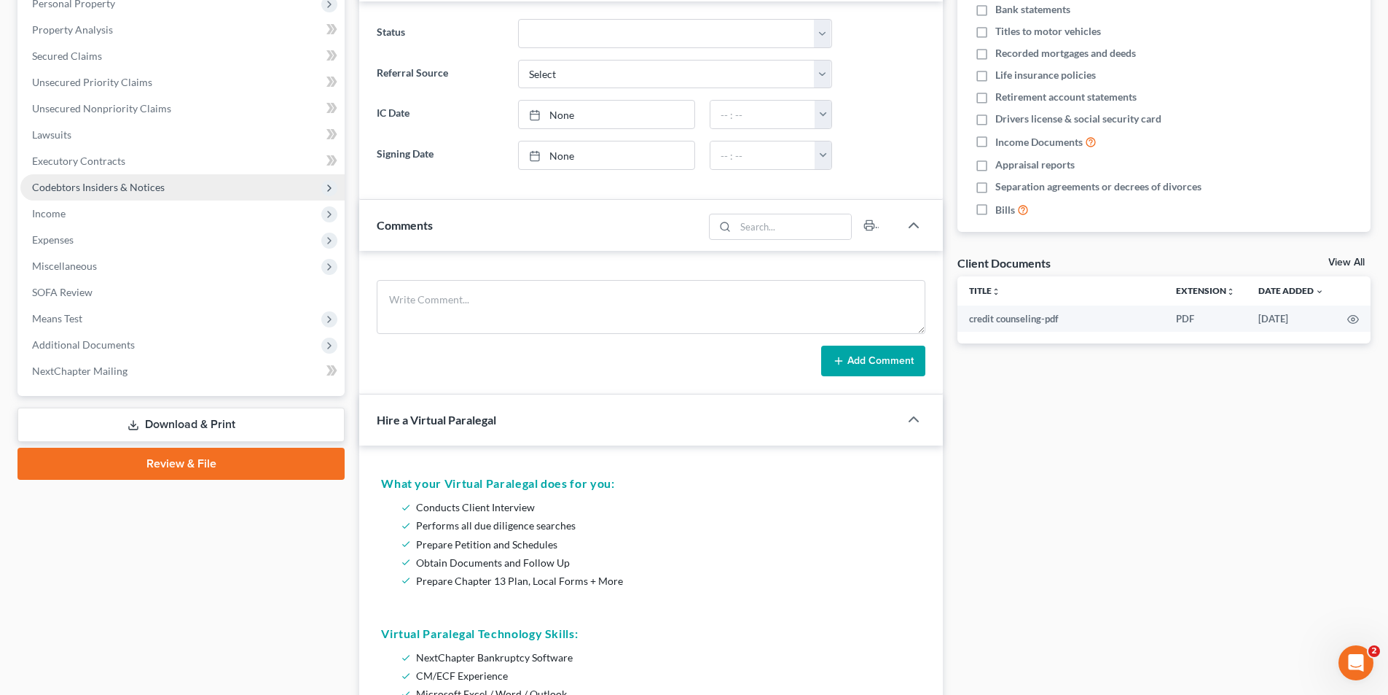
scroll to position [292, 0]
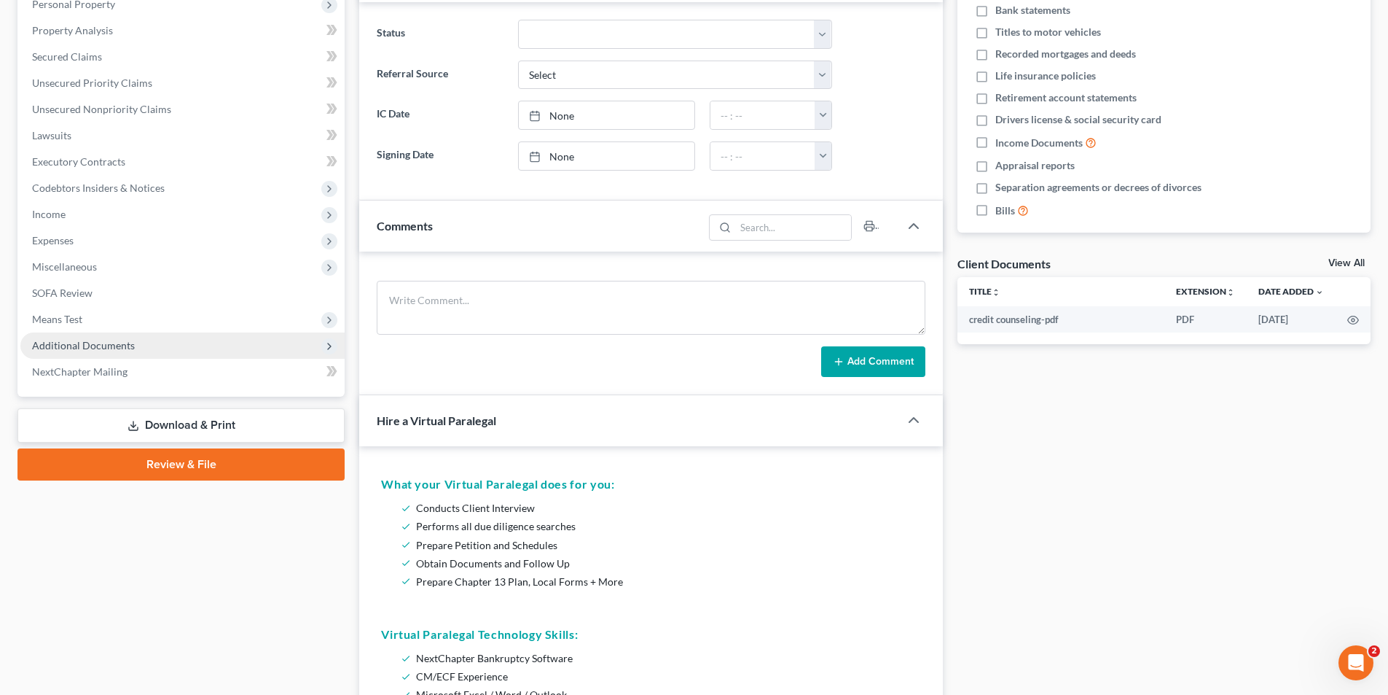
click at [82, 340] on span "Additional Documents" at bounding box center [83, 345] width 103 height 12
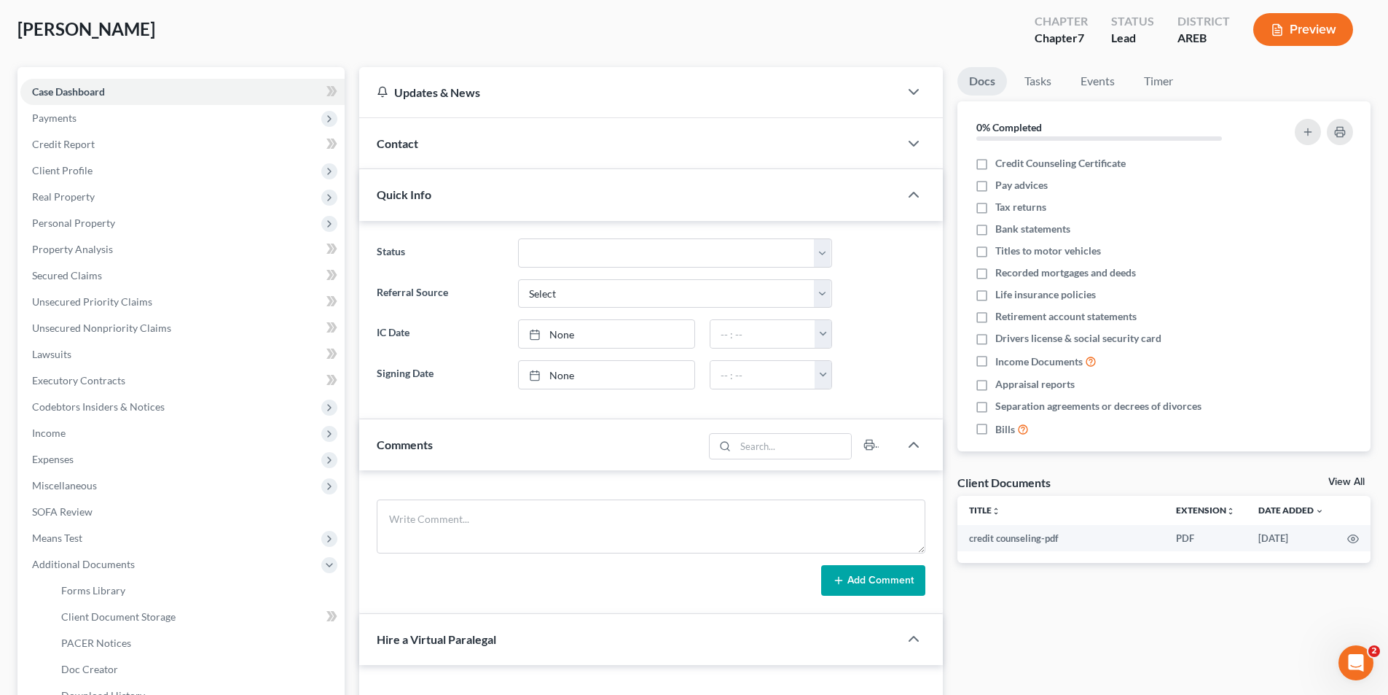
scroll to position [0, 0]
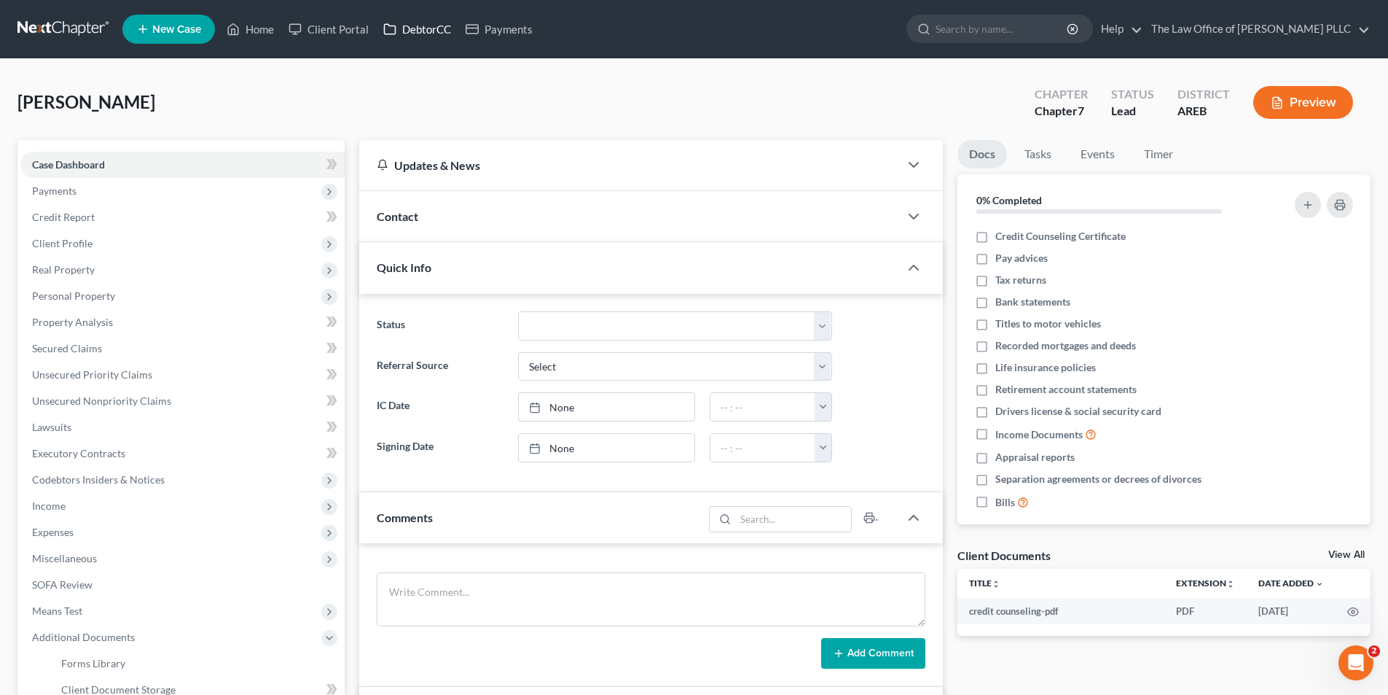
click at [438, 28] on link "DebtorCC" at bounding box center [417, 29] width 82 height 26
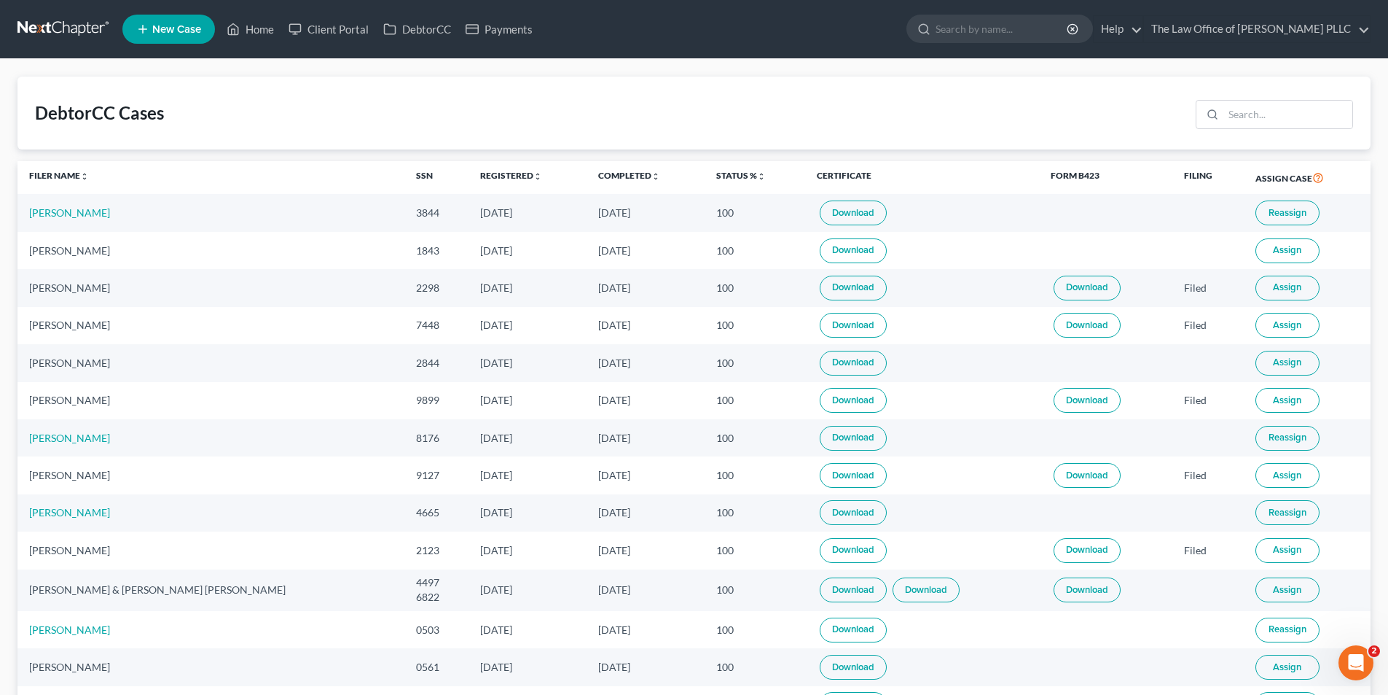
click at [687, 211] on link "Download" at bounding box center [853, 212] width 67 height 25
click at [687, 628] on link "Download" at bounding box center [853, 629] width 67 height 25
click at [271, 27] on link "Home" at bounding box center [250, 29] width 62 height 26
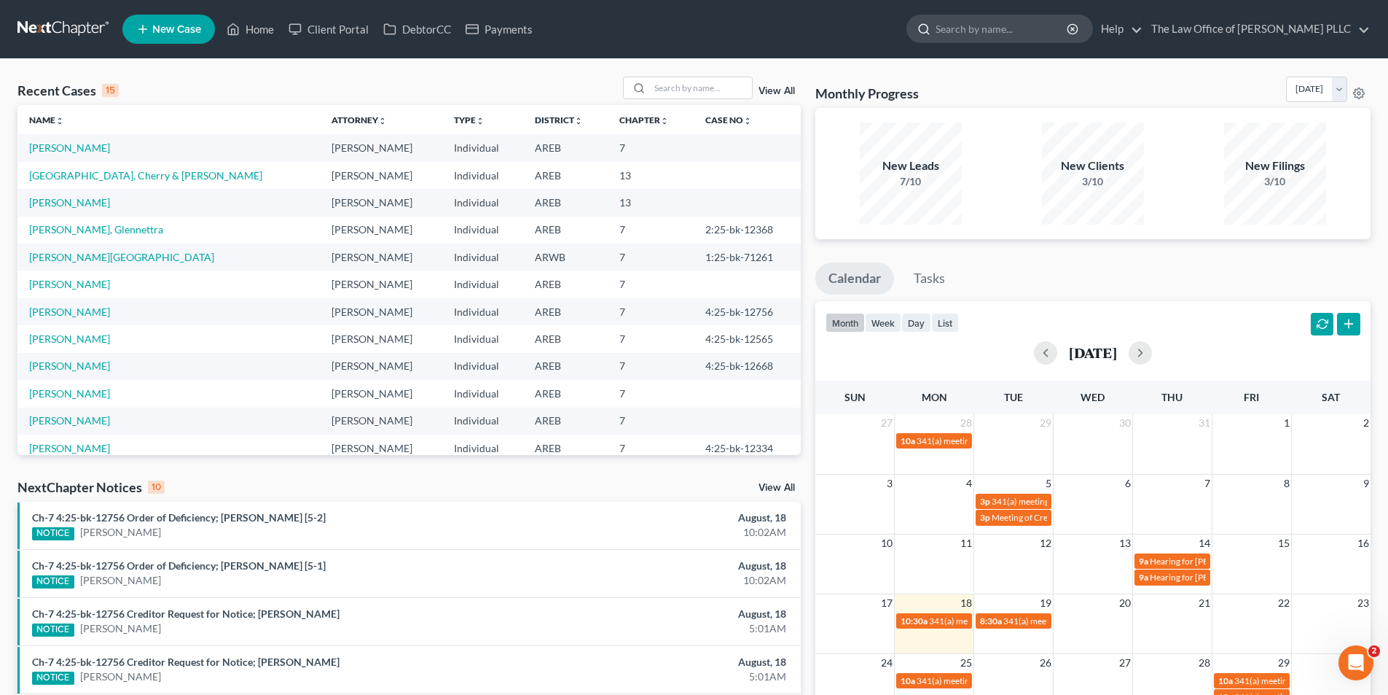
click at [687, 26] on div at bounding box center [921, 28] width 28 height 27
click at [687, 35] on input "search" at bounding box center [1002, 28] width 133 height 27
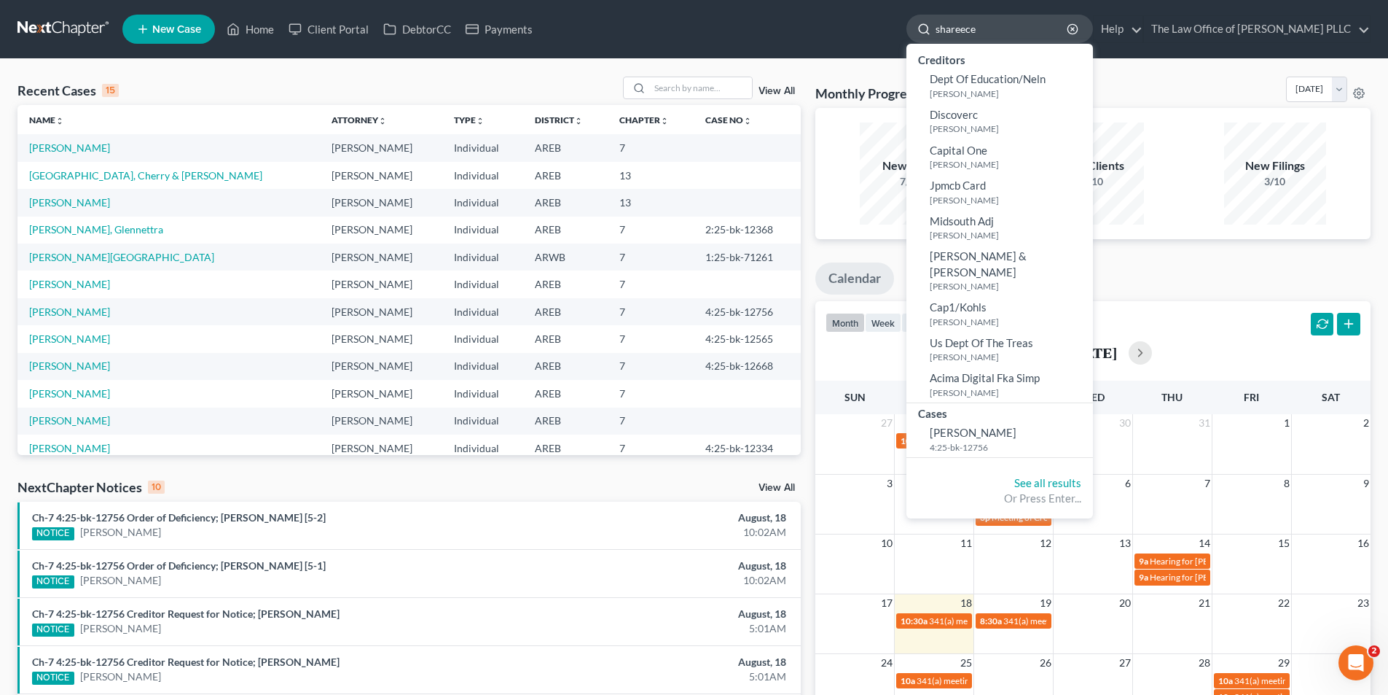
type input "shareece"
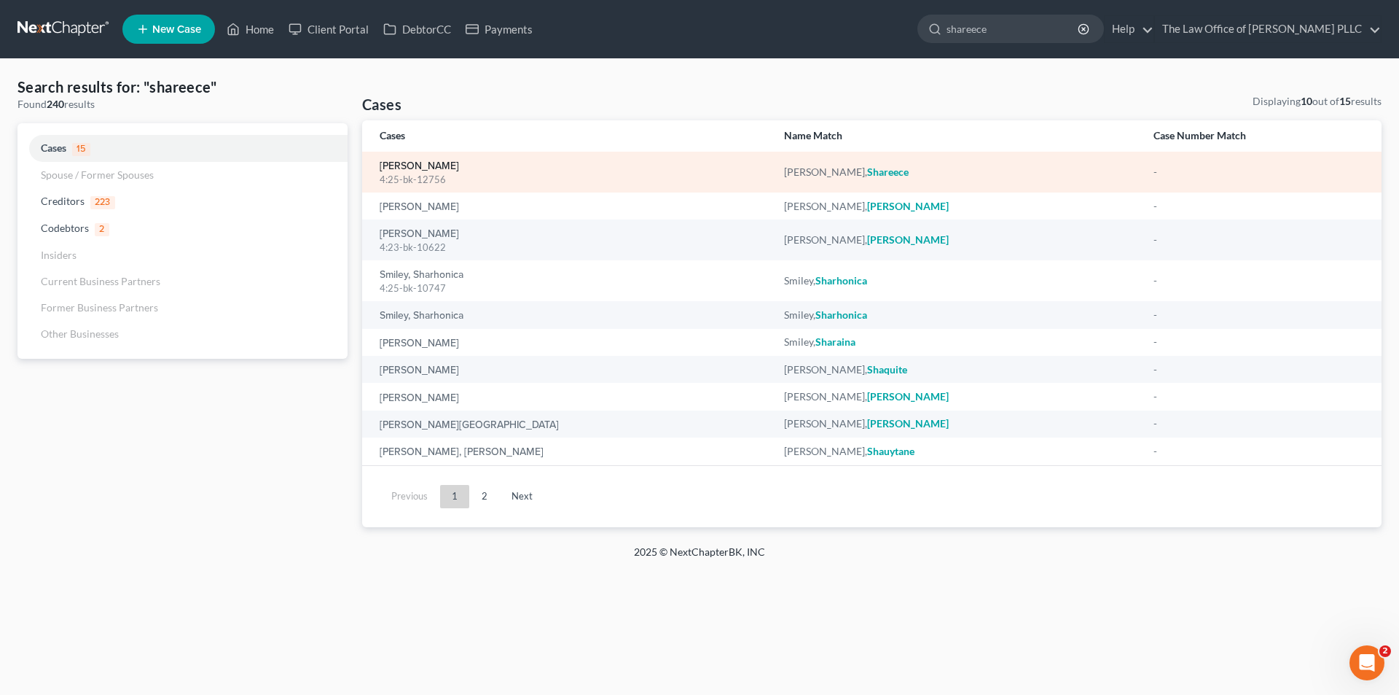
click at [381, 163] on link "[PERSON_NAME]" at bounding box center [419, 166] width 79 height 10
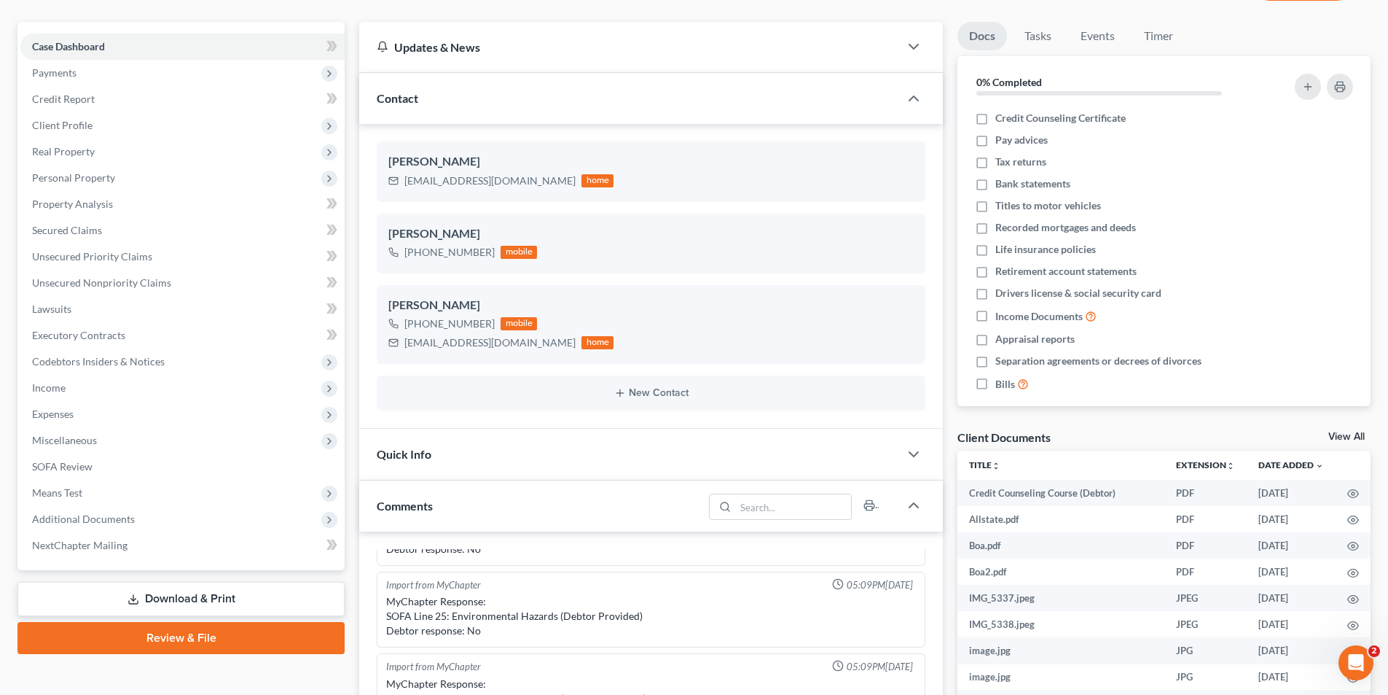
scroll to position [146, 0]
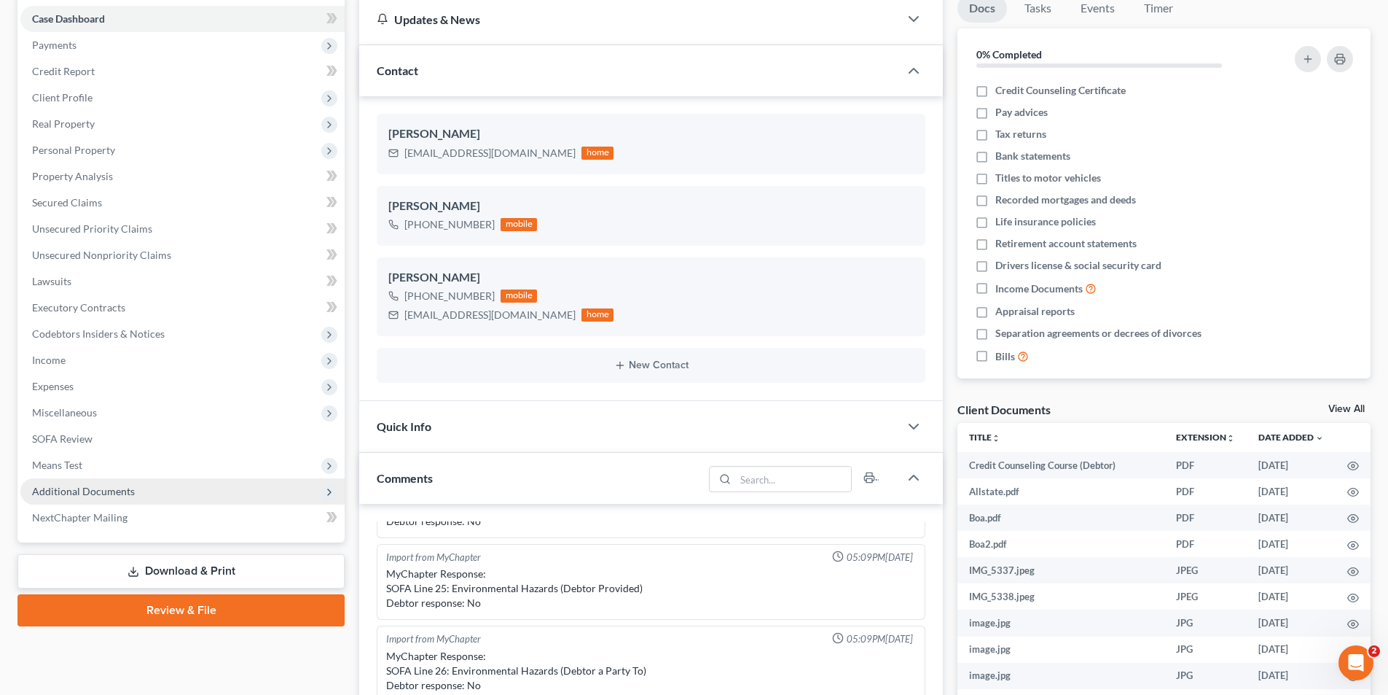
click at [106, 488] on span "Additional Documents" at bounding box center [83, 491] width 103 height 12
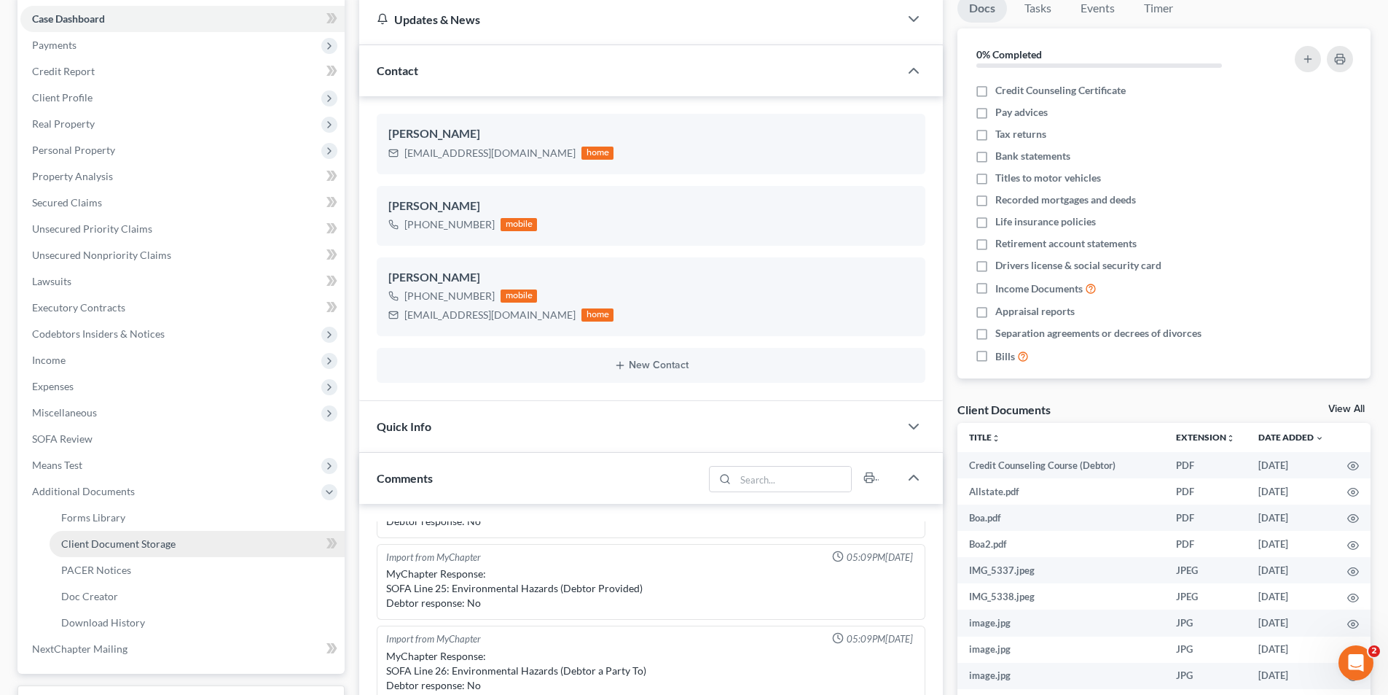
click at [109, 544] on span "Client Document Storage" at bounding box center [118, 543] width 114 height 12
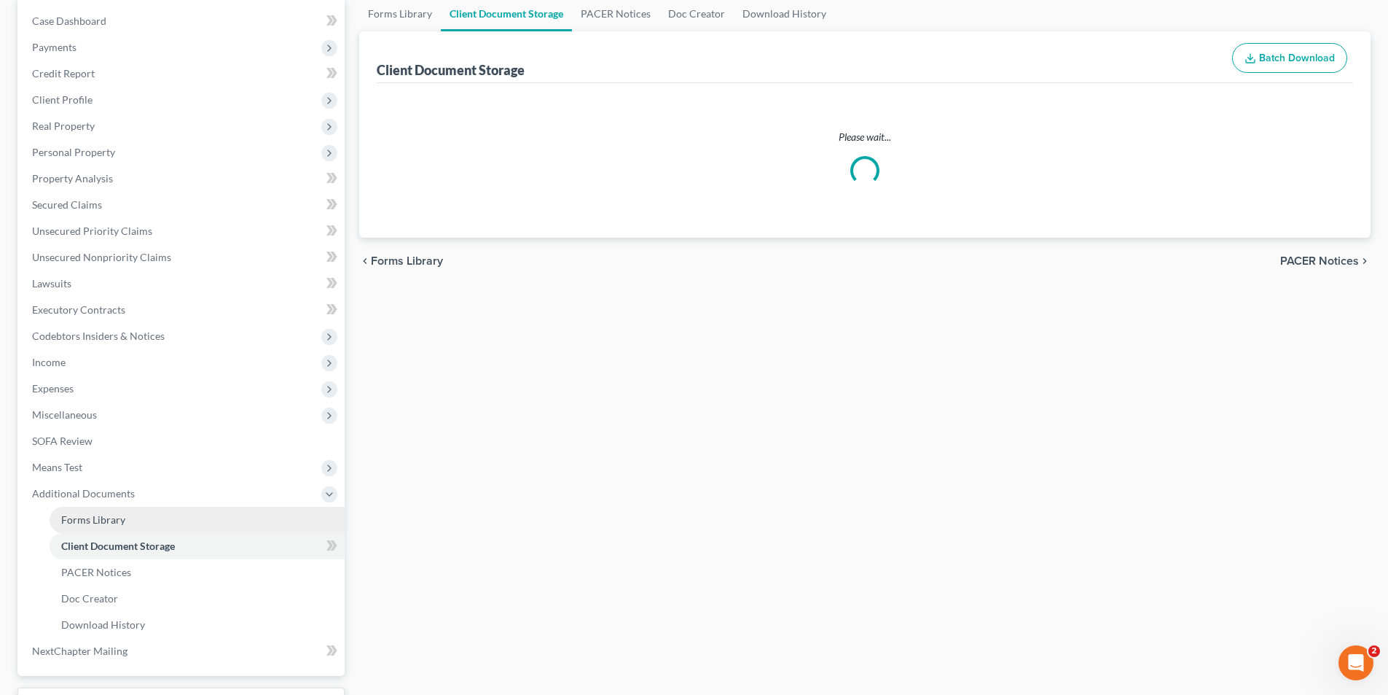
scroll to position [5, 0]
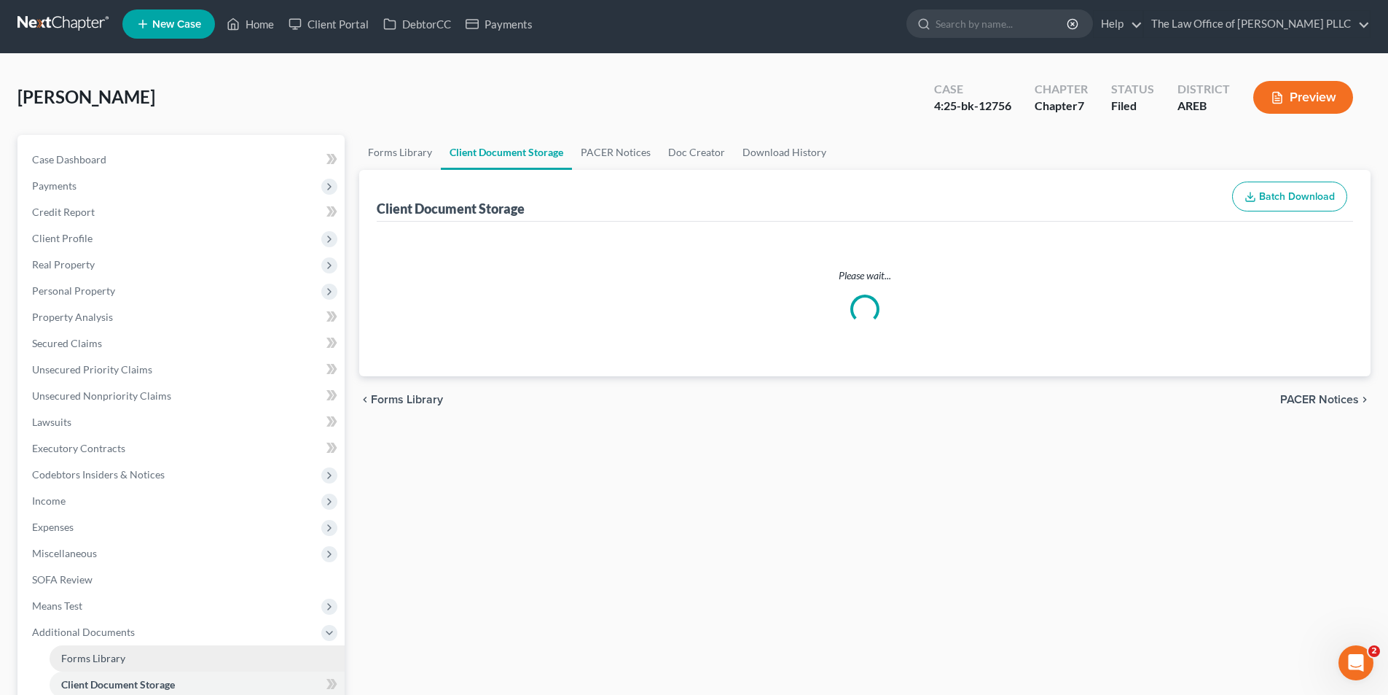
select select "0"
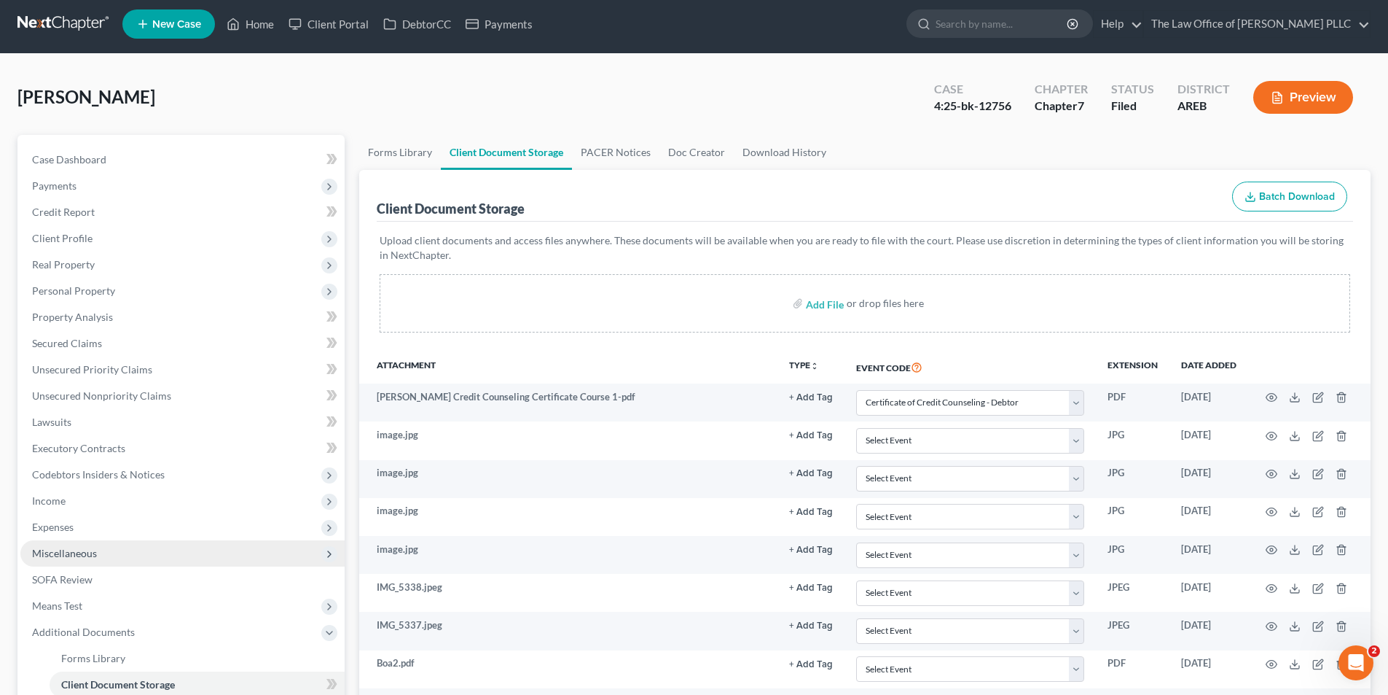
scroll to position [0, 0]
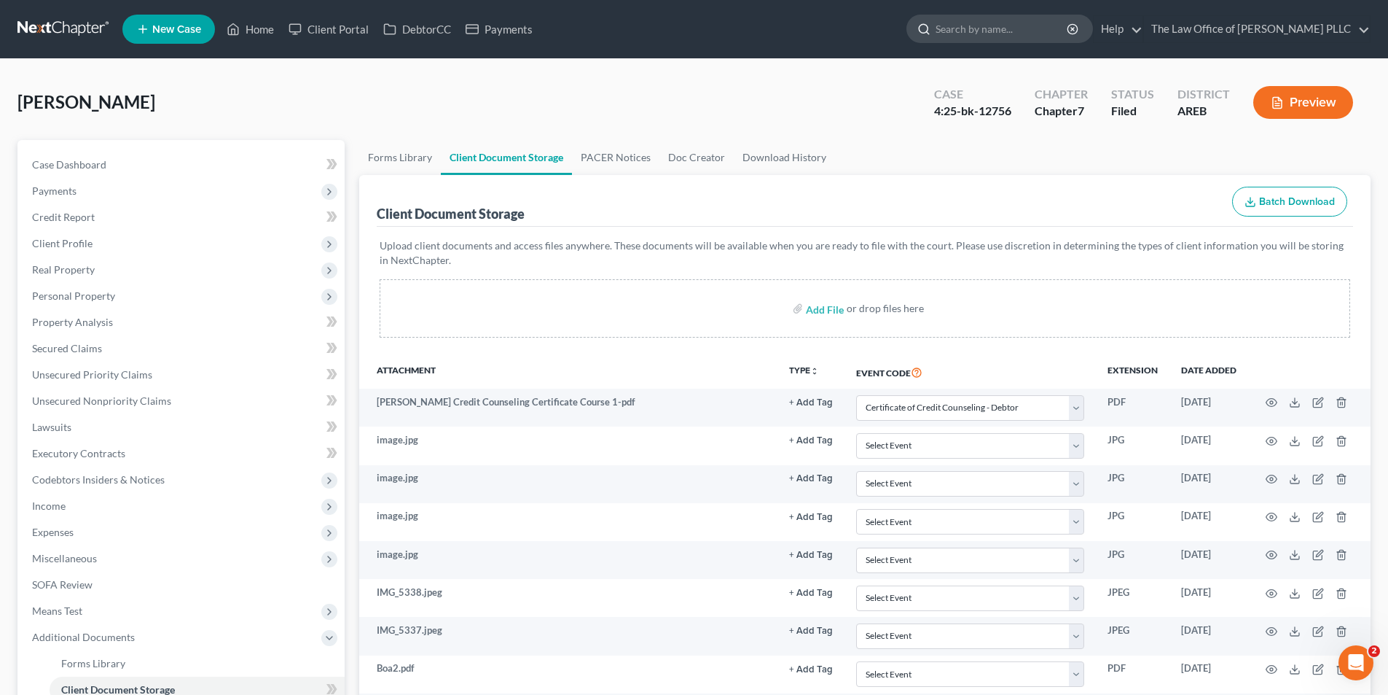
click at [687, 29] on input "search" at bounding box center [1002, 28] width 133 height 27
type input "s"
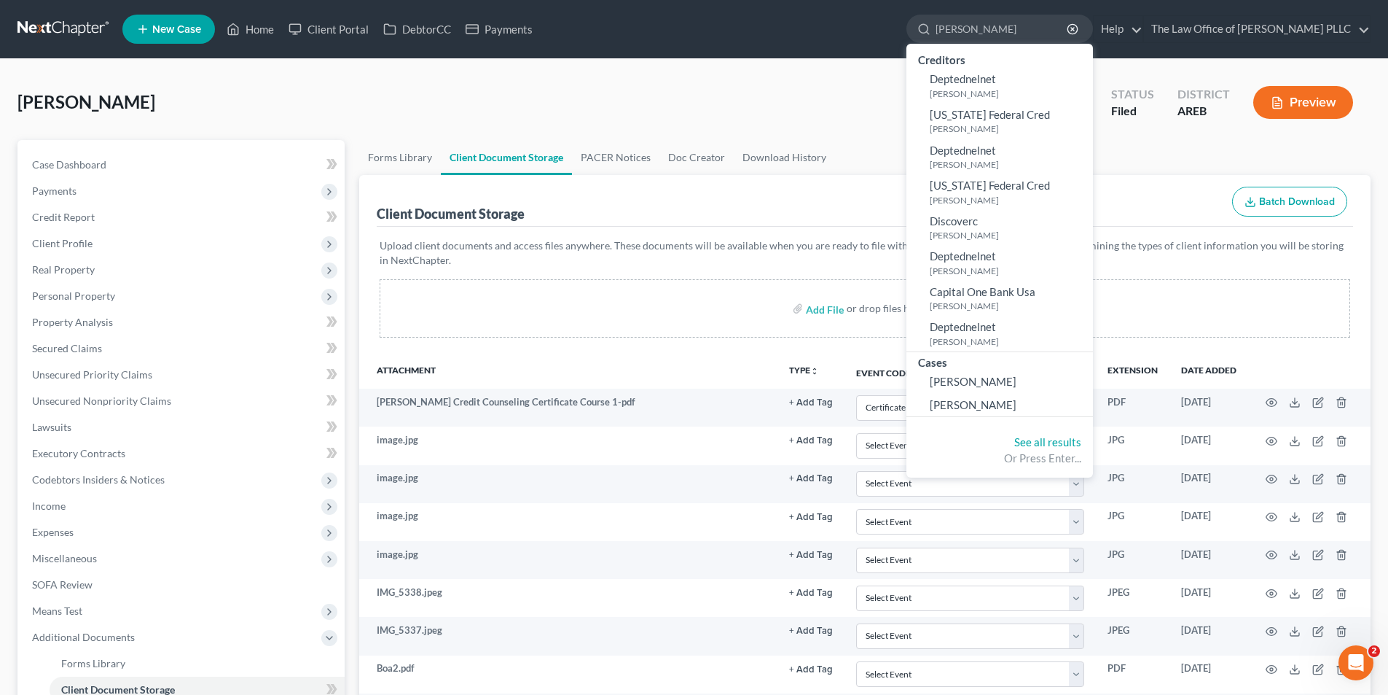
type input "[PERSON_NAME]"
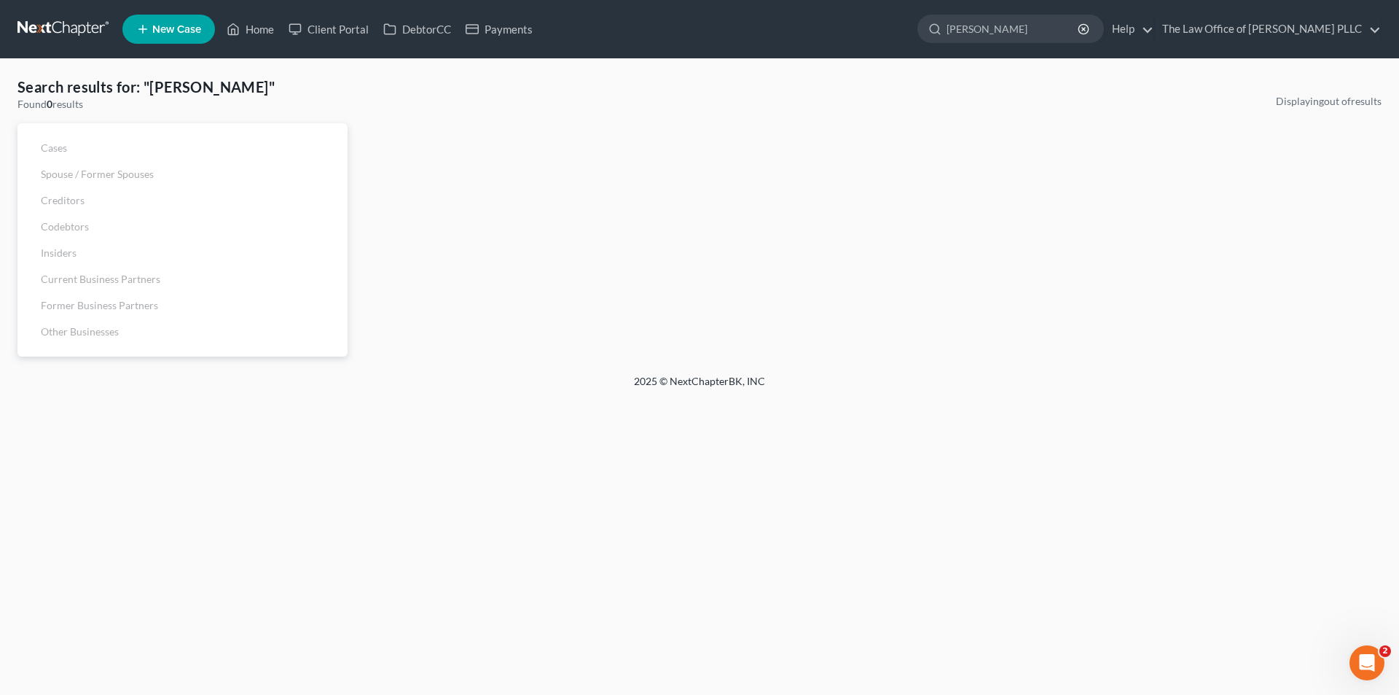
drag, startPoint x: 1001, startPoint y: 24, endPoint x: 771, endPoint y: 36, distance: 229.9
click at [687, 36] on ul "New Case Home Client Portal DebtorCC Payments [PERSON_NAME] - No Result - See a…" at bounding box center [751, 29] width 1259 height 38
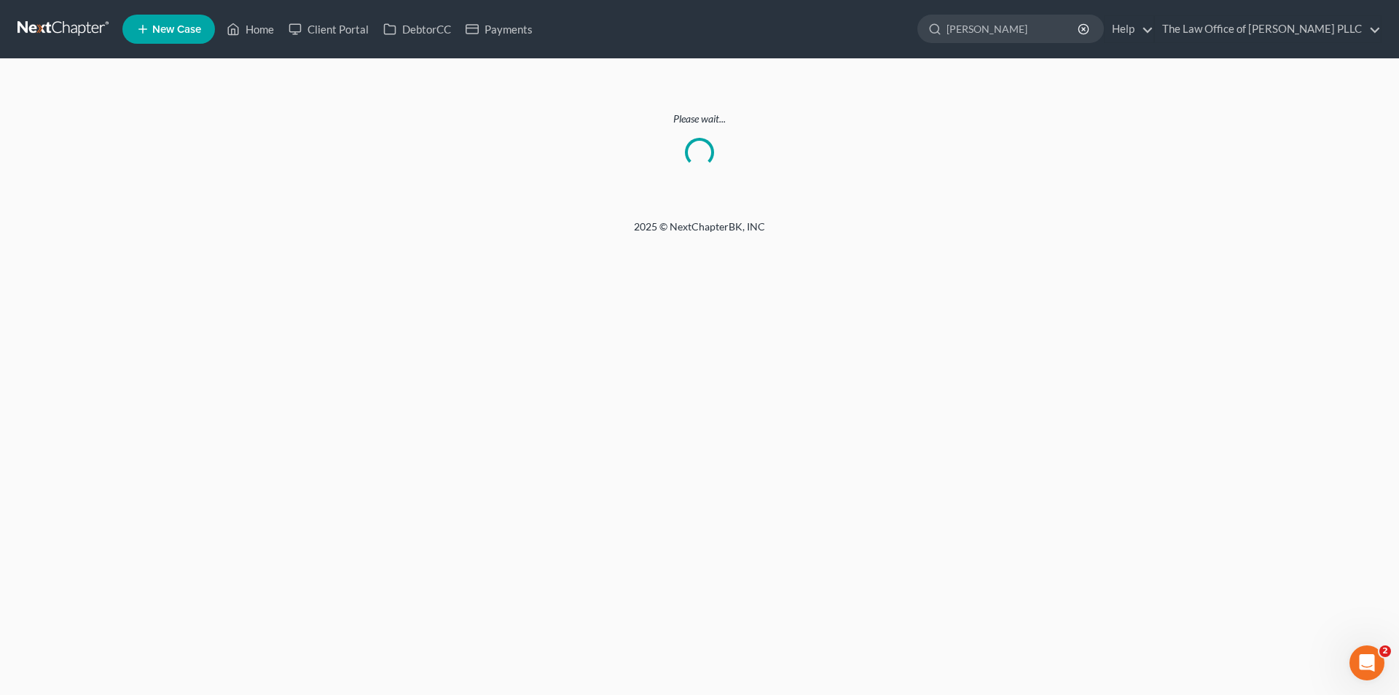
type input "[PERSON_NAME]"
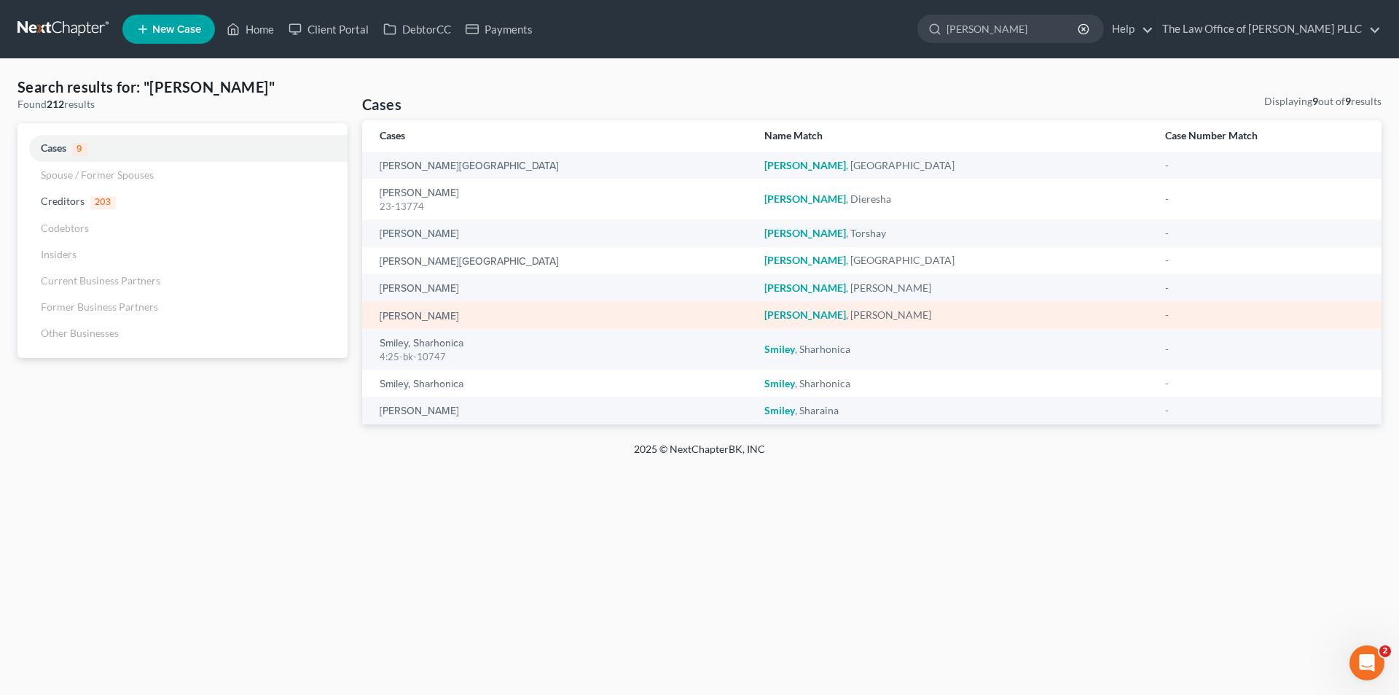
click at [434, 325] on td "[PERSON_NAME]" at bounding box center [557, 314] width 391 height 27
click at [415, 316] on link "[PERSON_NAME]" at bounding box center [419, 316] width 79 height 10
select select "10"
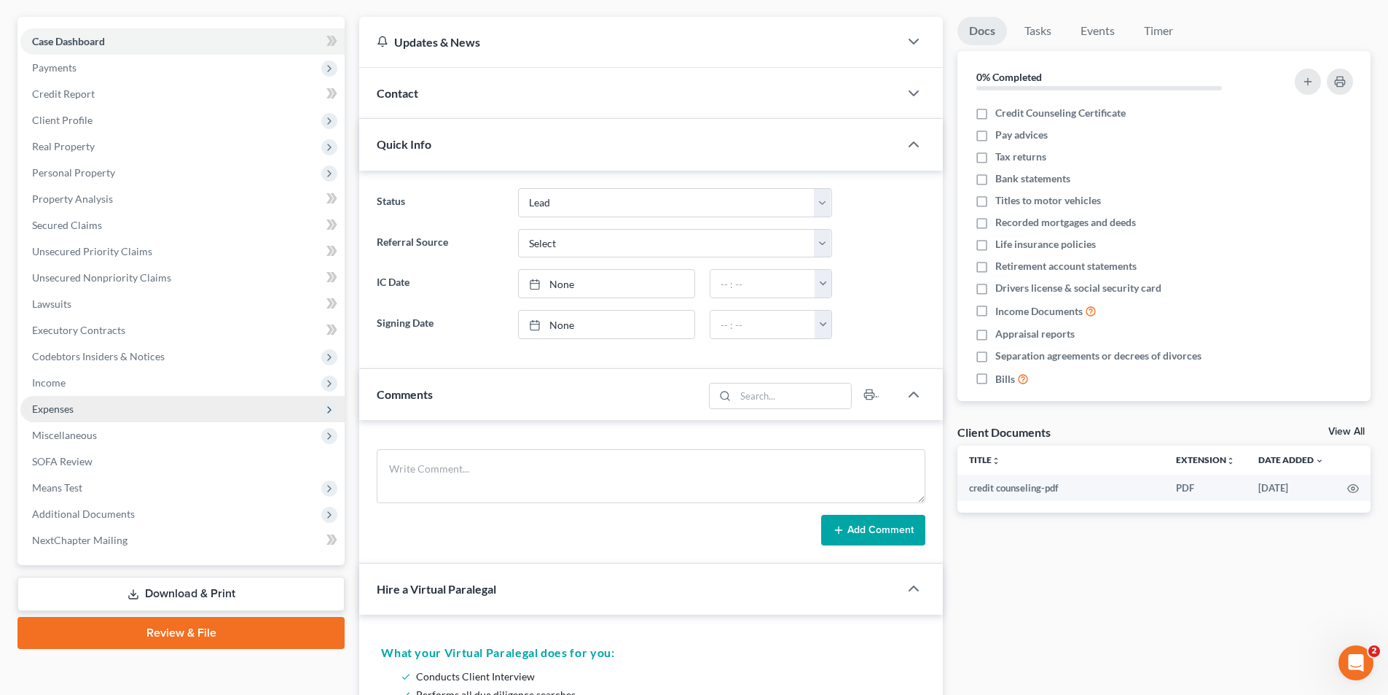
scroll to position [146, 0]
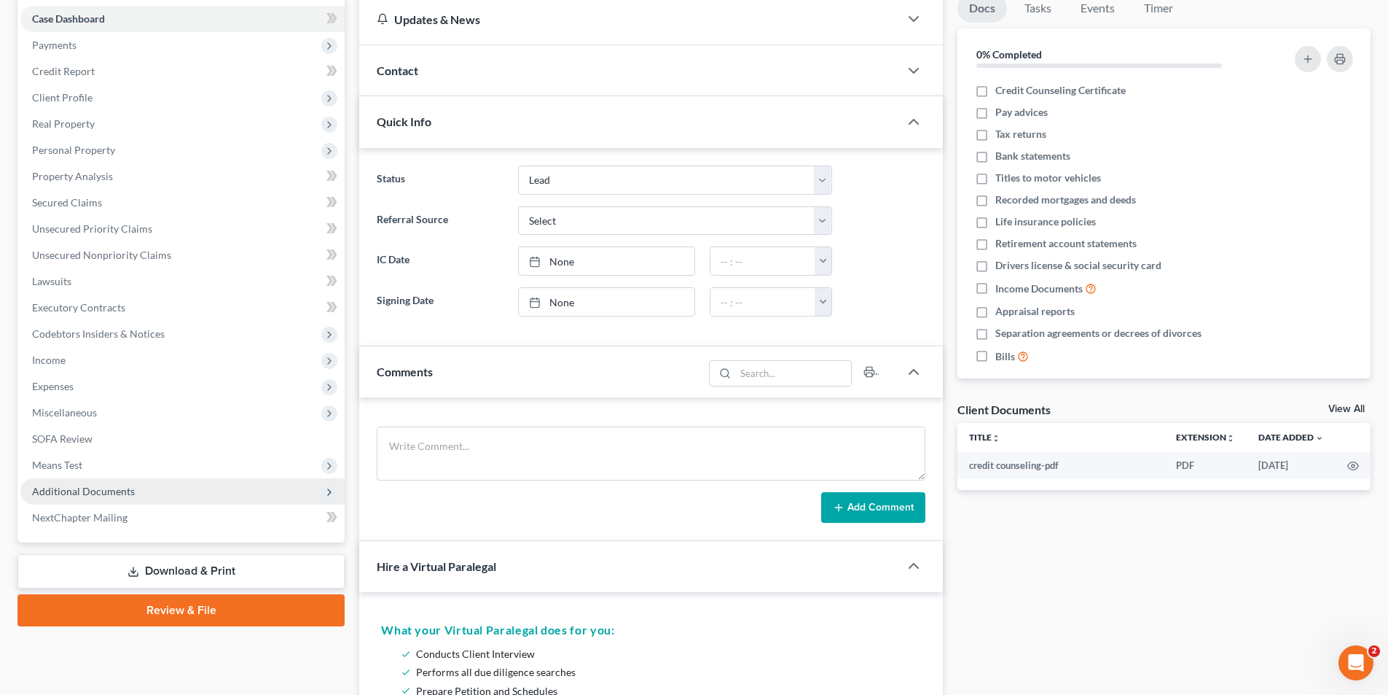
click at [77, 492] on span "Additional Documents" at bounding box center [83, 491] width 103 height 12
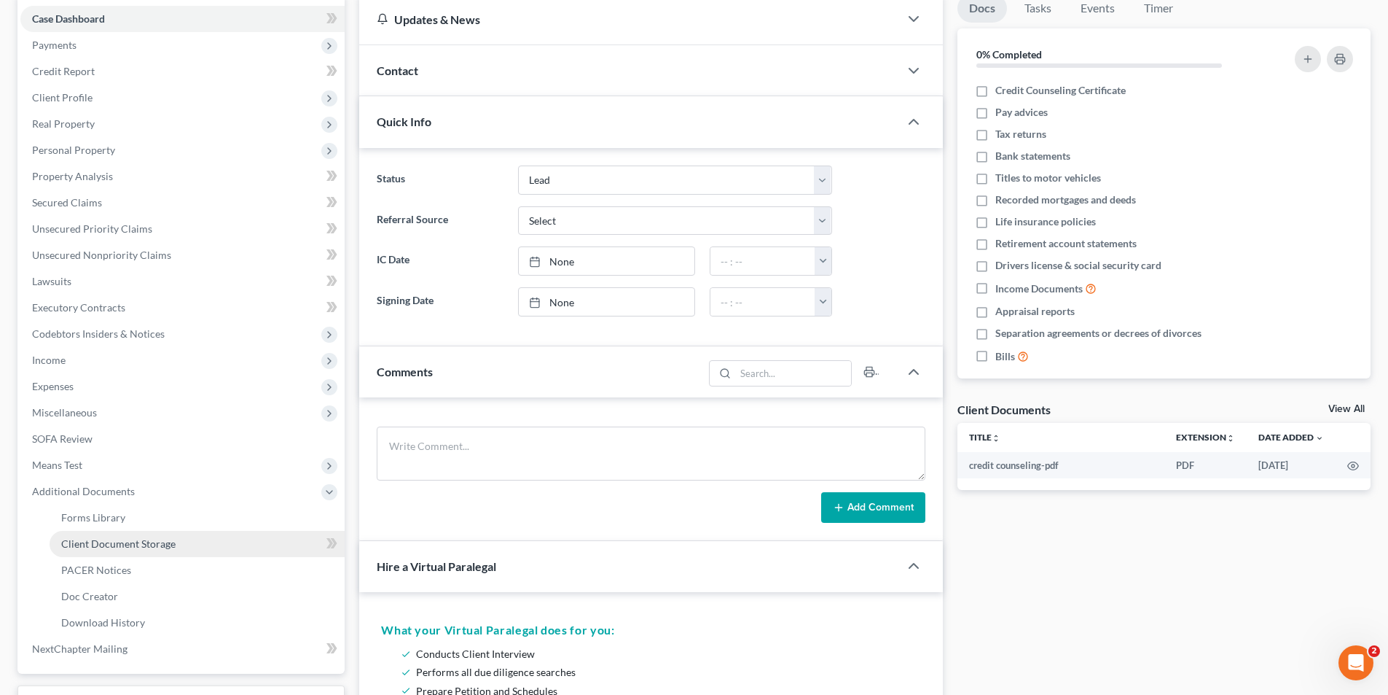
click at [120, 546] on span "Client Document Storage" at bounding box center [118, 543] width 114 height 12
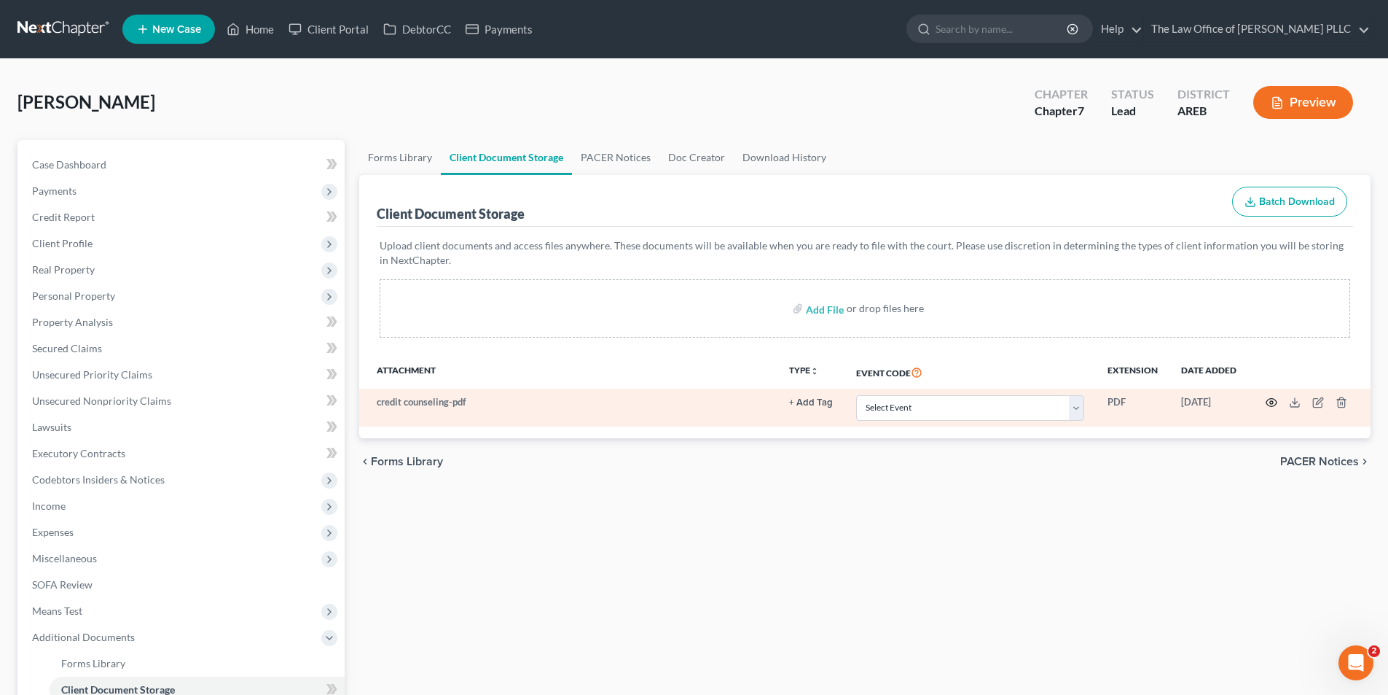
click at [687, 402] on icon "button" at bounding box center [1272, 403] width 11 height 8
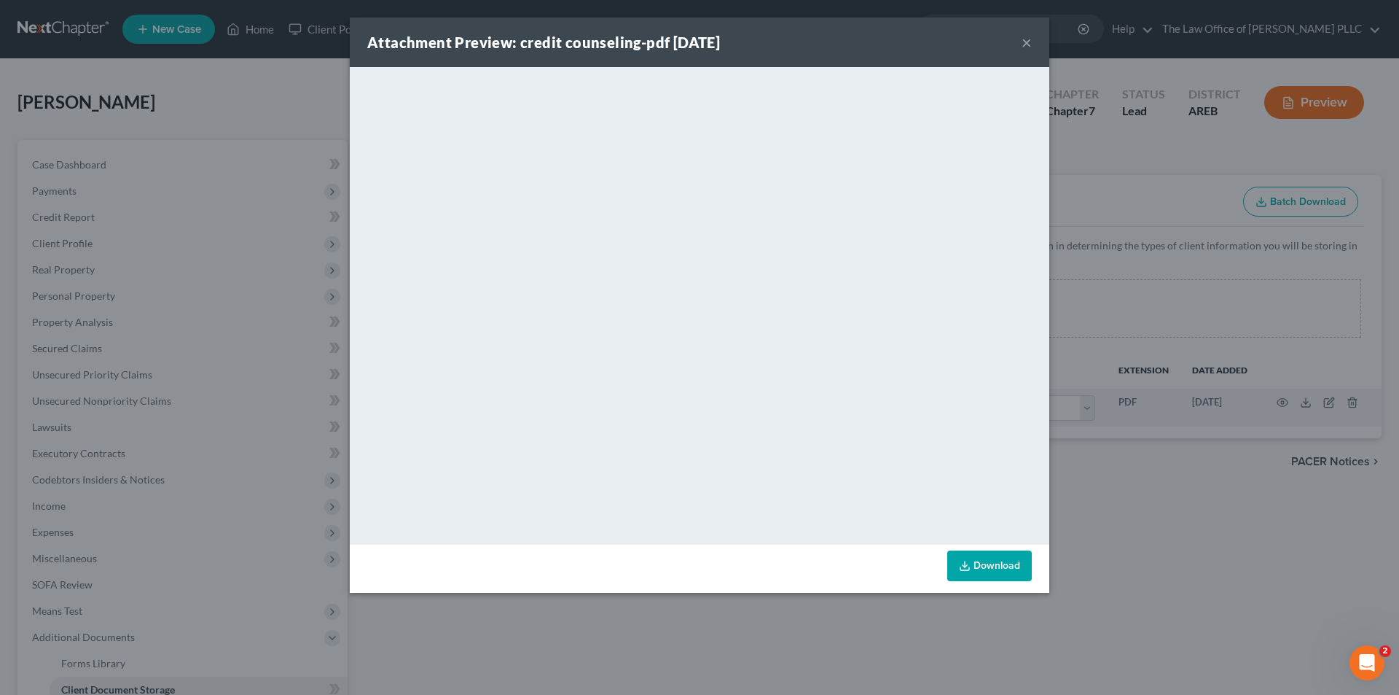
click at [687, 34] on button "×" at bounding box center [1027, 42] width 10 height 17
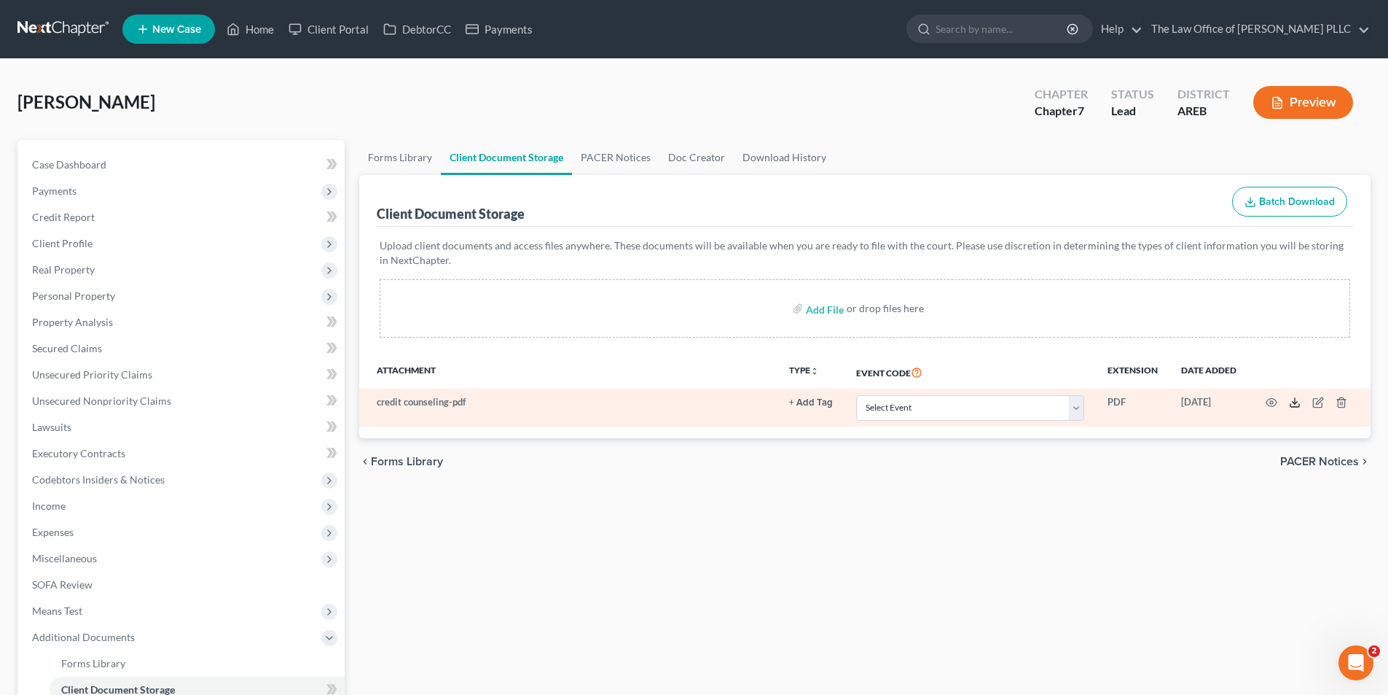
click at [687, 402] on icon at bounding box center [1295, 402] width 12 height 12
click at [687, 404] on icon "button" at bounding box center [1319, 402] width 12 height 12
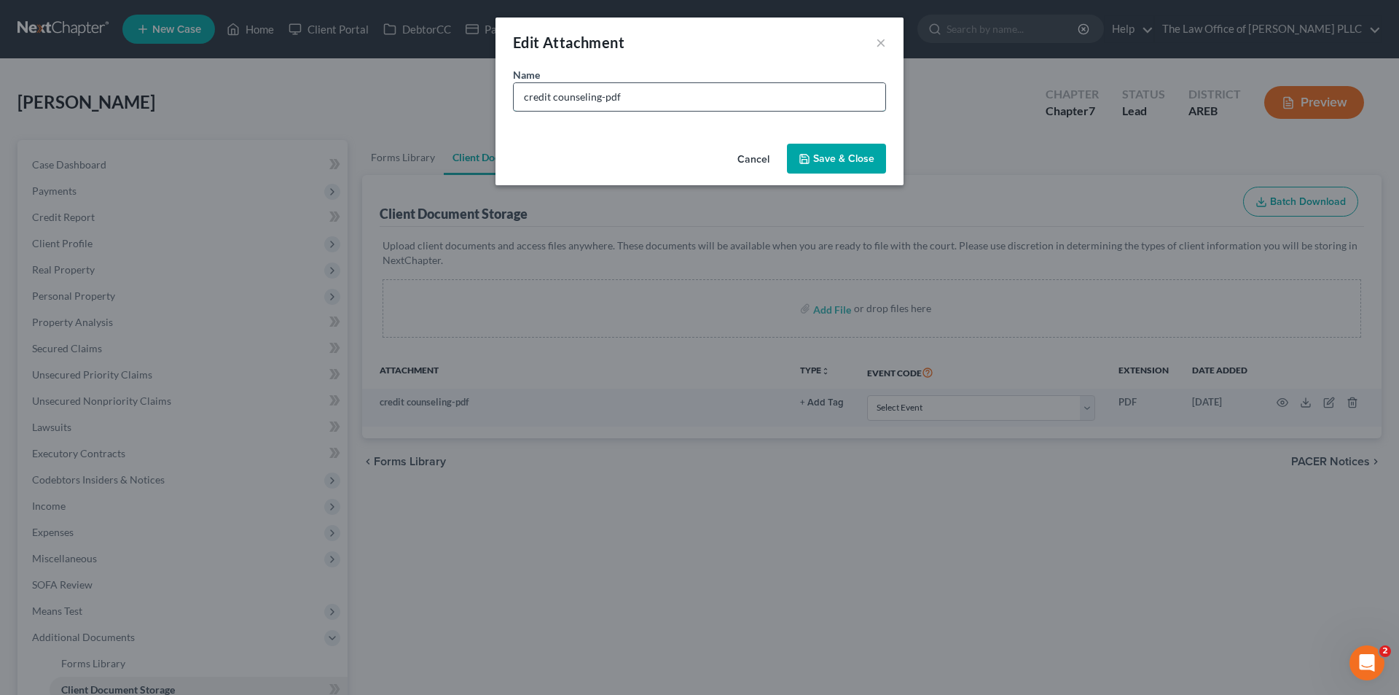
click at [601, 93] on input "credit counseling-pdf" at bounding box center [700, 97] width 372 height 28
type input "credit counseling certificate course 1-pdf"
click at [687, 158] on icon "button" at bounding box center [805, 159] width 12 height 12
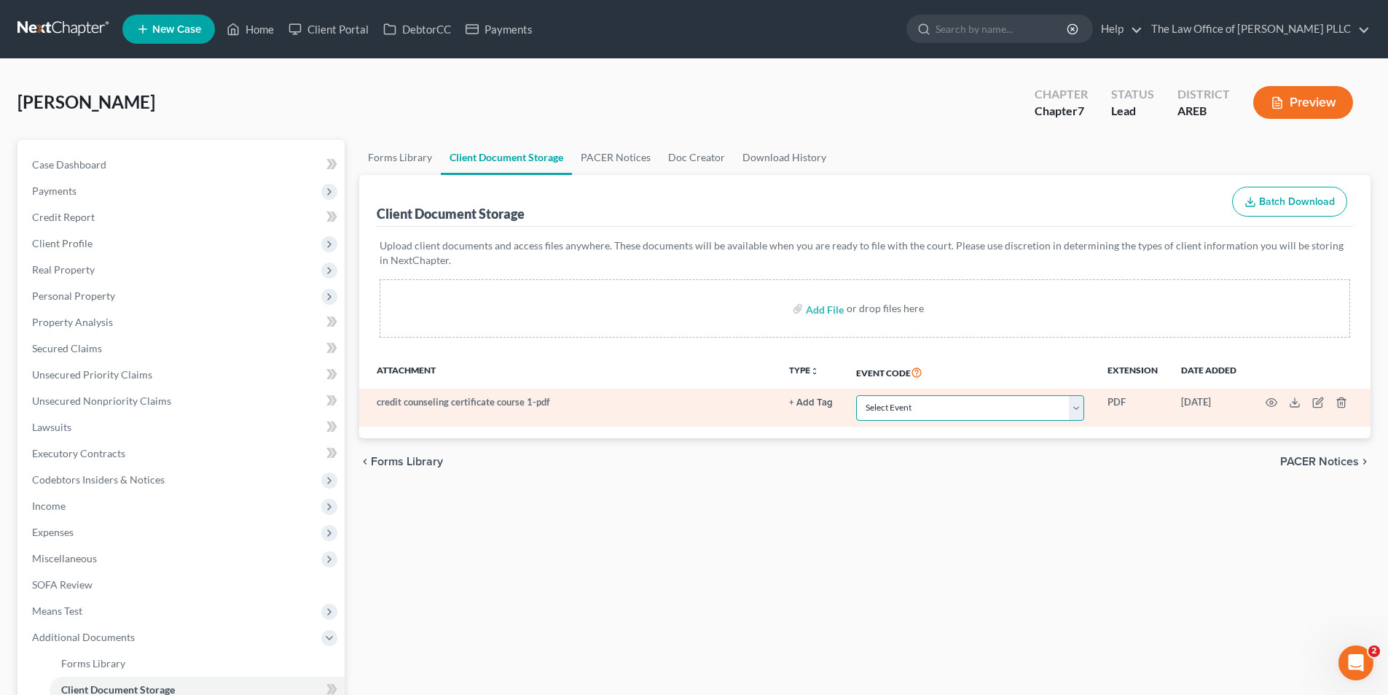
click at [687, 407] on select "Select Event Certificate of Credit Counseling - Debtor Certificate of Credit Co…" at bounding box center [970, 408] width 228 height 26
select select "0"
click at [687, 395] on select "Select Event Certificate of Credit Counseling - Debtor Certificate of Credit Co…" at bounding box center [970, 408] width 228 height 26
